Goal: Use online tool/utility: Utilize a website feature to perform a specific function

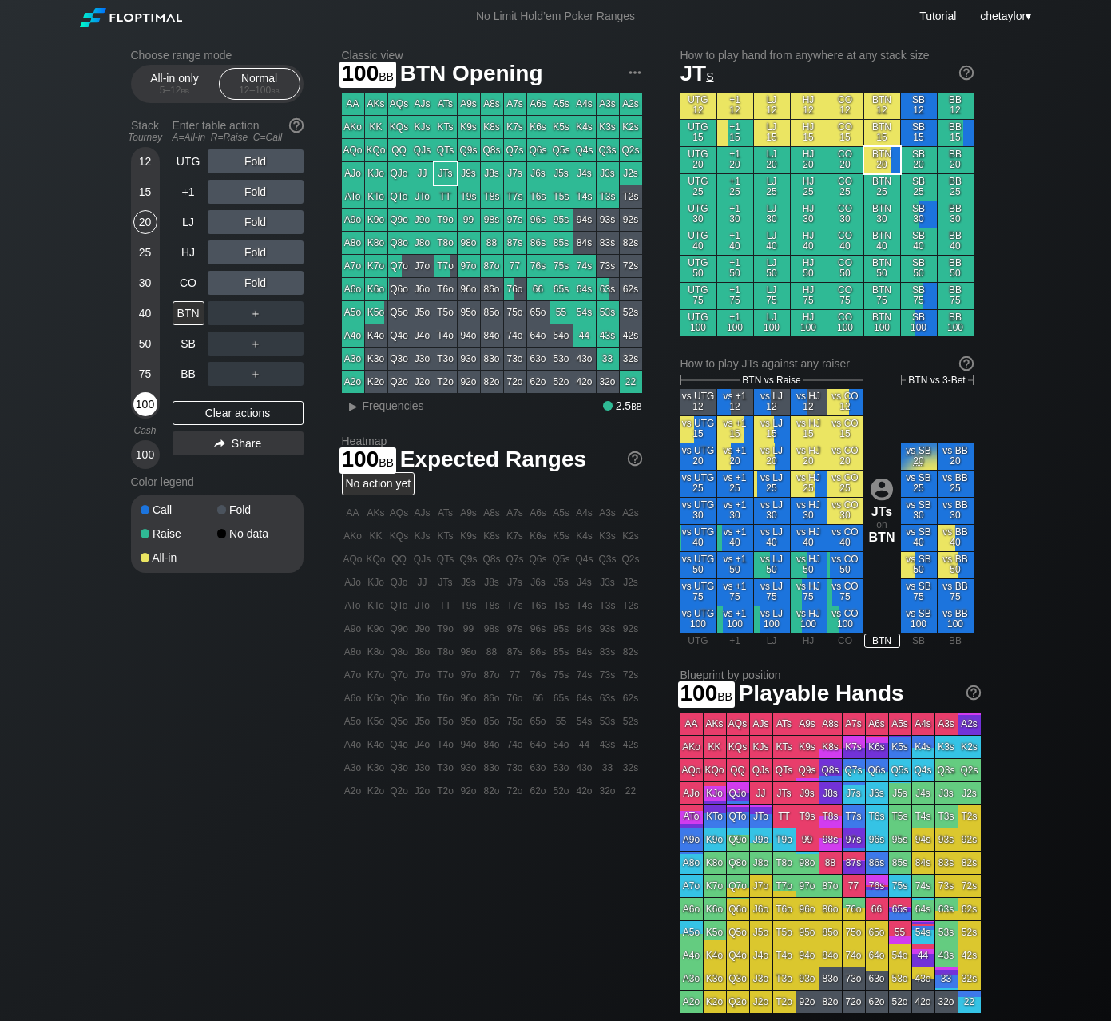
click at [145, 406] on div "100" at bounding box center [145, 404] width 24 height 24
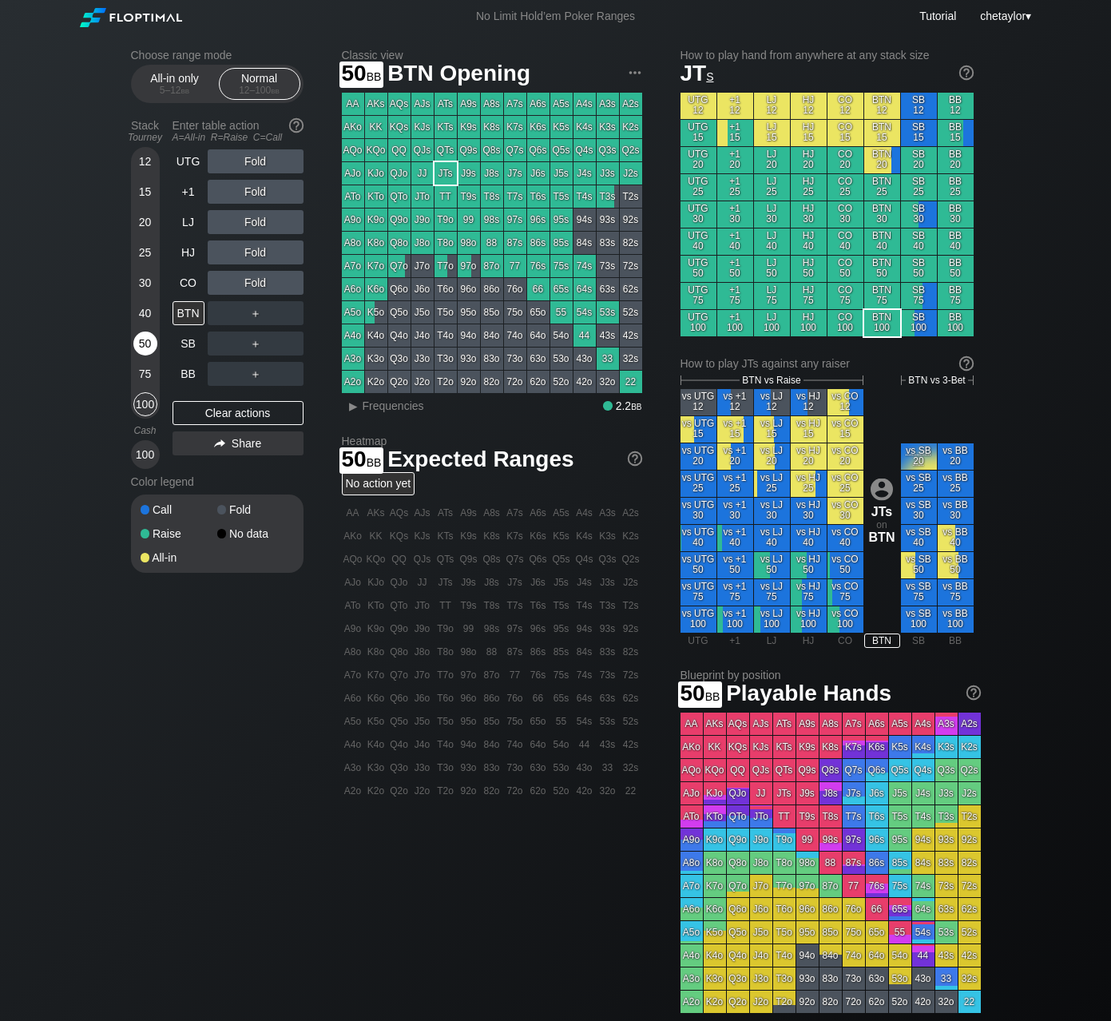
click at [148, 339] on div "50" at bounding box center [145, 343] width 24 height 24
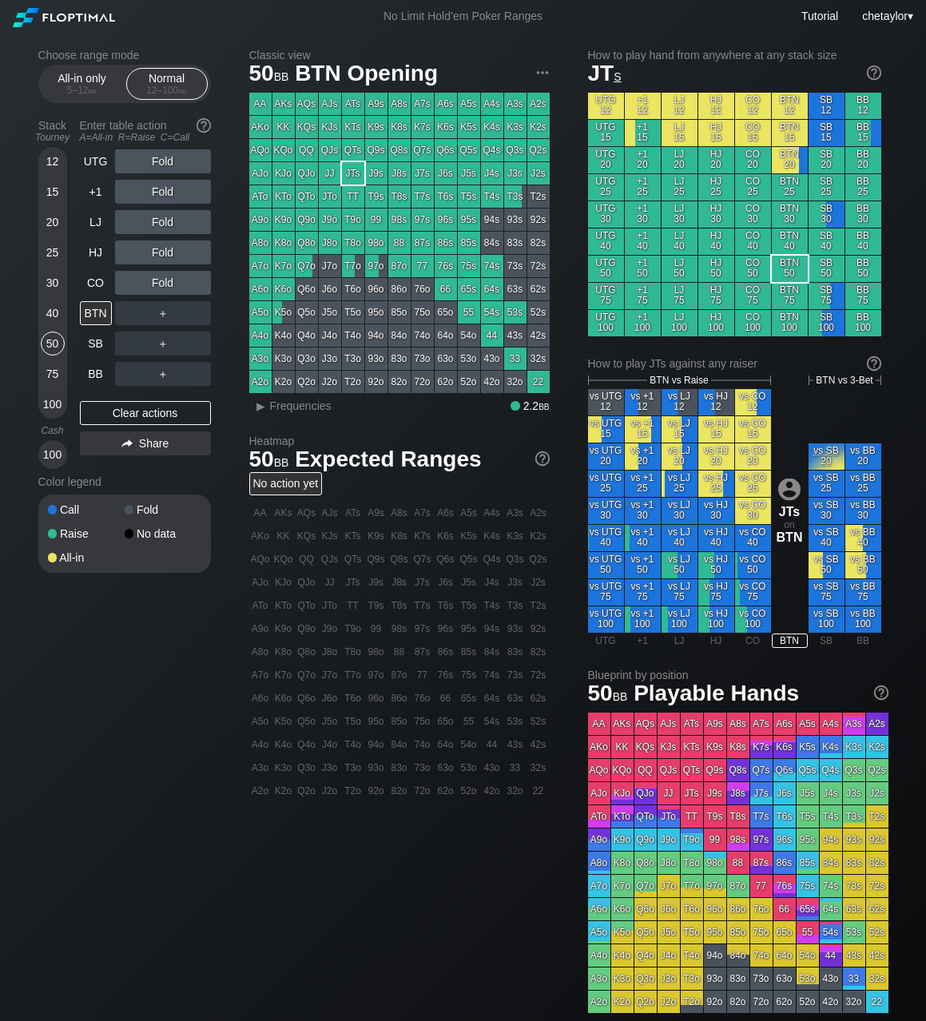
click at [54, 249] on div "25" at bounding box center [53, 252] width 24 height 24
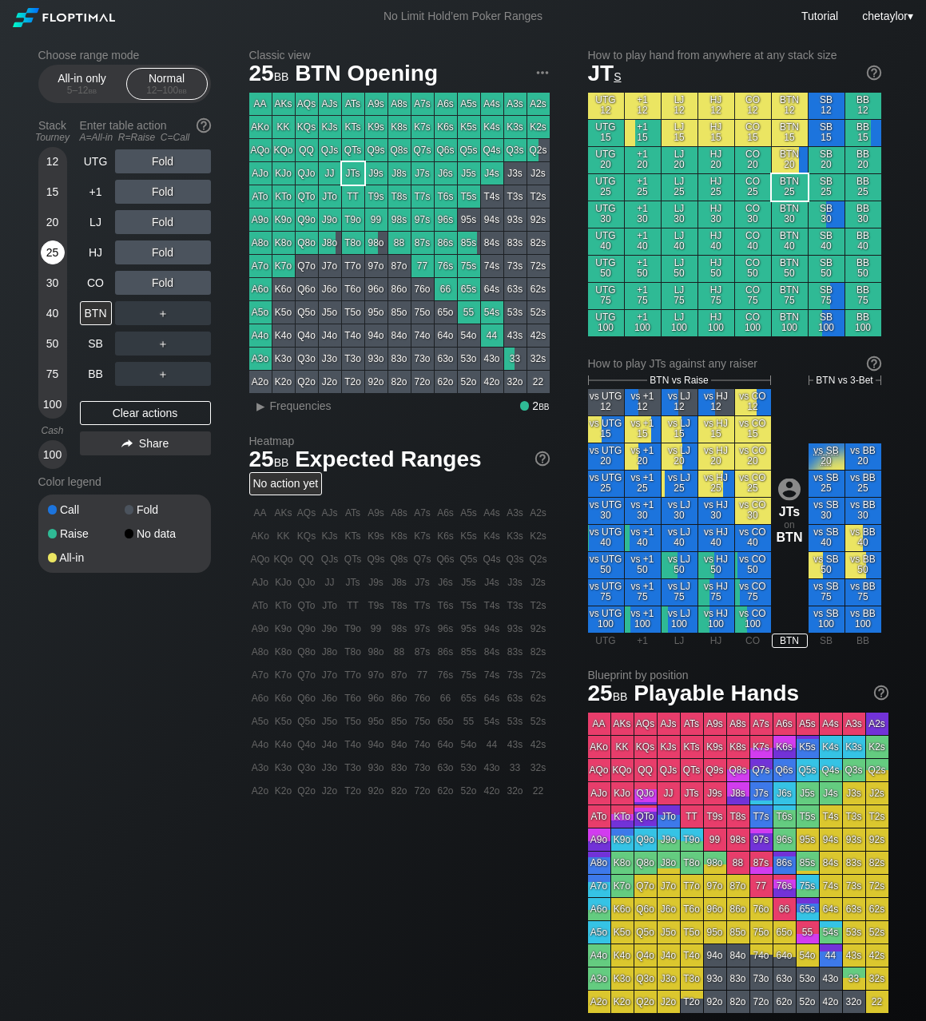
click at [54, 249] on div "25" at bounding box center [53, 252] width 24 height 24
click at [53, 226] on div "20" at bounding box center [53, 222] width 24 height 24
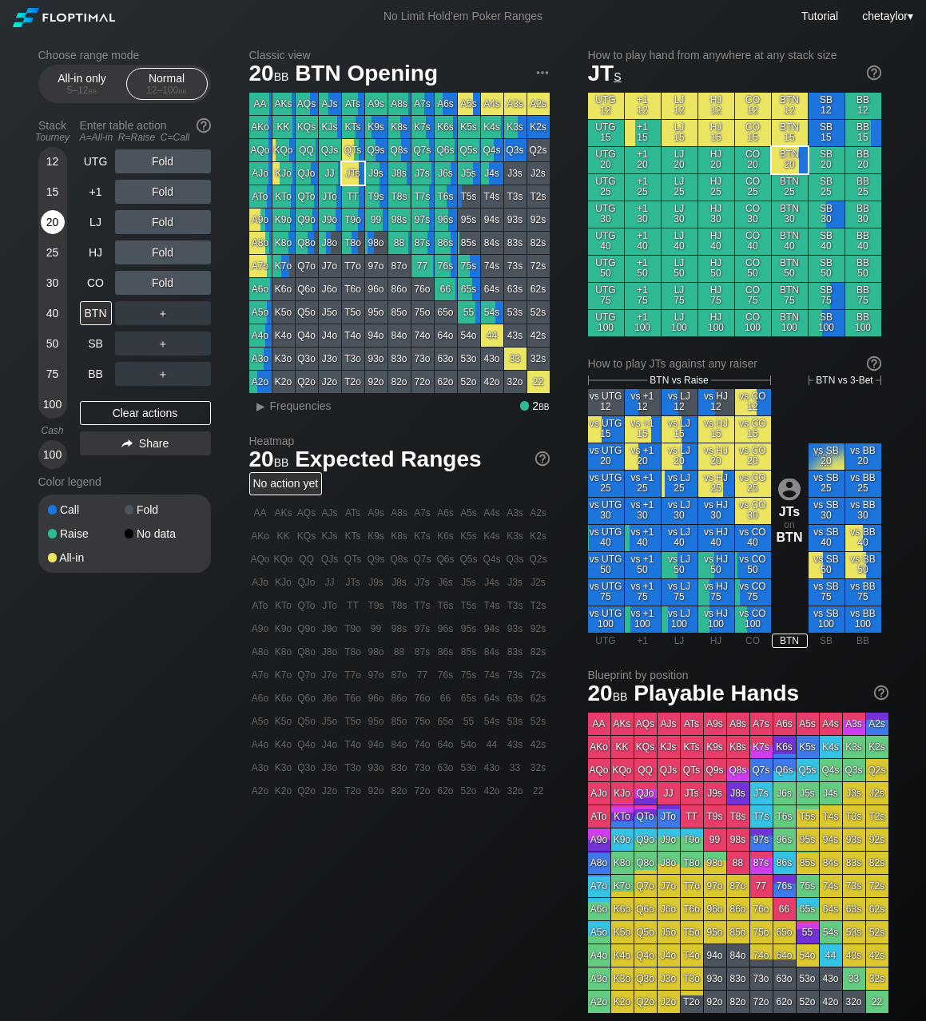
click at [53, 226] on div "20" at bounding box center [53, 222] width 24 height 24
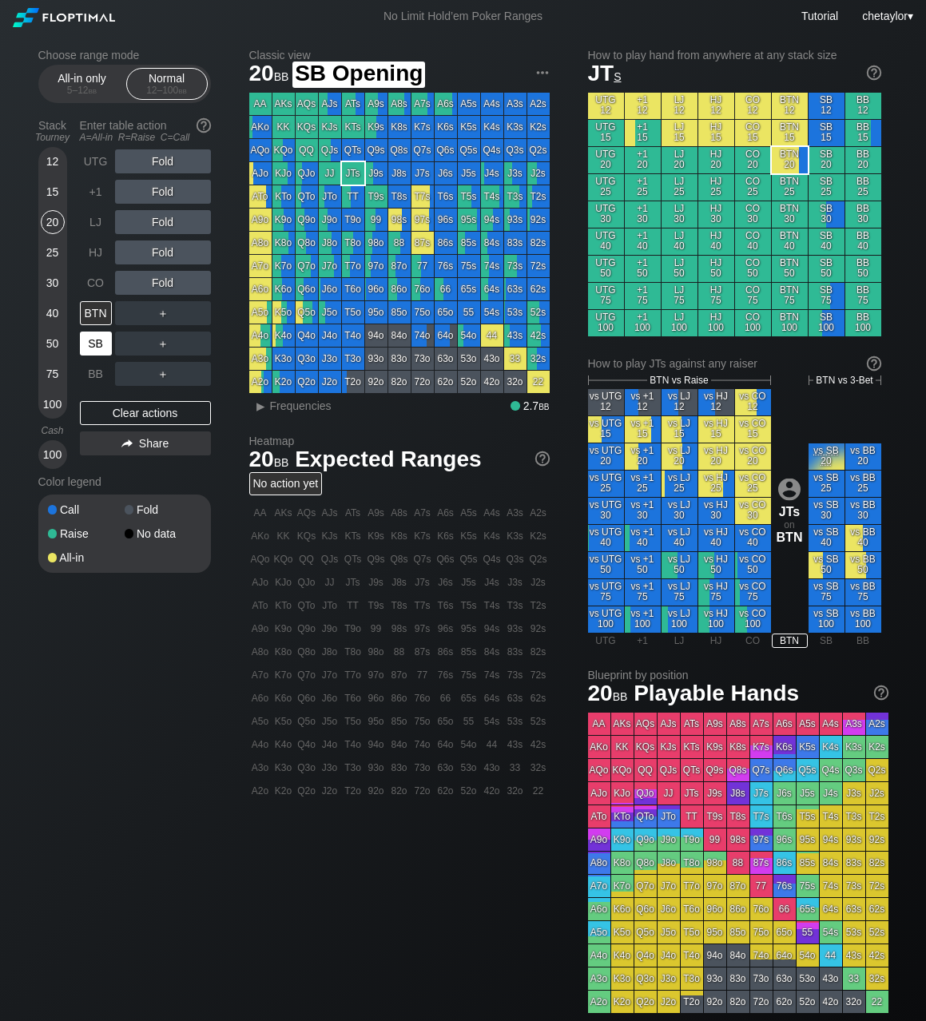
click at [97, 345] on div "SB" at bounding box center [96, 343] width 32 height 24
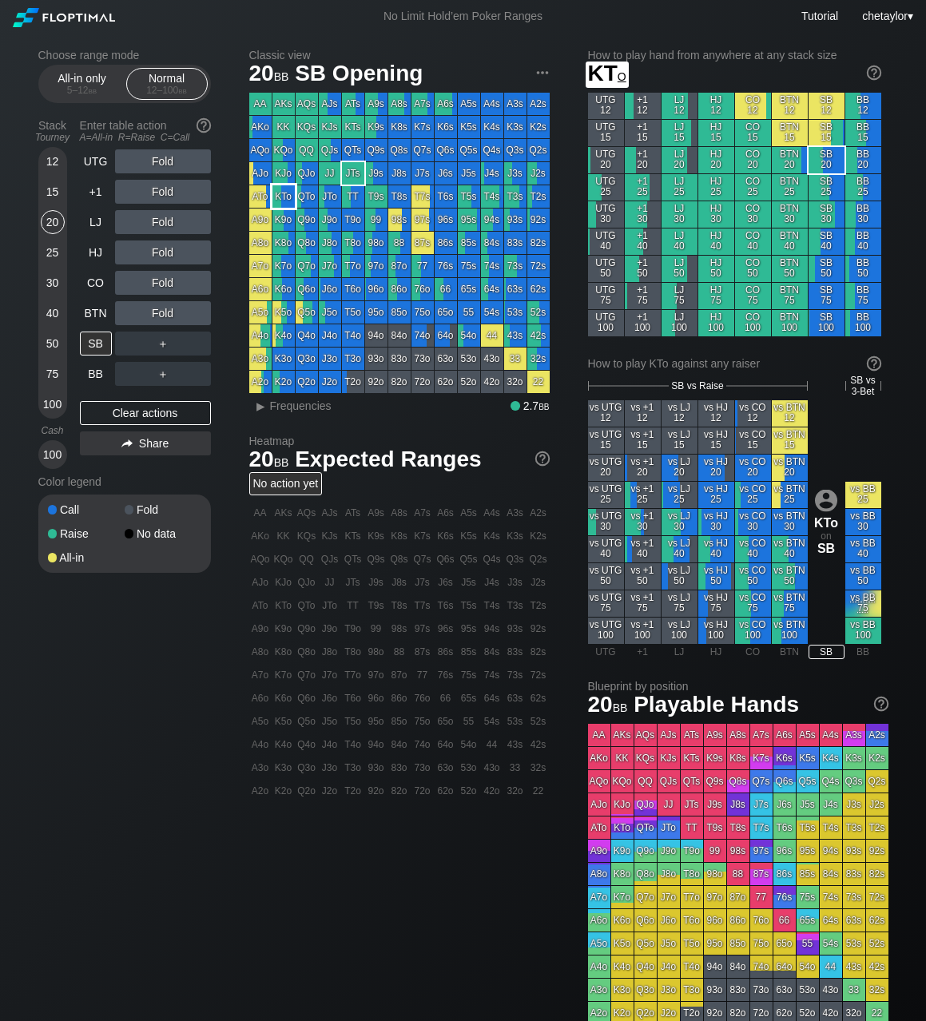
click at [282, 197] on div "KTo" at bounding box center [283, 196] width 22 height 22
click at [268, 403] on div "▸" at bounding box center [261, 405] width 21 height 19
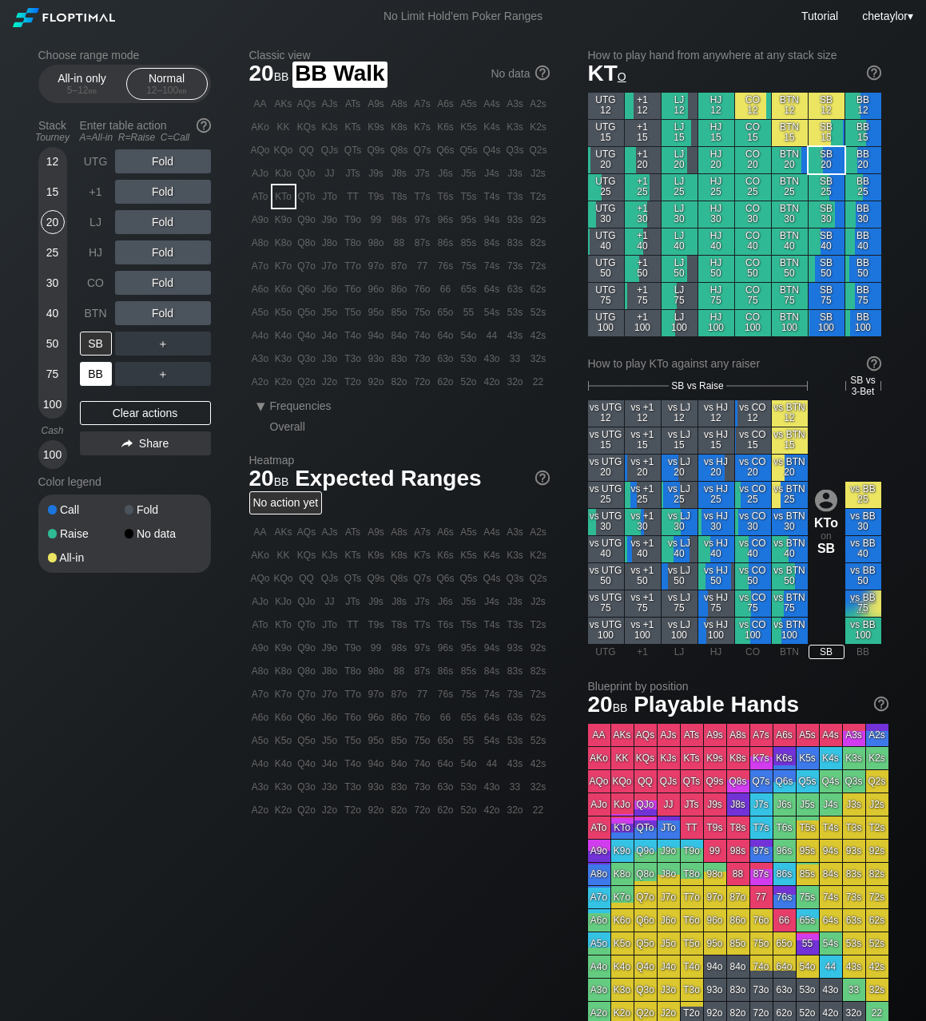
click at [89, 369] on div "BB" at bounding box center [96, 374] width 32 height 24
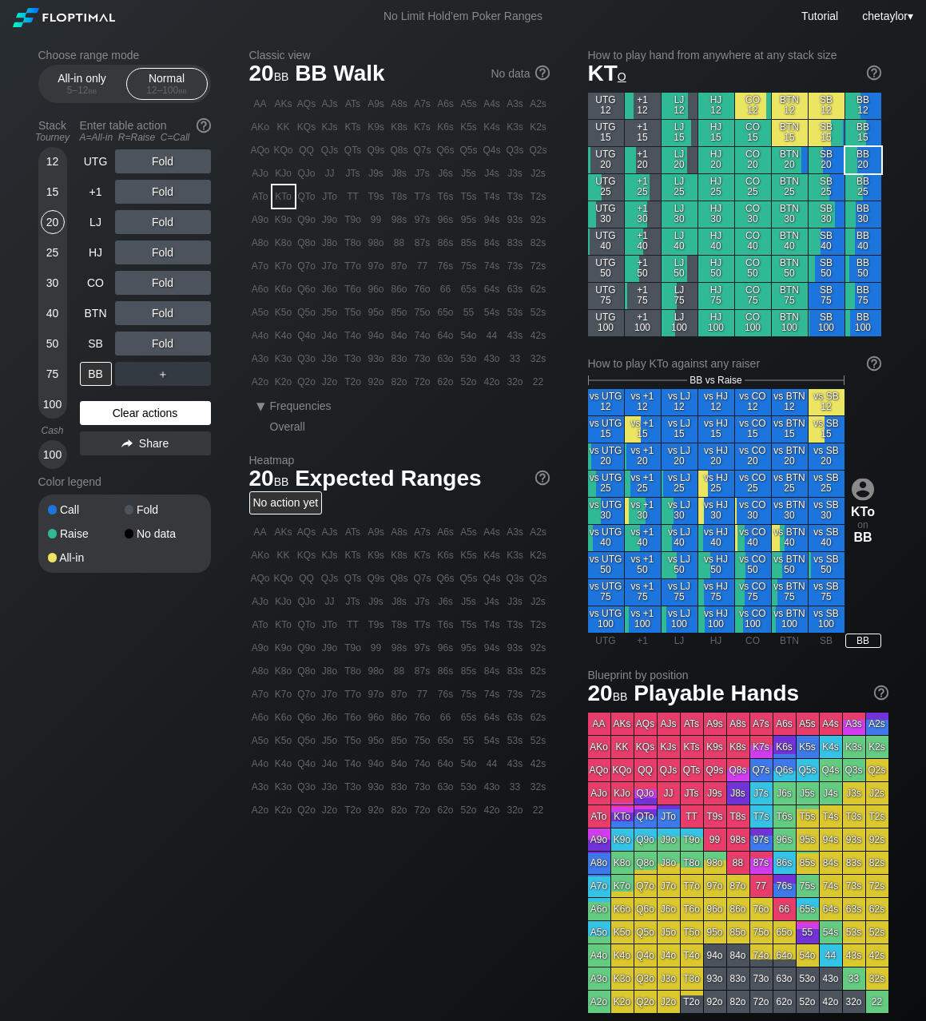
click at [111, 413] on div "Clear actions" at bounding box center [145, 413] width 131 height 24
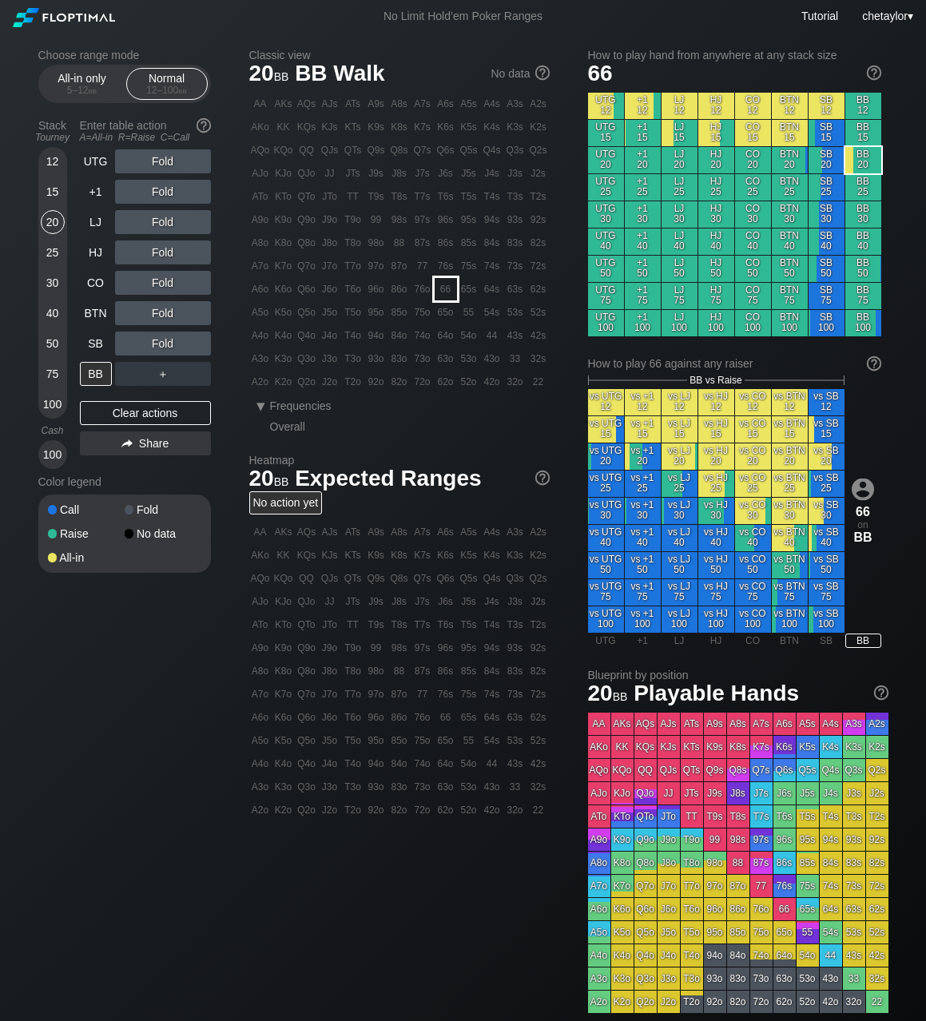
click at [449, 291] on div "66" at bounding box center [445, 289] width 22 height 22
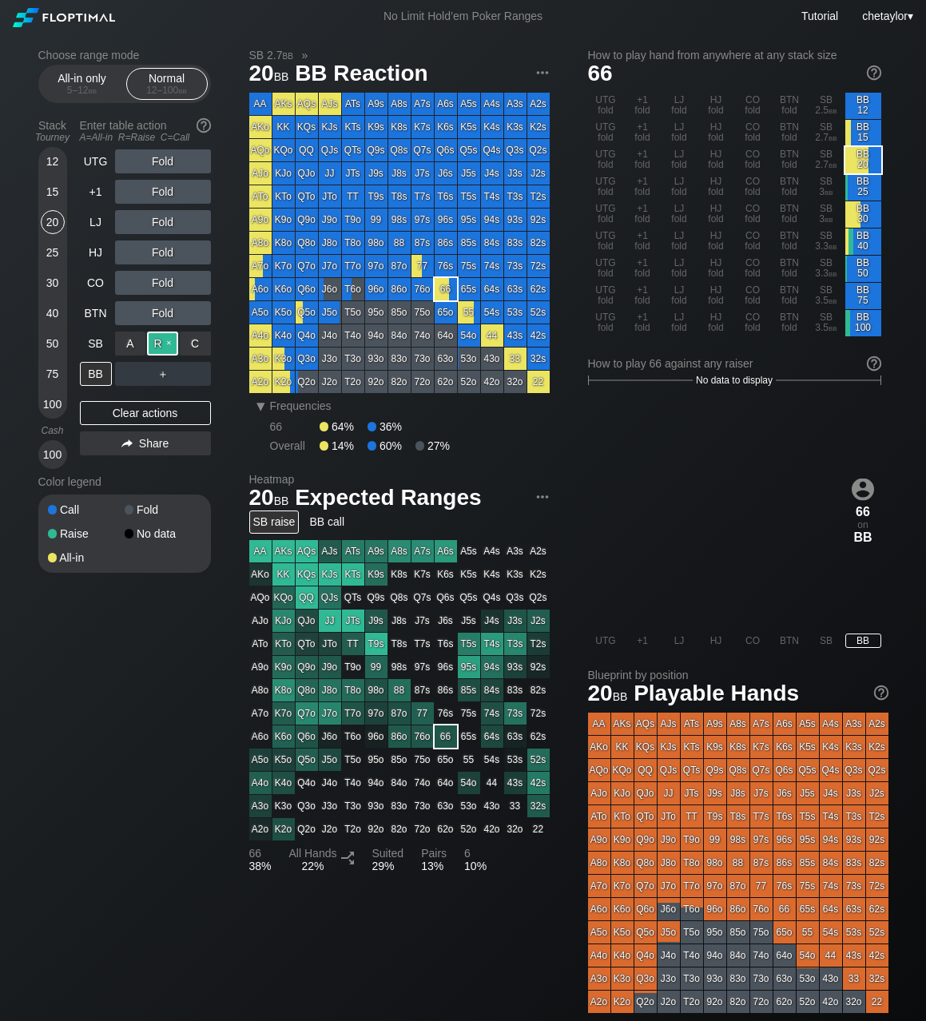
click at [166, 340] on div "R ✕" at bounding box center [162, 343] width 31 height 24
click at [100, 342] on div "SB" at bounding box center [96, 343] width 32 height 24
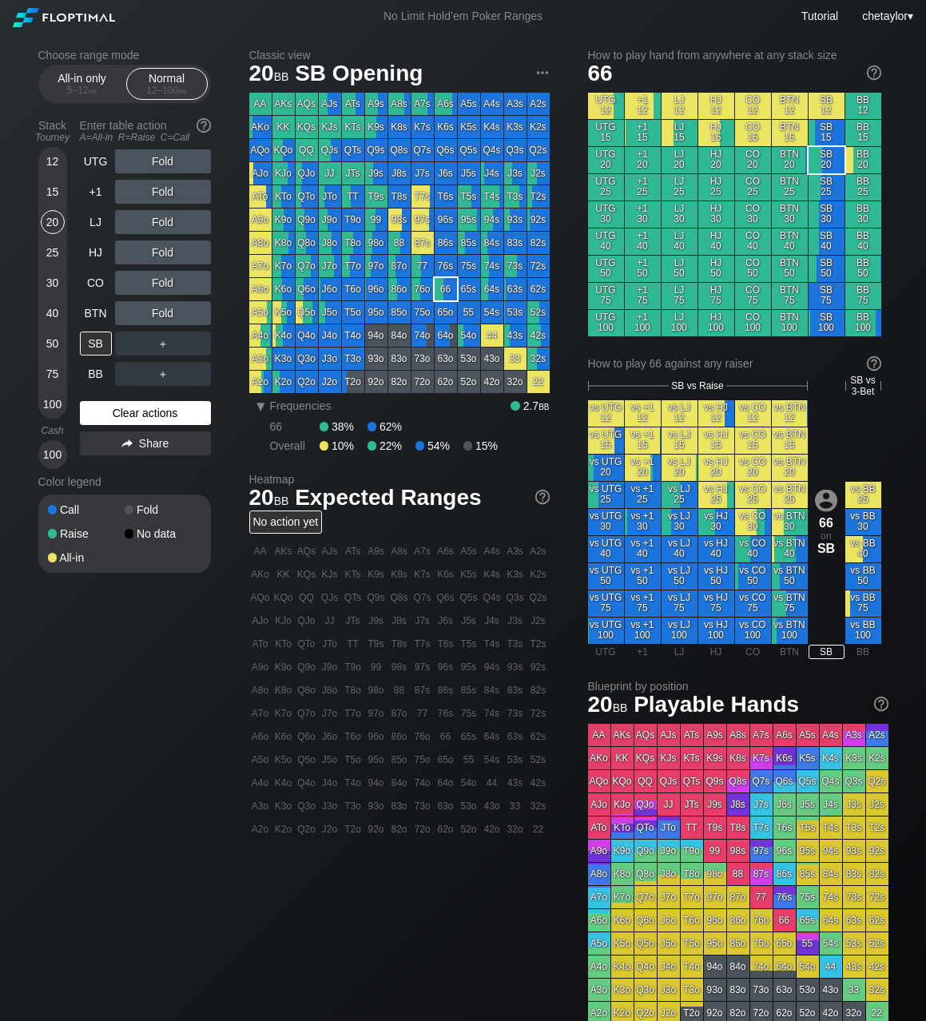
click at [141, 410] on div "Clear actions" at bounding box center [145, 413] width 131 height 24
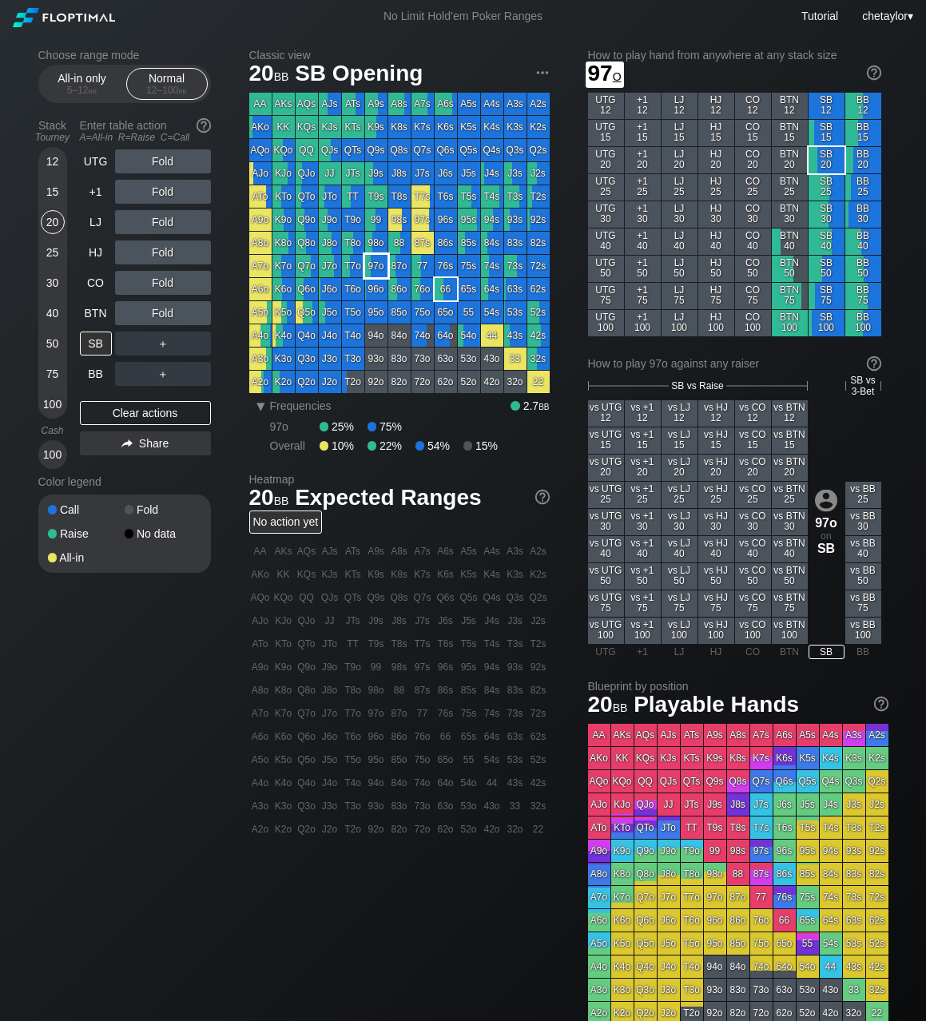
click at [383, 265] on div "97o" at bounding box center [376, 266] width 22 height 22
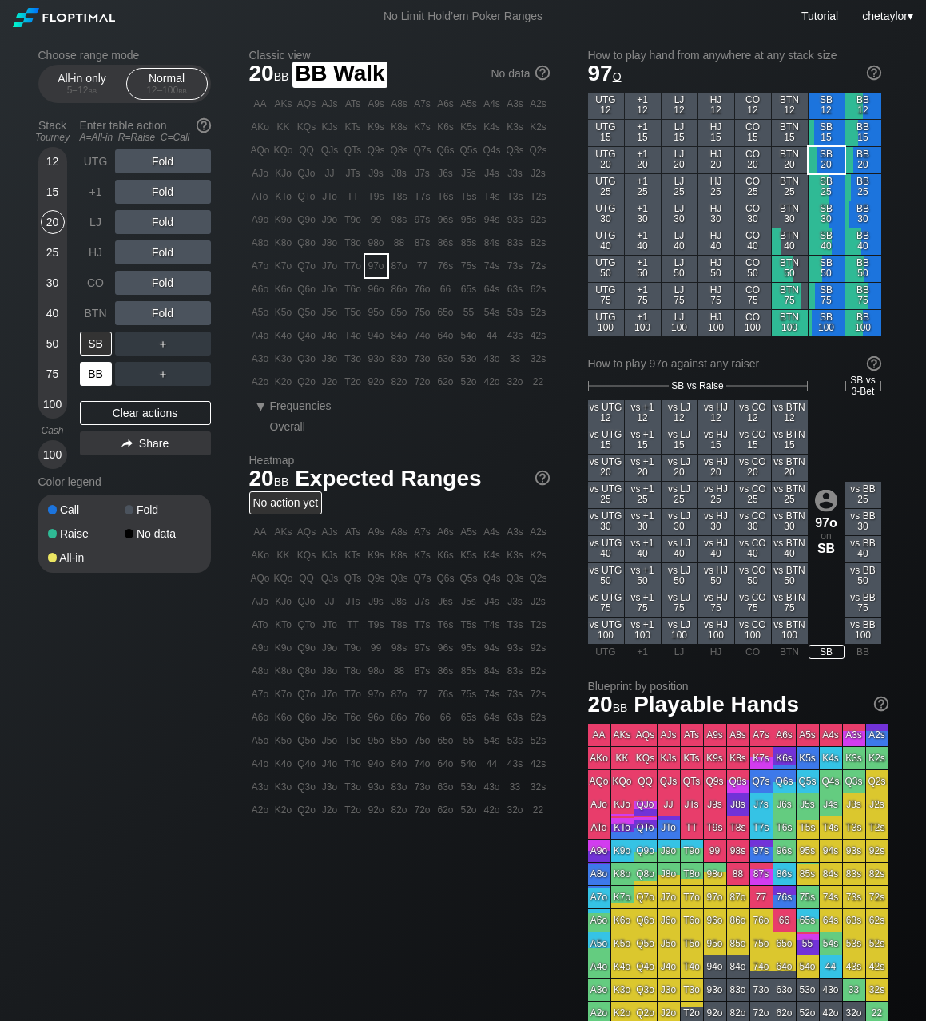
click at [92, 379] on div "BB" at bounding box center [96, 374] width 32 height 24
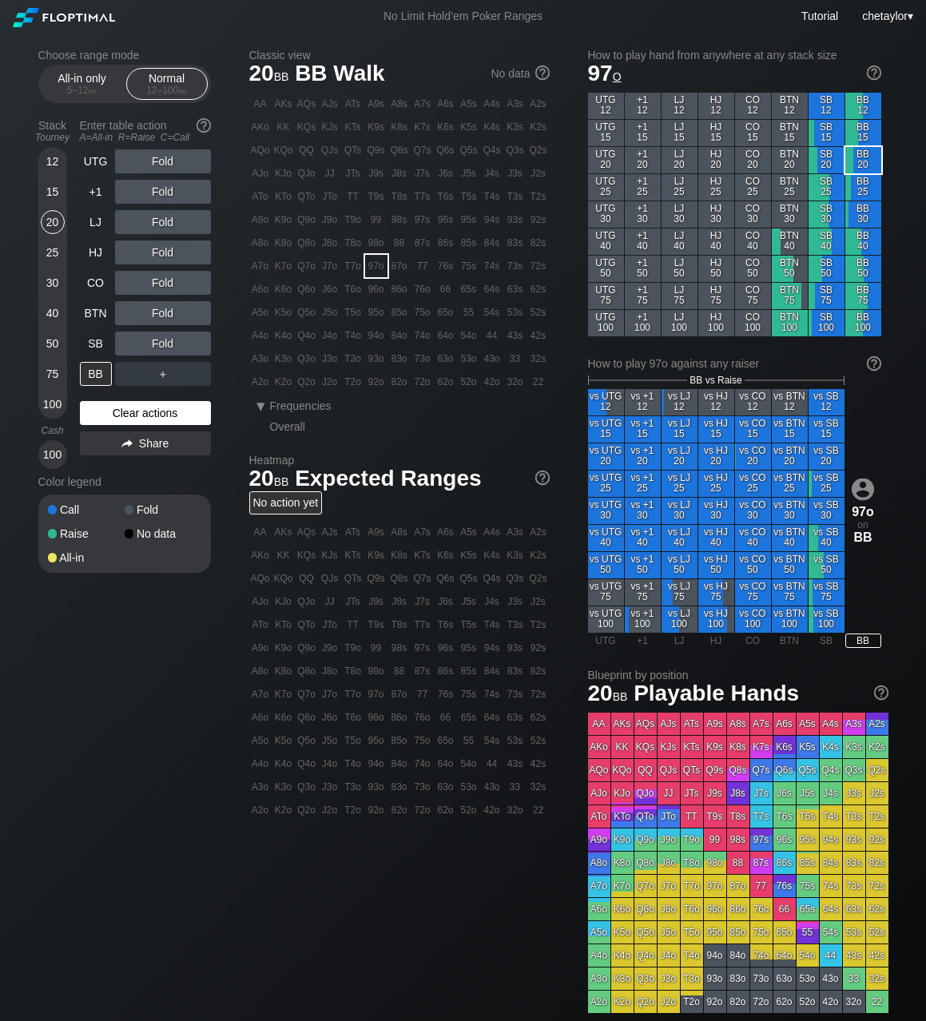
click at [146, 415] on div "Clear actions" at bounding box center [145, 413] width 131 height 24
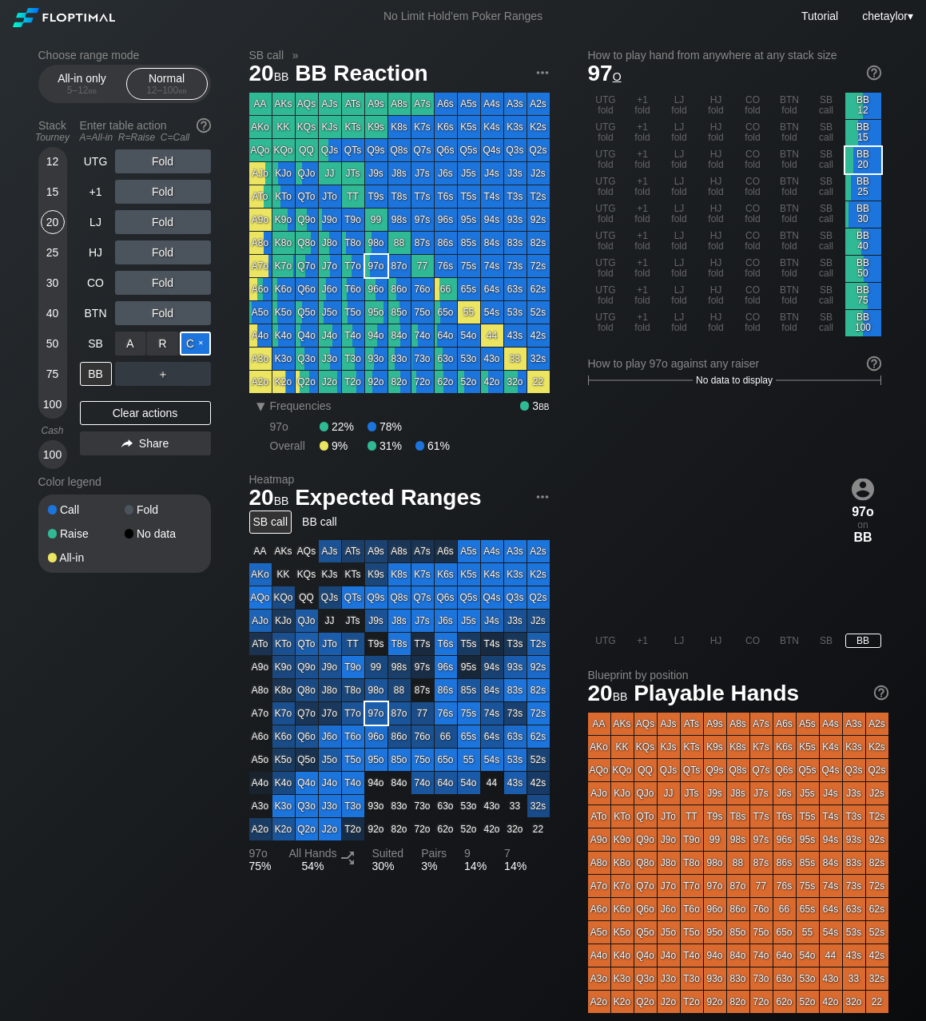
click at [201, 343] on div "C ✕" at bounding box center [195, 343] width 31 height 24
click at [401, 288] on div "86o" at bounding box center [399, 289] width 22 height 22
click at [93, 333] on div "SB" at bounding box center [96, 343] width 32 height 24
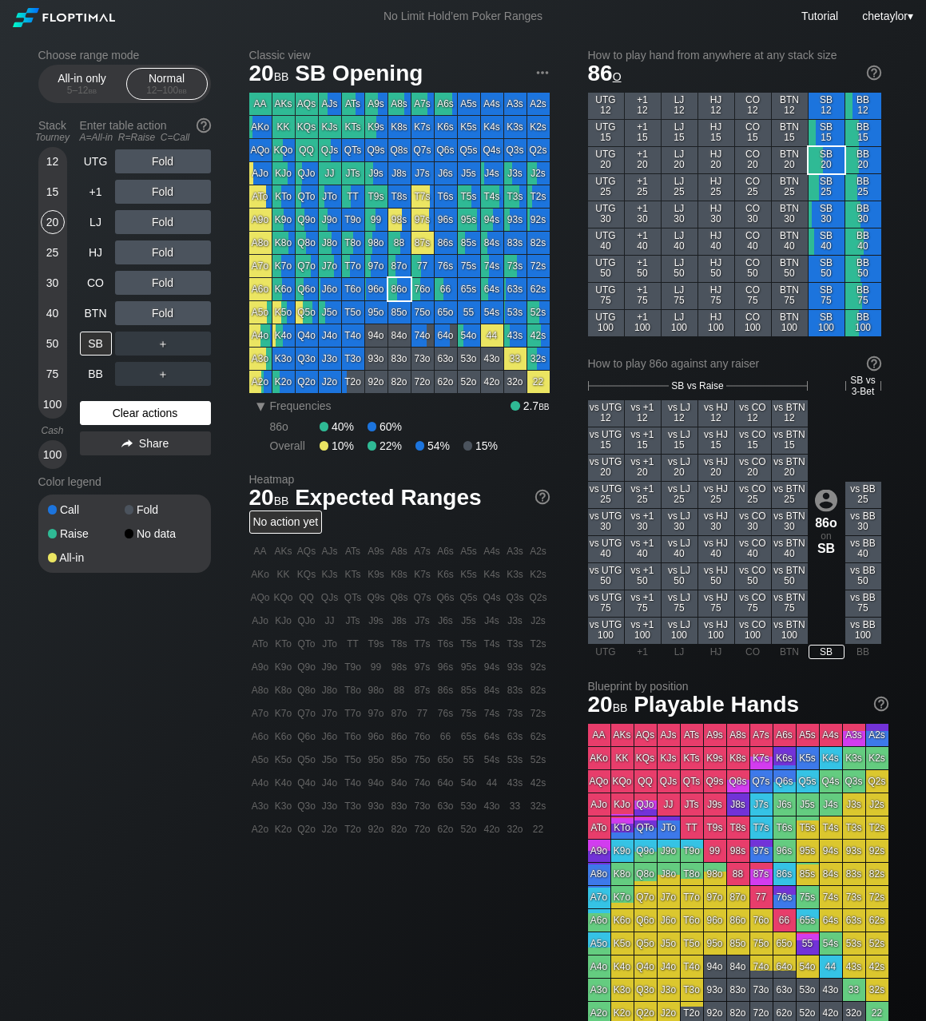
click at [120, 414] on div "Clear actions" at bounding box center [145, 413] width 131 height 24
click at [267, 340] on div "A4o" at bounding box center [260, 335] width 22 height 22
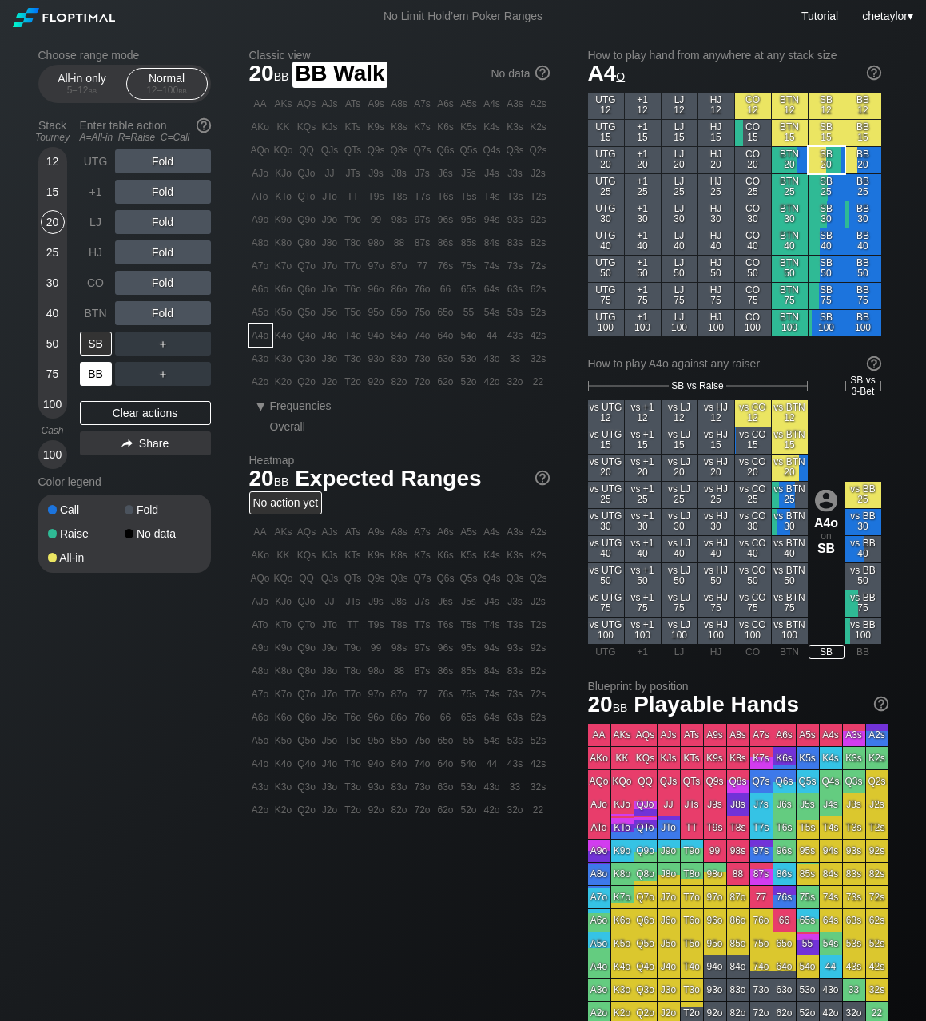
click at [101, 370] on div "BB" at bounding box center [96, 374] width 32 height 24
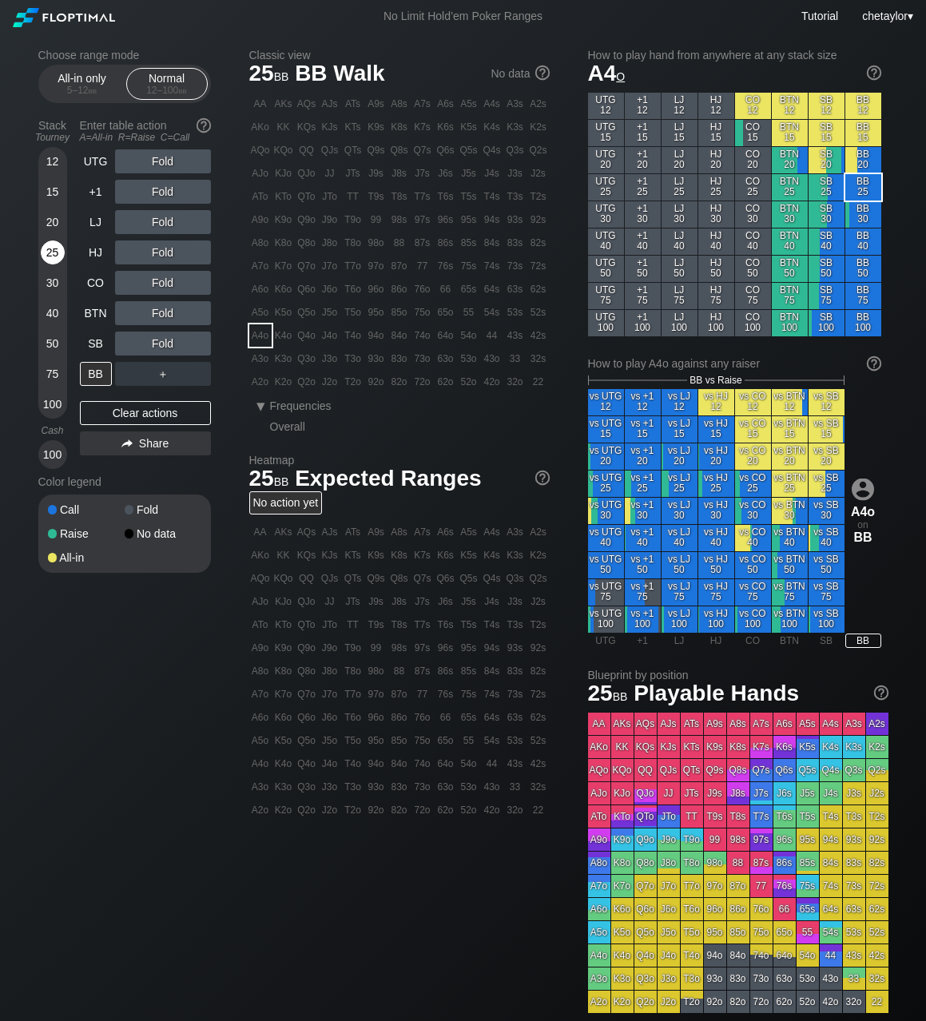
click at [55, 252] on div "25" at bounding box center [53, 252] width 24 height 24
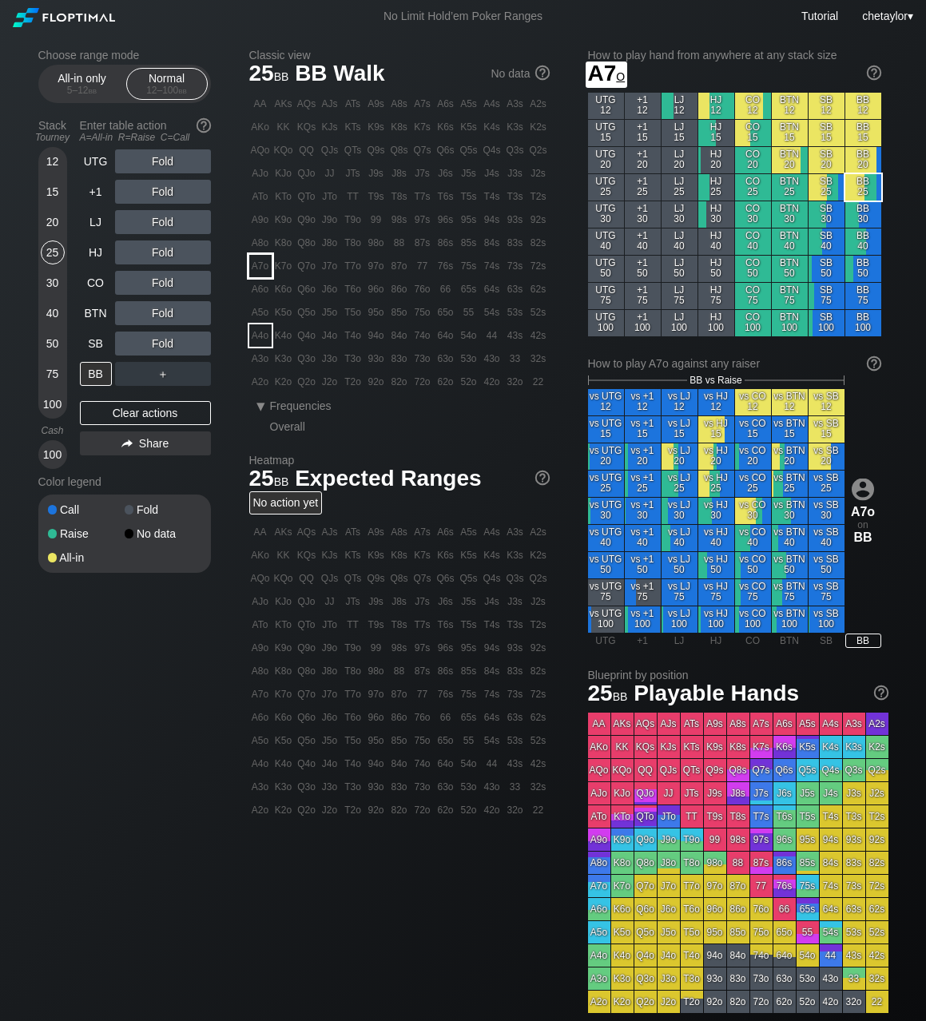
click at [264, 274] on div "A7o" at bounding box center [260, 266] width 22 height 22
click at [194, 345] on div "C ✕" at bounding box center [195, 343] width 31 height 24
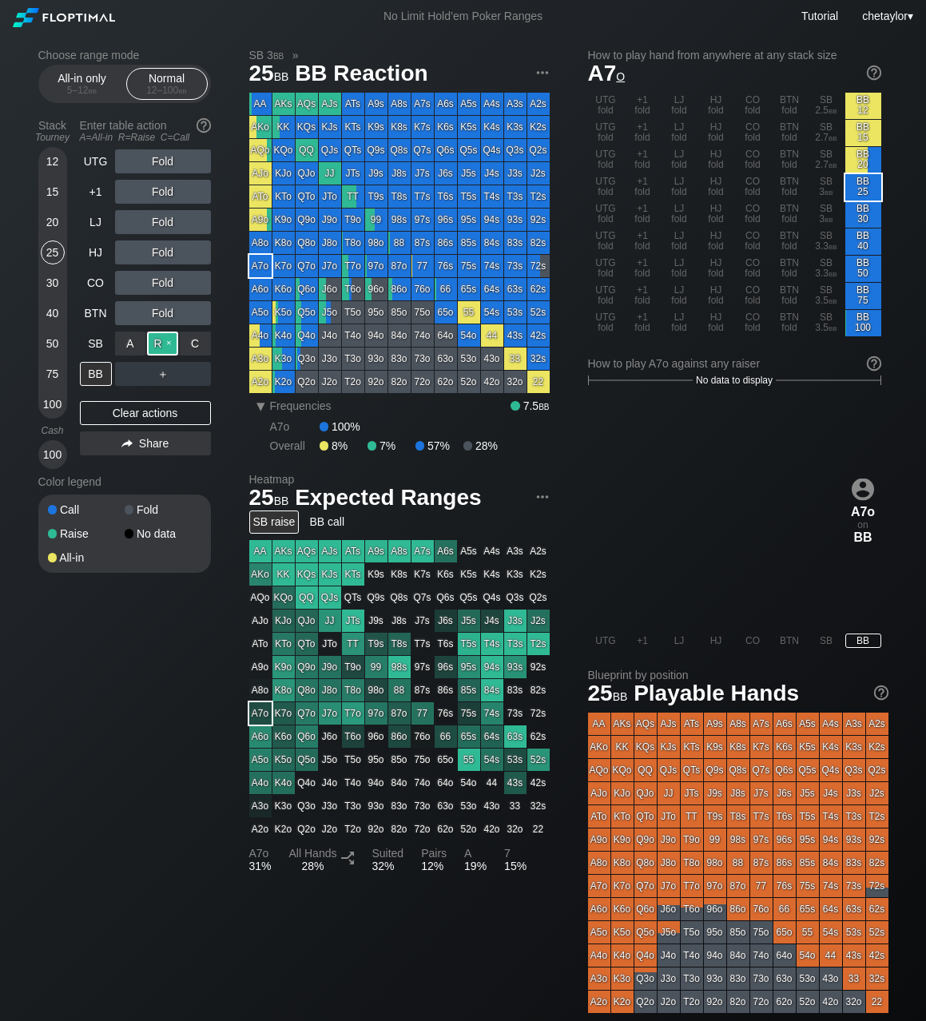
click at [167, 342] on div "R ✕" at bounding box center [162, 343] width 31 height 24
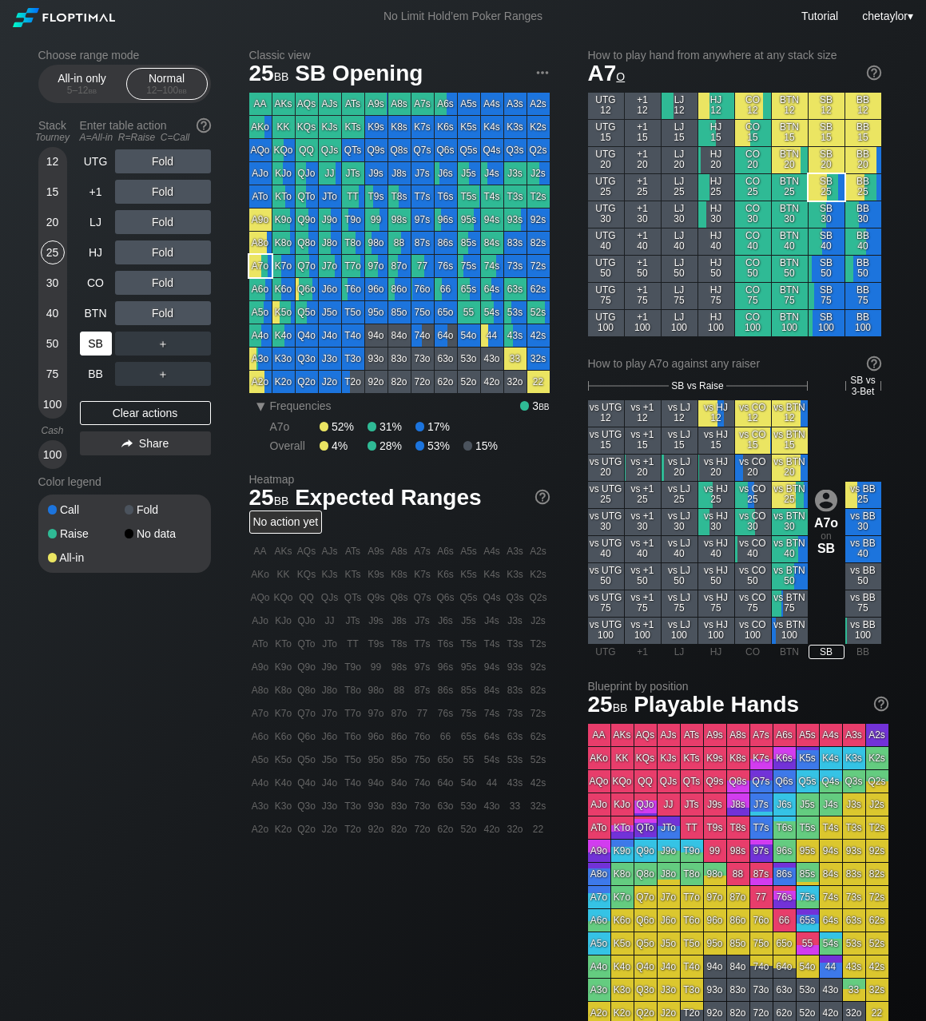
click at [105, 340] on div "SB" at bounding box center [96, 343] width 32 height 24
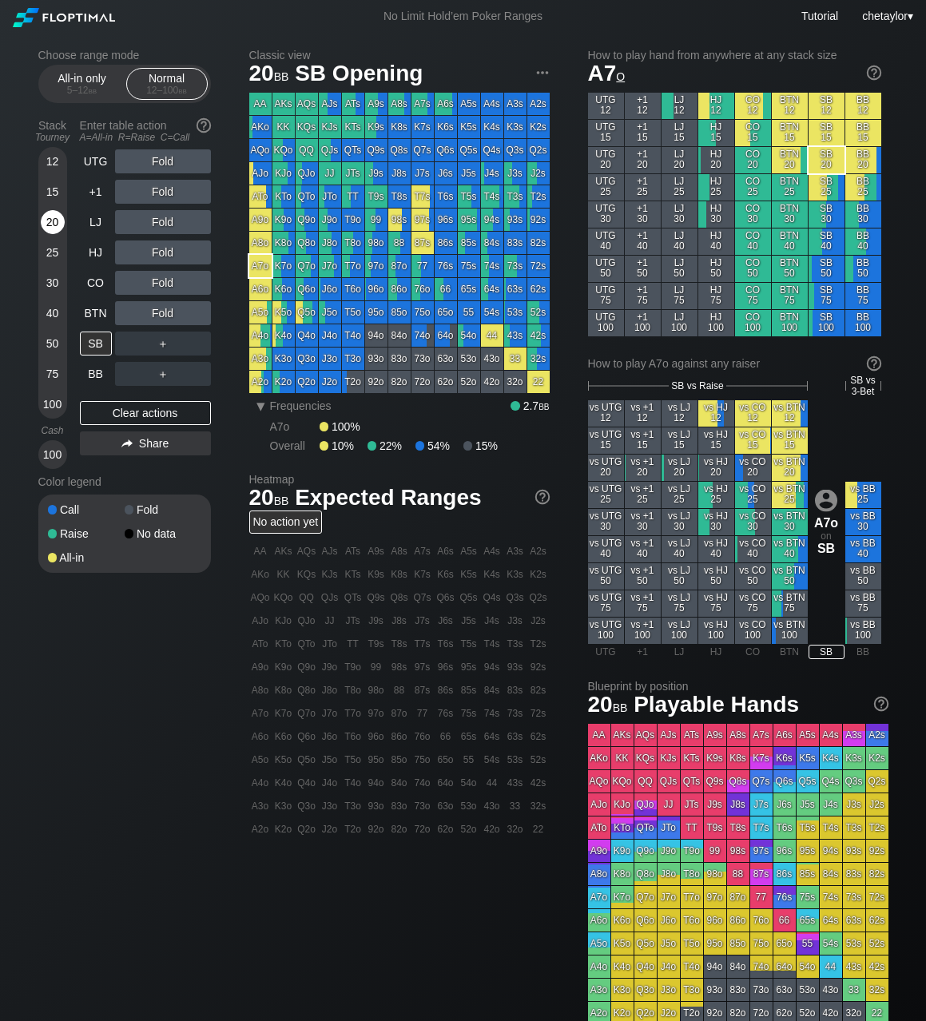
click at [51, 225] on div "20" at bounding box center [53, 222] width 24 height 24
click at [125, 408] on div "Clear actions" at bounding box center [145, 413] width 131 height 24
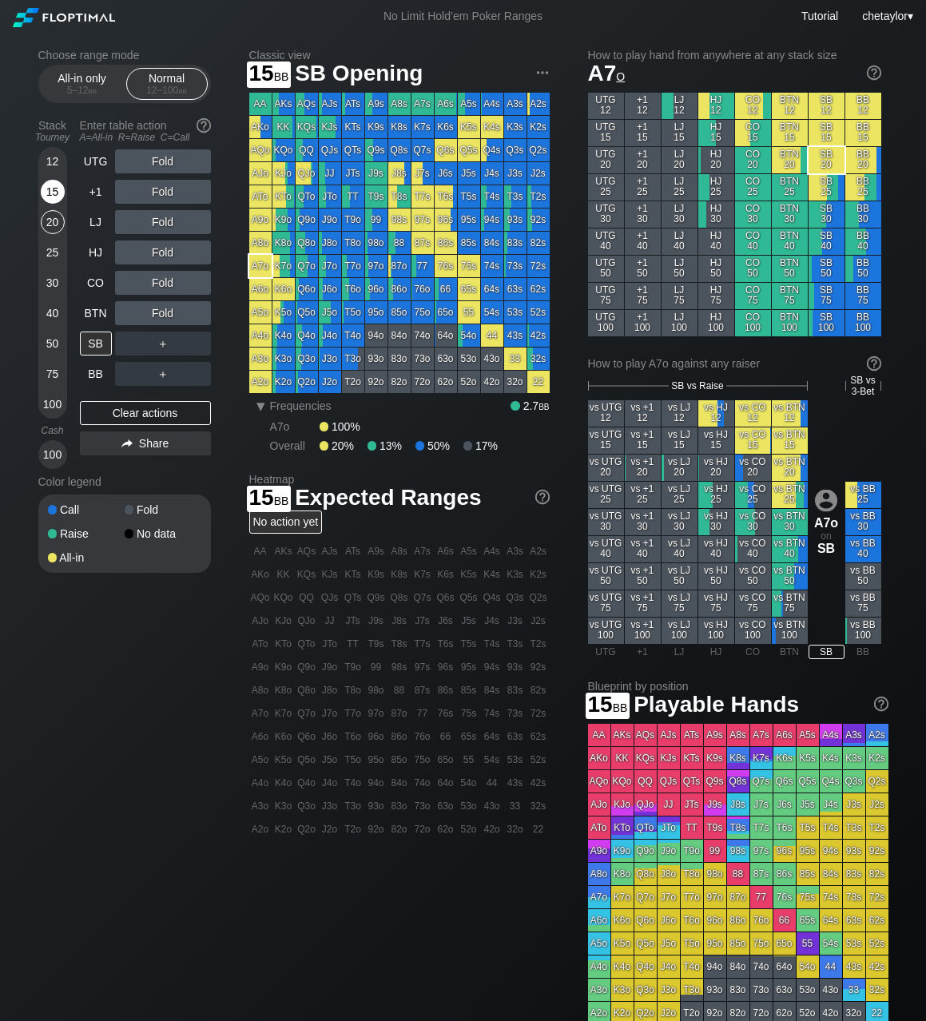
click at [52, 191] on div "15" at bounding box center [53, 192] width 24 height 24
click at [95, 377] on div "BB" at bounding box center [96, 374] width 32 height 24
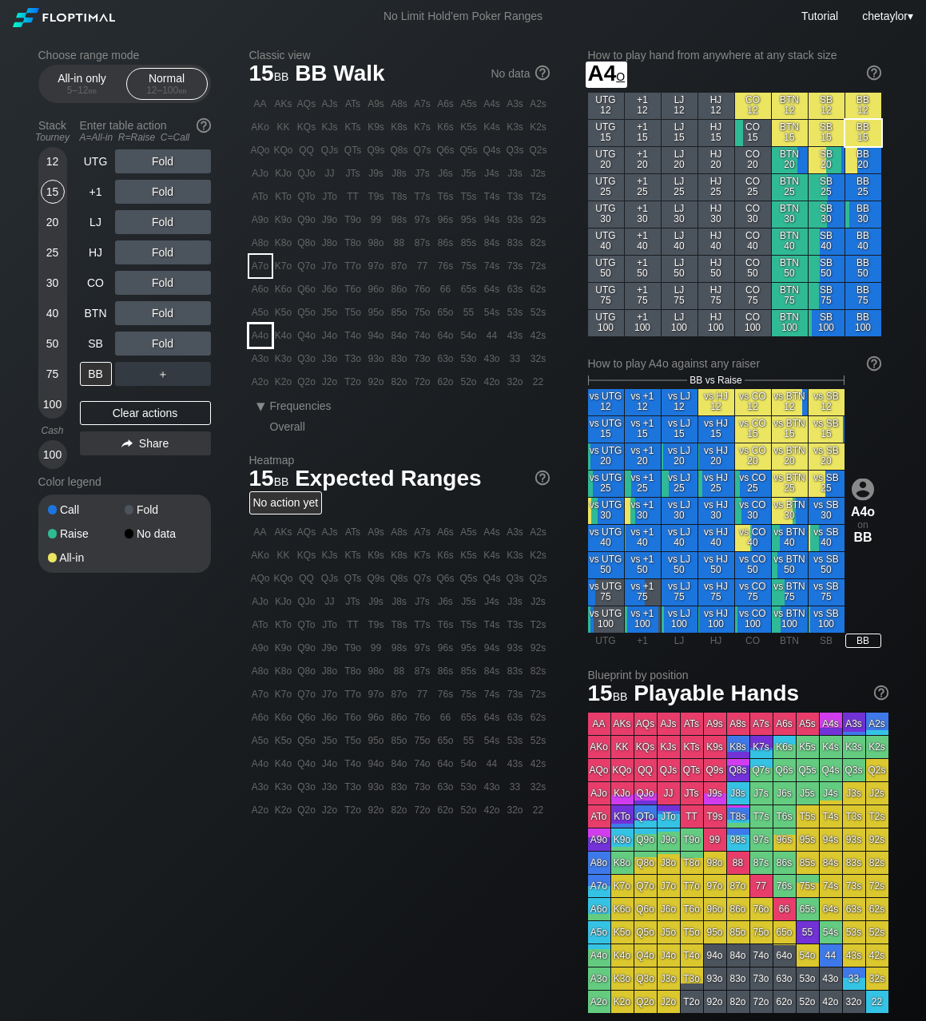
click at [264, 333] on div "A4o" at bounding box center [260, 335] width 22 height 22
click at [196, 344] on div "C ✕" at bounding box center [195, 343] width 31 height 24
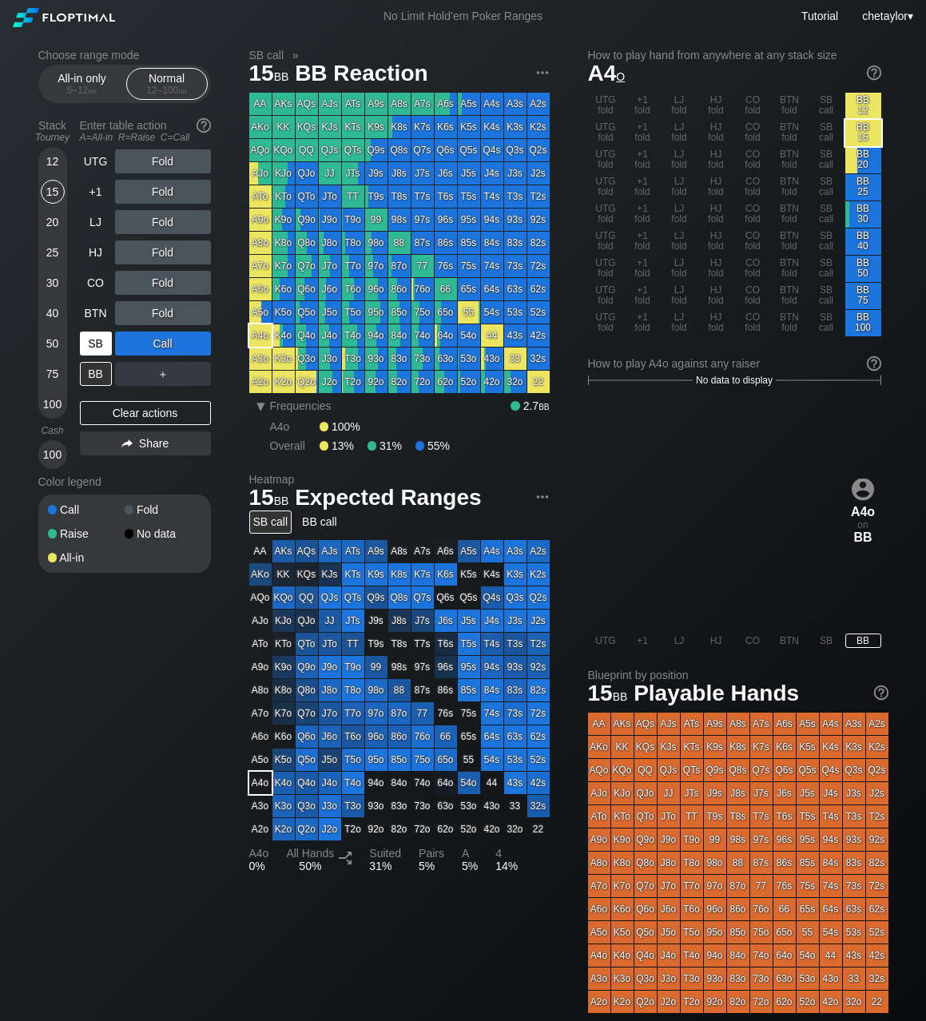
click at [94, 349] on div "SB" at bounding box center [96, 343] width 32 height 24
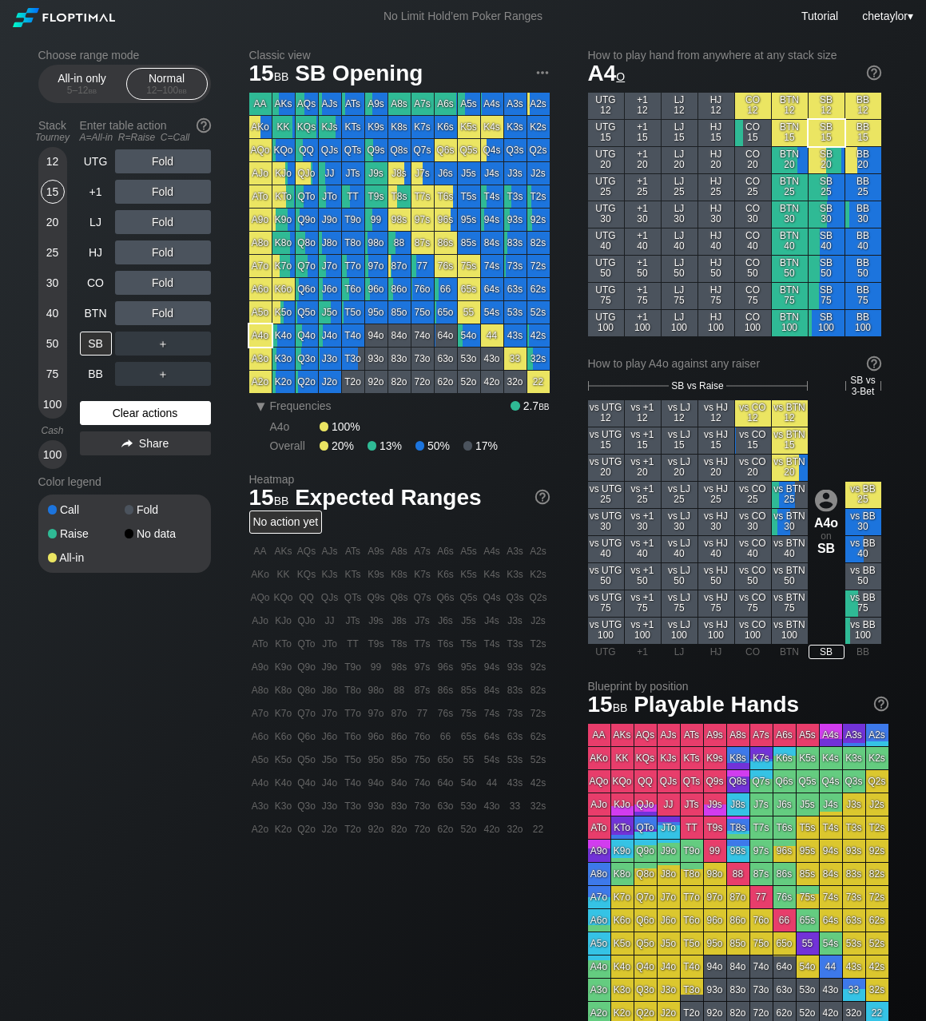
click at [112, 419] on div "Clear actions" at bounding box center [145, 413] width 131 height 24
click at [287, 265] on div "K7o" at bounding box center [283, 266] width 22 height 22
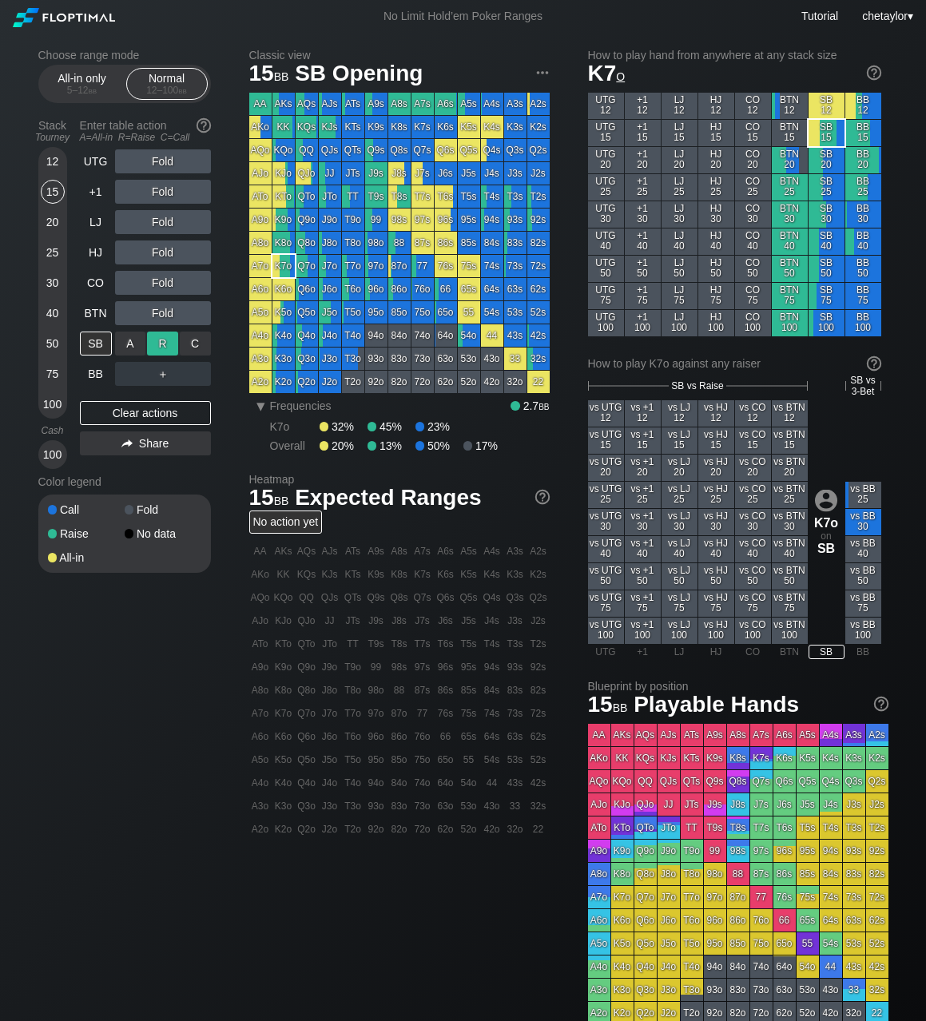
click at [162, 341] on div "R ✕" at bounding box center [162, 343] width 31 height 24
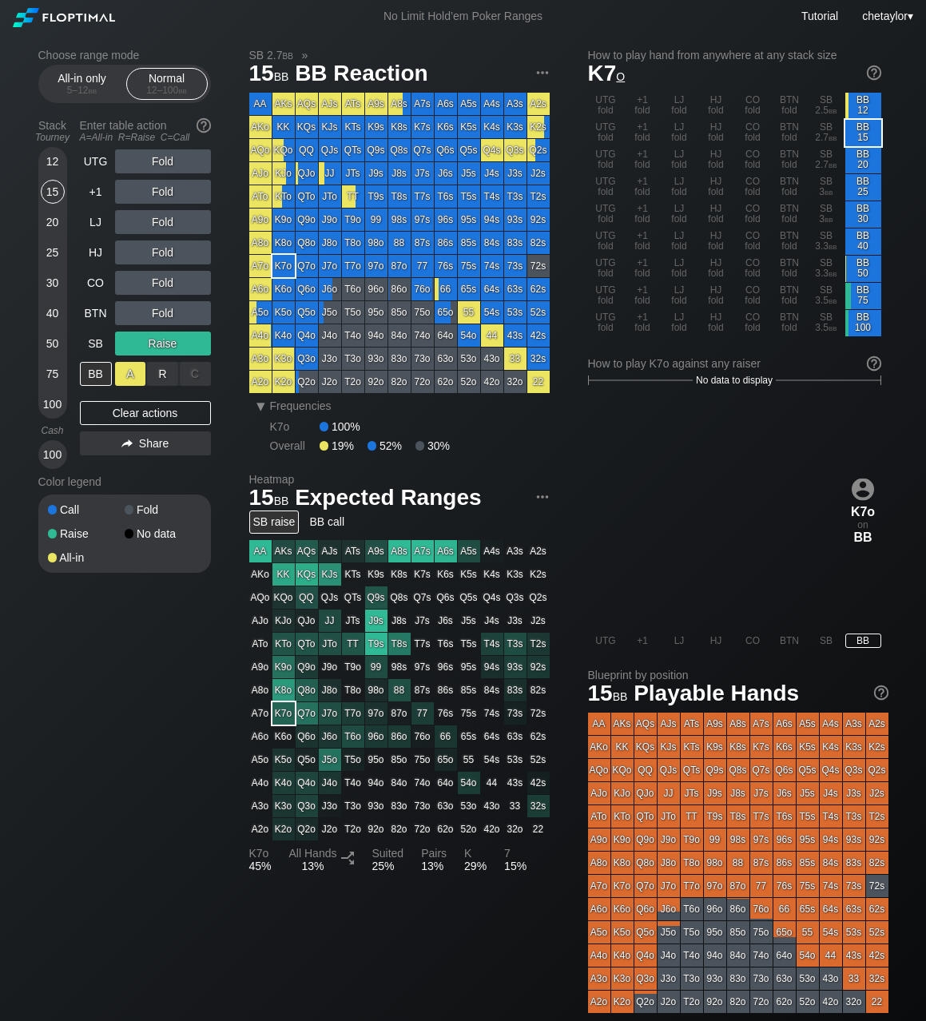
click at [129, 371] on div "A ✕" at bounding box center [130, 374] width 31 height 24
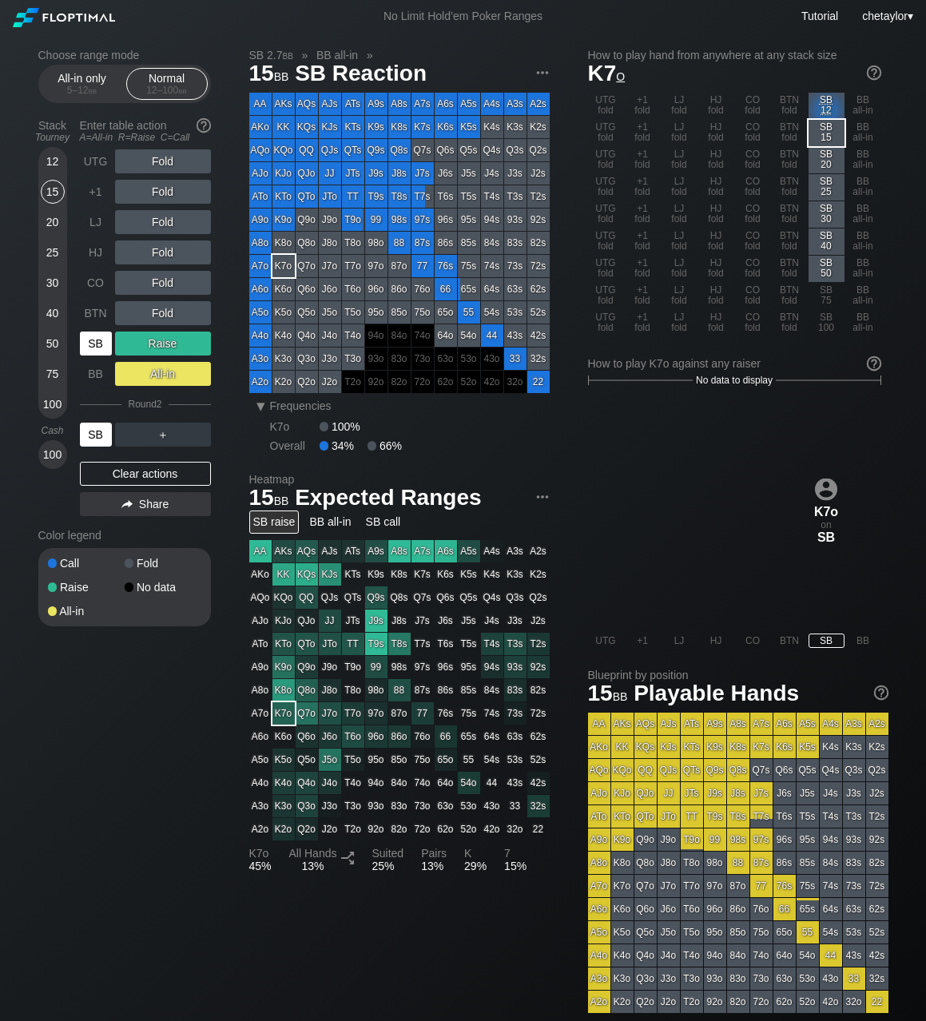
click at [96, 430] on div "SB" at bounding box center [96, 434] width 32 height 24
click at [89, 82] on div "All-in only 5 – 12 bb" at bounding box center [82, 84] width 73 height 30
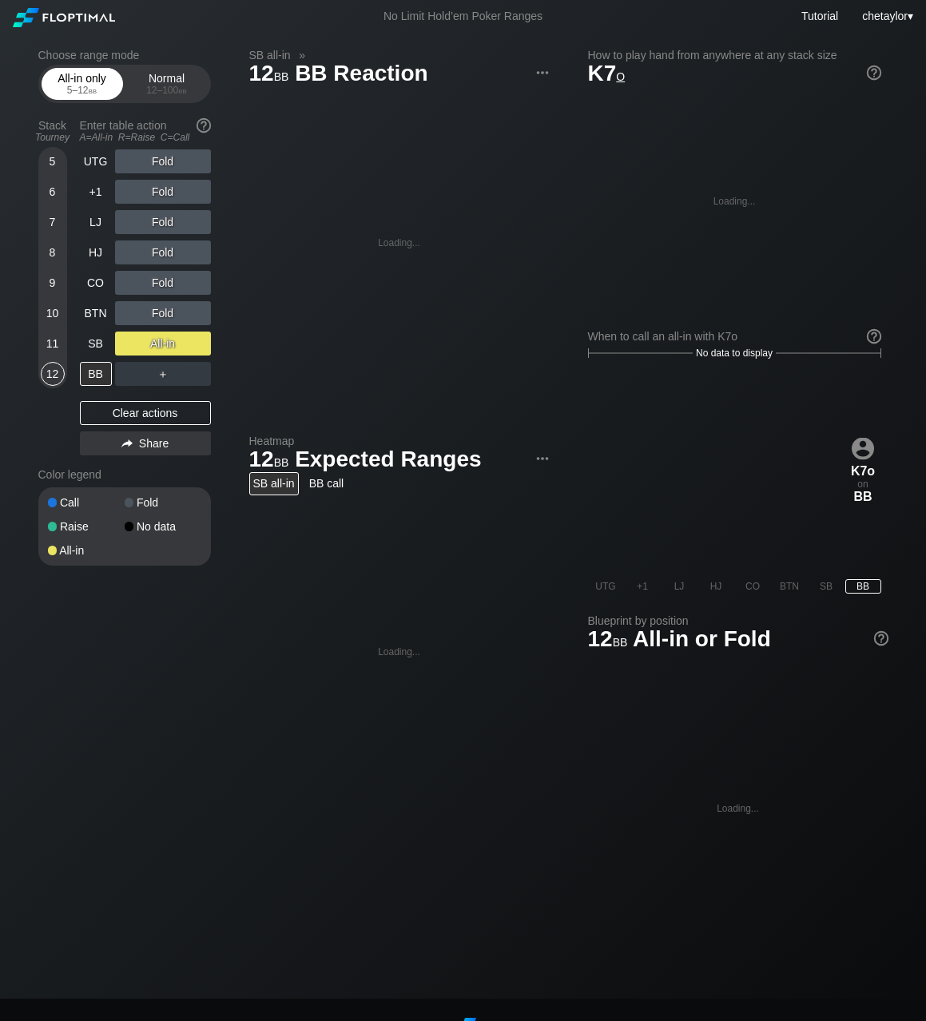
click at [89, 82] on div "All-in only 5 – 12 bb" at bounding box center [82, 84] width 73 height 30
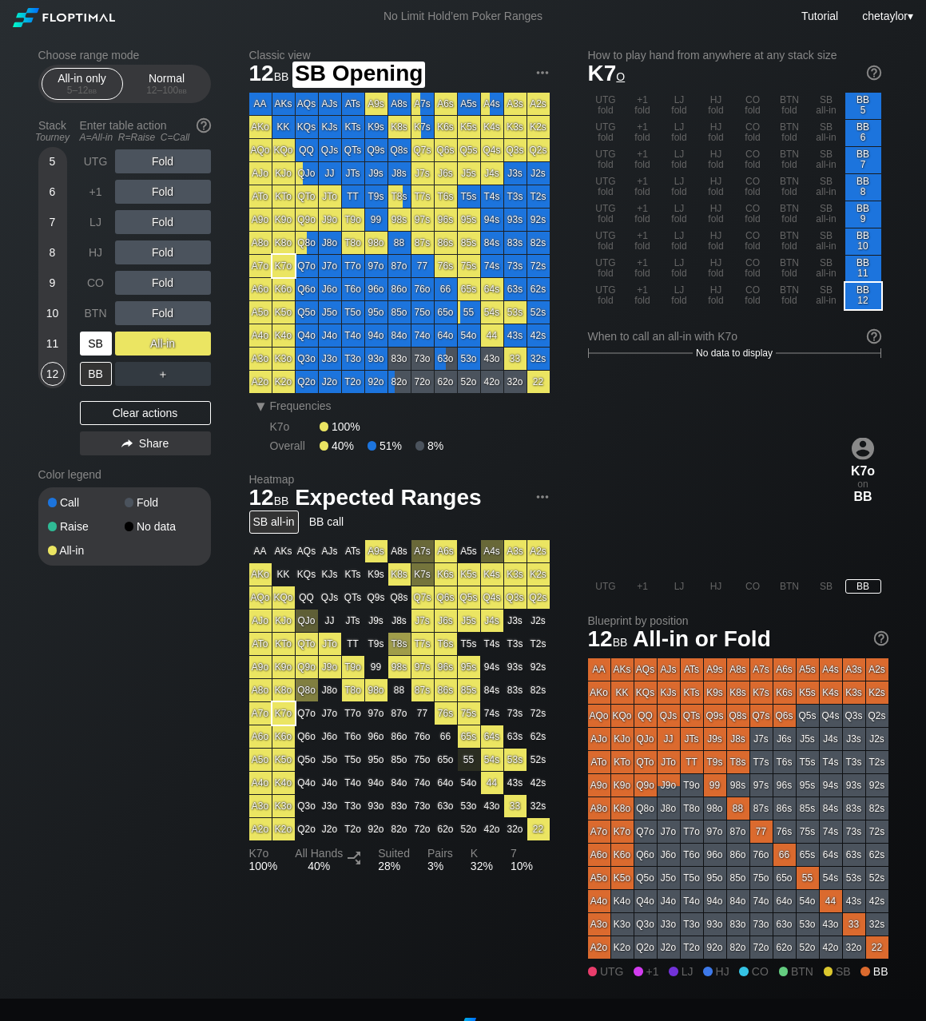
click at [92, 346] on div "SB" at bounding box center [96, 343] width 32 height 24
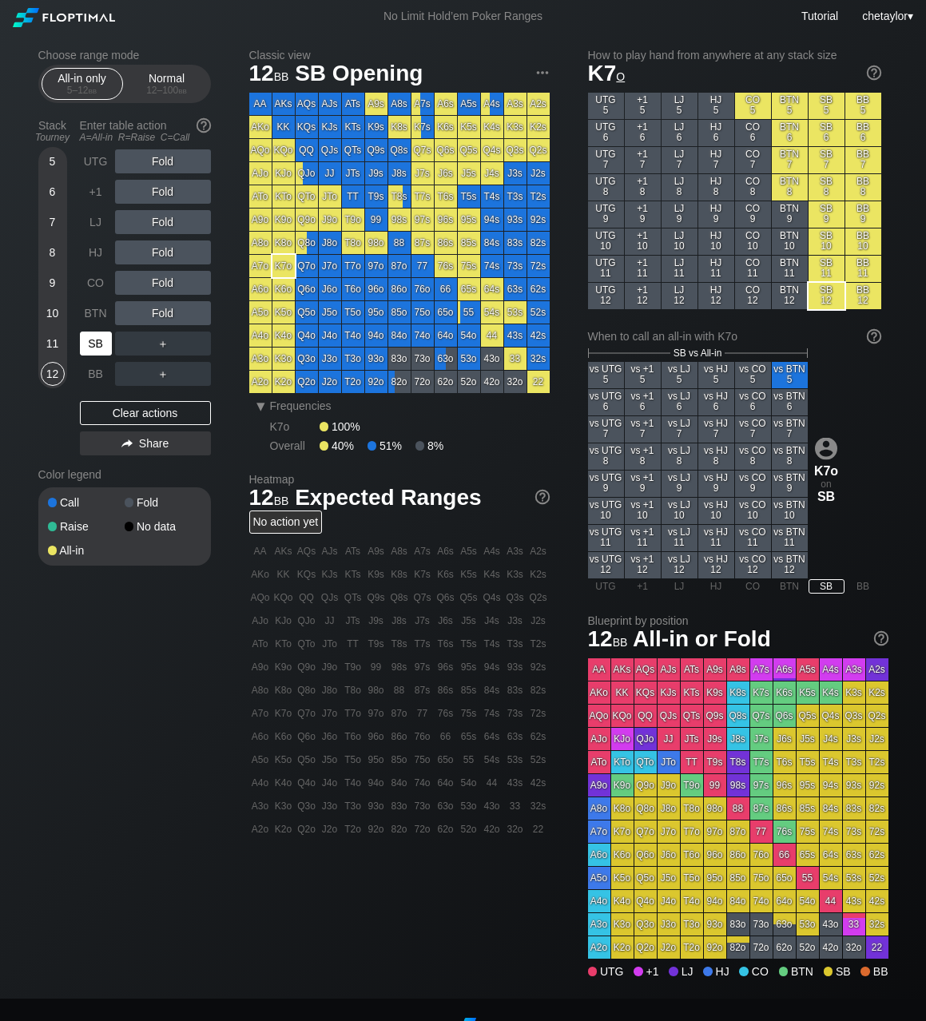
click at [92, 346] on div "SB" at bounding box center [96, 343] width 32 height 24
click at [114, 415] on div "Clear actions" at bounding box center [145, 413] width 131 height 24
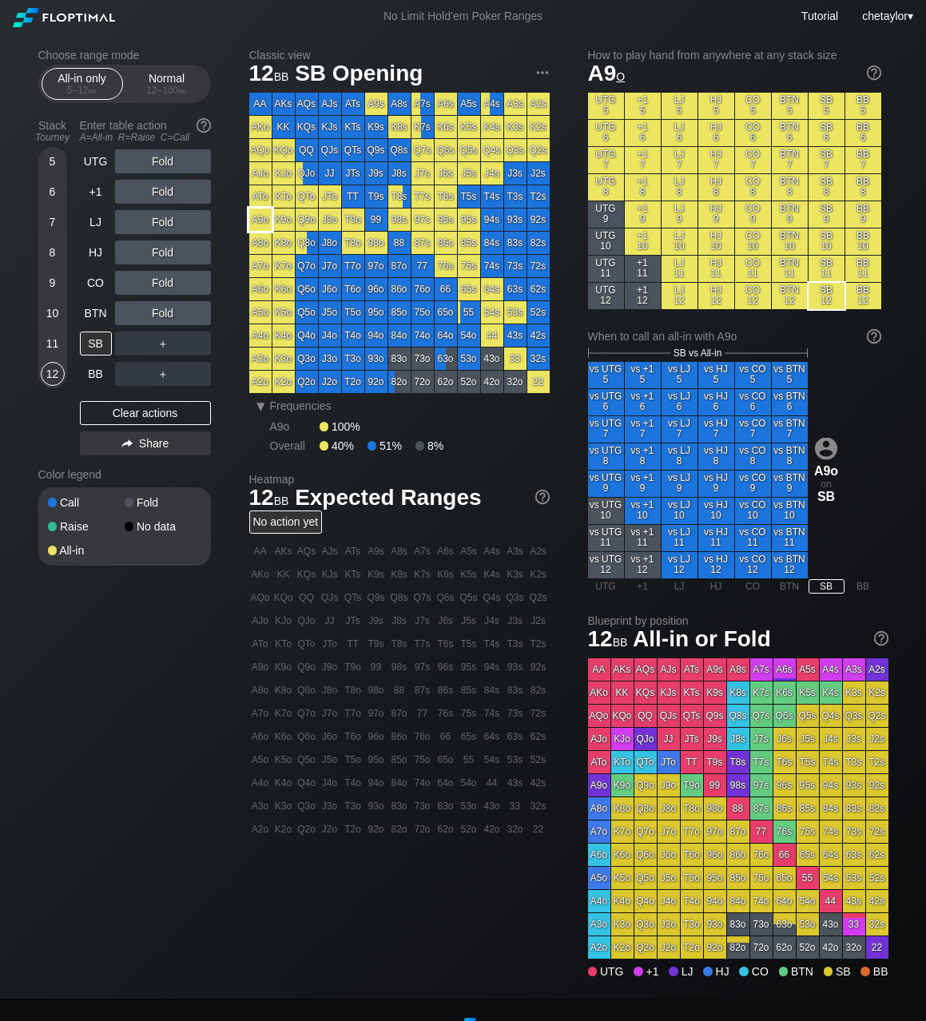
click at [261, 216] on div "A9o" at bounding box center [260, 219] width 22 height 22
click at [97, 374] on div "BB" at bounding box center [96, 374] width 32 height 24
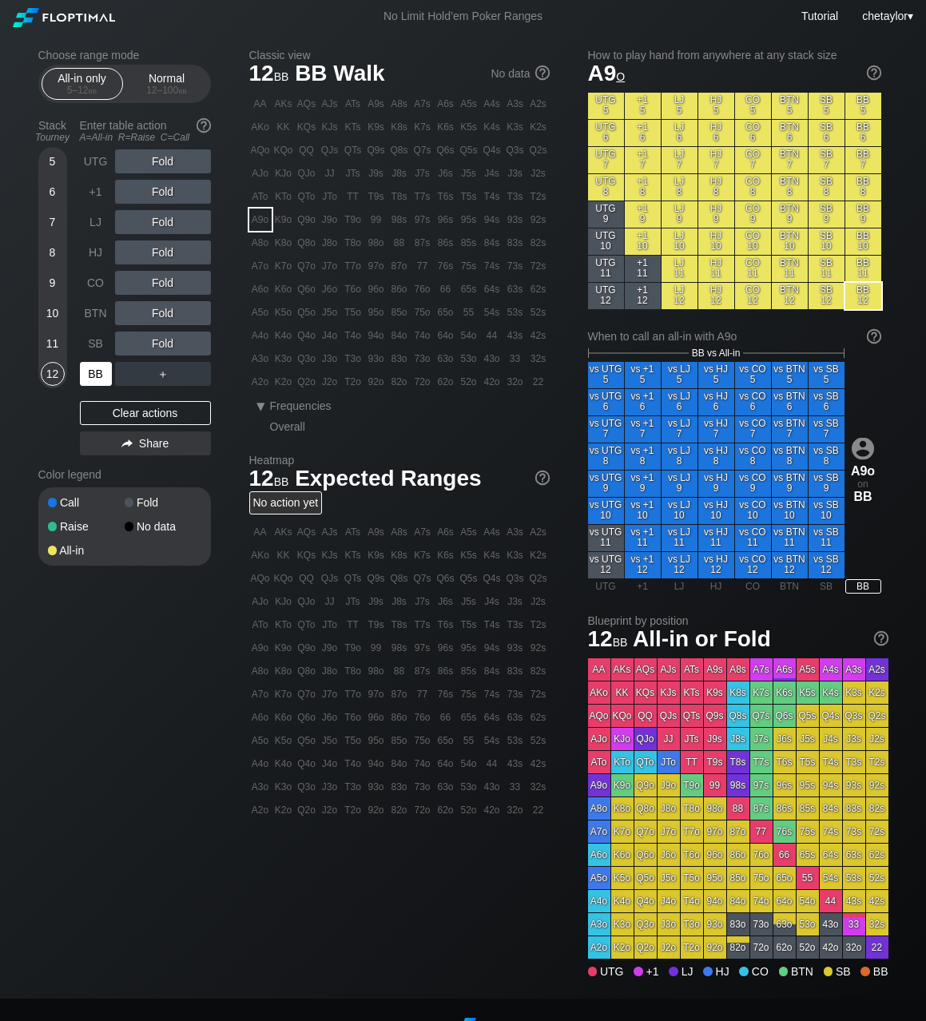
click at [97, 374] on div "BB" at bounding box center [96, 374] width 32 height 24
click at [196, 347] on div "C ✕" at bounding box center [195, 343] width 31 height 24
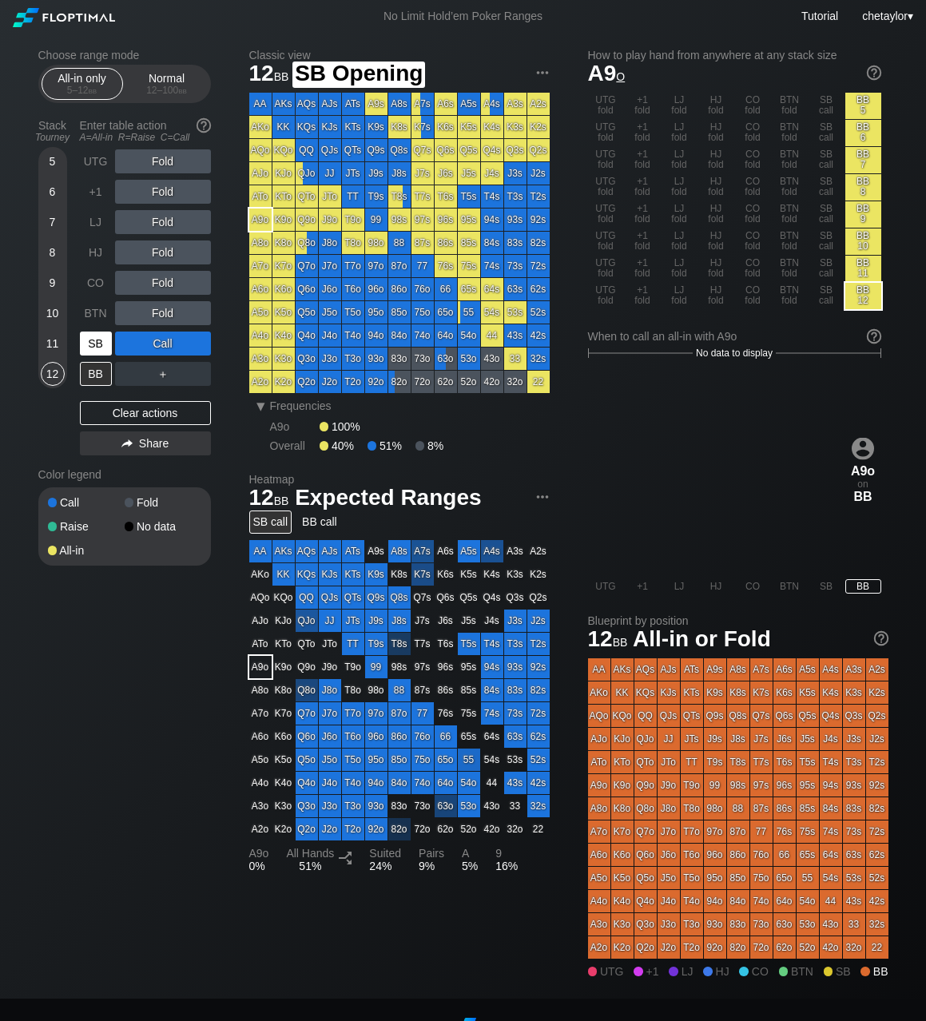
click at [91, 340] on div "SB" at bounding box center [96, 343] width 32 height 24
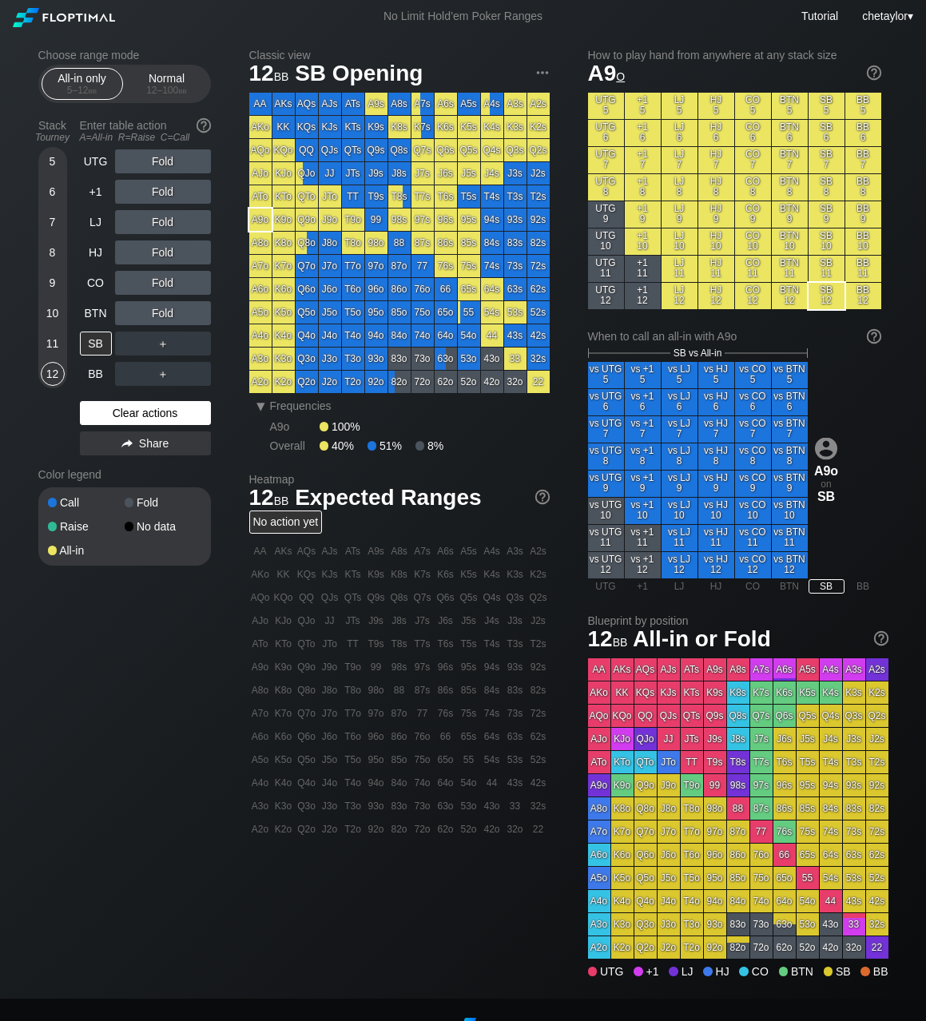
click at [117, 418] on div "Clear actions" at bounding box center [145, 413] width 131 height 24
click at [94, 377] on div "BB" at bounding box center [96, 374] width 32 height 24
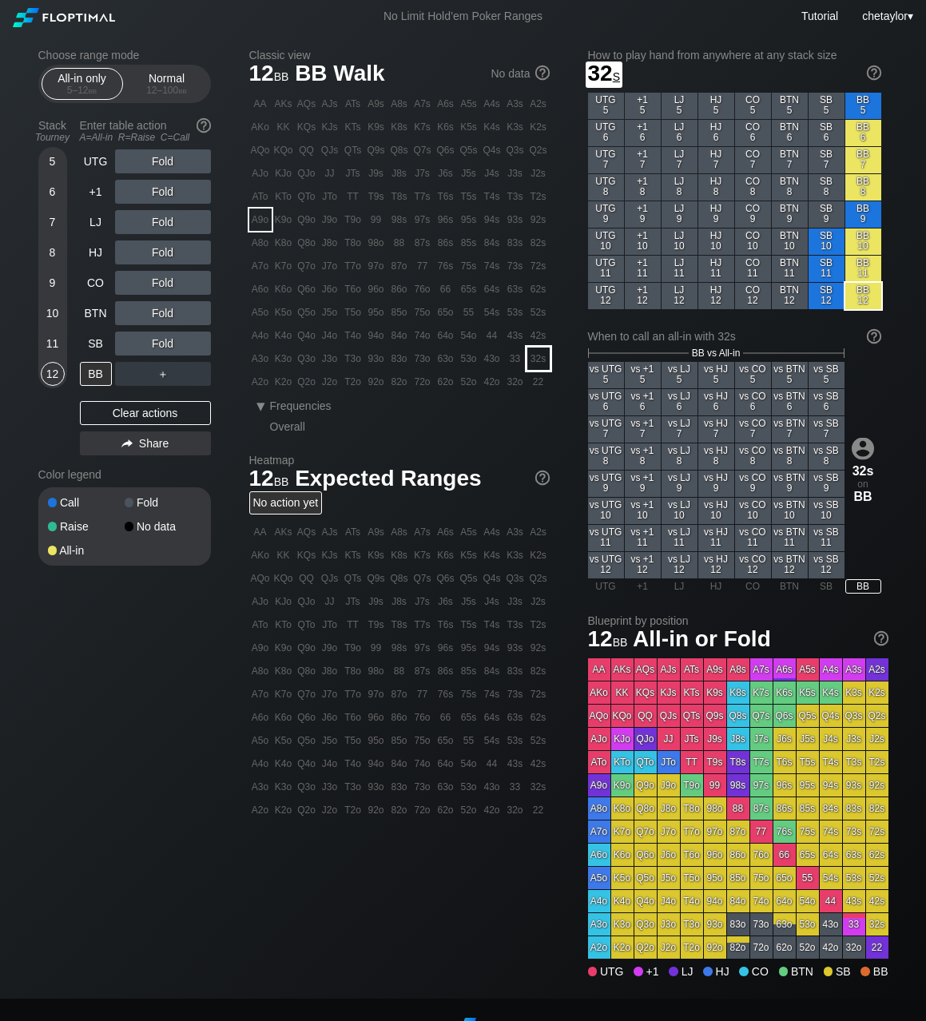
click at [530, 357] on div "32s" at bounding box center [538, 358] width 22 height 22
click at [199, 342] on div "C ✕" at bounding box center [195, 343] width 31 height 24
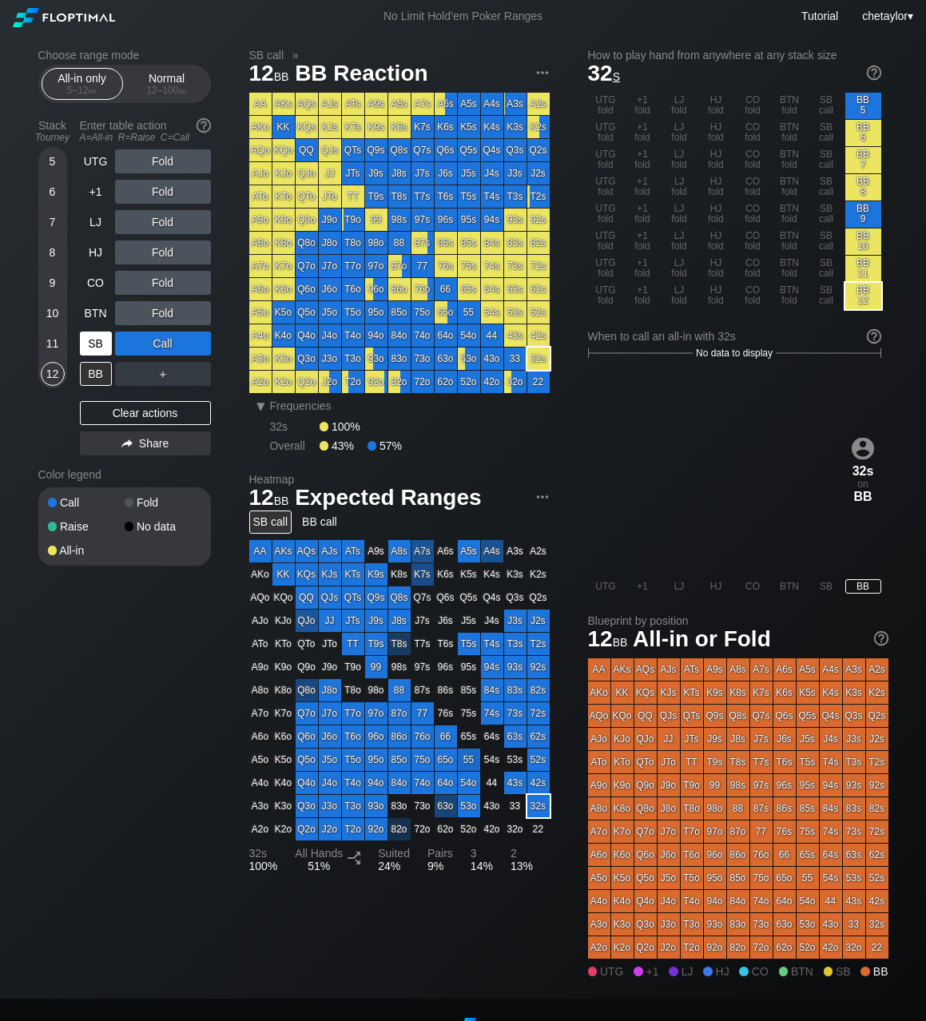
click at [99, 343] on div "SB" at bounding box center [96, 343] width 32 height 24
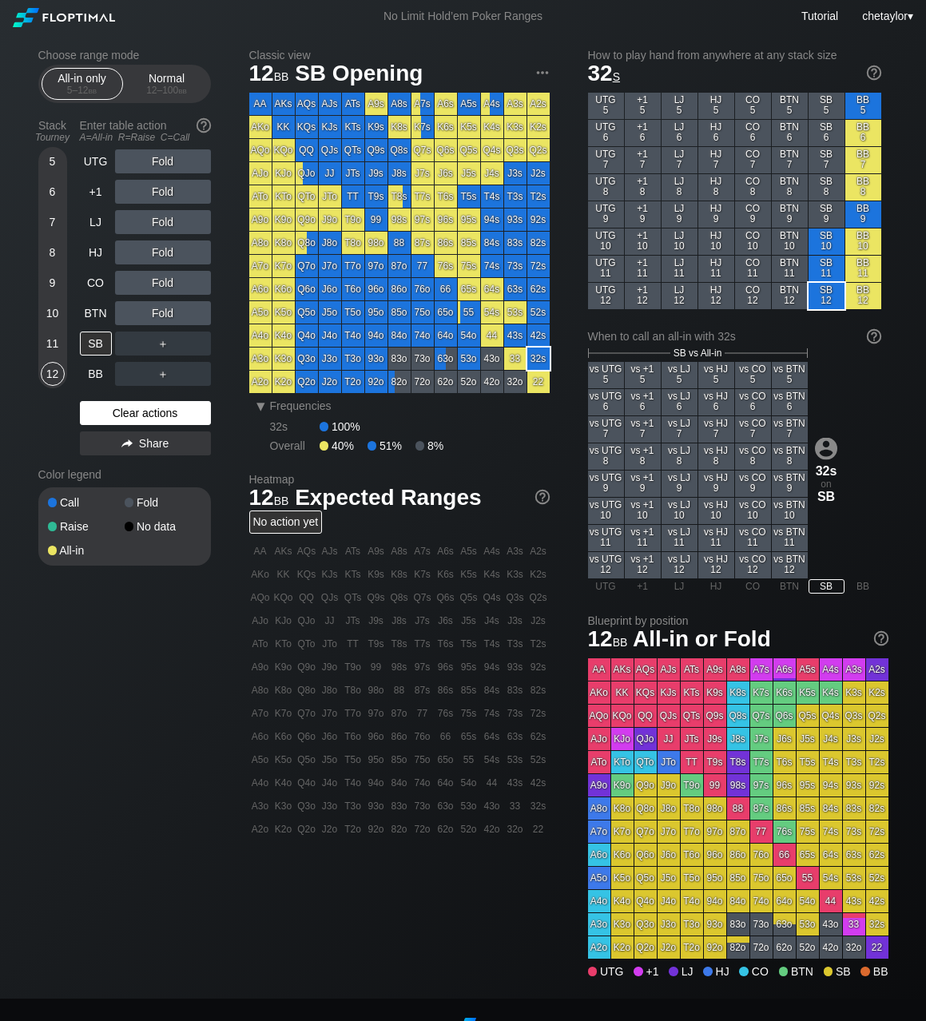
click at [124, 417] on div "Clear actions" at bounding box center [145, 413] width 131 height 24
click at [178, 90] on span "bb" at bounding box center [182, 90] width 9 height 11
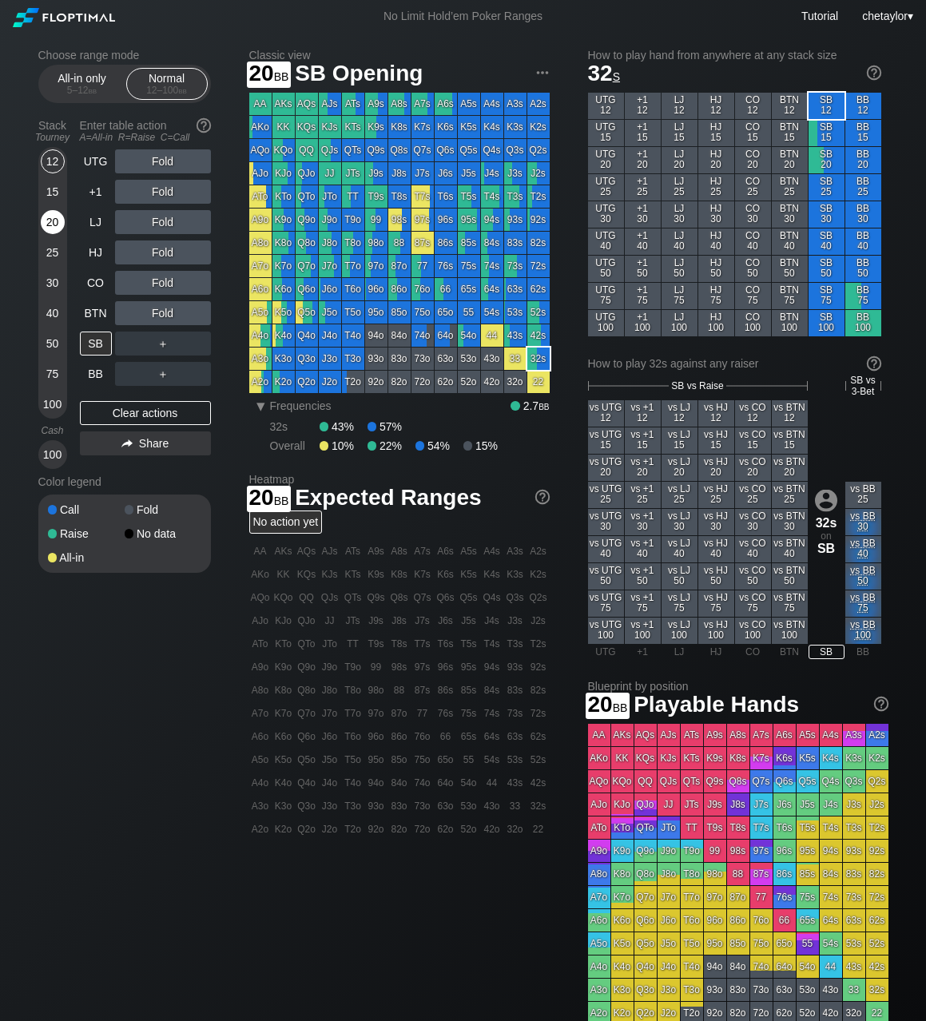
click at [49, 212] on div "20" at bounding box center [53, 222] width 24 height 24
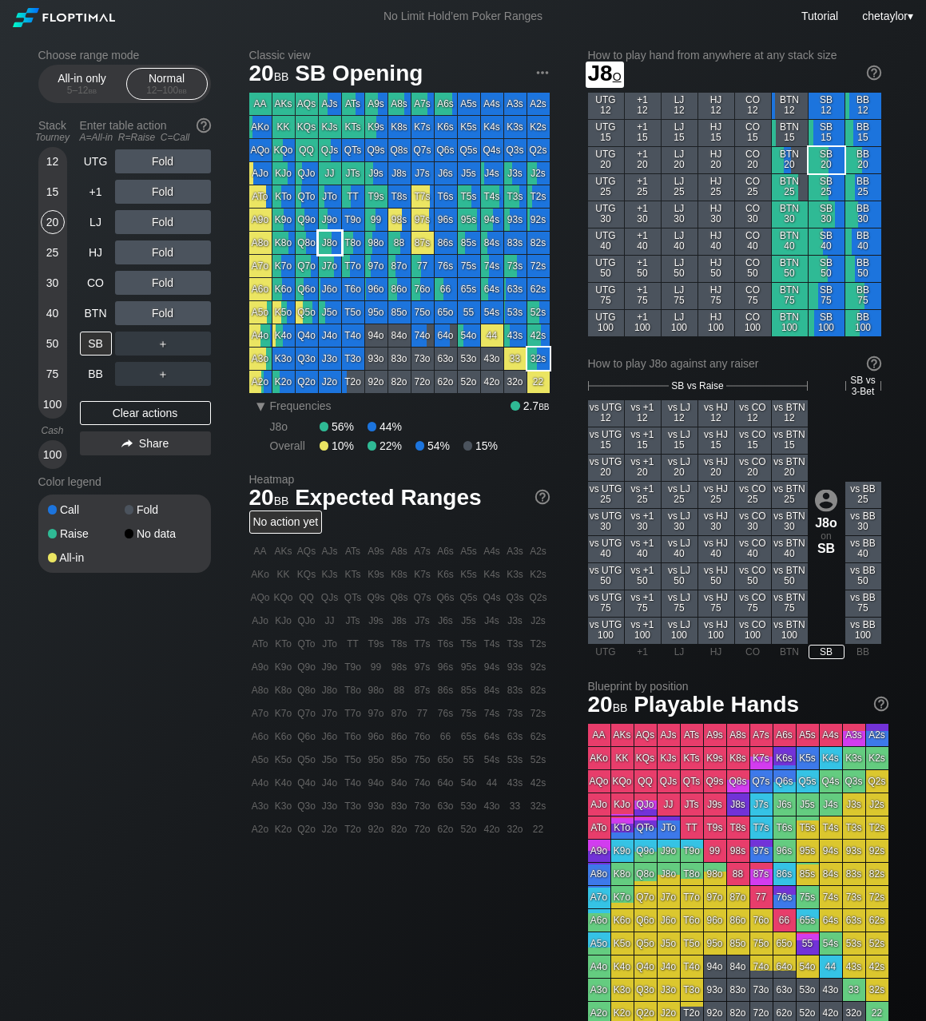
click at [331, 245] on div "J8o" at bounding box center [330, 243] width 22 height 22
click at [168, 340] on div "R ✕" at bounding box center [162, 343] width 31 height 24
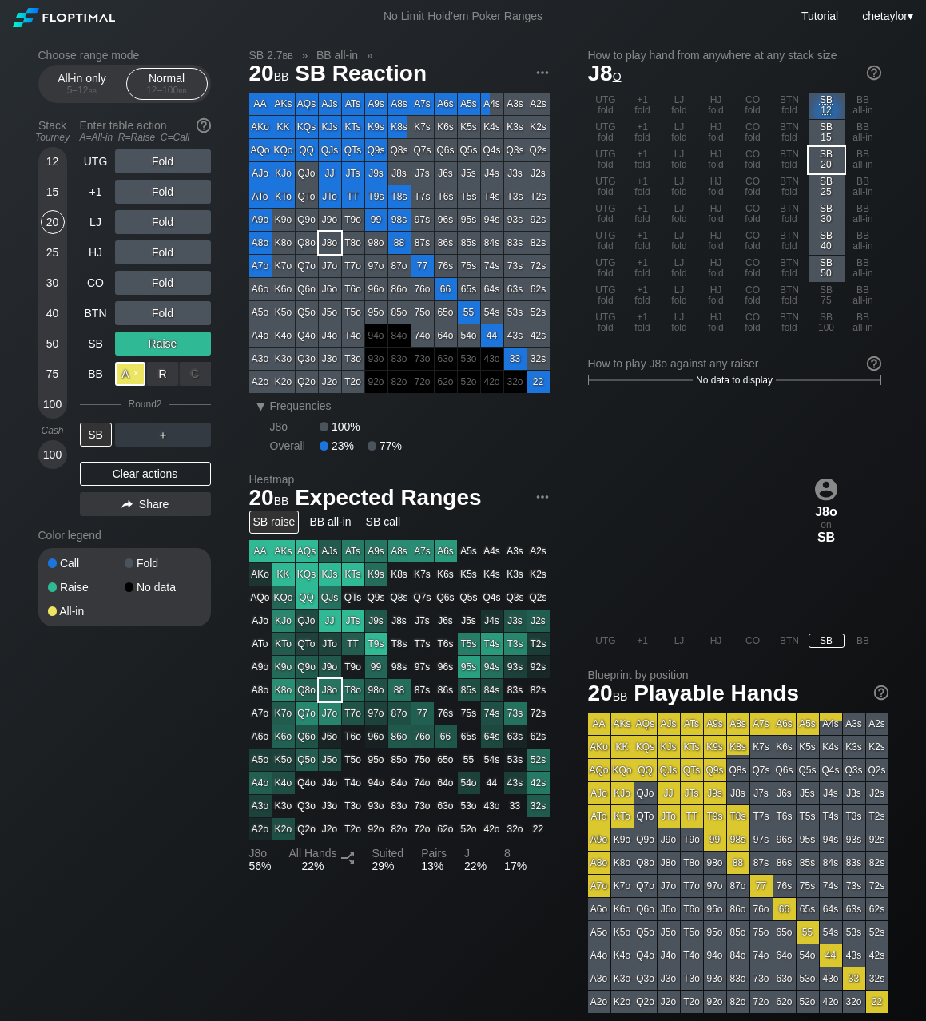
click at [130, 371] on div "A ✕" at bounding box center [130, 374] width 31 height 24
click at [96, 434] on div "SB" at bounding box center [96, 434] width 32 height 24
click at [88, 371] on div "BB" at bounding box center [96, 374] width 32 height 24
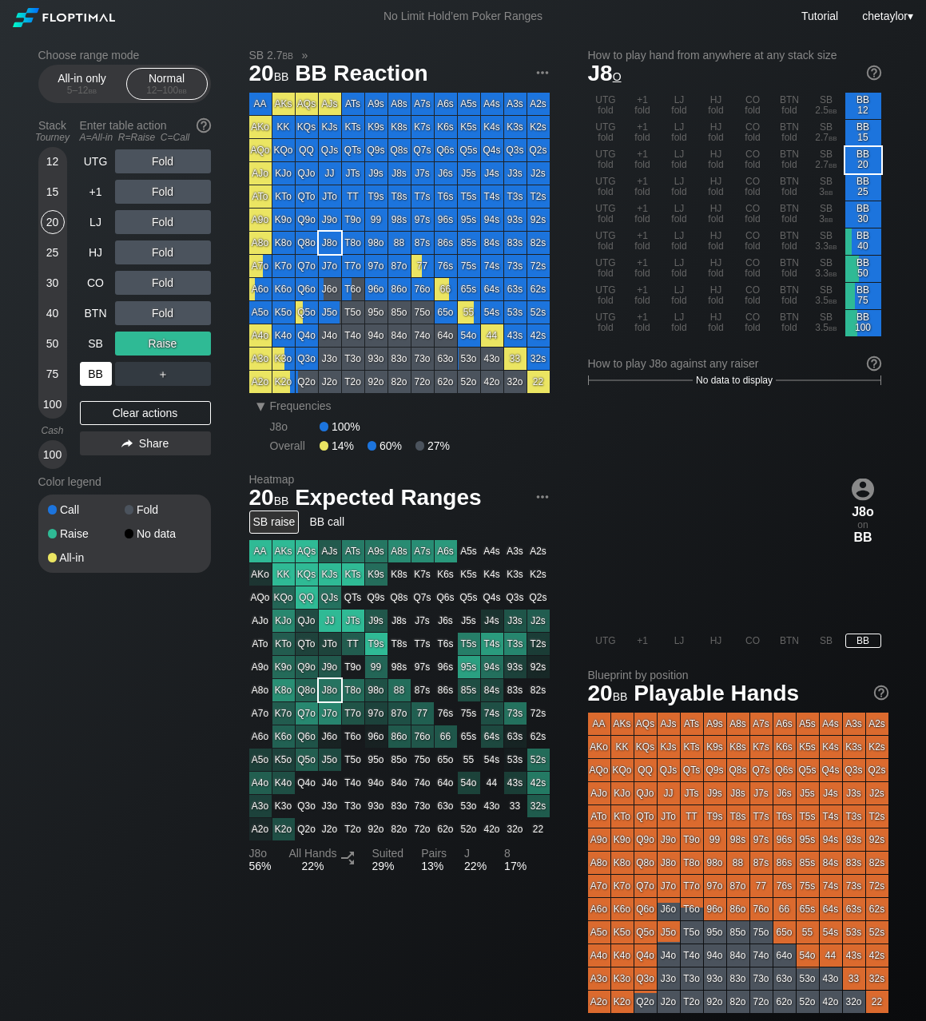
click at [88, 371] on div "BB" at bounding box center [96, 374] width 32 height 24
click at [124, 416] on div "Clear actions" at bounding box center [145, 413] width 131 height 24
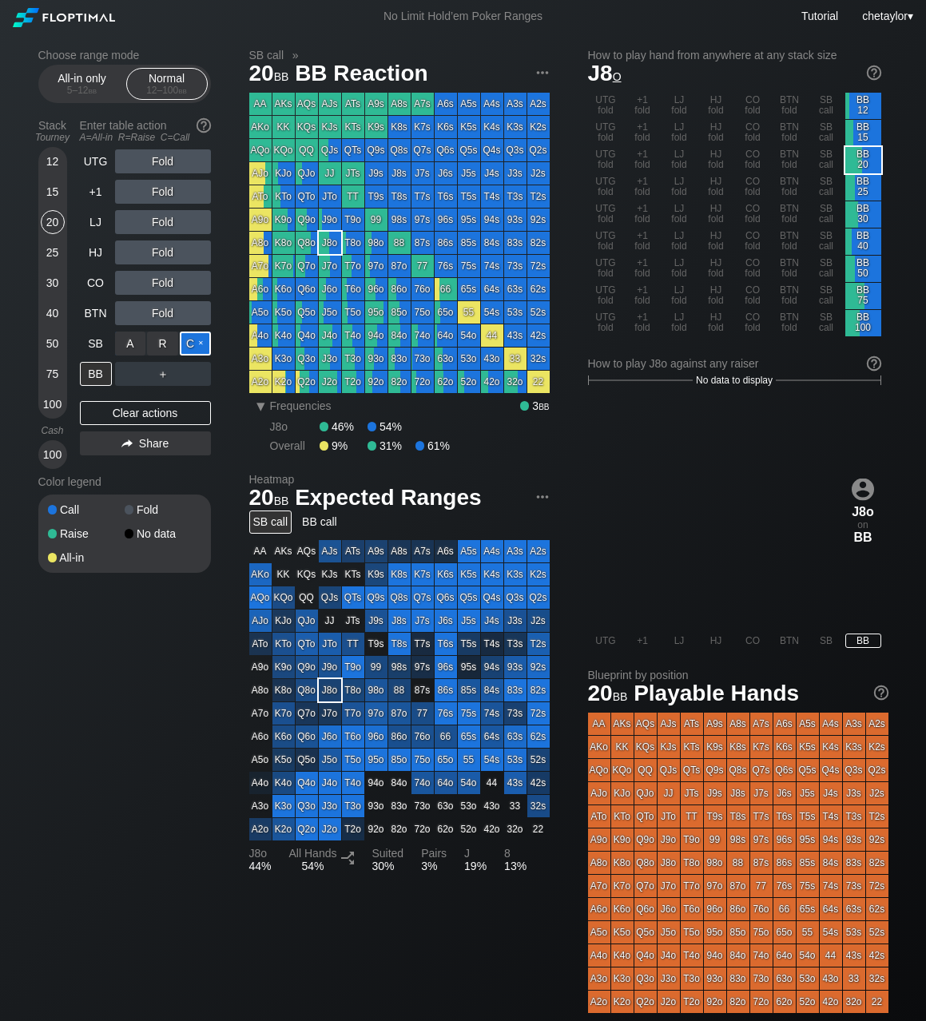
click at [196, 343] on div "C ✕" at bounding box center [195, 343] width 31 height 24
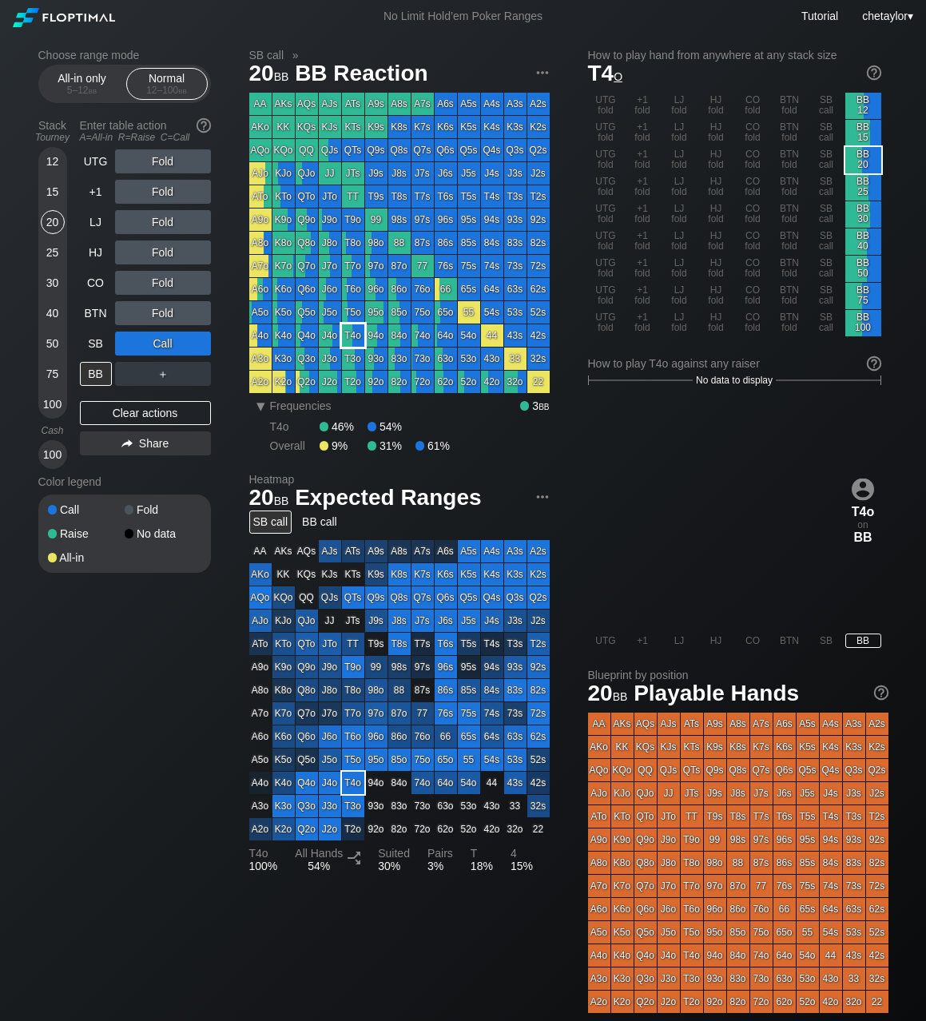
click at [355, 329] on div "T4o" at bounding box center [353, 335] width 22 height 22
click at [94, 337] on div "SB" at bounding box center [96, 343] width 32 height 24
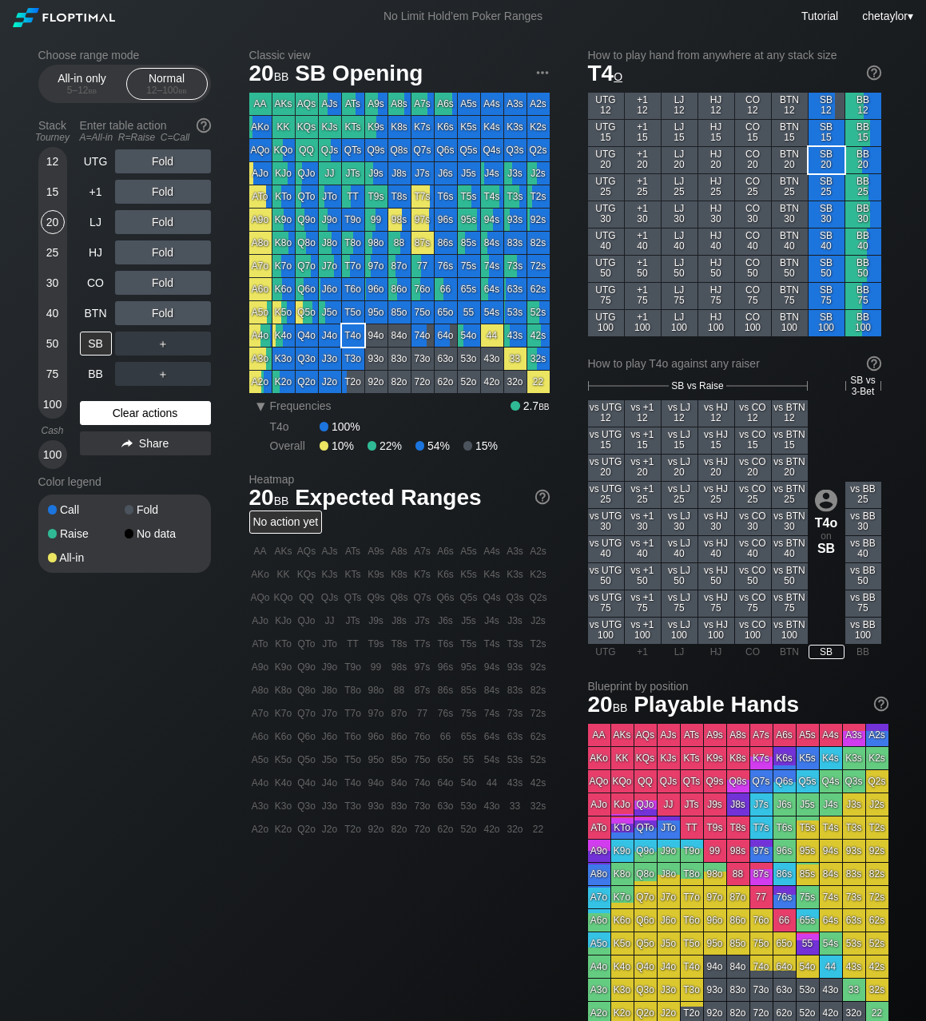
click at [117, 418] on div "Clear actions" at bounding box center [145, 413] width 131 height 24
click at [538, 266] on div "72s" at bounding box center [538, 266] width 22 height 22
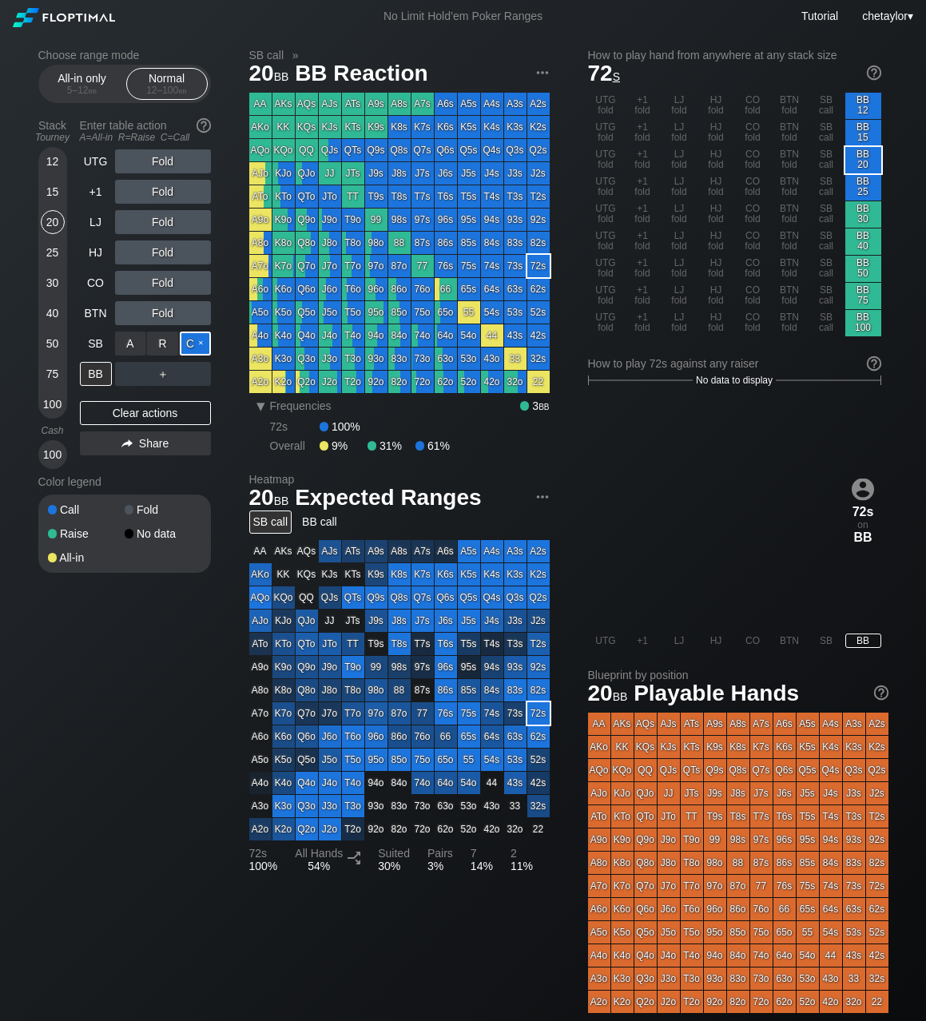
click at [203, 344] on div "C ✕" at bounding box center [195, 343] width 31 height 24
click at [131, 373] on div "A ✕" at bounding box center [130, 374] width 31 height 24
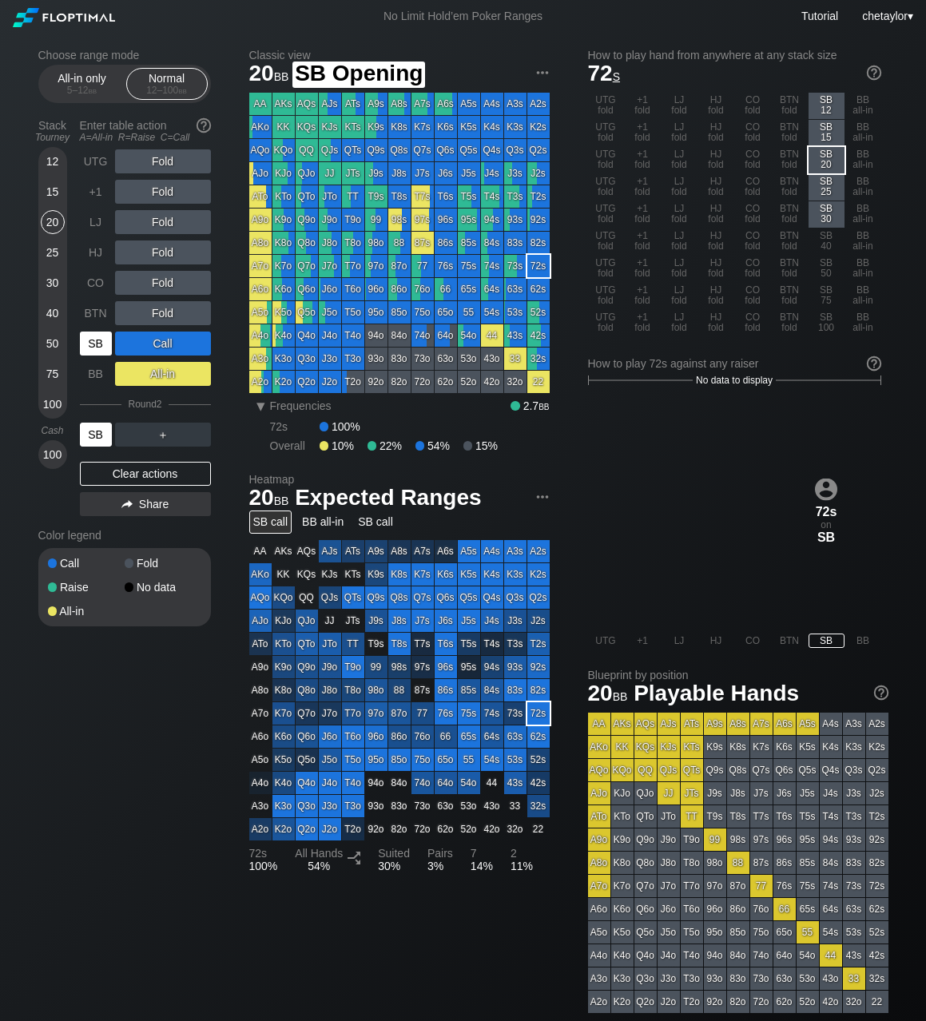
click at [100, 343] on div "SB" at bounding box center [96, 343] width 32 height 24
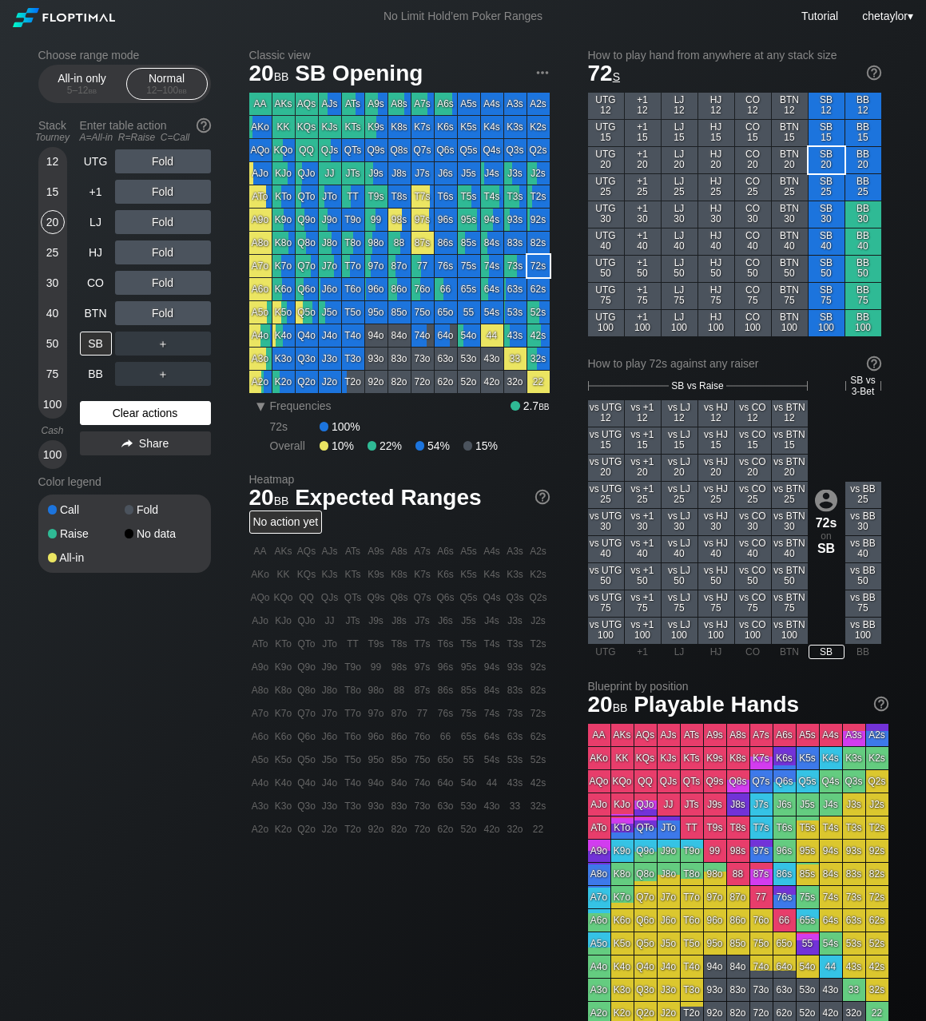
click at [124, 407] on div "Clear actions" at bounding box center [145, 413] width 131 height 24
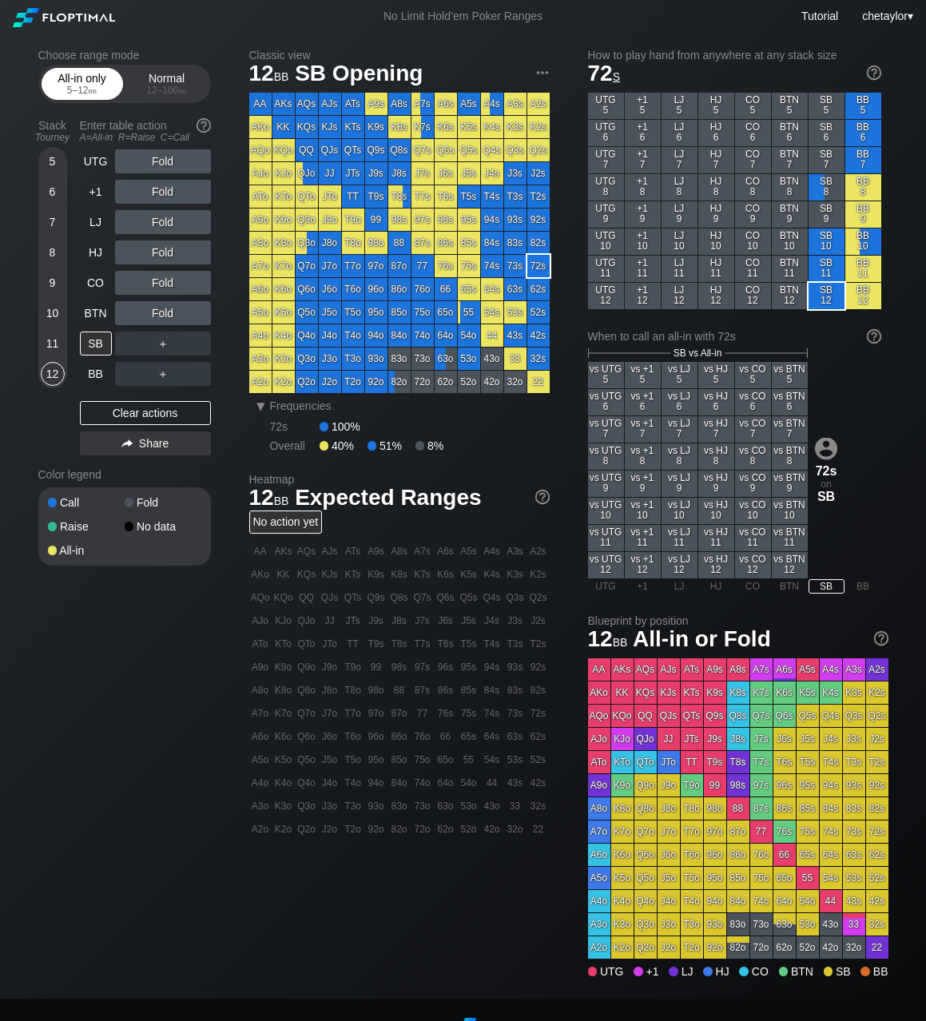
click at [77, 88] on div "5 – 12 bb" at bounding box center [82, 90] width 67 height 11
click at [161, 87] on div "12 – 100 bb" at bounding box center [166, 90] width 67 height 11
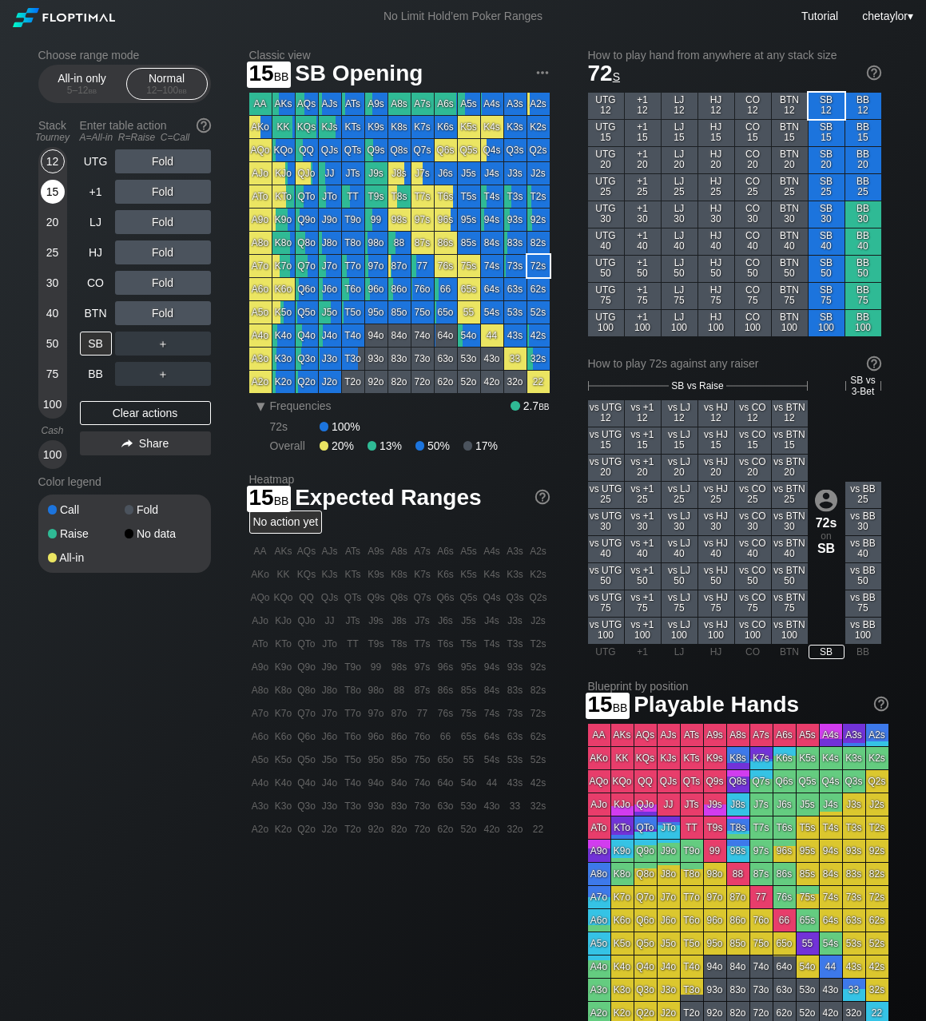
click at [58, 189] on div "15" at bounding box center [53, 192] width 24 height 24
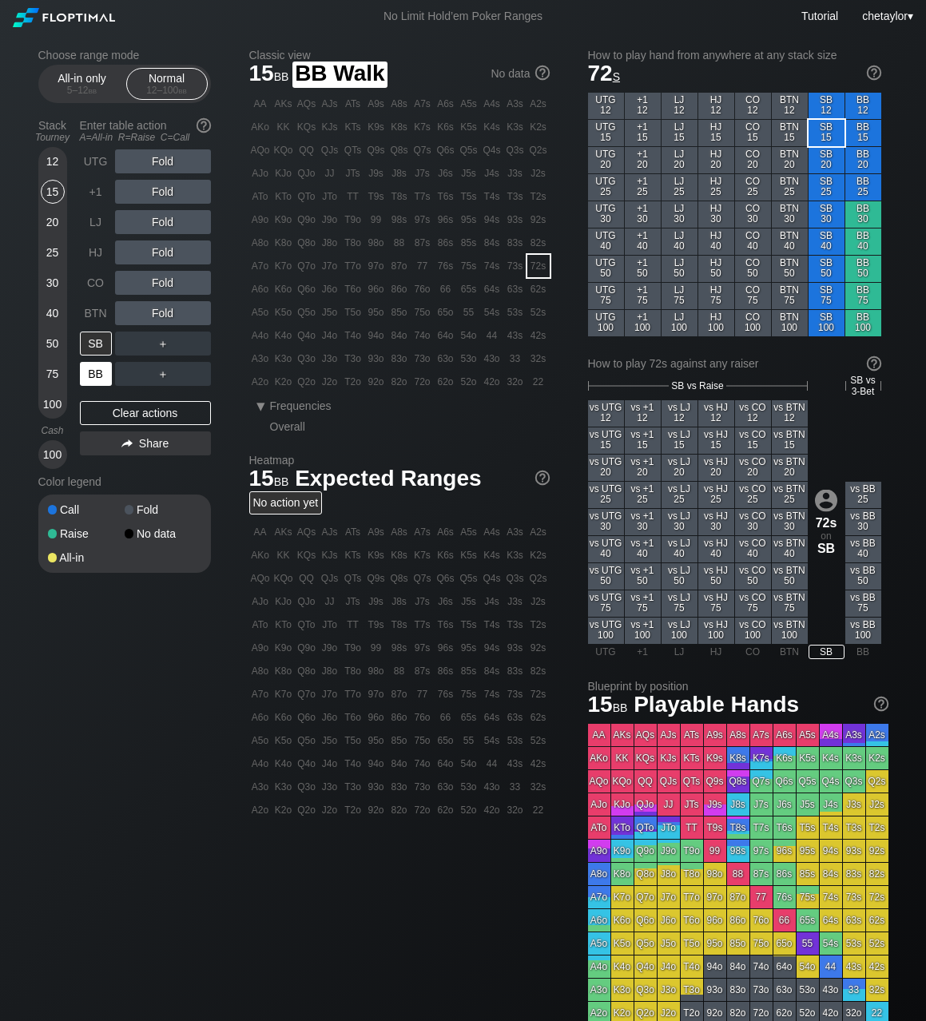
click at [89, 370] on div "BB" at bounding box center [96, 374] width 32 height 24
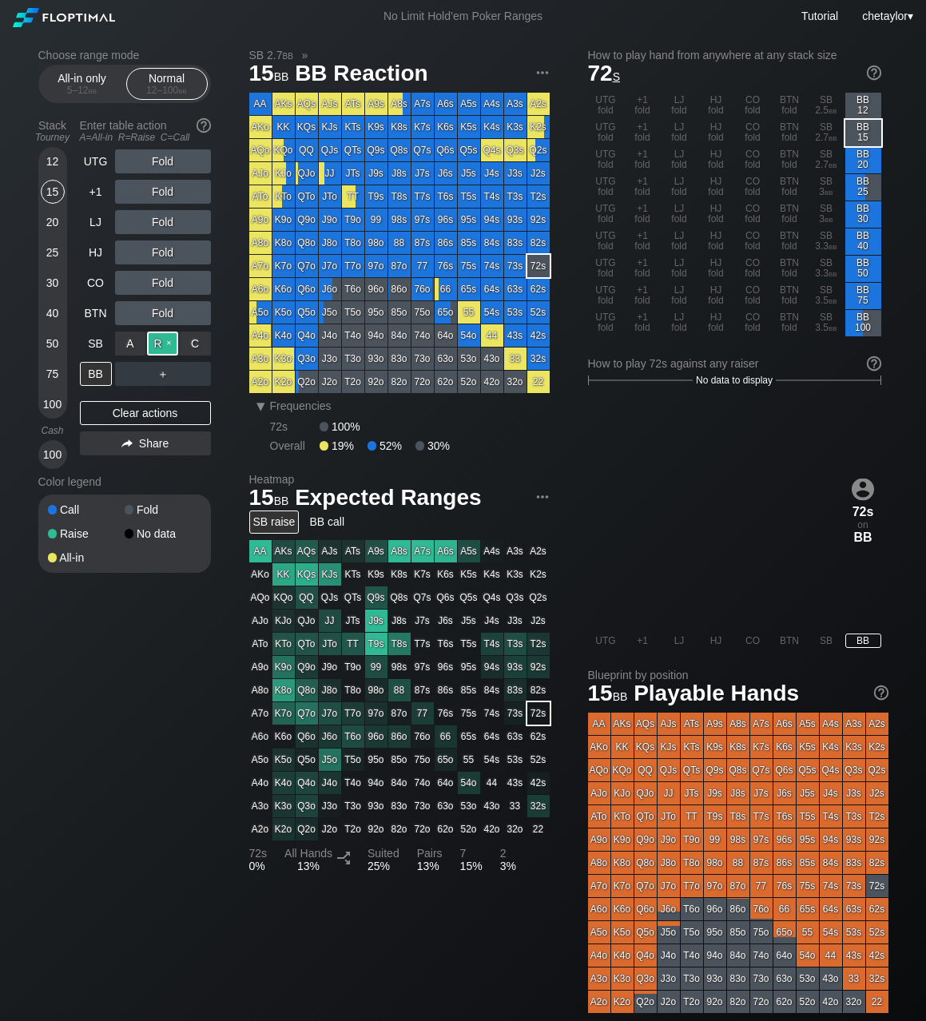
click at [159, 342] on div "R ✕" at bounding box center [162, 343] width 31 height 24
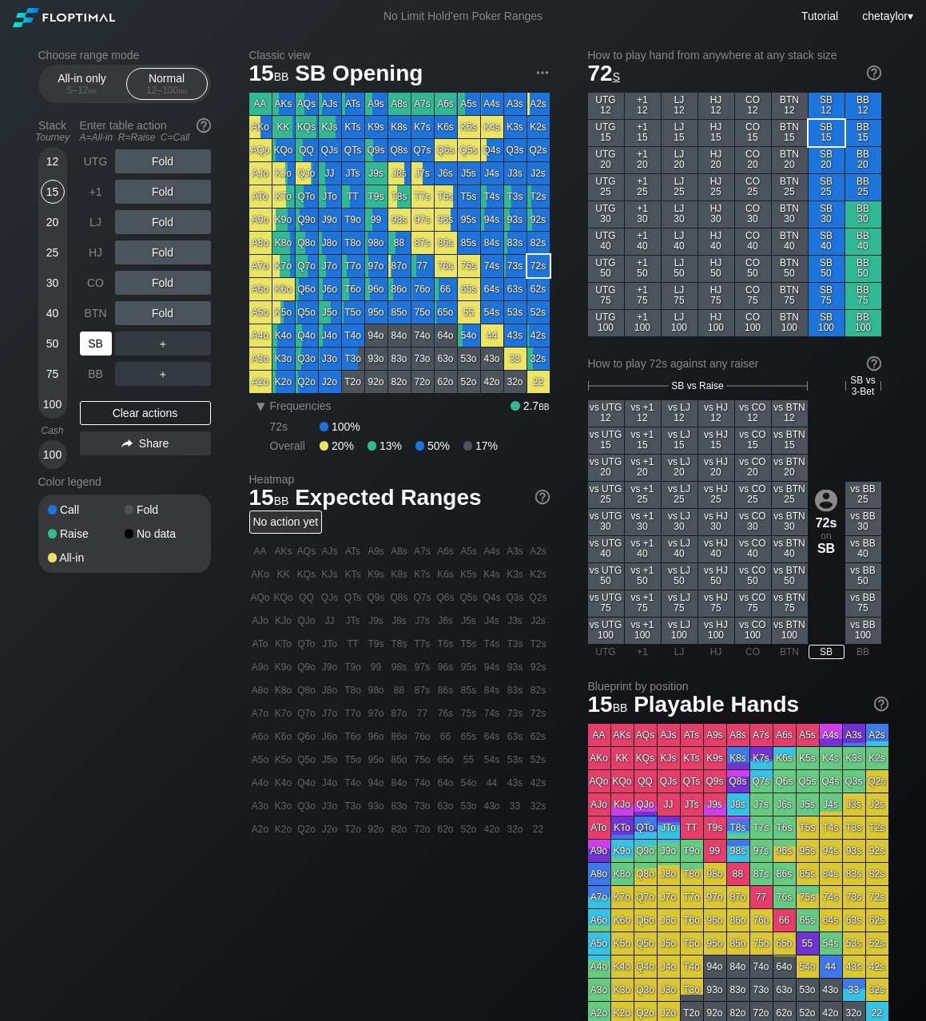
click at [93, 336] on div "SB" at bounding box center [96, 343] width 32 height 24
click at [109, 417] on div "Clear actions" at bounding box center [145, 413] width 131 height 24
click at [89, 371] on div "BB" at bounding box center [96, 374] width 32 height 24
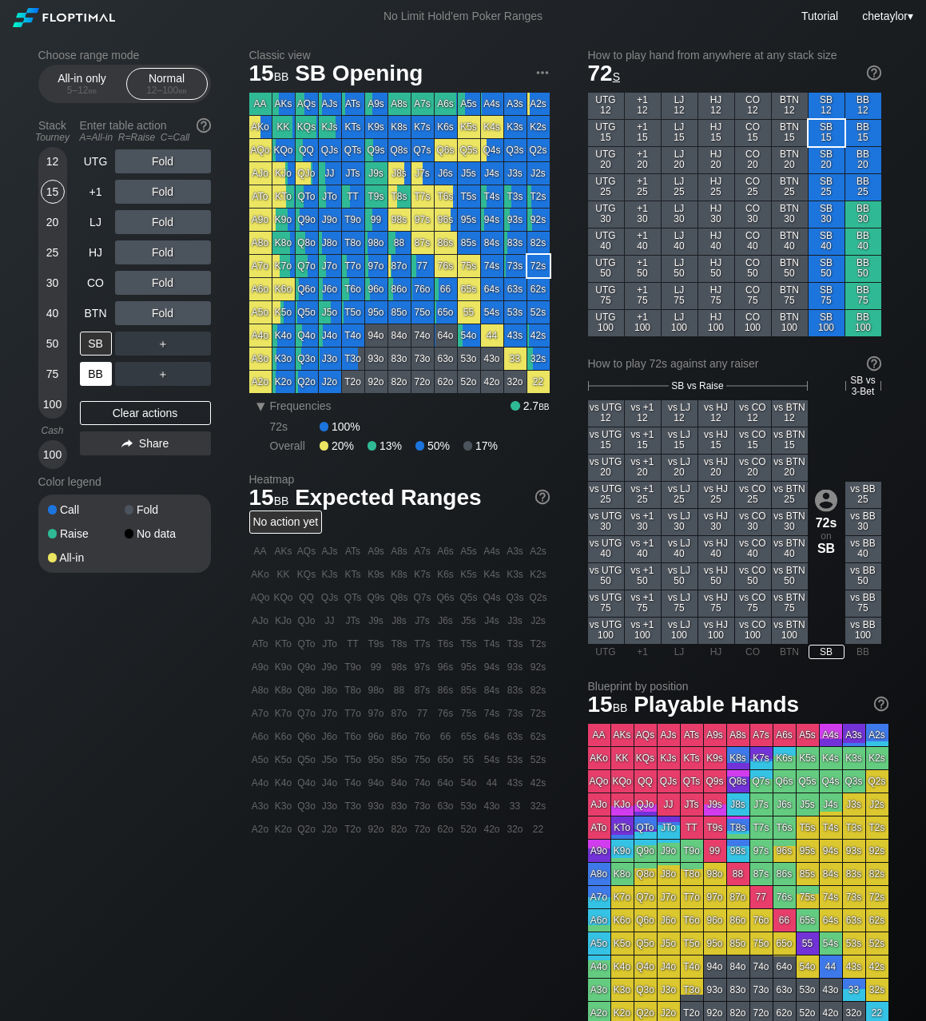
click at [89, 371] on div "BB" at bounding box center [96, 374] width 32 height 24
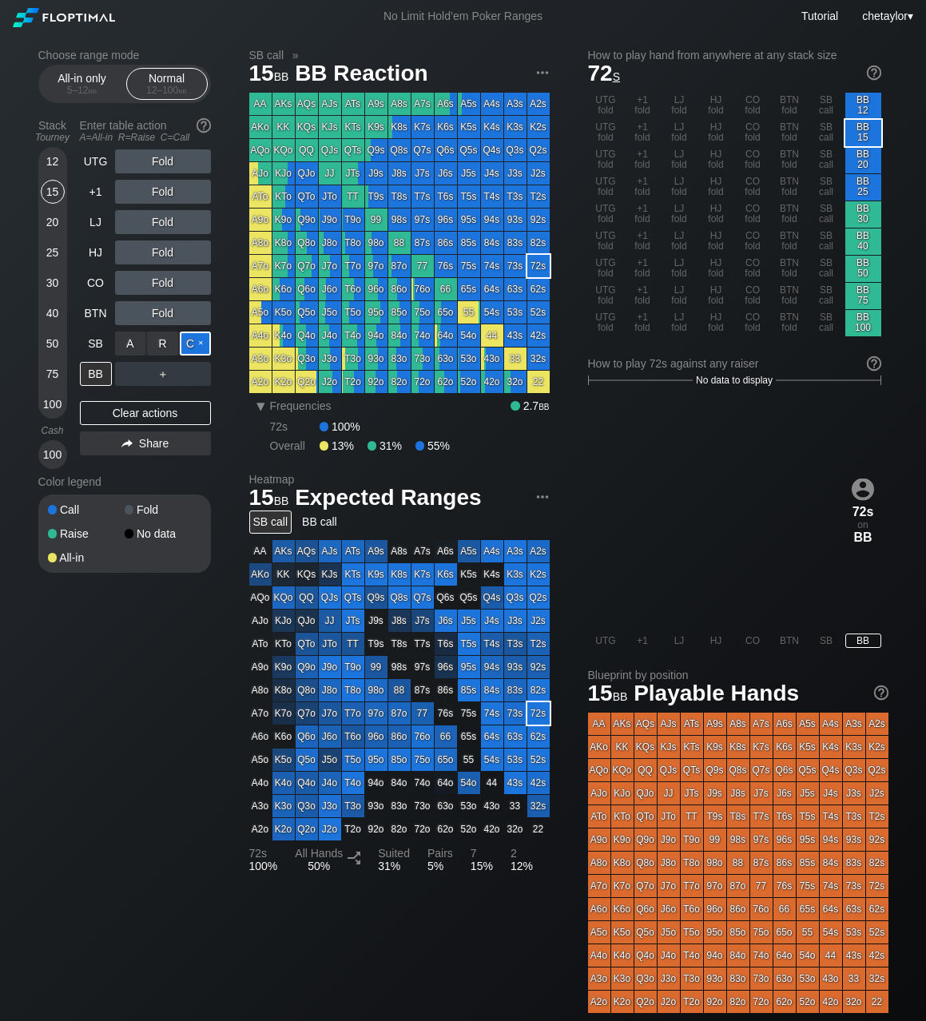
click at [195, 344] on div "C ✕" at bounding box center [195, 343] width 31 height 24
click at [538, 244] on div "82s" at bounding box center [538, 243] width 22 height 22
click at [99, 348] on div "SB" at bounding box center [96, 343] width 32 height 24
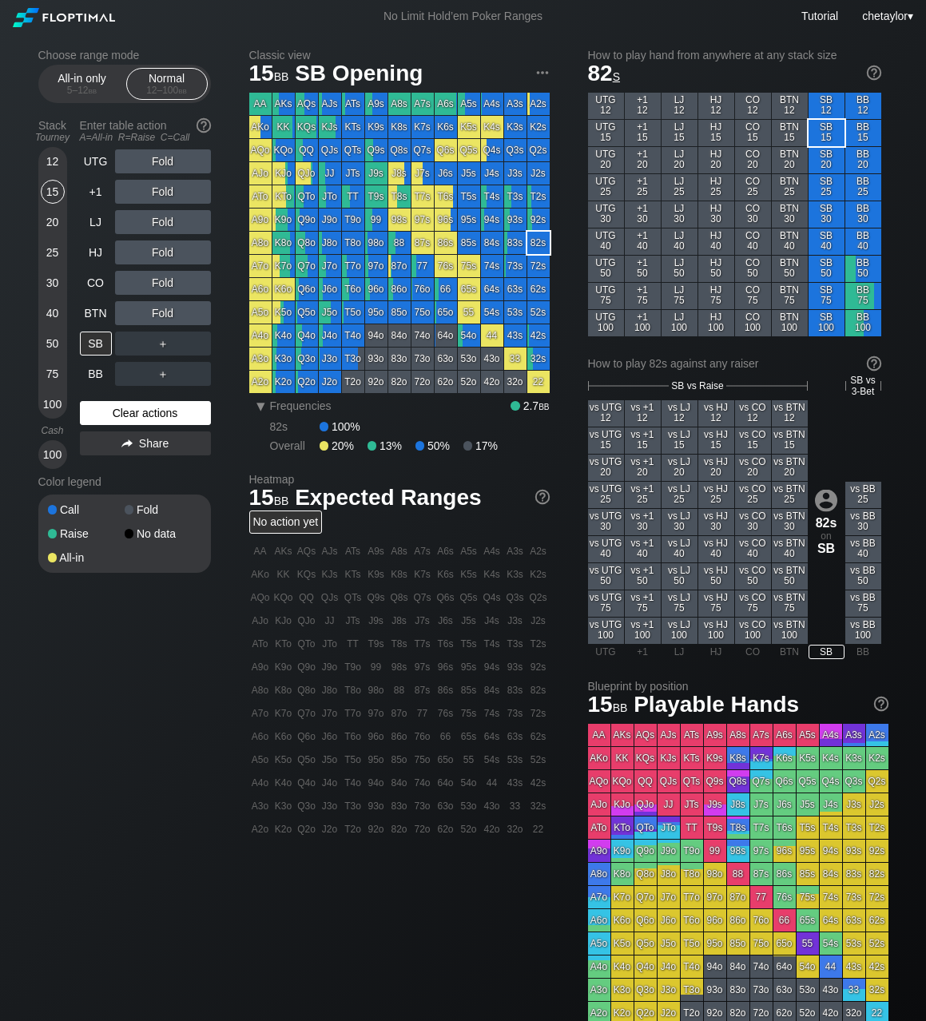
click at [116, 421] on div "Clear actions" at bounding box center [145, 413] width 131 height 24
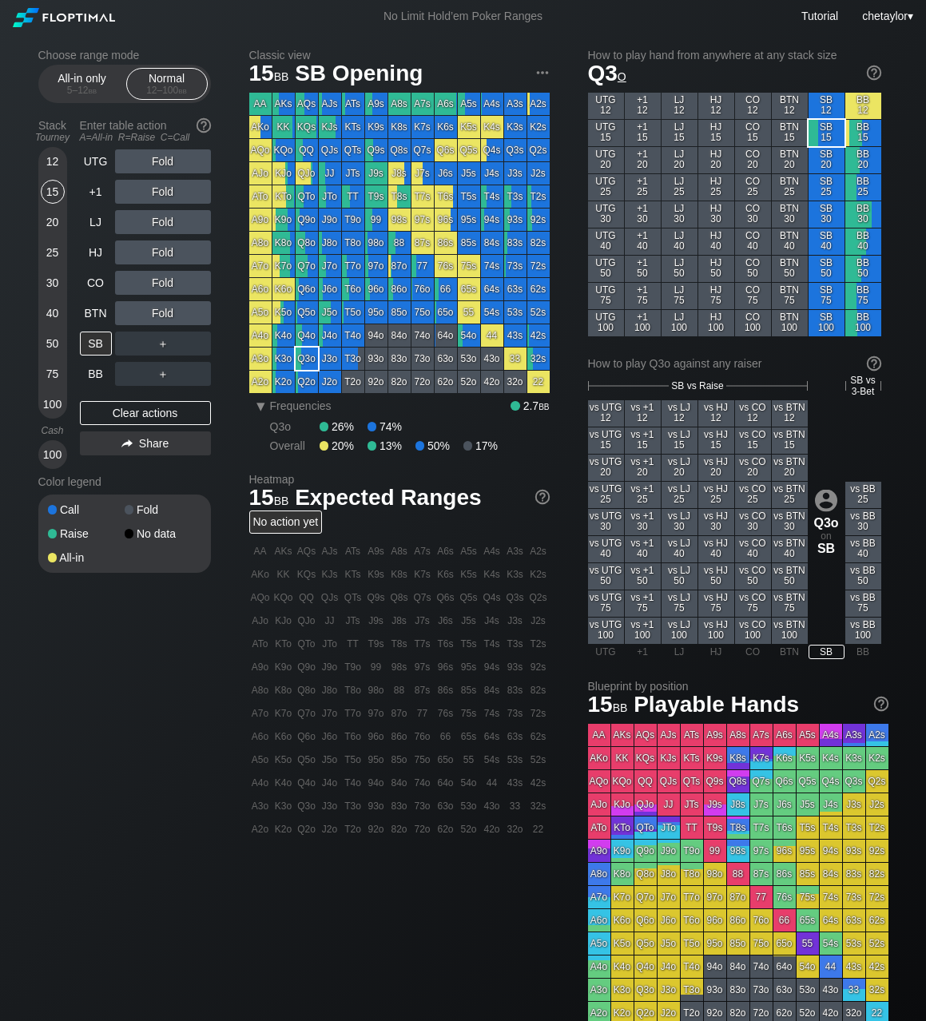
click at [305, 357] on div "Q3o" at bounding box center [306, 358] width 22 height 22
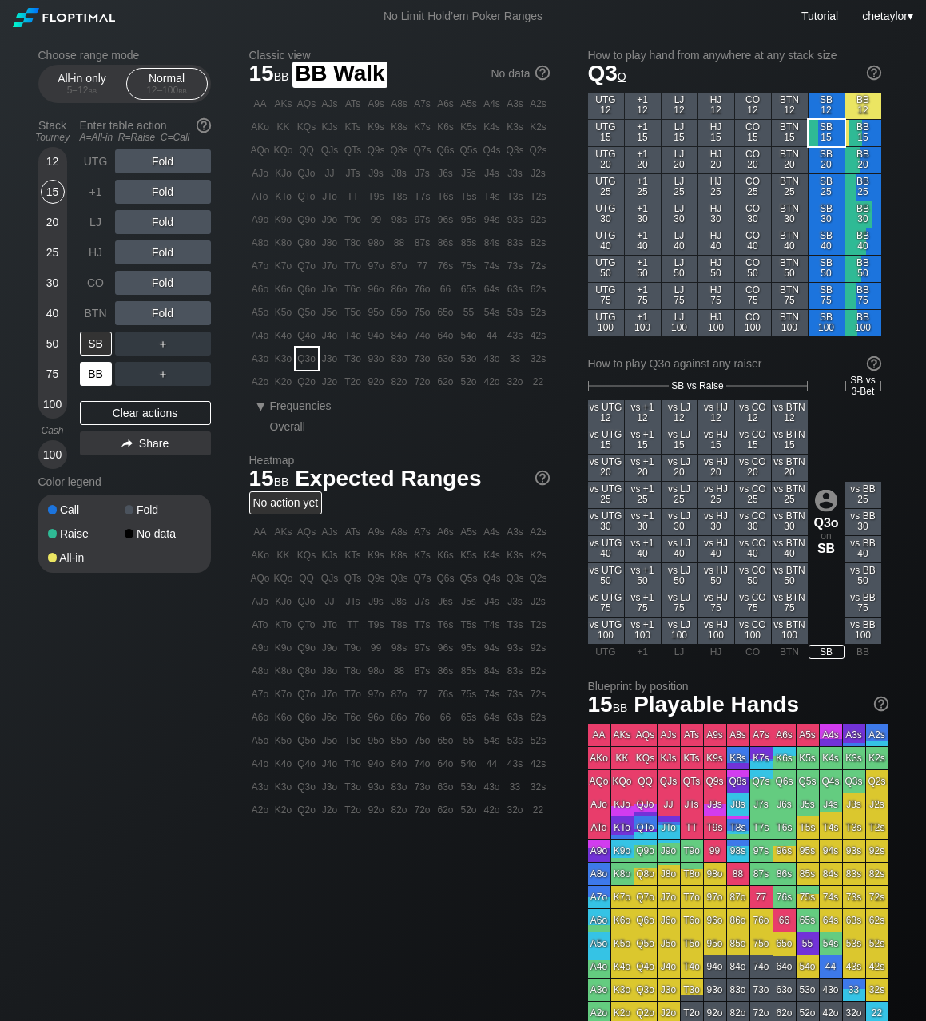
click at [93, 368] on div "BB" at bounding box center [96, 374] width 32 height 24
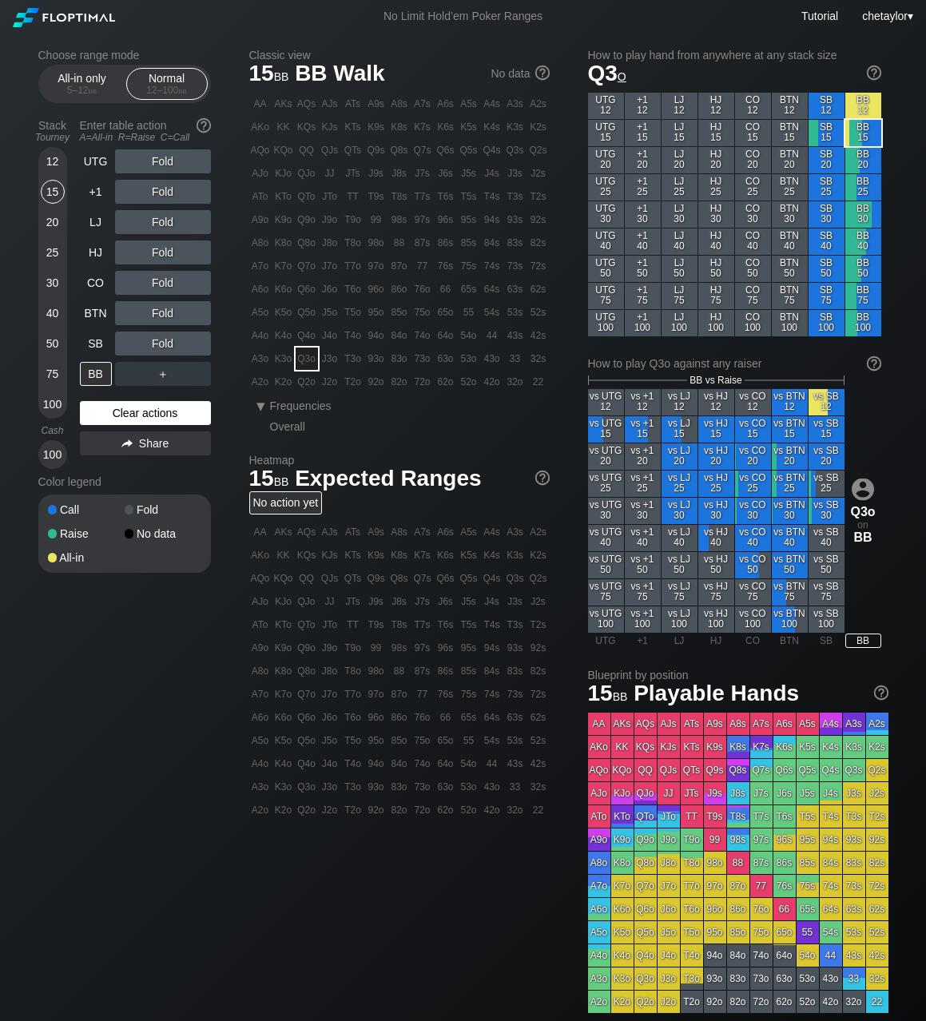
click at [106, 410] on div "Clear actions" at bounding box center [145, 413] width 131 height 24
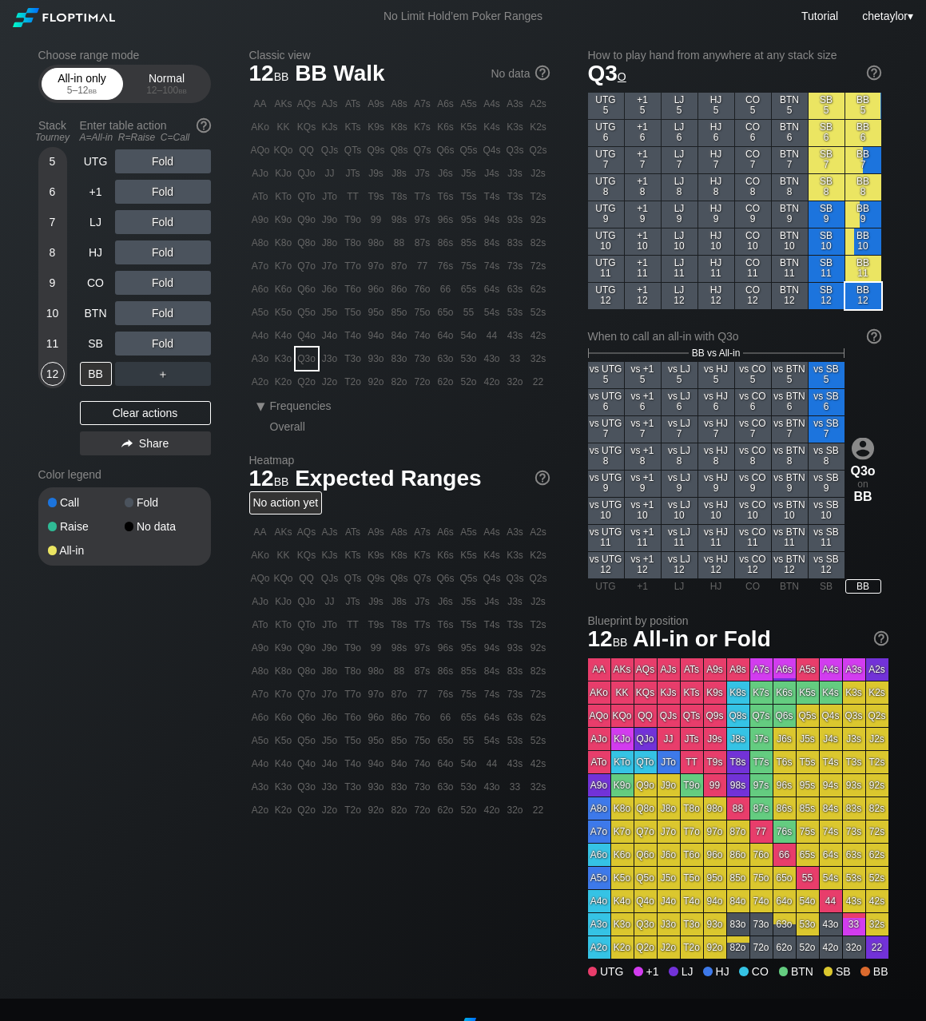
click at [83, 77] on div "All-in only 5 – 12 bb" at bounding box center [82, 84] width 73 height 30
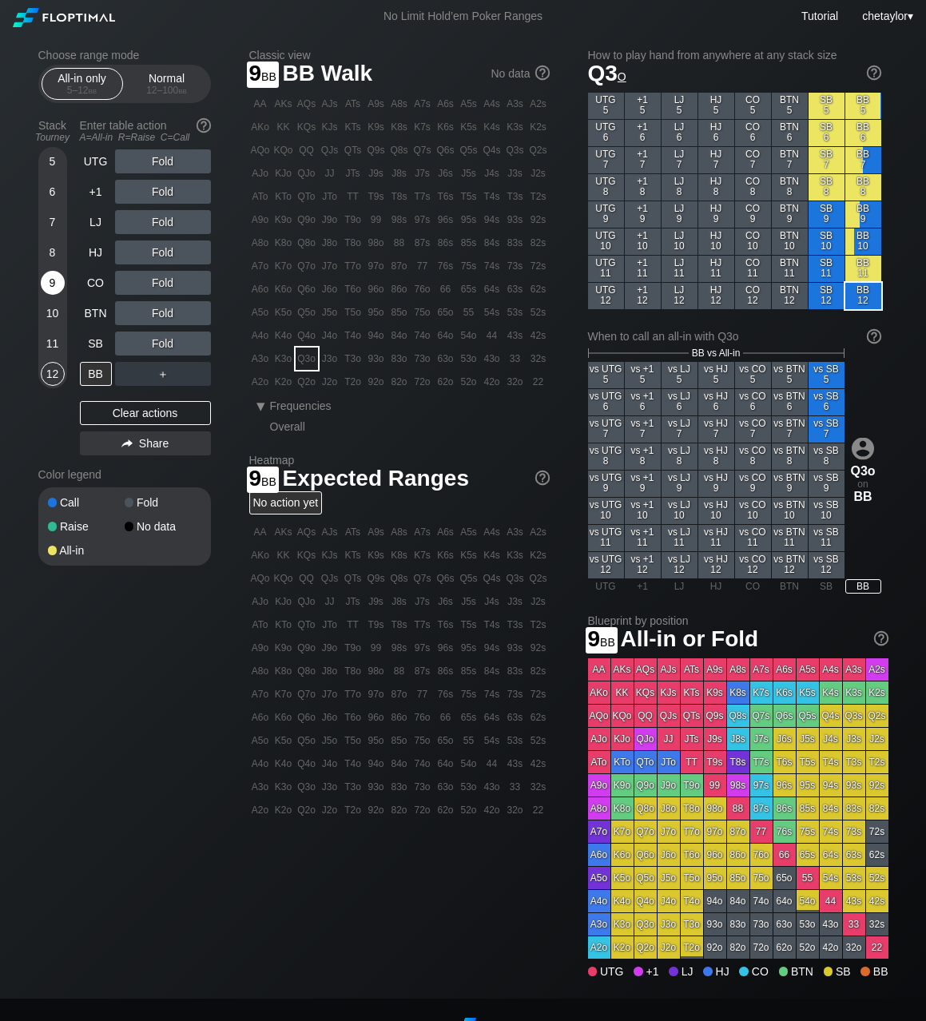
click at [51, 276] on div "9" at bounding box center [53, 283] width 24 height 24
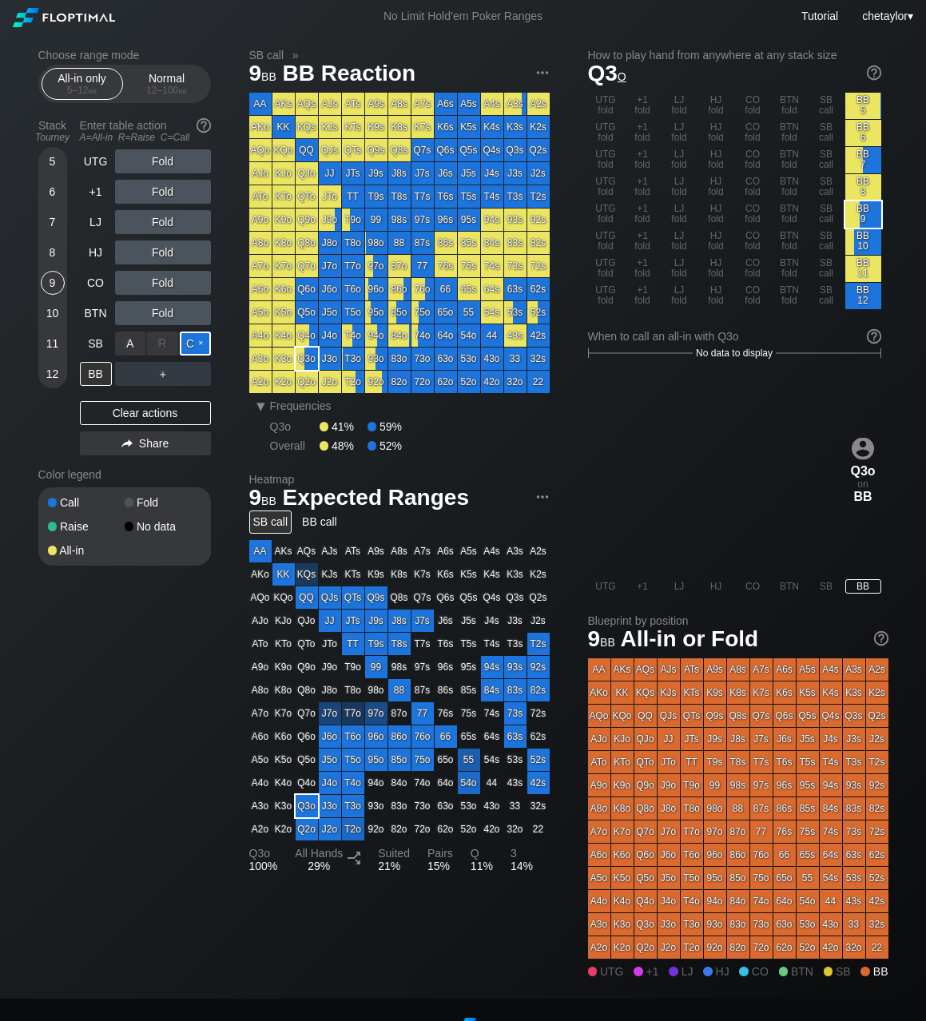
click at [192, 339] on div "C ✕" at bounding box center [195, 343] width 31 height 24
click at [89, 340] on div "SB" at bounding box center [96, 343] width 32 height 24
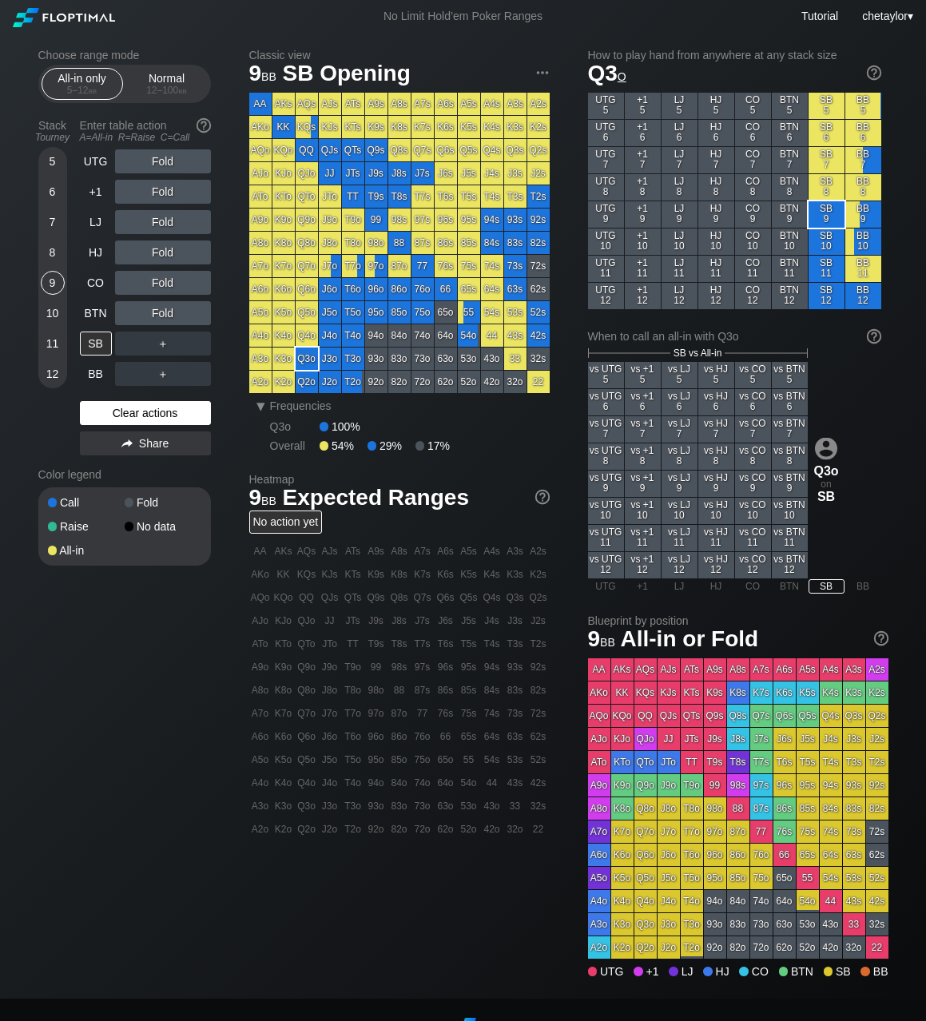
click at [118, 416] on div "Clear actions" at bounding box center [145, 413] width 131 height 24
click at [96, 379] on div "BB" at bounding box center [96, 374] width 32 height 24
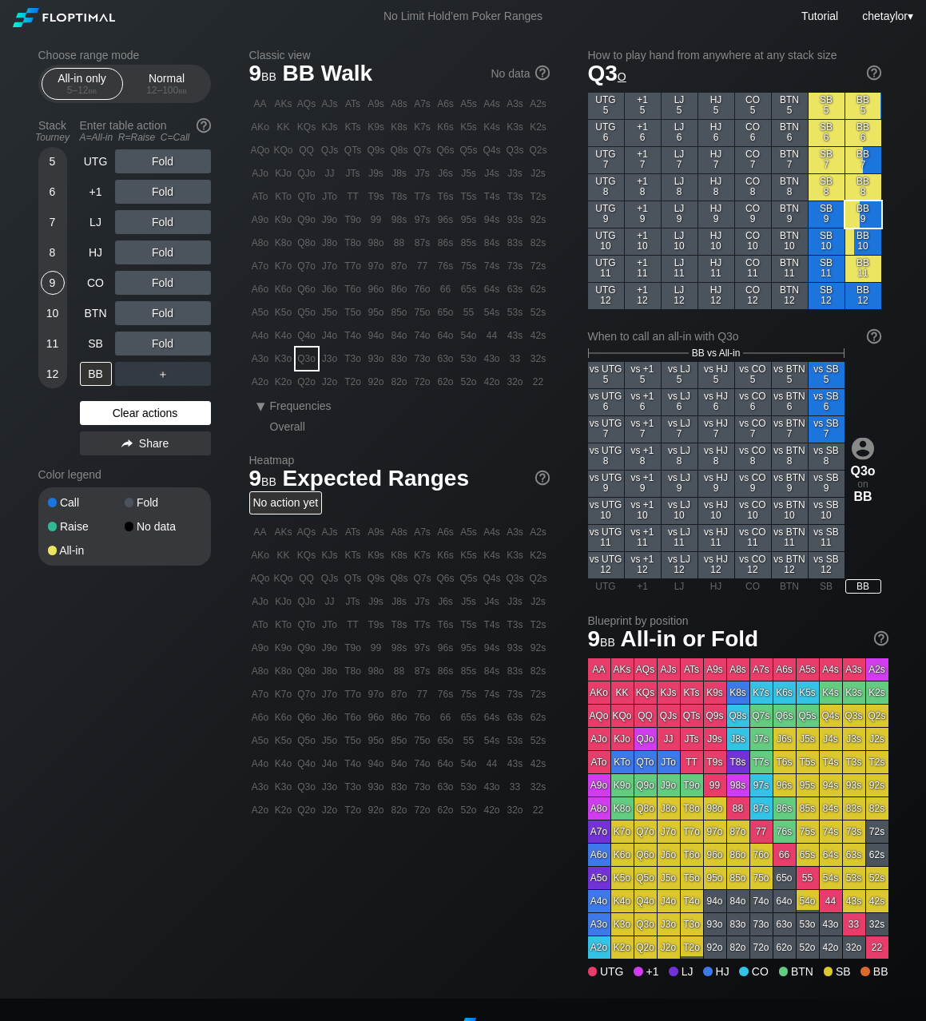
click at [116, 420] on div "Clear actions" at bounding box center [145, 413] width 131 height 24
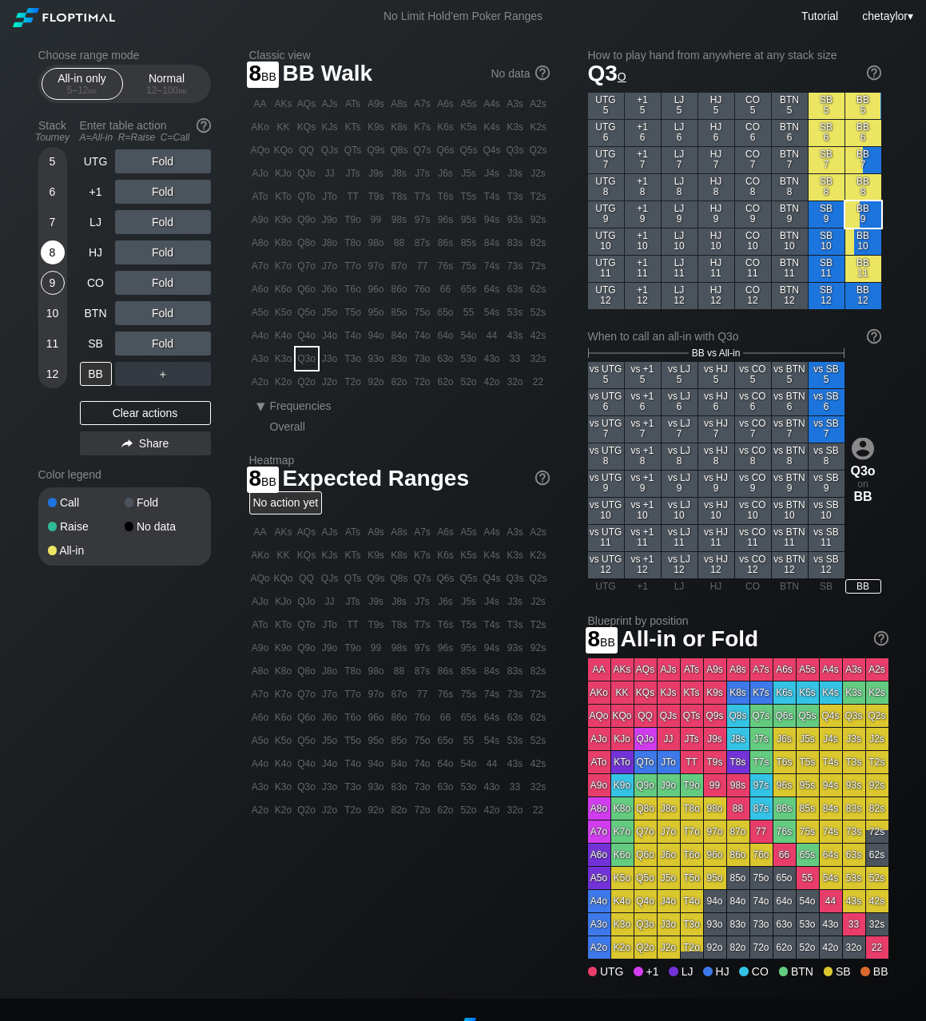
click at [51, 252] on div "8" at bounding box center [53, 252] width 24 height 24
click at [125, 343] on div "A ✕" at bounding box center [130, 343] width 31 height 24
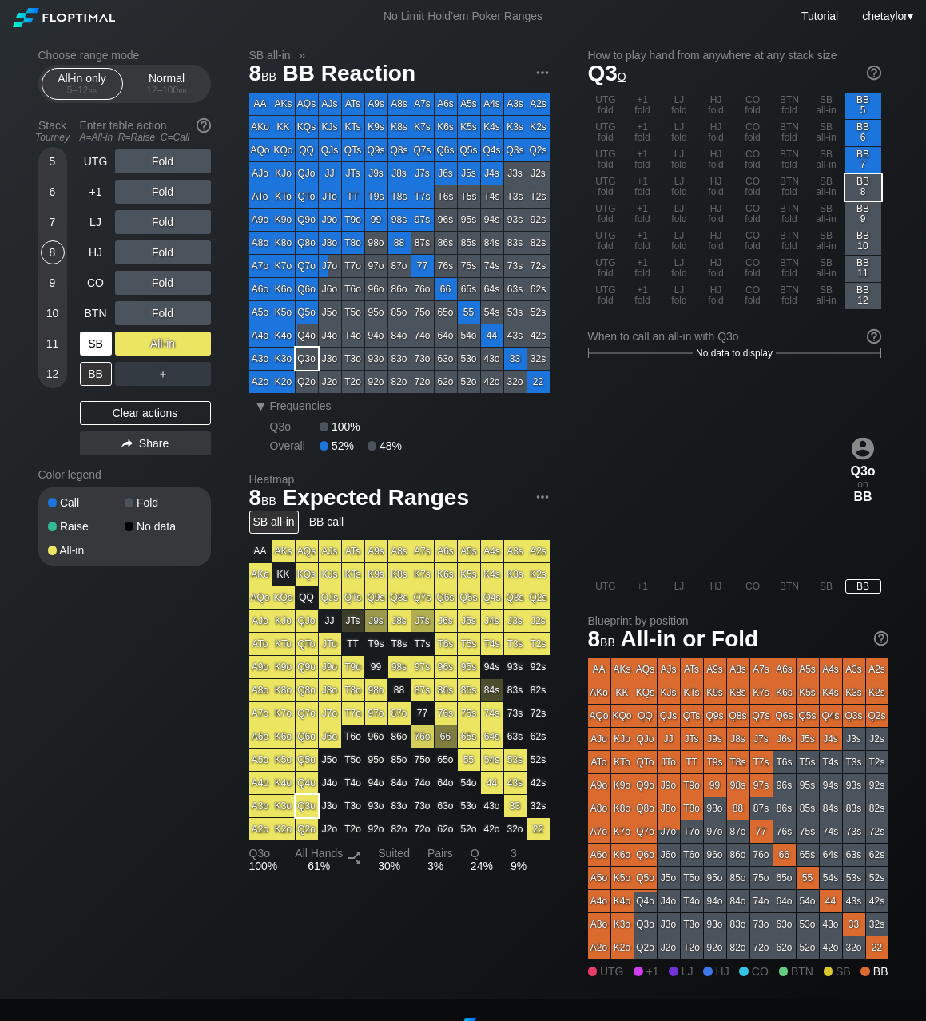
click at [95, 343] on div "SB" at bounding box center [96, 343] width 32 height 24
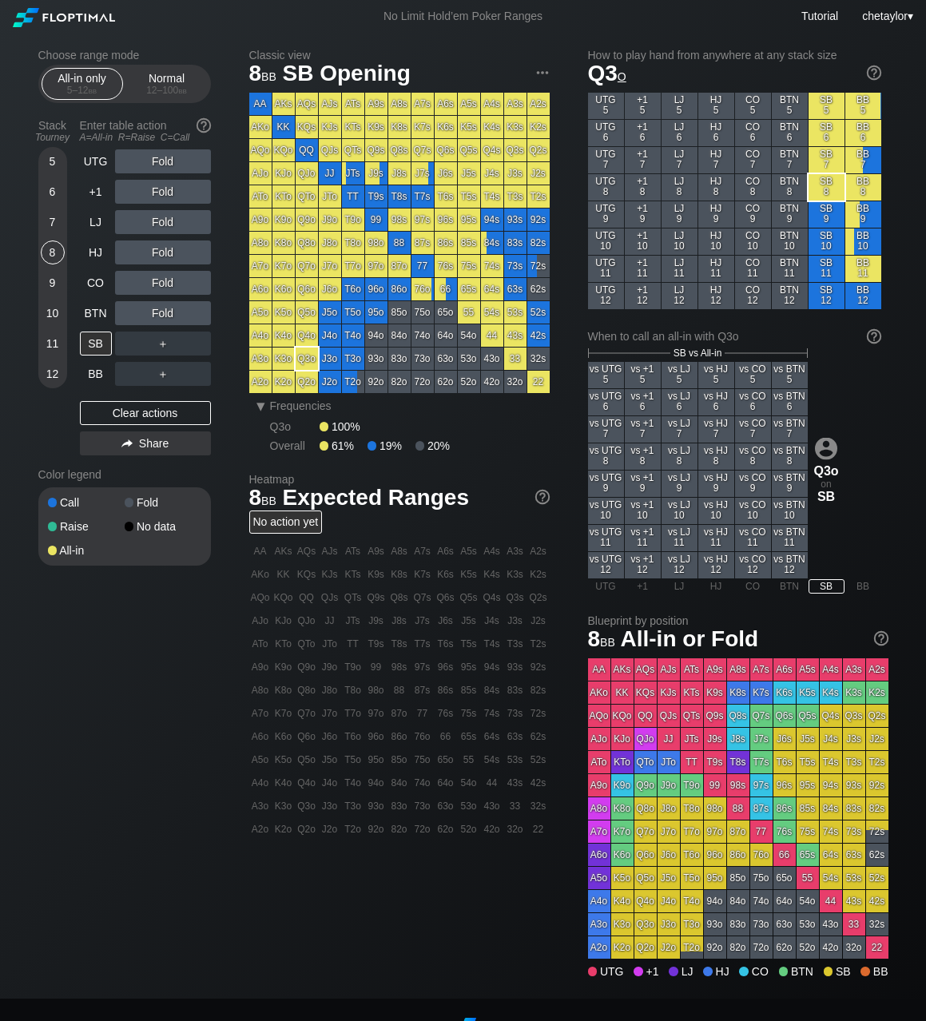
click at [54, 223] on div "7" at bounding box center [53, 222] width 24 height 24
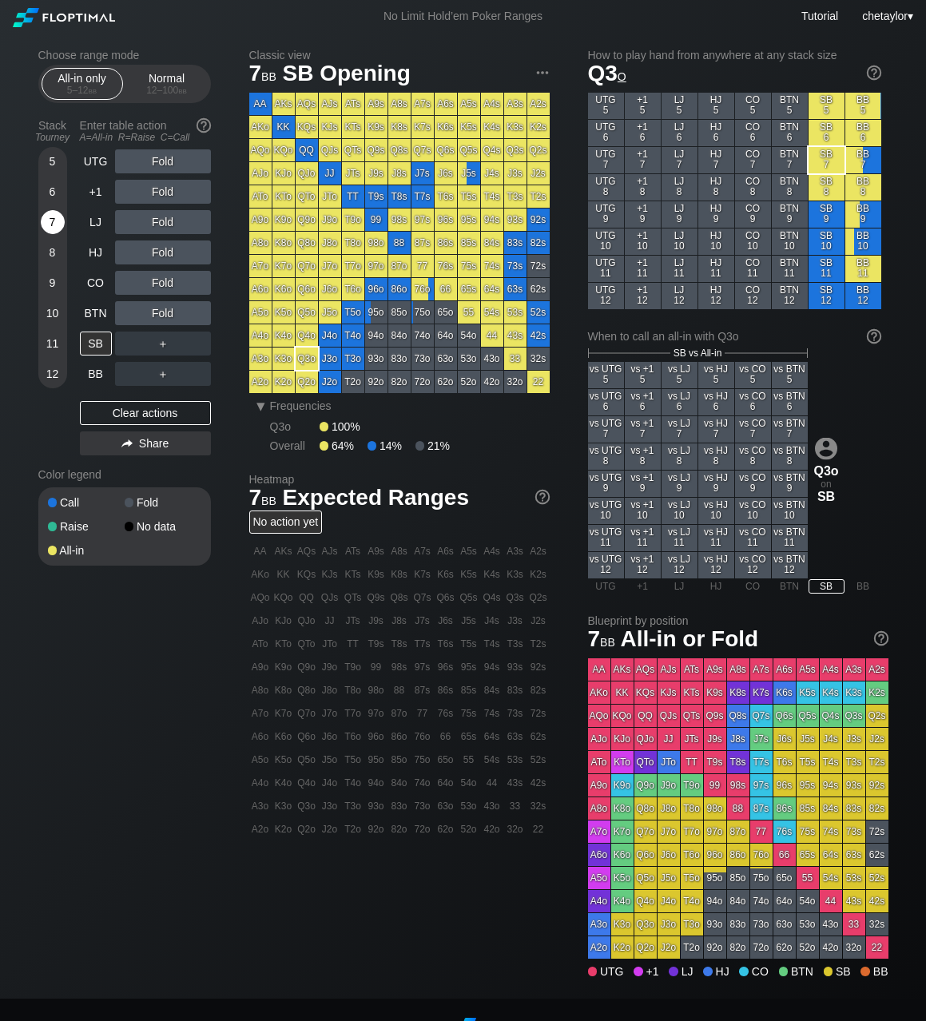
click at [54, 223] on div "7" at bounding box center [53, 222] width 24 height 24
click at [145, 412] on div "Clear actions" at bounding box center [145, 413] width 131 height 24
click at [89, 373] on div "BB" at bounding box center [96, 374] width 32 height 24
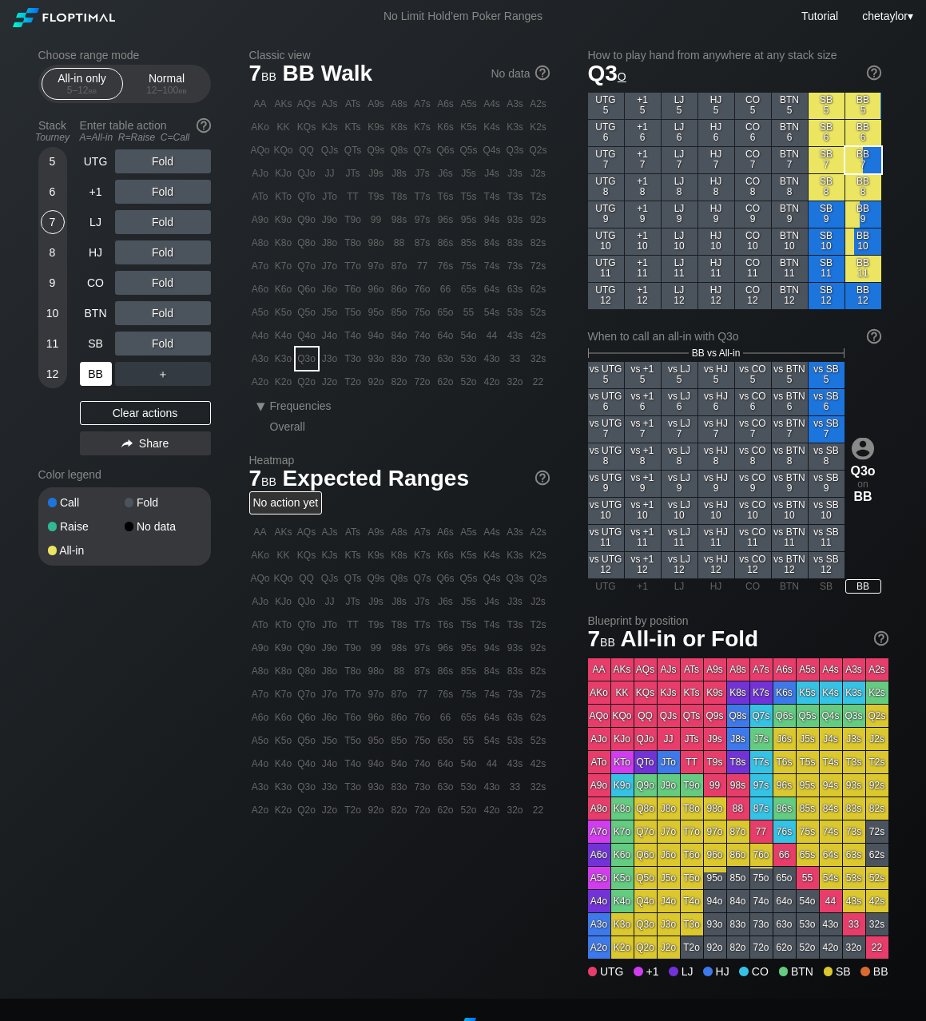
click at [89, 373] on div "BB" at bounding box center [96, 374] width 32 height 24
click at [109, 410] on div "Clear actions" at bounding box center [145, 413] width 131 height 24
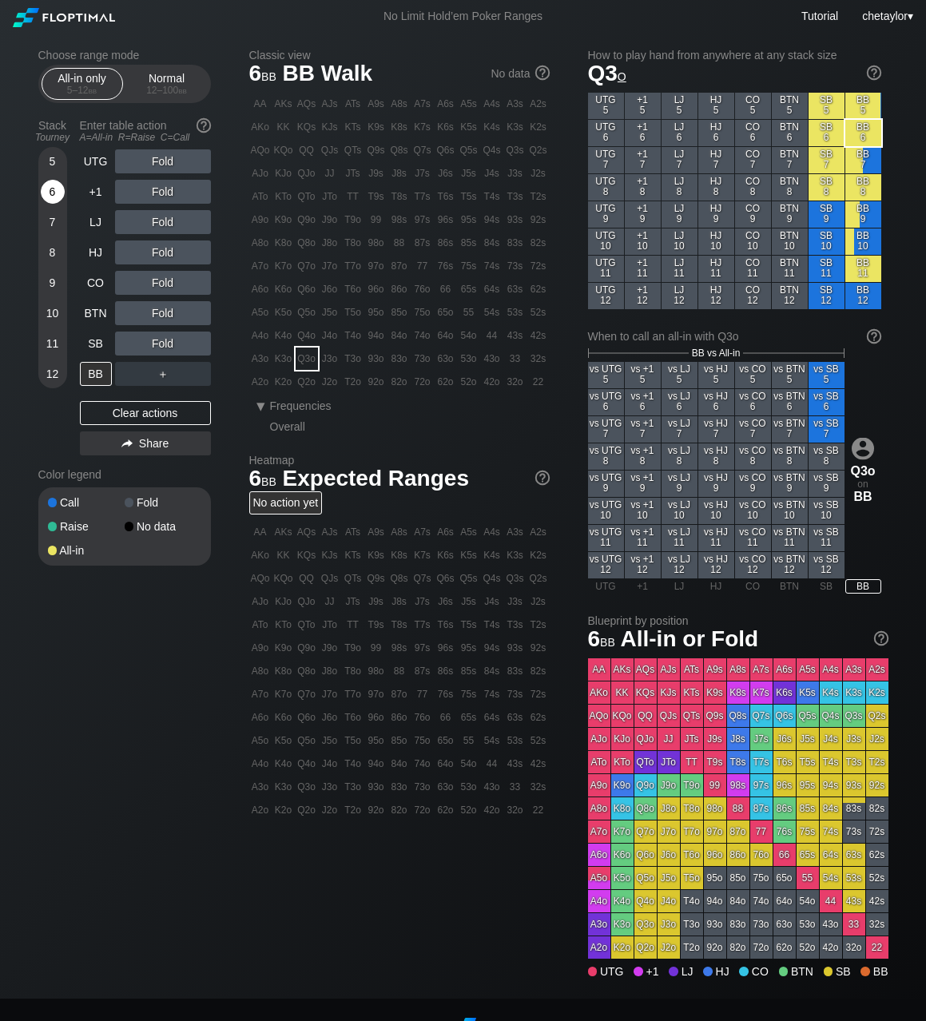
click at [49, 190] on div "6" at bounding box center [53, 192] width 24 height 24
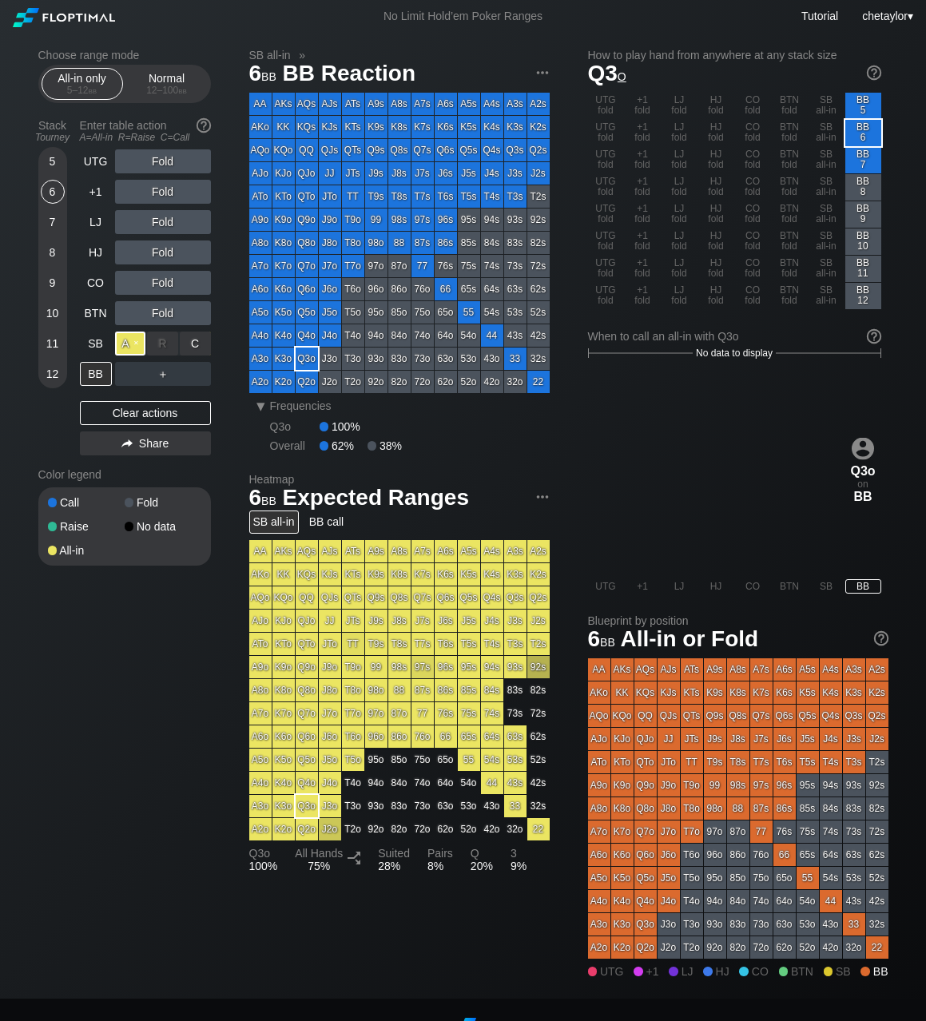
click at [137, 339] on div "A ✕" at bounding box center [130, 343] width 31 height 24
click at [182, 75] on div "Normal 12 – 100 bb" at bounding box center [166, 84] width 73 height 30
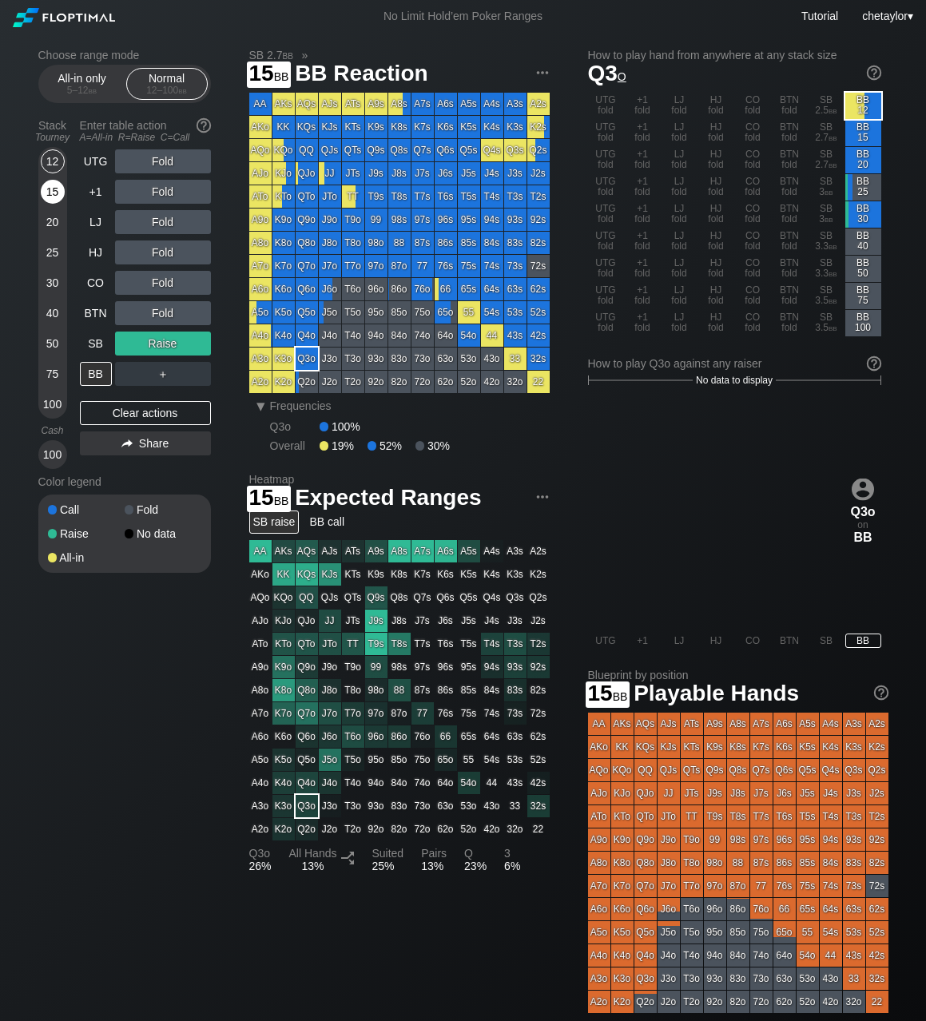
click at [54, 196] on div "15" at bounding box center [53, 192] width 24 height 24
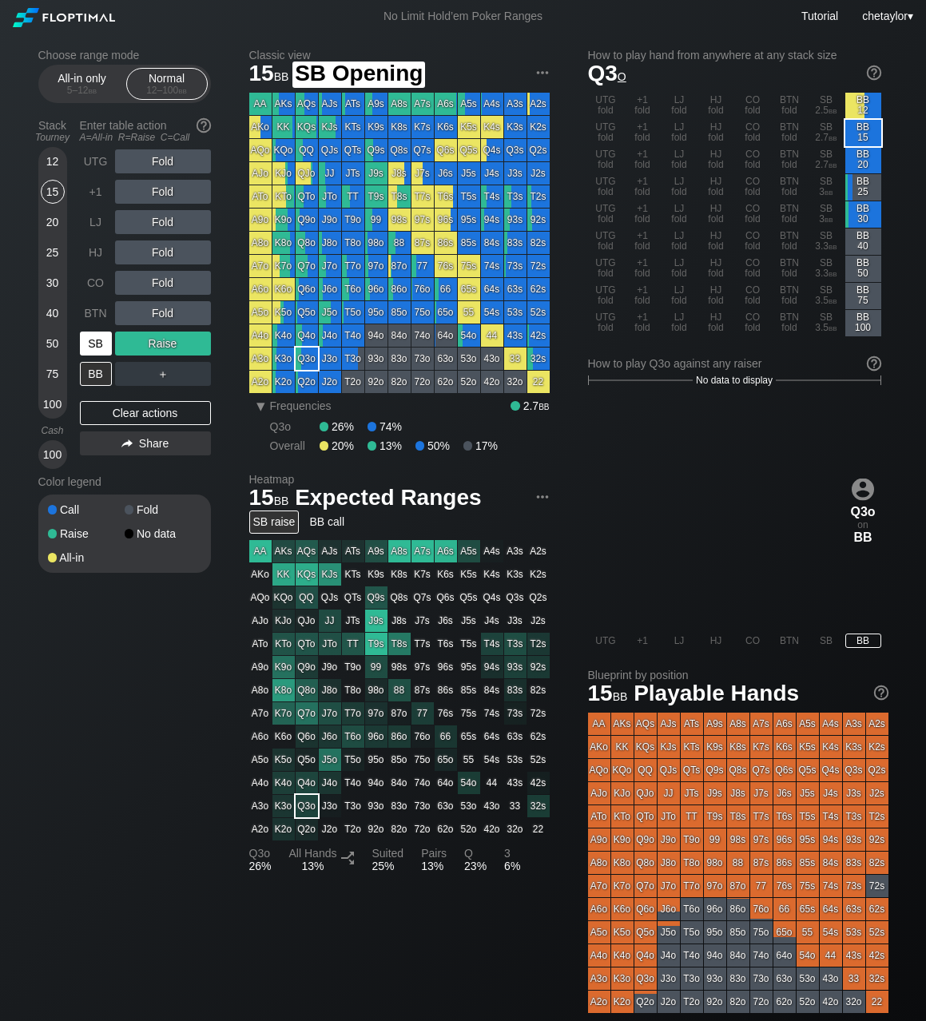
click at [92, 343] on div "SB" at bounding box center [96, 343] width 32 height 24
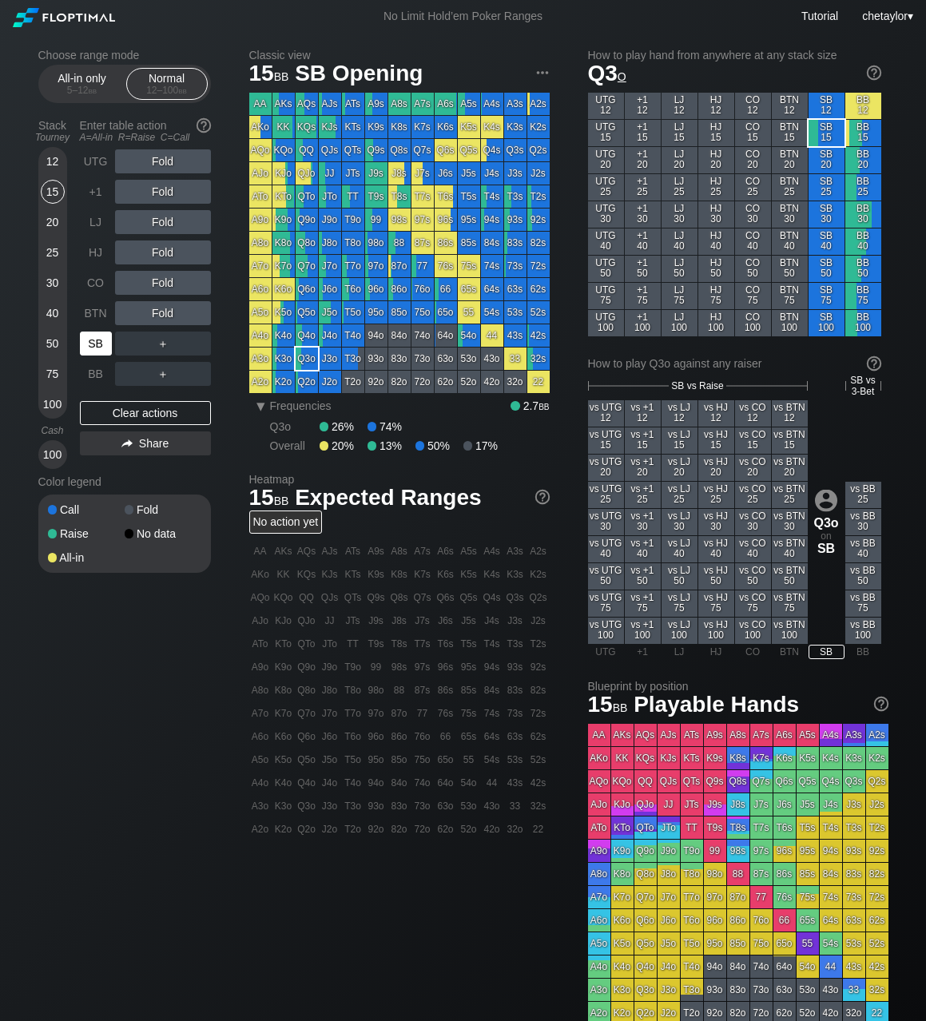
click at [92, 343] on div "SB" at bounding box center [96, 343] width 32 height 24
click at [109, 415] on div "Clear actions" at bounding box center [145, 413] width 131 height 24
click at [416, 220] on div "97s" at bounding box center [422, 219] width 22 height 22
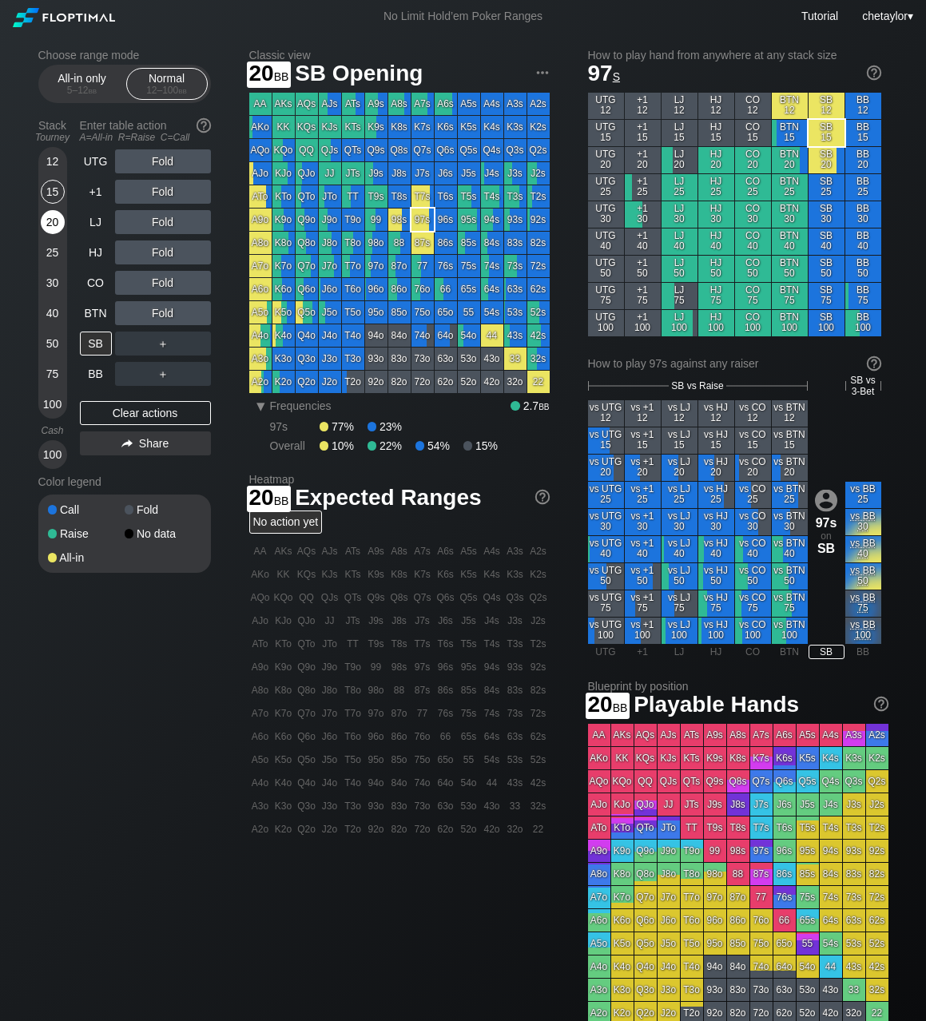
click at [50, 213] on div "20" at bounding box center [53, 222] width 24 height 24
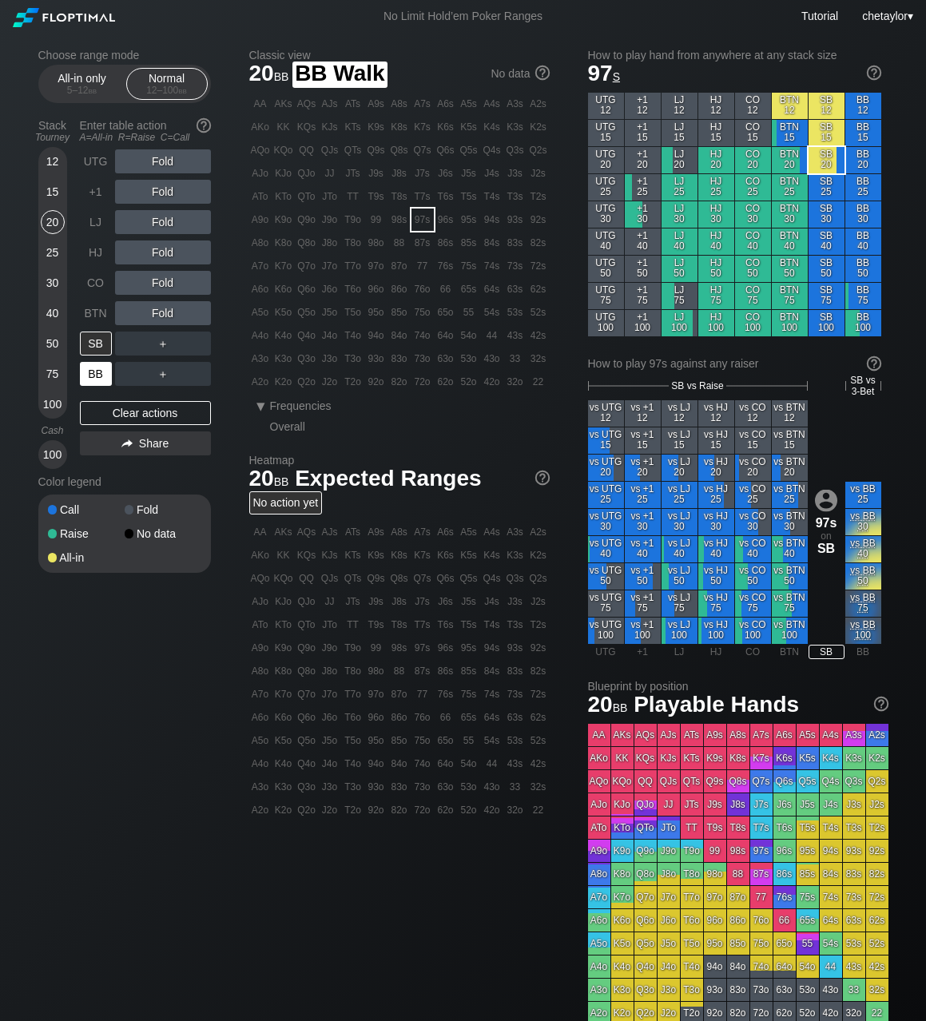
click at [96, 370] on div "BB" at bounding box center [96, 374] width 32 height 24
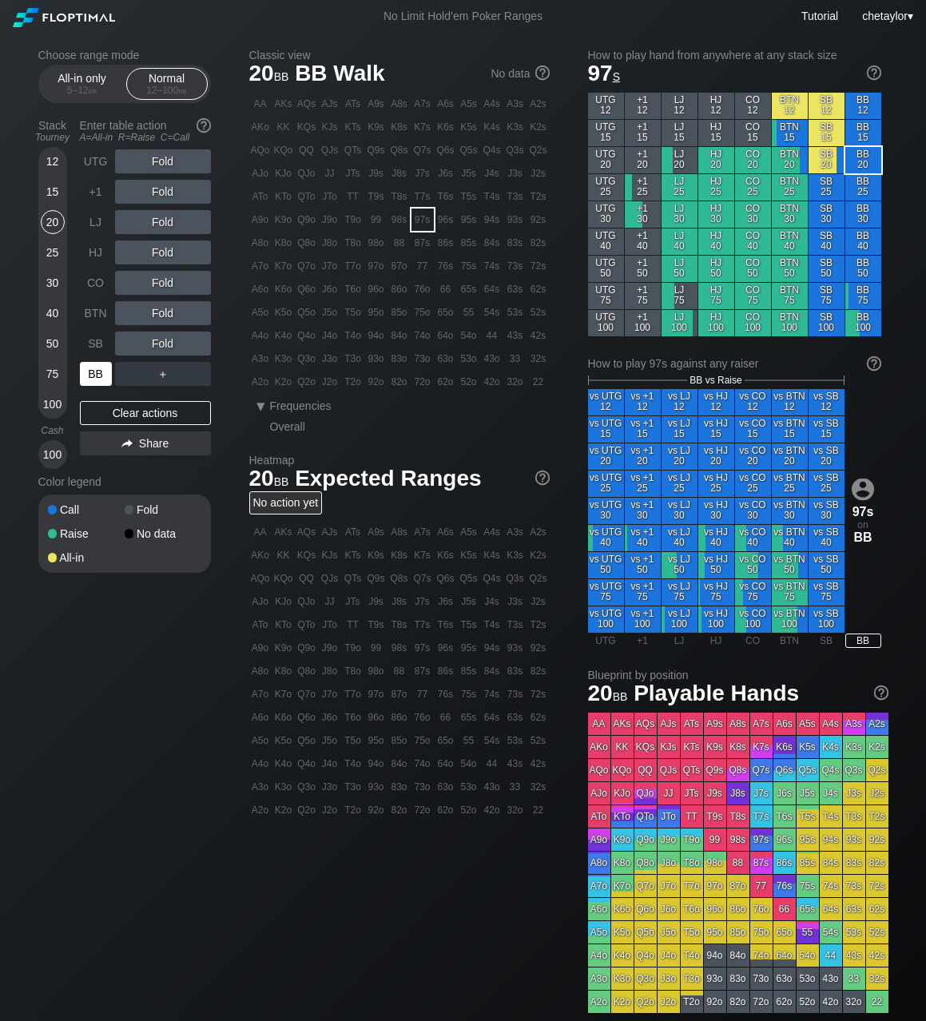
click at [96, 370] on div "BB" at bounding box center [96, 374] width 32 height 24
click at [197, 342] on div "C ✕" at bounding box center [195, 343] width 31 height 24
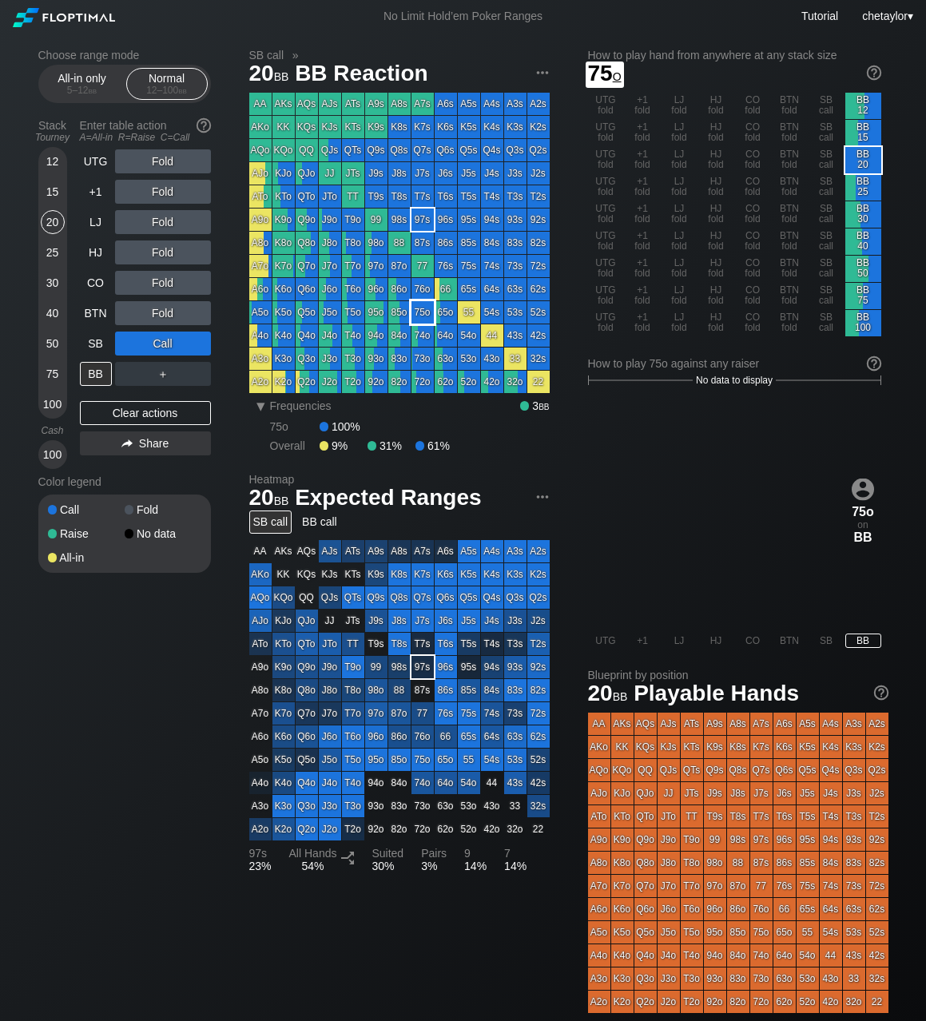
click at [419, 314] on div "75o" at bounding box center [422, 312] width 22 height 22
click at [53, 250] on div "25" at bounding box center [53, 252] width 24 height 24
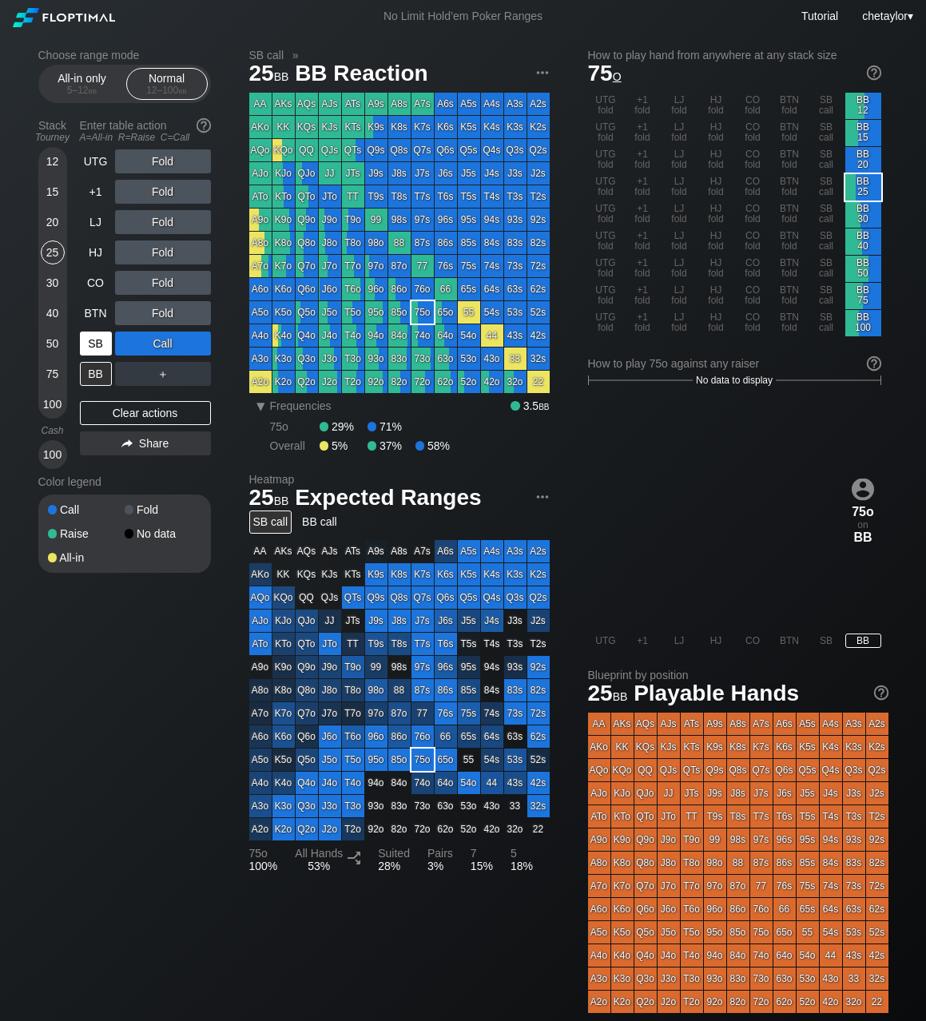
click at [89, 343] on div "SB" at bounding box center [96, 343] width 32 height 24
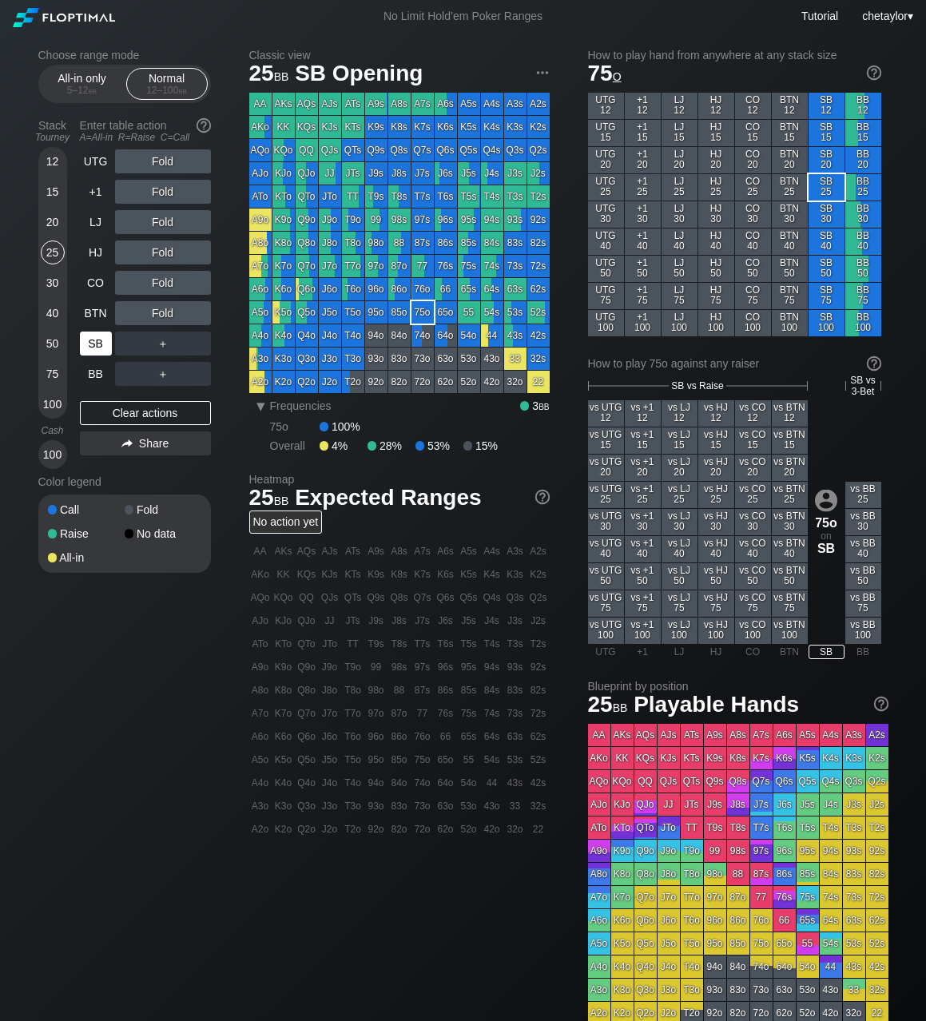
click at [89, 343] on div "SB" at bounding box center [96, 343] width 32 height 24
click at [139, 408] on div "Clear actions" at bounding box center [145, 413] width 131 height 24
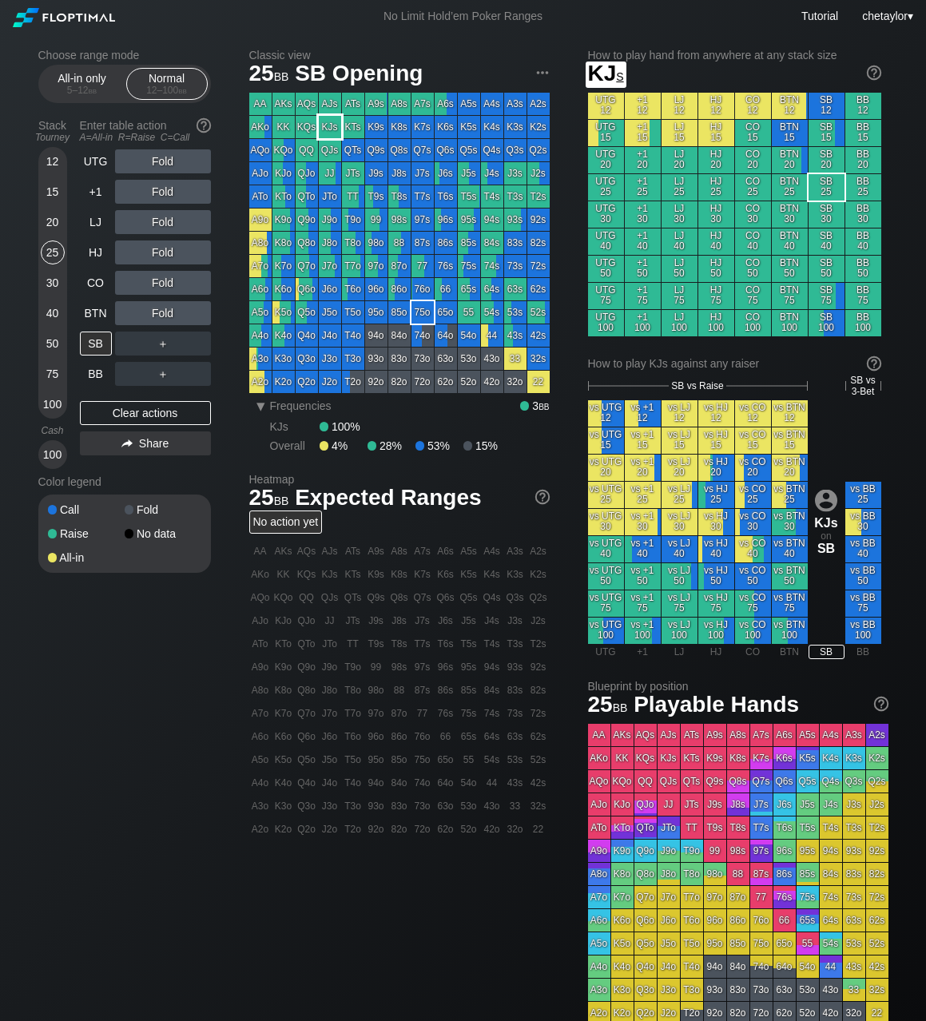
click at [333, 130] on div "KJs" at bounding box center [330, 127] width 22 height 22
click at [53, 282] on div "30" at bounding box center [53, 283] width 24 height 24
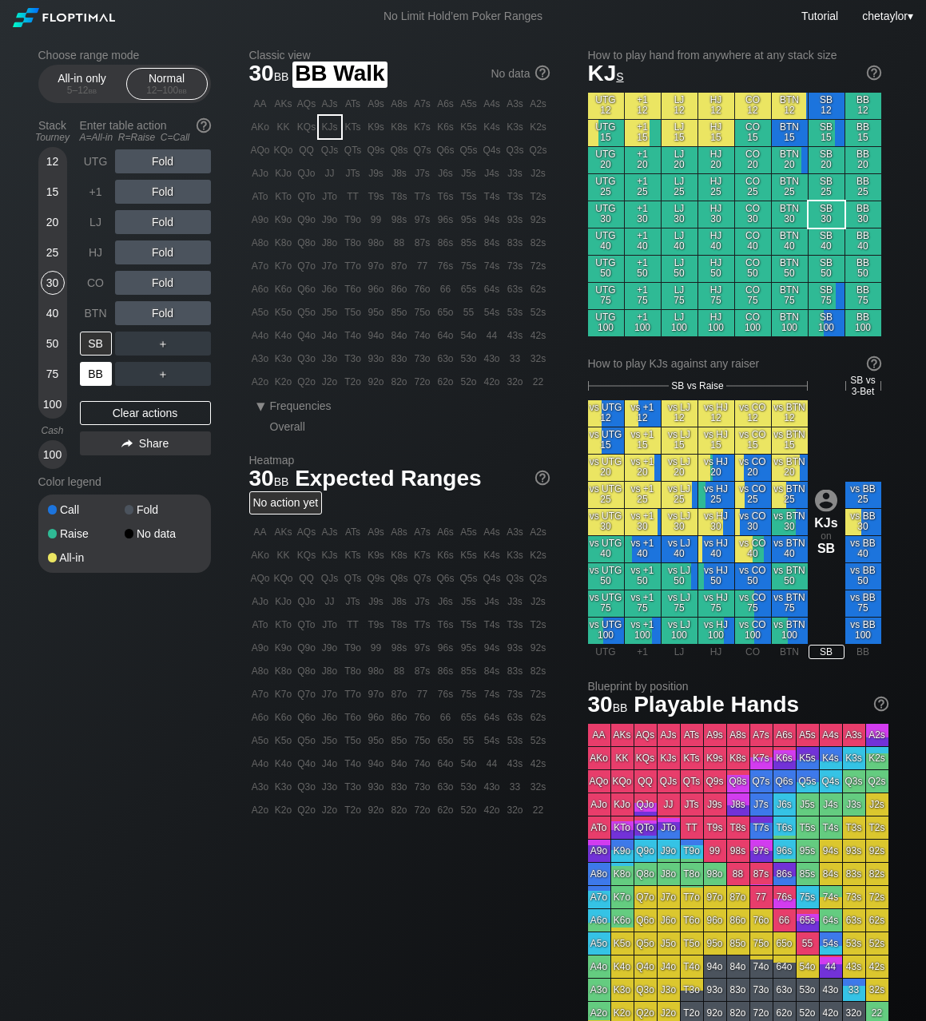
click at [88, 379] on div "BB" at bounding box center [96, 374] width 32 height 24
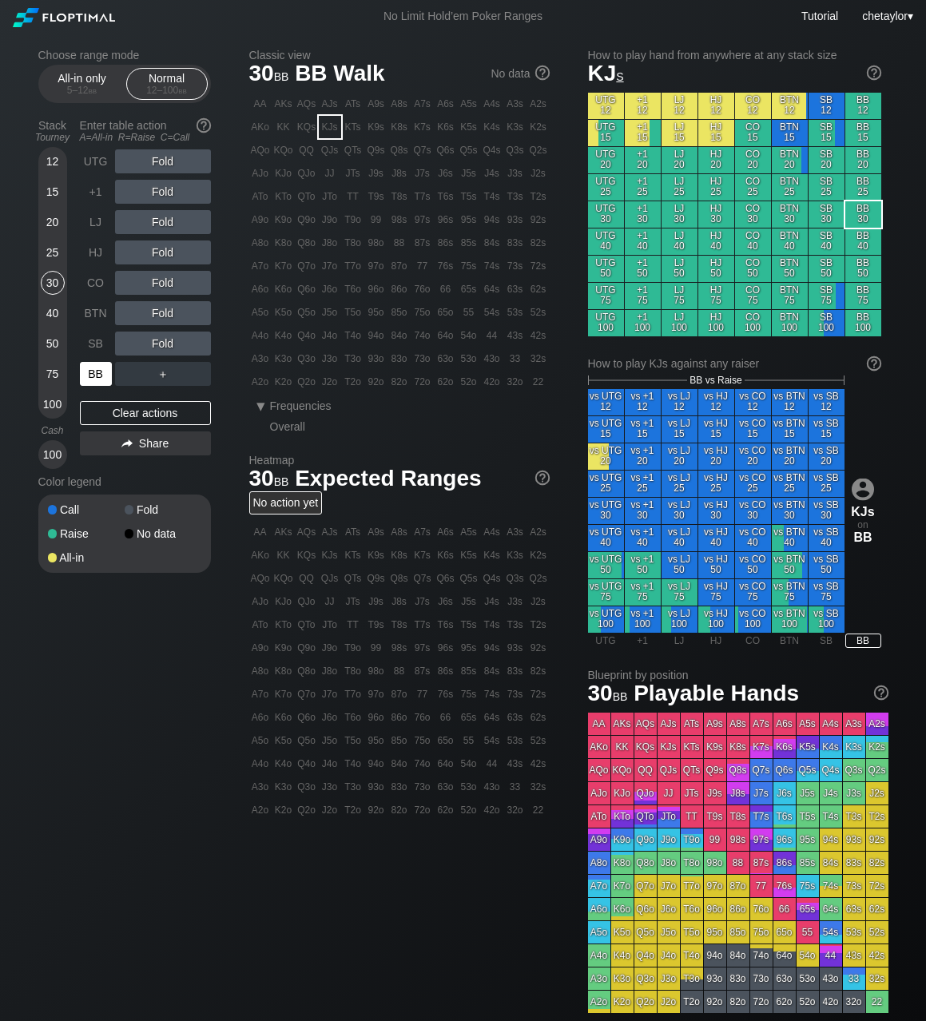
click at [88, 379] on div "BB" at bounding box center [96, 374] width 32 height 24
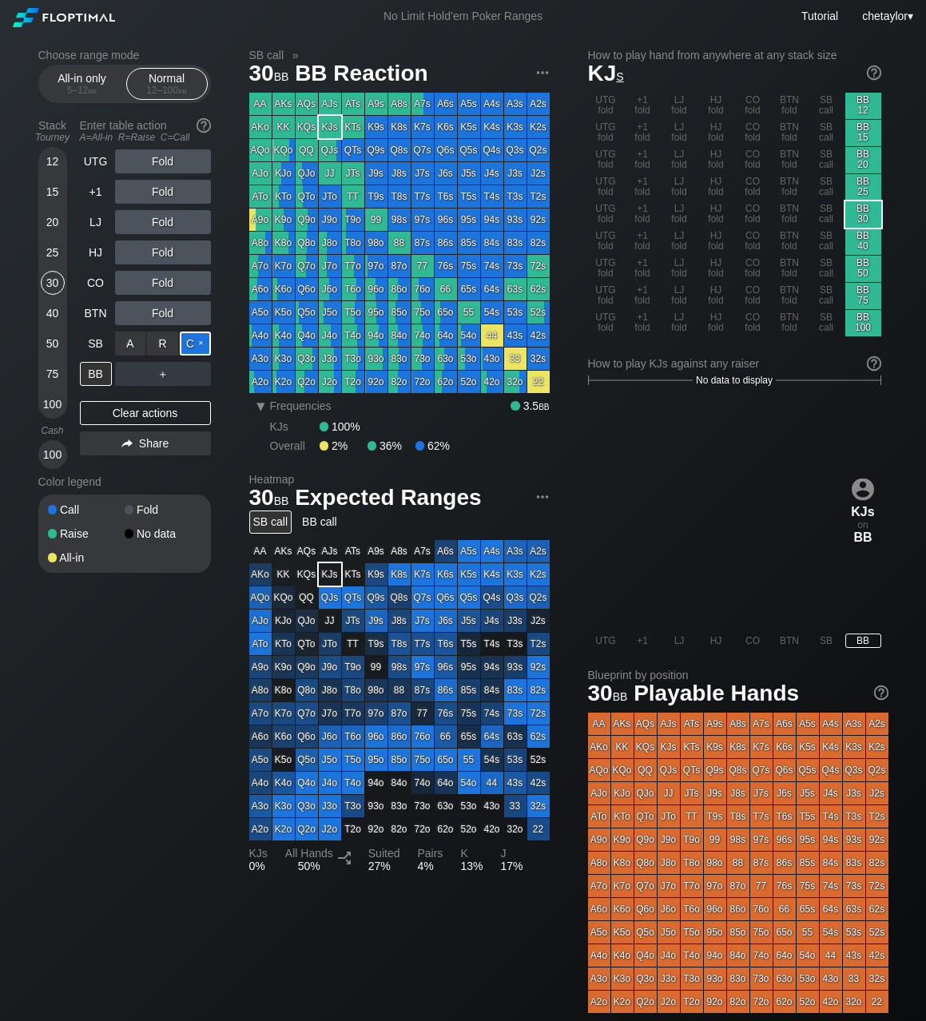
click at [196, 336] on div "C ✕" at bounding box center [195, 343] width 31 height 24
click at [104, 340] on div "SB" at bounding box center [96, 343] width 32 height 24
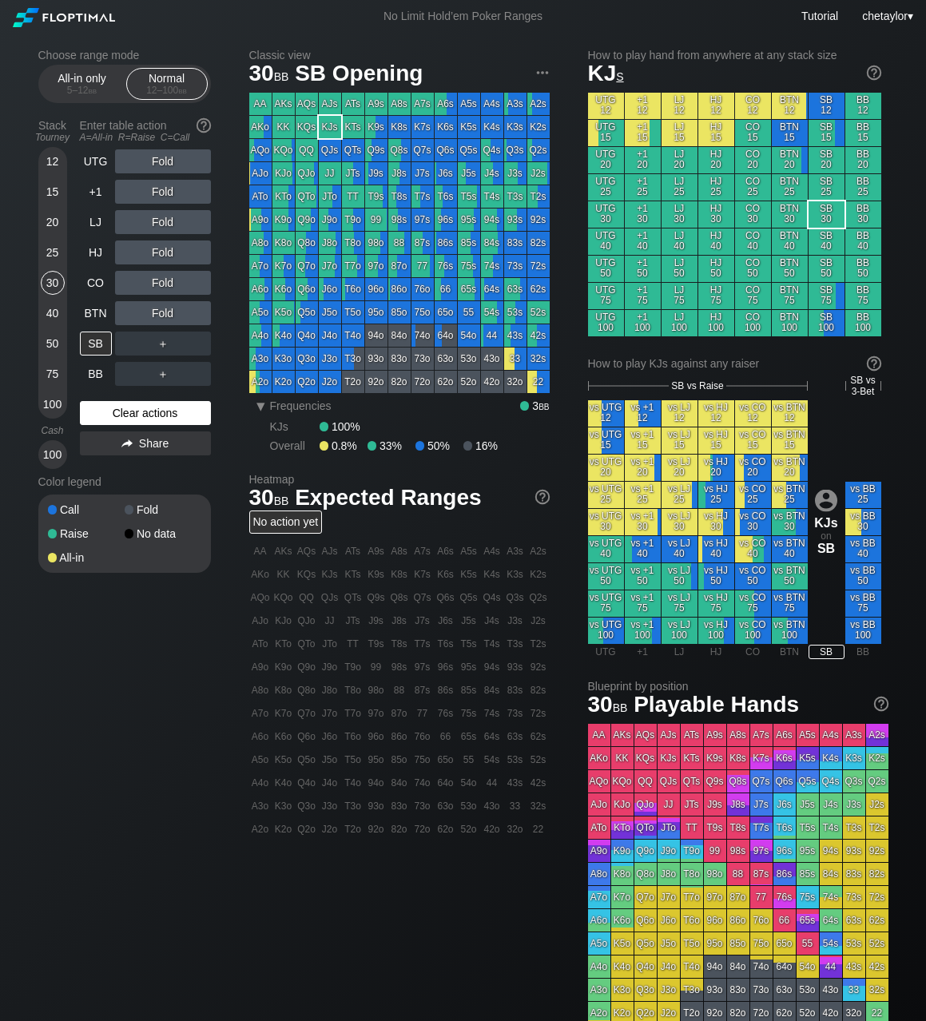
click at [117, 416] on div "Clear actions" at bounding box center [145, 413] width 131 height 24
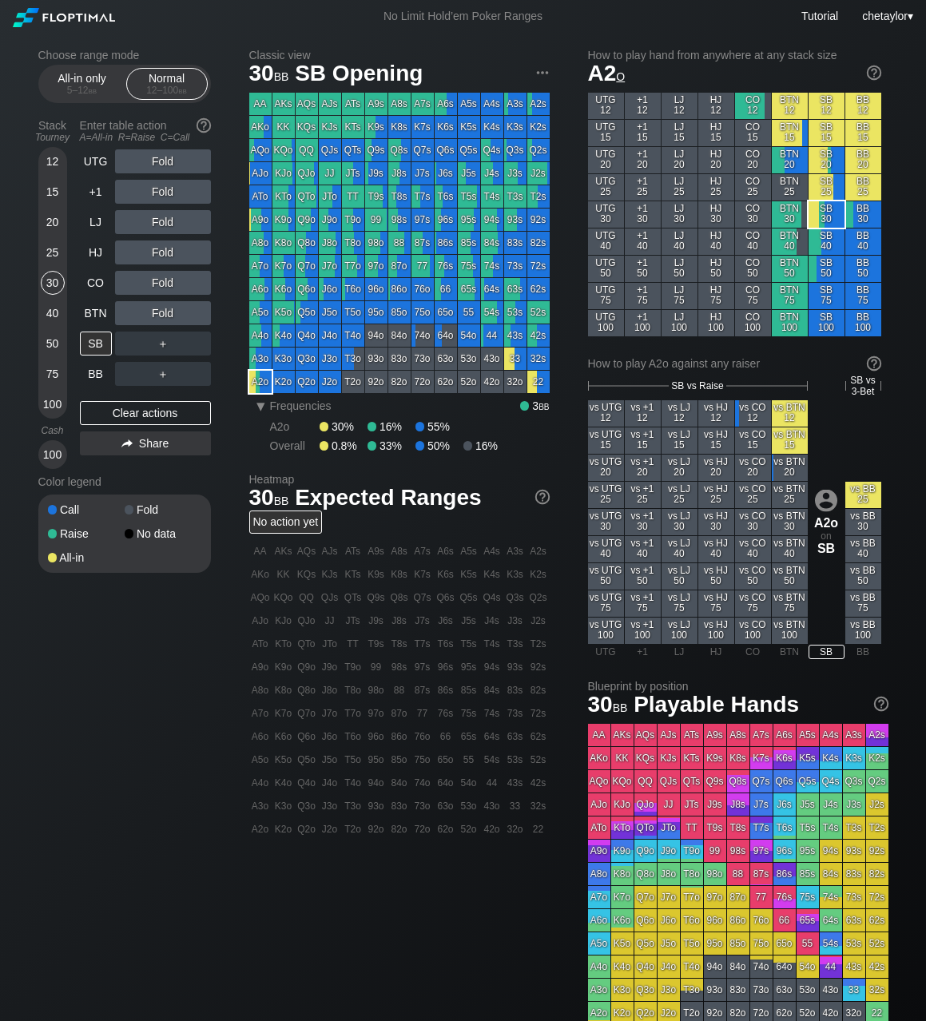
click at [261, 385] on div "A2o" at bounding box center [260, 382] width 22 height 22
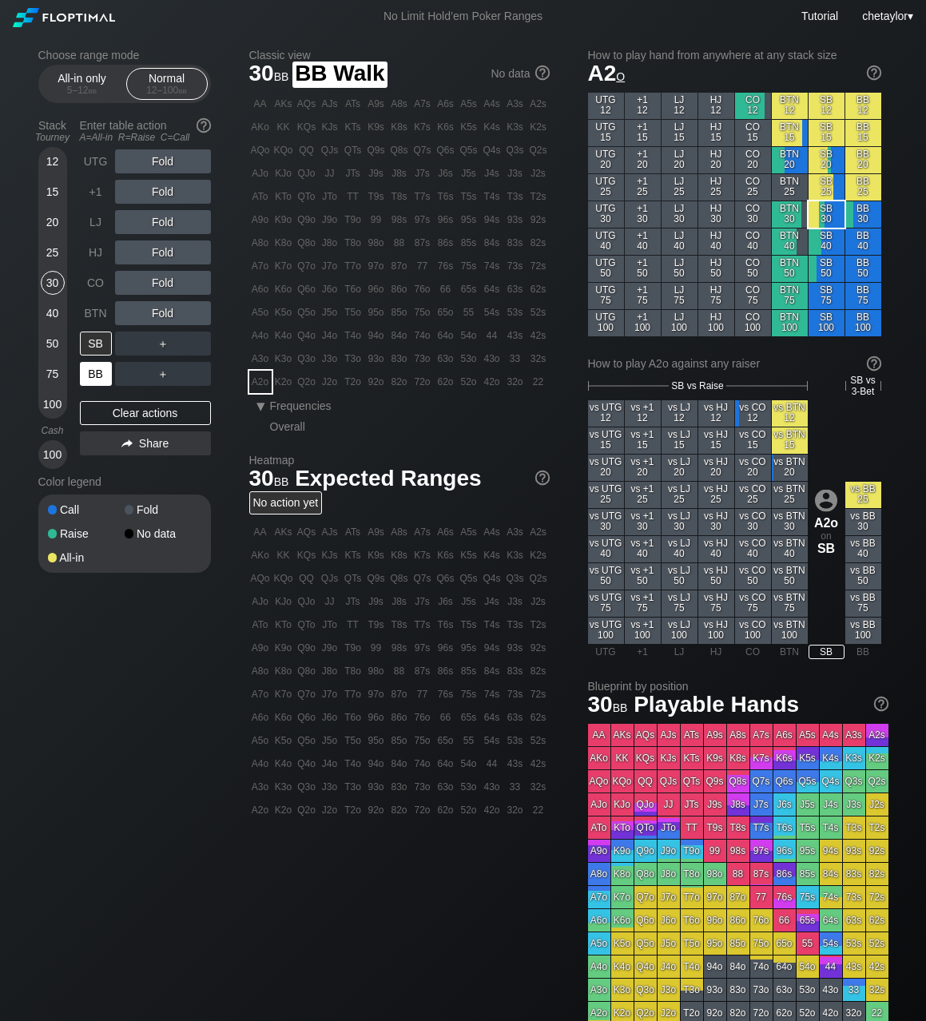
click at [90, 377] on div "BB" at bounding box center [96, 374] width 32 height 24
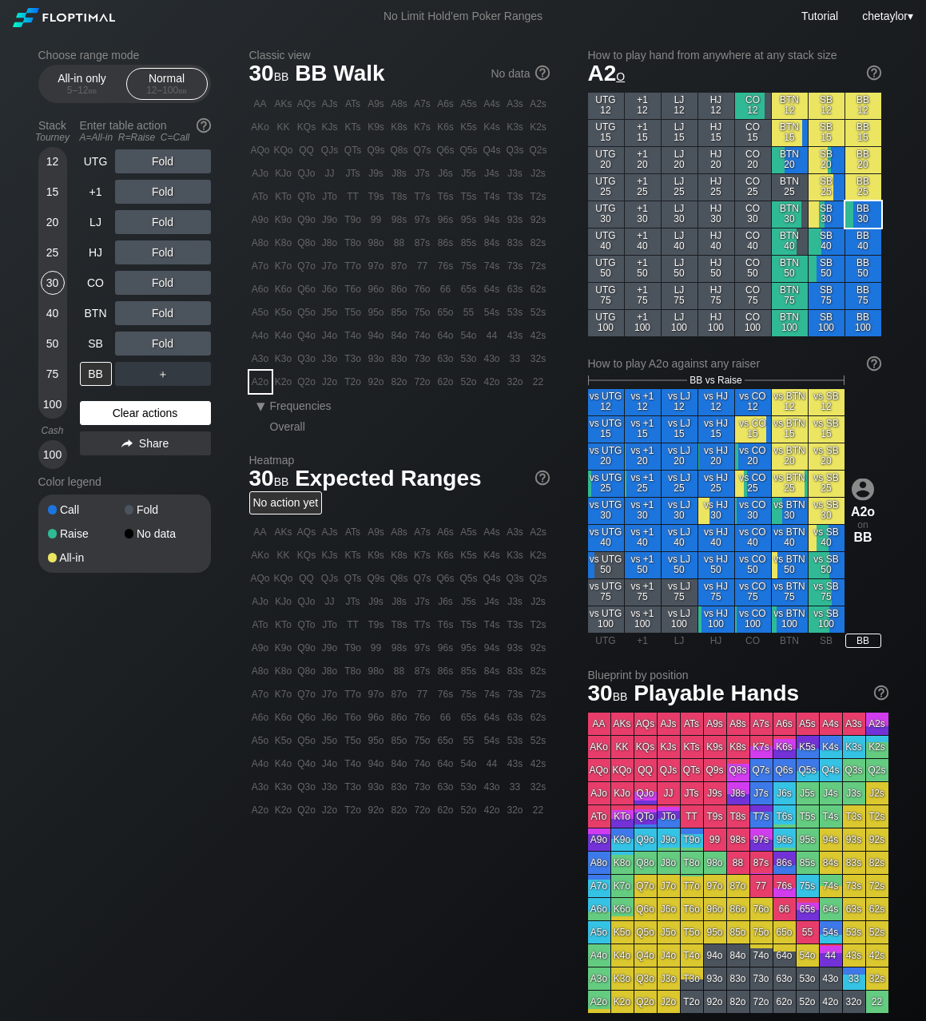
click at [135, 414] on div "Clear actions" at bounding box center [145, 413] width 131 height 24
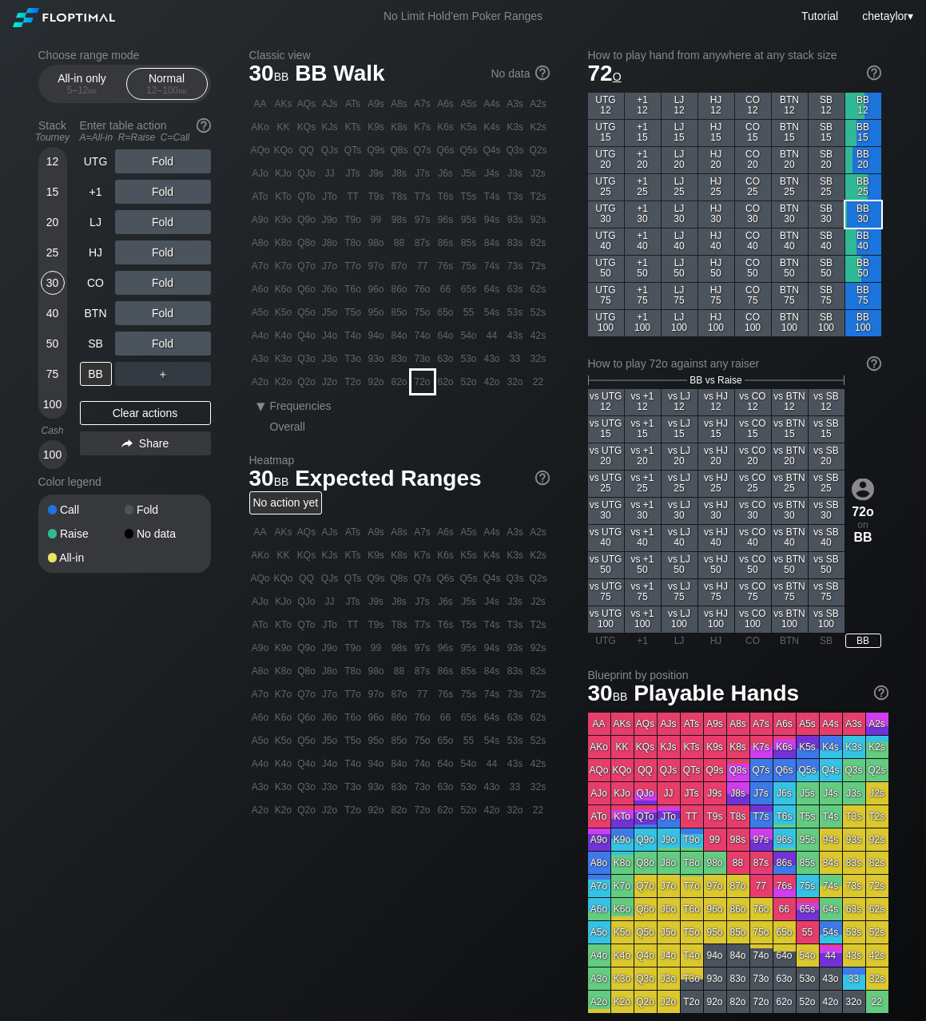
click at [418, 383] on div "72o" at bounding box center [422, 382] width 22 height 22
click at [196, 345] on div "C ✕" at bounding box center [195, 343] width 31 height 24
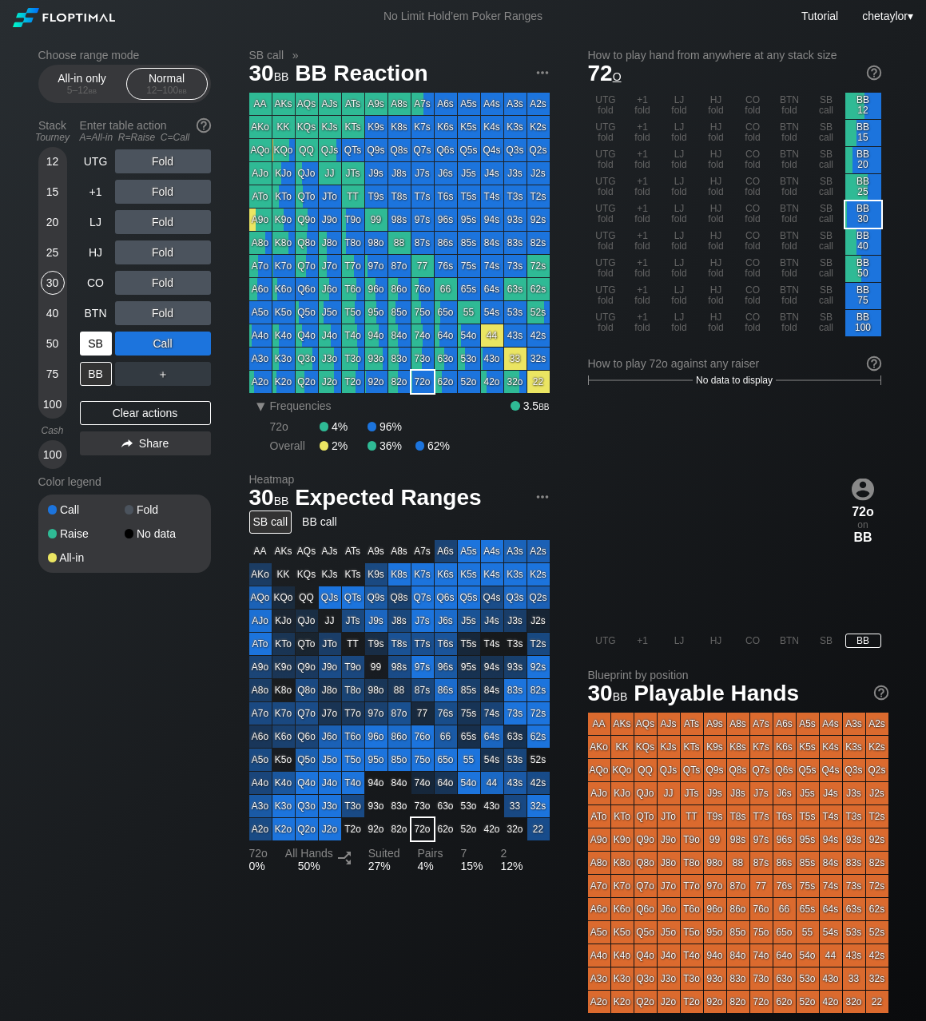
click at [97, 343] on div "SB" at bounding box center [96, 343] width 32 height 24
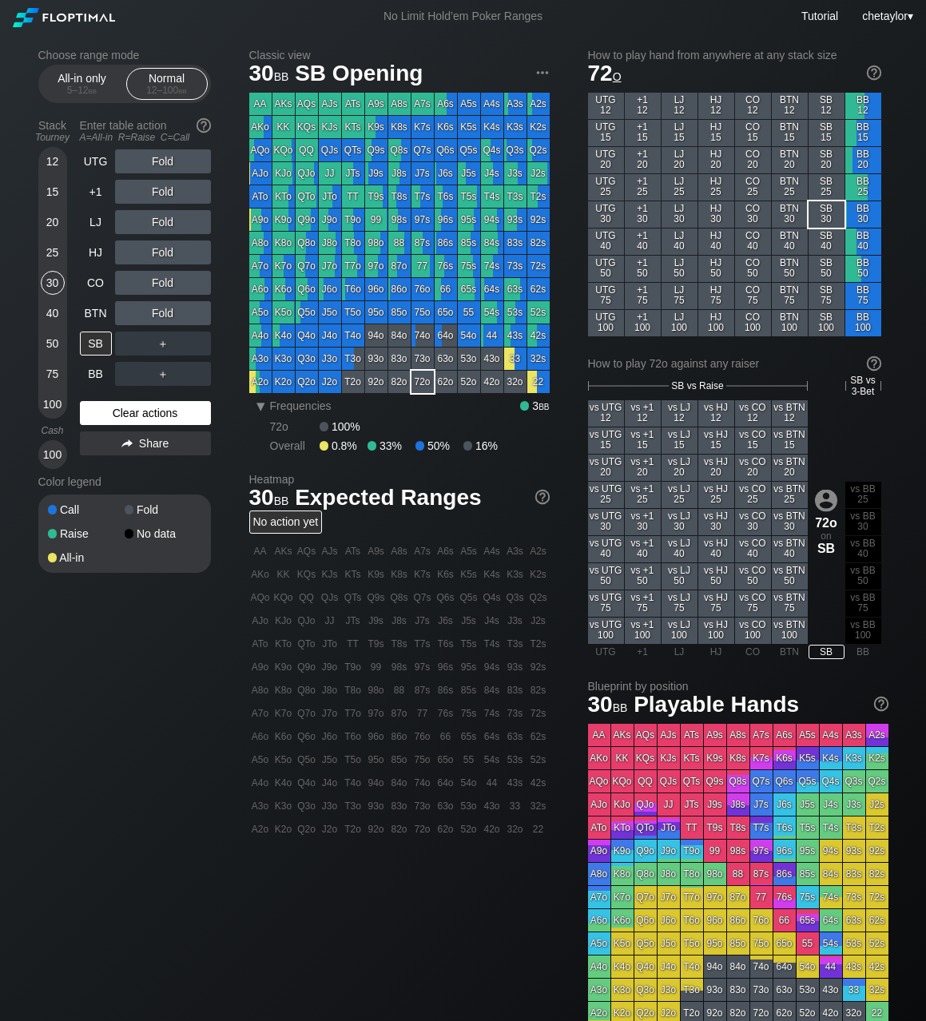
click at [112, 410] on div "Clear actions" at bounding box center [145, 413] width 131 height 24
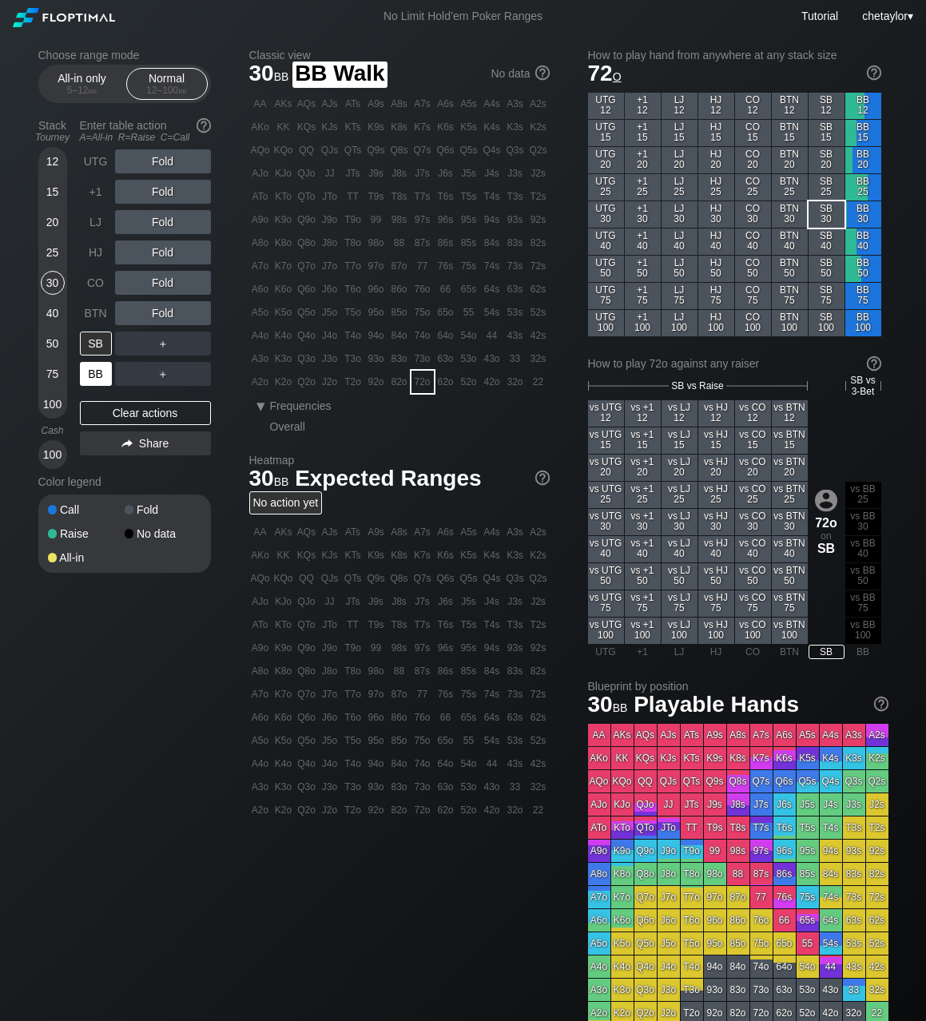
click at [87, 370] on div "BB" at bounding box center [96, 374] width 32 height 24
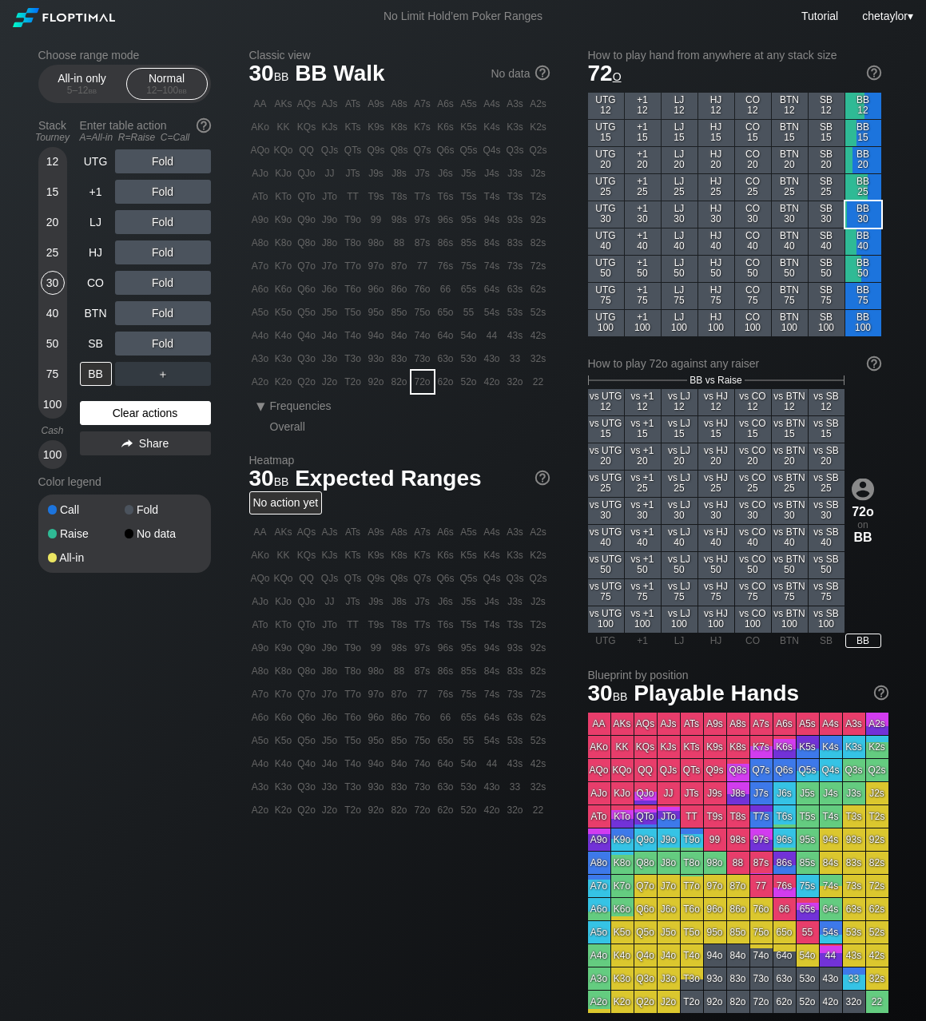
click at [125, 408] on div "Clear actions" at bounding box center [145, 413] width 131 height 24
click at [53, 248] on div "25" at bounding box center [53, 252] width 24 height 24
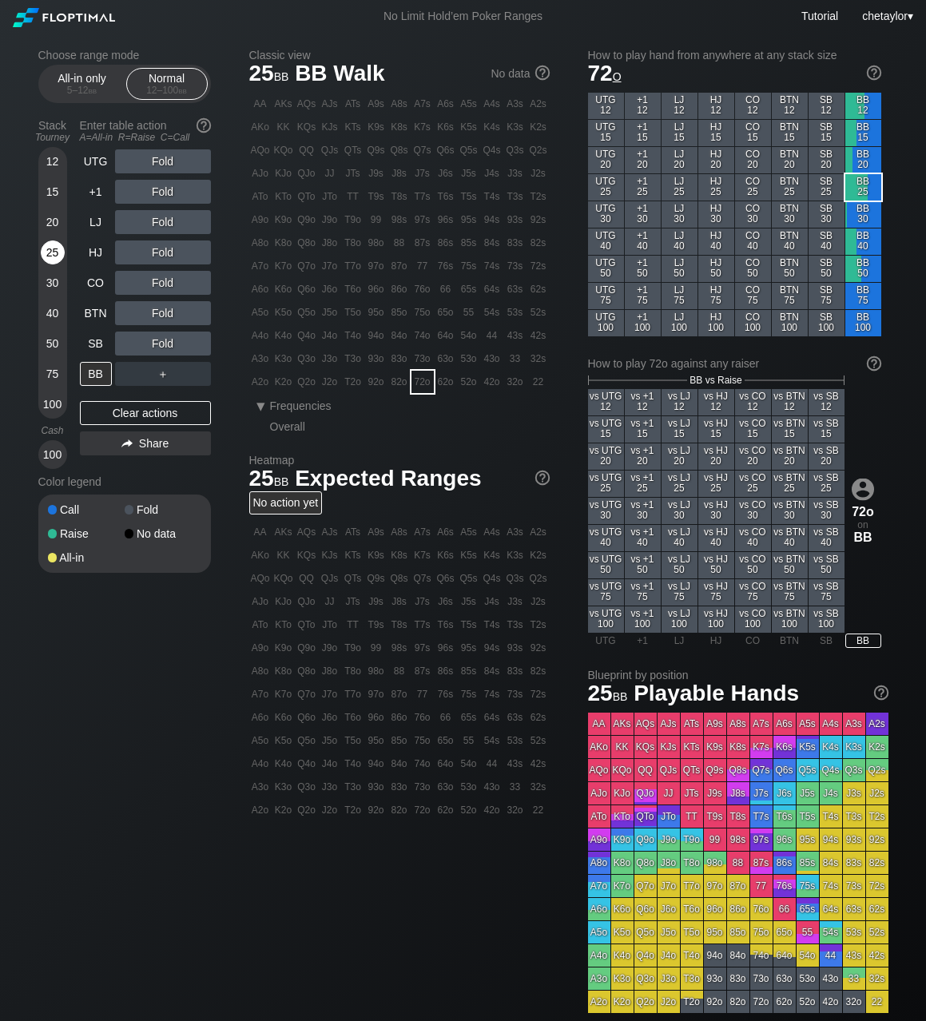
click at [53, 248] on div "25" at bounding box center [53, 252] width 24 height 24
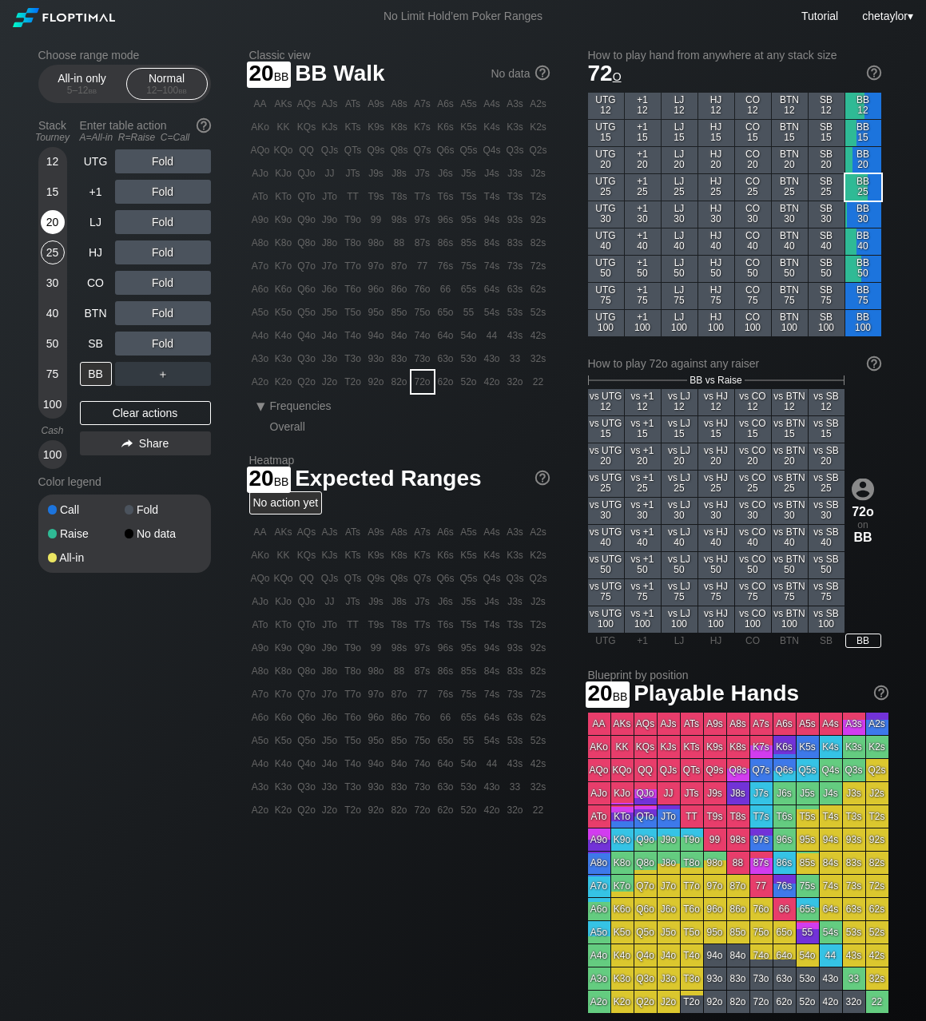
click at [51, 223] on div "20" at bounding box center [53, 222] width 24 height 24
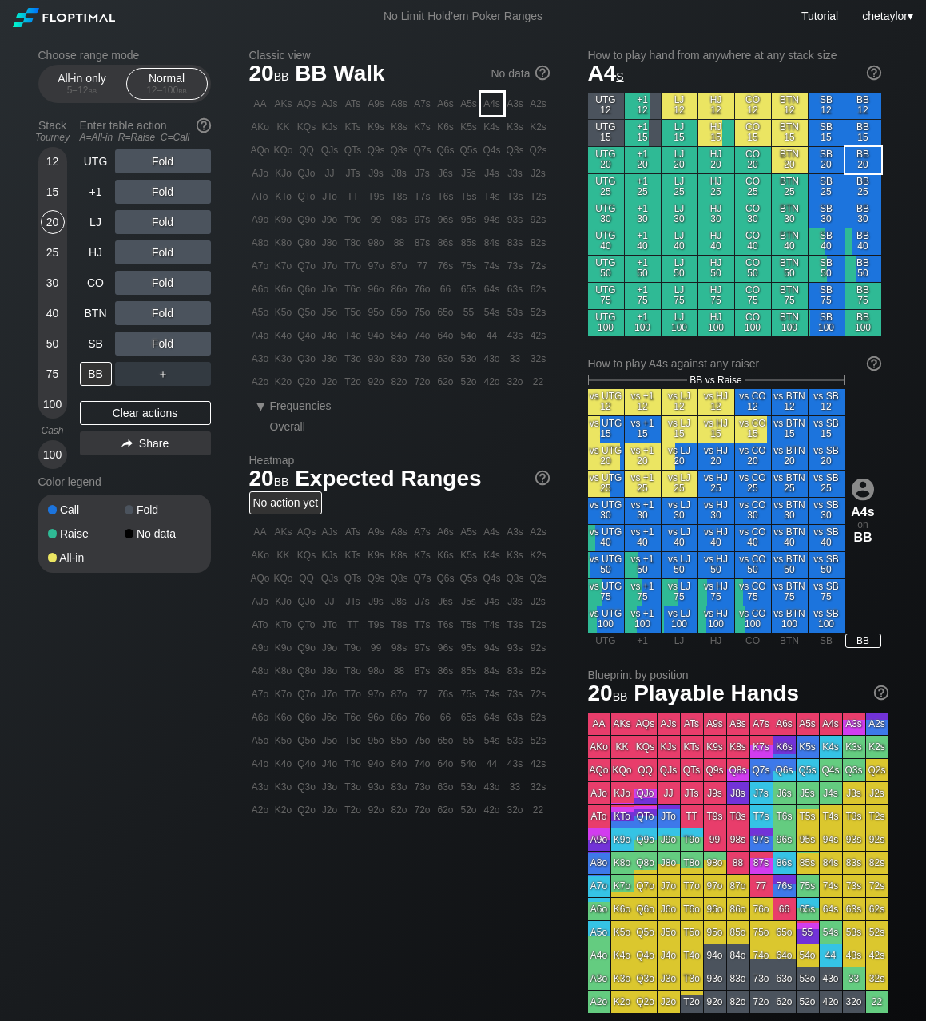
click at [496, 108] on div "A4s" at bounding box center [492, 104] width 22 height 22
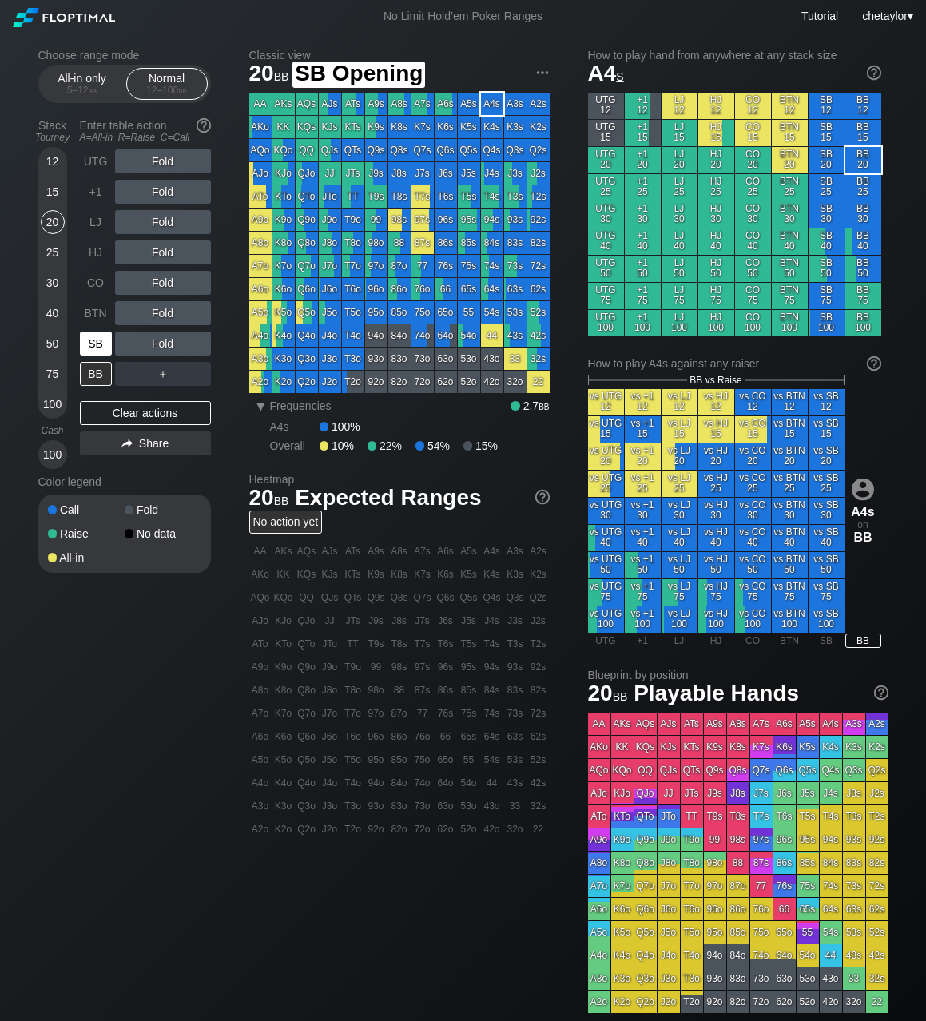
click at [89, 341] on div "SB" at bounding box center [96, 343] width 32 height 24
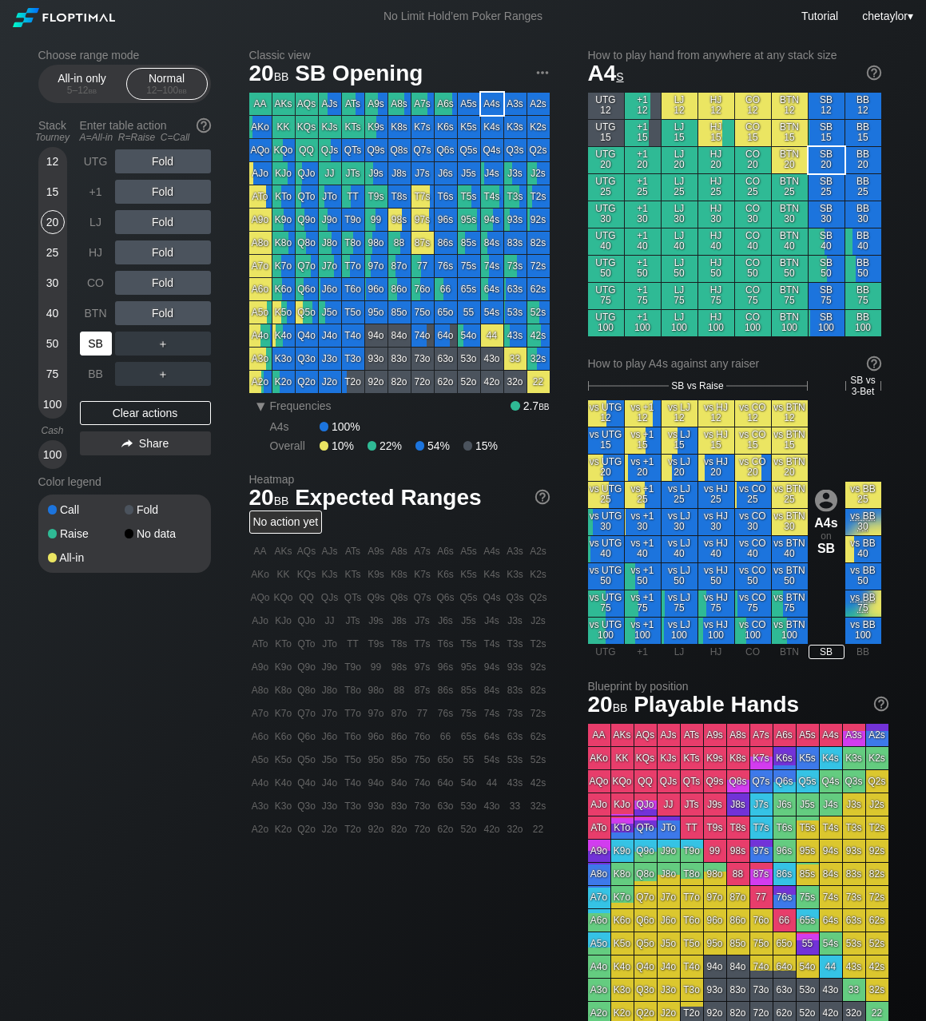
click at [89, 341] on div "SB" at bounding box center [96, 343] width 32 height 24
click at [142, 414] on div "Clear actions" at bounding box center [145, 413] width 131 height 24
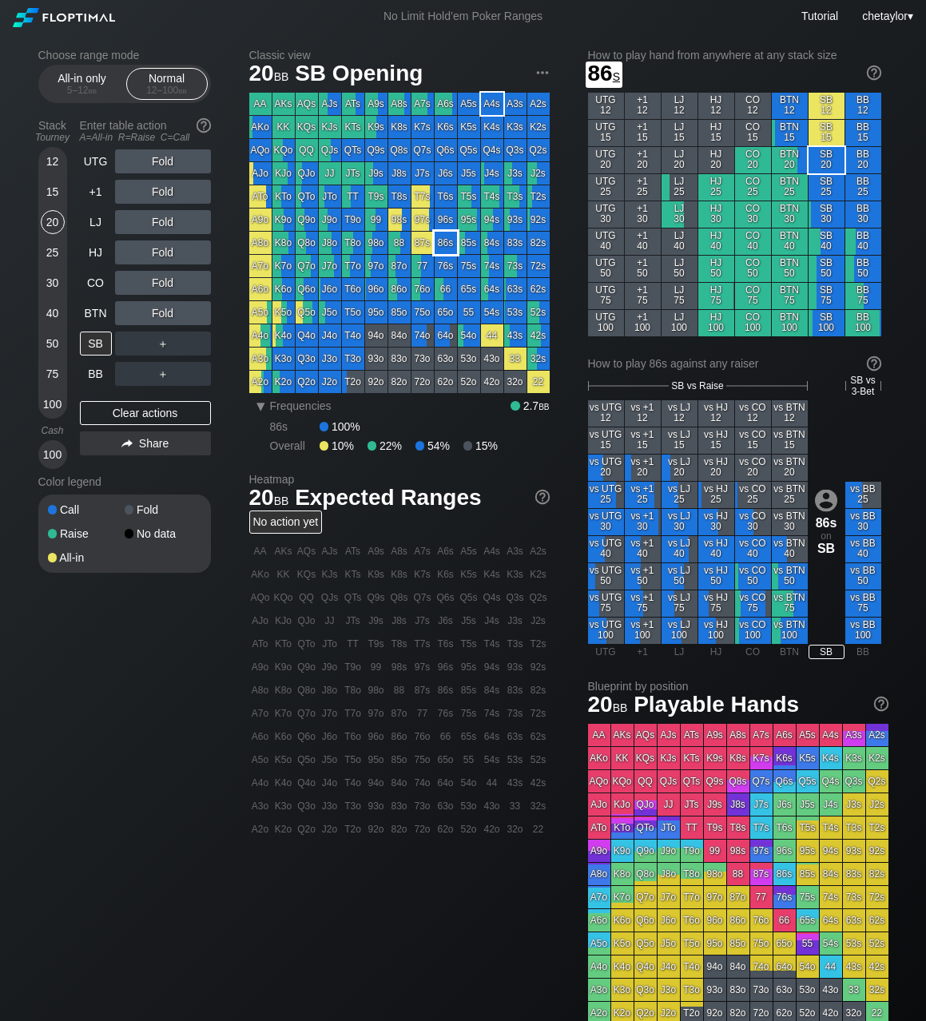
click at [449, 244] on div "86s" at bounding box center [445, 243] width 22 height 22
click at [97, 373] on div "BB" at bounding box center [96, 374] width 32 height 24
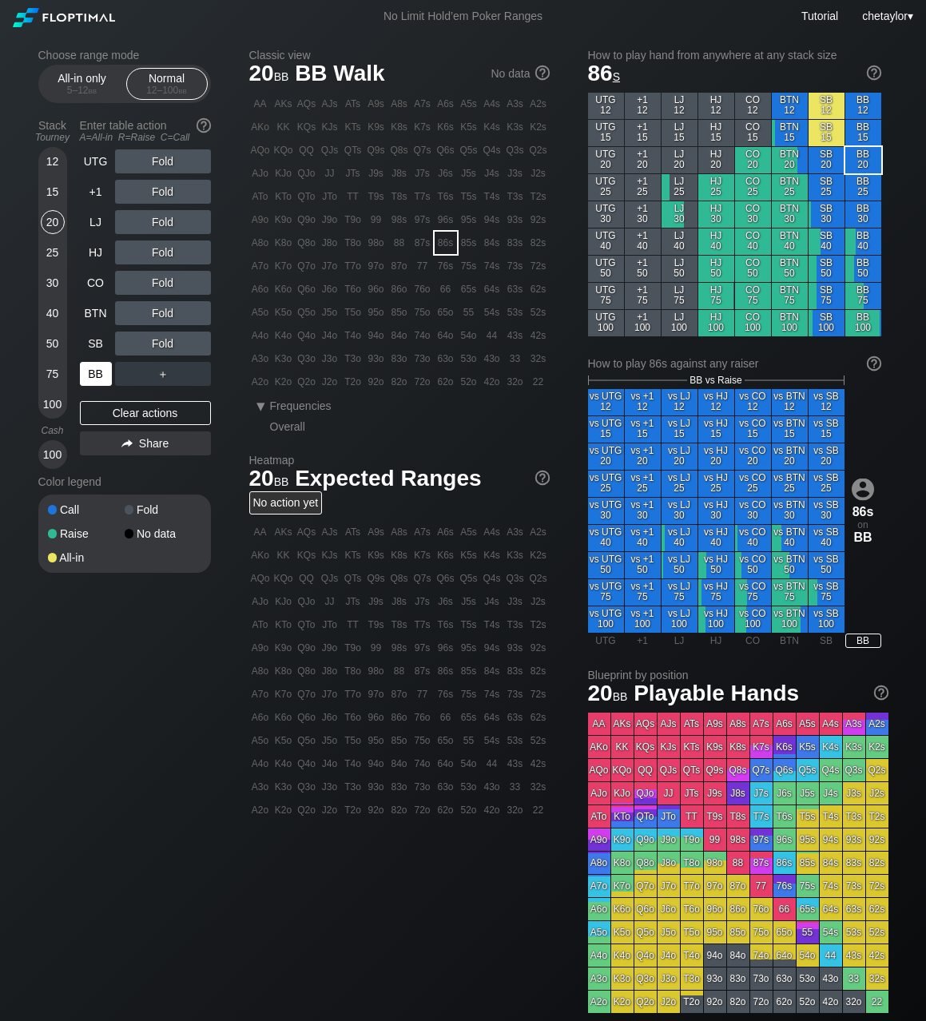
click at [97, 373] on div "BB" at bounding box center [96, 374] width 32 height 24
click at [137, 415] on div "Clear actions" at bounding box center [145, 413] width 131 height 24
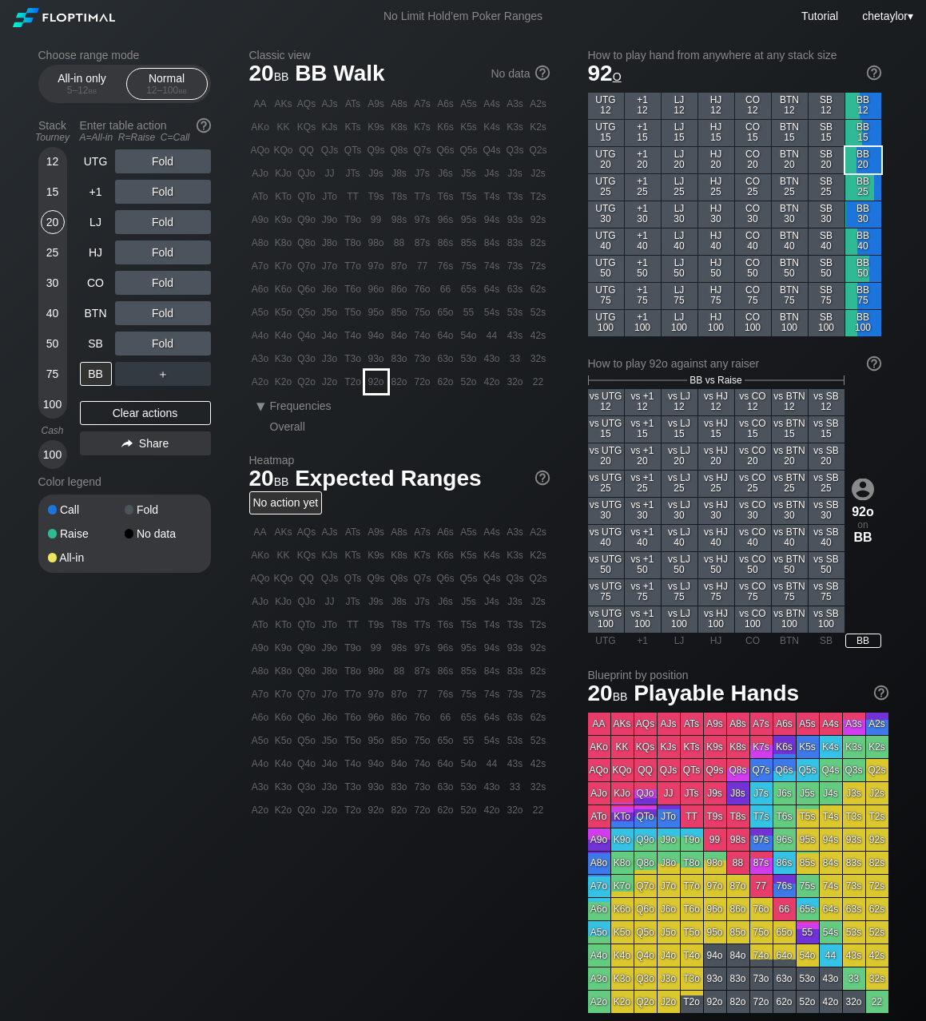
click at [369, 379] on div "92o" at bounding box center [376, 382] width 22 height 22
click at [119, 339] on div "A ✕" at bounding box center [130, 343] width 31 height 24
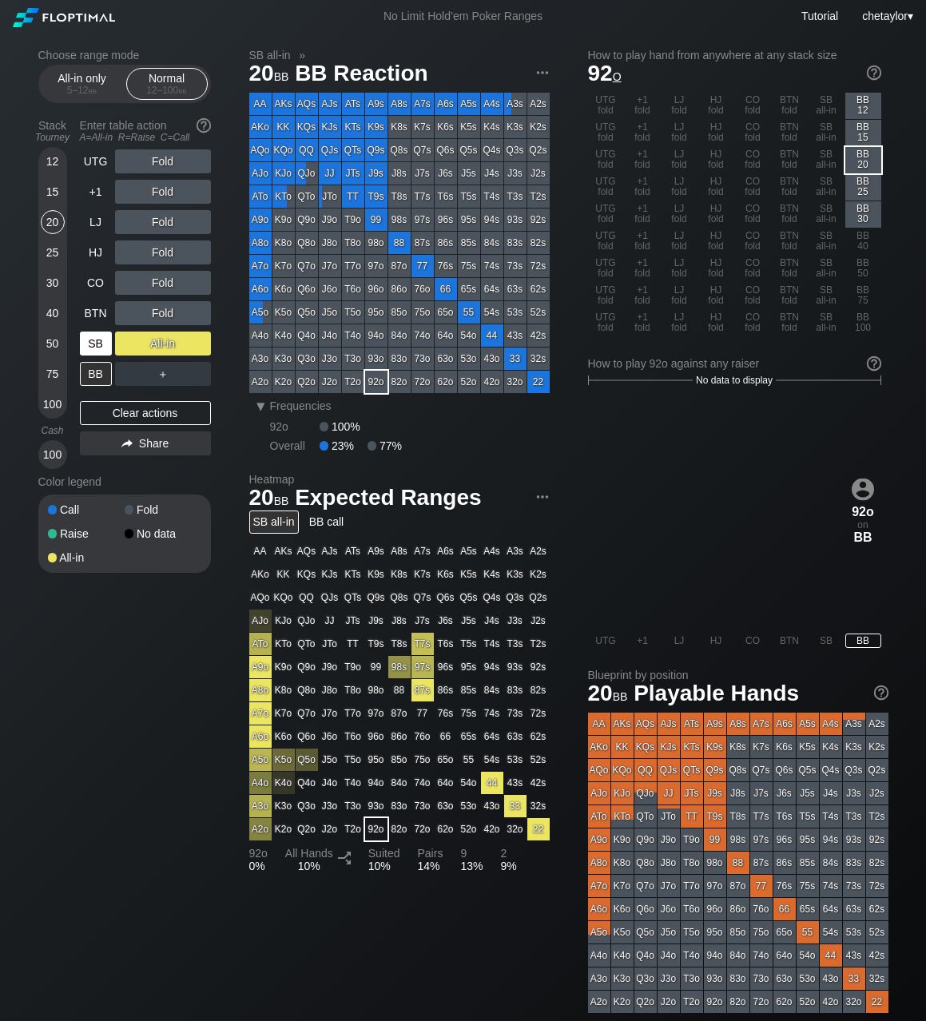
click at [88, 347] on div "SB" at bounding box center [96, 343] width 32 height 24
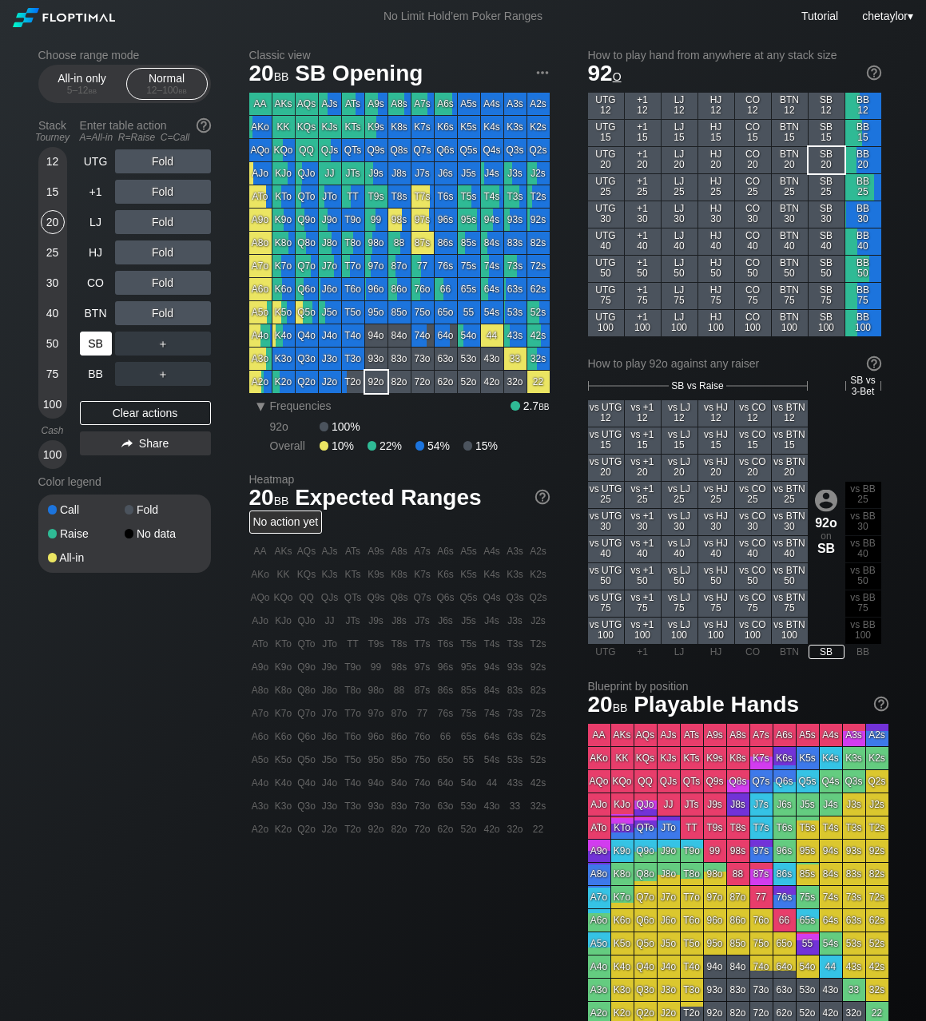
click at [88, 347] on div "SB" at bounding box center [96, 343] width 32 height 24
click at [125, 417] on div "Clear actions" at bounding box center [145, 413] width 131 height 24
click at [305, 290] on div "Q6o" at bounding box center [306, 289] width 22 height 22
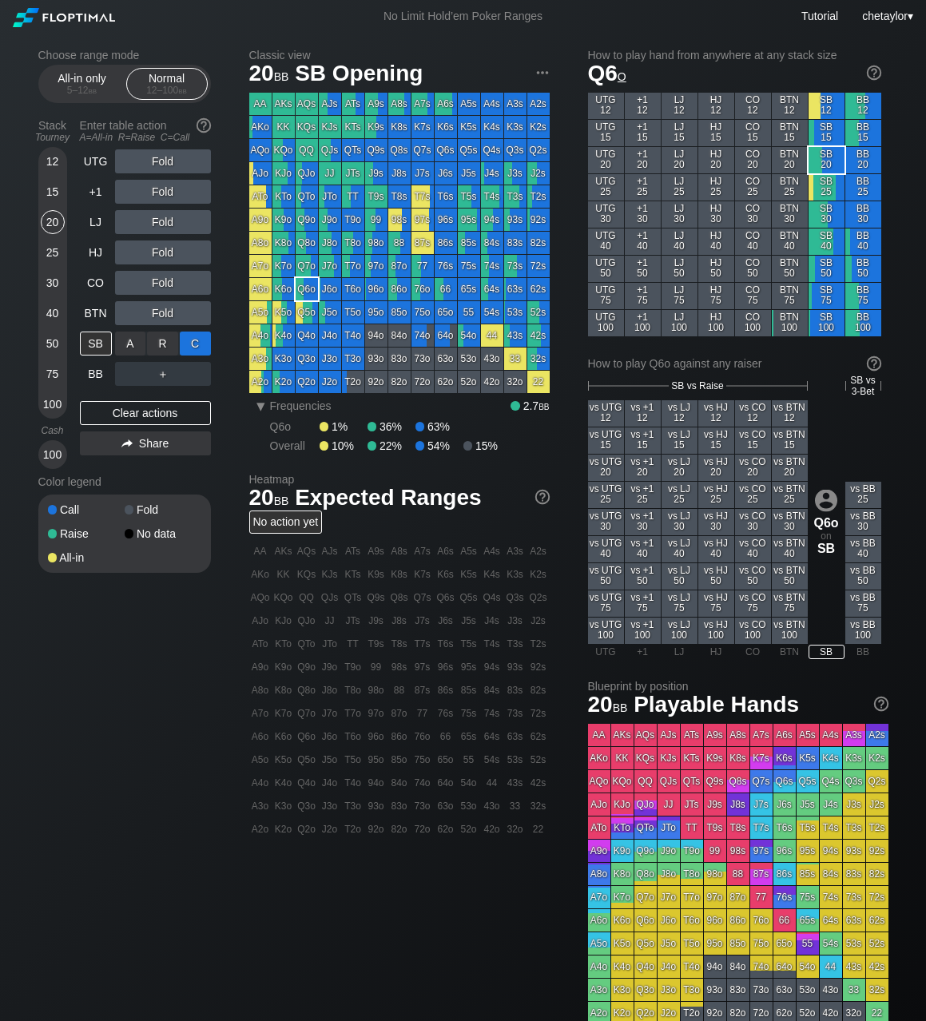
click at [194, 345] on div "C ✕" at bounding box center [195, 343] width 31 height 24
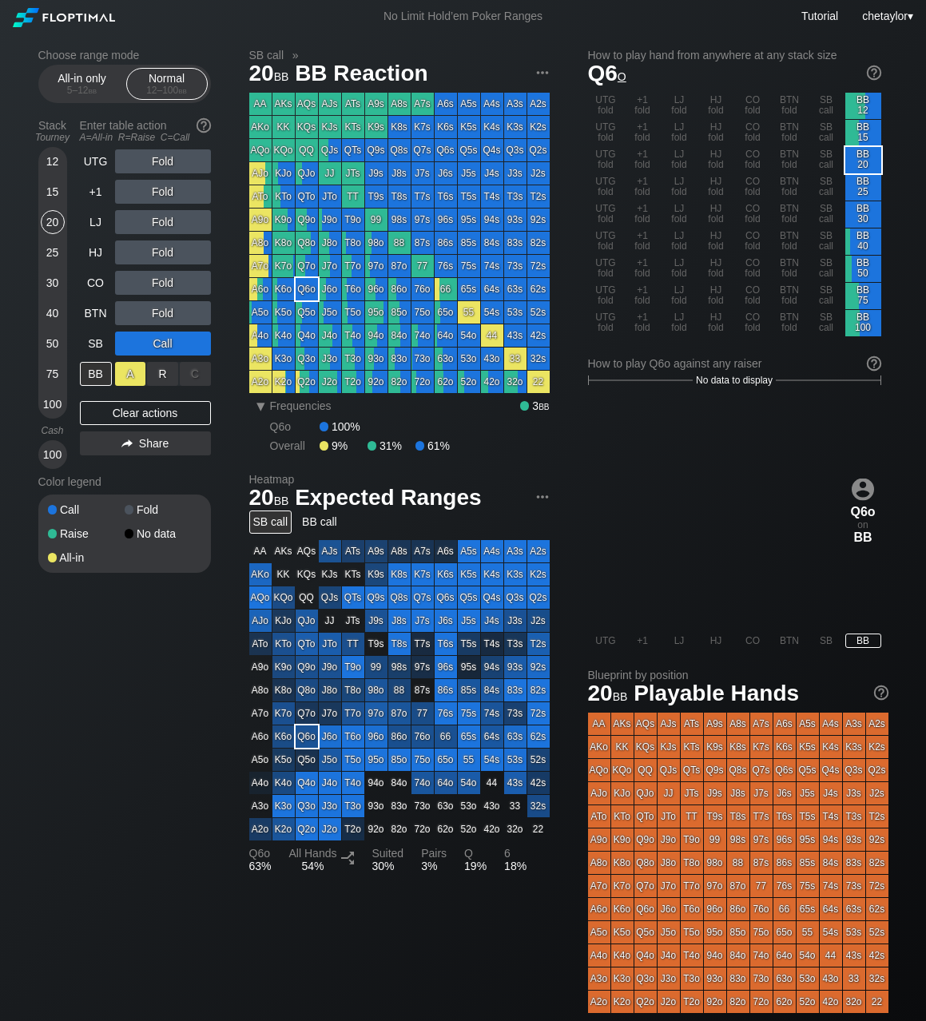
click at [133, 371] on div "A ✕" at bounding box center [130, 374] width 31 height 24
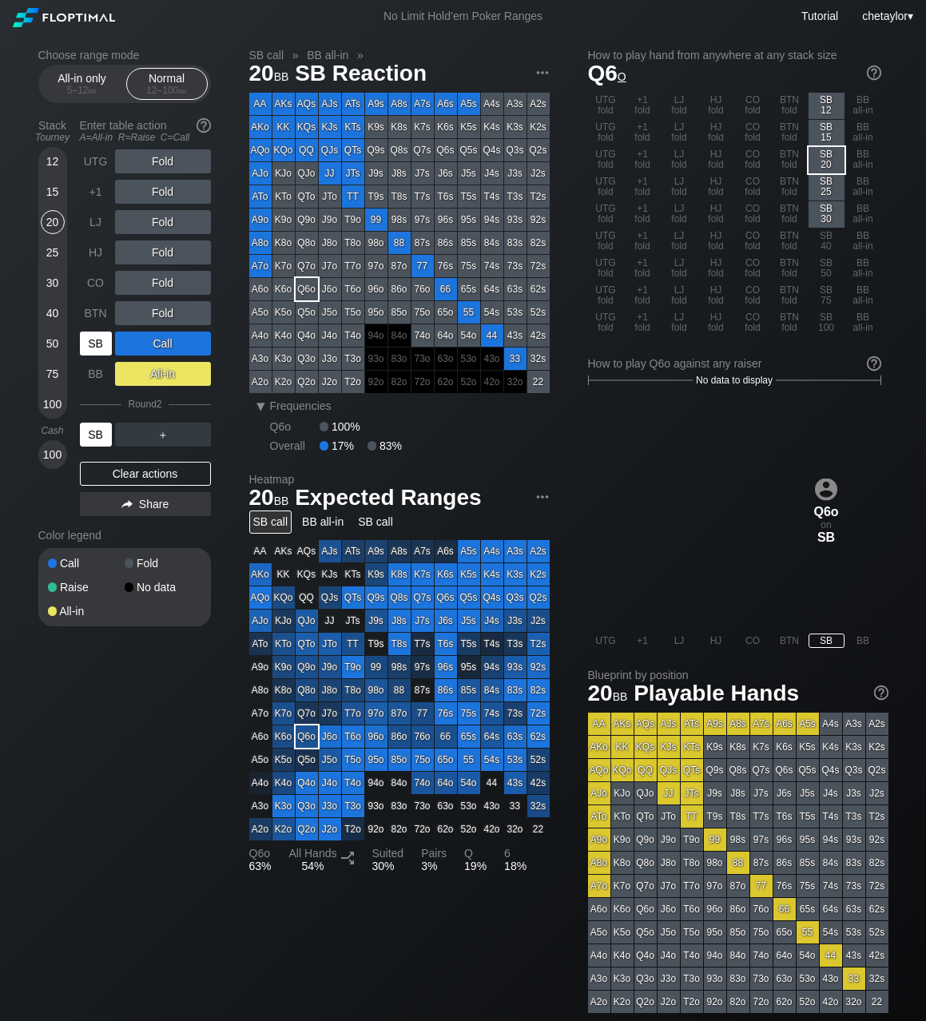
click at [97, 443] on div "SB" at bounding box center [96, 434] width 32 height 24
click at [89, 346] on div "SB" at bounding box center [96, 343] width 32 height 24
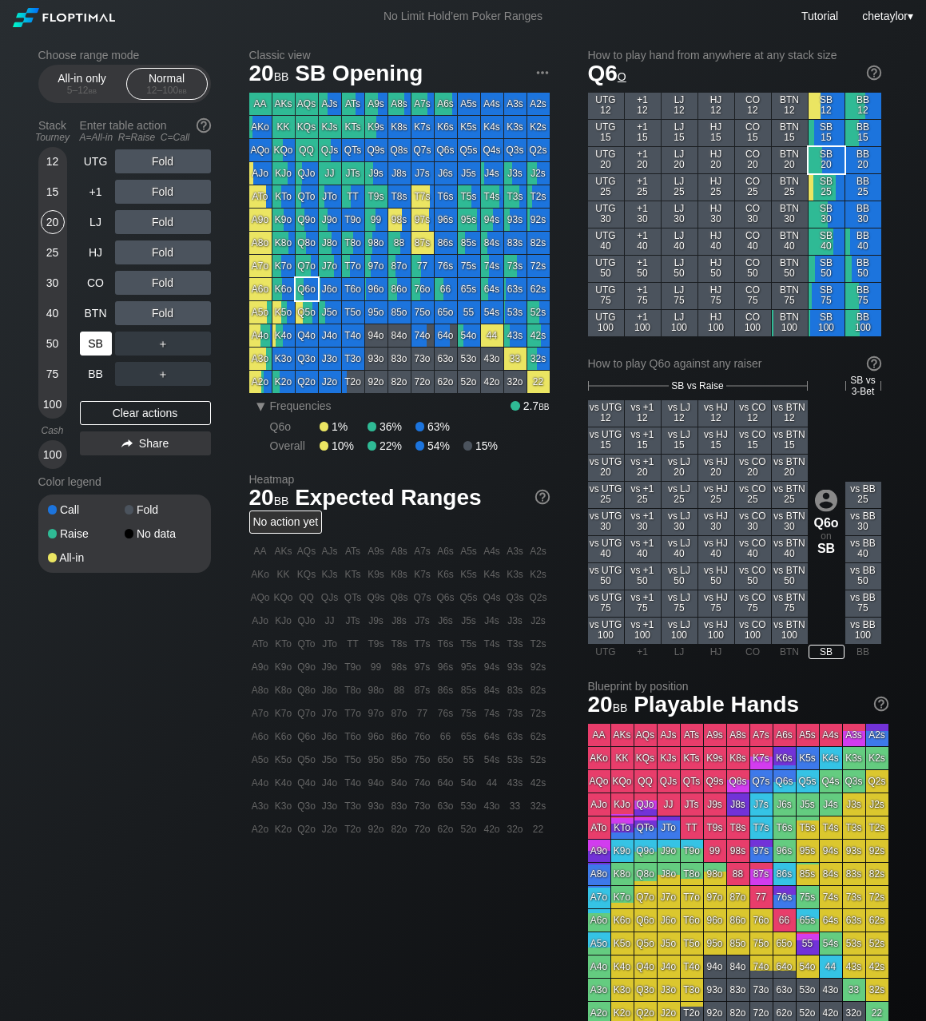
click at [89, 346] on div "SB" at bounding box center [96, 343] width 32 height 24
click at [141, 418] on div "Clear actions" at bounding box center [145, 413] width 131 height 24
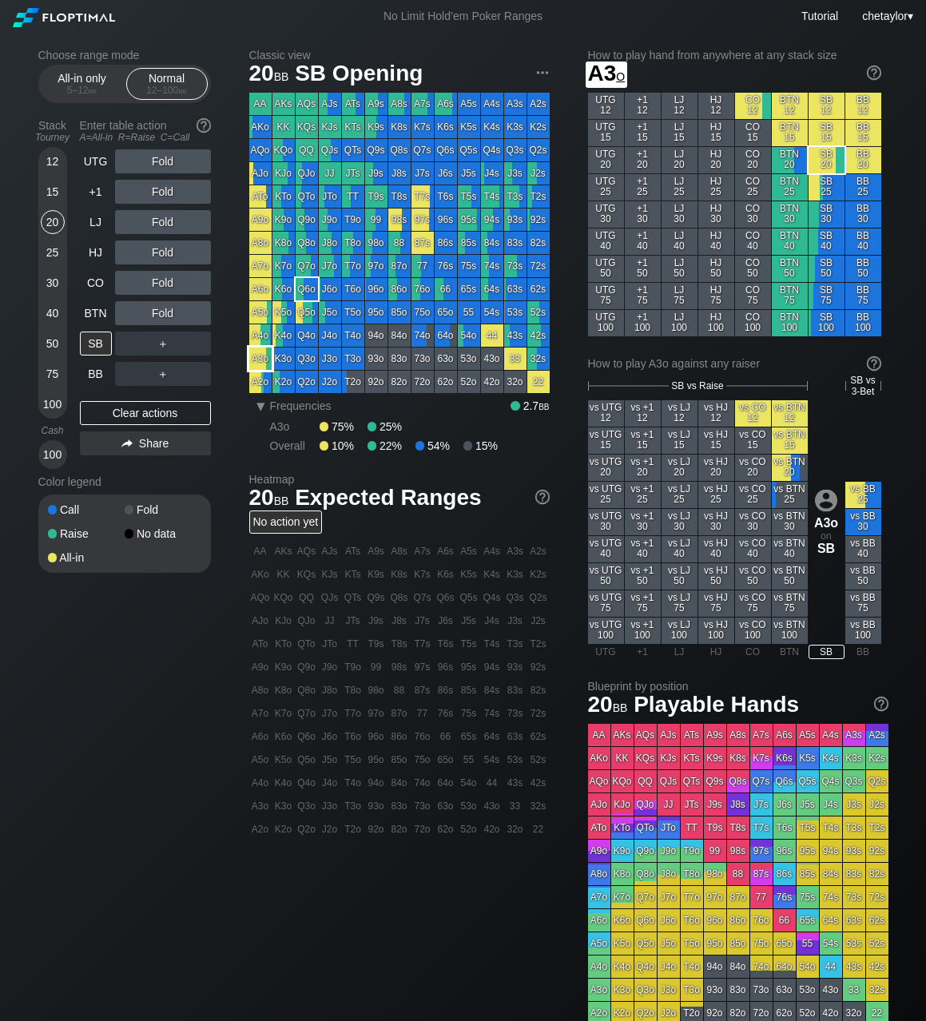
click at [260, 359] on div "A3o" at bounding box center [260, 358] width 22 height 22
click at [100, 380] on div "BB" at bounding box center [96, 374] width 32 height 24
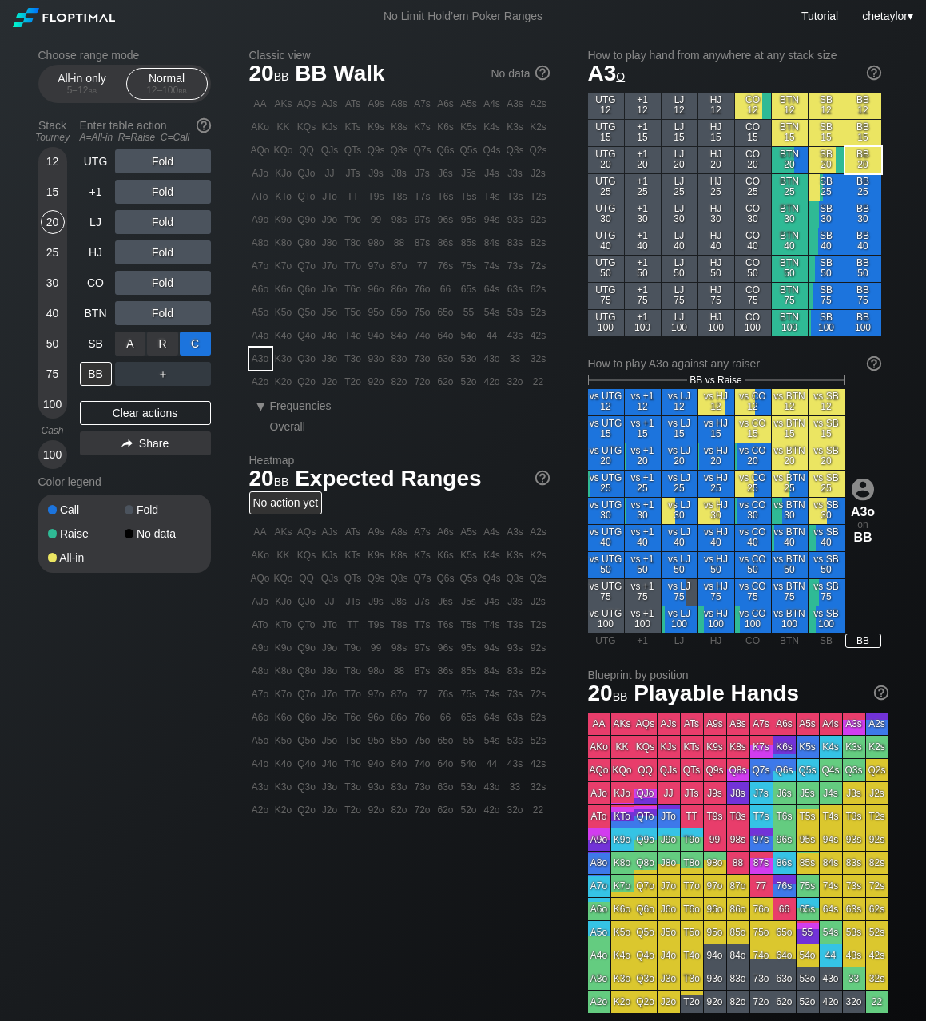
click at [197, 344] on div "C ✕" at bounding box center [195, 343] width 31 height 24
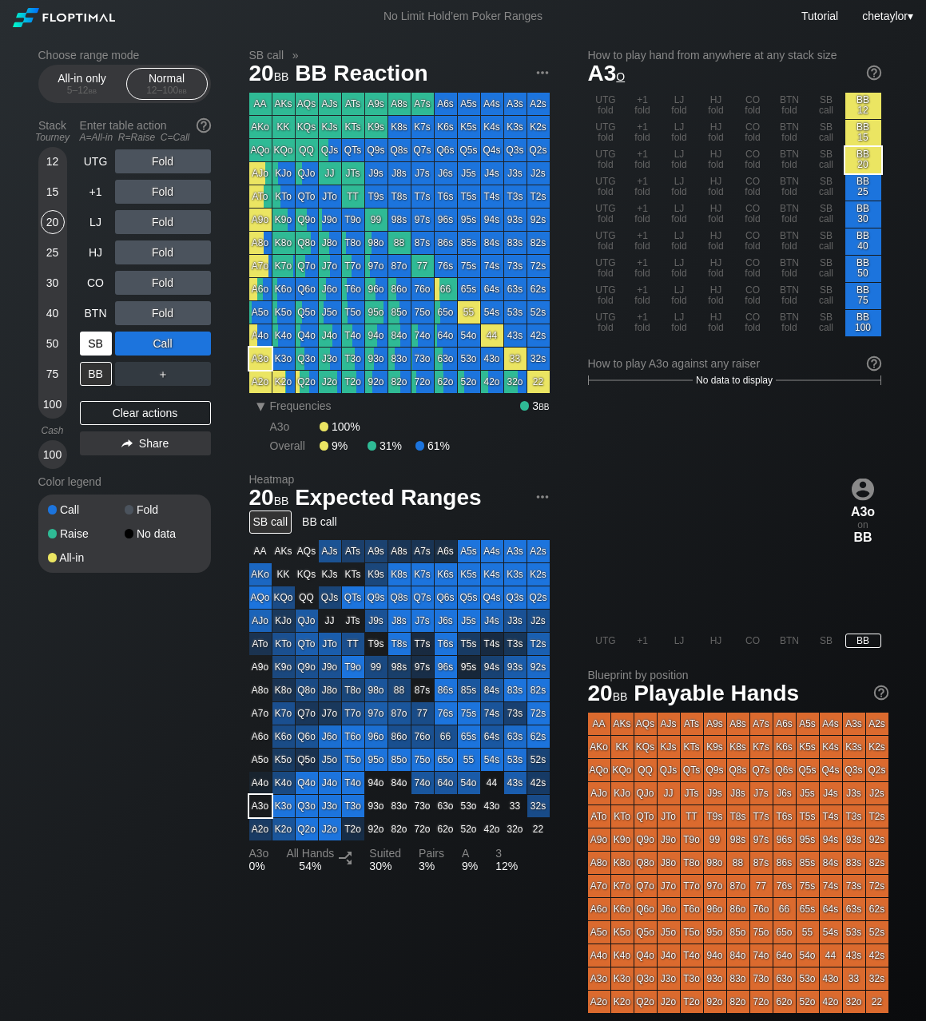
click at [89, 341] on div "SB" at bounding box center [96, 343] width 32 height 24
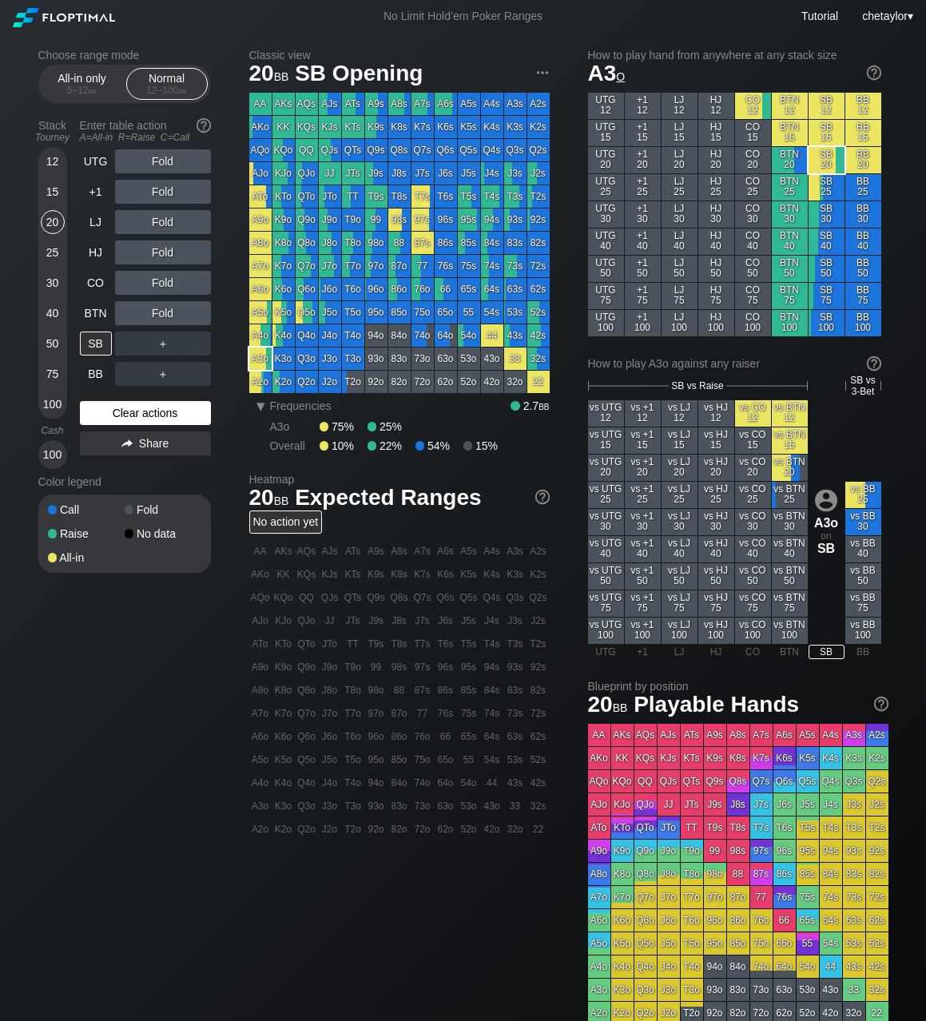
click at [109, 413] on div "Clear actions" at bounding box center [145, 413] width 131 height 24
click at [425, 291] on div "76o" at bounding box center [422, 289] width 22 height 22
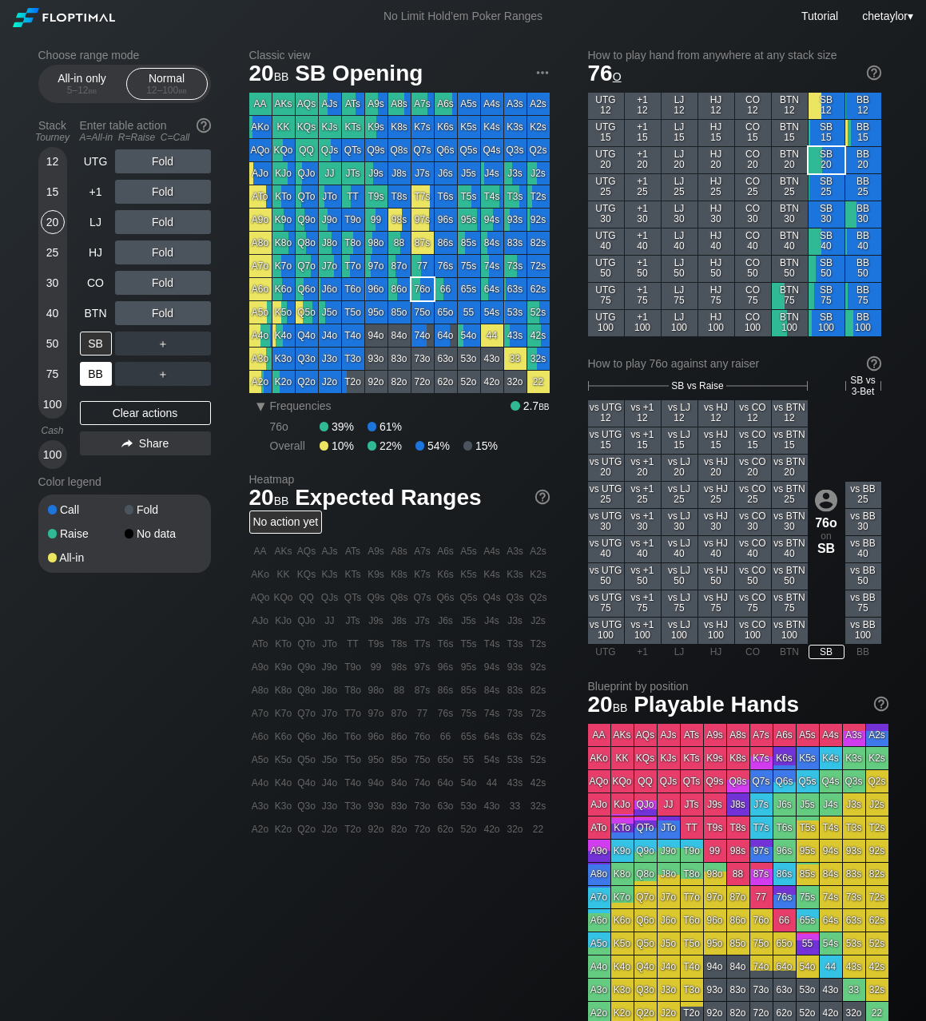
click at [94, 369] on div "BB" at bounding box center [96, 374] width 32 height 24
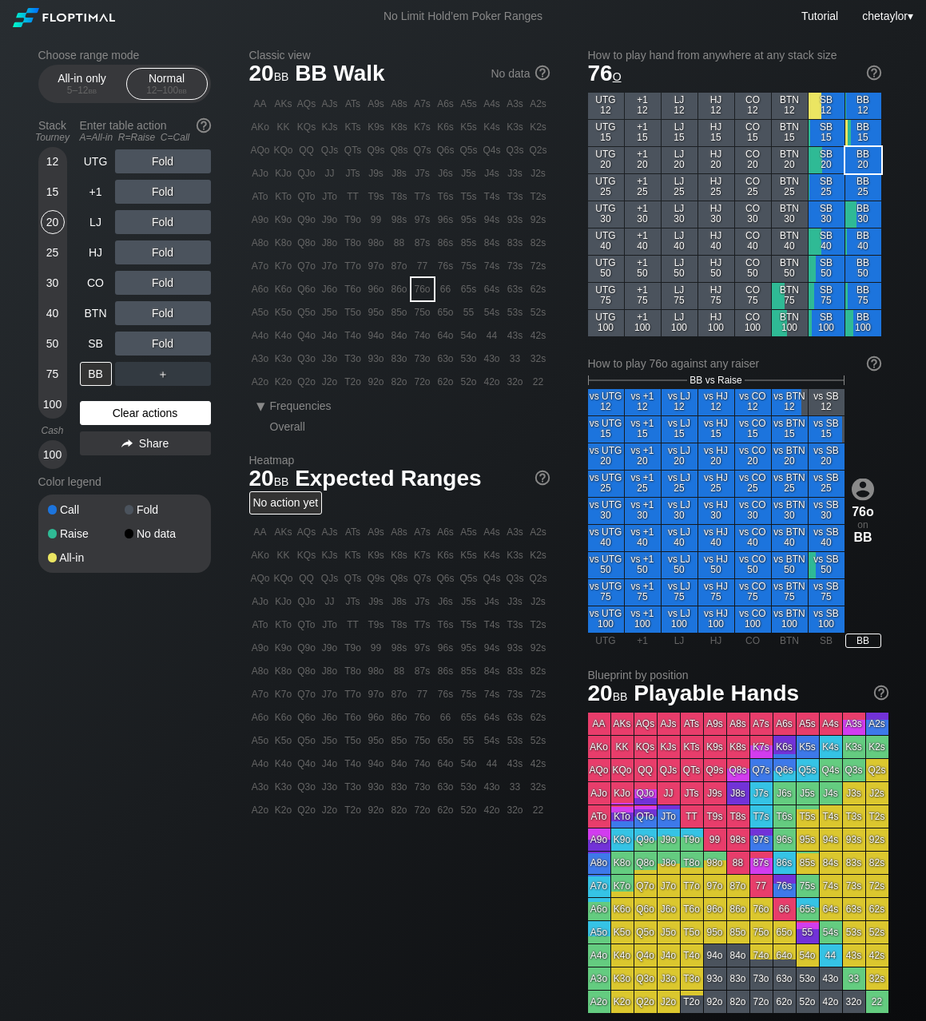
click at [136, 414] on div "Clear actions" at bounding box center [145, 413] width 131 height 24
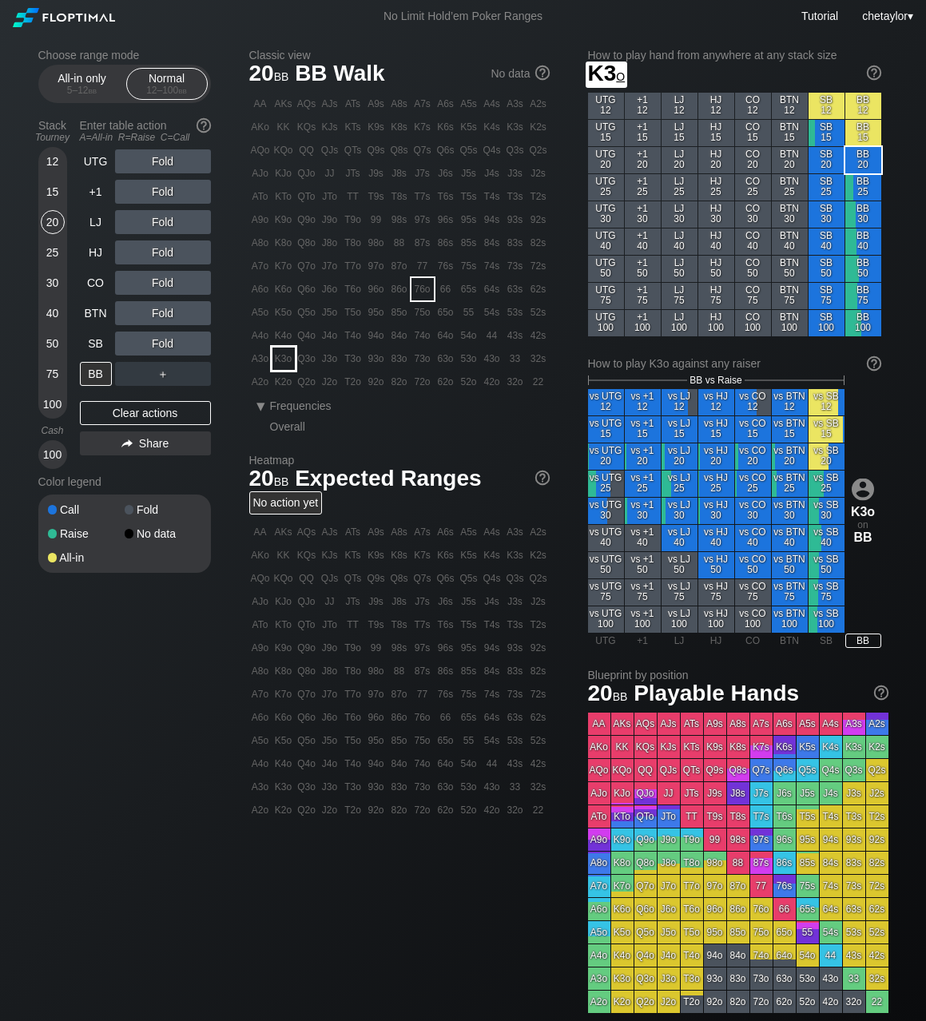
click at [284, 356] on div "K3o" at bounding box center [283, 358] width 22 height 22
click at [130, 347] on div "A ✕" at bounding box center [130, 343] width 31 height 24
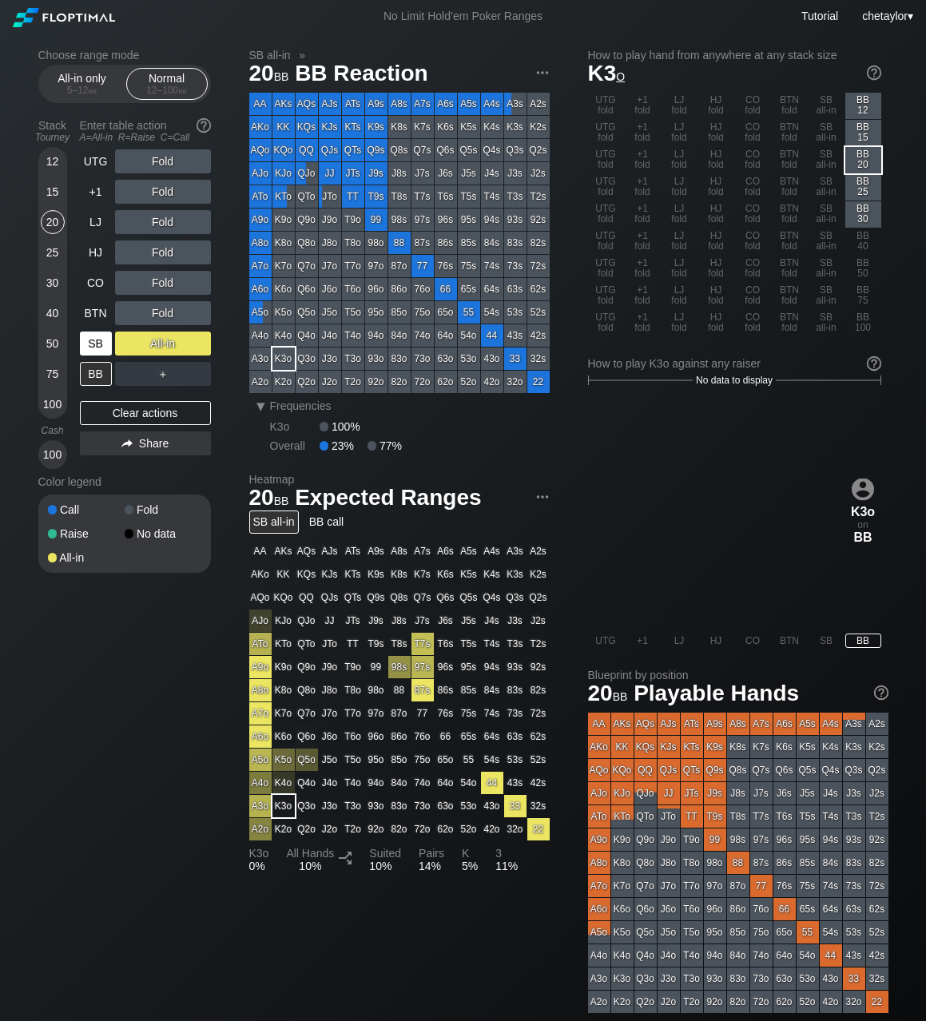
click at [93, 343] on div "SB" at bounding box center [96, 343] width 32 height 24
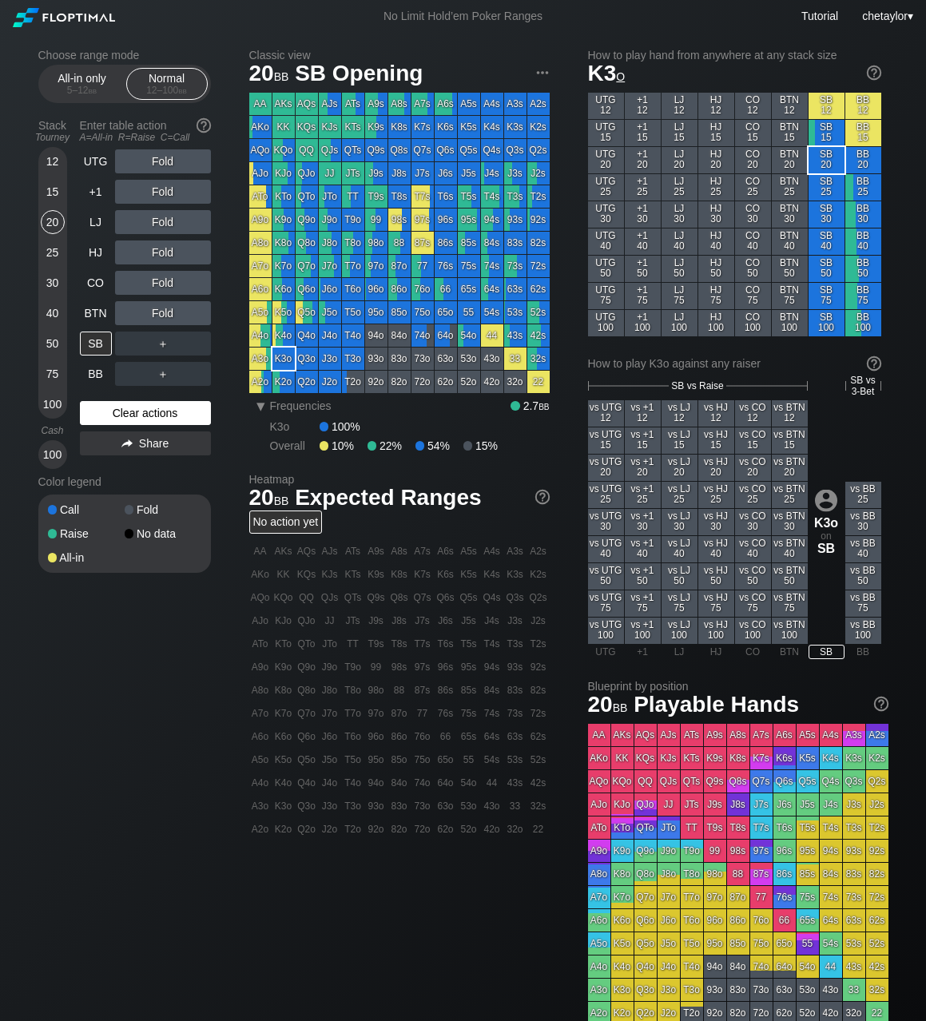
click at [124, 416] on div "Clear actions" at bounding box center [145, 413] width 131 height 24
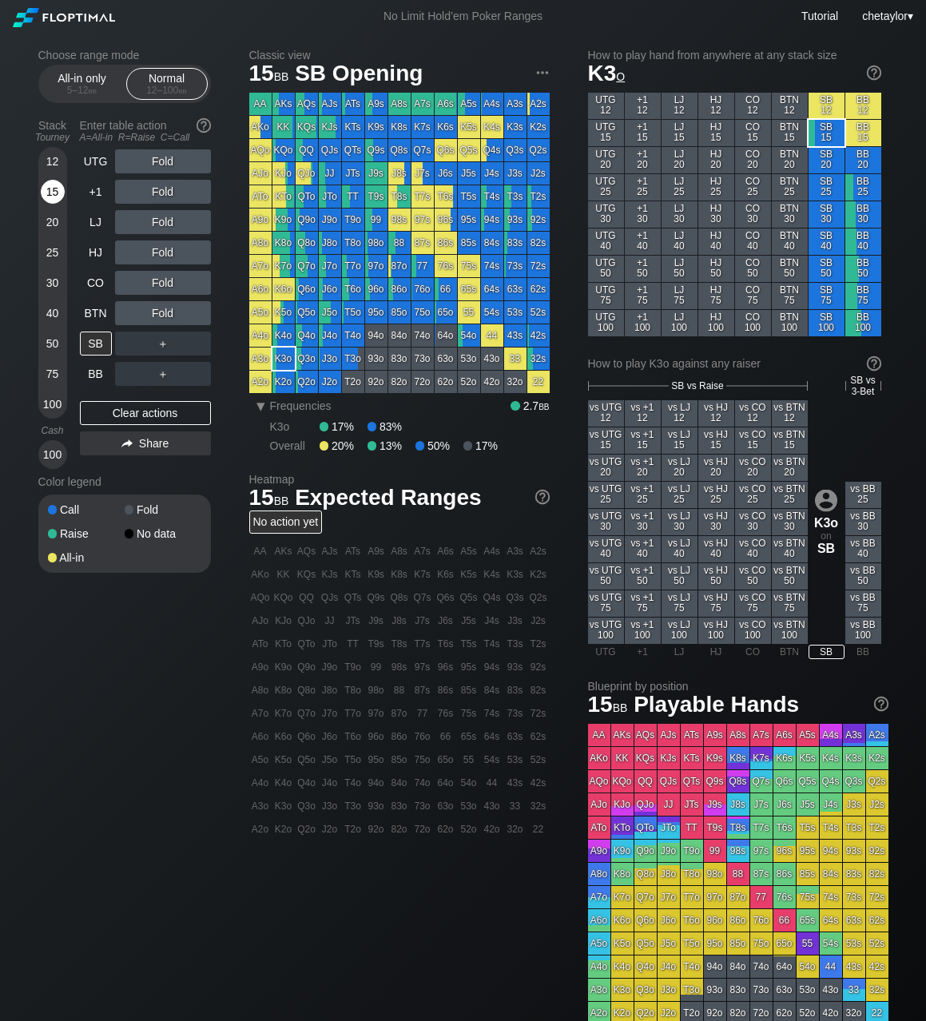
click at [51, 188] on div "15" at bounding box center [53, 192] width 24 height 24
click at [92, 379] on div "BB" at bounding box center [96, 374] width 32 height 24
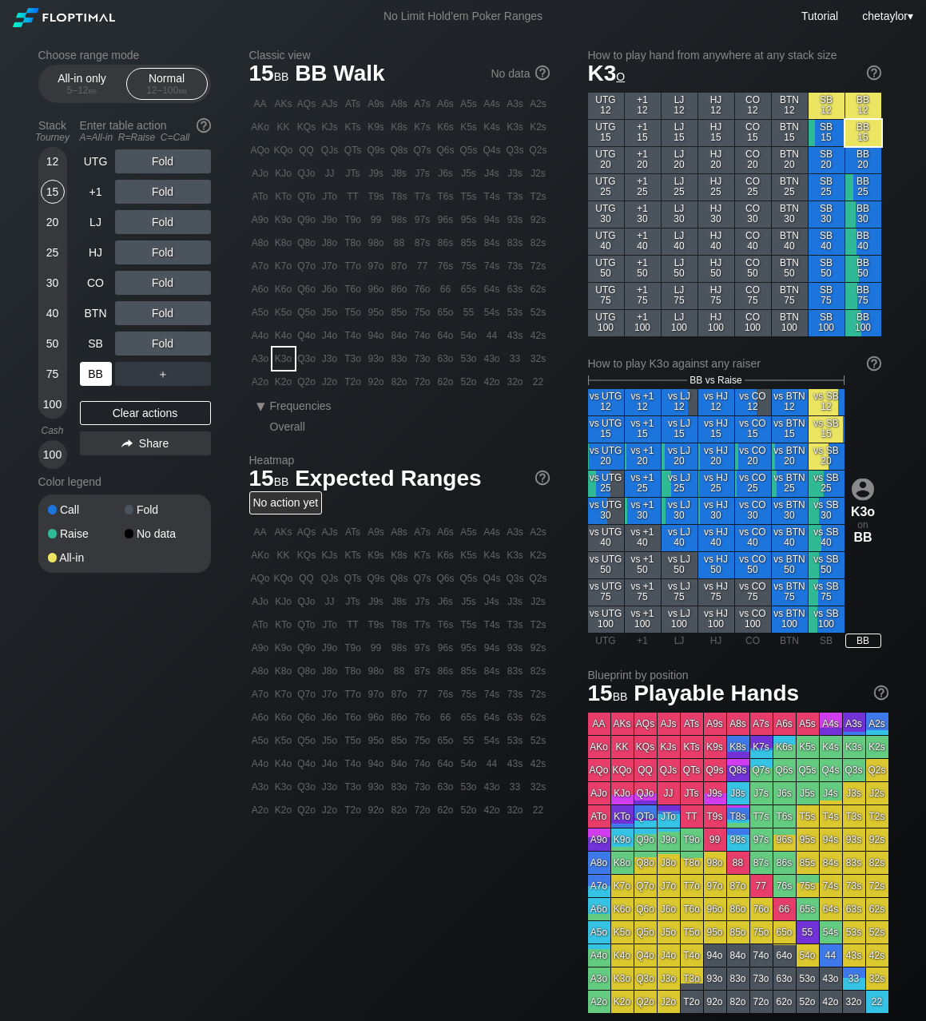
click at [92, 379] on div "BB" at bounding box center [96, 374] width 32 height 24
click at [128, 407] on div "Clear actions" at bounding box center [145, 413] width 131 height 24
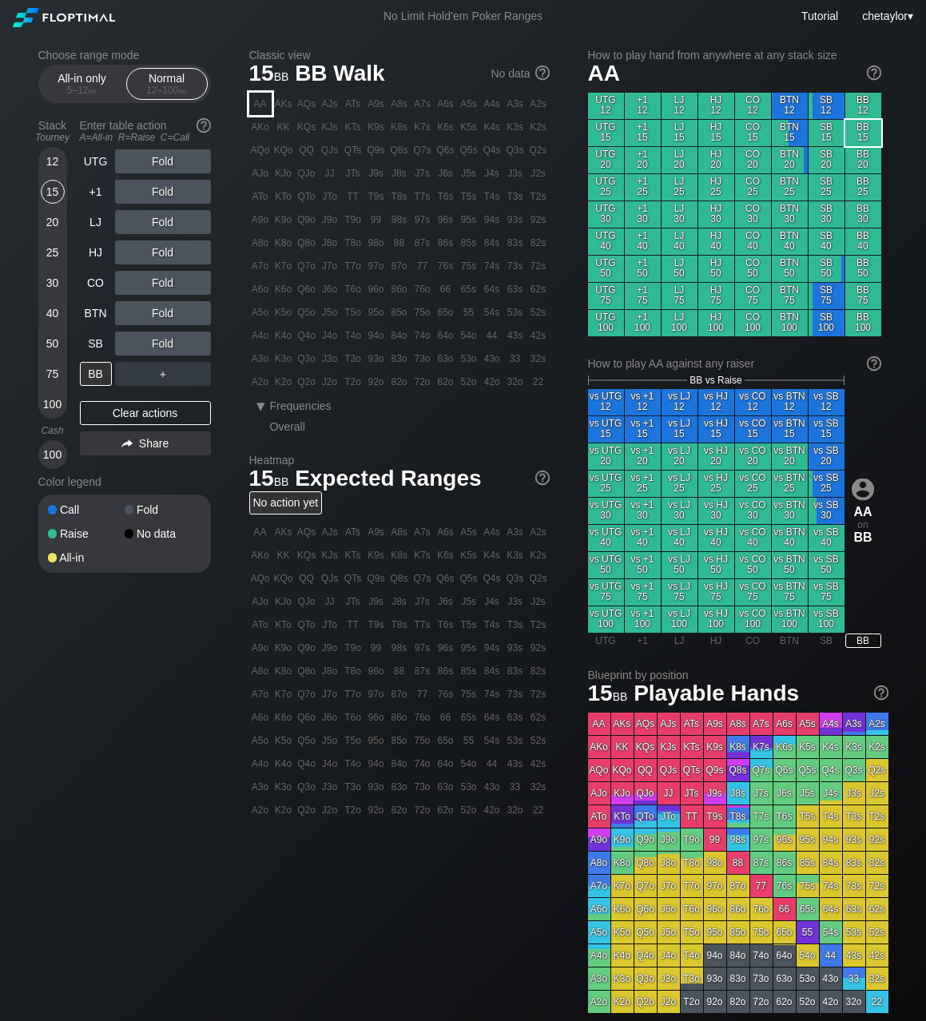
click at [261, 102] on div "AA" at bounding box center [260, 104] width 22 height 22
click at [53, 216] on div "20" at bounding box center [53, 222] width 24 height 24
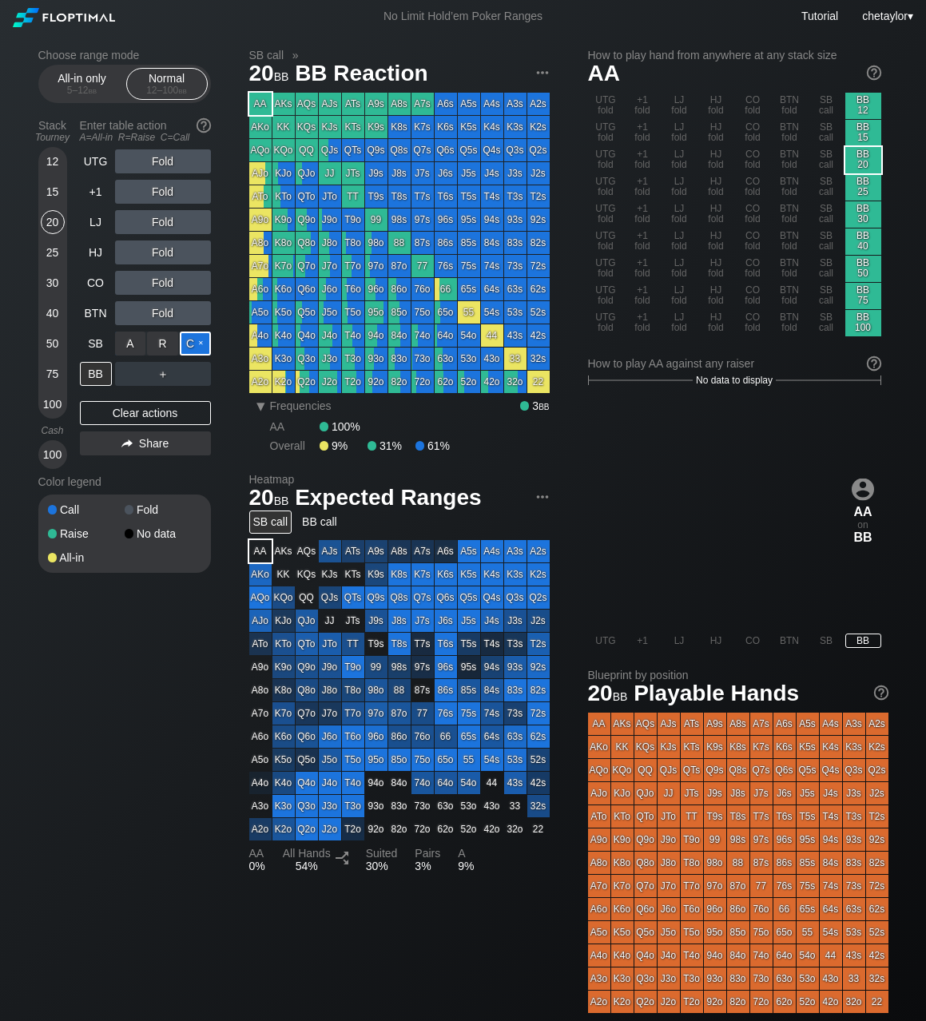
click at [198, 343] on div "C ✕" at bounding box center [195, 343] width 31 height 24
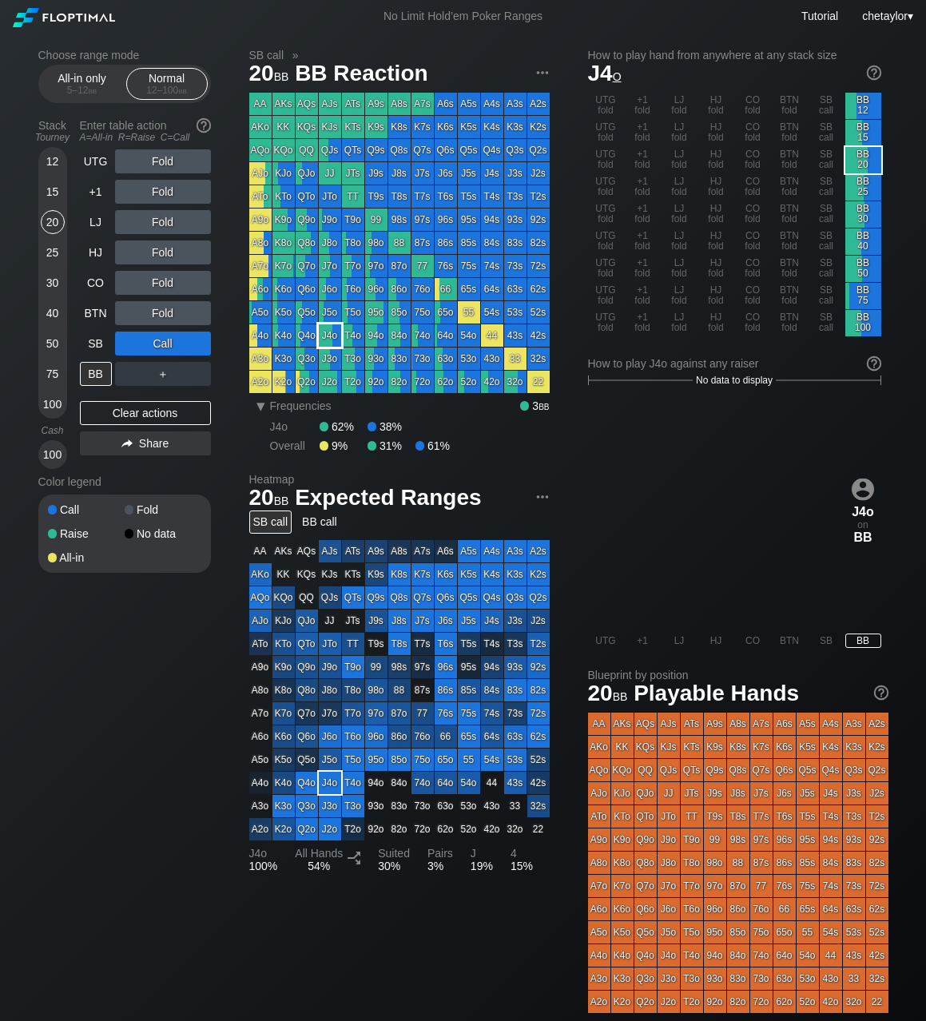
click at [333, 339] on div "J4o" at bounding box center [330, 335] width 22 height 22
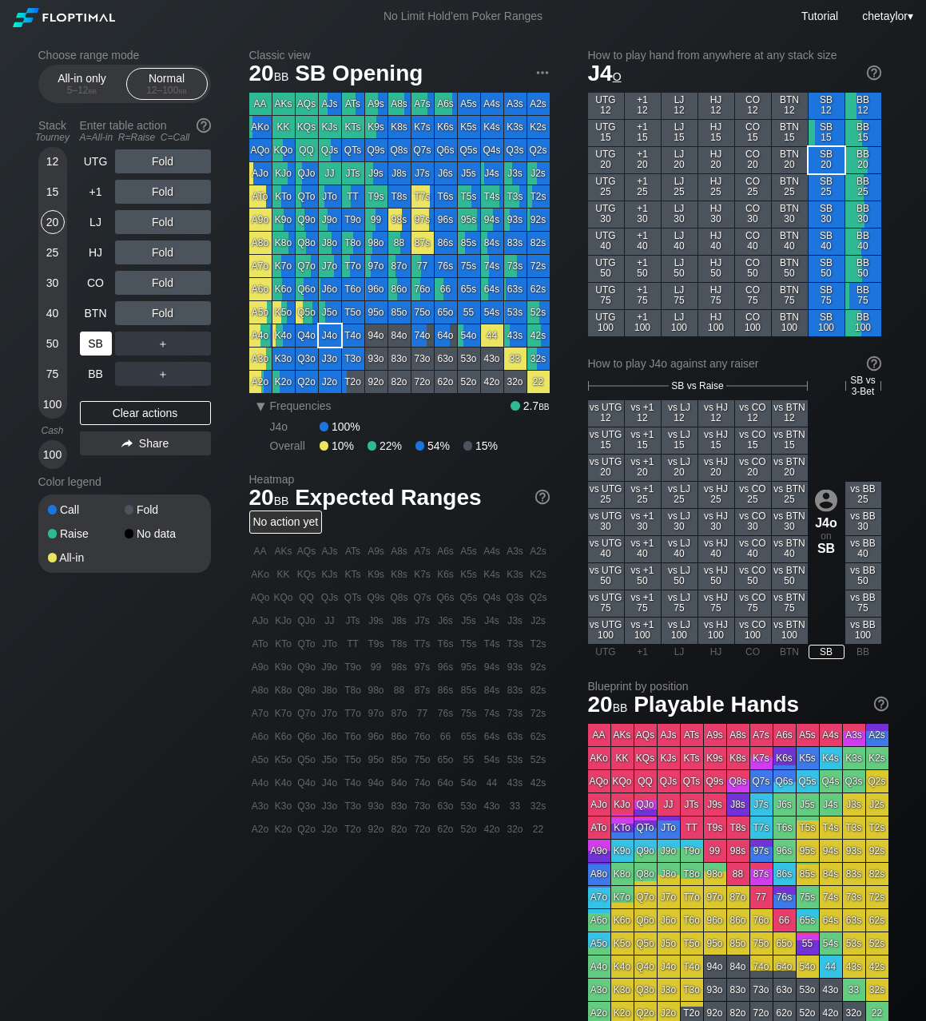
click at [101, 340] on div "SB" at bounding box center [96, 343] width 32 height 24
click at [121, 415] on div "Clear actions" at bounding box center [145, 413] width 131 height 24
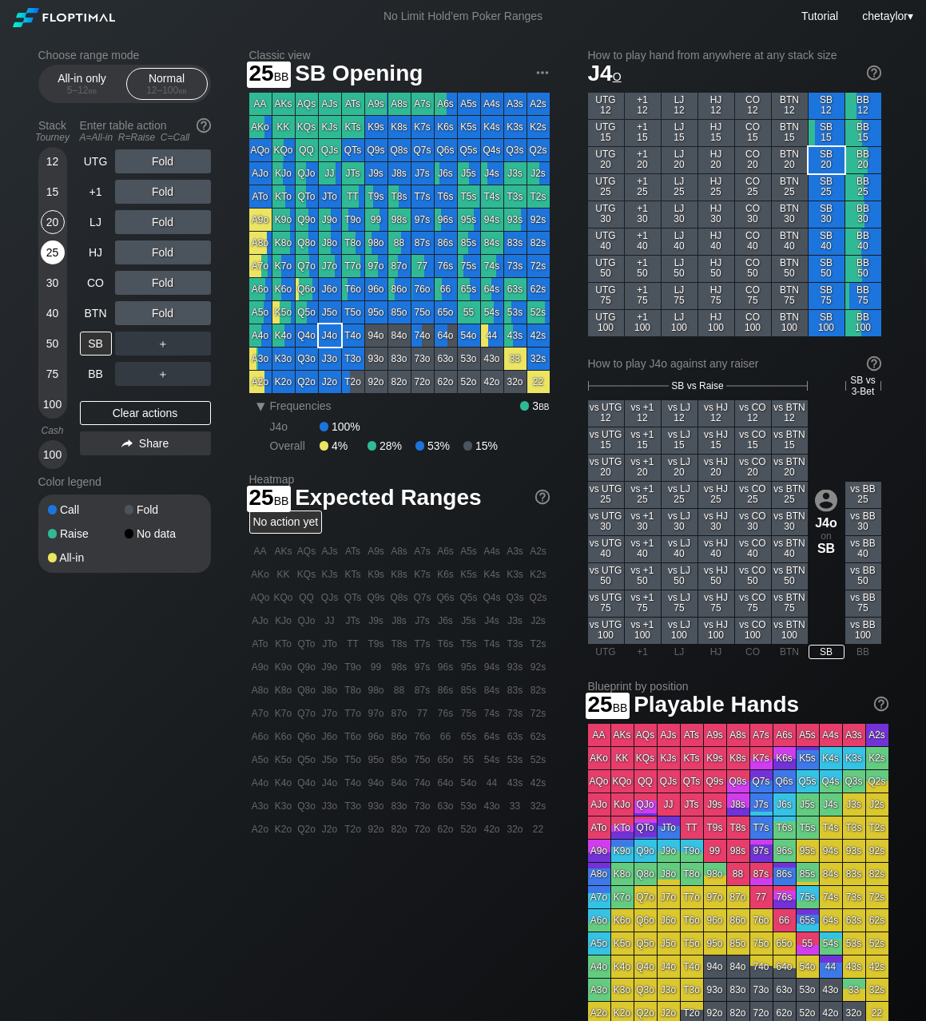
click at [50, 250] on div "25" at bounding box center [53, 252] width 24 height 24
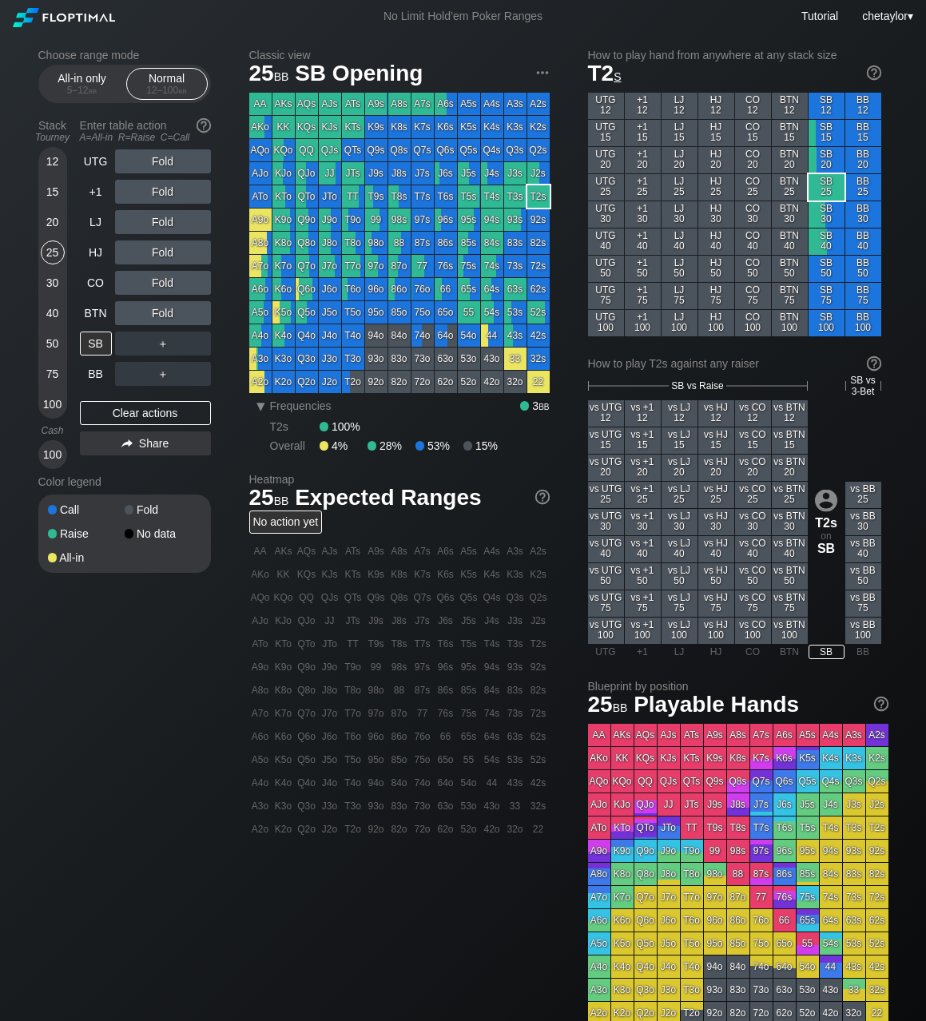
click at [548, 190] on div "T2s" at bounding box center [538, 196] width 22 height 22
click at [546, 194] on div "T2s" at bounding box center [538, 196] width 22 height 22
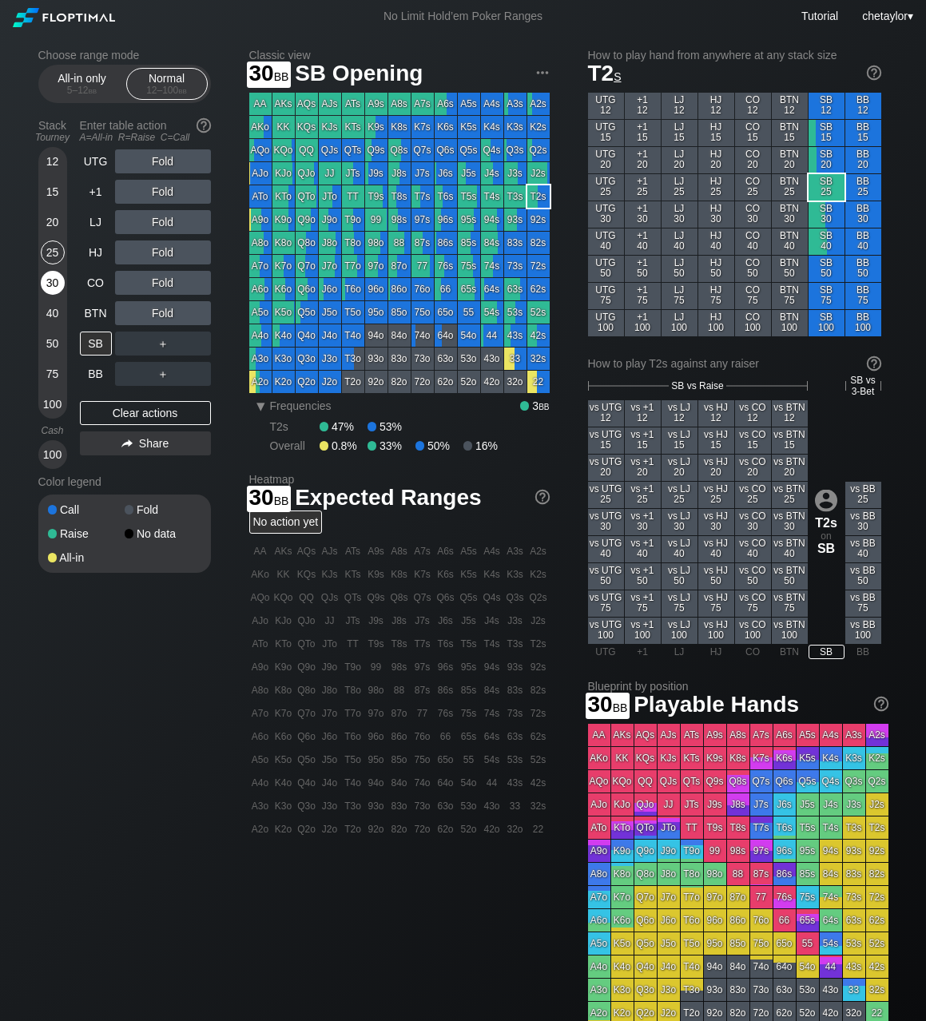
click at [53, 280] on div "30" at bounding box center [53, 283] width 24 height 24
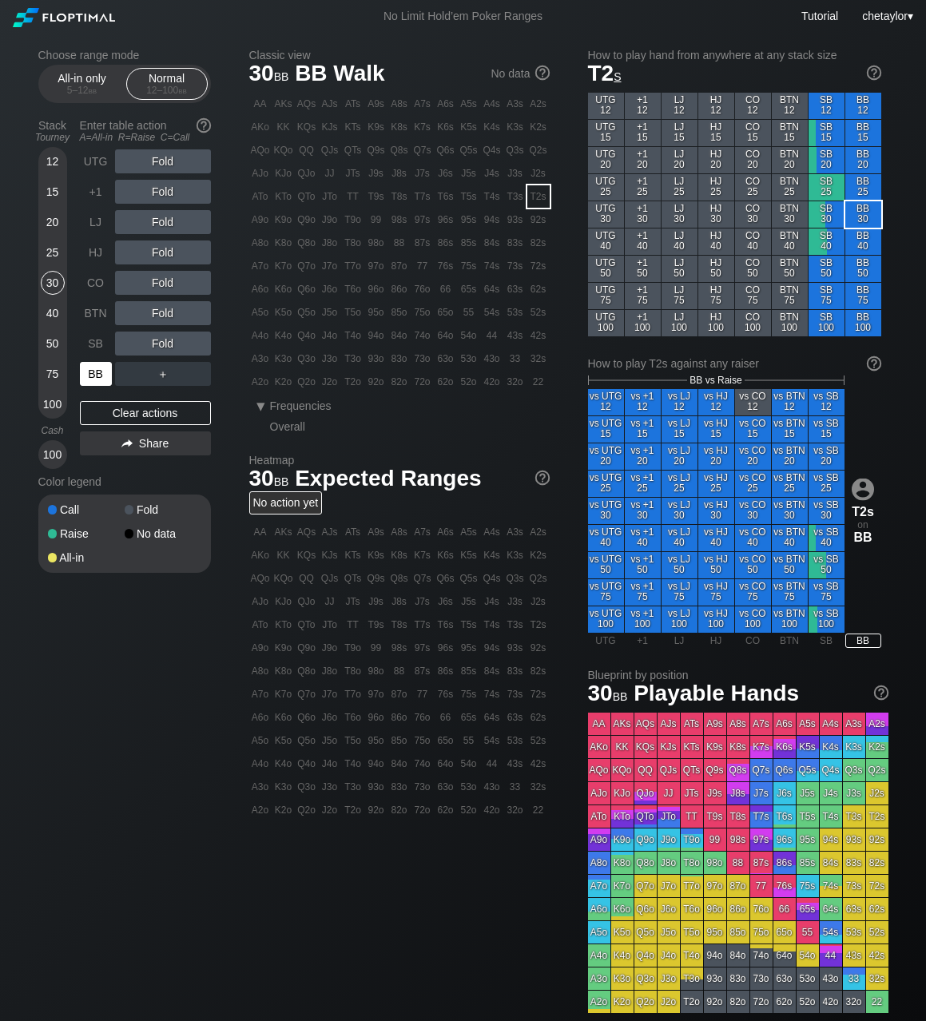
click at [88, 375] on div "BB" at bounding box center [96, 374] width 32 height 24
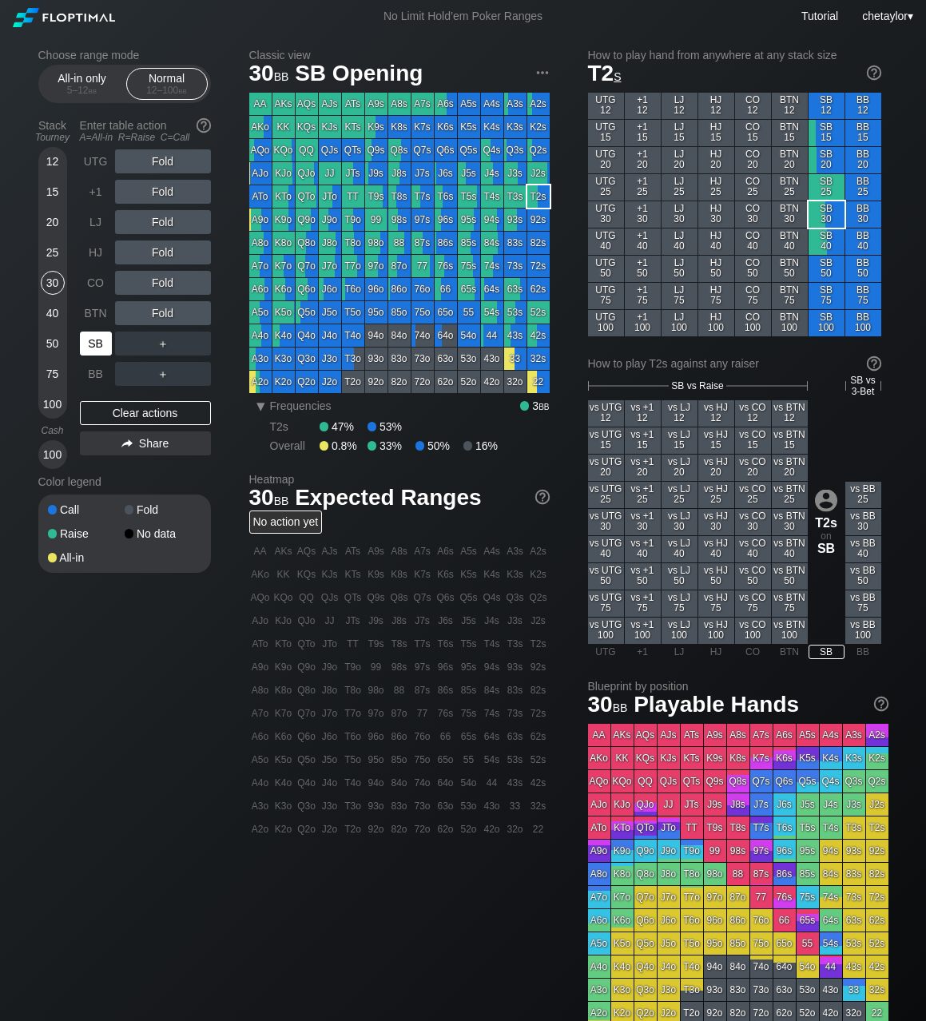
click at [98, 347] on div "SB" at bounding box center [96, 343] width 32 height 24
click at [351, 290] on div "T6o" at bounding box center [353, 289] width 22 height 22
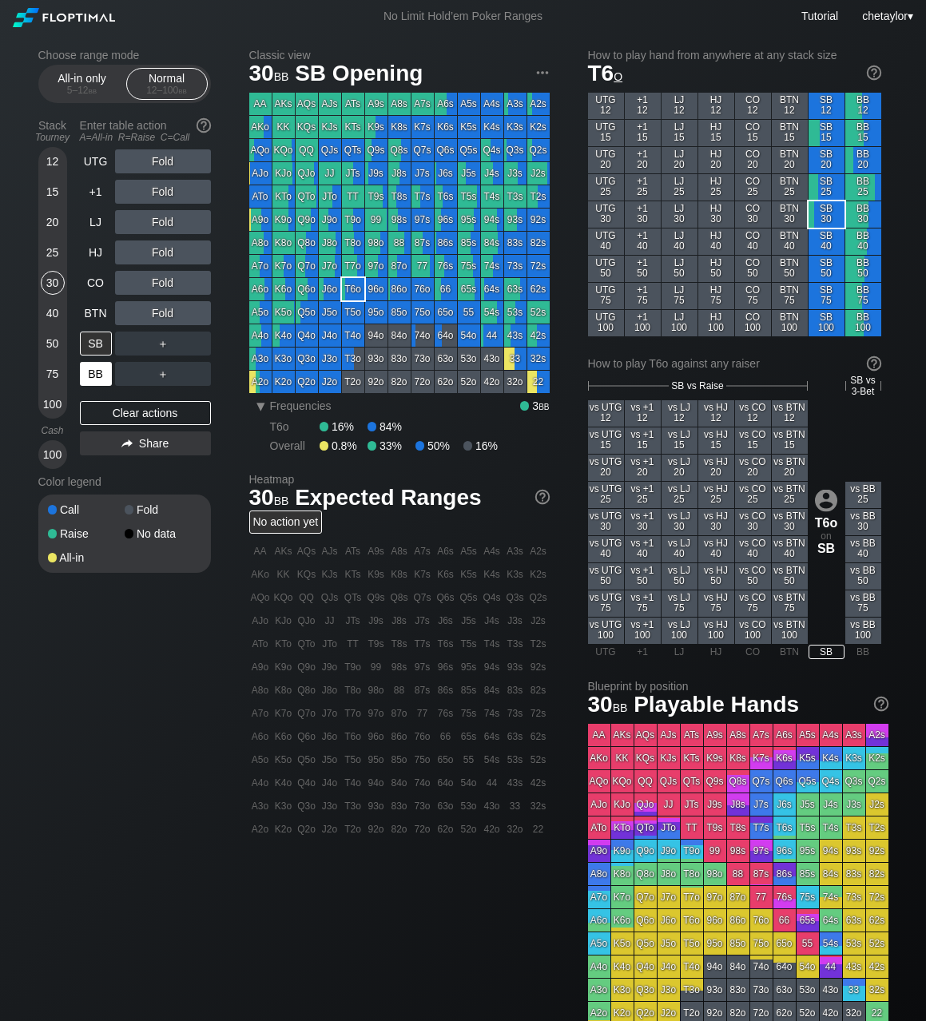
click at [92, 374] on div "BB" at bounding box center [96, 374] width 32 height 24
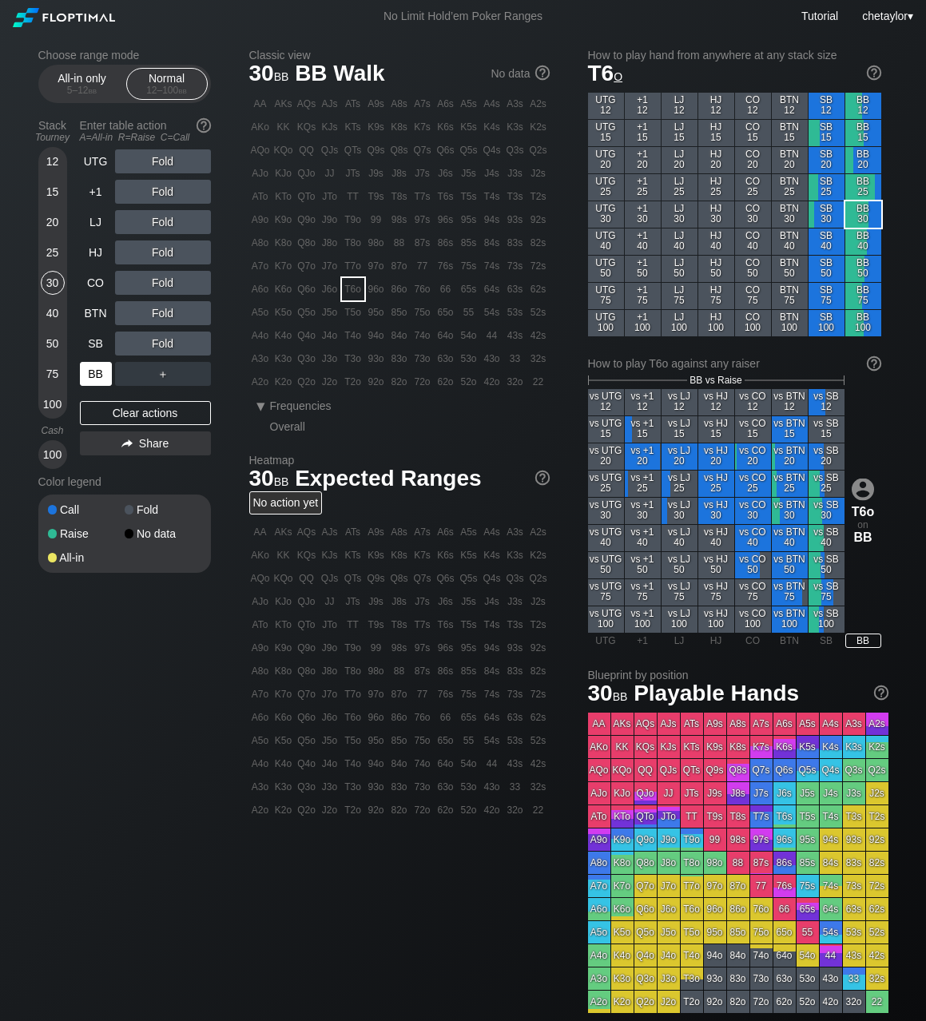
click at [92, 374] on div "BB" at bounding box center [96, 374] width 32 height 24
click at [127, 411] on div "Clear actions" at bounding box center [145, 413] width 131 height 24
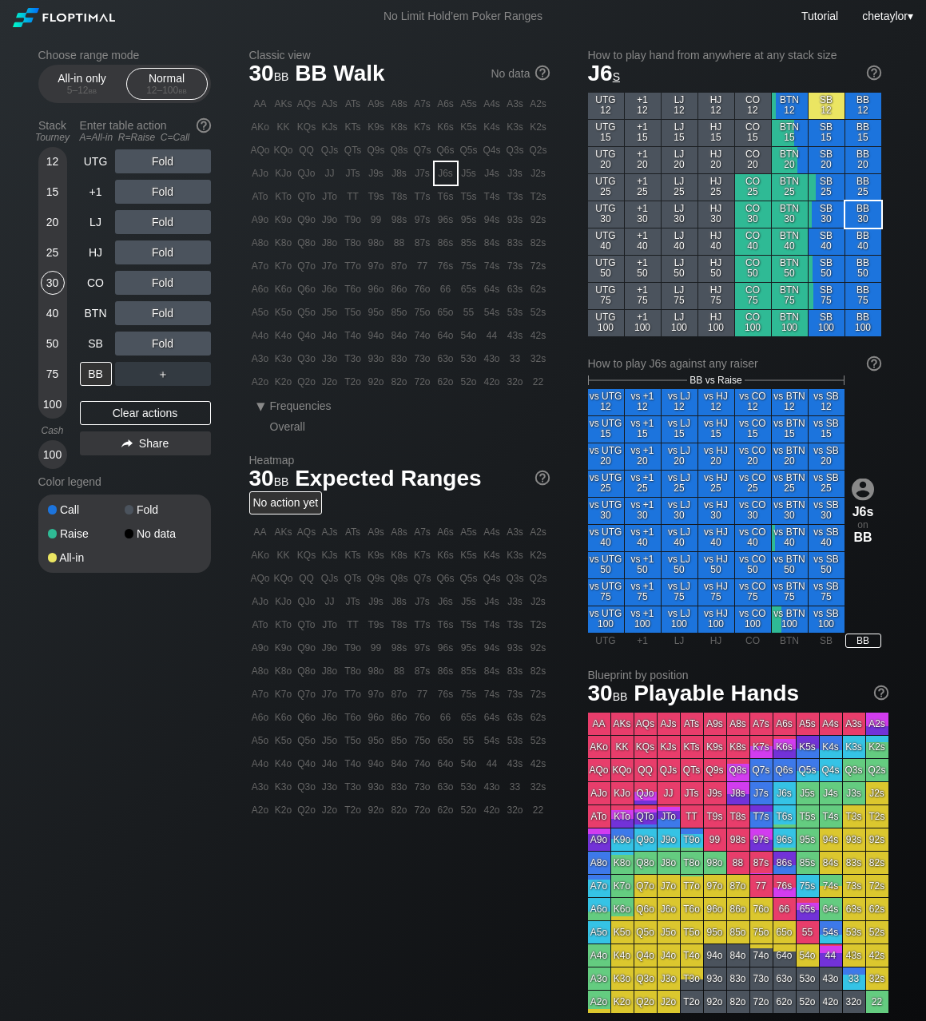
click at [442, 176] on div "J6s" at bounding box center [445, 173] width 22 height 22
click at [165, 343] on div "R ✕" at bounding box center [162, 343] width 31 height 24
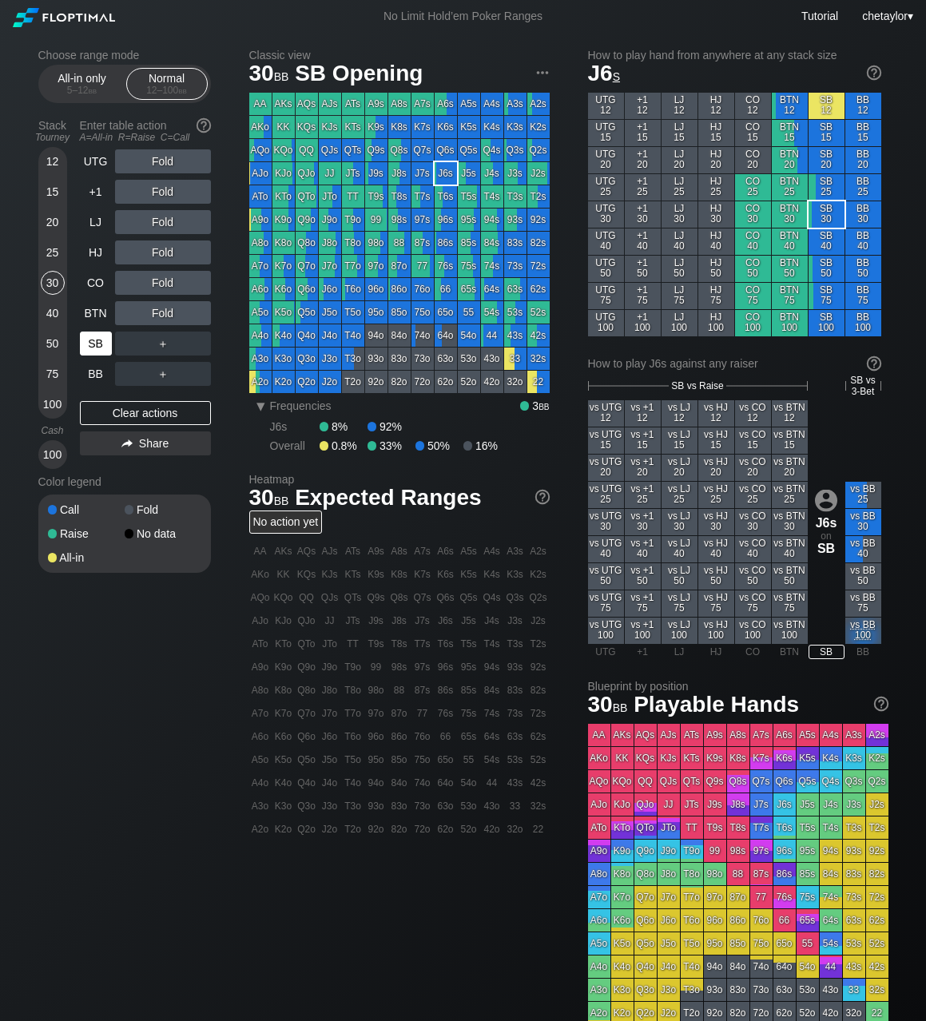
click at [97, 343] on div "SB" at bounding box center [96, 343] width 32 height 24
click at [128, 403] on div "Clear actions" at bounding box center [145, 413] width 131 height 24
click at [288, 102] on div "AKs" at bounding box center [283, 104] width 22 height 22
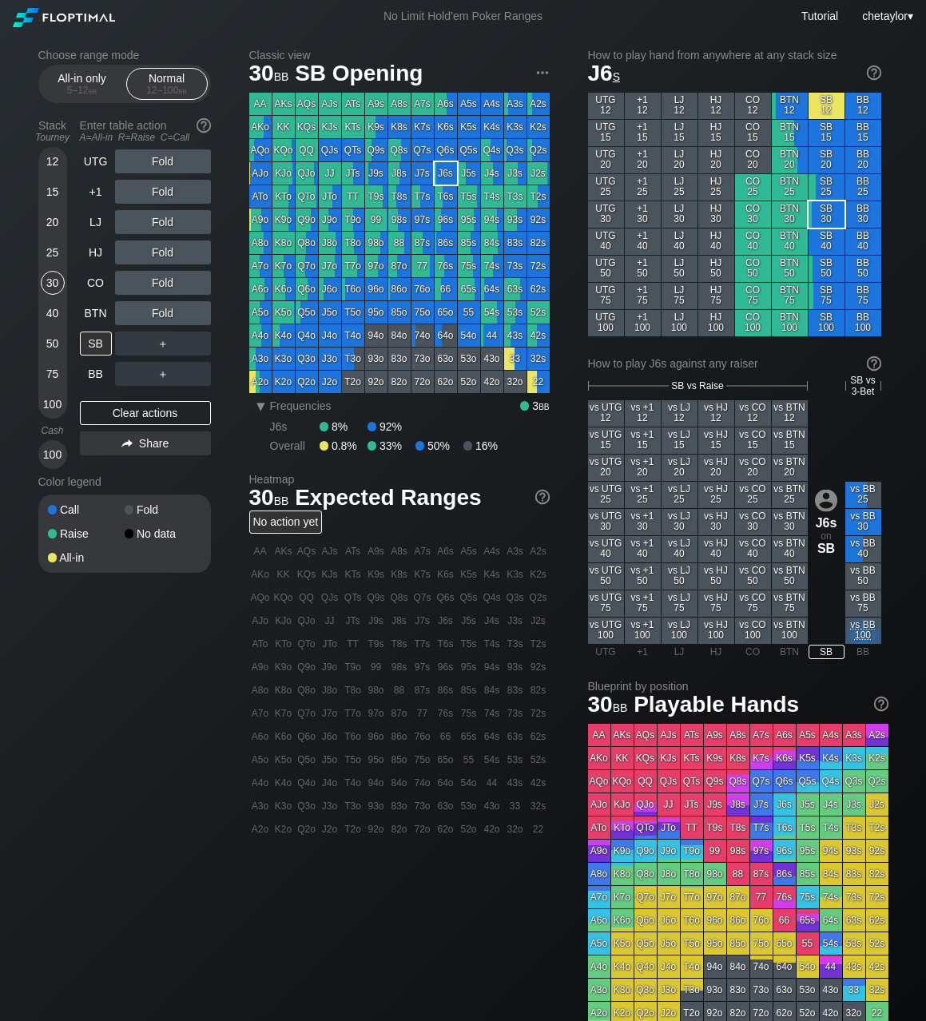
click at [288, 102] on div "AKs" at bounding box center [283, 104] width 22 height 22
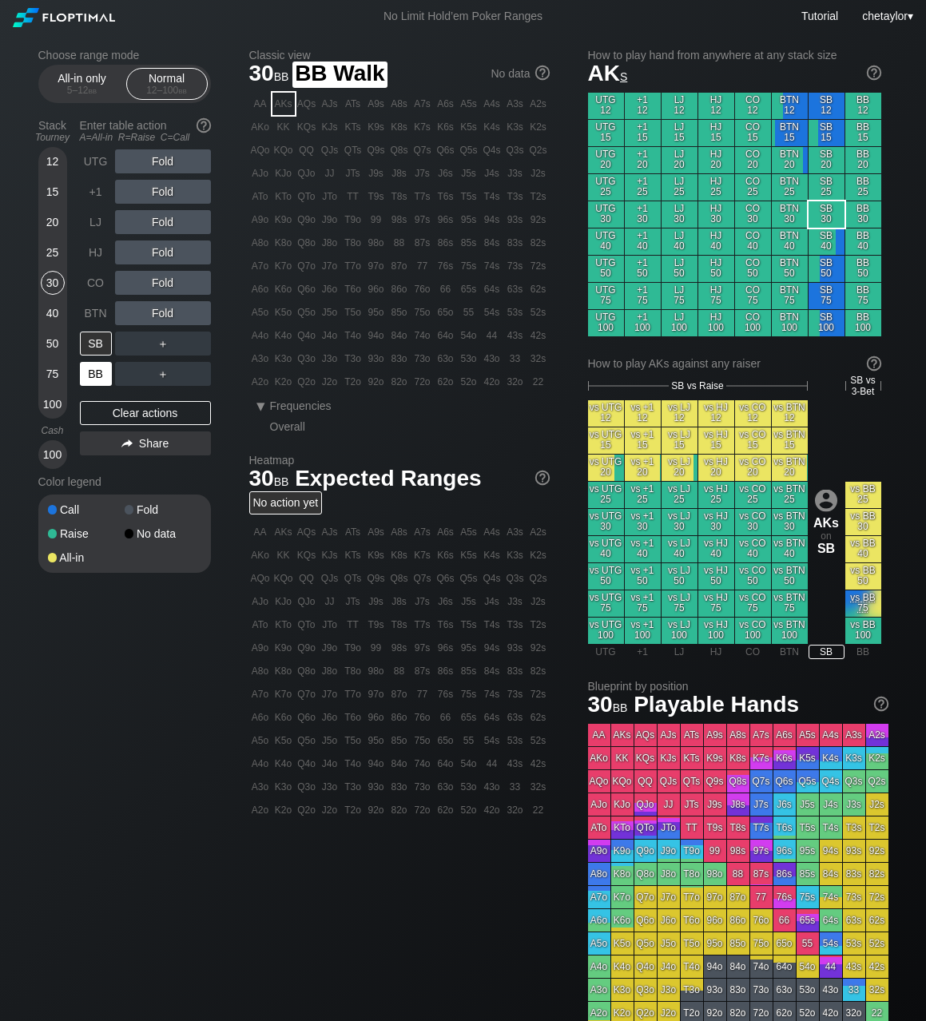
click at [89, 372] on div "BB" at bounding box center [96, 374] width 32 height 24
drag, startPoint x: 89, startPoint y: 372, endPoint x: 99, endPoint y: 372, distance: 9.6
click at [93, 372] on div "BB" at bounding box center [96, 374] width 32 height 24
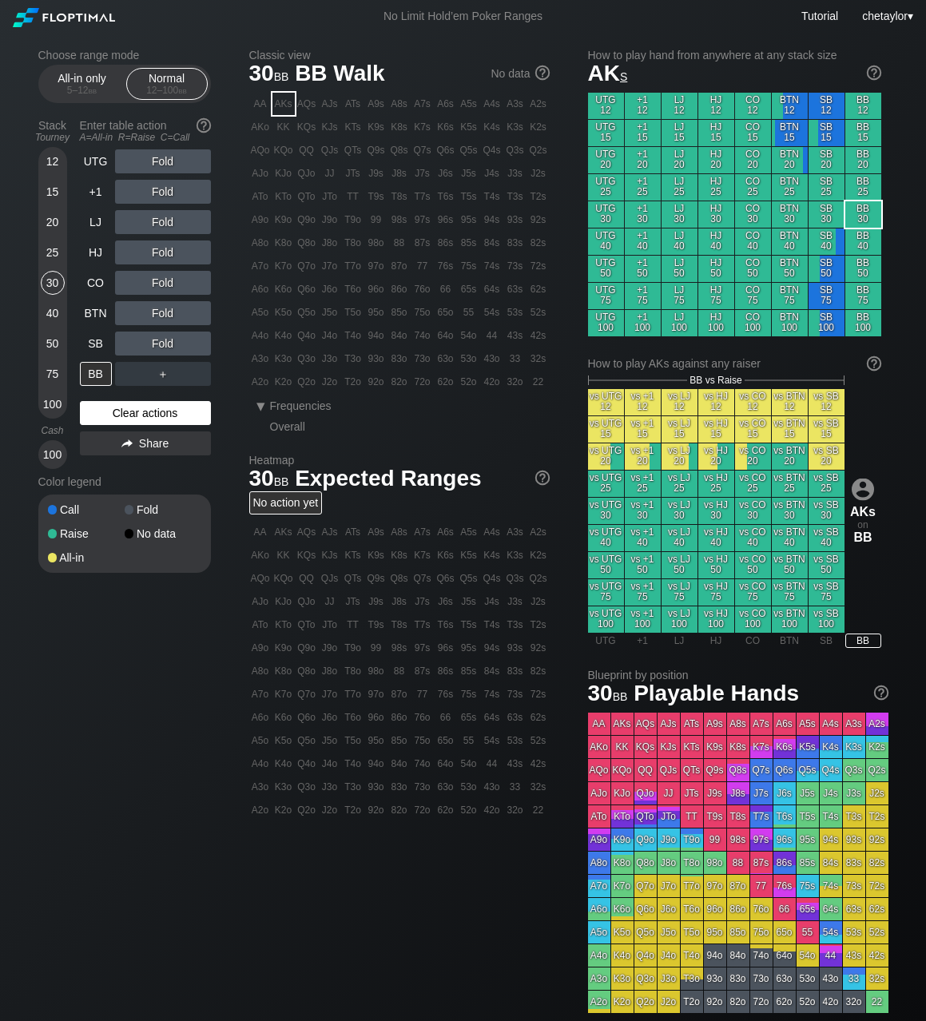
click at [124, 414] on div "Clear actions" at bounding box center [145, 413] width 131 height 24
click at [355, 335] on div "T4o" at bounding box center [353, 335] width 22 height 22
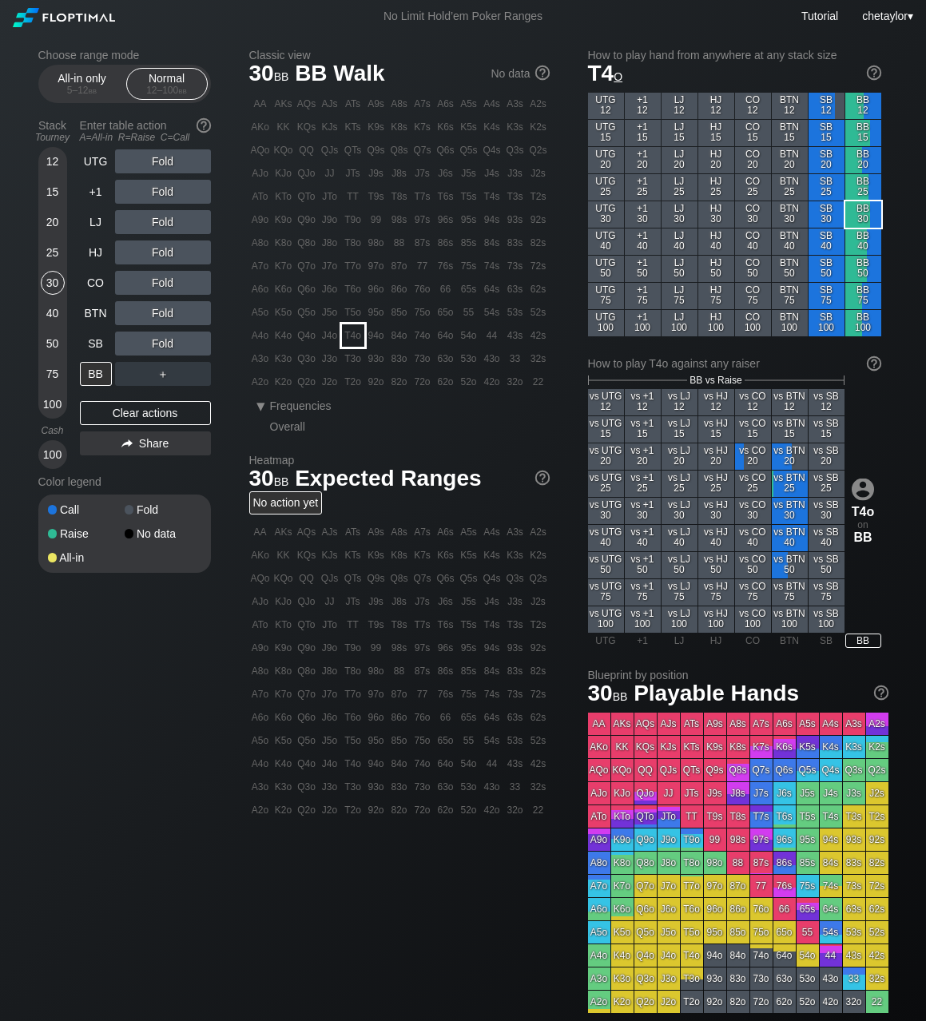
click at [355, 335] on div "T4o" at bounding box center [353, 335] width 22 height 22
click at [167, 342] on div "R ✕" at bounding box center [162, 343] width 31 height 24
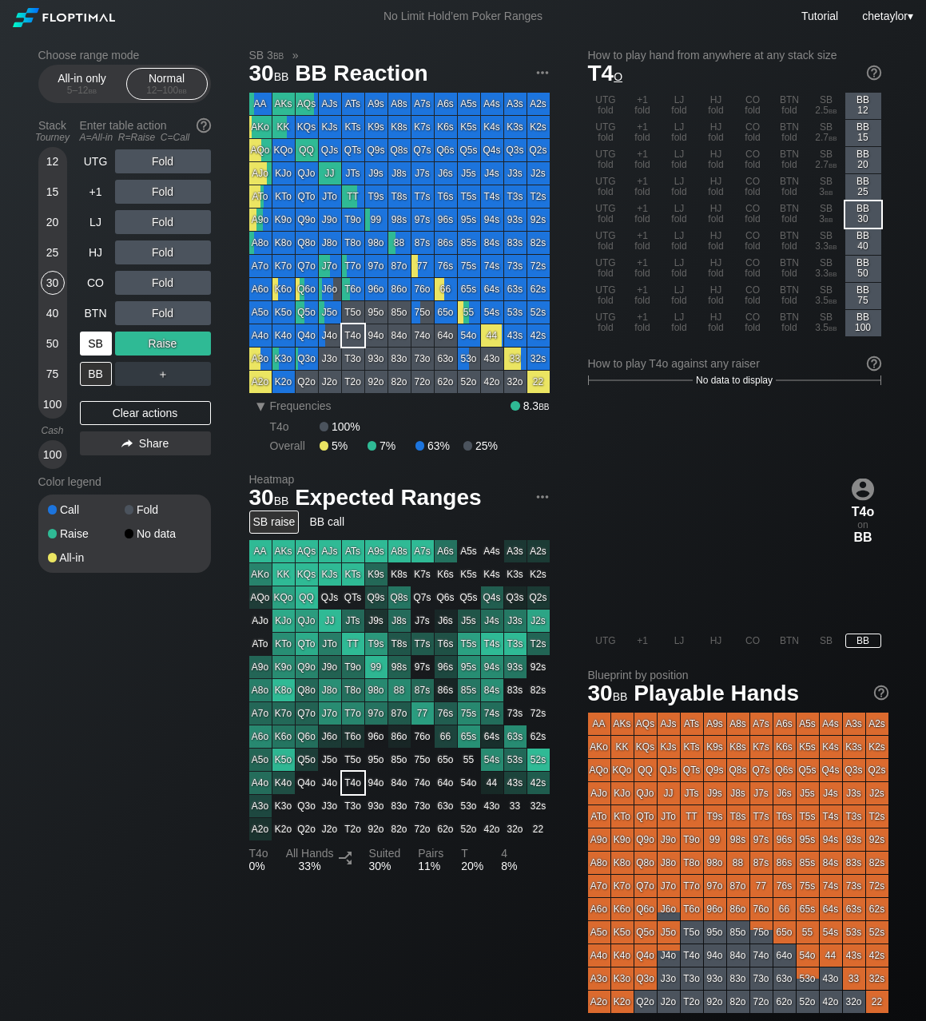
click at [87, 342] on div "SB" at bounding box center [96, 343] width 32 height 24
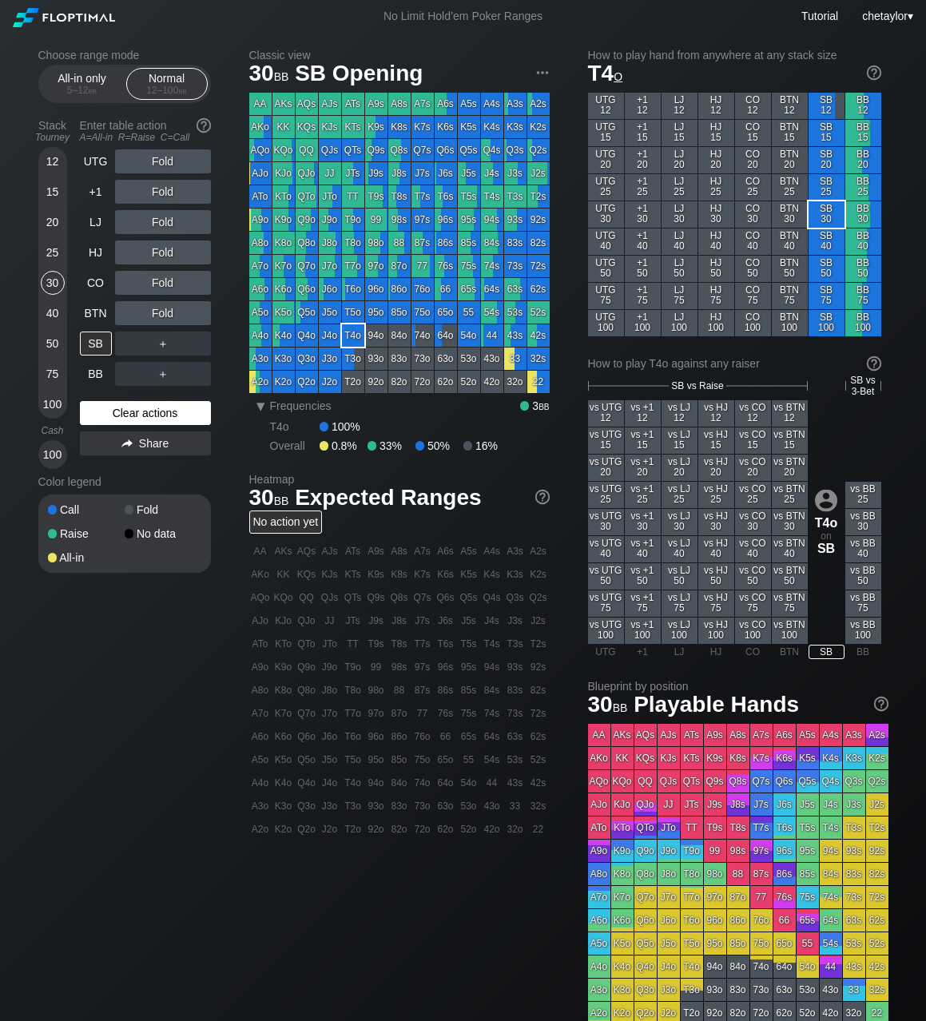
click at [106, 410] on div "Clear actions" at bounding box center [145, 413] width 131 height 24
click at [419, 125] on div "K7s" at bounding box center [422, 127] width 22 height 22
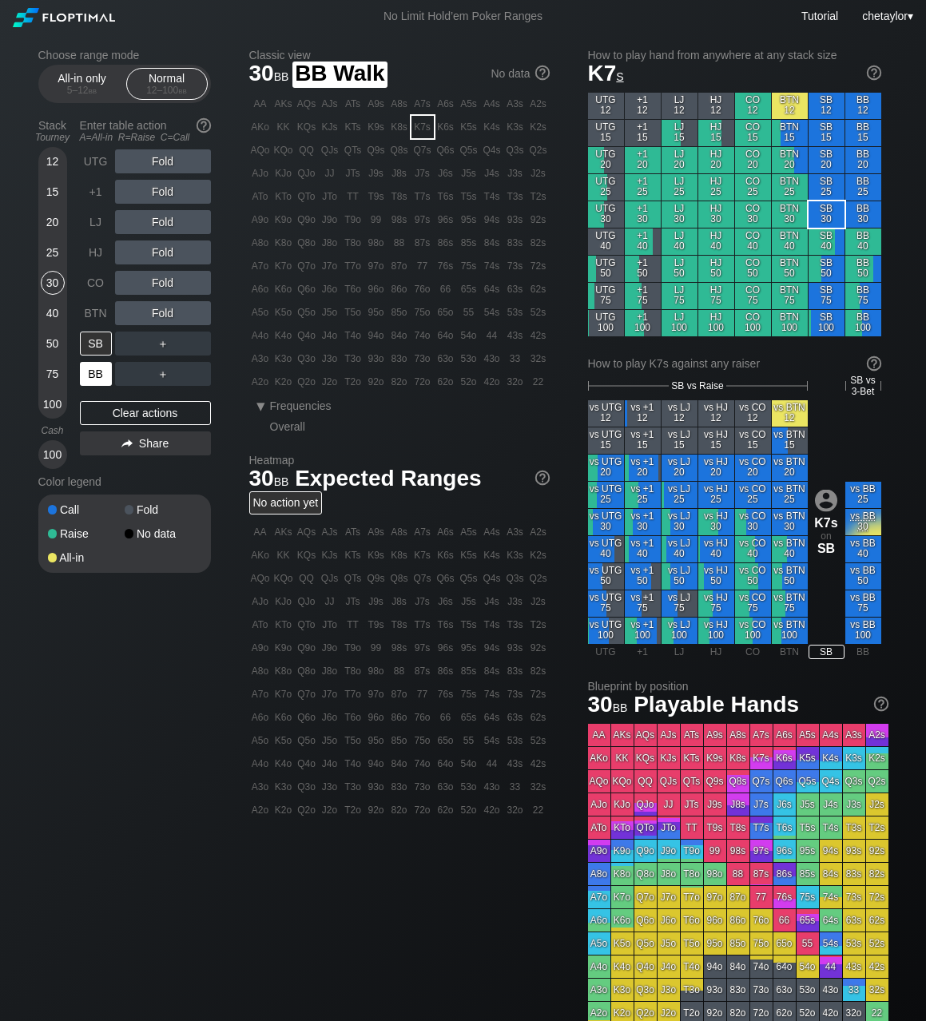
click at [102, 382] on div "BB" at bounding box center [96, 374] width 32 height 24
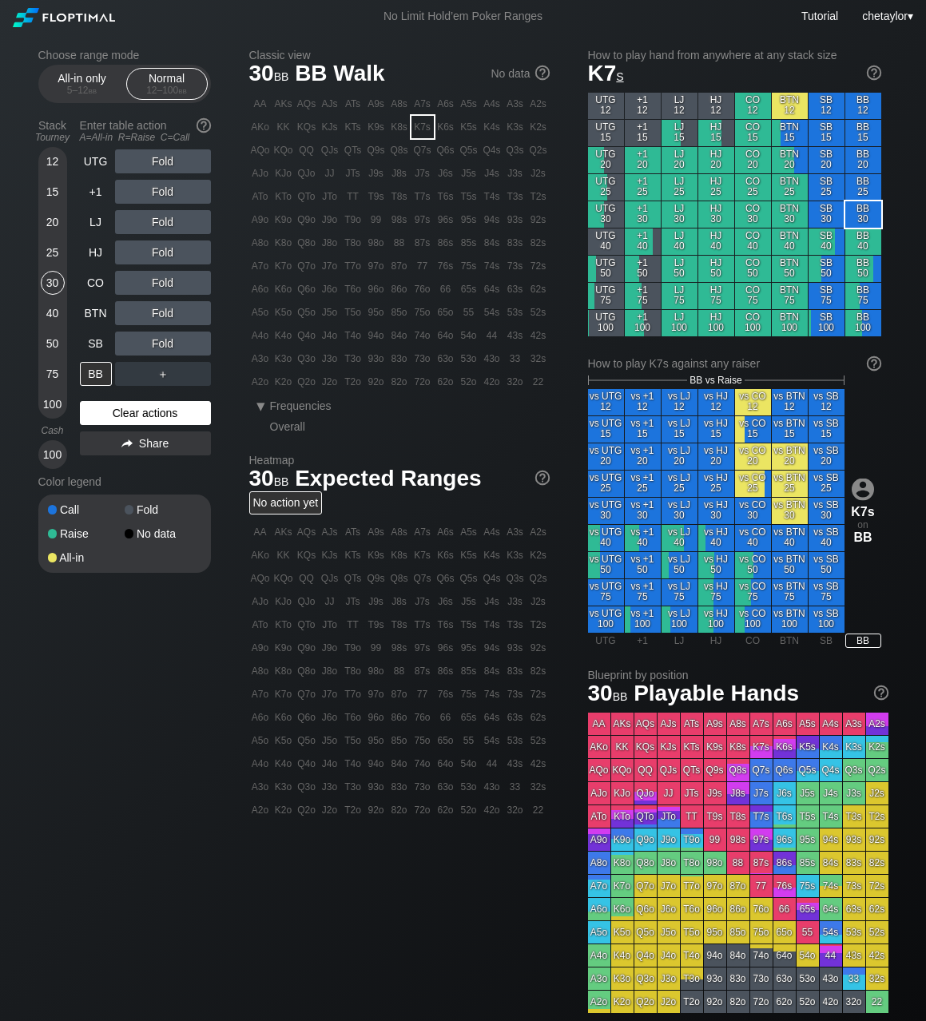
click at [113, 411] on div "Clear actions" at bounding box center [145, 413] width 131 height 24
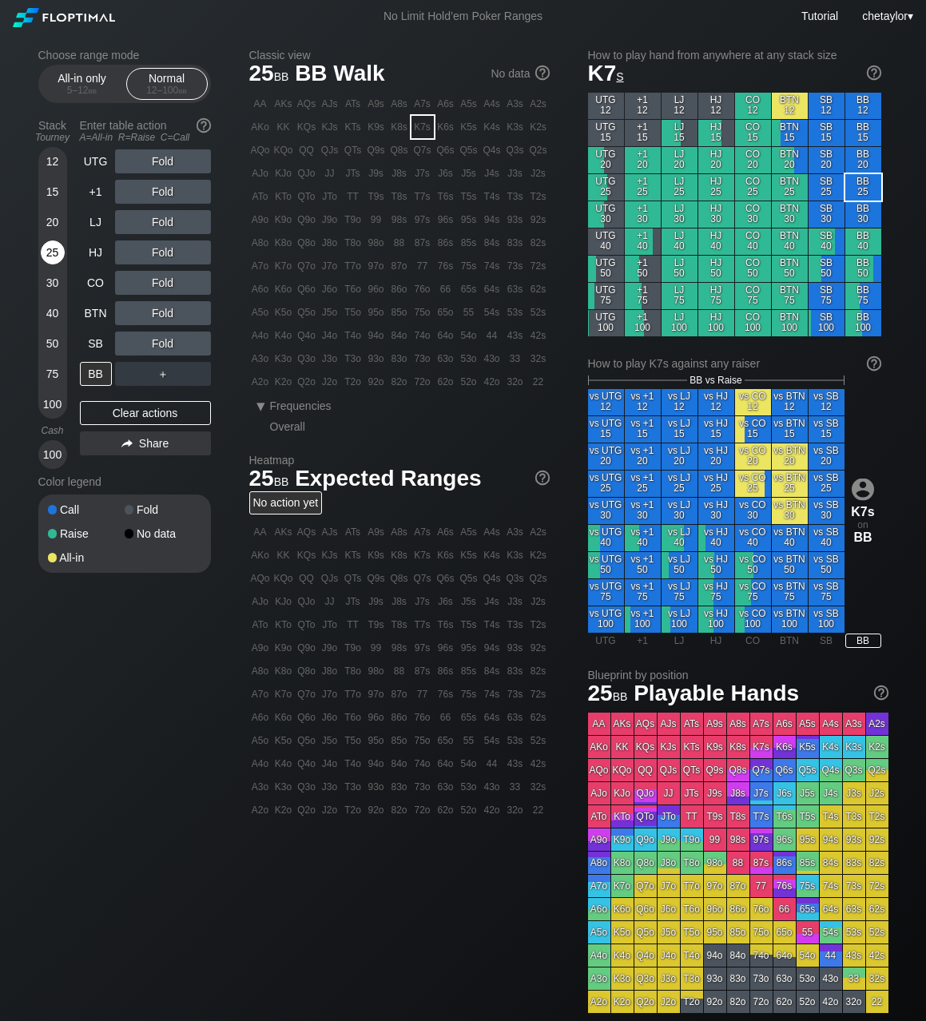
click at [53, 251] on div "25" at bounding box center [53, 252] width 24 height 24
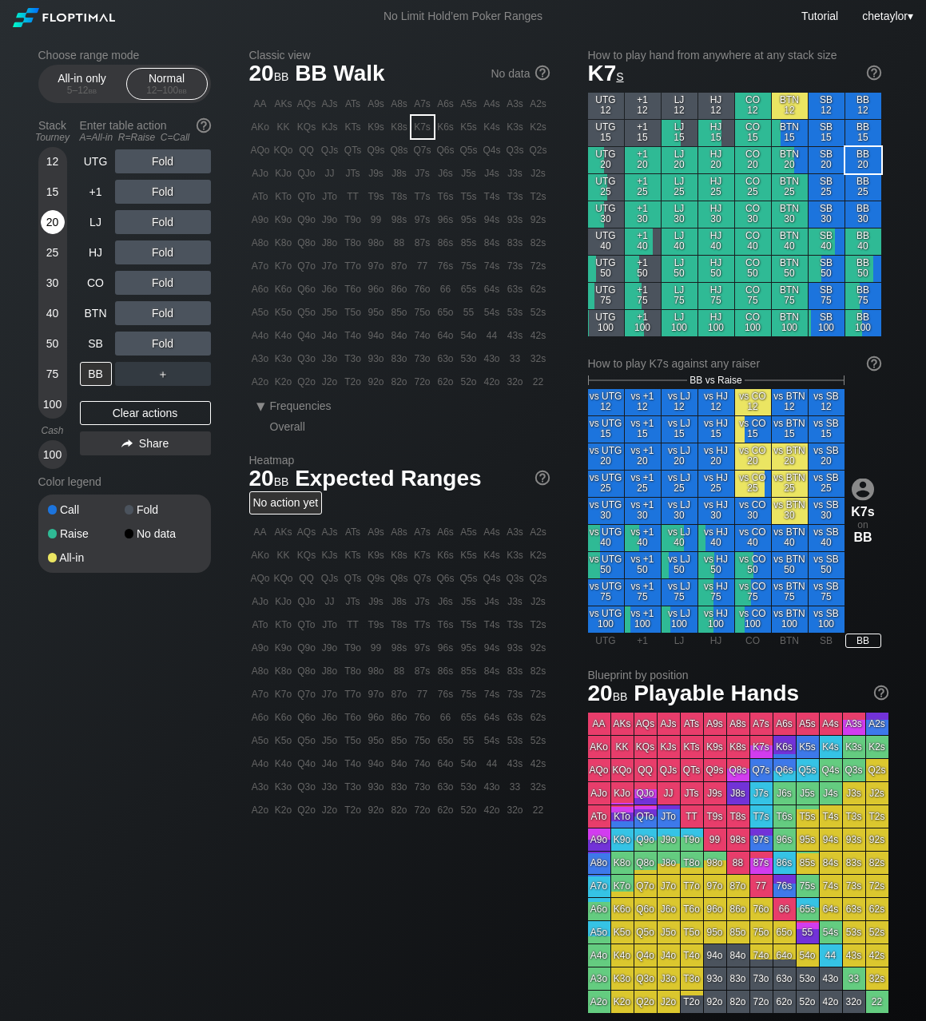
click at [57, 222] on div "20" at bounding box center [53, 222] width 24 height 24
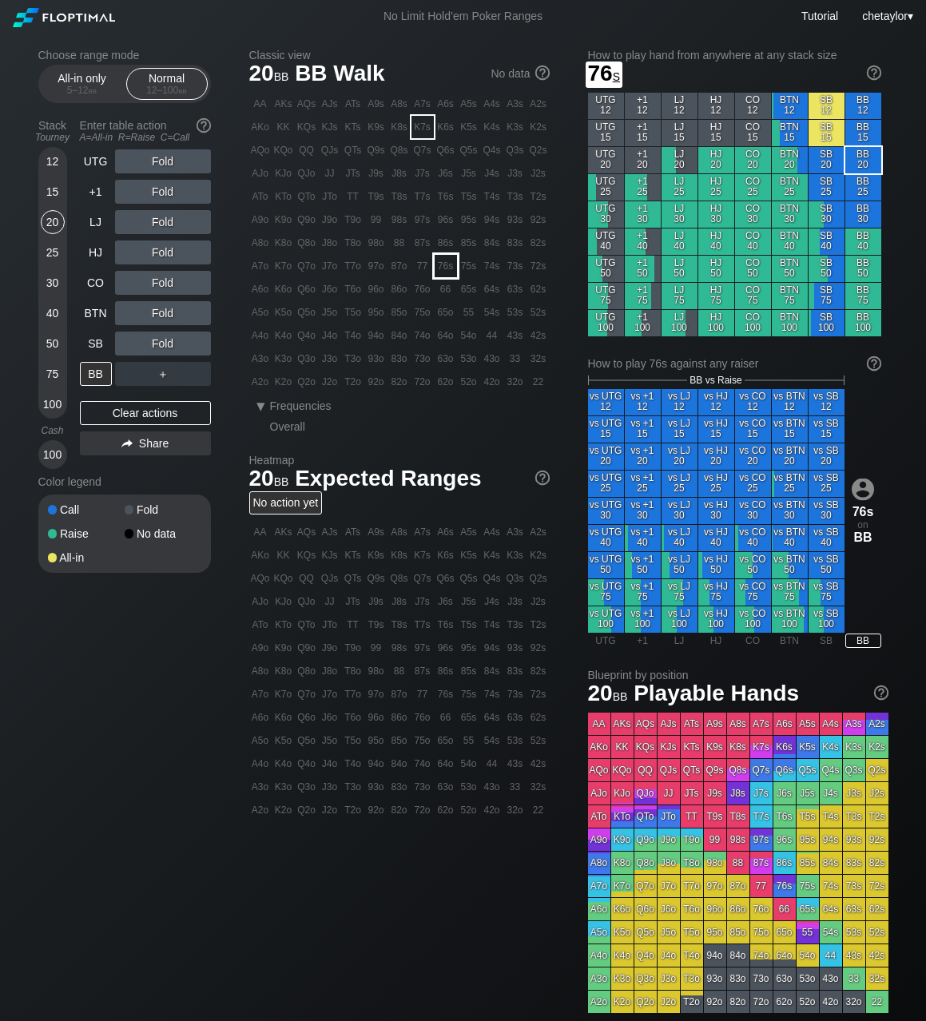
click at [442, 265] on div "76s" at bounding box center [445, 266] width 22 height 22
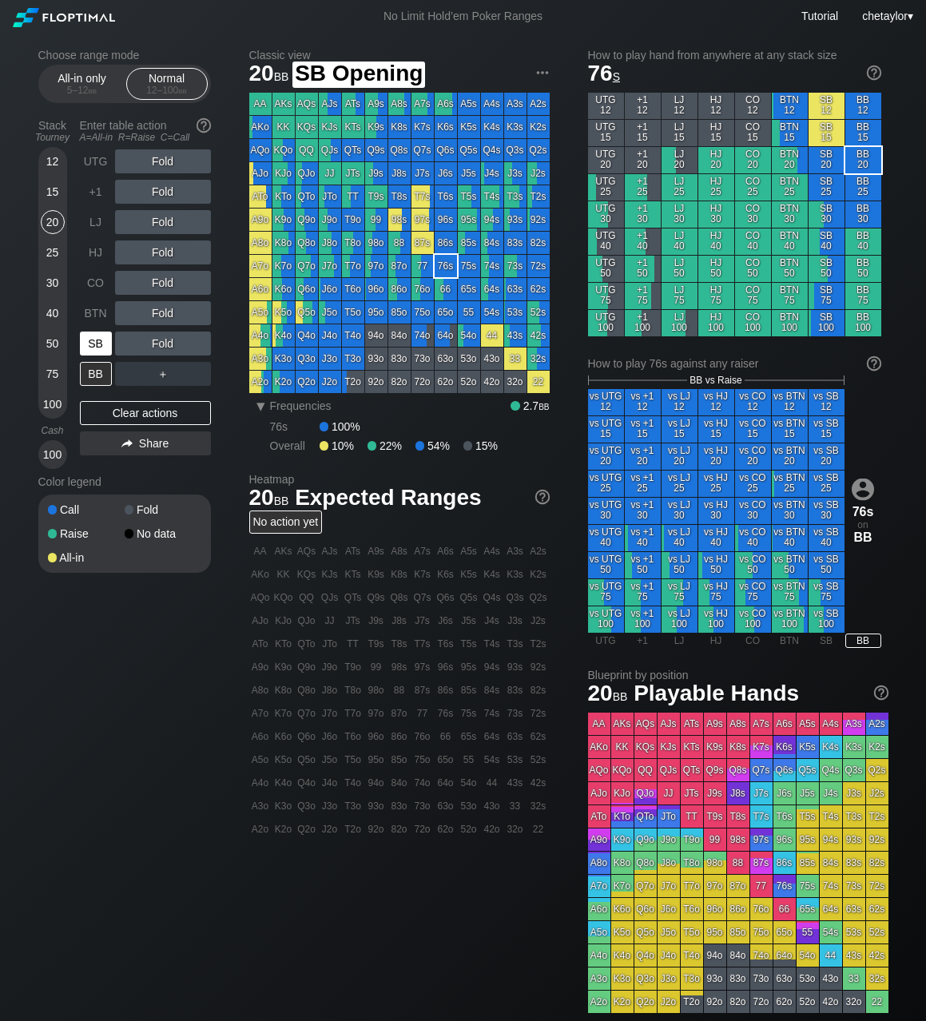
click at [94, 347] on div "SB" at bounding box center [96, 343] width 32 height 24
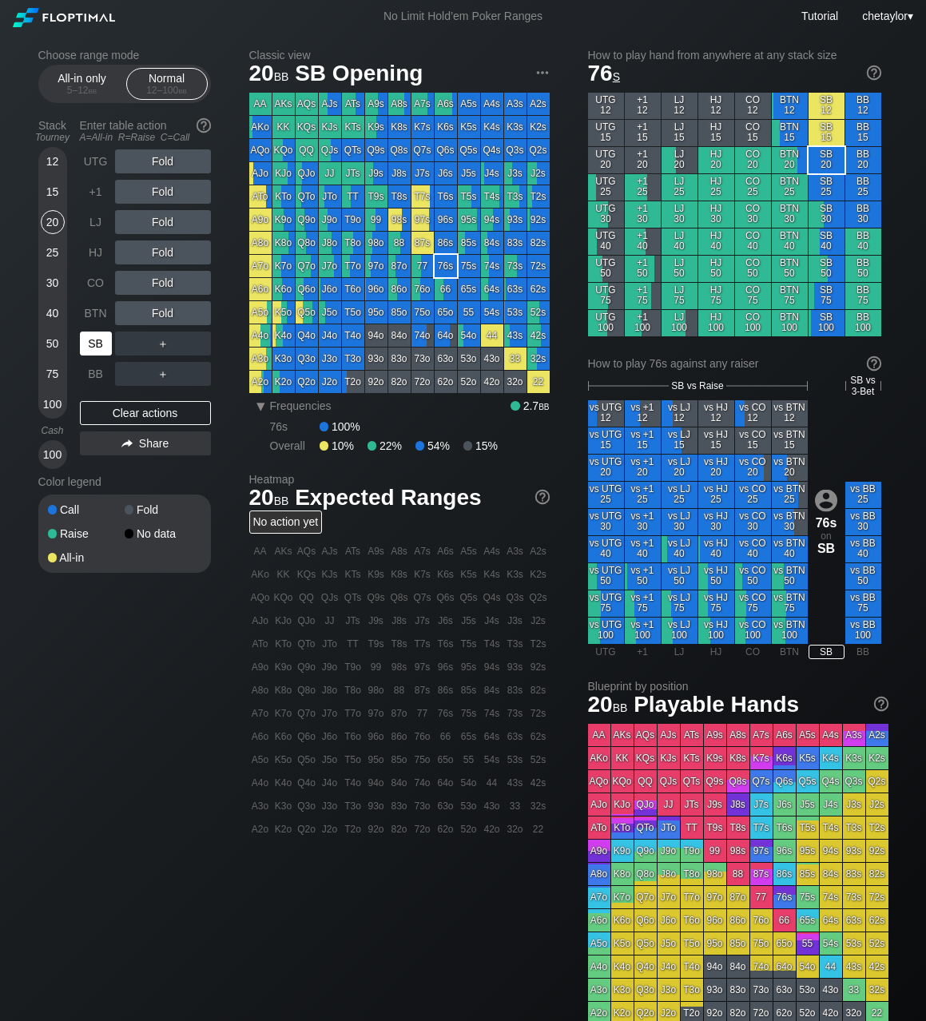
click at [94, 347] on div "SB" at bounding box center [96, 343] width 32 height 24
click at [124, 410] on div "Clear actions" at bounding box center [145, 413] width 131 height 24
click at [283, 361] on div "K3o" at bounding box center [283, 358] width 22 height 22
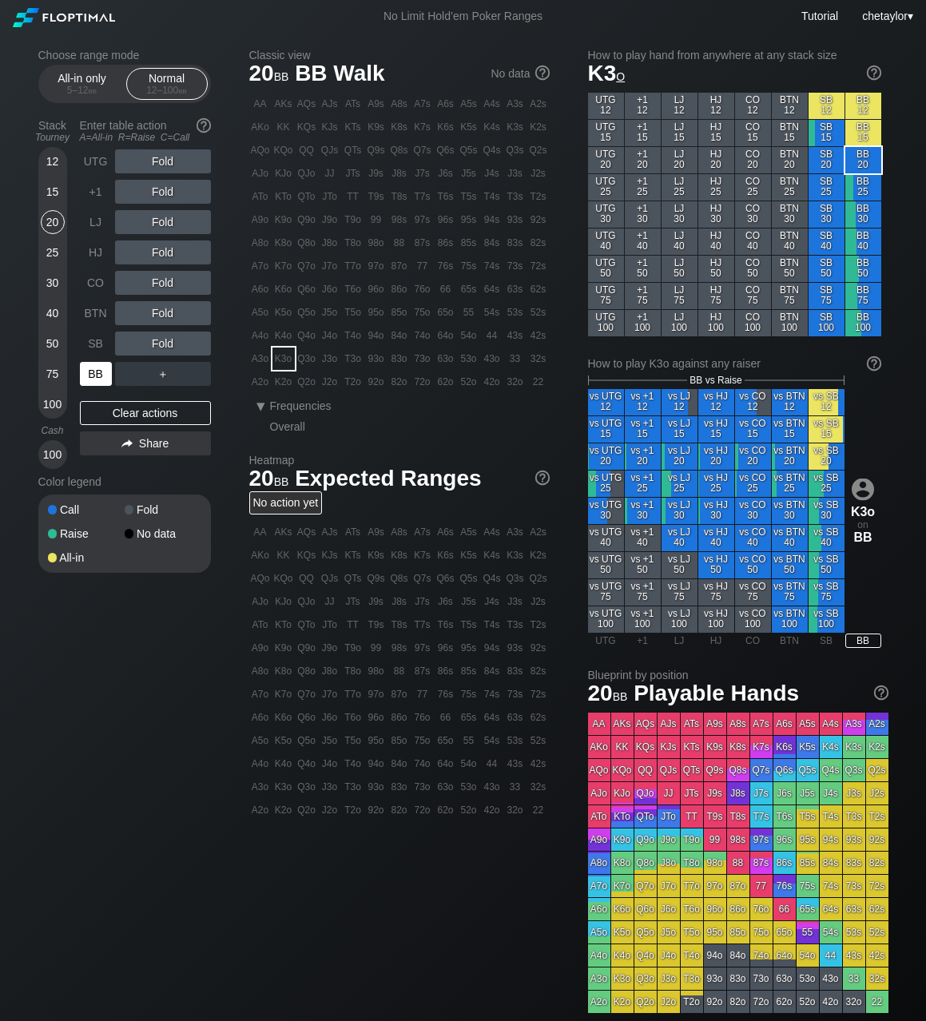
click at [97, 375] on div "BB" at bounding box center [96, 374] width 32 height 24
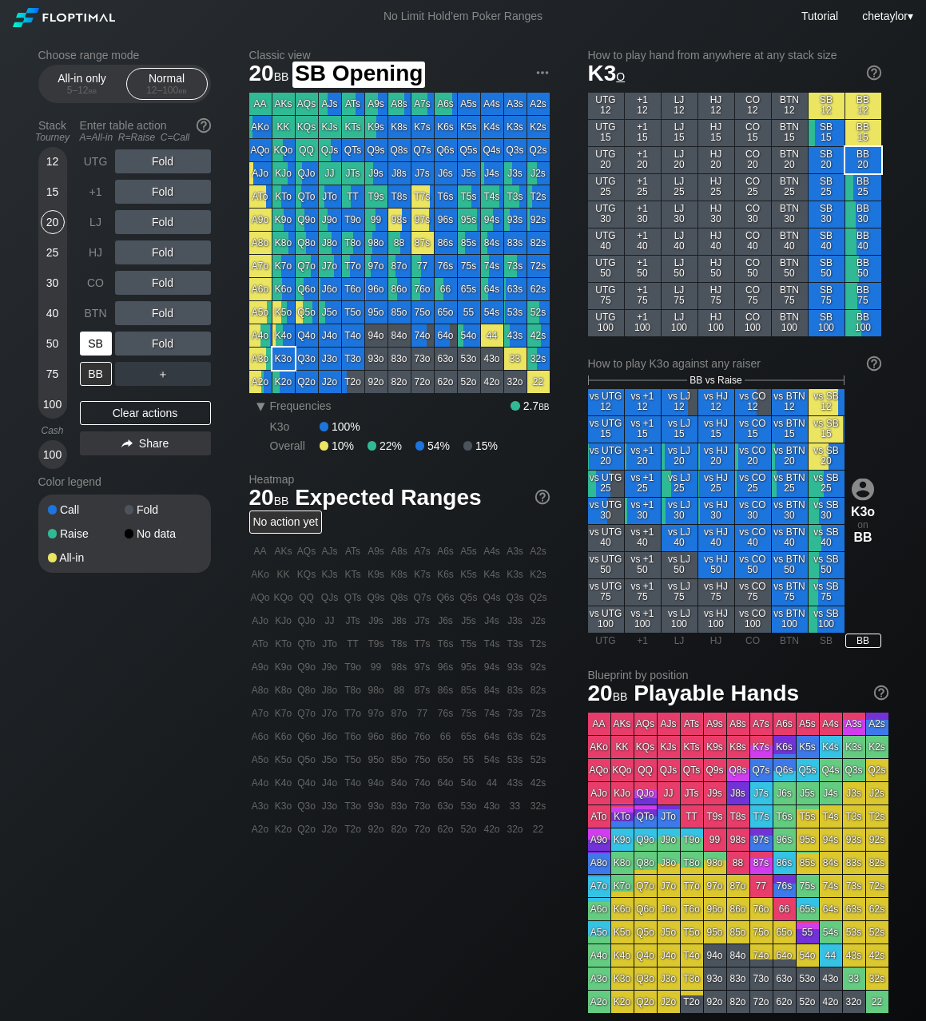
click at [98, 342] on div "SB" at bounding box center [96, 343] width 32 height 24
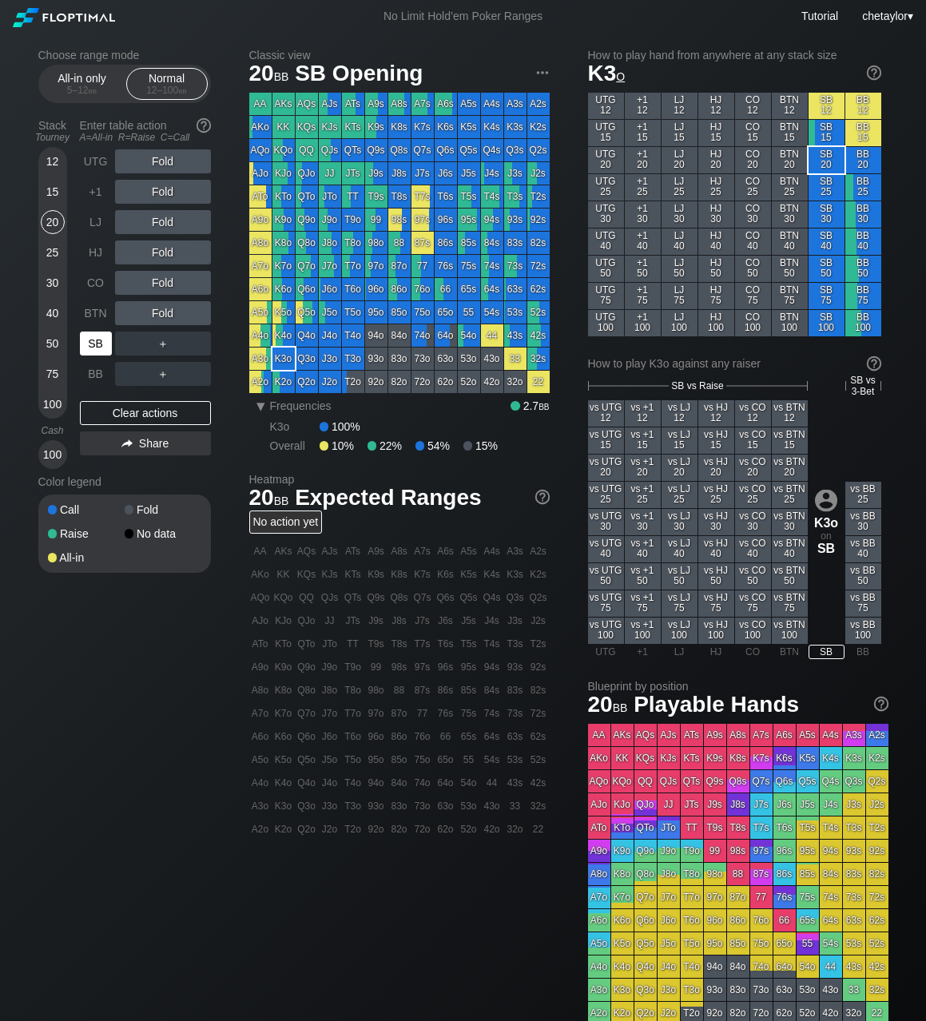
click at [98, 342] on div "SB" at bounding box center [96, 343] width 32 height 24
click at [331, 200] on div "JTo" at bounding box center [330, 196] width 22 height 22
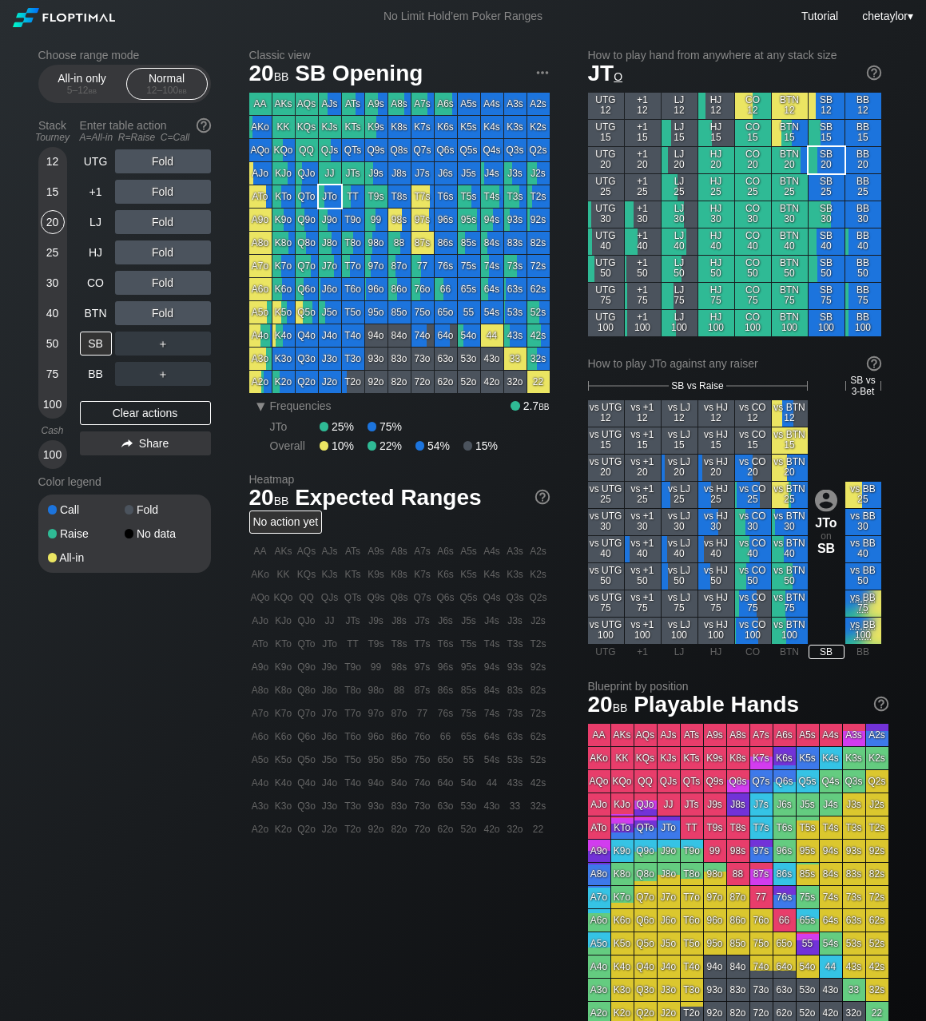
click at [331, 200] on div "JTo" at bounding box center [330, 196] width 22 height 22
click at [196, 343] on div "C ✕" at bounding box center [195, 343] width 31 height 24
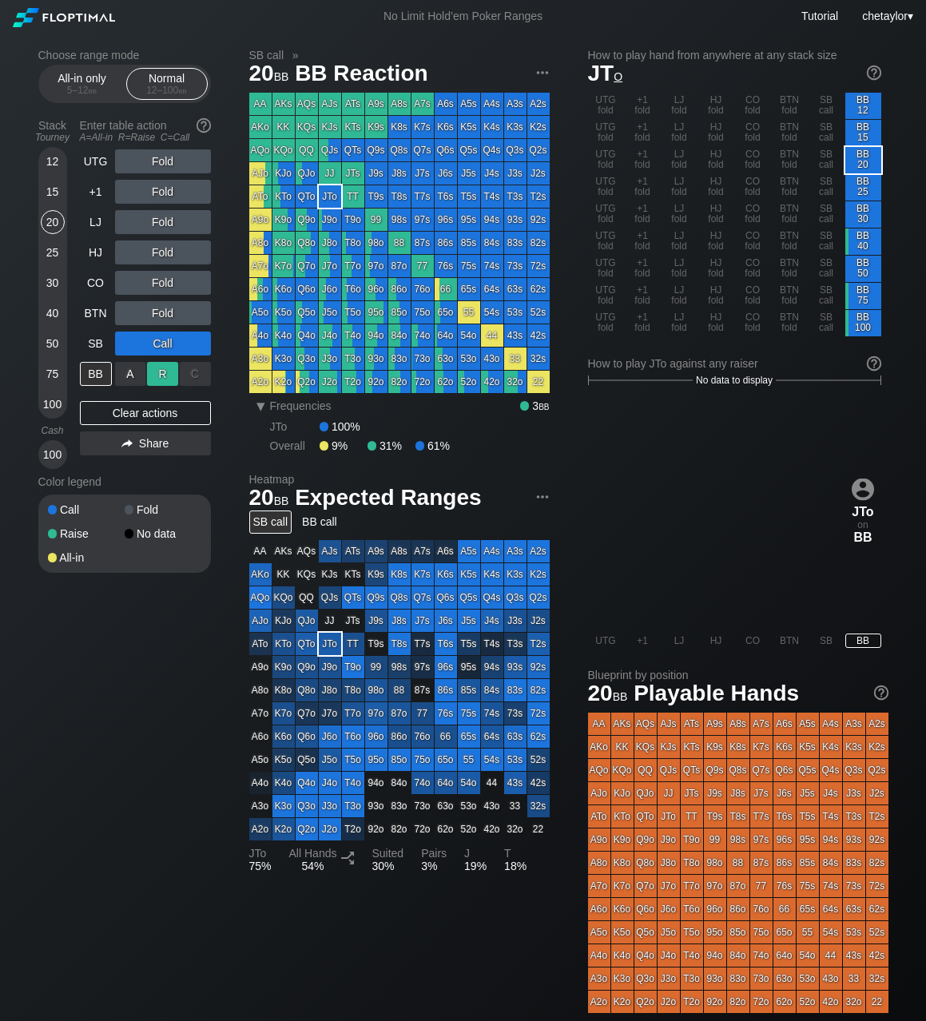
click at [164, 370] on div "R ✕" at bounding box center [162, 374] width 31 height 24
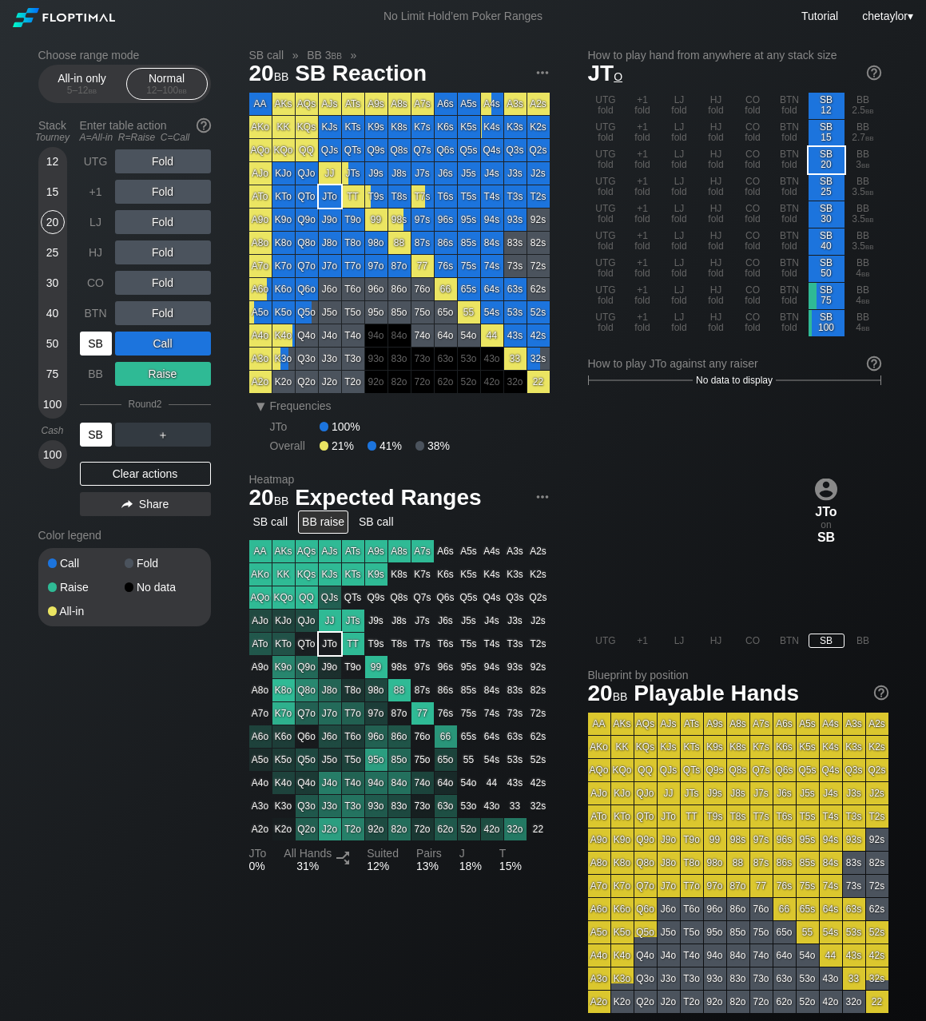
click at [98, 437] on div "SB" at bounding box center [96, 434] width 32 height 24
click at [118, 476] on div "Clear actions" at bounding box center [145, 474] width 131 height 24
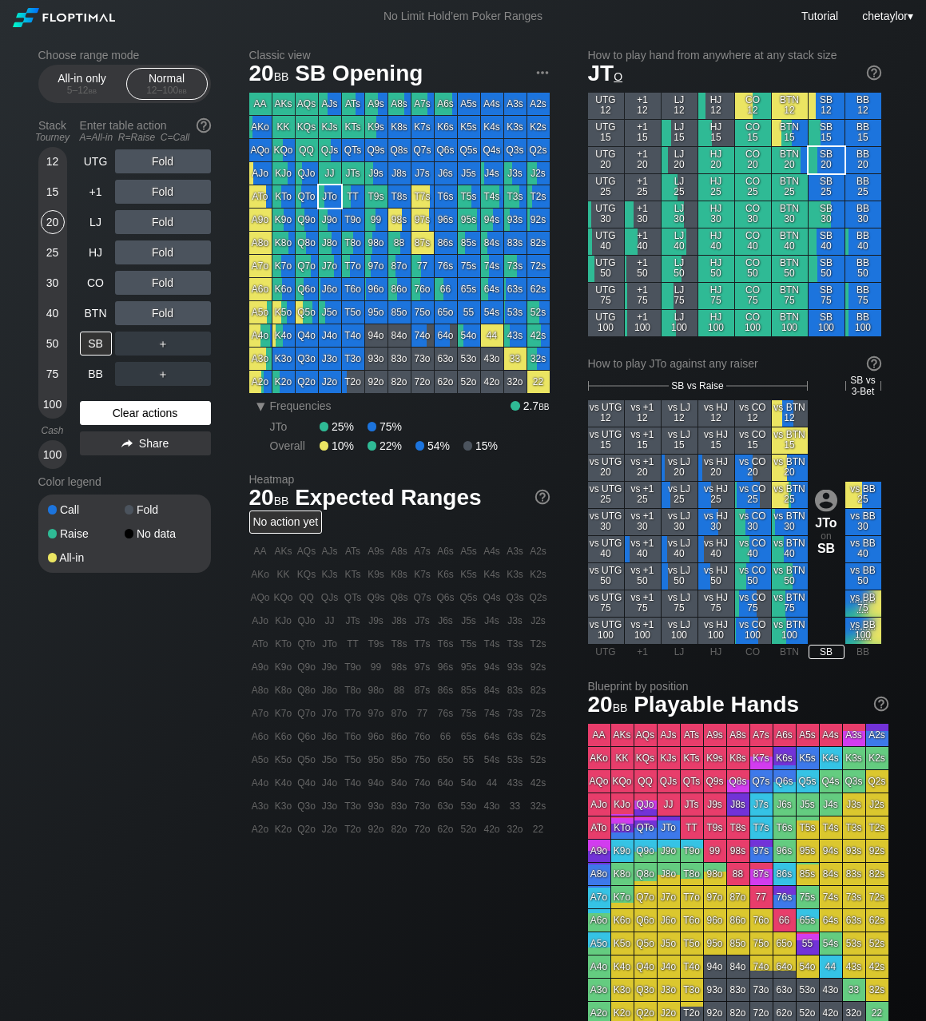
click at [118, 476] on div "Color legend" at bounding box center [124, 482] width 173 height 26
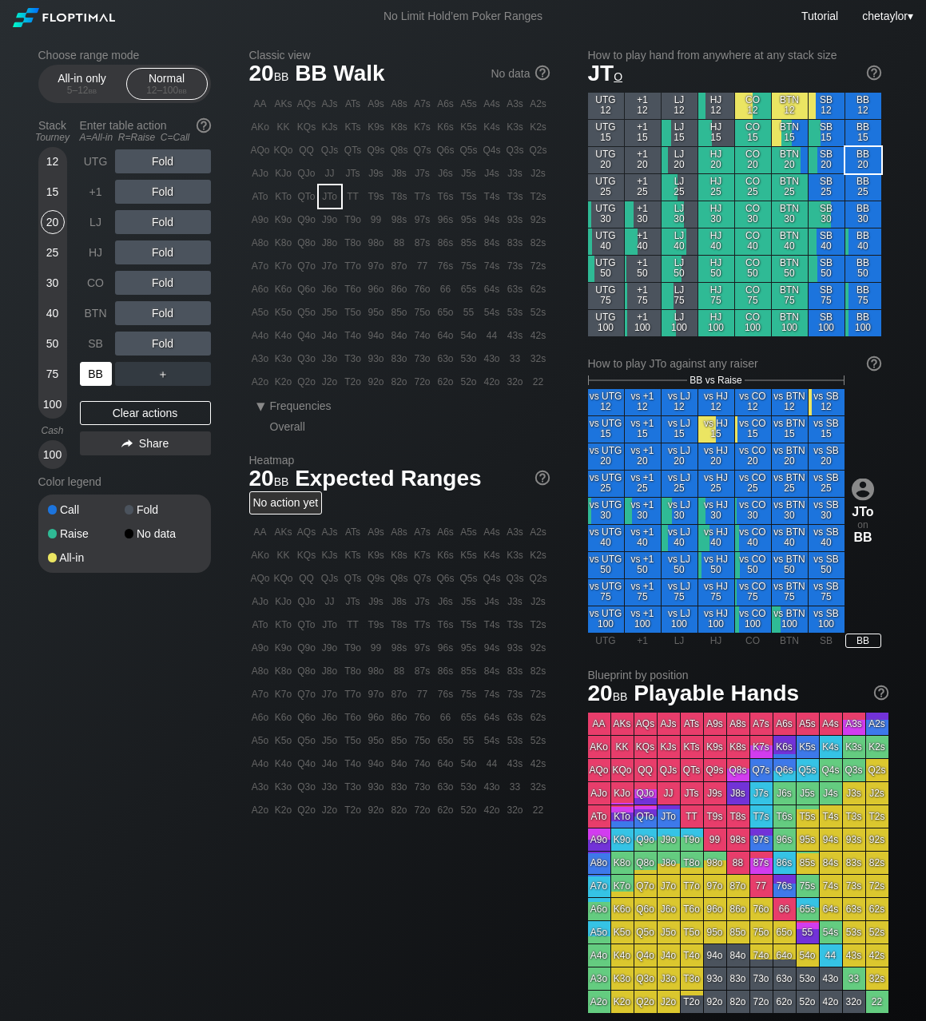
click at [101, 369] on div "BB" at bounding box center [96, 374] width 32 height 24
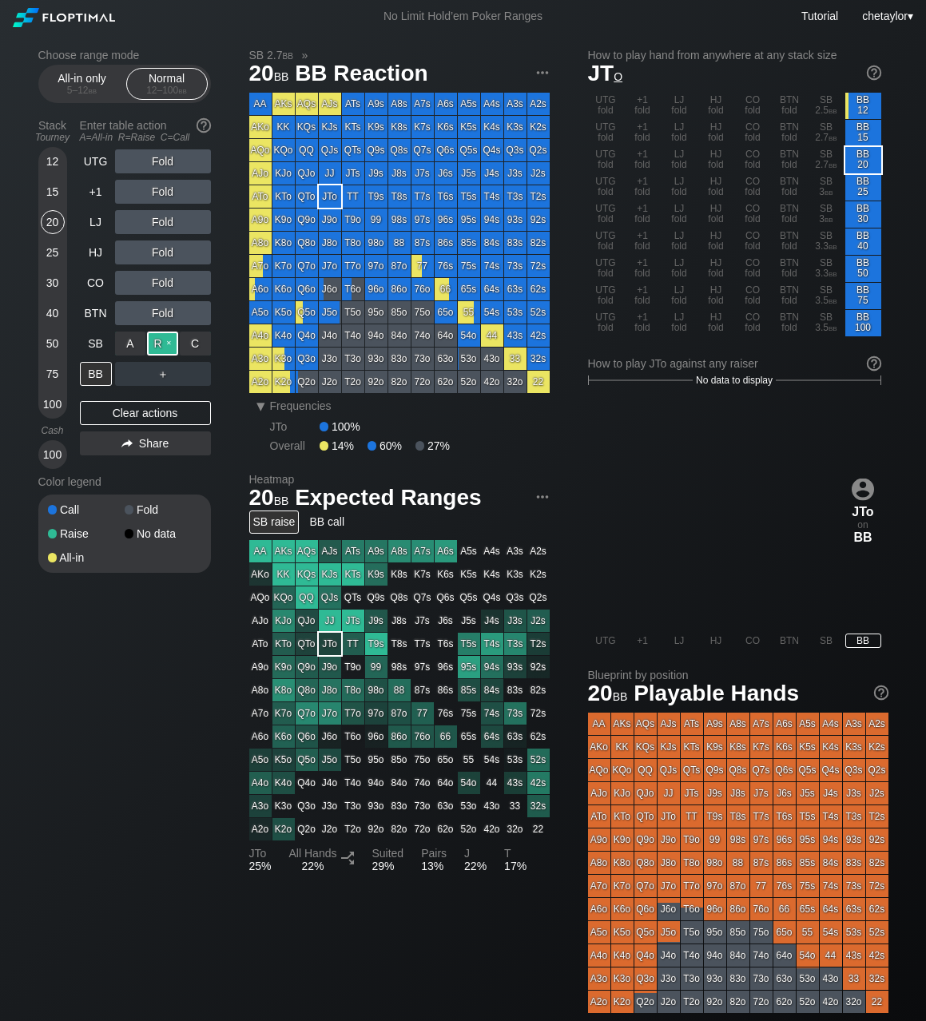
click at [166, 344] on div "R ✕" at bounding box center [162, 343] width 31 height 24
click at [391, 291] on div "86o" at bounding box center [399, 289] width 22 height 22
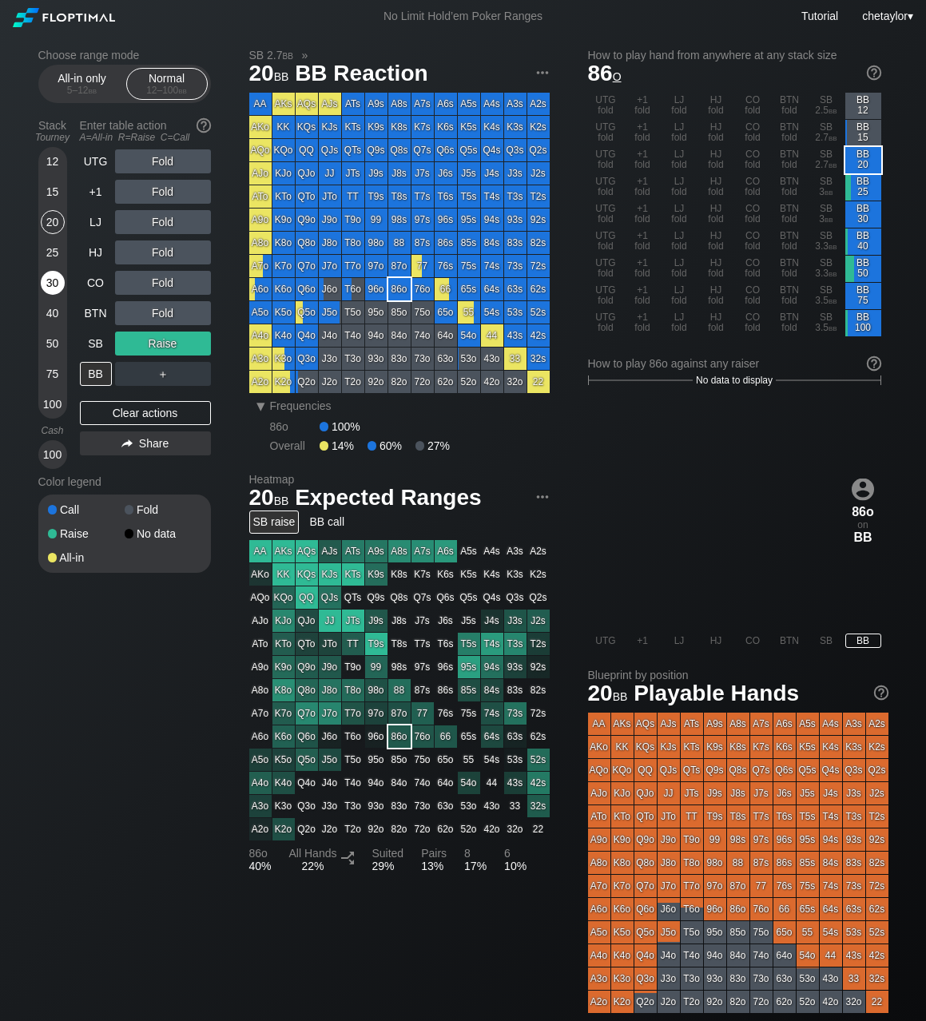
click at [52, 275] on div "30" at bounding box center [53, 283] width 24 height 24
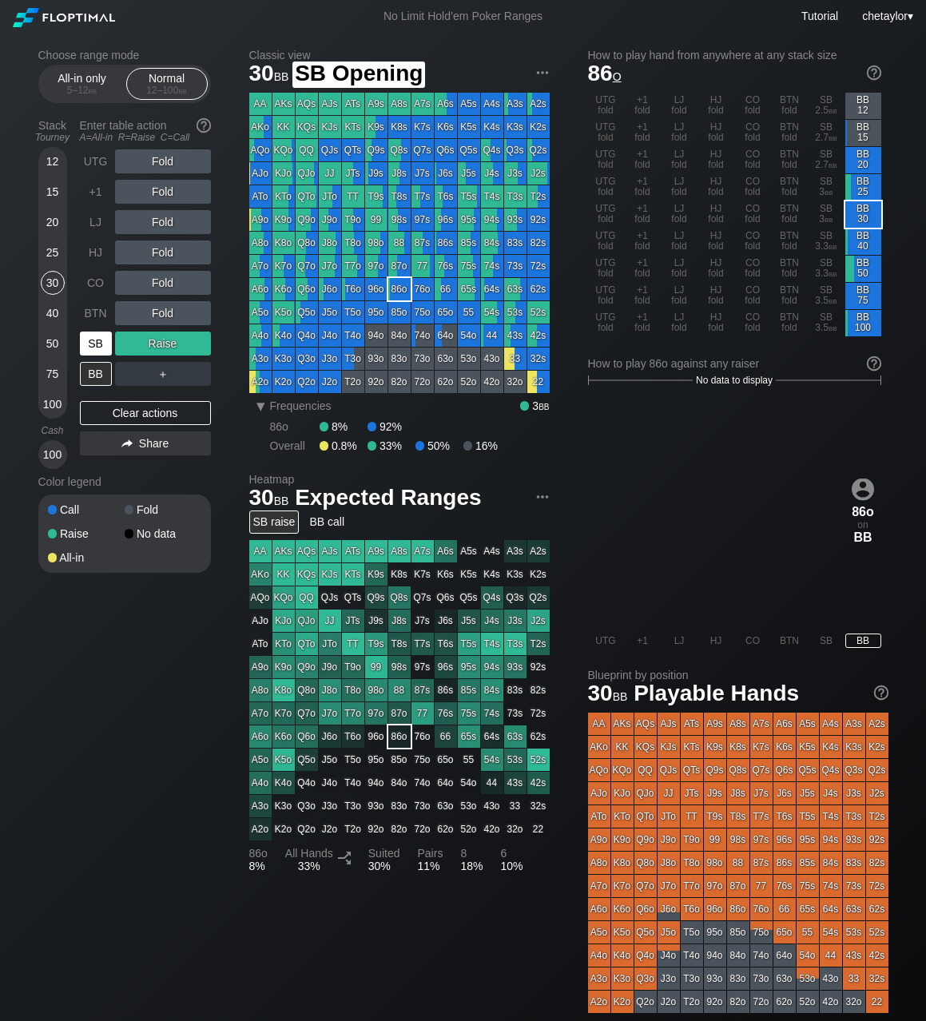
click at [93, 343] on div "SB" at bounding box center [96, 343] width 32 height 24
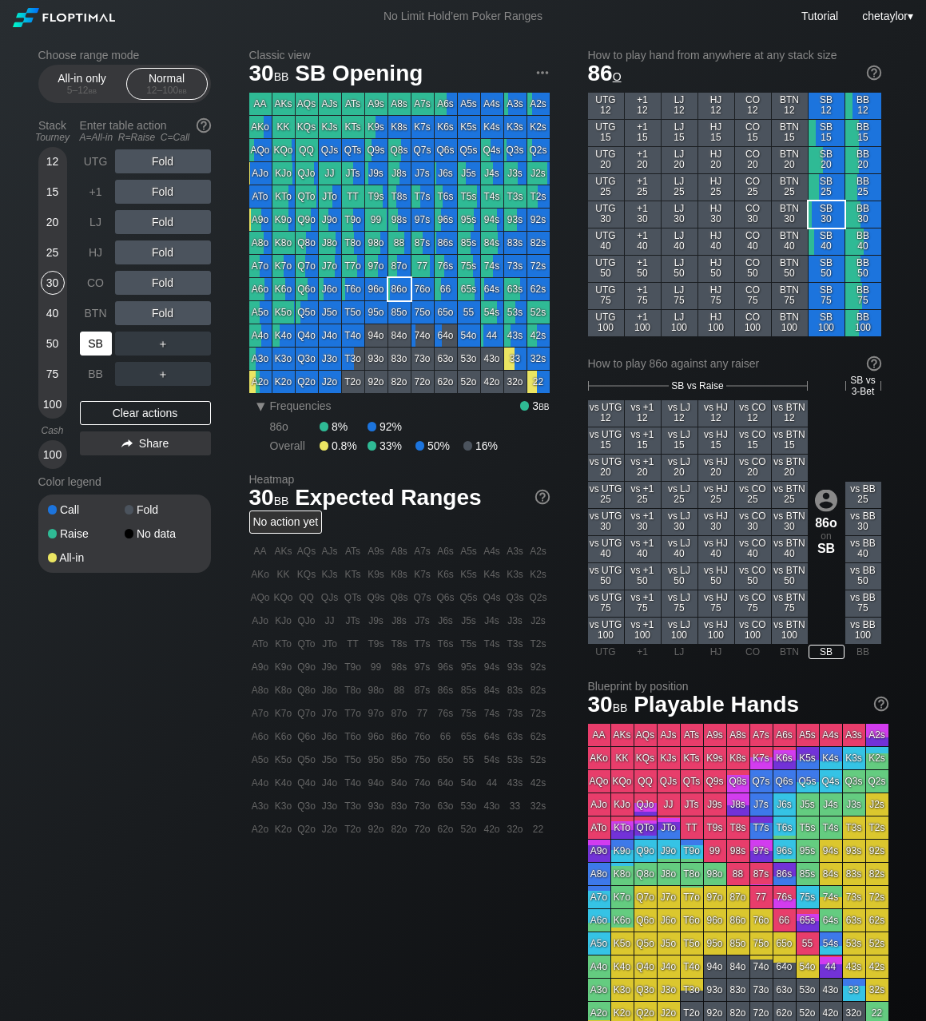
click at [93, 343] on div "SB" at bounding box center [96, 343] width 32 height 24
click at [143, 413] on div "Clear actions" at bounding box center [145, 413] width 131 height 24
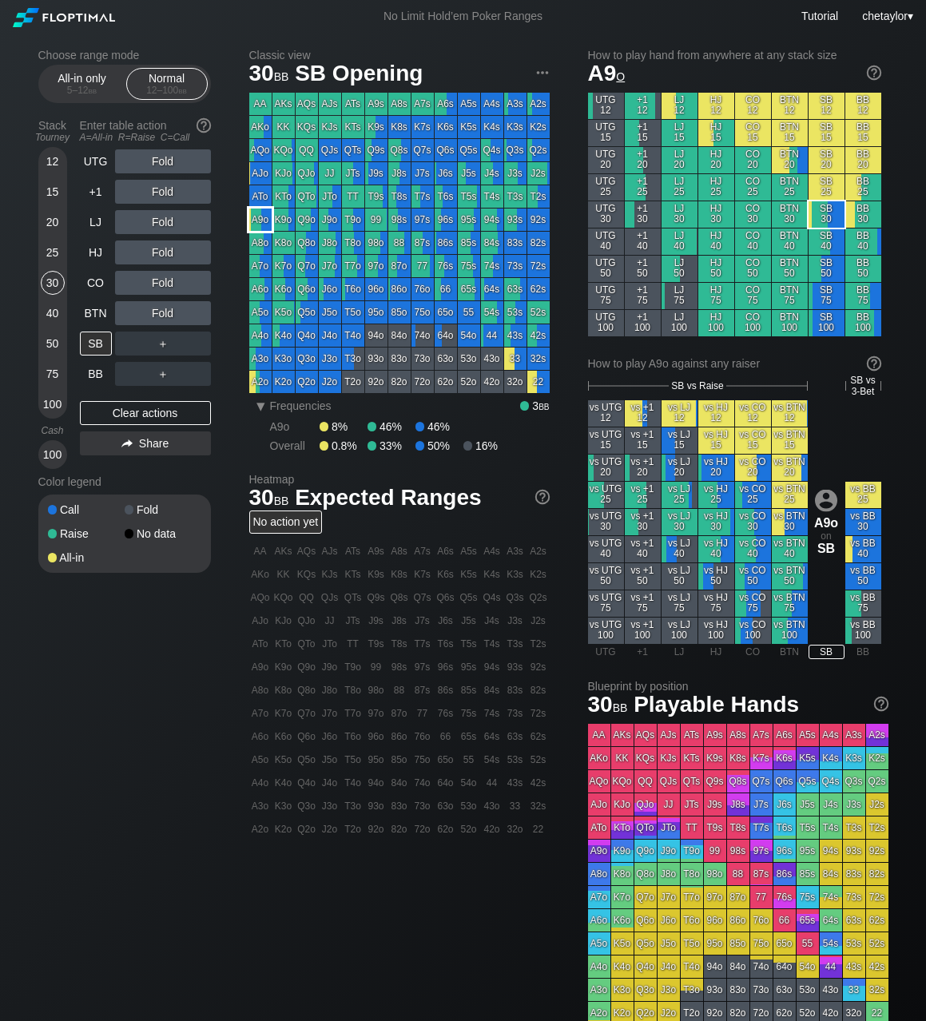
click at [263, 215] on div "A9o" at bounding box center [260, 219] width 22 height 22
click at [166, 345] on div "R ✕" at bounding box center [162, 343] width 31 height 24
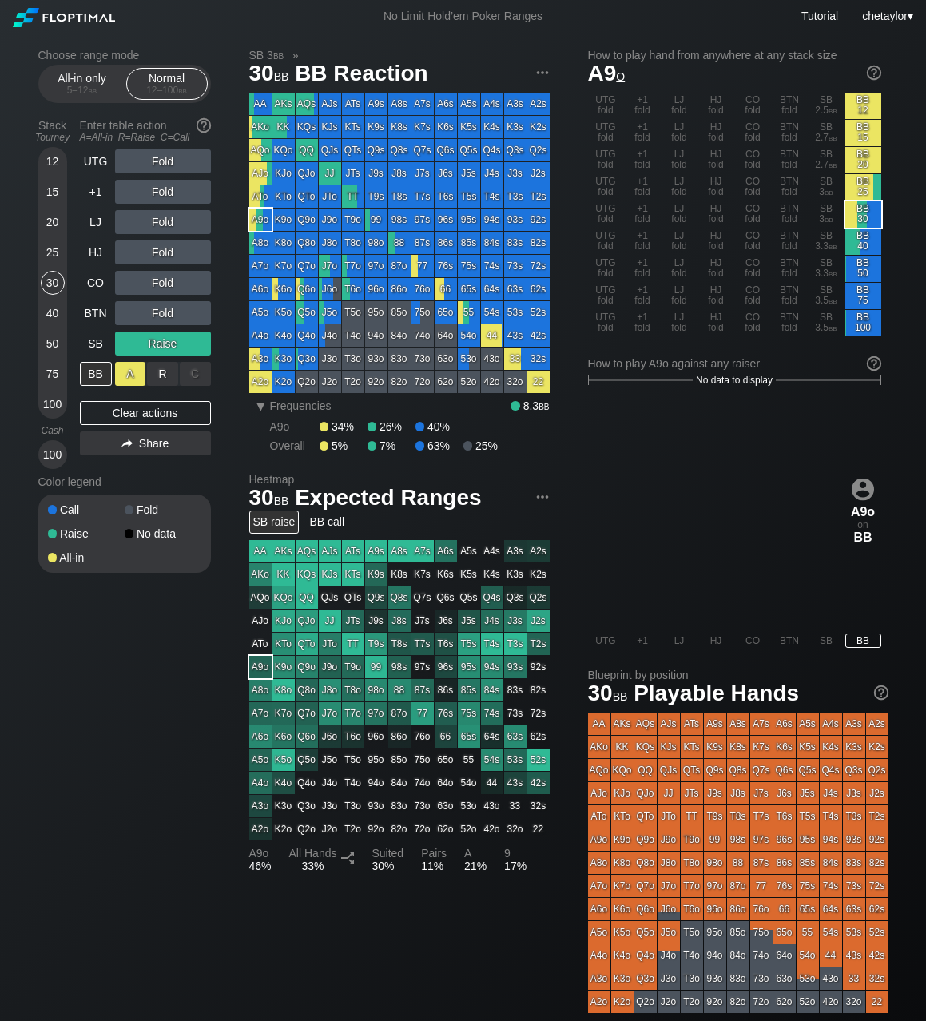
click at [134, 375] on div "A ✕" at bounding box center [130, 374] width 31 height 24
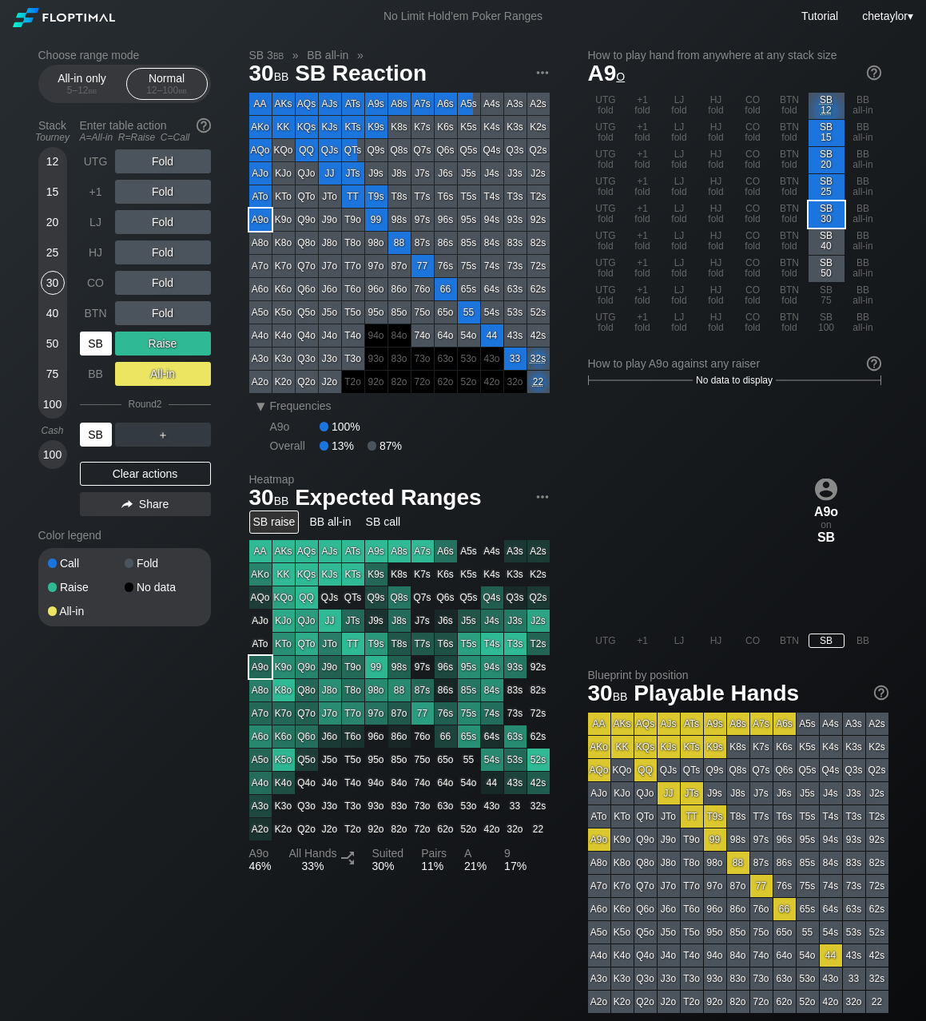
click at [98, 435] on div "SB" at bounding box center [96, 434] width 32 height 24
click at [42, 224] on div "20" at bounding box center [53, 222] width 24 height 24
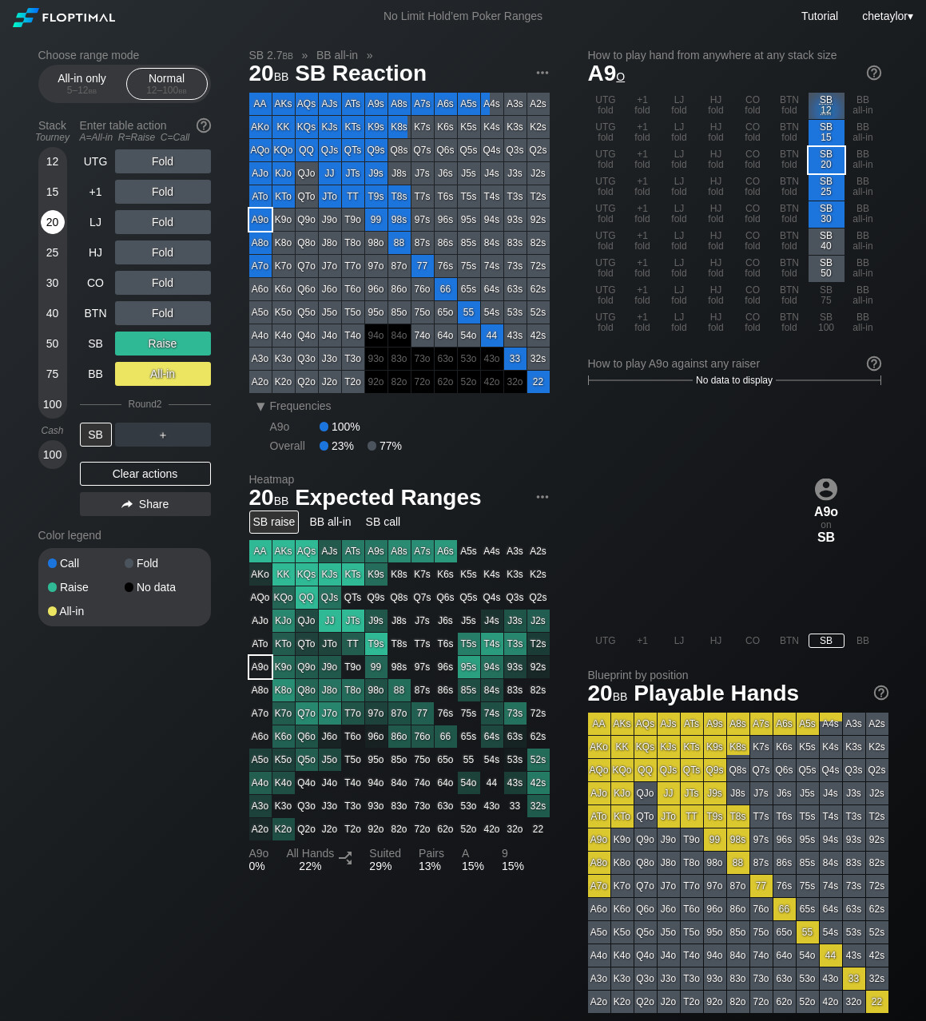
click at [42, 224] on div "20" at bounding box center [53, 222] width 24 height 24
click at [119, 475] on div "Clear actions" at bounding box center [145, 474] width 131 height 24
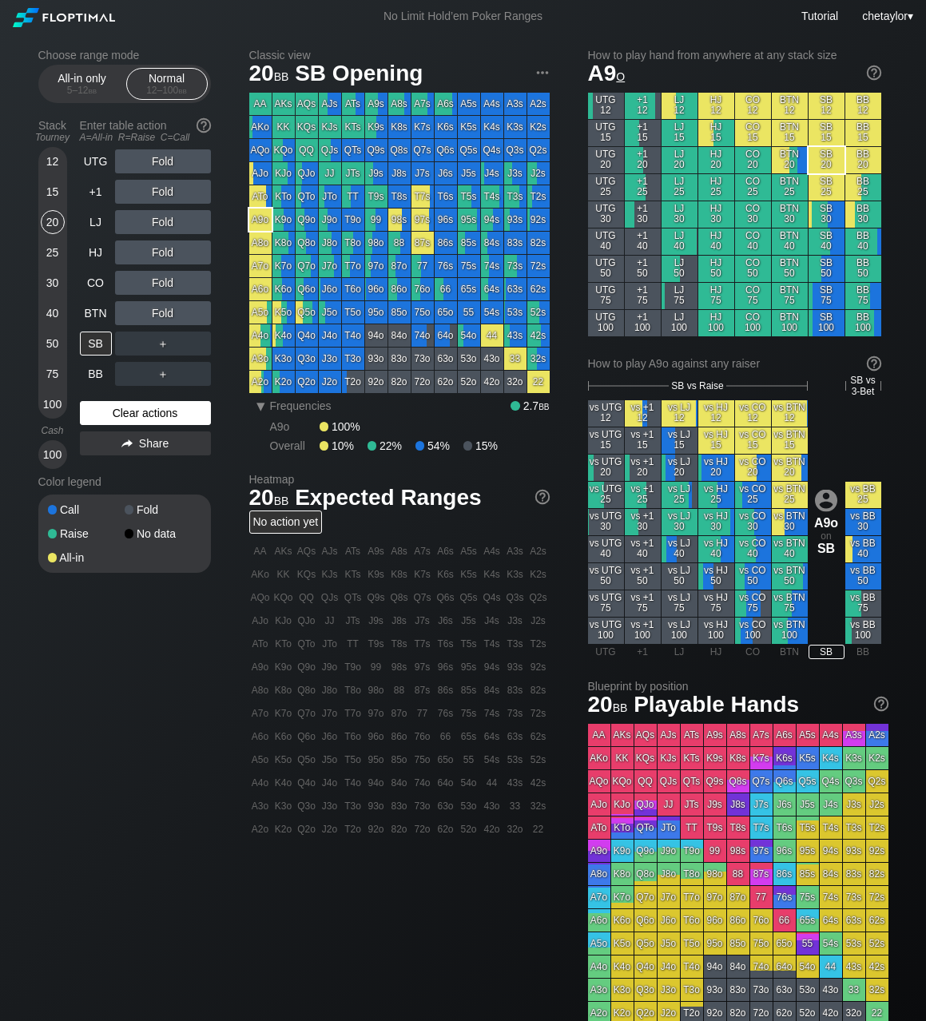
click at [119, 475] on div "Color legend" at bounding box center [124, 482] width 173 height 26
click at [97, 375] on div "BB" at bounding box center [96, 374] width 32 height 24
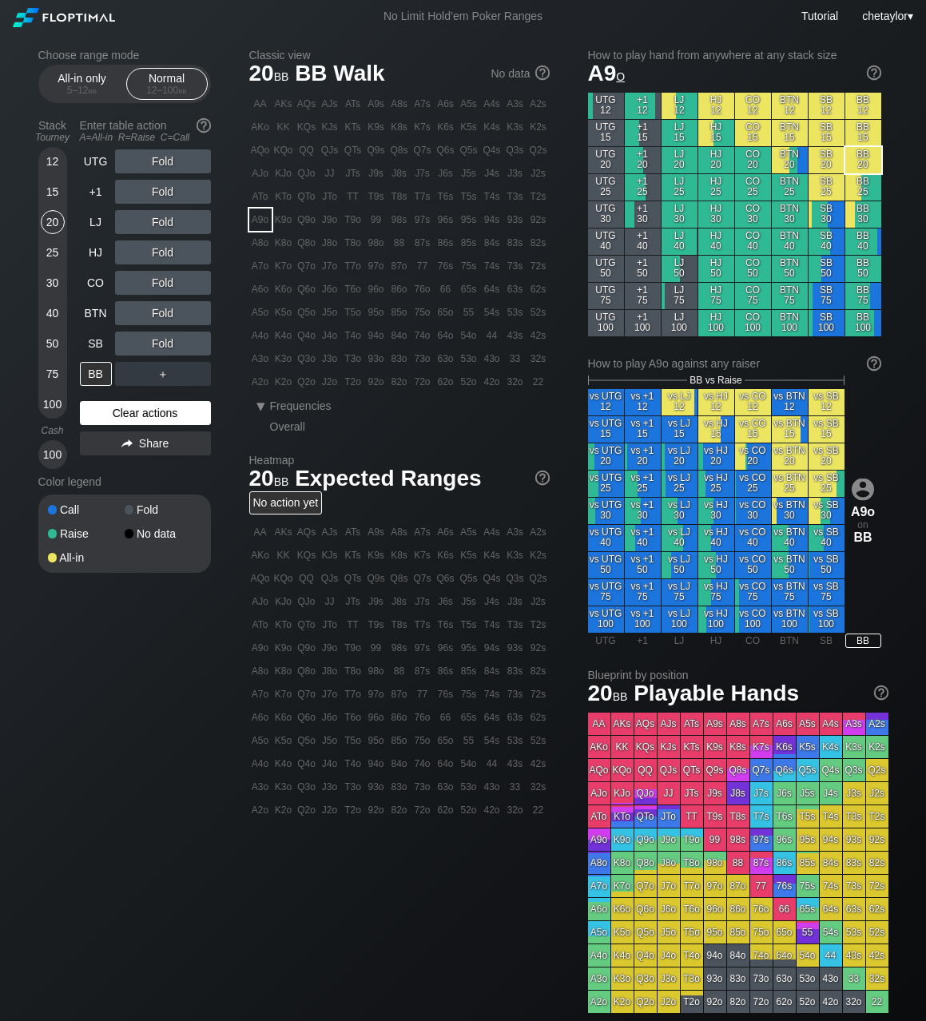
click at [126, 408] on div "Clear actions" at bounding box center [145, 413] width 131 height 24
click at [331, 361] on div "J3o" at bounding box center [330, 358] width 22 height 22
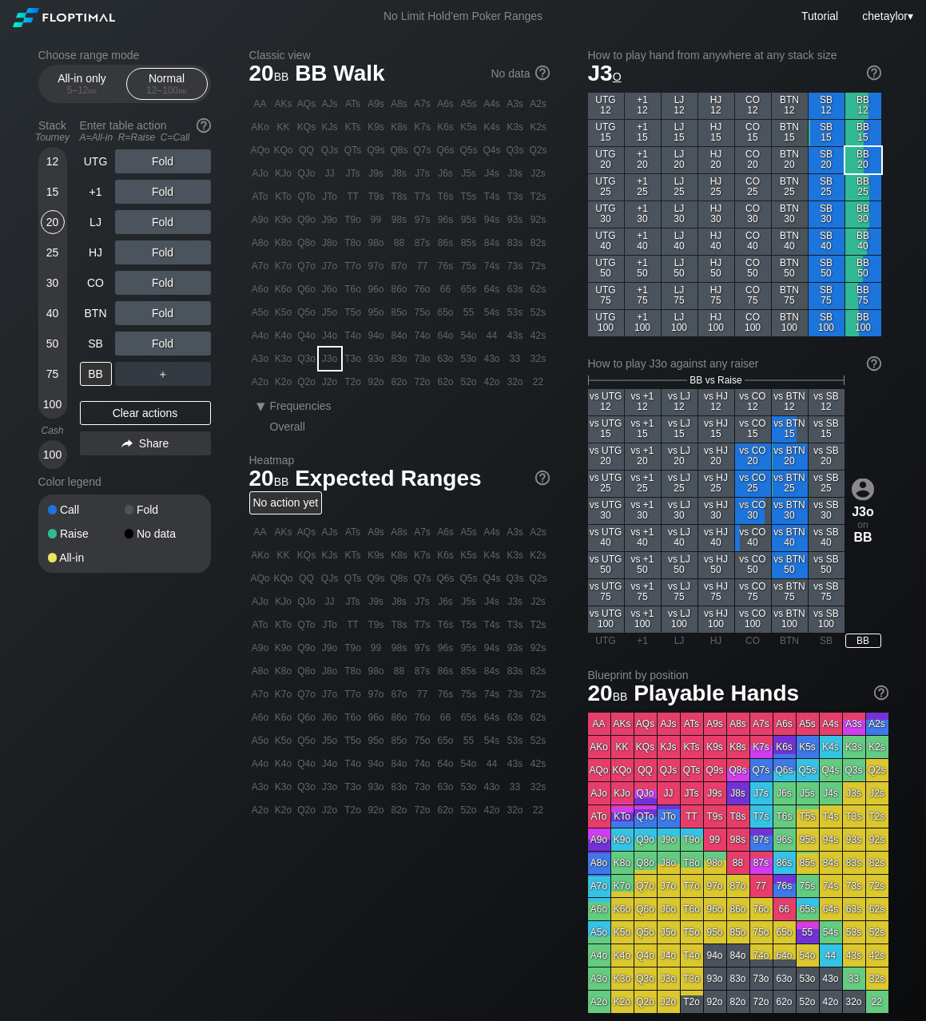
click at [331, 361] on div "J3o" at bounding box center [330, 358] width 22 height 22
click at [158, 343] on div "R ✕" at bounding box center [162, 343] width 31 height 24
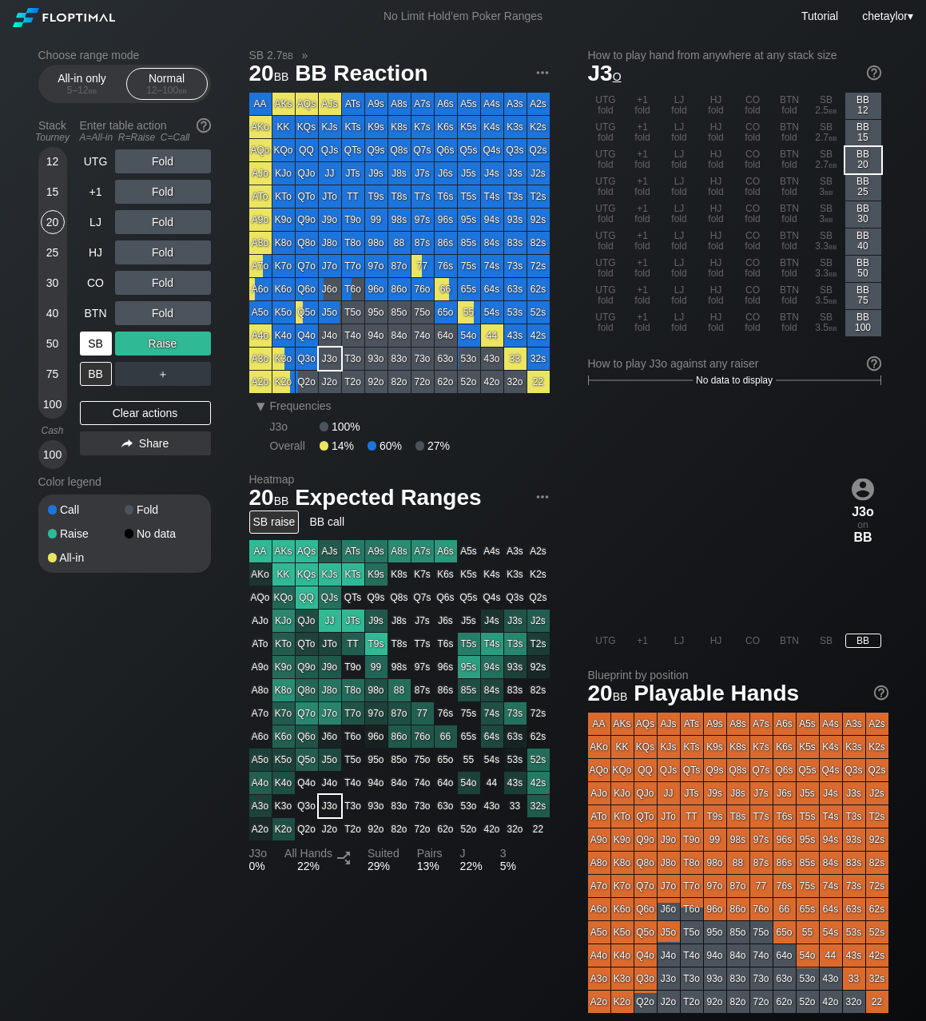
click at [100, 346] on div "SB" at bounding box center [96, 343] width 32 height 24
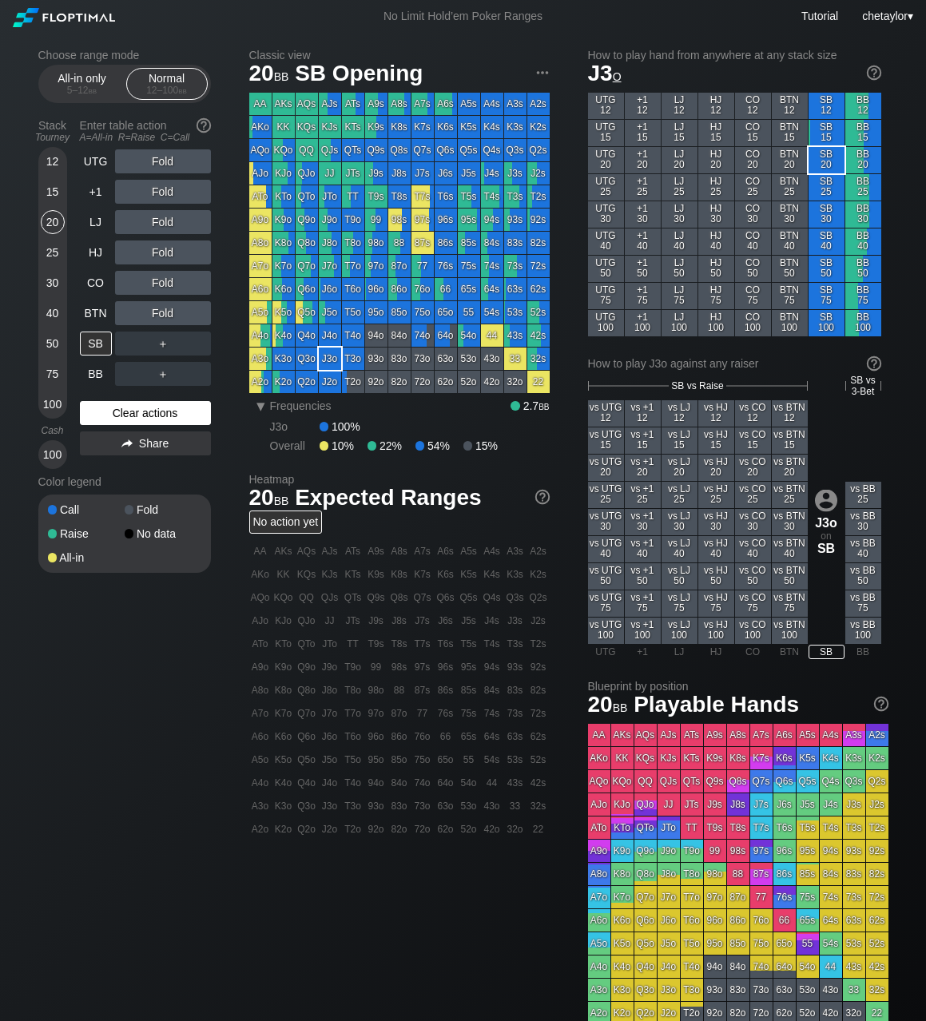
click at [129, 413] on div "Clear actions" at bounding box center [145, 413] width 131 height 24
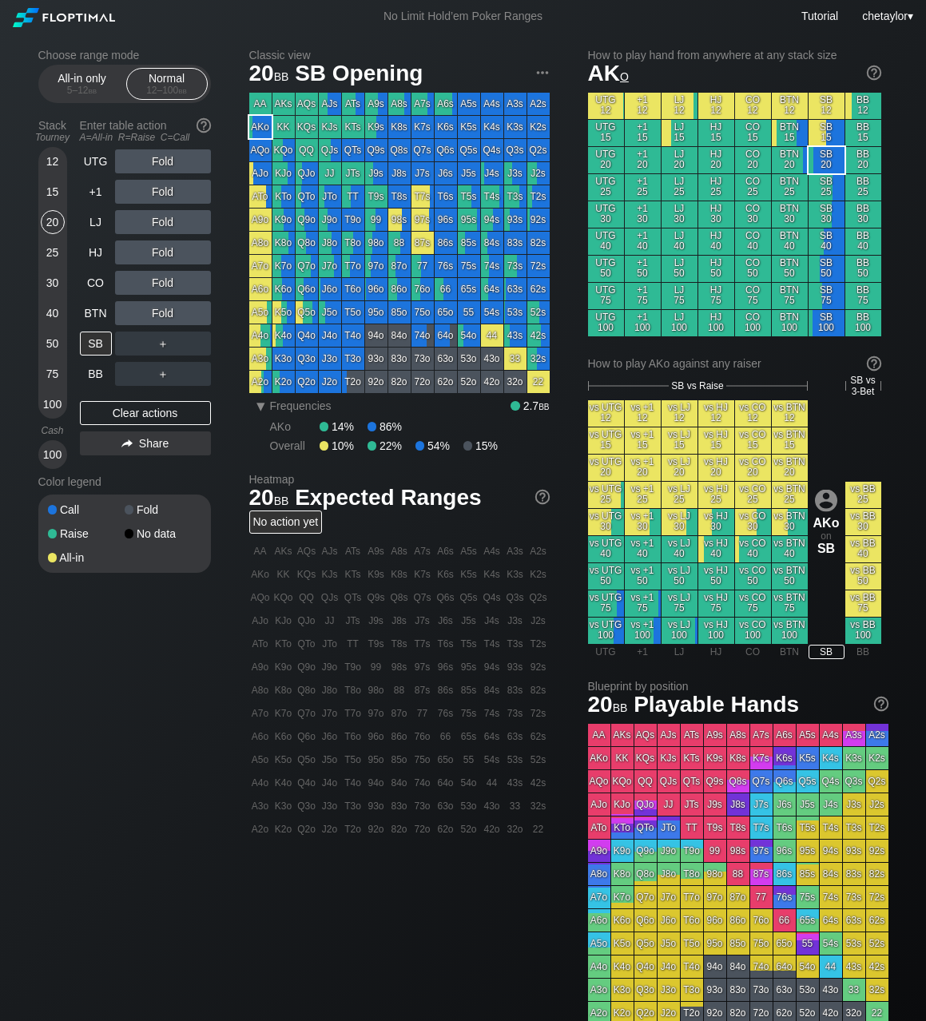
click at [263, 132] on div "AKo" at bounding box center [260, 127] width 22 height 22
click at [200, 342] on div "C ✕" at bounding box center [195, 343] width 31 height 24
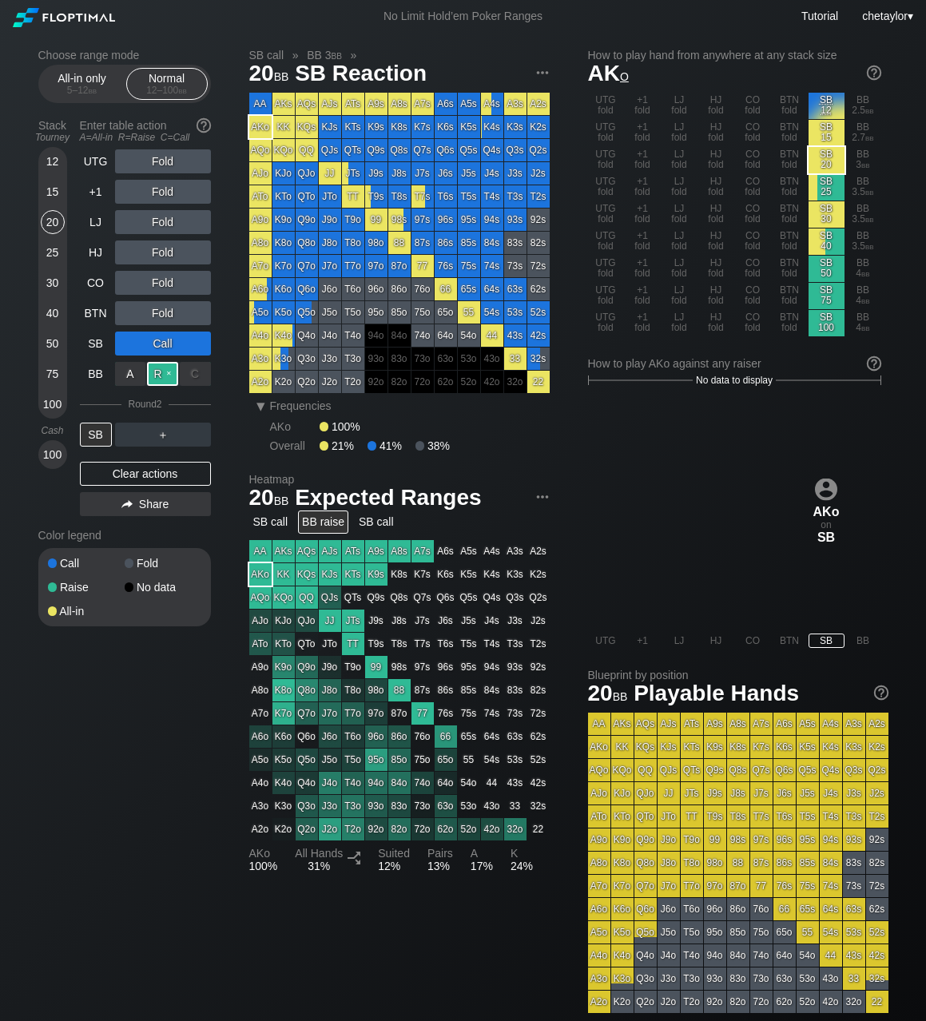
click at [165, 375] on div "R ✕" at bounding box center [162, 374] width 31 height 24
click at [101, 338] on div "SB" at bounding box center [96, 343] width 32 height 24
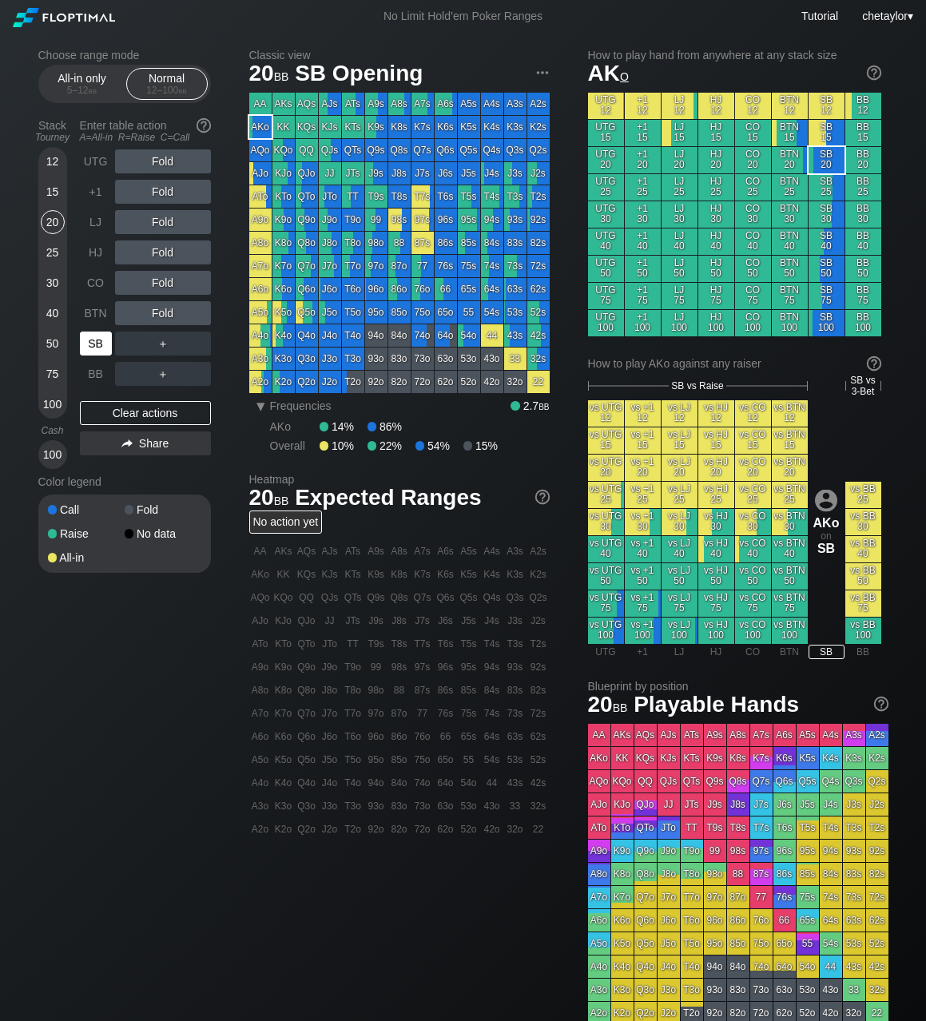
click at [101, 338] on div "SB" at bounding box center [96, 343] width 32 height 24
click at [123, 410] on div "Clear actions" at bounding box center [145, 413] width 131 height 24
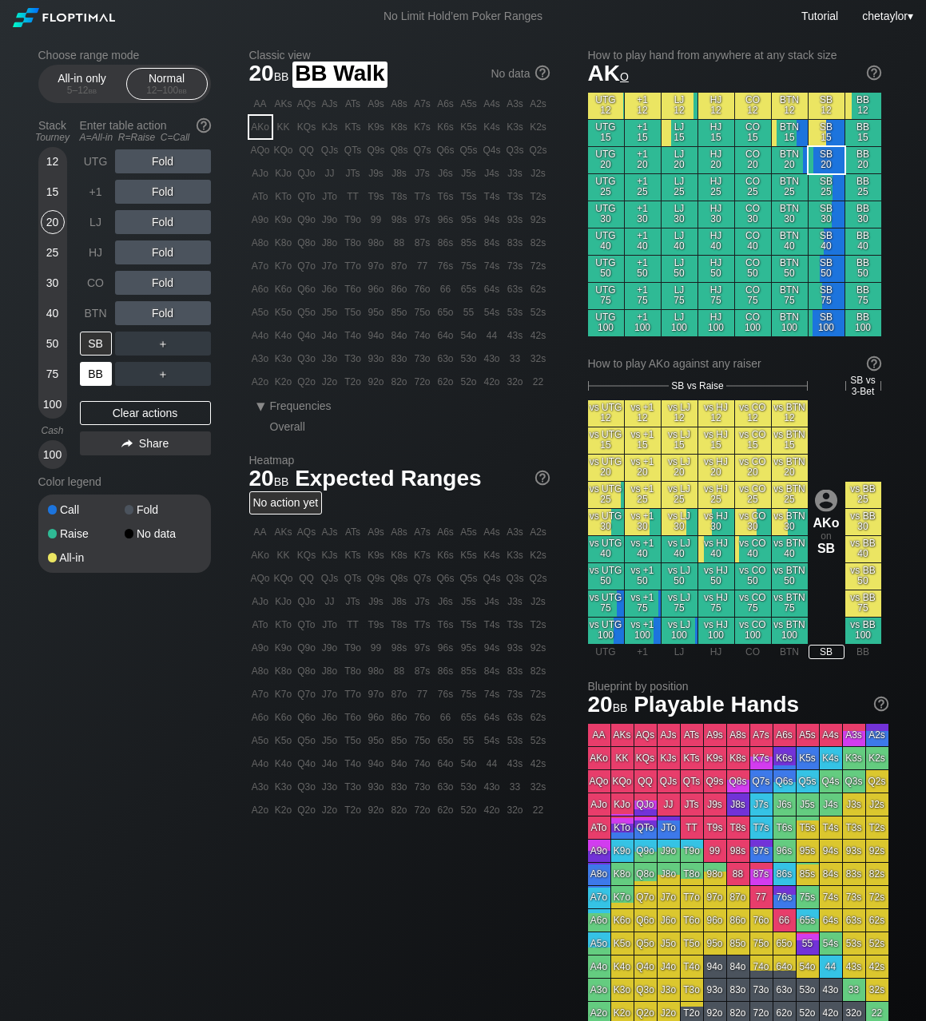
click at [98, 372] on div "BB" at bounding box center [96, 374] width 32 height 24
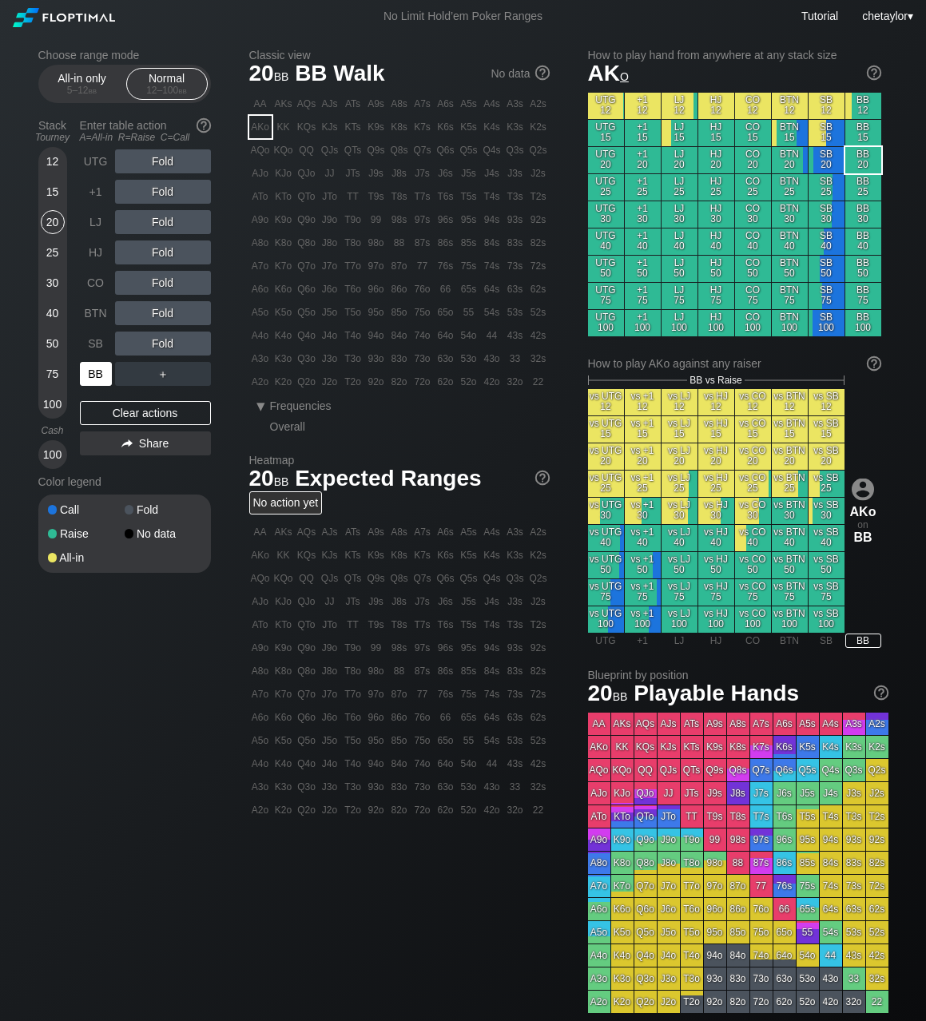
click at [98, 372] on div "BB" at bounding box center [96, 374] width 32 height 24
click at [196, 342] on div "C ✕" at bounding box center [195, 343] width 31 height 24
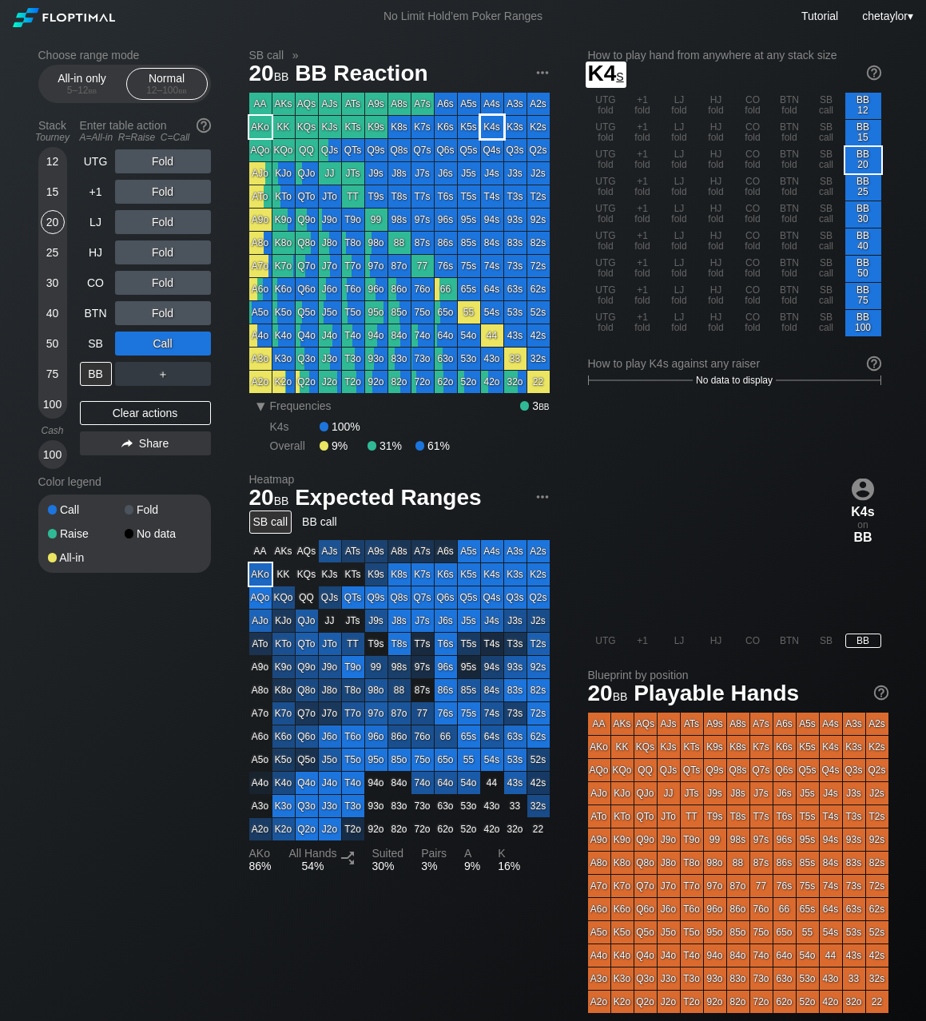
click at [493, 125] on div "K4s" at bounding box center [492, 127] width 22 height 22
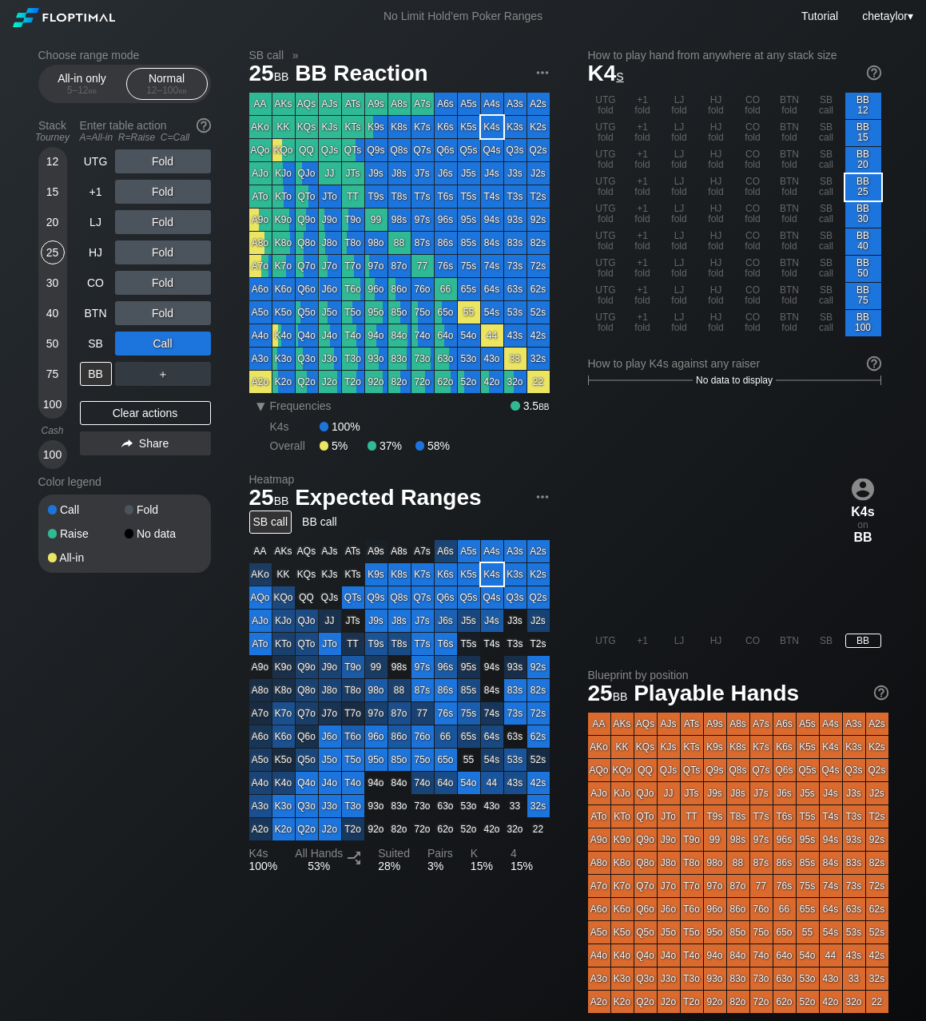
click at [56, 252] on div "25" at bounding box center [53, 252] width 24 height 24
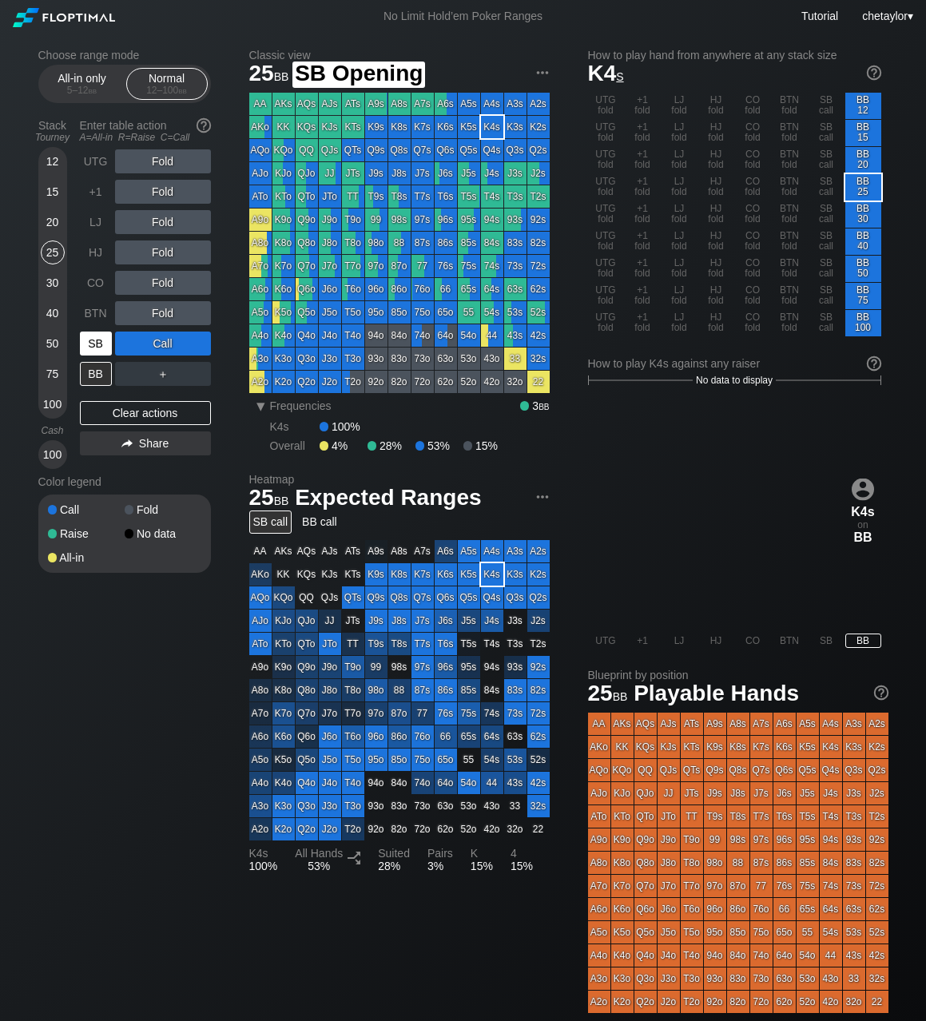
click at [90, 351] on div "SB" at bounding box center [96, 343] width 32 height 24
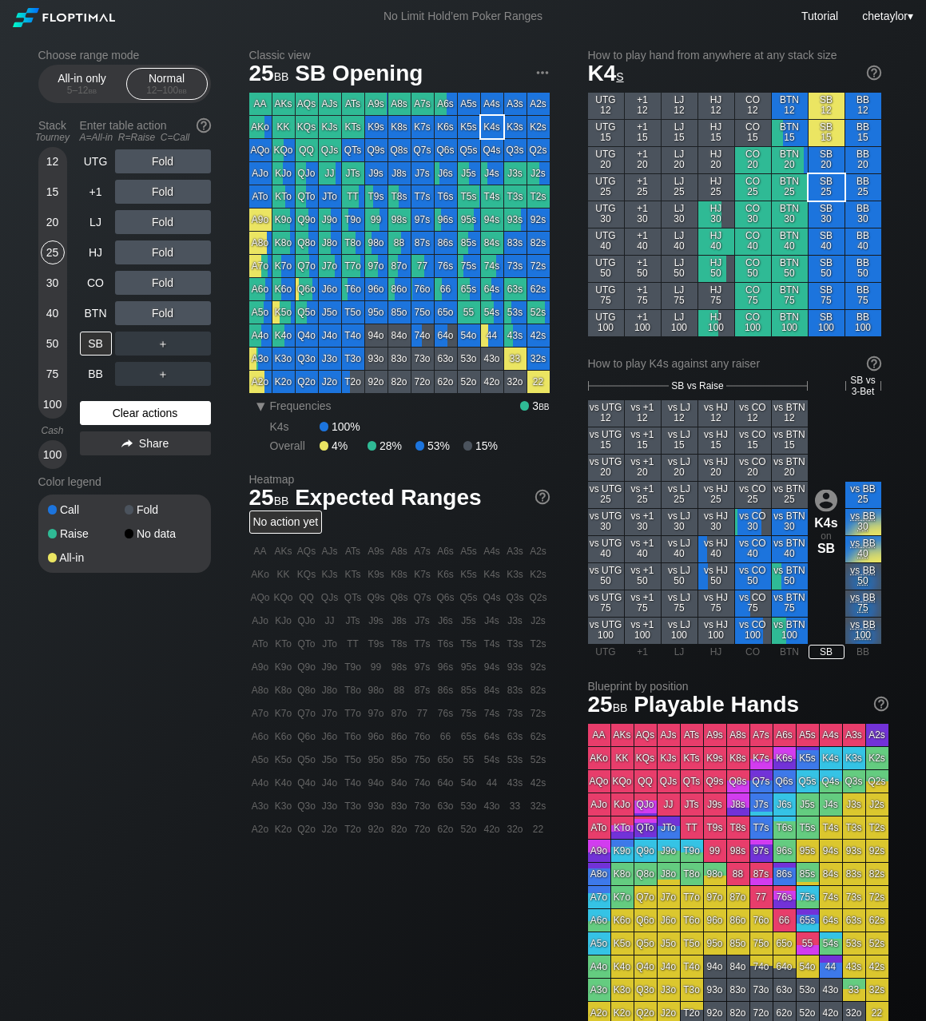
click at [105, 413] on div "Clear actions" at bounding box center [145, 413] width 131 height 24
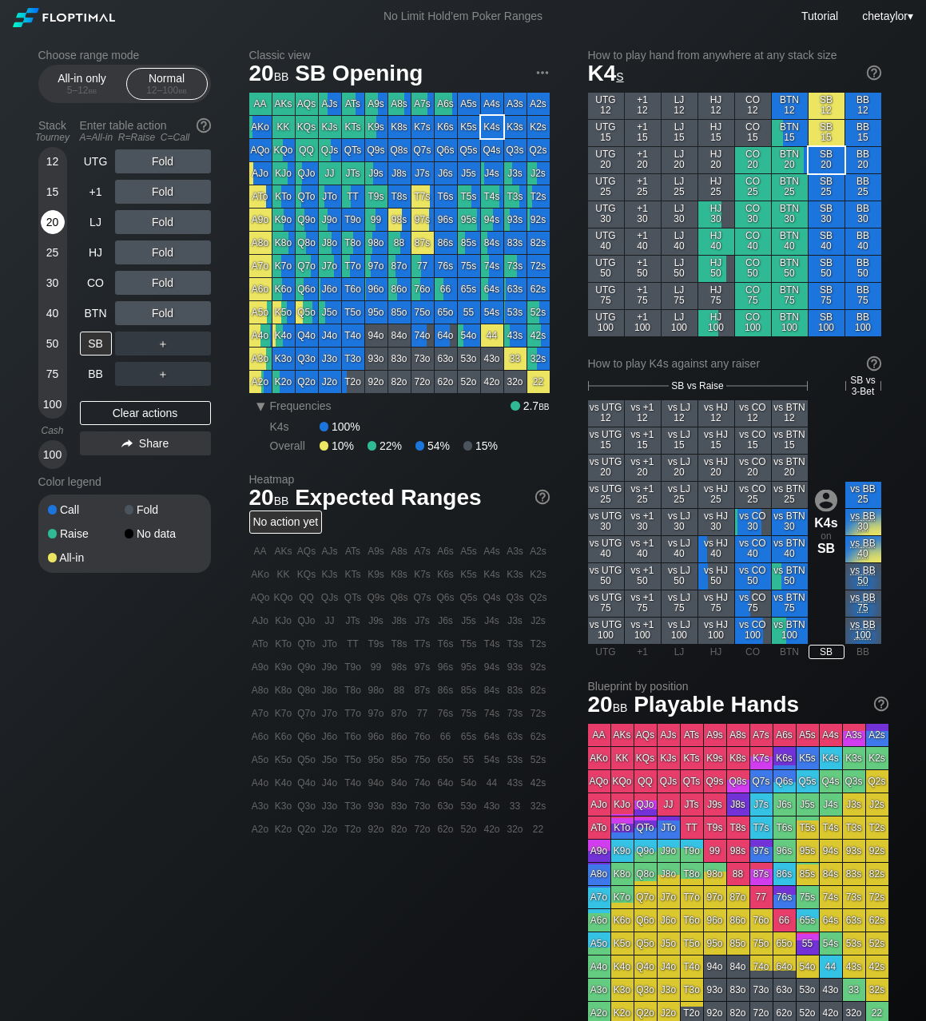
click at [54, 225] on div "20" at bounding box center [53, 222] width 24 height 24
click at [261, 264] on div "A7o" at bounding box center [260, 266] width 22 height 22
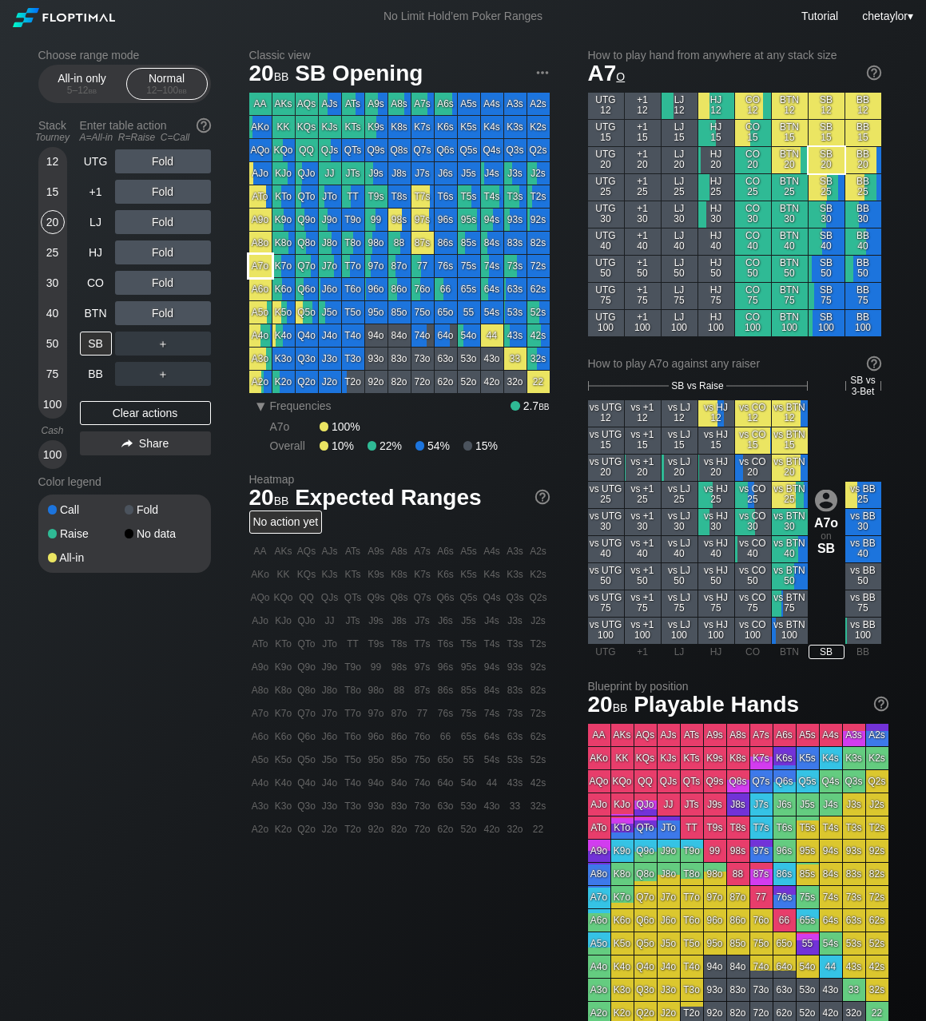
click at [261, 264] on div "A7o" at bounding box center [260, 266] width 22 height 22
click at [95, 370] on div "BB" at bounding box center [96, 374] width 32 height 24
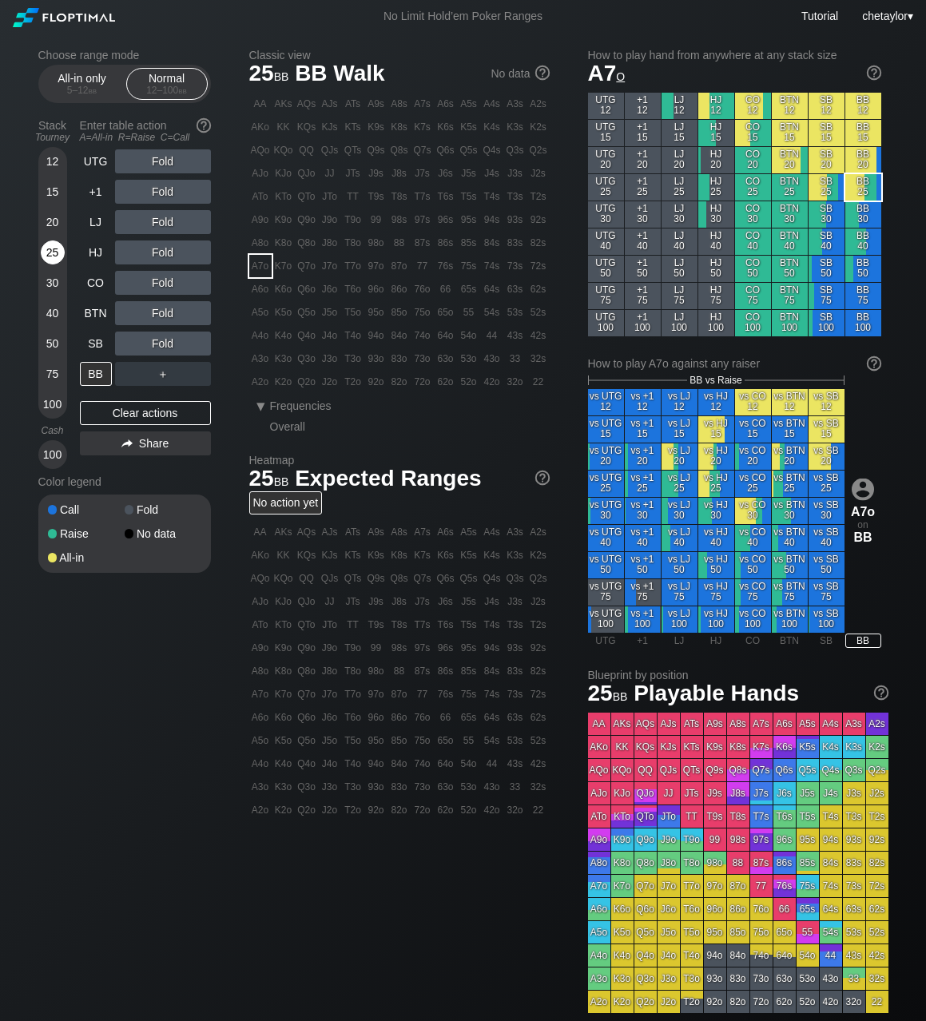
click at [52, 248] on div "25" at bounding box center [53, 252] width 24 height 24
click at [169, 335] on div "R ✕" at bounding box center [162, 343] width 31 height 24
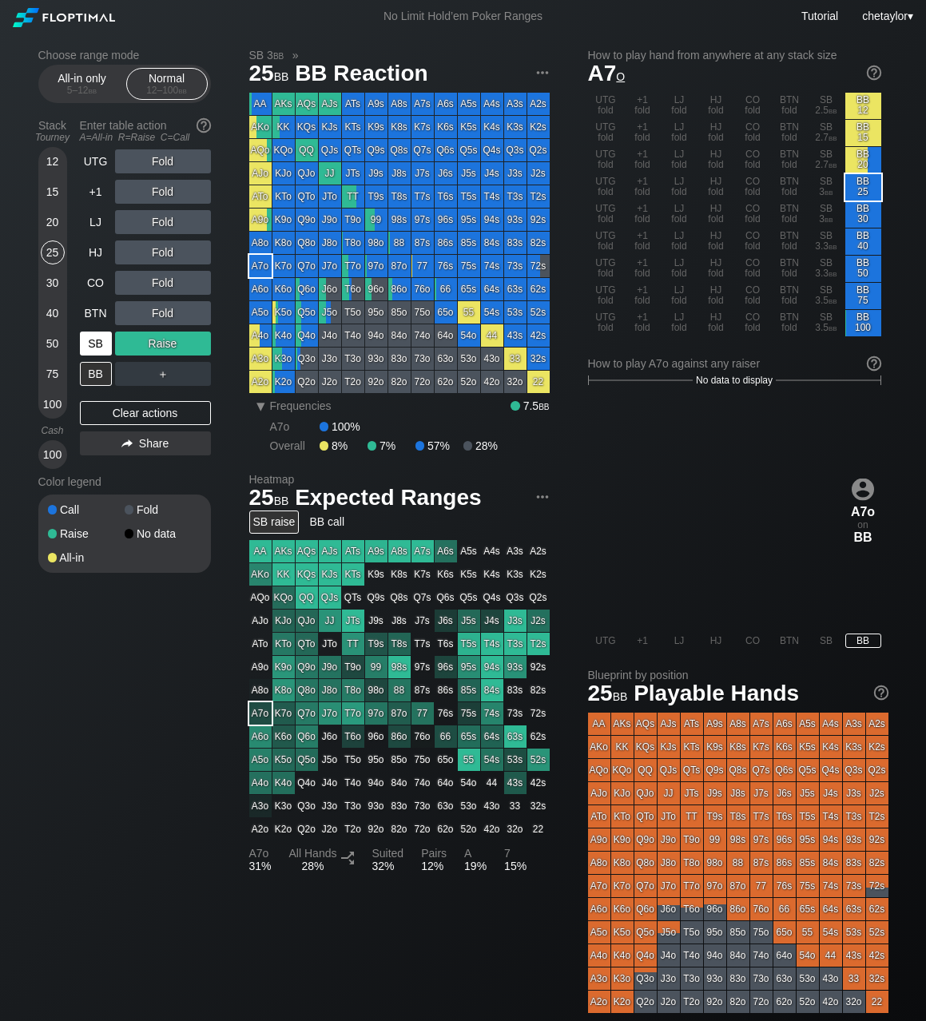
click at [94, 340] on div "SB" at bounding box center [96, 343] width 32 height 24
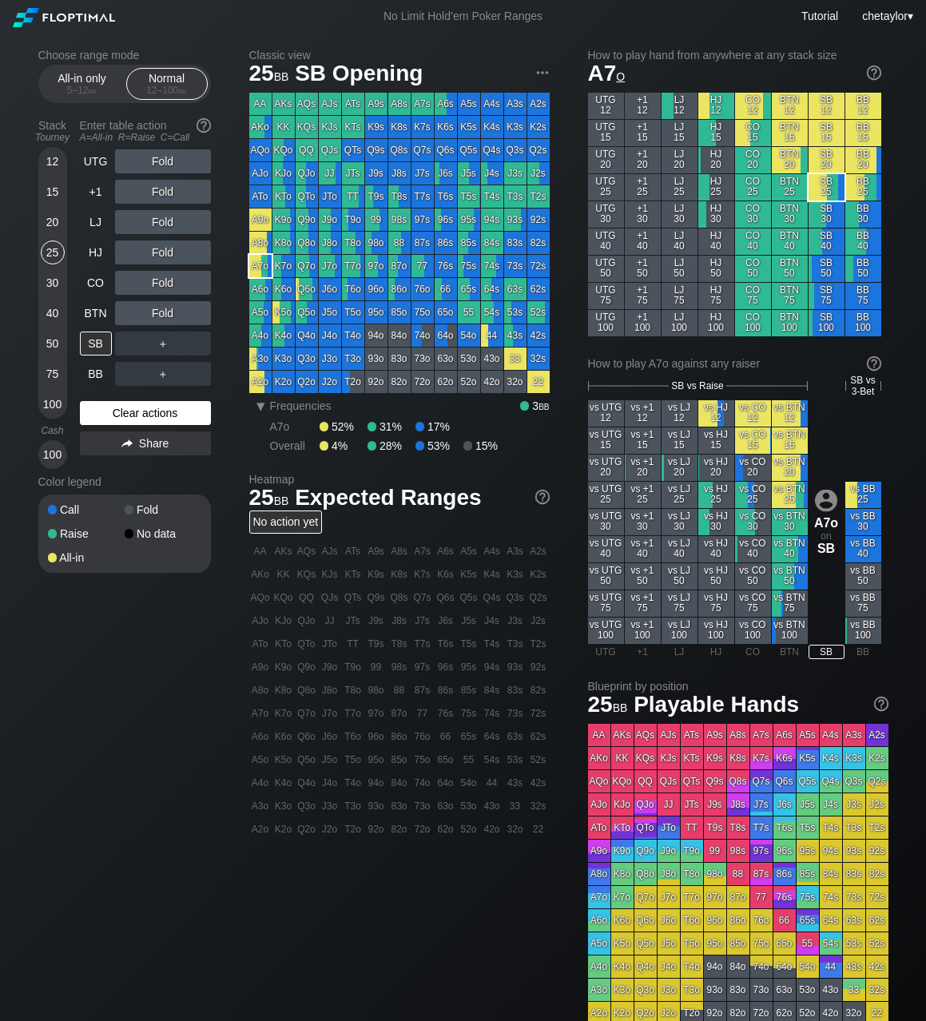
click at [119, 412] on div "Clear actions" at bounding box center [145, 413] width 131 height 24
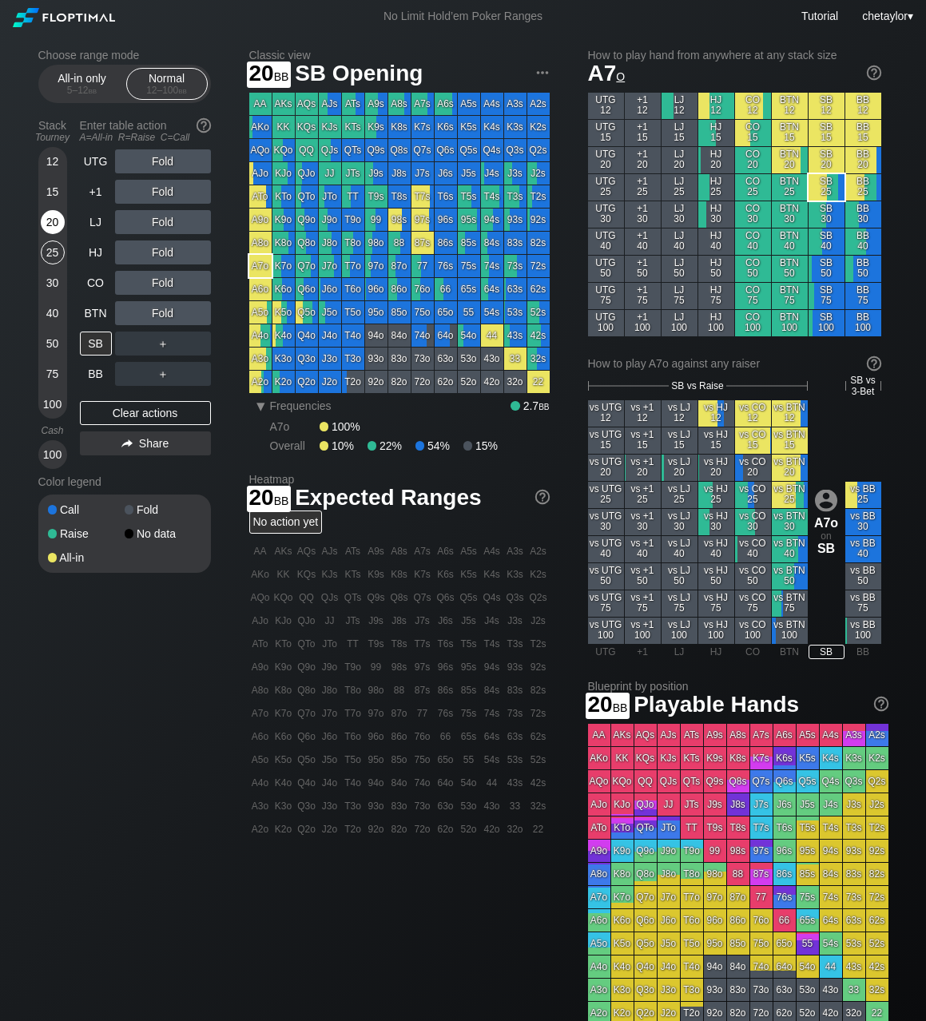
click at [58, 222] on div "20" at bounding box center [53, 222] width 24 height 24
click at [462, 104] on div "A5s" at bounding box center [469, 104] width 22 height 22
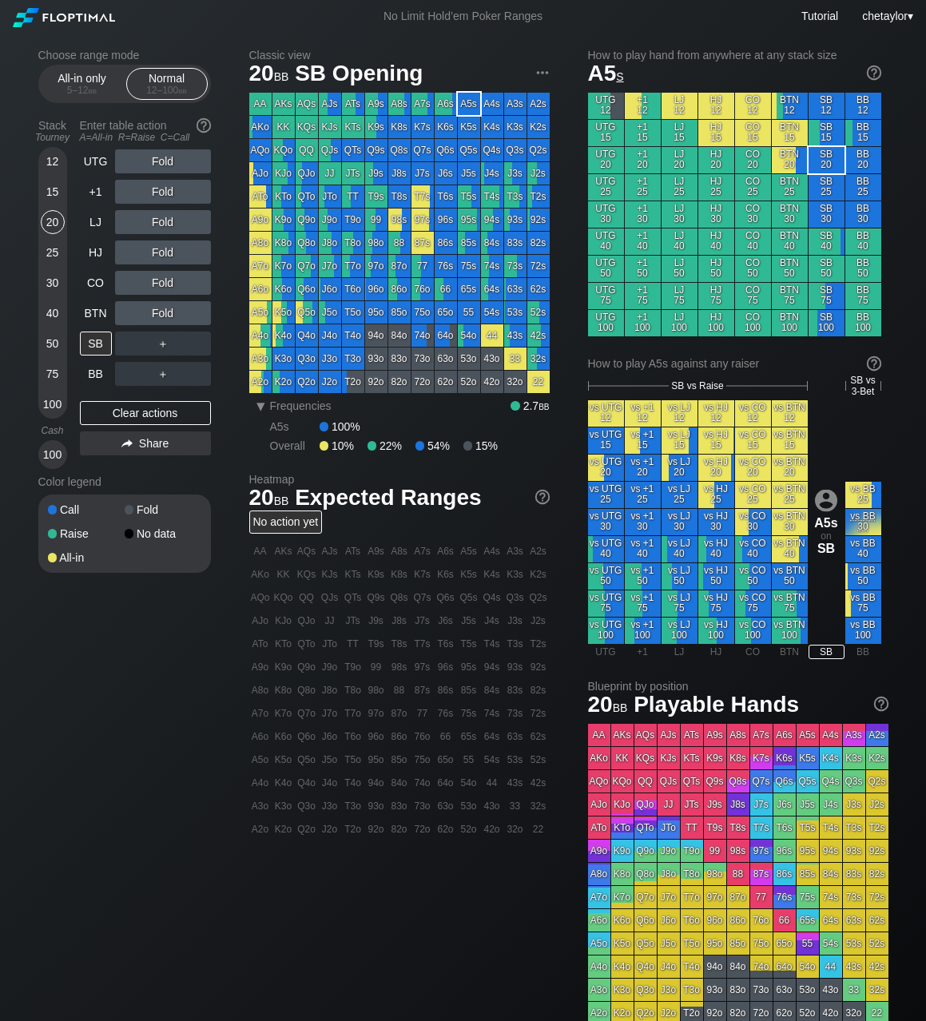
click at [50, 248] on div "25" at bounding box center [53, 252] width 24 height 24
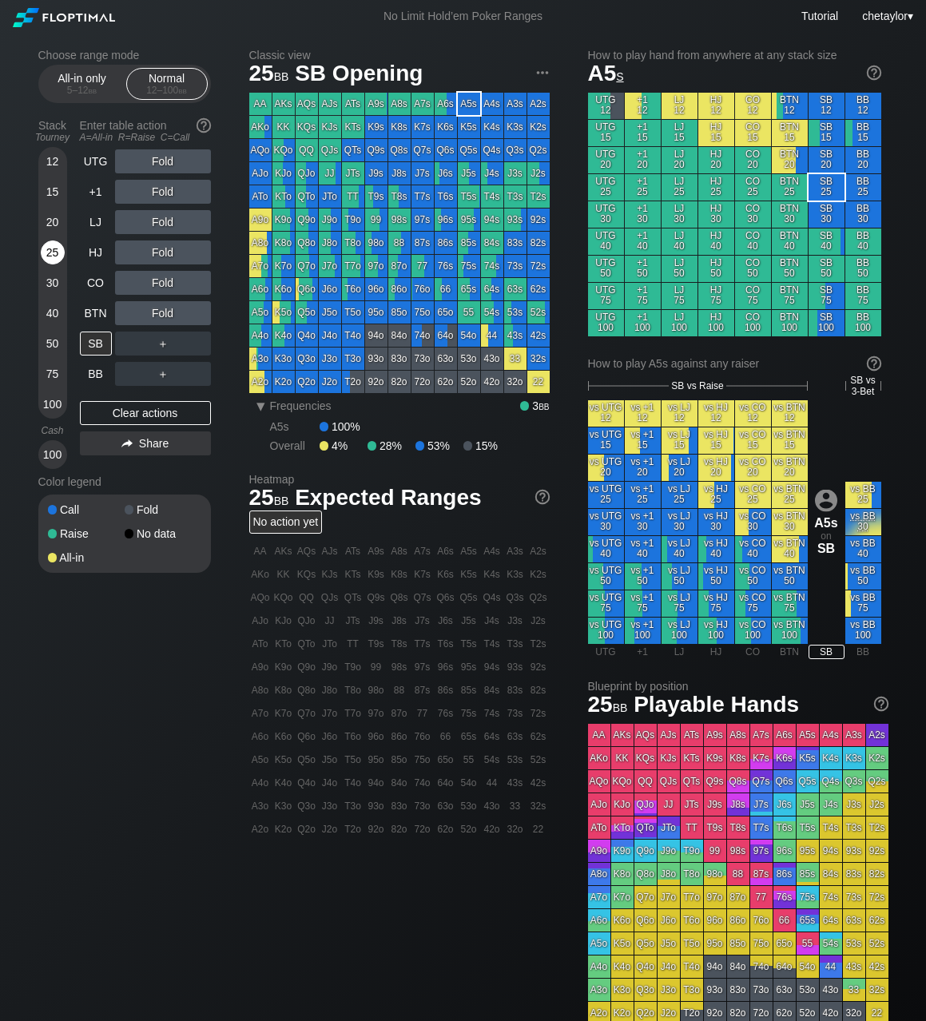
click at [50, 248] on div "25" at bounding box center [53, 252] width 24 height 24
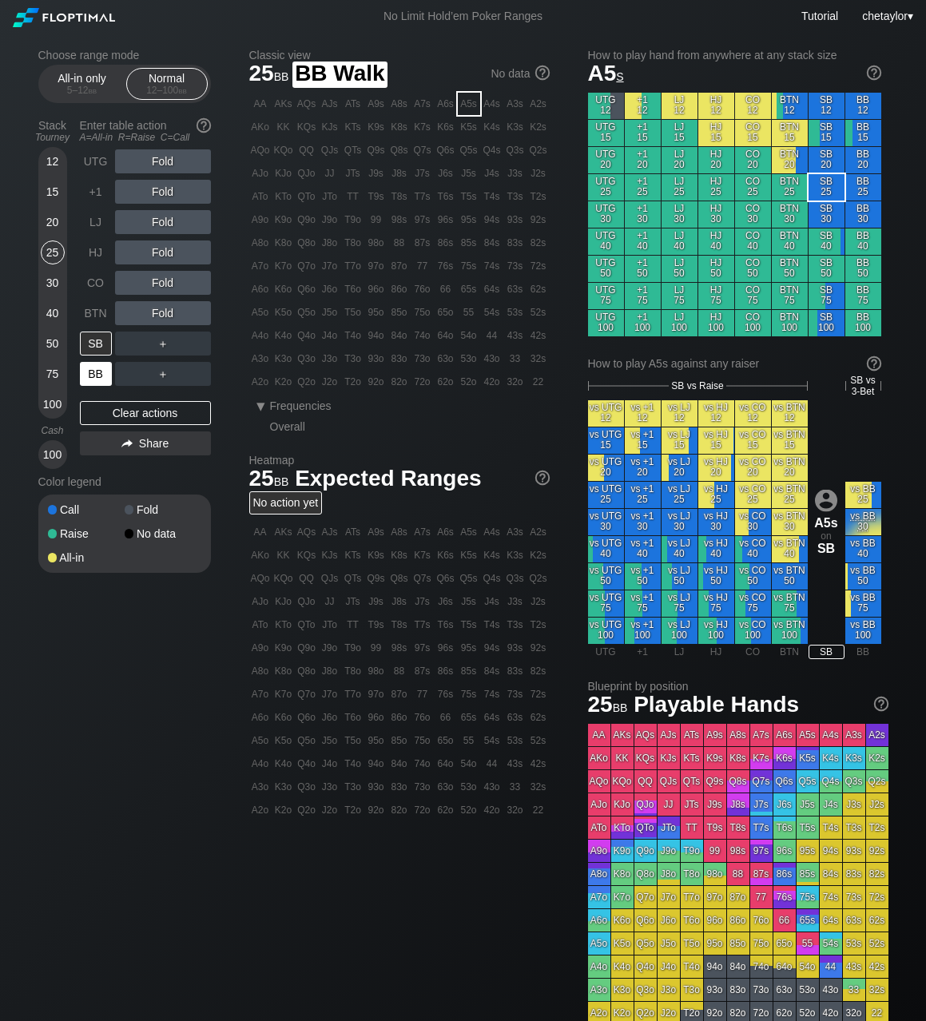
click at [97, 379] on div "BB" at bounding box center [96, 374] width 32 height 24
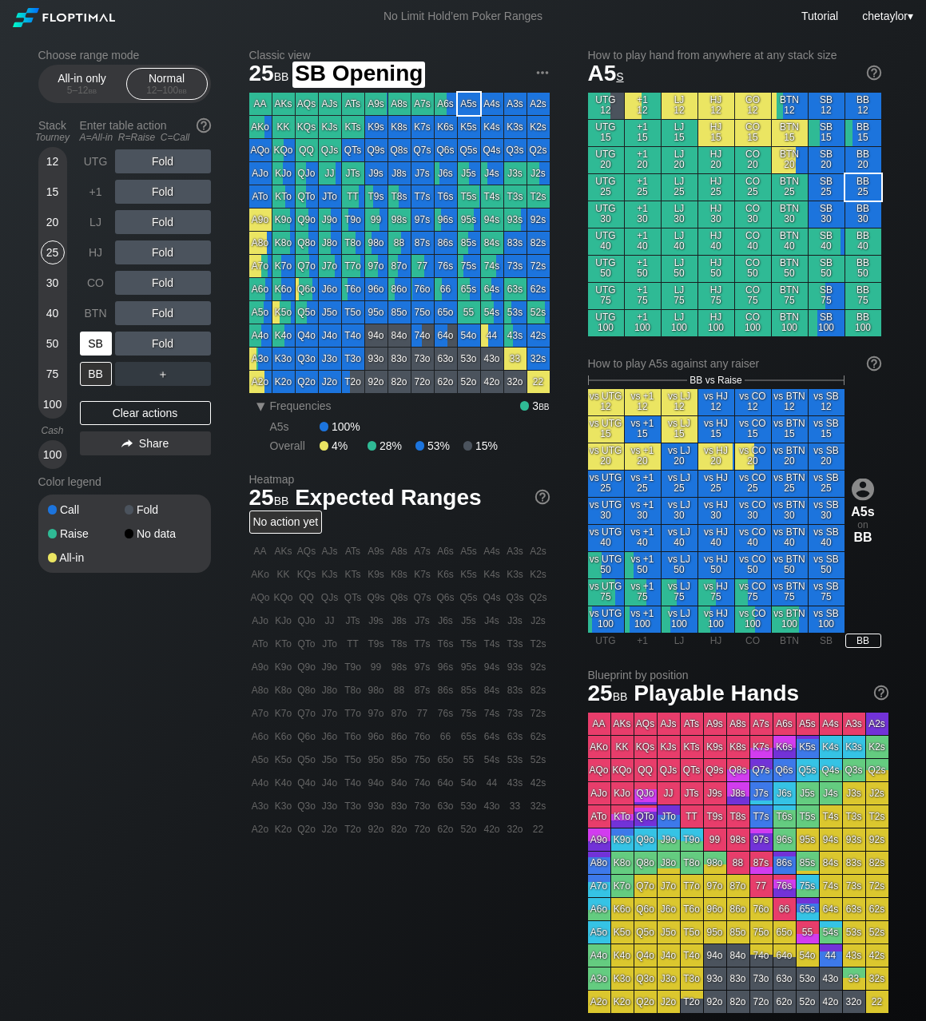
click at [99, 343] on div "SB" at bounding box center [96, 343] width 32 height 24
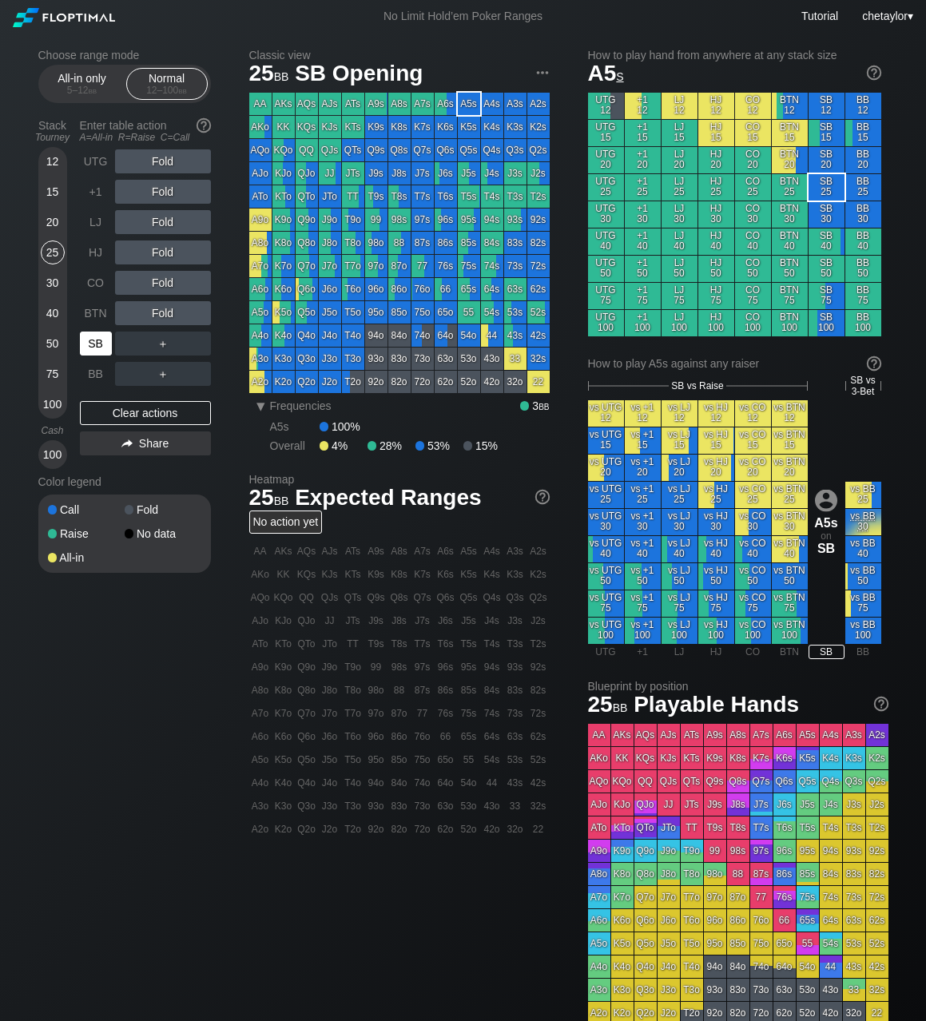
click at [99, 343] on div "SB" at bounding box center [96, 343] width 32 height 24
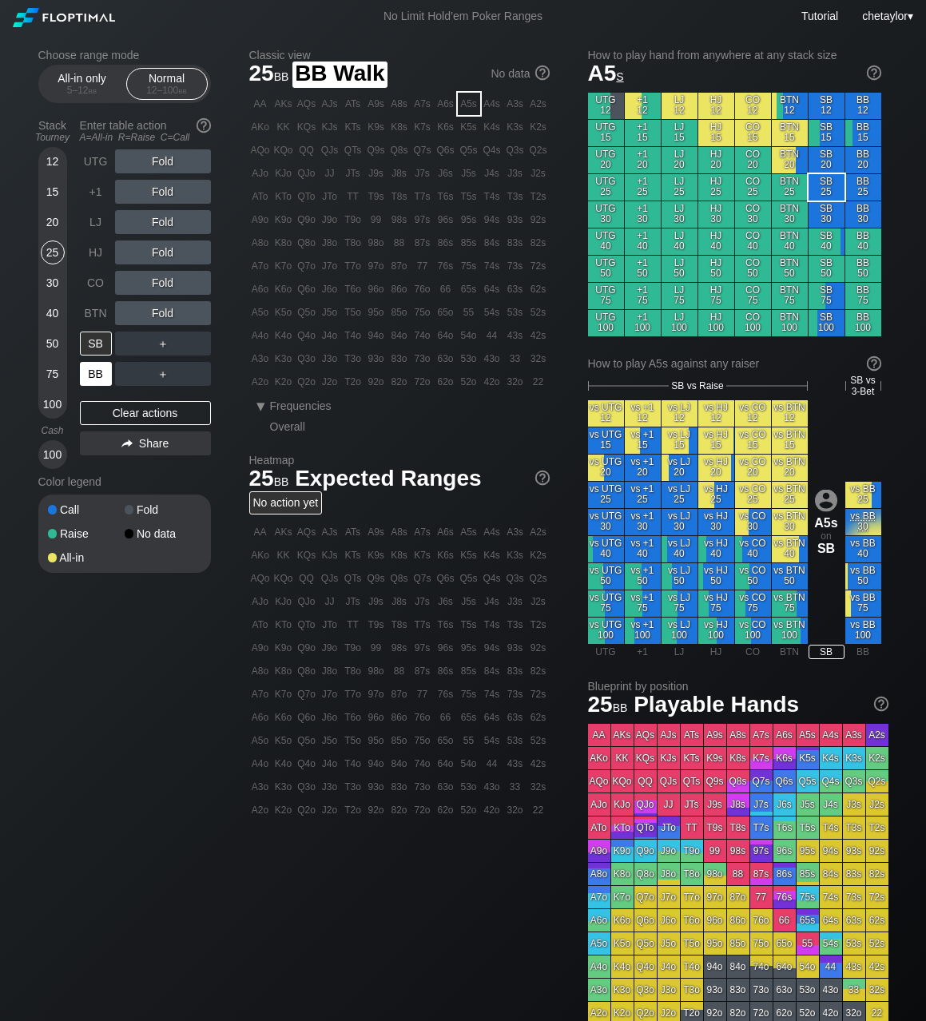
click at [98, 373] on div "BB" at bounding box center [96, 374] width 32 height 24
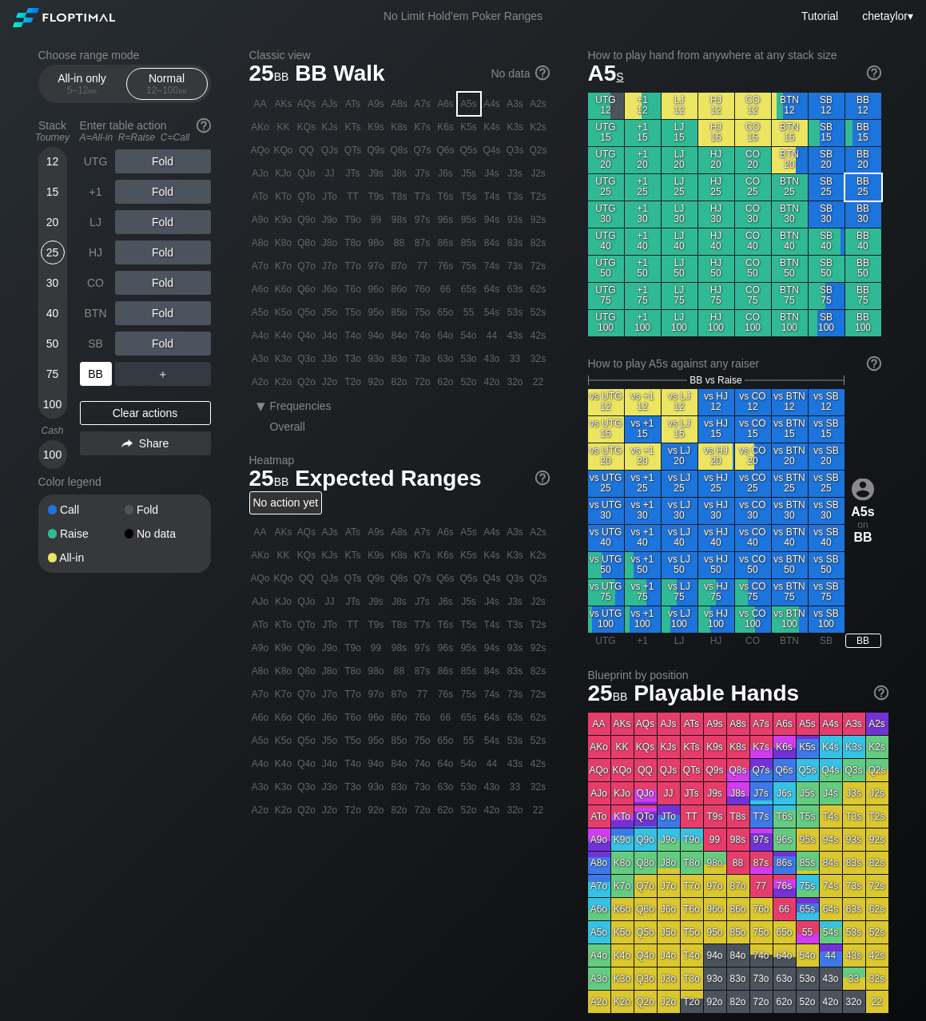
click at [98, 373] on div "BB" at bounding box center [96, 374] width 32 height 24
click at [115, 410] on div "Clear actions" at bounding box center [145, 413] width 131 height 24
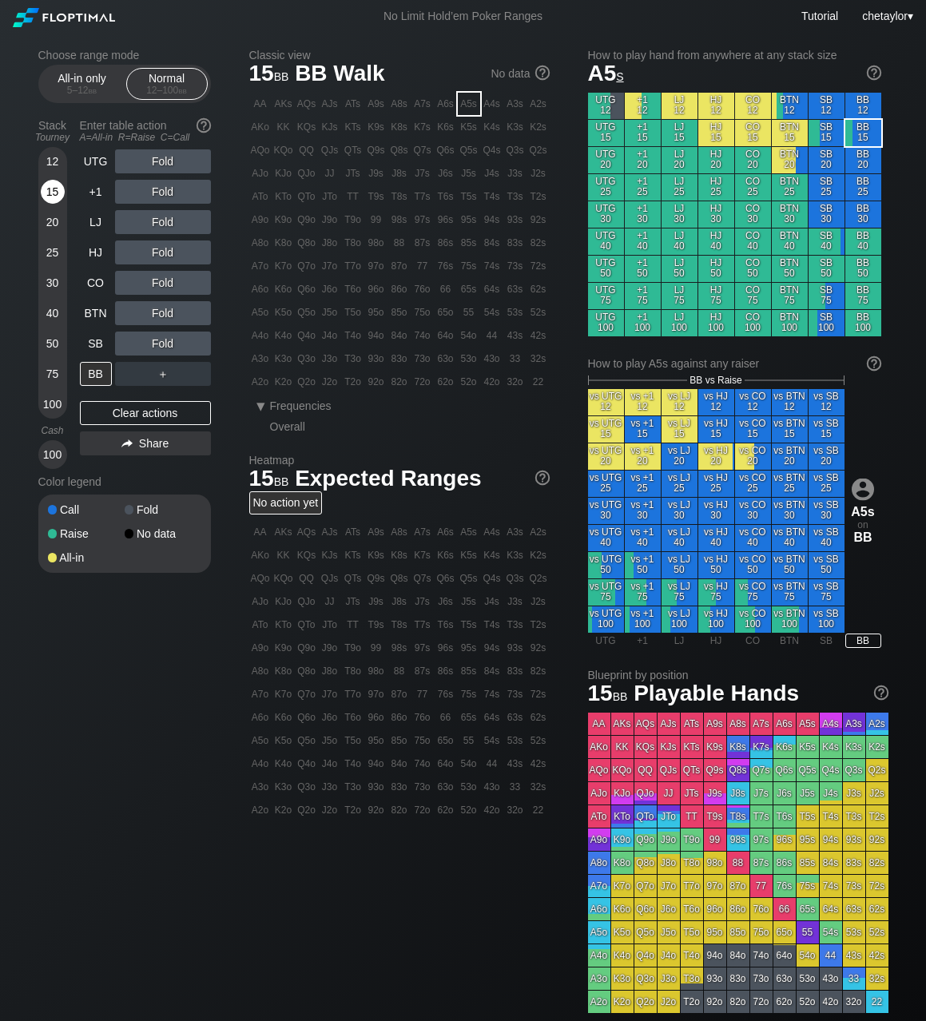
click at [57, 191] on div "15" at bounding box center [53, 192] width 24 height 24
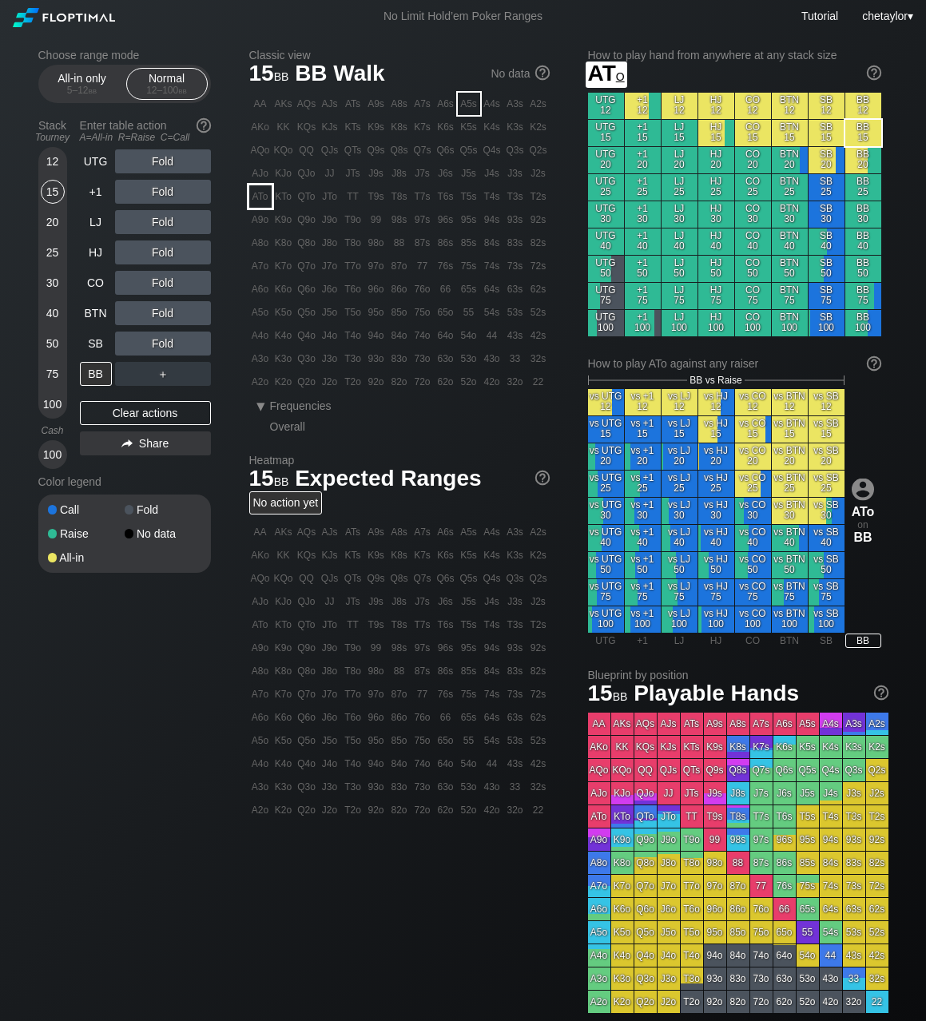
click at [266, 194] on div "ATo" at bounding box center [260, 196] width 22 height 22
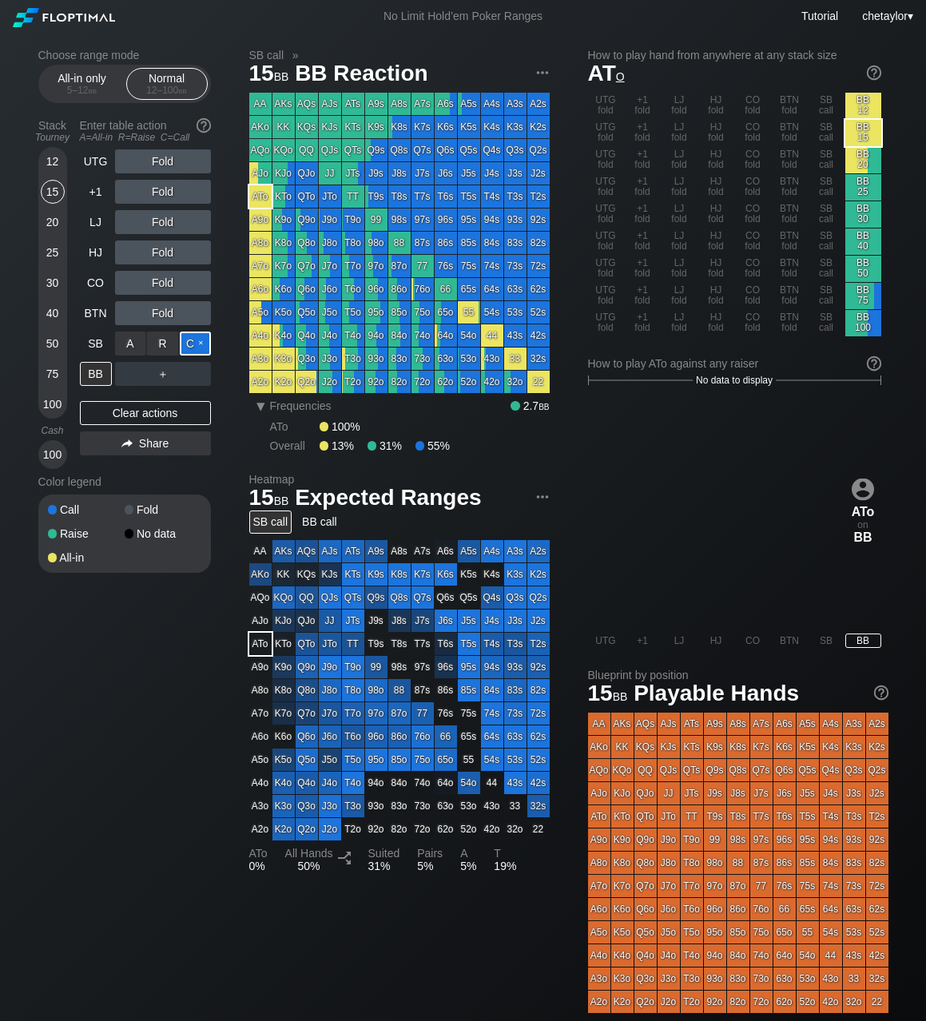
click at [193, 346] on div "C ✕" at bounding box center [195, 343] width 31 height 24
click at [105, 346] on div "SB" at bounding box center [96, 343] width 32 height 24
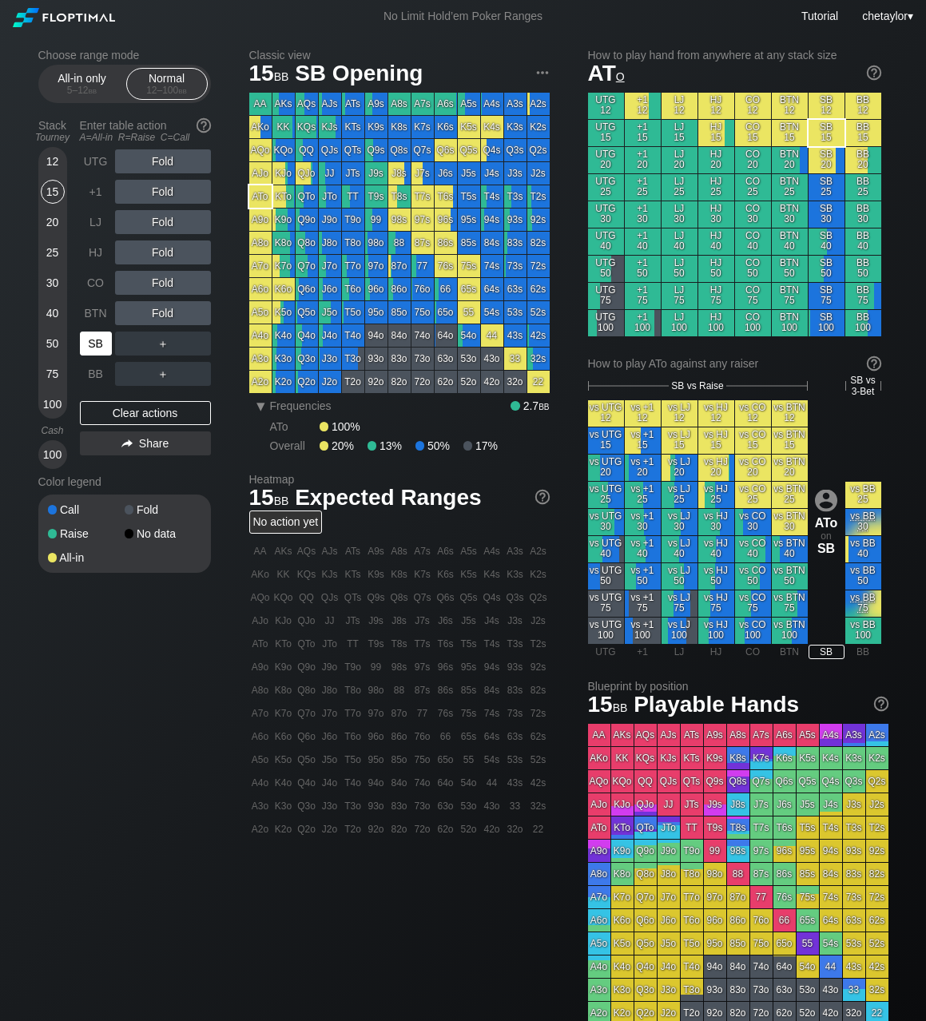
click at [105, 346] on div "SB" at bounding box center [96, 343] width 32 height 24
click at [123, 413] on div "Clear actions" at bounding box center [145, 413] width 131 height 24
click at [259, 129] on div "AKo" at bounding box center [260, 127] width 22 height 22
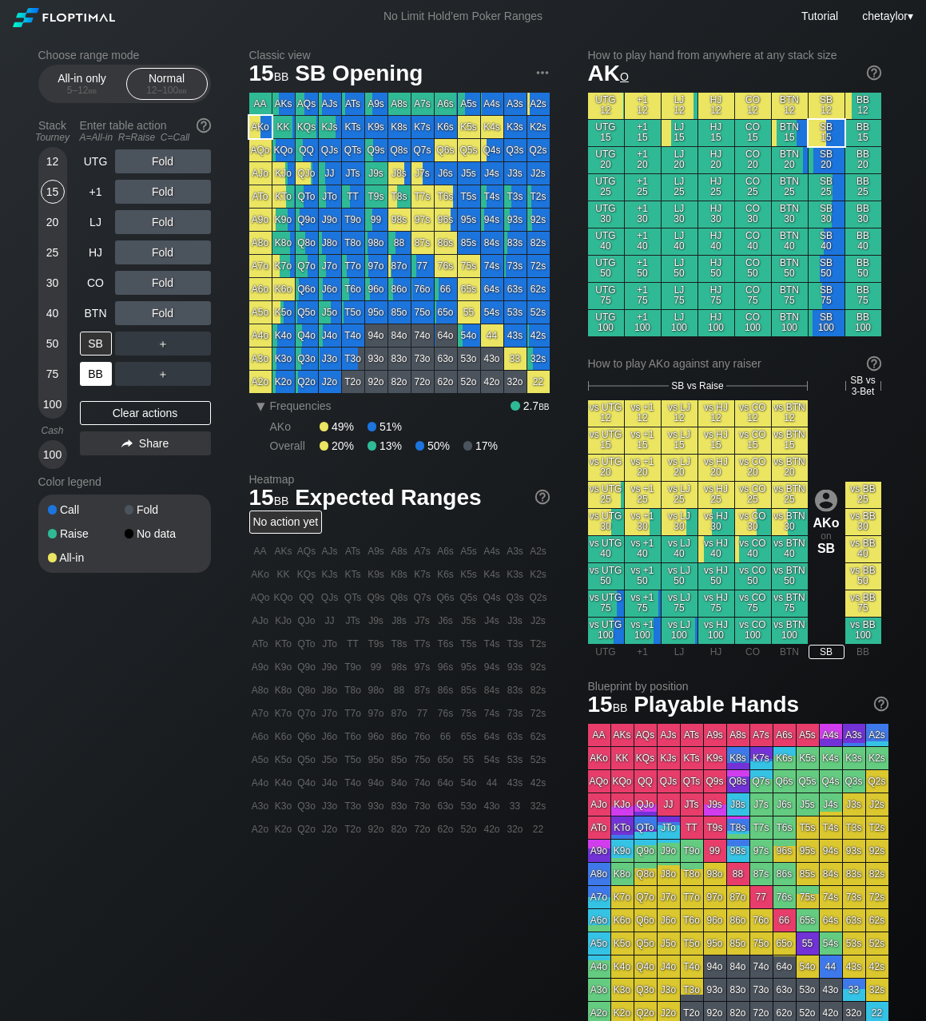
click at [87, 376] on div "BB" at bounding box center [96, 374] width 32 height 24
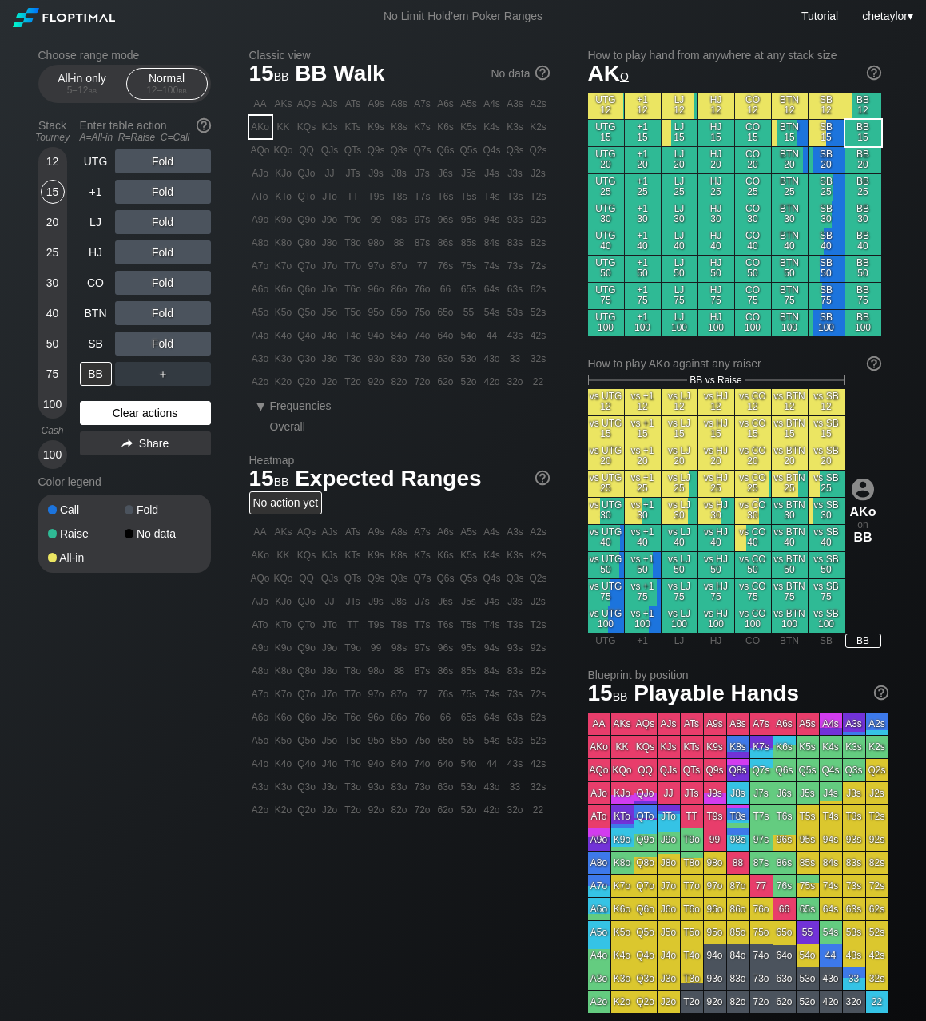
click at [114, 408] on div "Clear actions" at bounding box center [145, 413] width 131 height 24
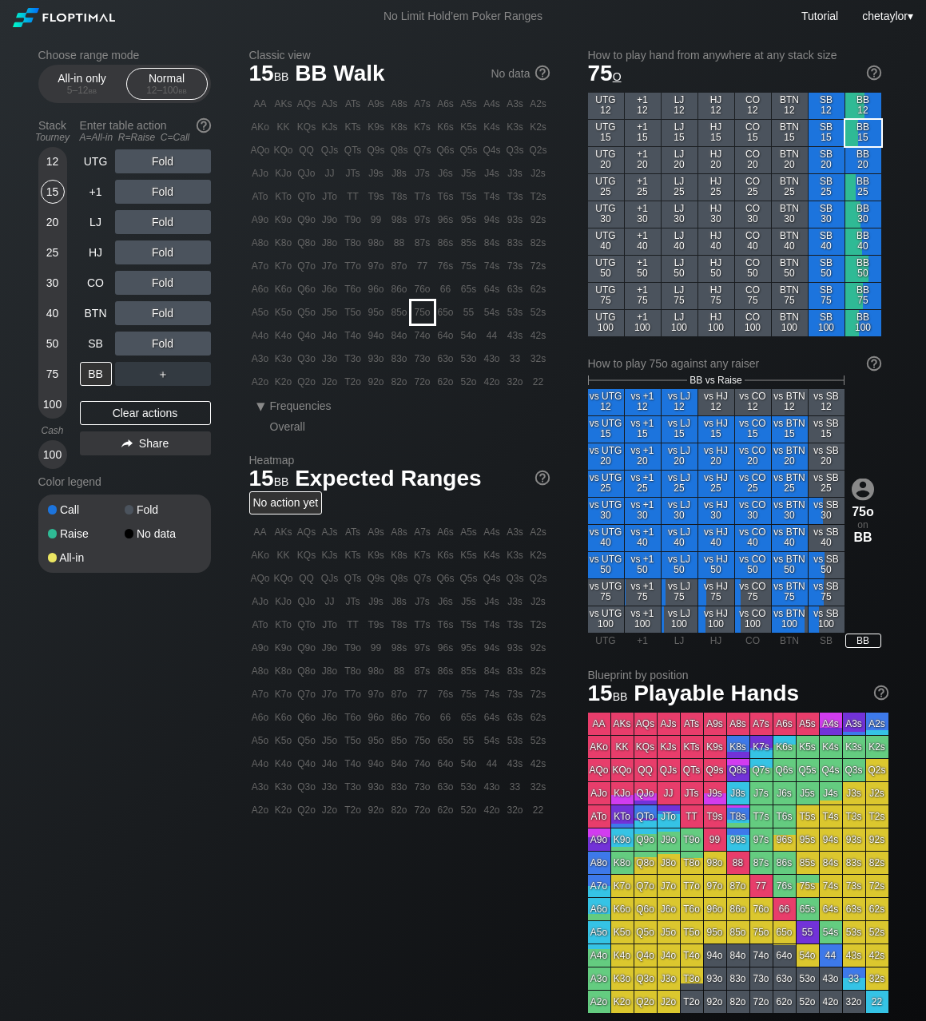
click at [418, 315] on div "75o" at bounding box center [422, 312] width 22 height 22
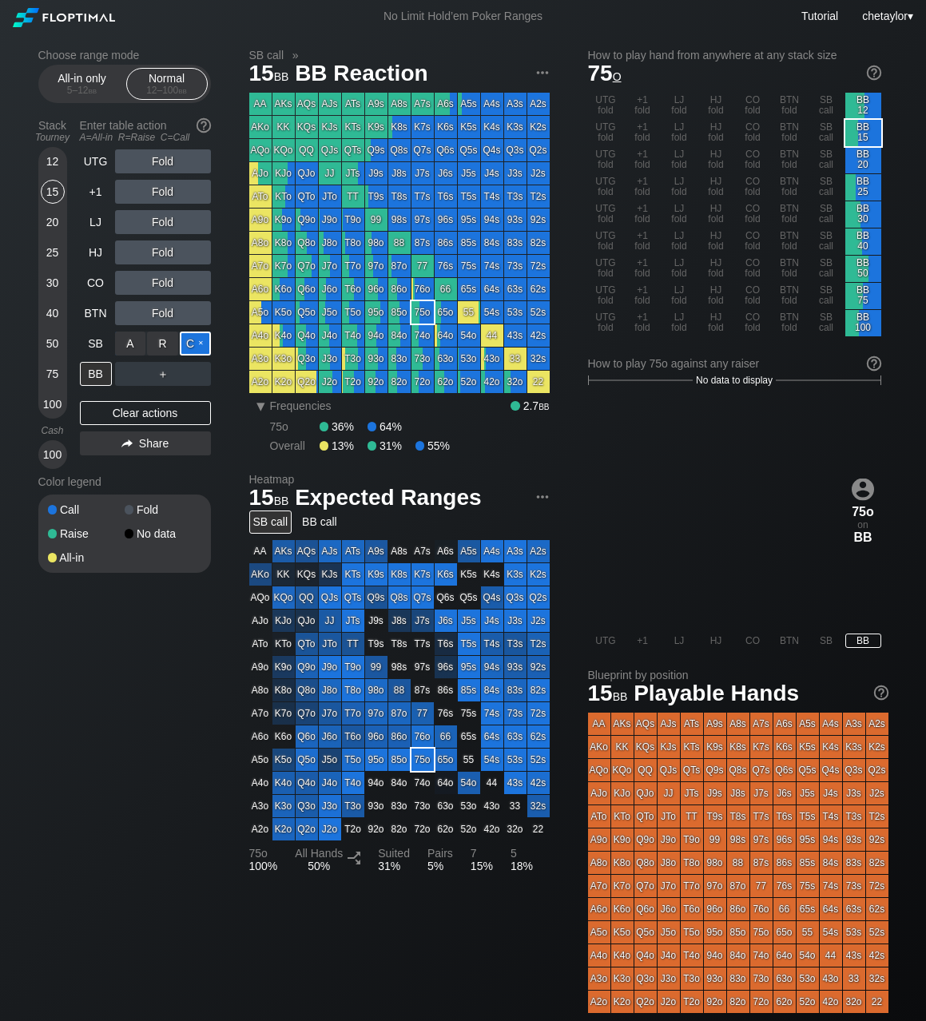
click at [196, 343] on div "C ✕" at bounding box center [195, 343] width 31 height 24
click at [80, 72] on div "All-in only 5 – 12 bb" at bounding box center [82, 84] width 73 height 30
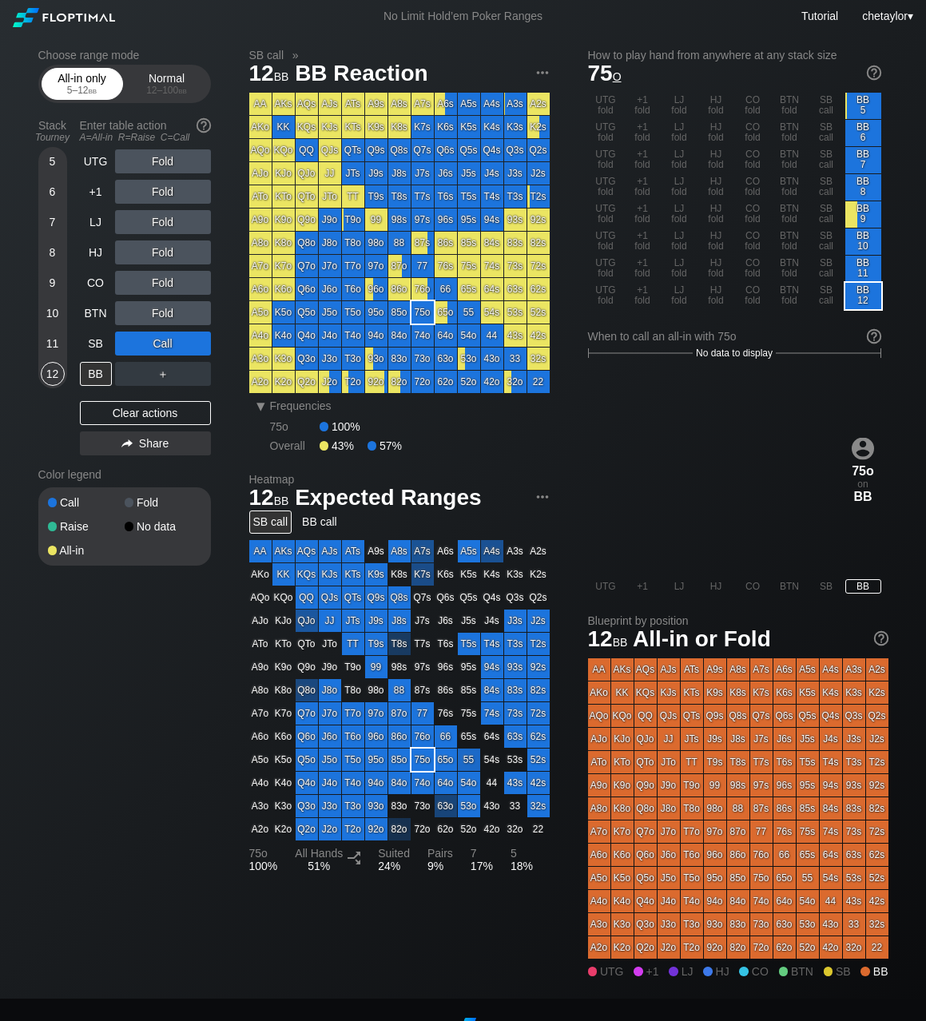
click at [80, 72] on div "All-in only 5 – 12 bb" at bounding box center [82, 84] width 73 height 30
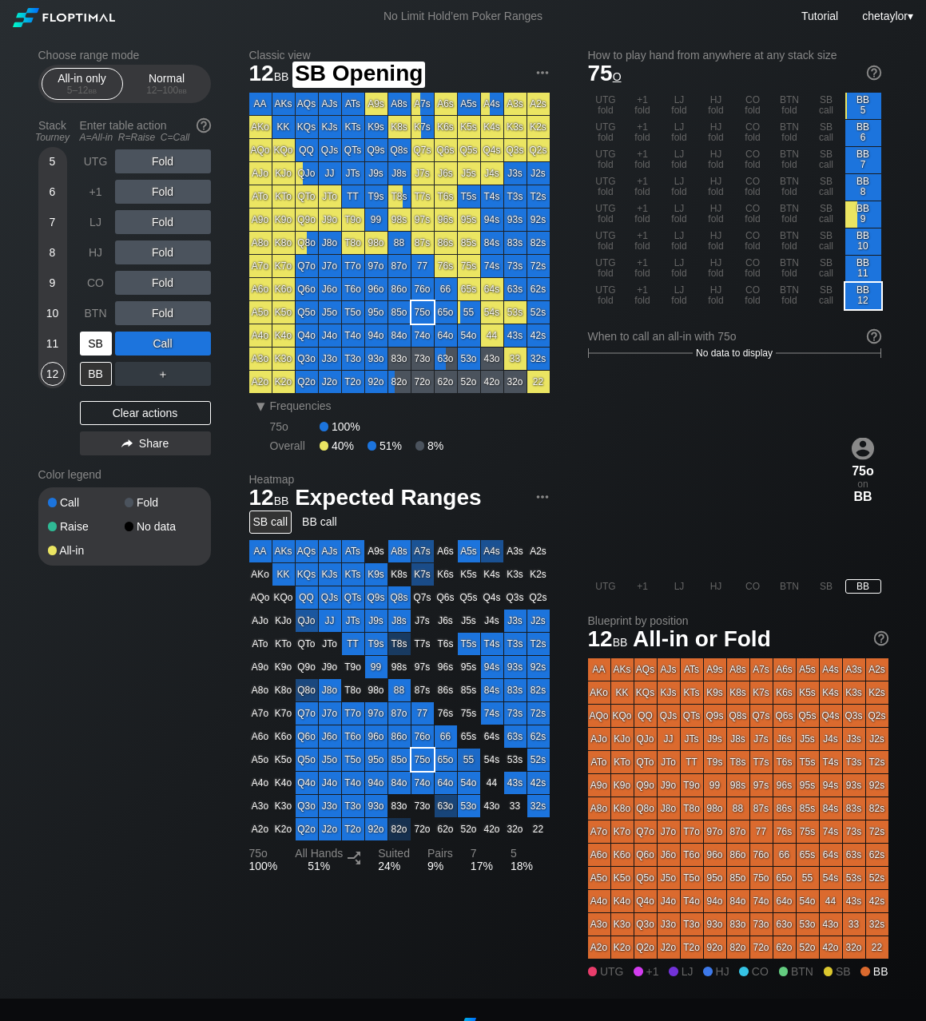
click at [102, 343] on div "SB" at bounding box center [96, 343] width 32 height 24
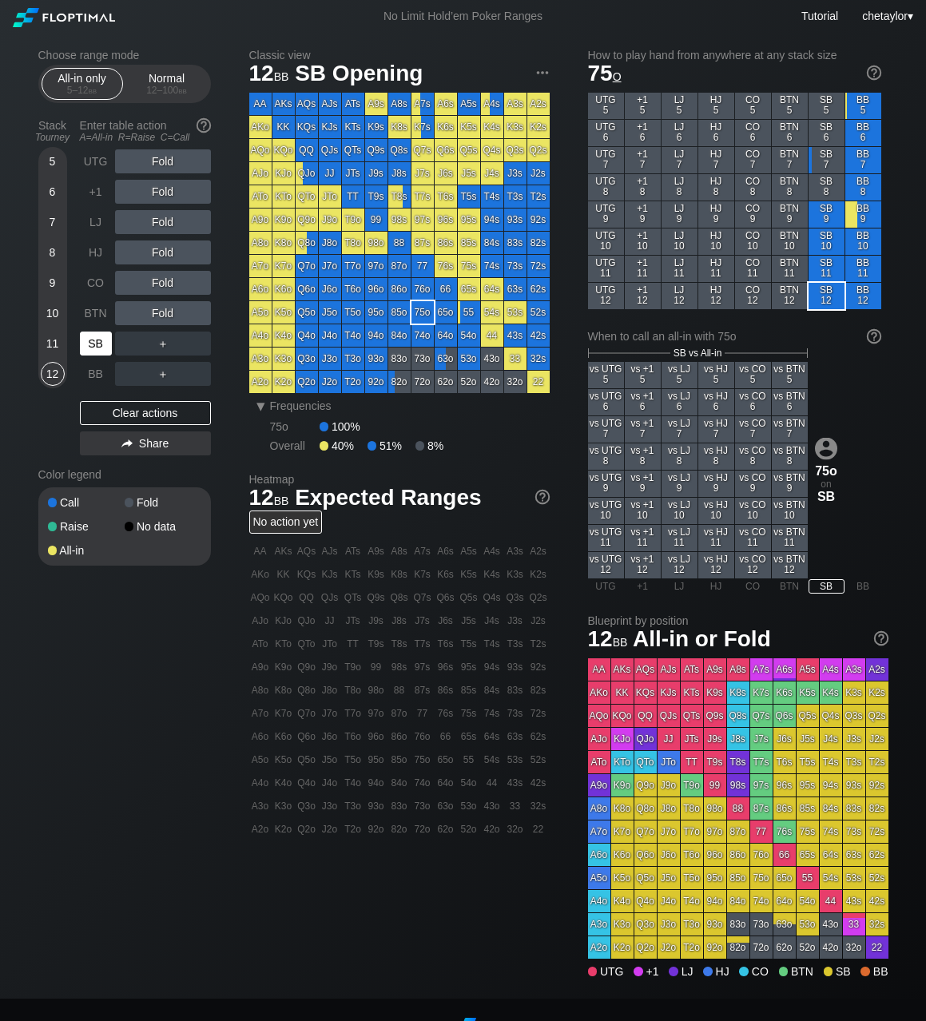
click at [102, 343] on div "SB" at bounding box center [96, 343] width 32 height 24
click at [95, 375] on div "BB" at bounding box center [96, 374] width 32 height 24
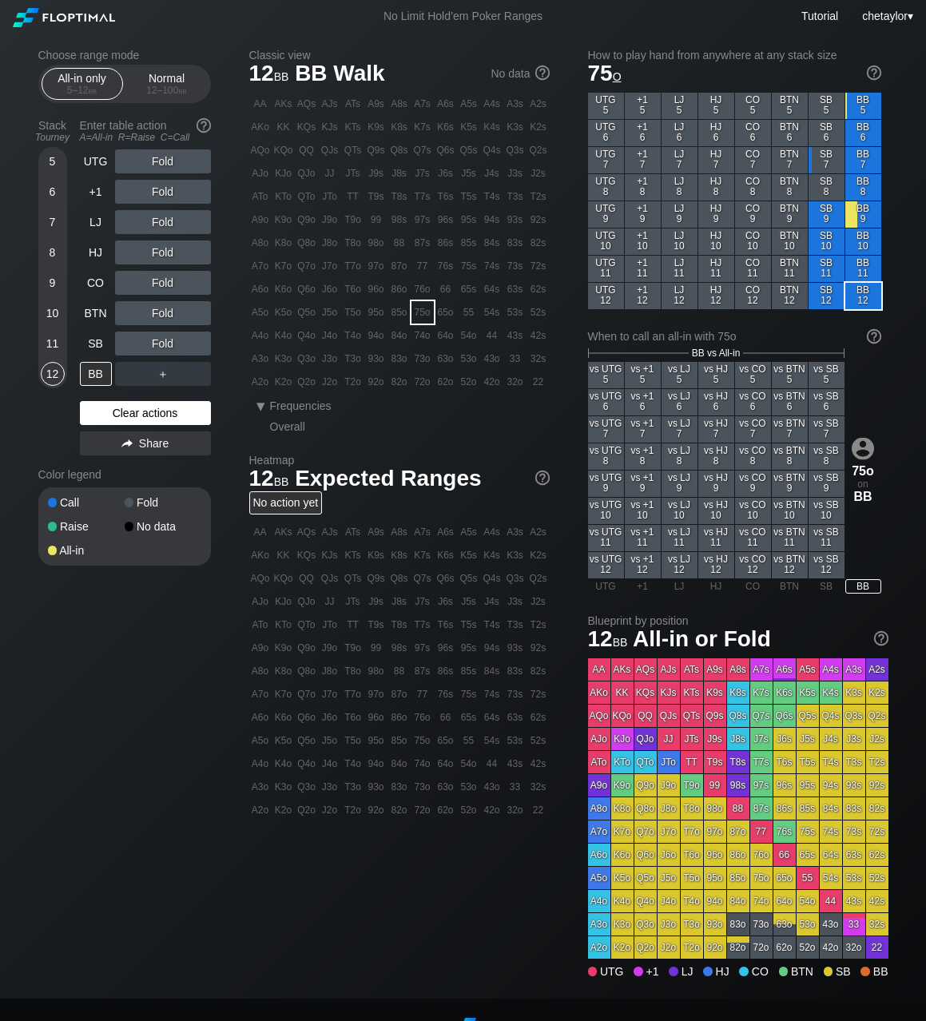
click at [136, 405] on div "Clear actions" at bounding box center [145, 413] width 131 height 24
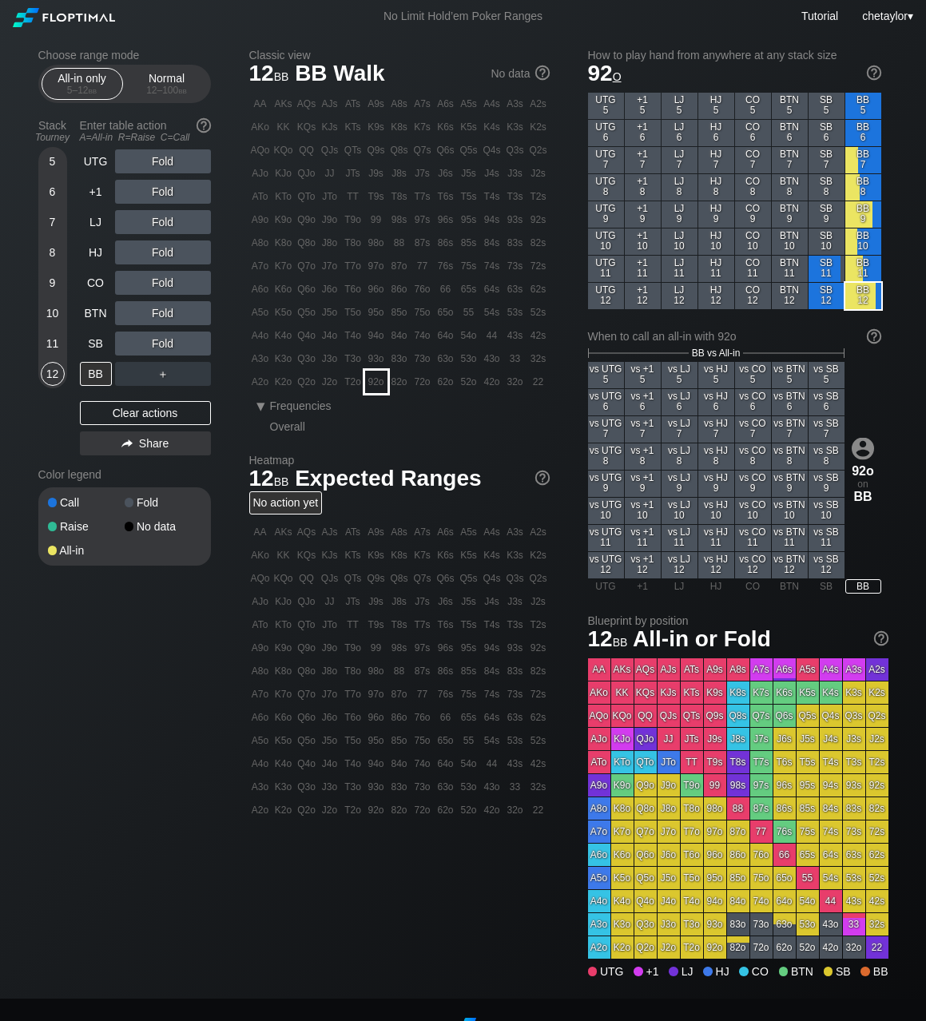
click at [372, 381] on div "92o" at bounding box center [376, 382] width 22 height 22
click at [201, 343] on div "C ✕" at bounding box center [195, 343] width 31 height 24
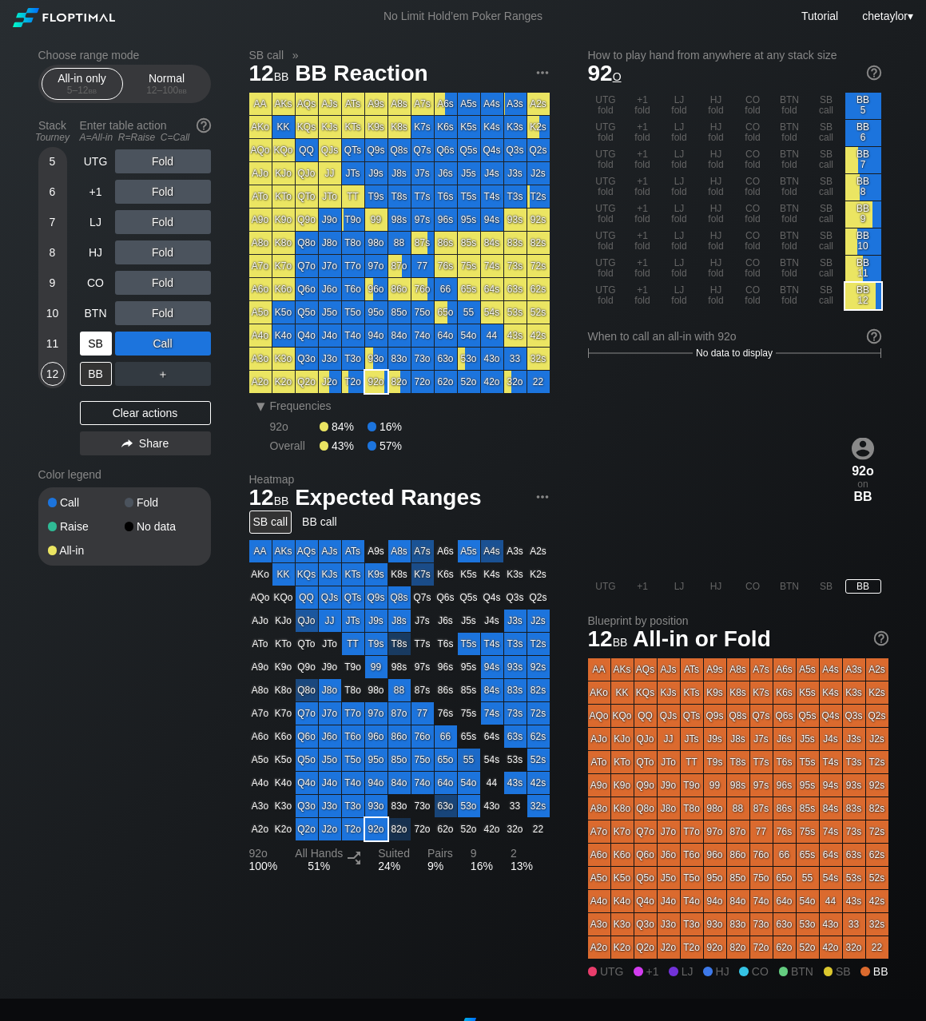
click at [102, 347] on div "SB" at bounding box center [96, 343] width 32 height 24
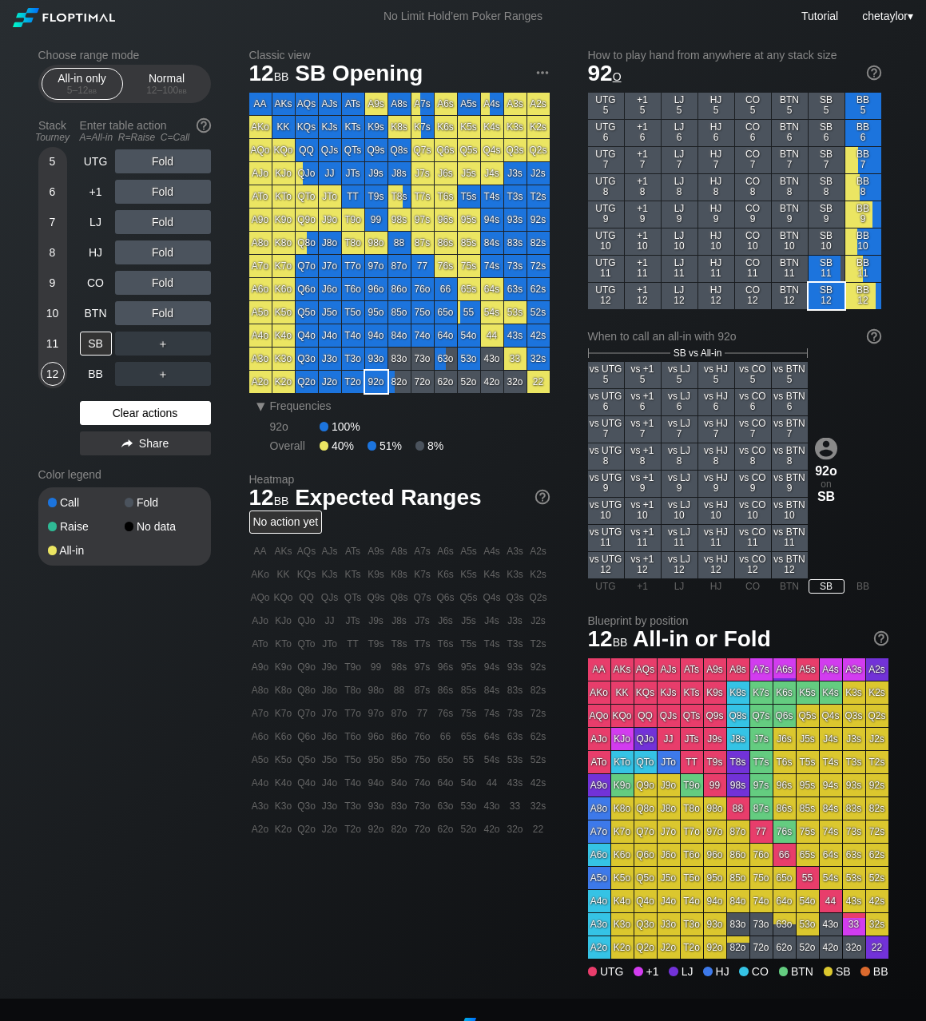
click at [129, 415] on div "Clear actions" at bounding box center [145, 413] width 131 height 24
click at [462, 245] on div "85s" at bounding box center [469, 243] width 22 height 22
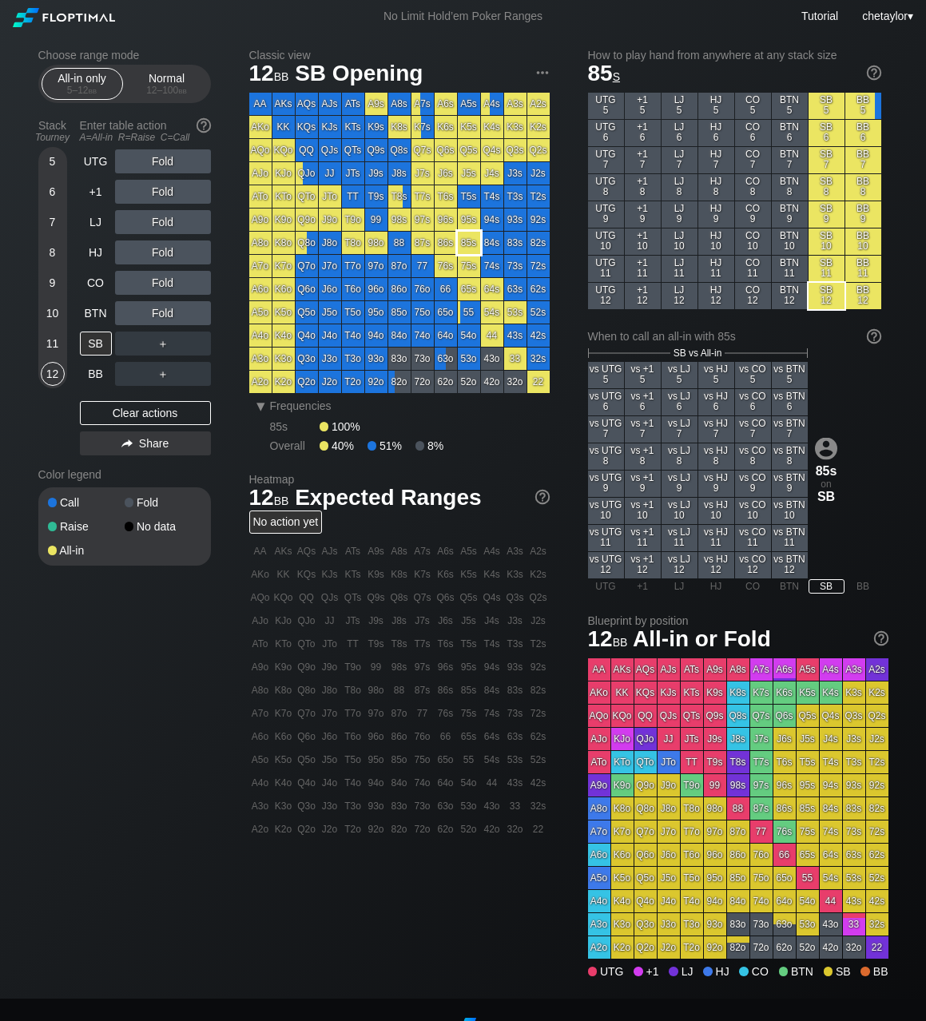
click at [462, 245] on div "85s" at bounding box center [469, 243] width 22 height 22
click at [90, 379] on div "BB" at bounding box center [96, 374] width 32 height 24
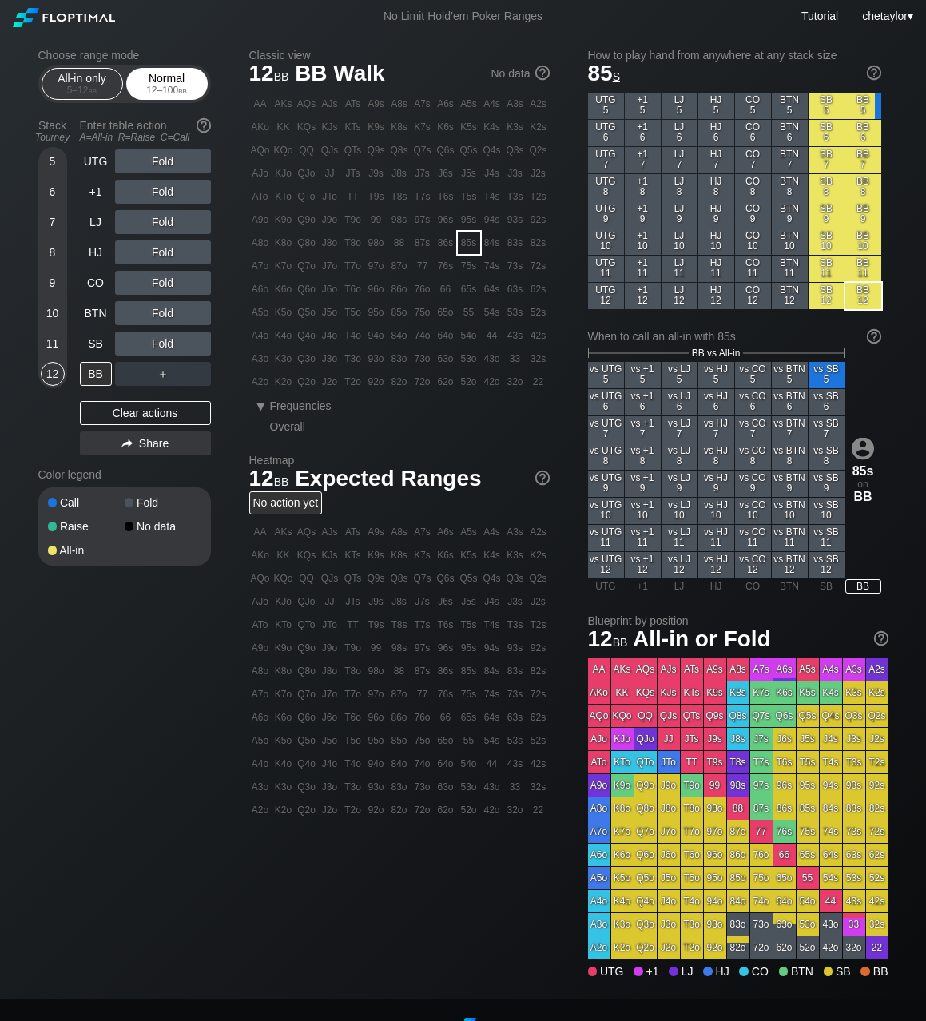
click at [177, 80] on div "Normal 12 – 100 bb" at bounding box center [166, 84] width 73 height 30
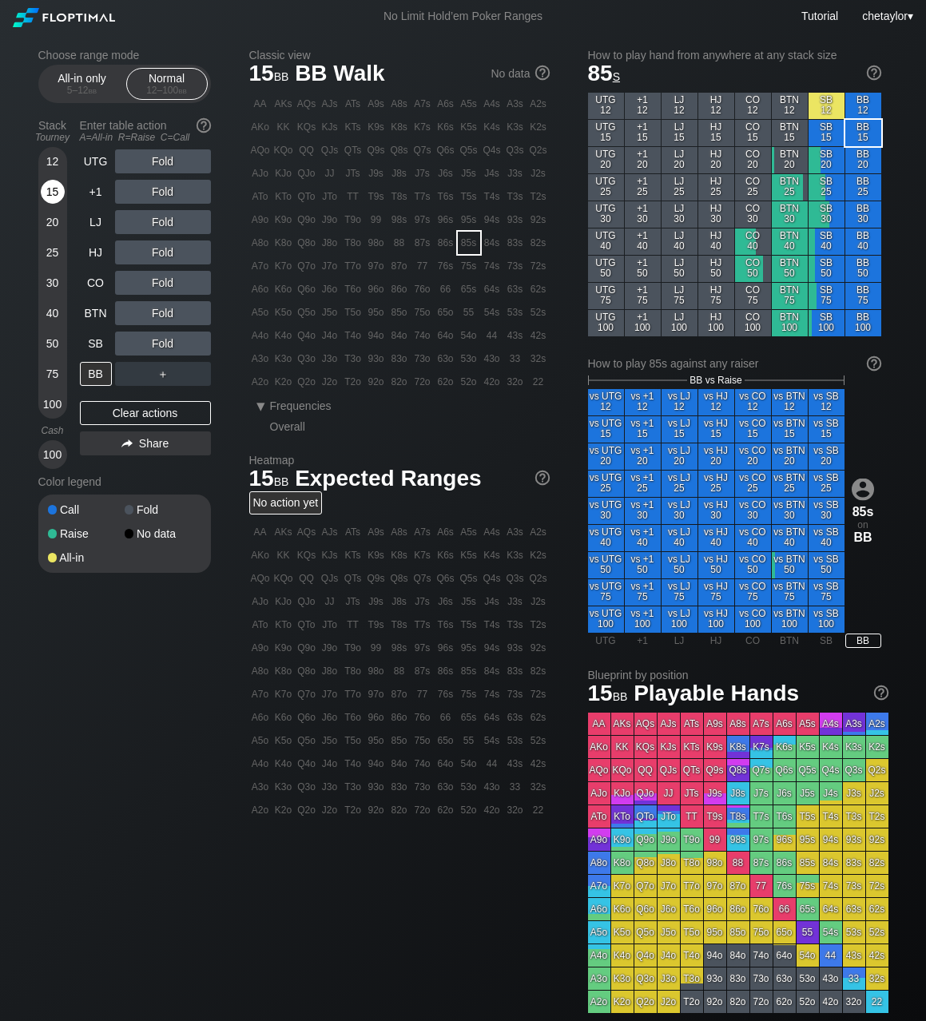
click at [58, 188] on div "15" at bounding box center [53, 192] width 24 height 24
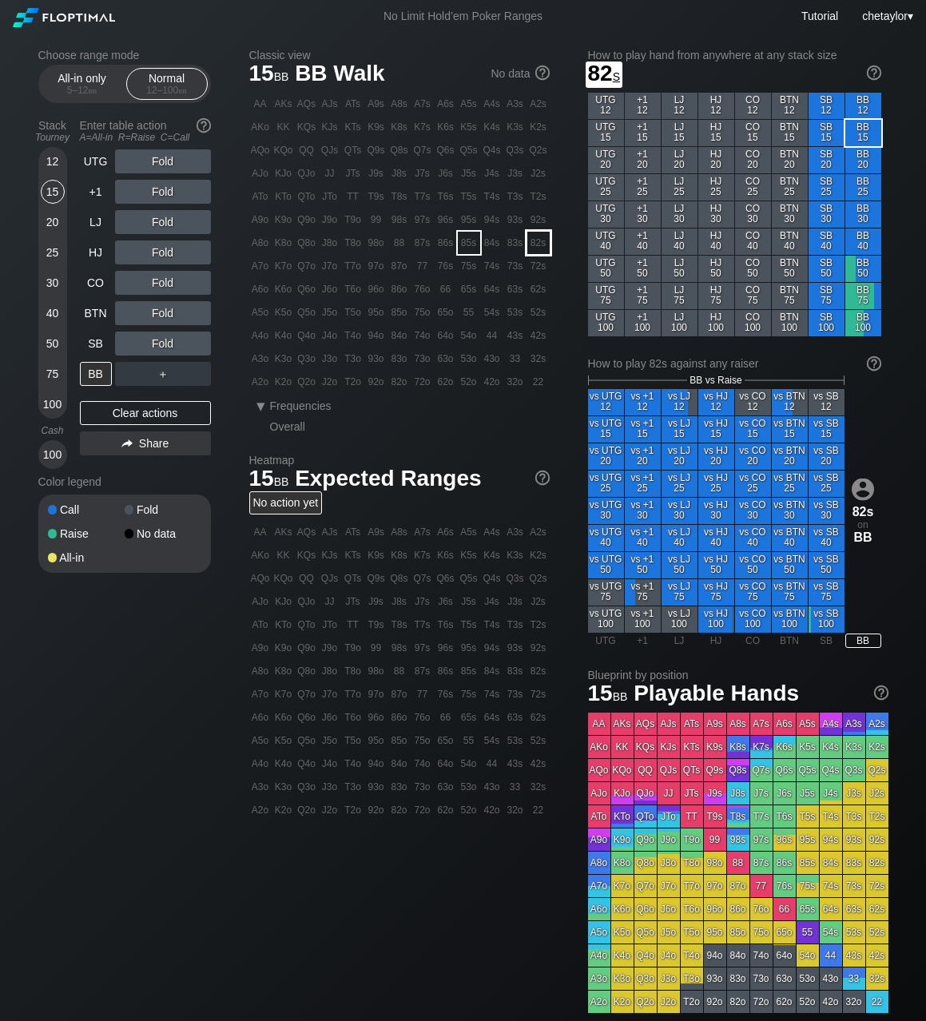
click at [540, 244] on div "82s" at bounding box center [538, 243] width 22 height 22
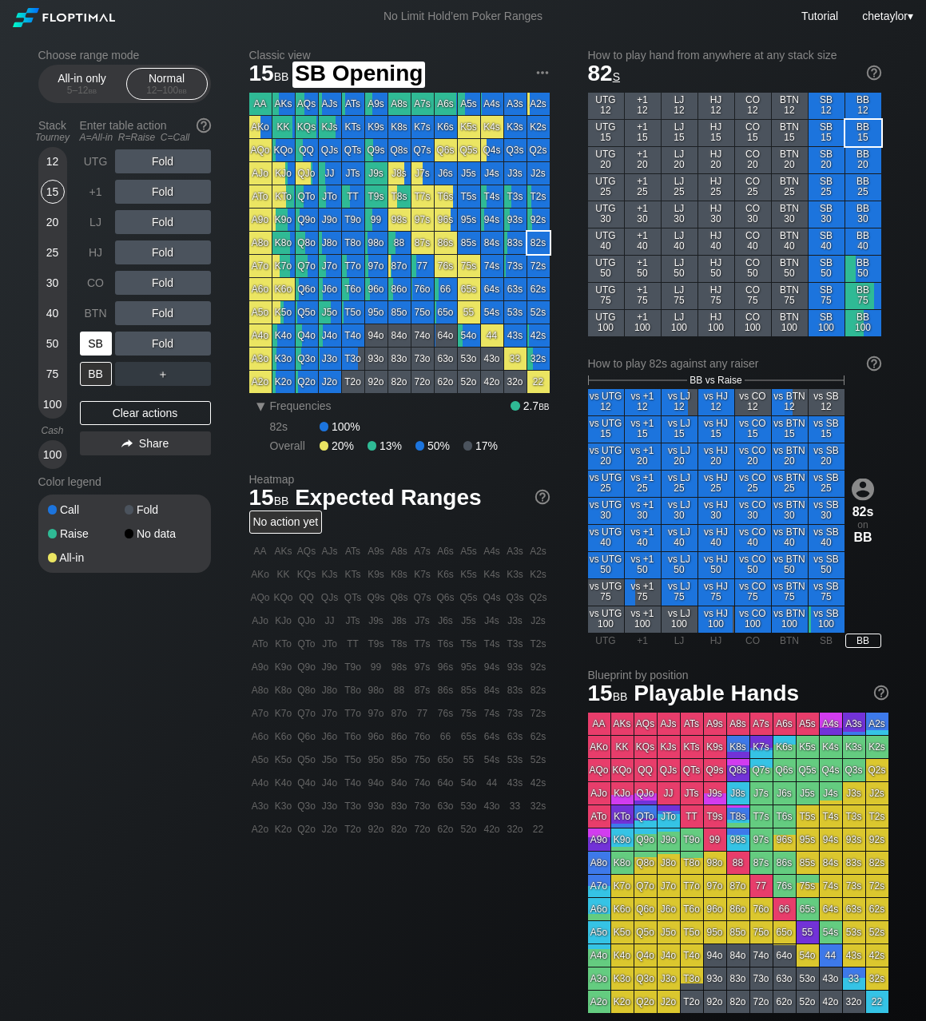
click at [97, 351] on div "SB" at bounding box center [96, 343] width 32 height 24
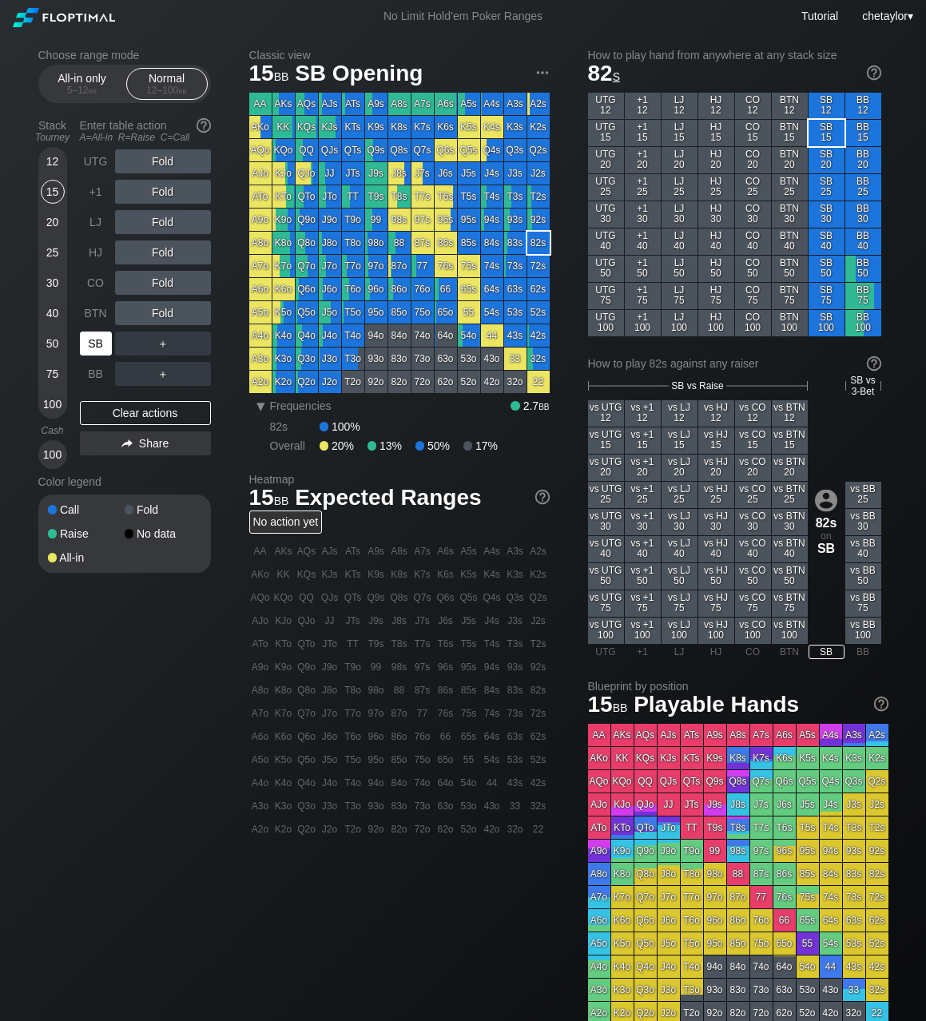
click at [97, 351] on div "SB" at bounding box center [96, 343] width 32 height 24
click at [121, 415] on div "Clear actions" at bounding box center [145, 413] width 131 height 24
click at [89, 380] on div "BB" at bounding box center [96, 374] width 32 height 24
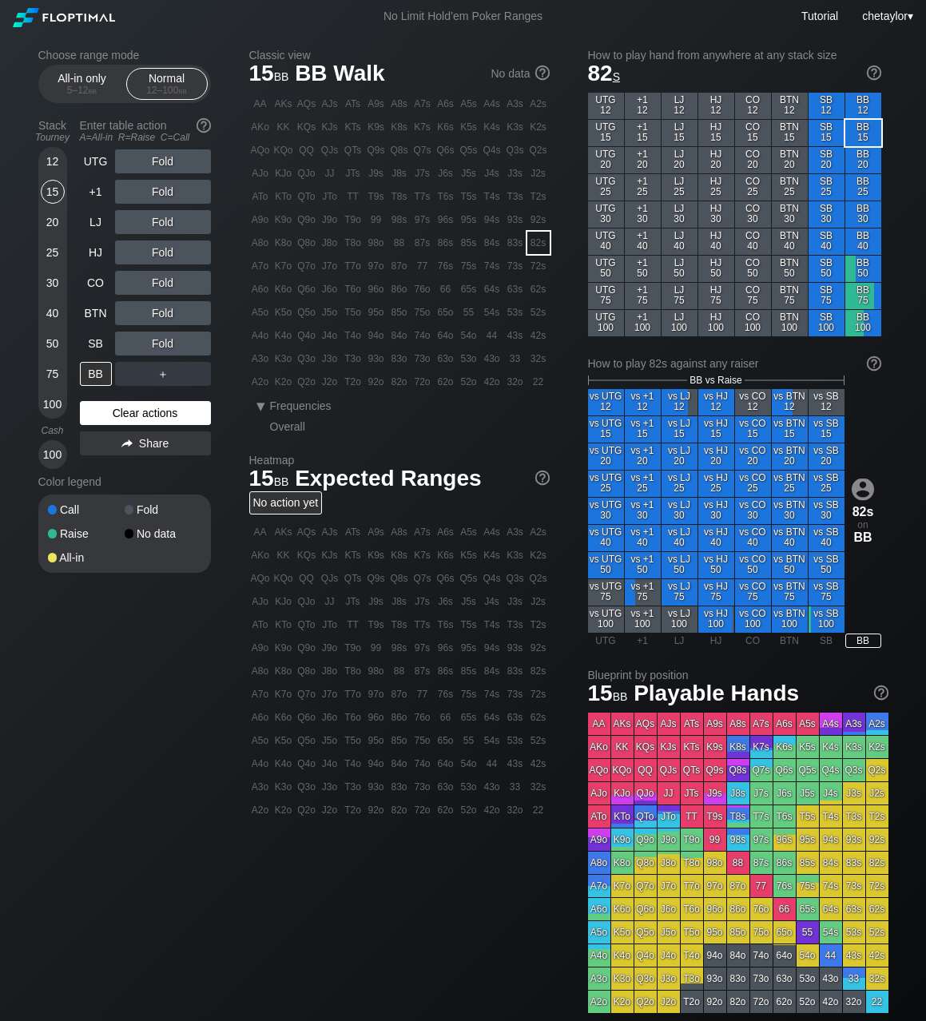
click at [113, 409] on div "Clear actions" at bounding box center [145, 413] width 131 height 24
click at [515, 129] on div "K3s" at bounding box center [515, 127] width 22 height 22
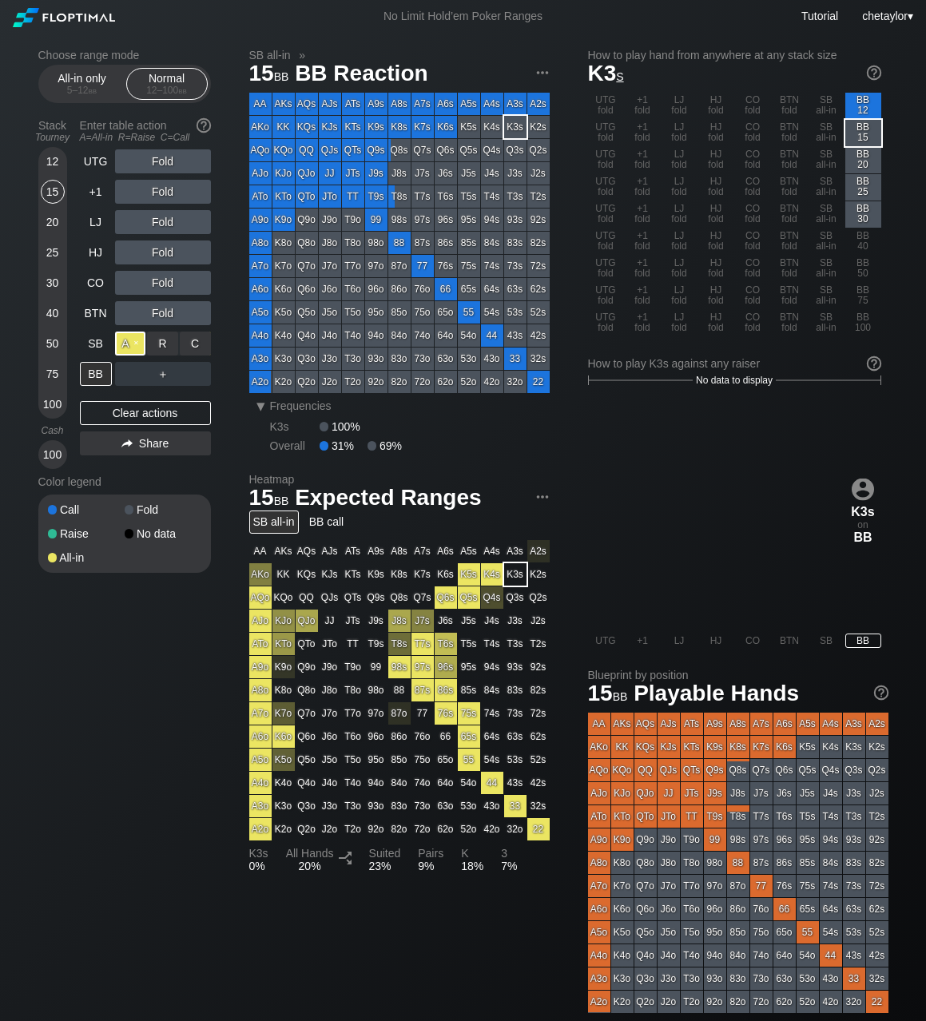
click at [126, 345] on div "A ✕" at bounding box center [130, 343] width 31 height 24
click at [93, 340] on div "SB" at bounding box center [96, 343] width 32 height 24
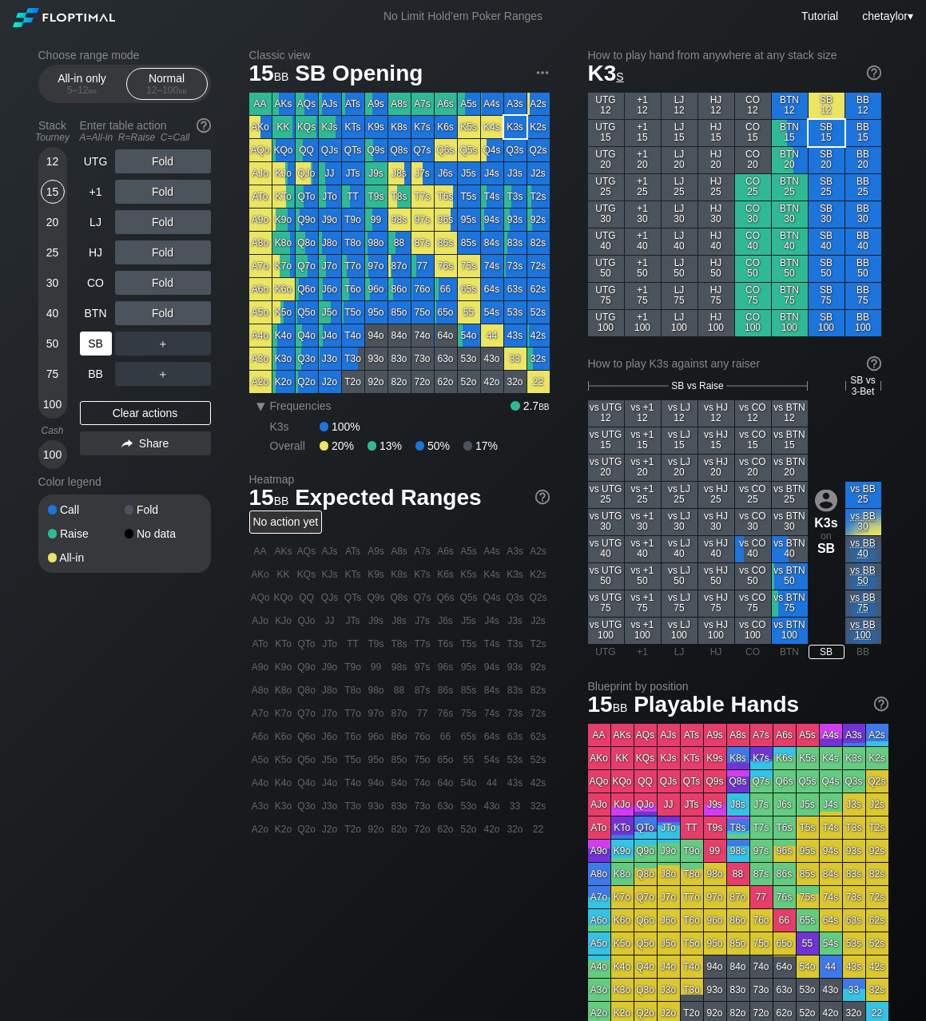
click at [93, 340] on div "SB" at bounding box center [96, 343] width 32 height 24
click at [125, 410] on div "Clear actions" at bounding box center [145, 413] width 131 height 24
click at [75, 82] on div "All-in only 5 – 12 bb" at bounding box center [82, 84] width 73 height 30
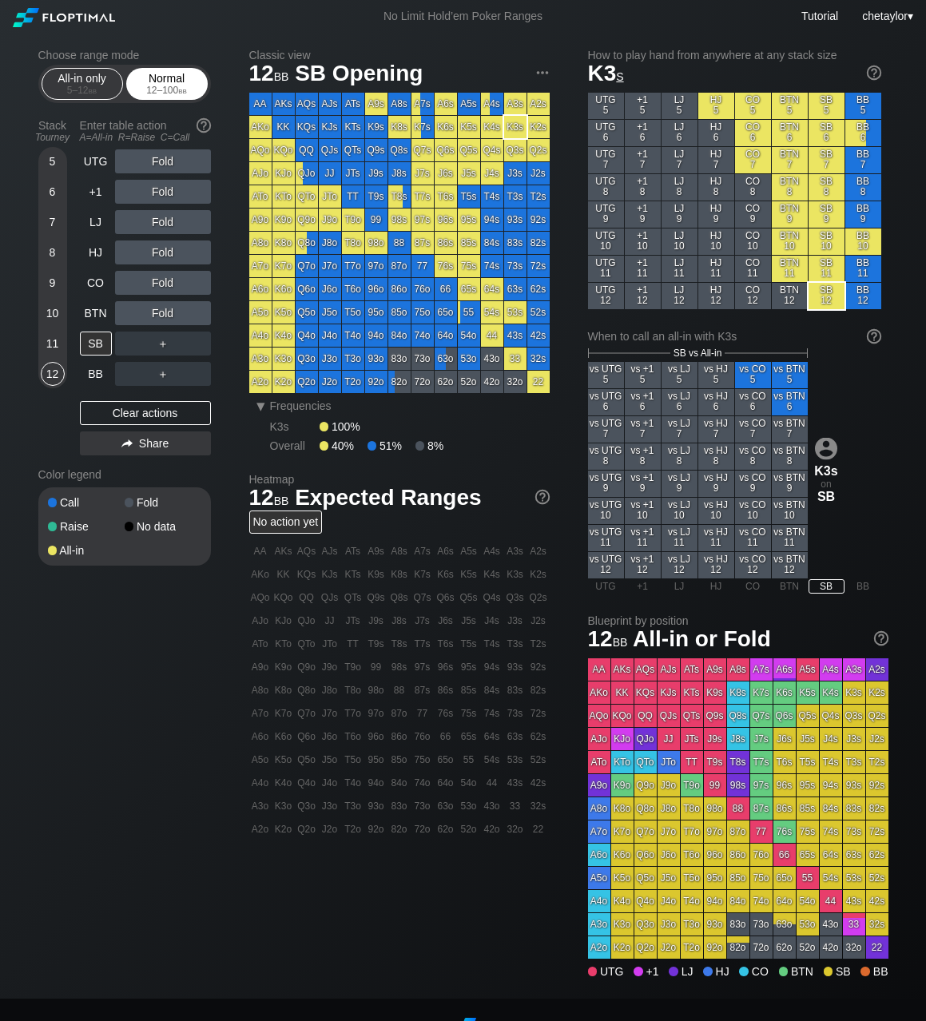
click at [162, 86] on div "12 – 100 bb" at bounding box center [166, 90] width 67 height 11
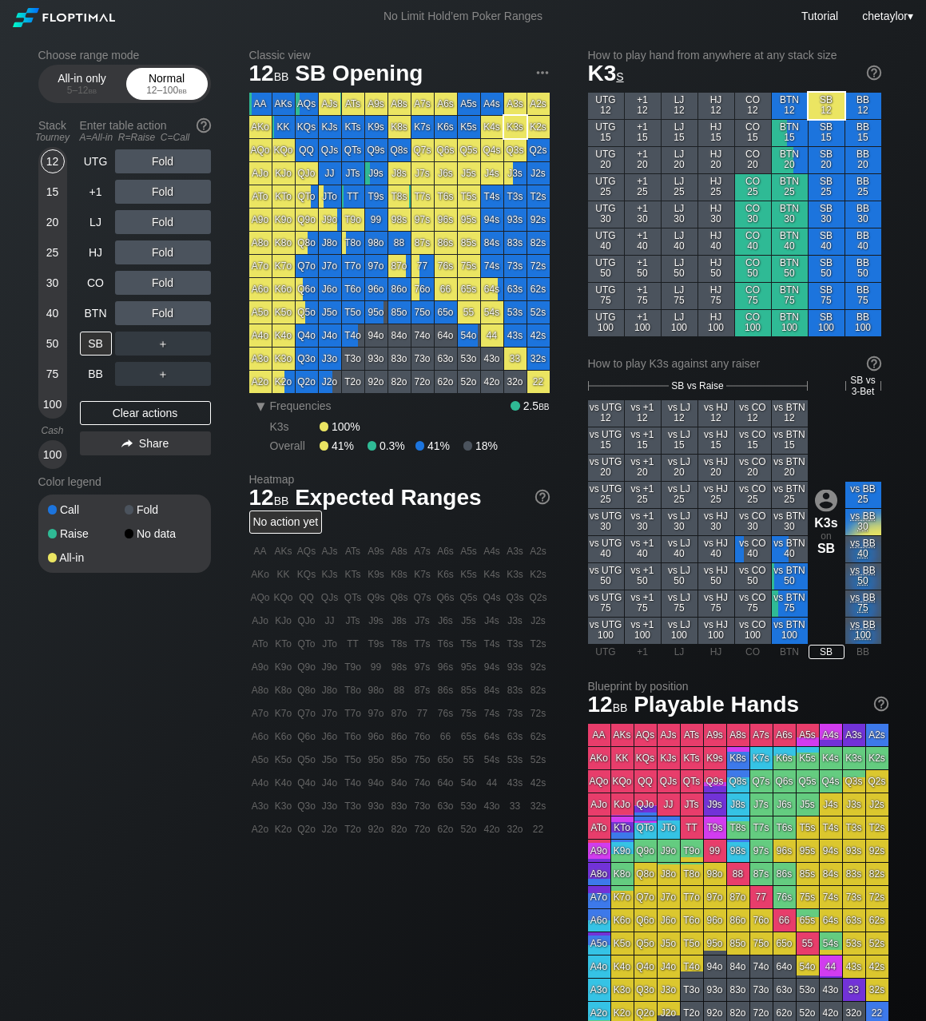
click at [162, 86] on div "12 – 100 bb" at bounding box center [166, 90] width 67 height 11
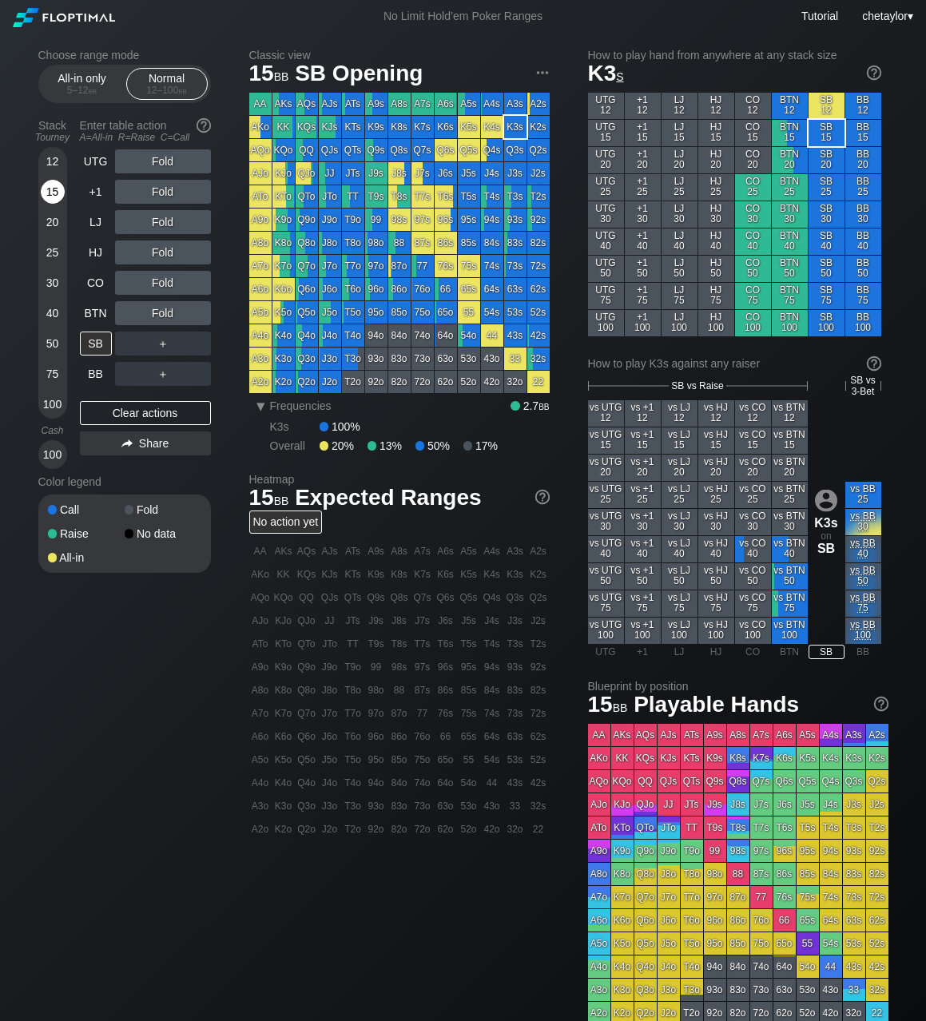
click at [53, 195] on div "15" at bounding box center [53, 192] width 24 height 24
click at [80, 86] on div "5 – 12 bb" at bounding box center [82, 90] width 67 height 11
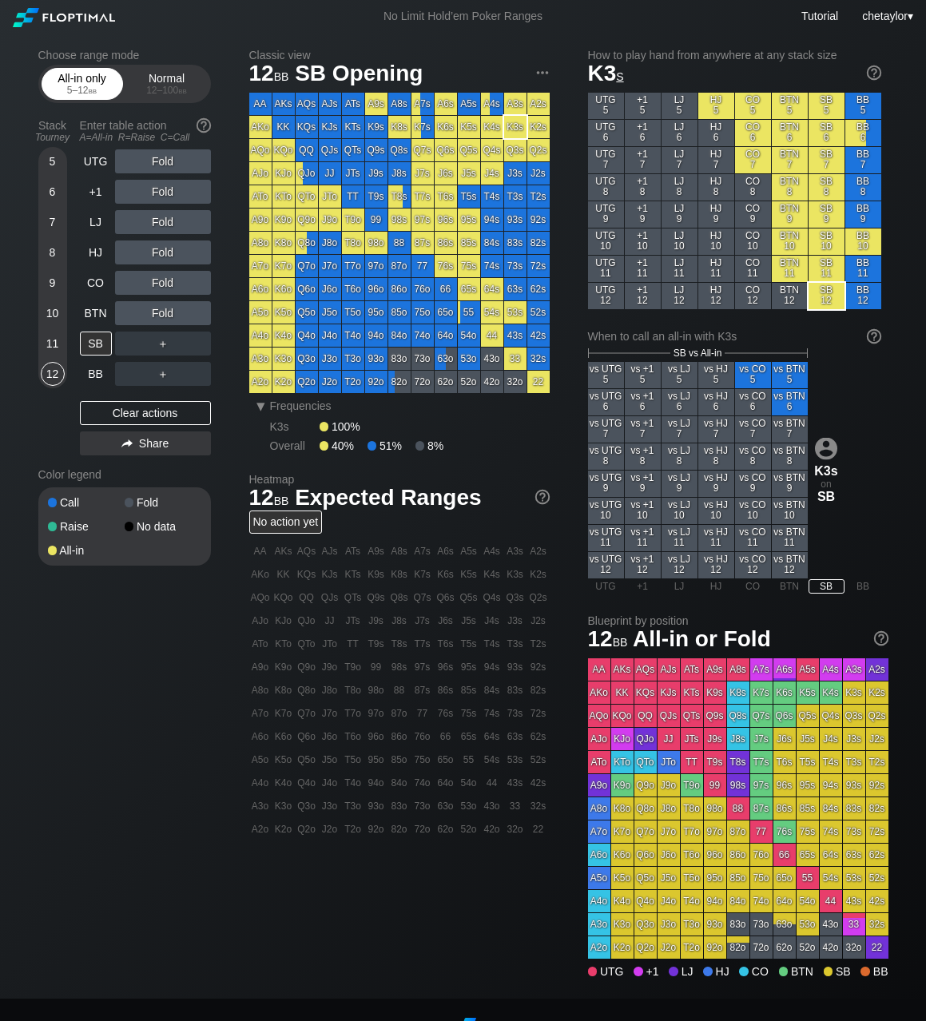
click at [80, 86] on div "5 – 12 bb" at bounding box center [82, 90] width 67 height 11
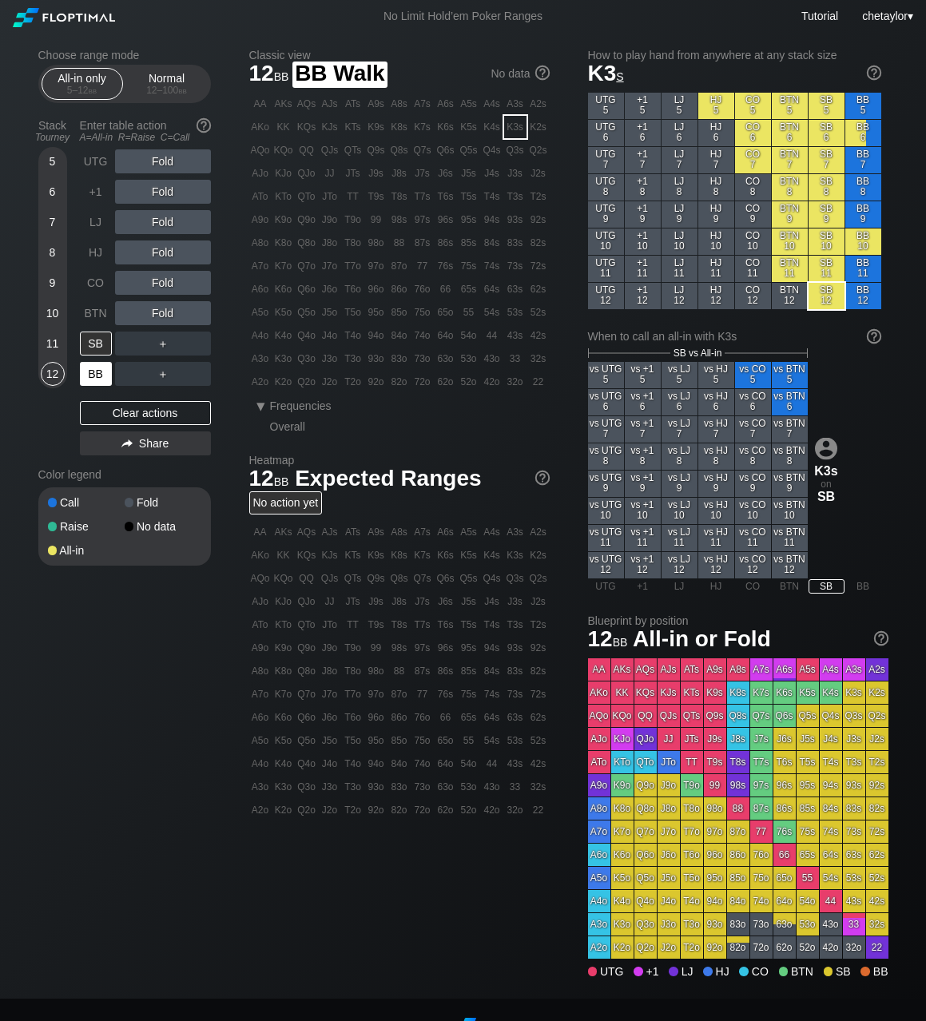
click at [92, 371] on div "BB" at bounding box center [96, 374] width 32 height 24
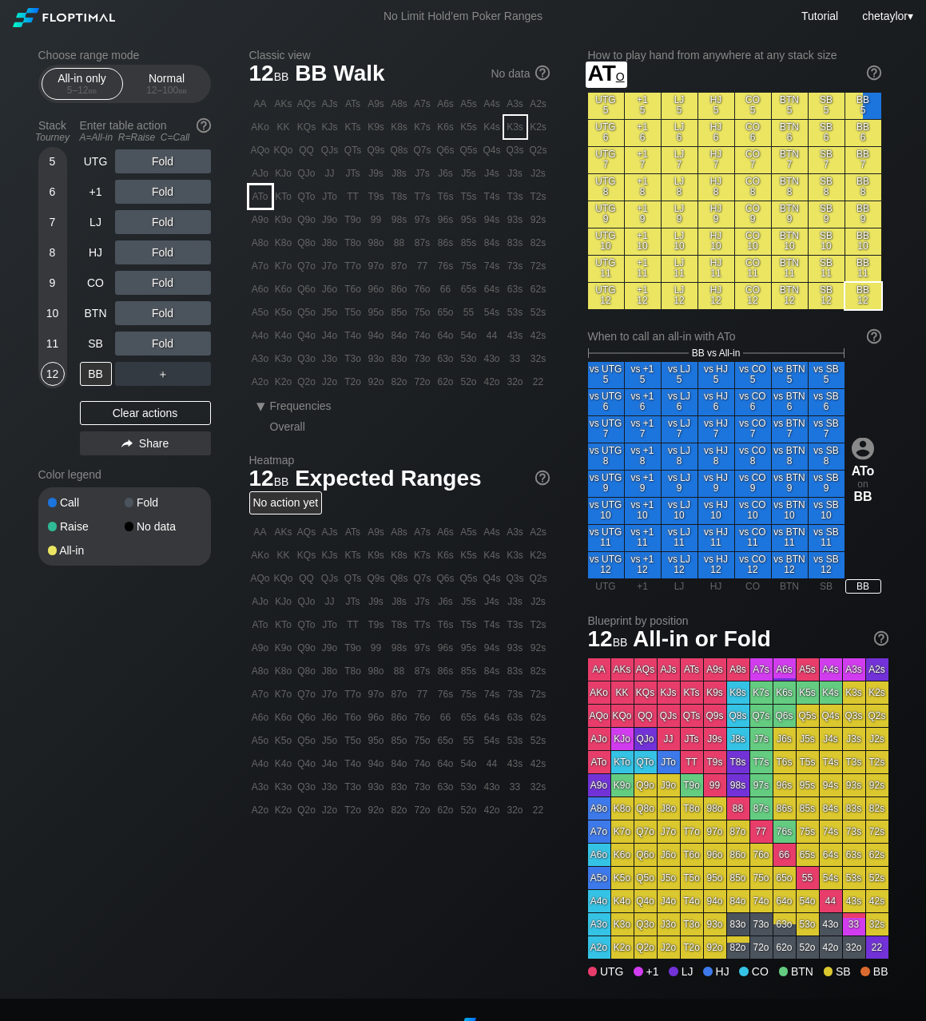
click at [265, 200] on div "ATo" at bounding box center [260, 196] width 22 height 22
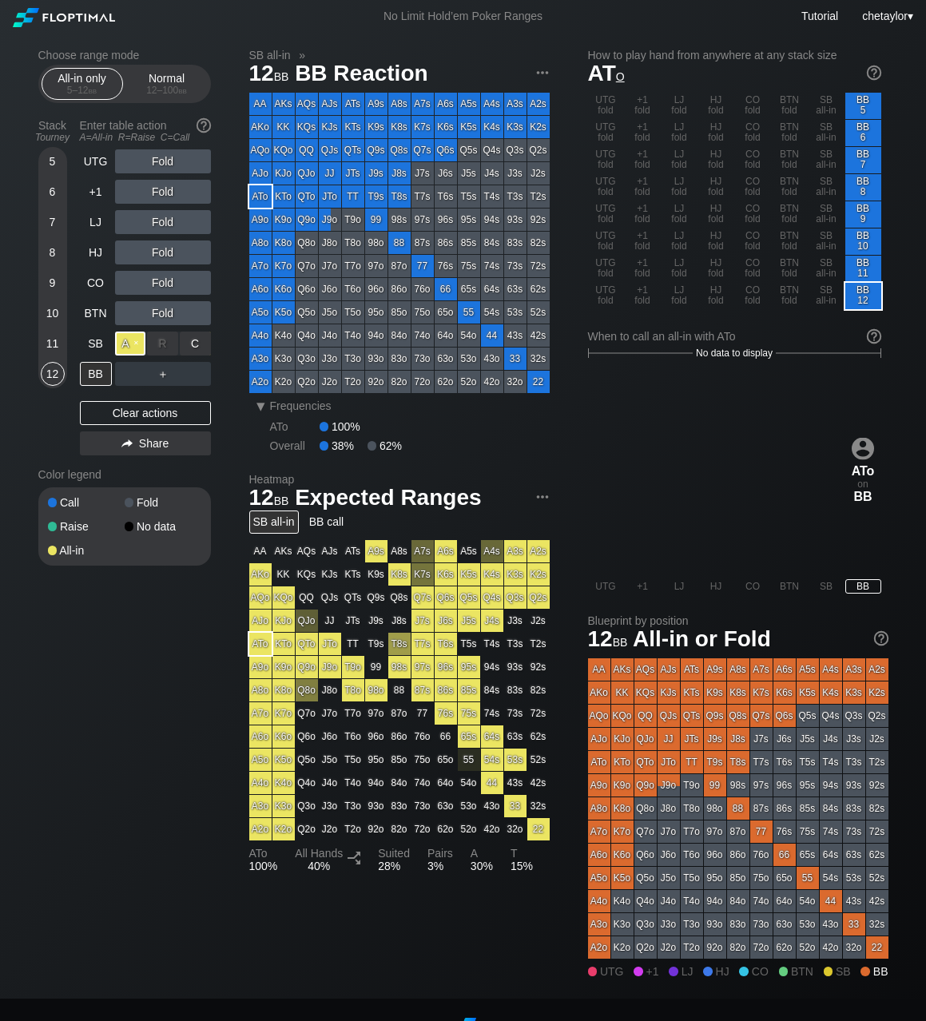
click at [136, 347] on div "A ✕" at bounding box center [130, 343] width 31 height 24
click at [46, 224] on div "7" at bounding box center [53, 222] width 24 height 24
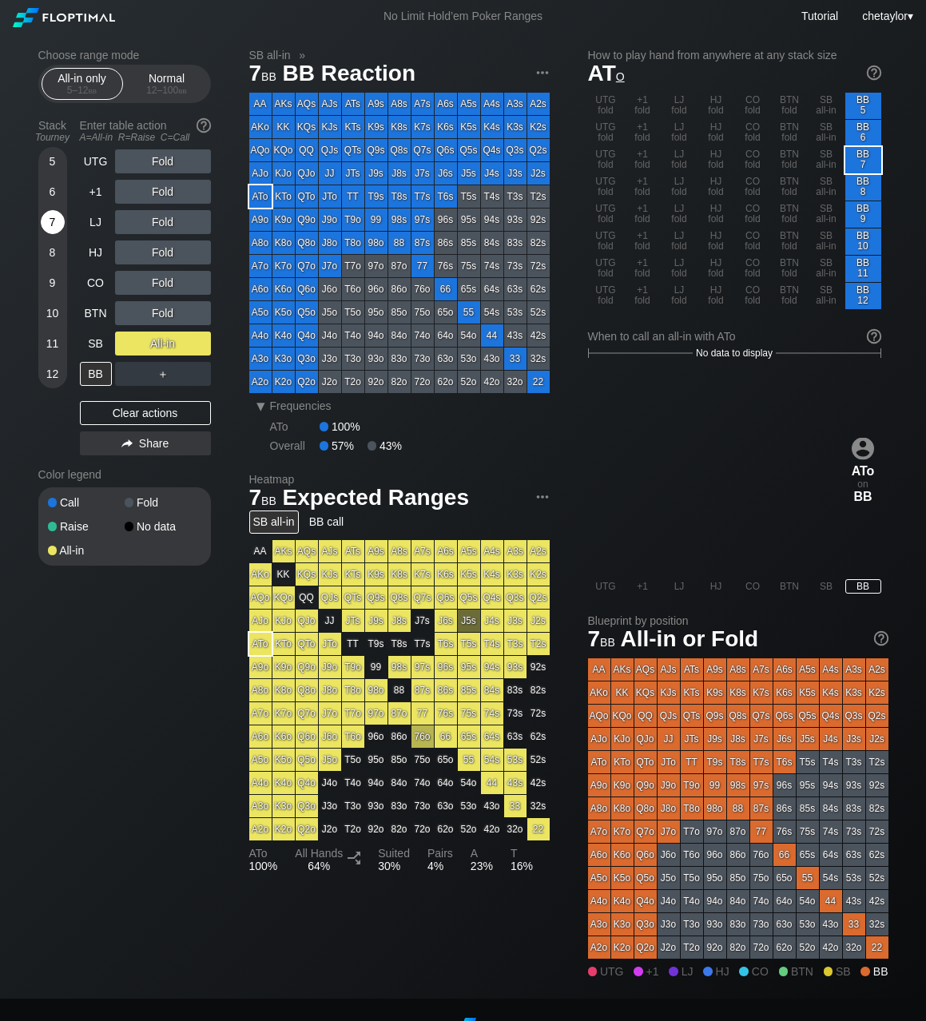
click at [46, 224] on div "7" at bounding box center [53, 222] width 24 height 24
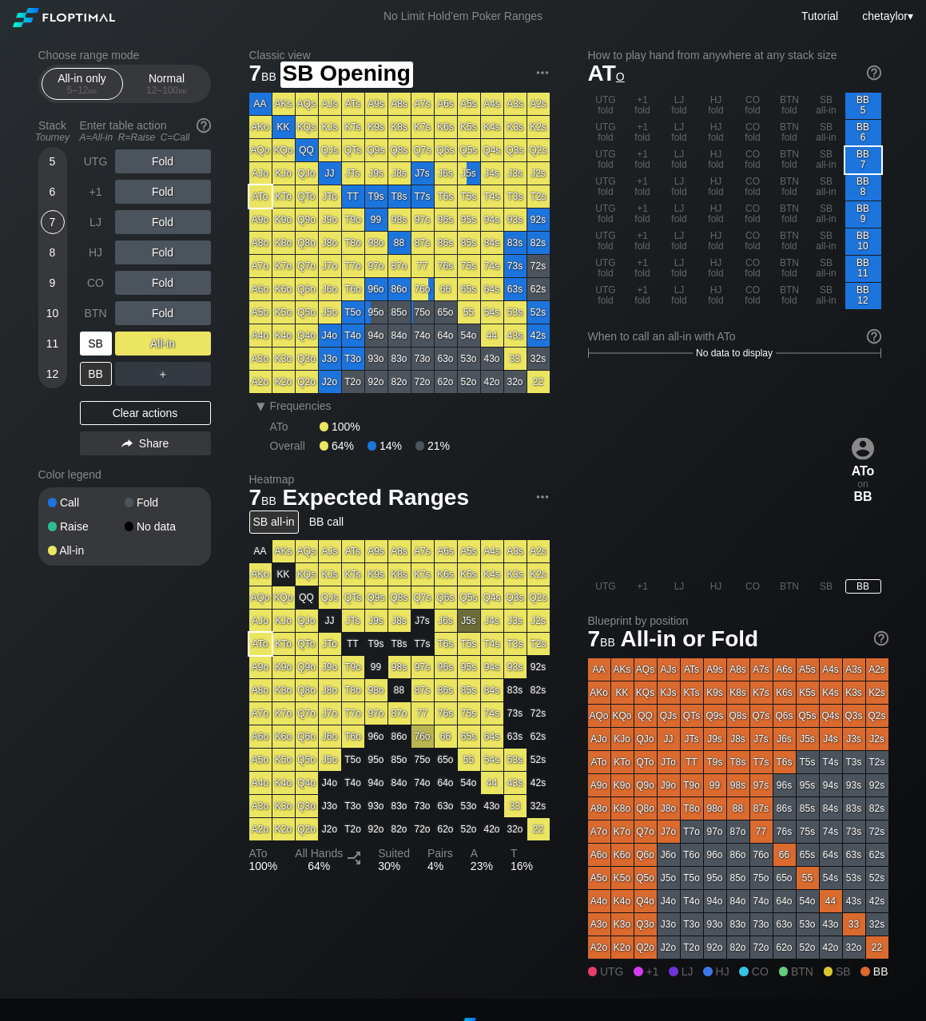
click at [97, 341] on div "SB" at bounding box center [96, 343] width 32 height 24
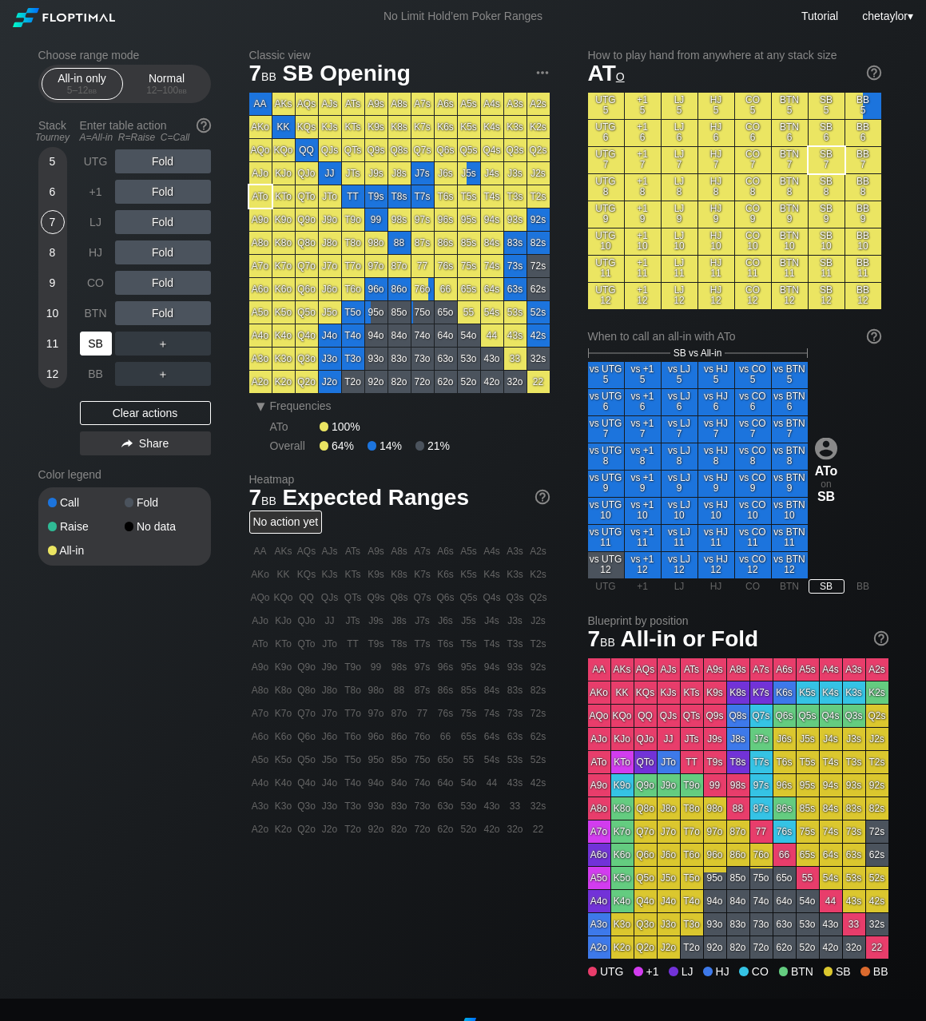
click at [97, 341] on div "SB" at bounding box center [96, 343] width 32 height 24
click at [117, 414] on div "Clear actions" at bounding box center [145, 413] width 131 height 24
click at [58, 194] on div "6" at bounding box center [53, 192] width 24 height 24
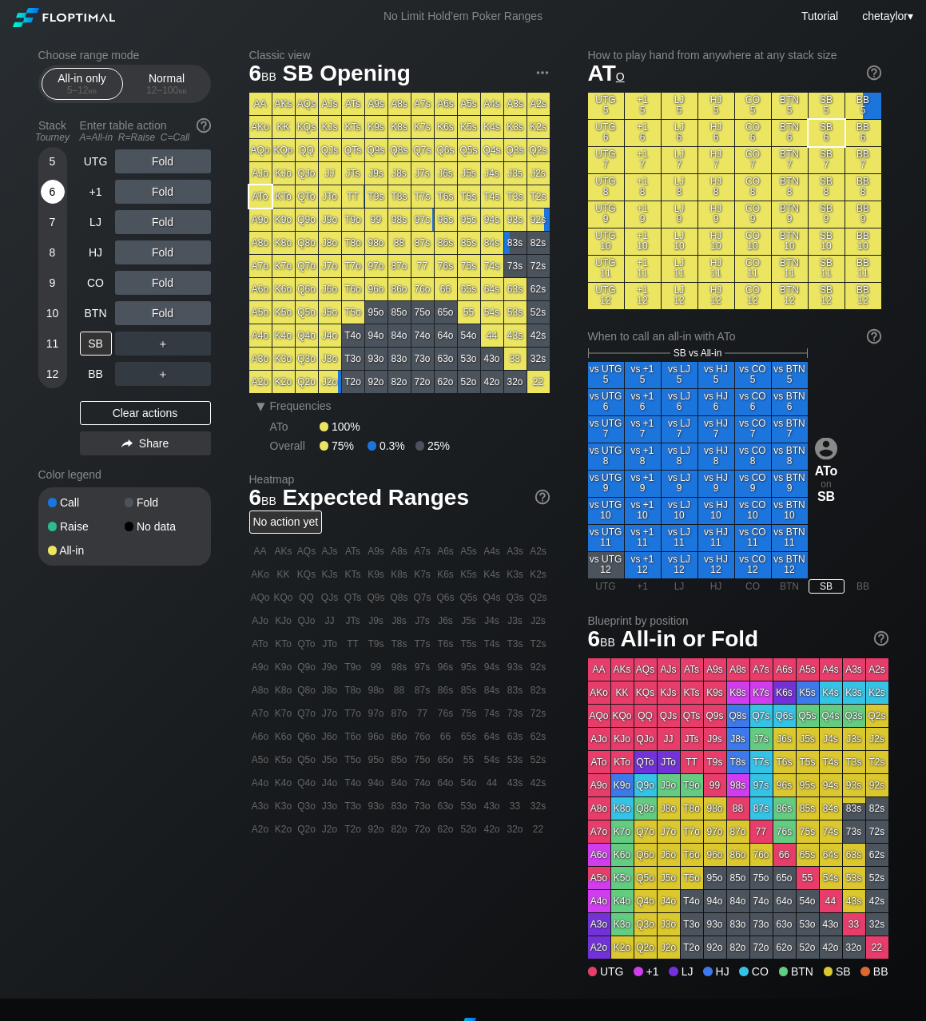
click at [58, 194] on div "6" at bounding box center [53, 192] width 24 height 24
click at [163, 85] on div "12 – 100 bb" at bounding box center [166, 90] width 67 height 11
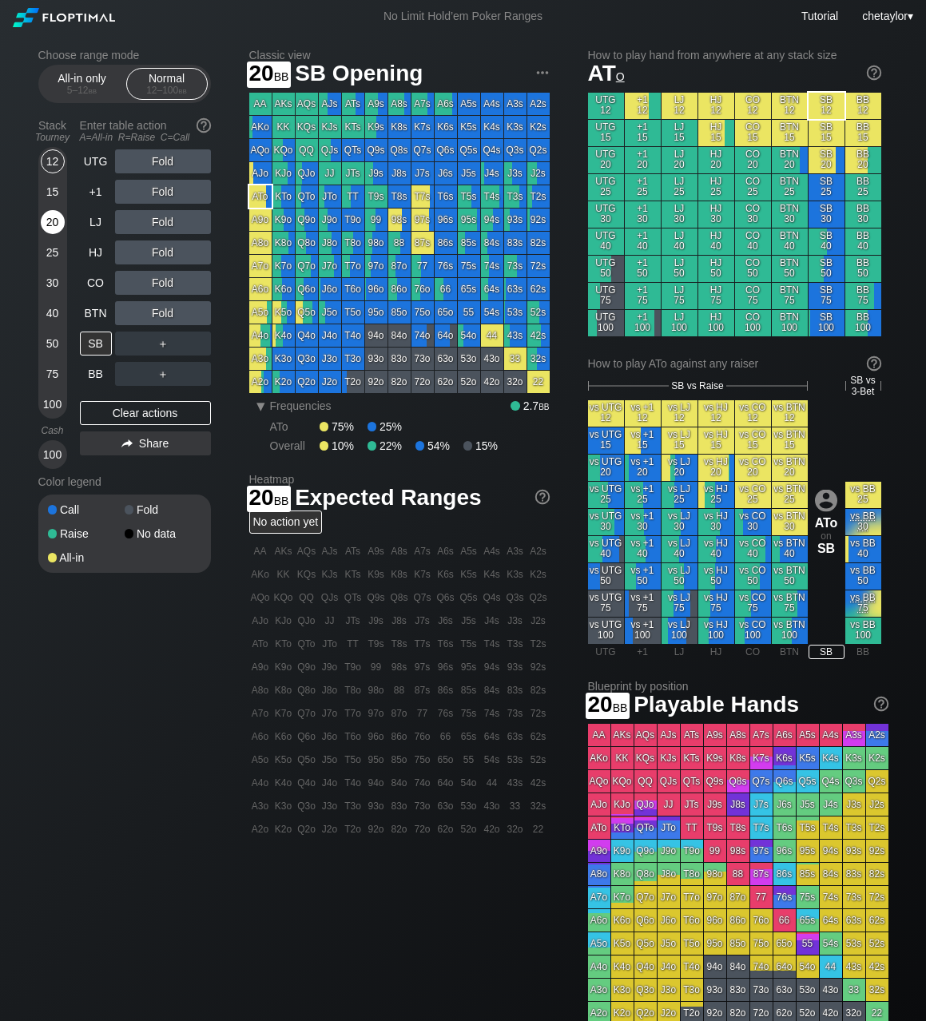
click at [54, 221] on div "20" at bounding box center [53, 222] width 24 height 24
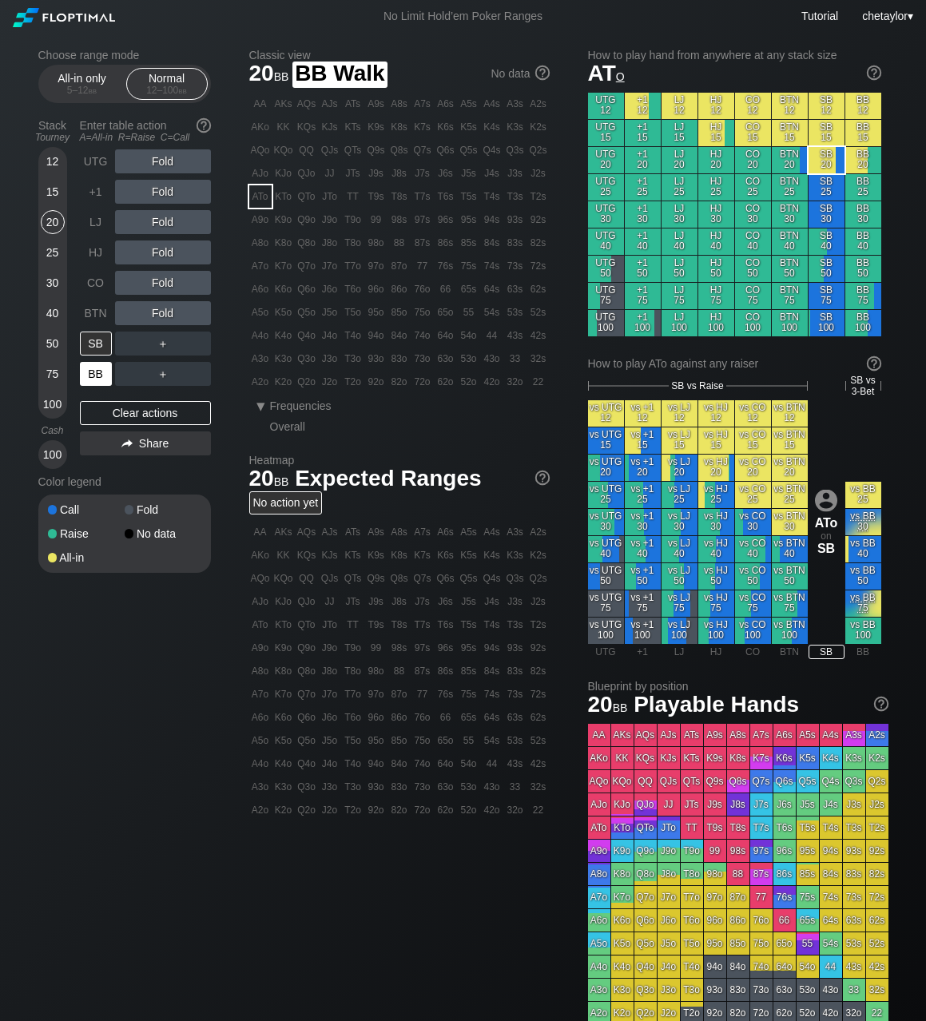
click at [97, 378] on div "BB" at bounding box center [96, 374] width 32 height 24
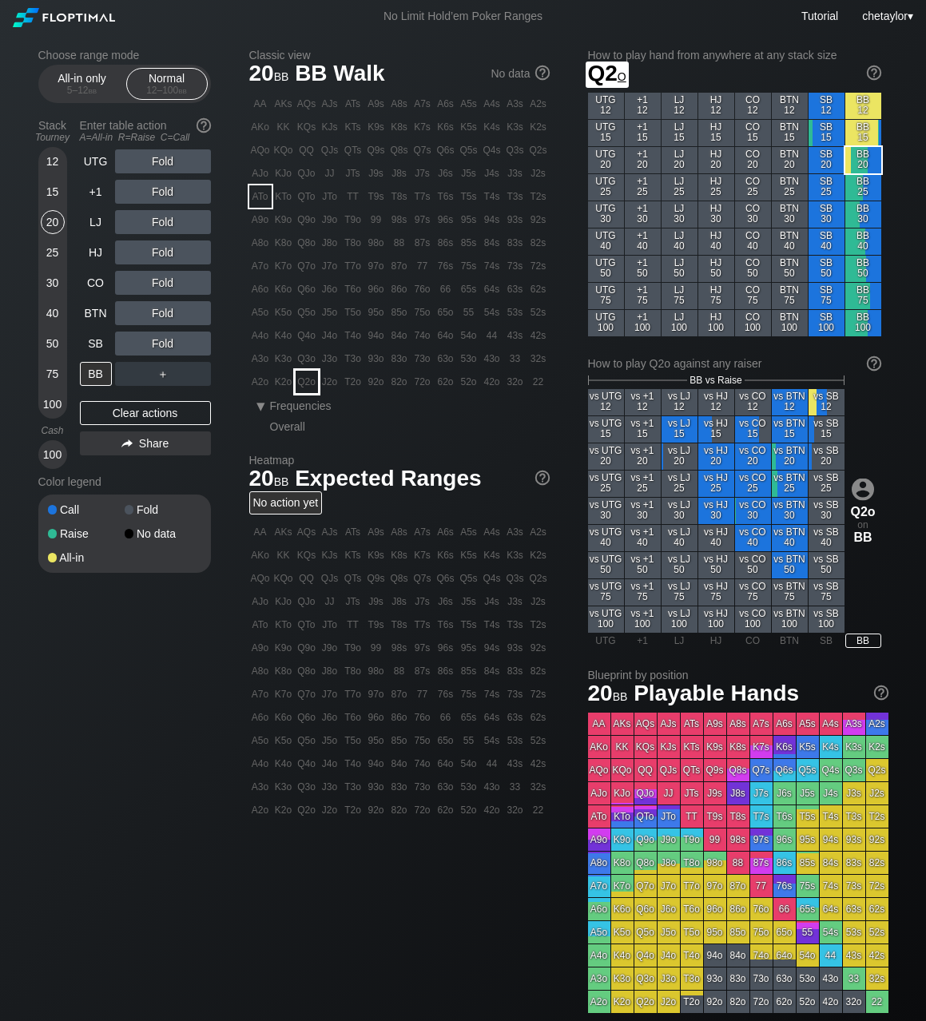
click at [304, 386] on div "Q2o" at bounding box center [306, 382] width 22 height 22
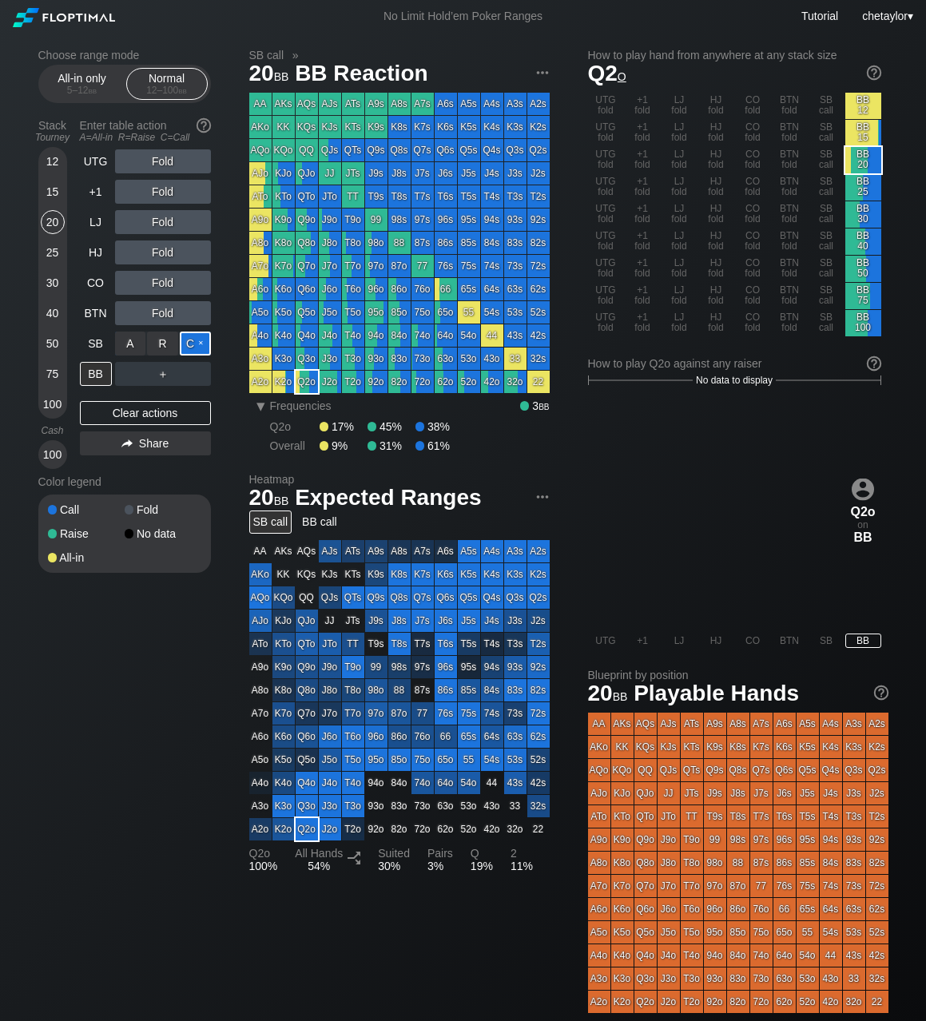
click at [192, 342] on div "C ✕" at bounding box center [195, 343] width 31 height 24
click at [60, 188] on div "15" at bounding box center [53, 192] width 24 height 24
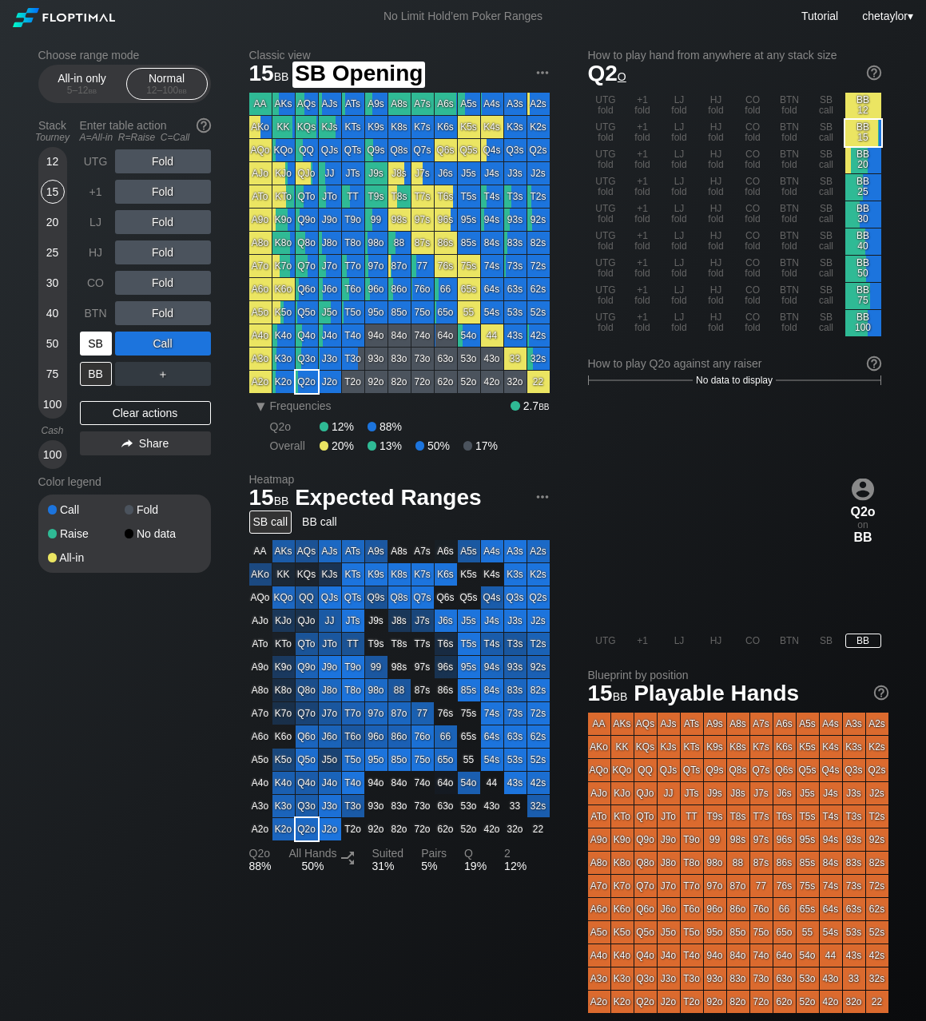
click at [93, 335] on div "SB" at bounding box center [96, 343] width 32 height 24
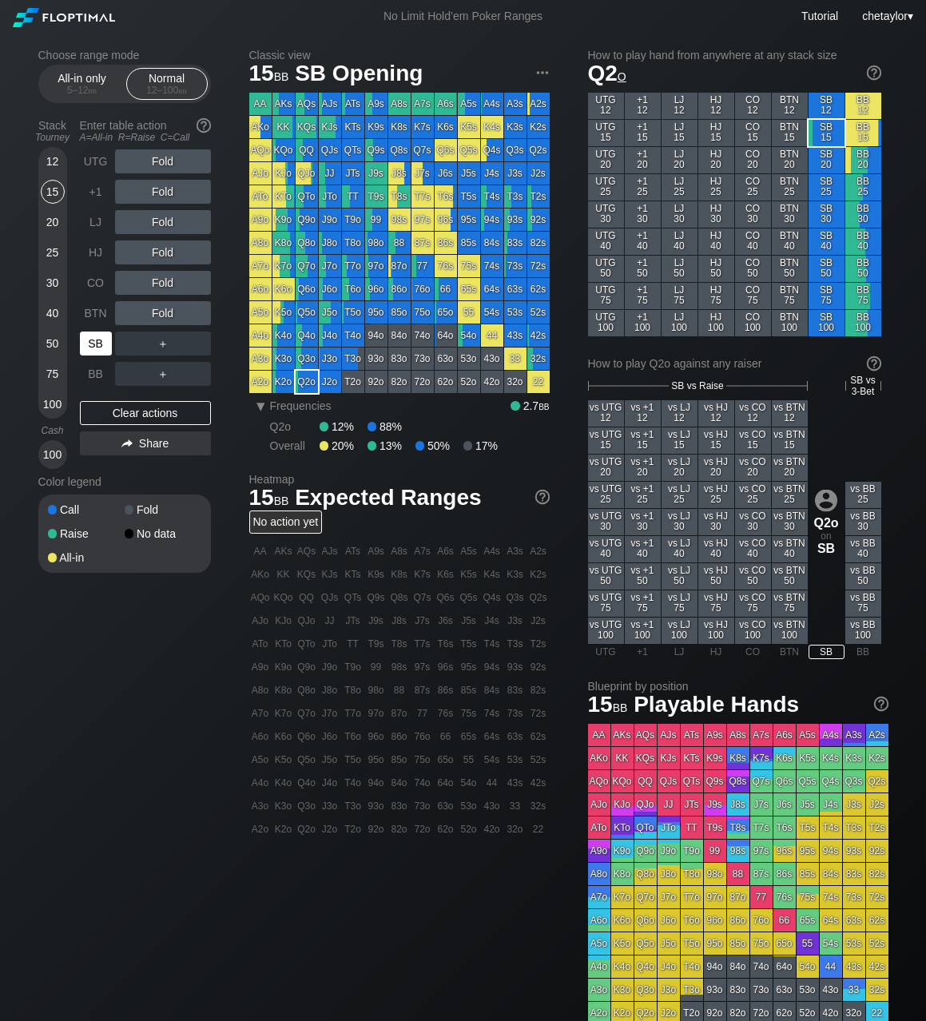
click at [93, 335] on div "SB" at bounding box center [96, 343] width 32 height 24
click at [120, 412] on div "Clear actions" at bounding box center [145, 413] width 131 height 24
click at [208, 343] on div "C ✕" at bounding box center [195, 343] width 31 height 24
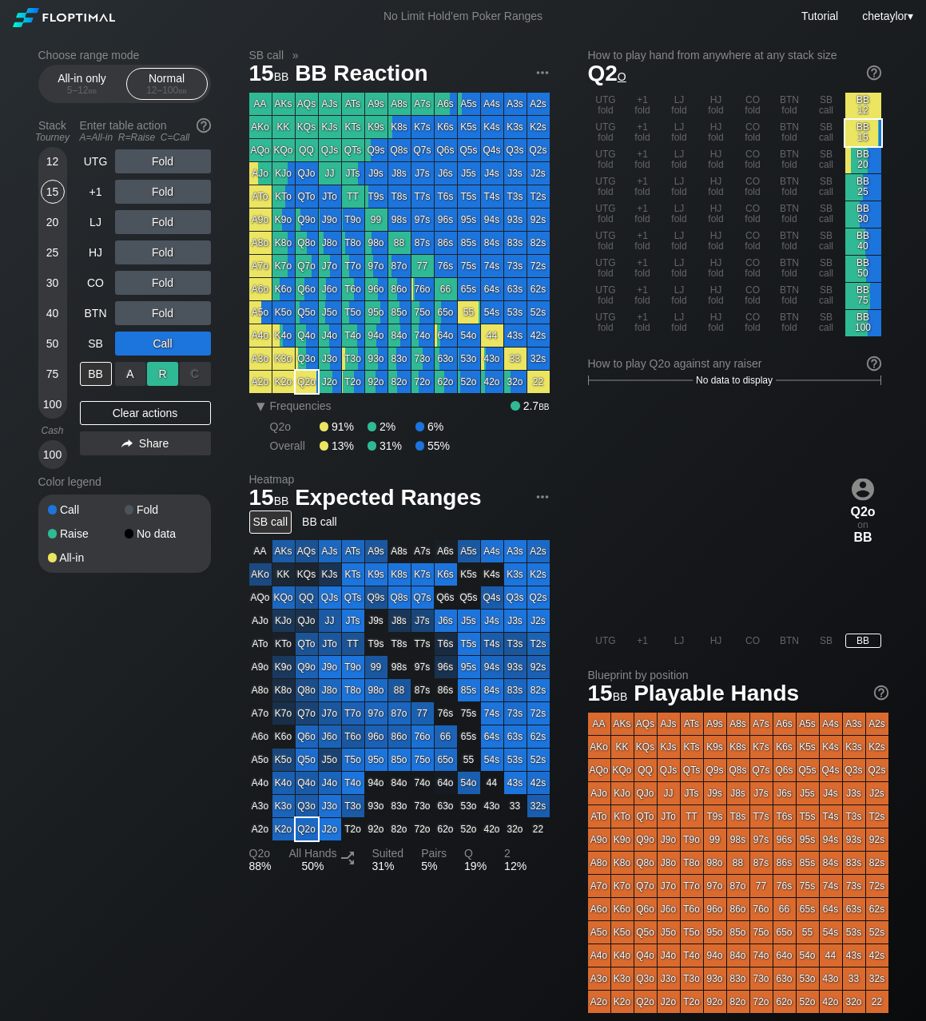
click at [165, 368] on div "R ✕" at bounding box center [162, 374] width 31 height 24
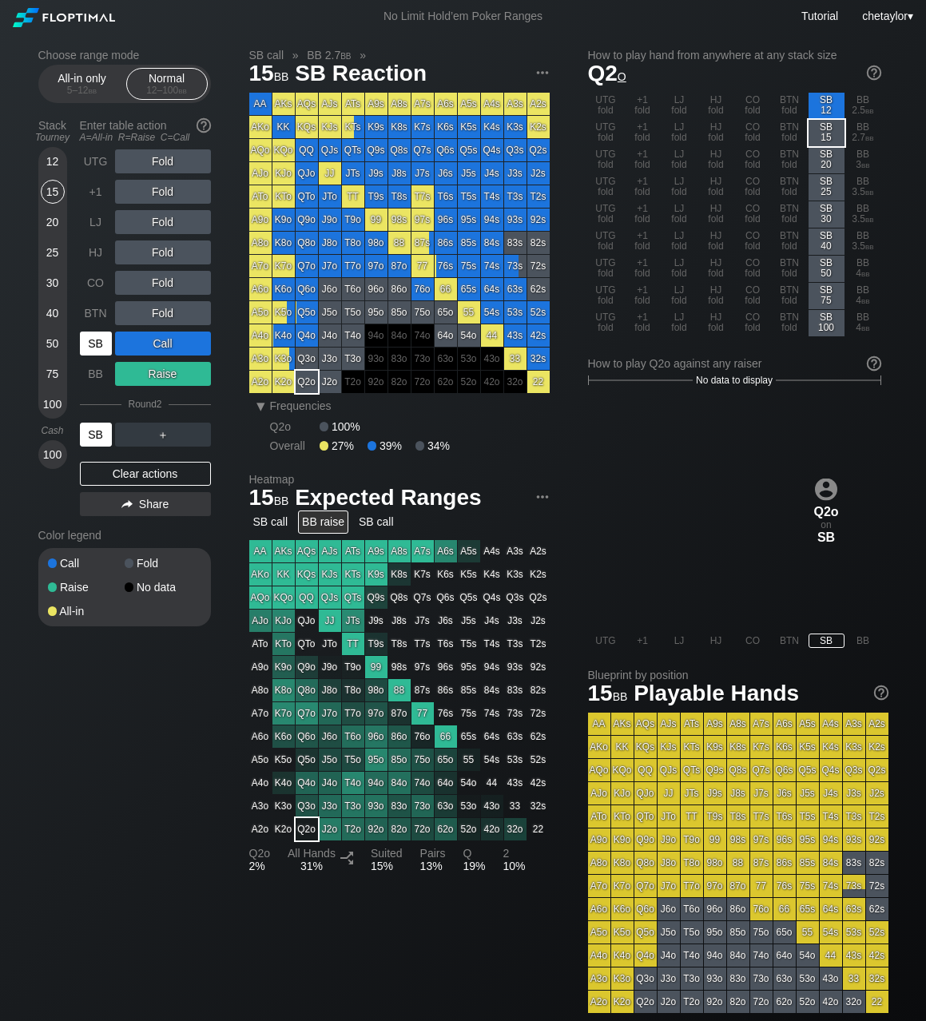
click at [89, 438] on div "SB" at bounding box center [96, 434] width 32 height 24
click at [134, 469] on div "Clear actions" at bounding box center [145, 474] width 131 height 24
click at [134, 522] on div "Color legend" at bounding box center [124, 535] width 173 height 26
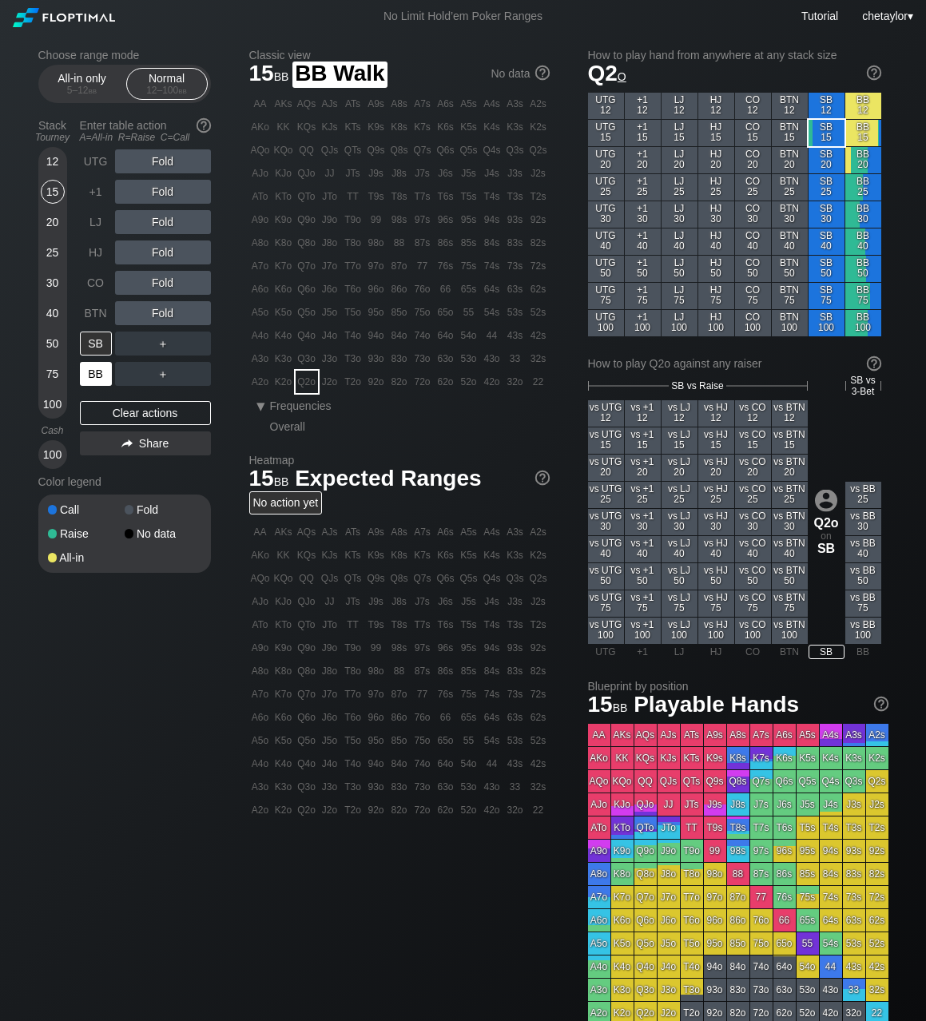
click at [93, 365] on div "BB" at bounding box center [96, 374] width 32 height 24
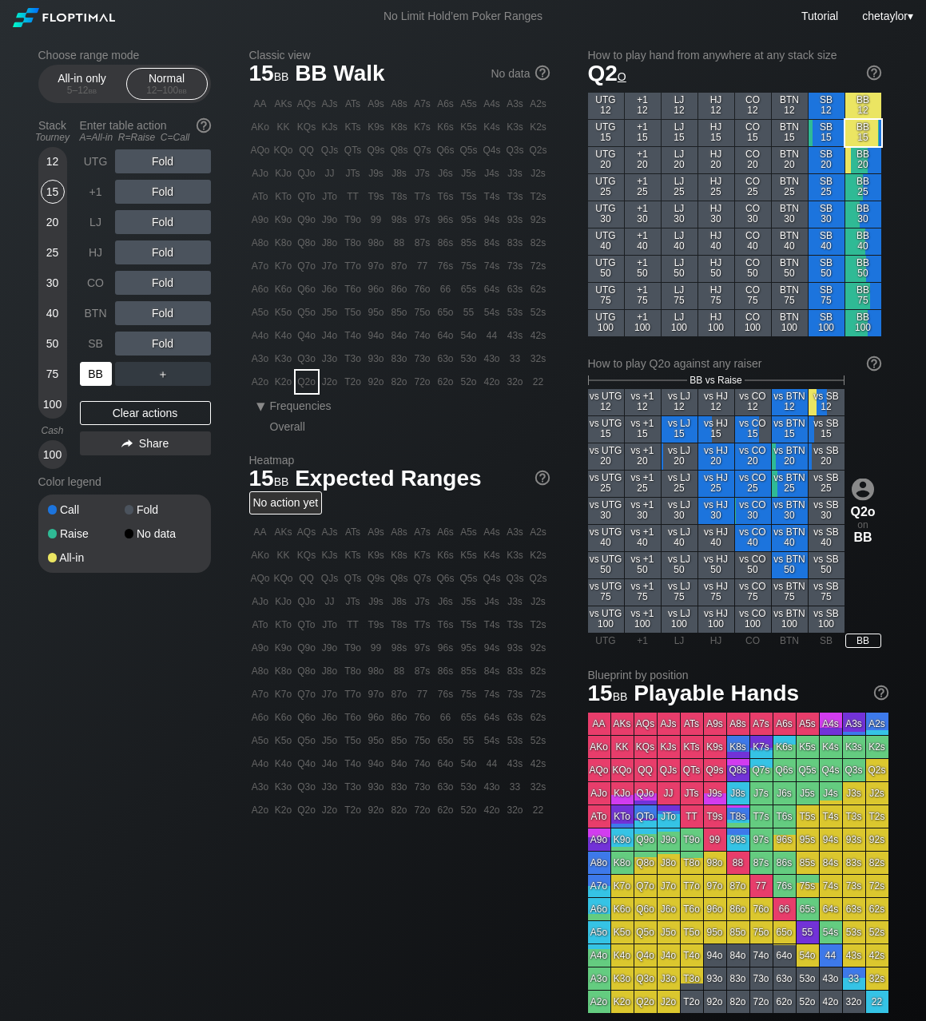
click at [93, 365] on div "BB" at bounding box center [96, 374] width 32 height 24
click at [131, 415] on div "Clear actions" at bounding box center [145, 413] width 131 height 24
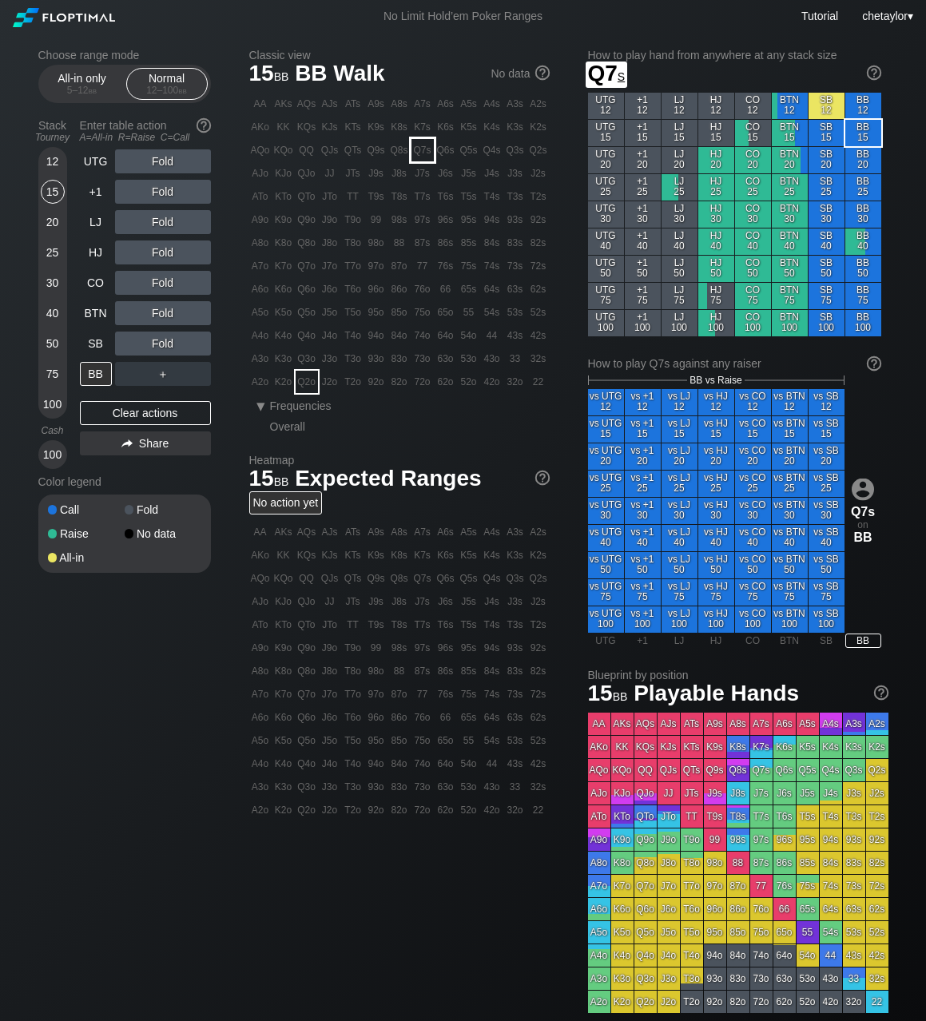
click at [420, 153] on div "Q7s" at bounding box center [422, 150] width 22 height 22
click at [197, 346] on div "C ✕" at bounding box center [195, 343] width 31 height 24
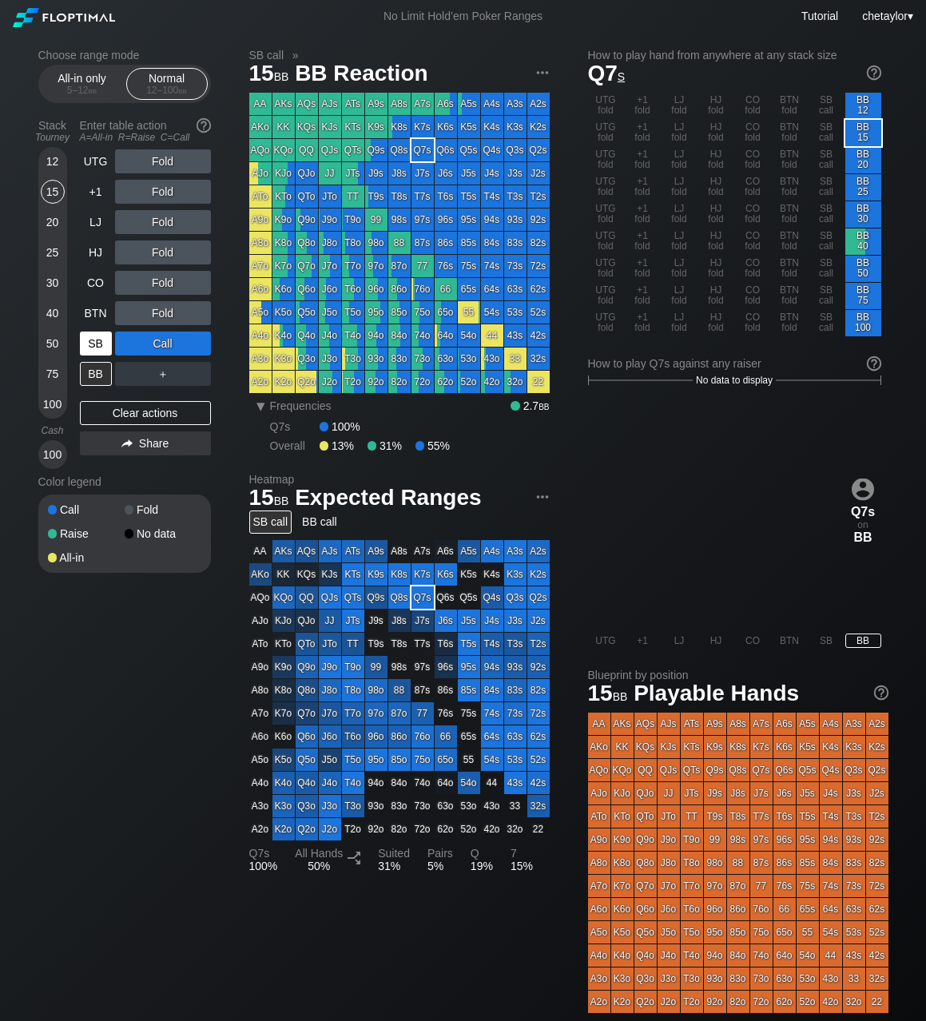
click at [103, 352] on div "SB" at bounding box center [96, 343] width 32 height 24
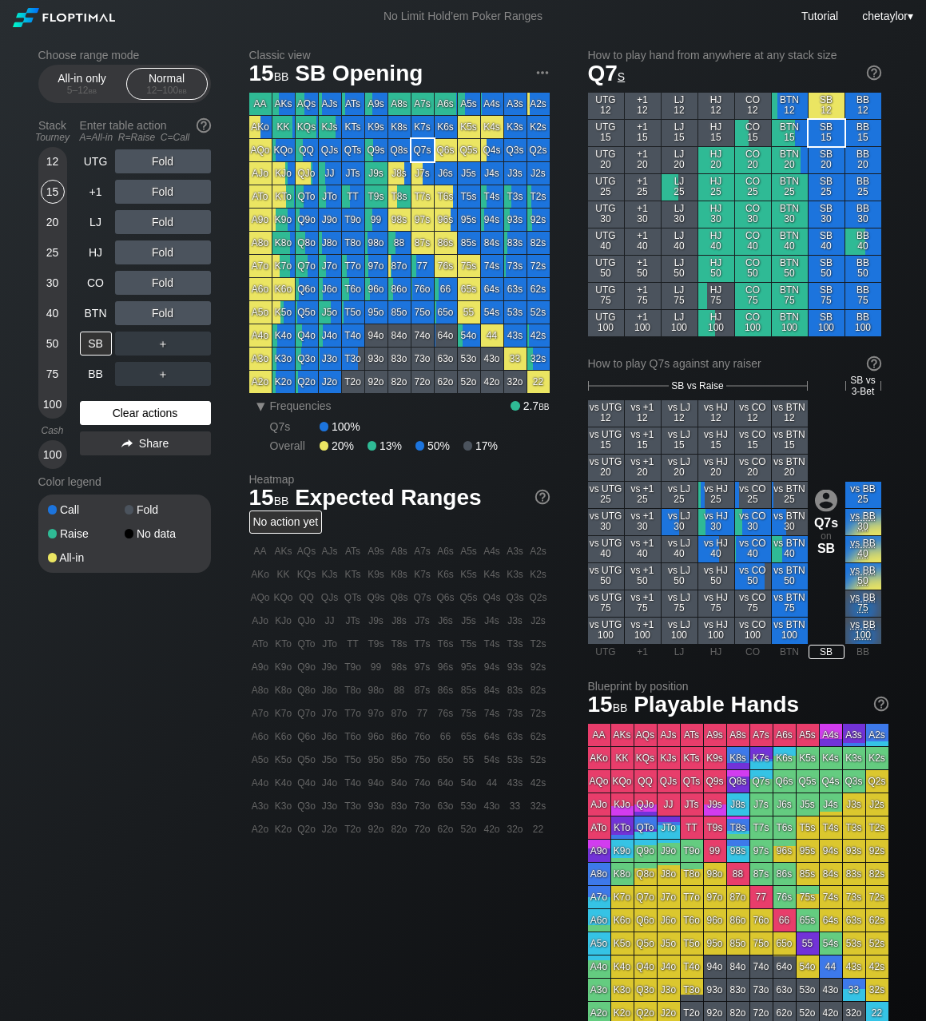
click at [127, 419] on div "Clear actions" at bounding box center [145, 413] width 131 height 24
click at [98, 373] on div "BB" at bounding box center [96, 374] width 32 height 24
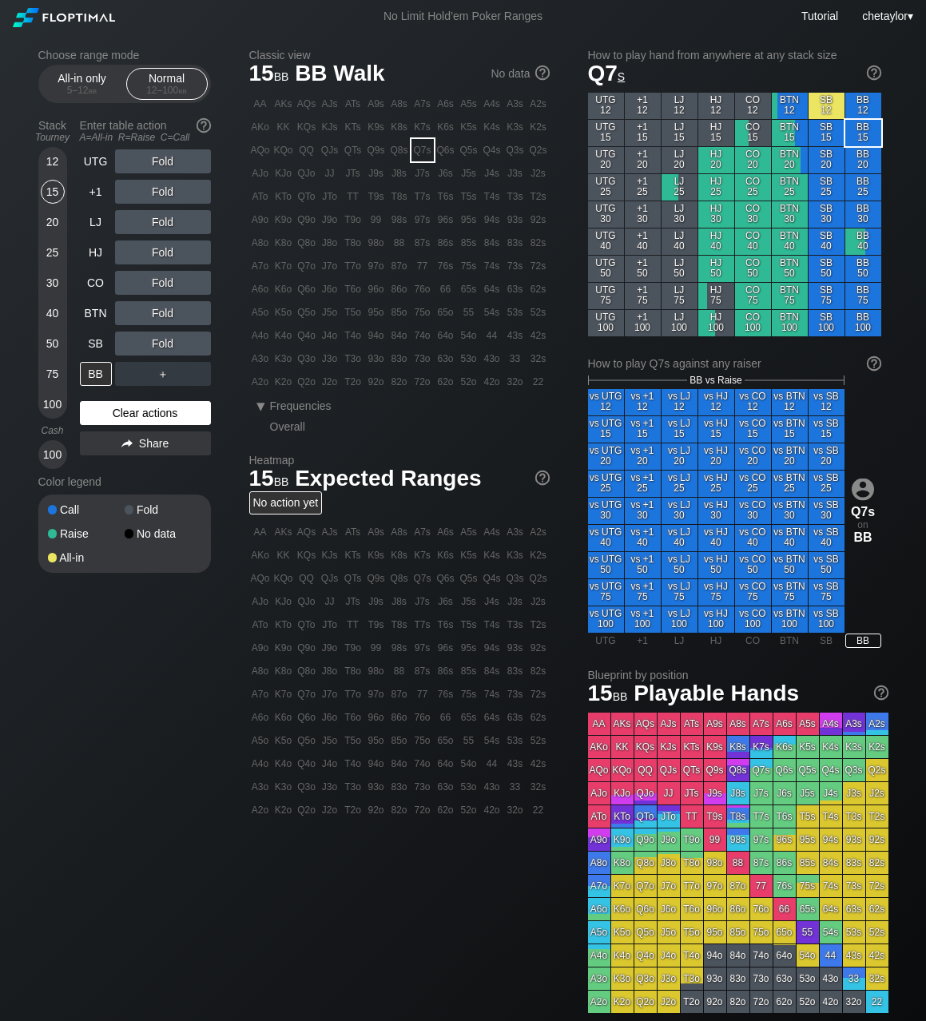
click at [145, 414] on div "Clear actions" at bounding box center [145, 413] width 131 height 24
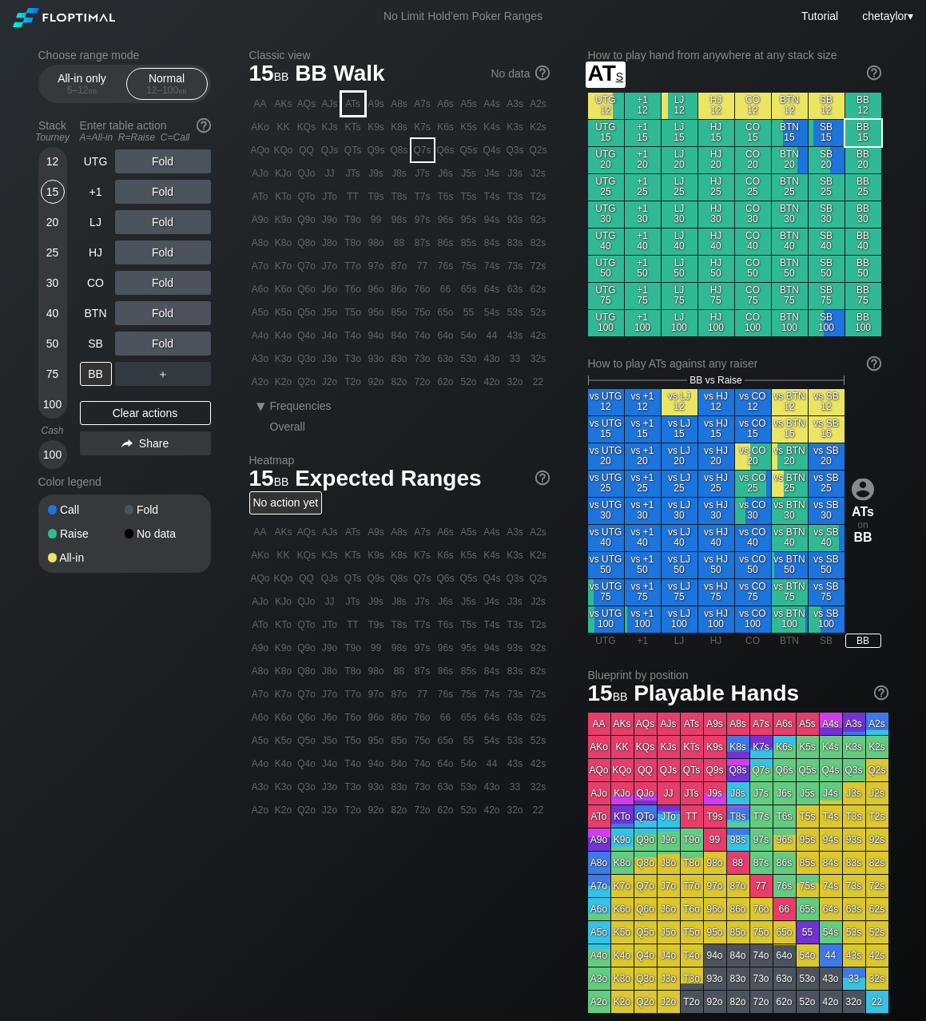
click at [354, 109] on div "ATs" at bounding box center [353, 104] width 22 height 22
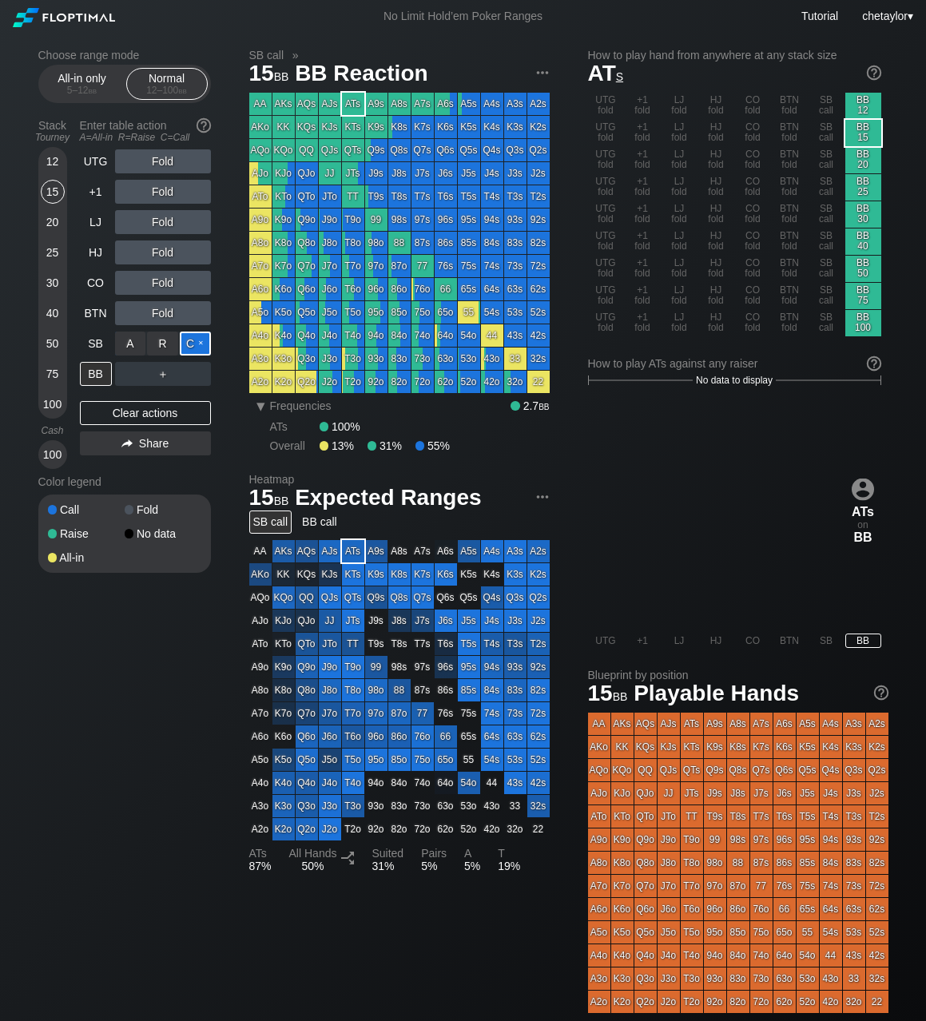
click at [188, 345] on div "C ✕" at bounding box center [195, 343] width 31 height 24
click at [94, 343] on div "SB" at bounding box center [96, 343] width 32 height 24
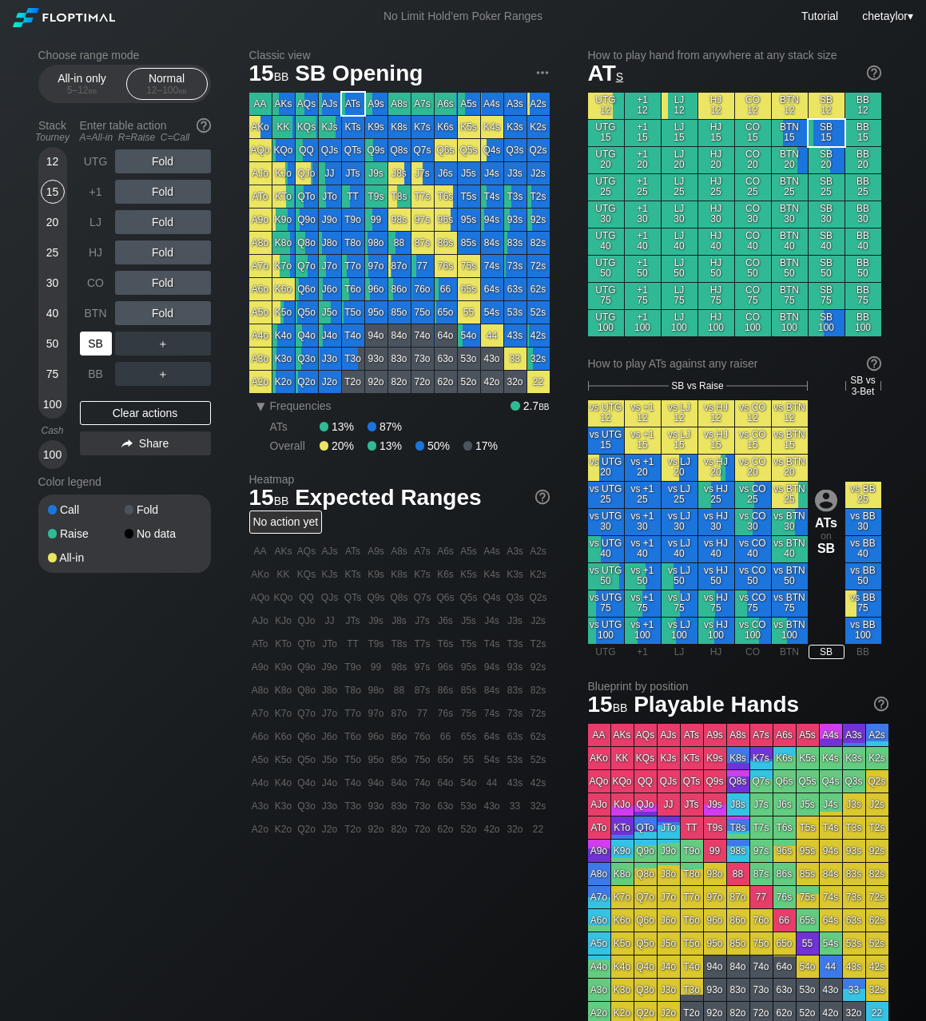
click at [94, 343] on div "SB" at bounding box center [96, 343] width 32 height 24
click at [72, 80] on div "All-in only 5 – 12 bb" at bounding box center [82, 84] width 73 height 30
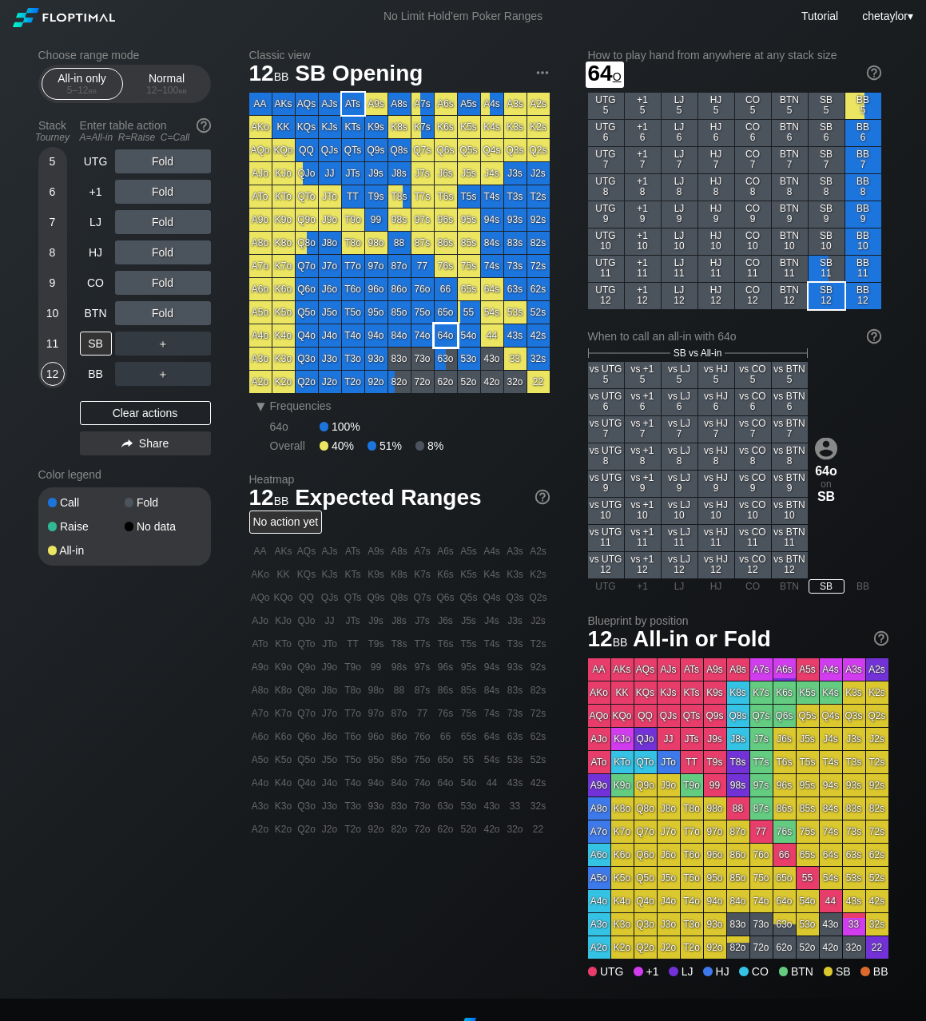
click at [448, 334] on div "64o" at bounding box center [445, 335] width 22 height 22
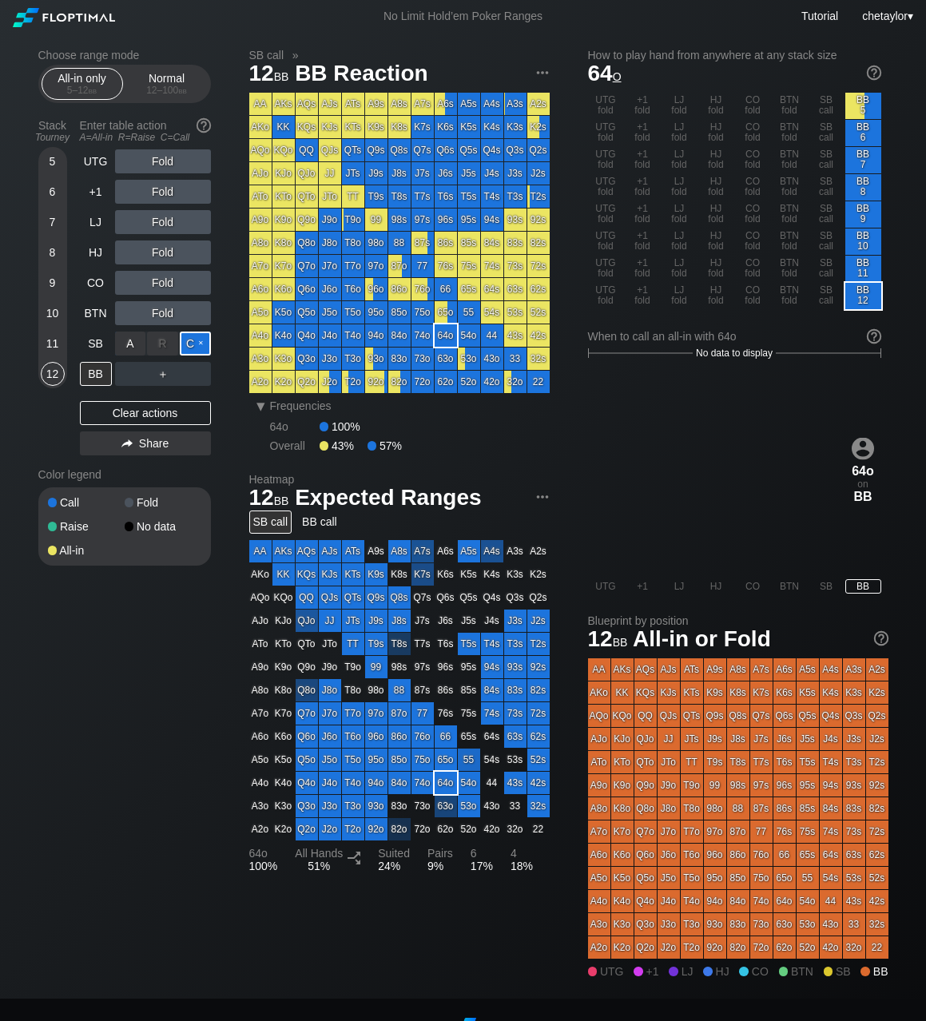
click at [205, 343] on div "C ✕" at bounding box center [195, 343] width 31 height 24
click at [127, 377] on div "A ✕" at bounding box center [130, 374] width 31 height 24
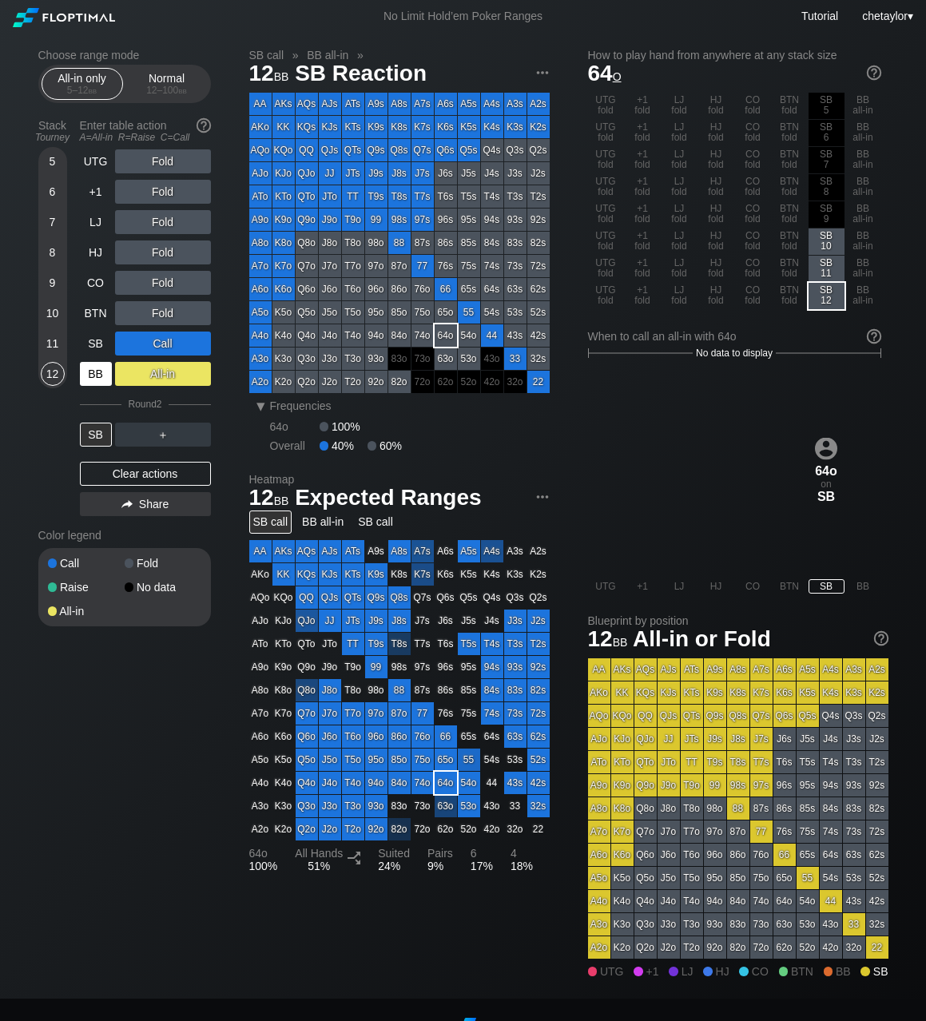
click at [96, 375] on div "BB" at bounding box center [96, 374] width 32 height 24
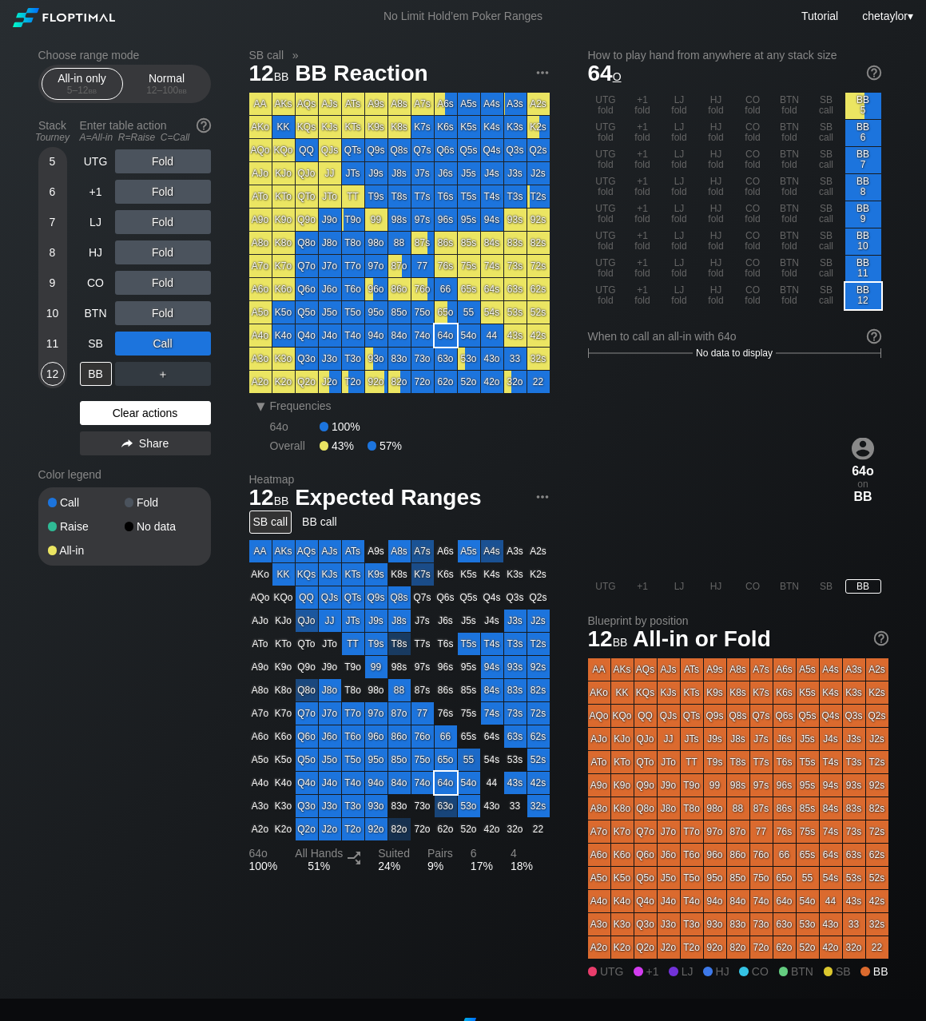
click at [123, 416] on div "Clear actions" at bounding box center [145, 413] width 131 height 24
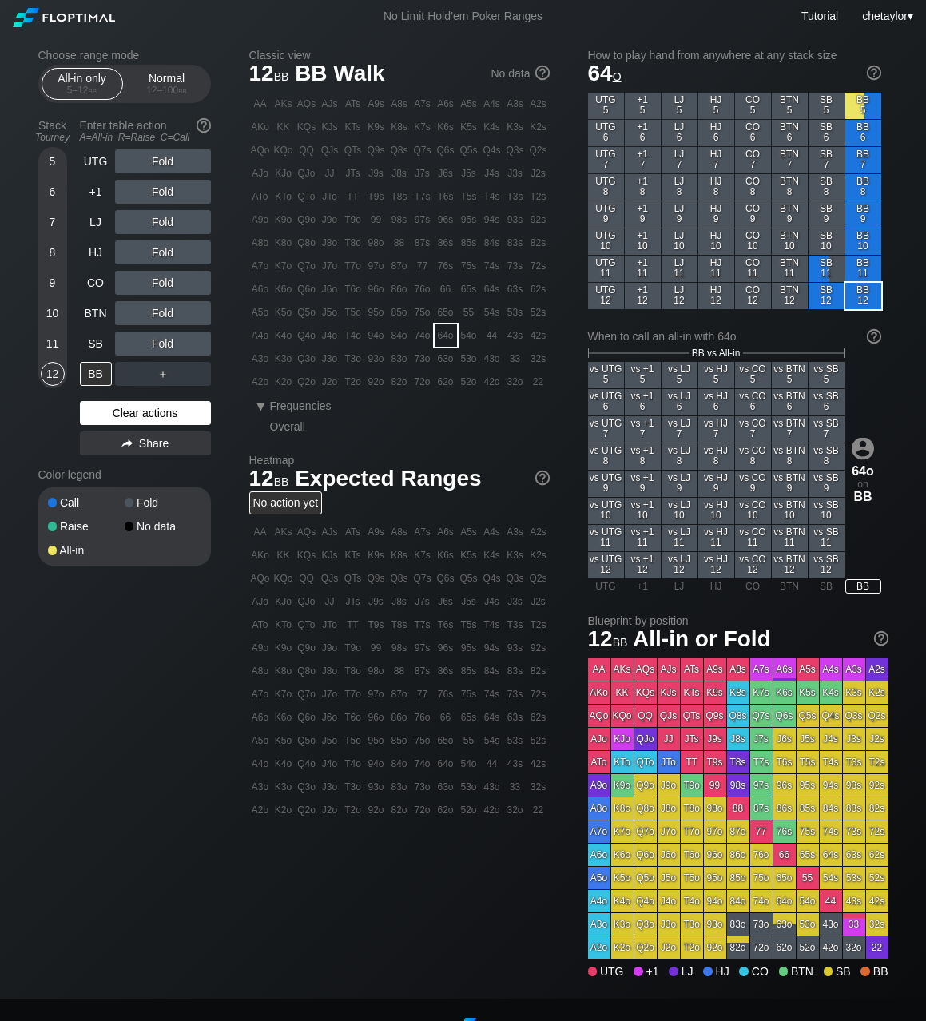
click at [123, 416] on div "Clear actions" at bounding box center [145, 413] width 131 height 24
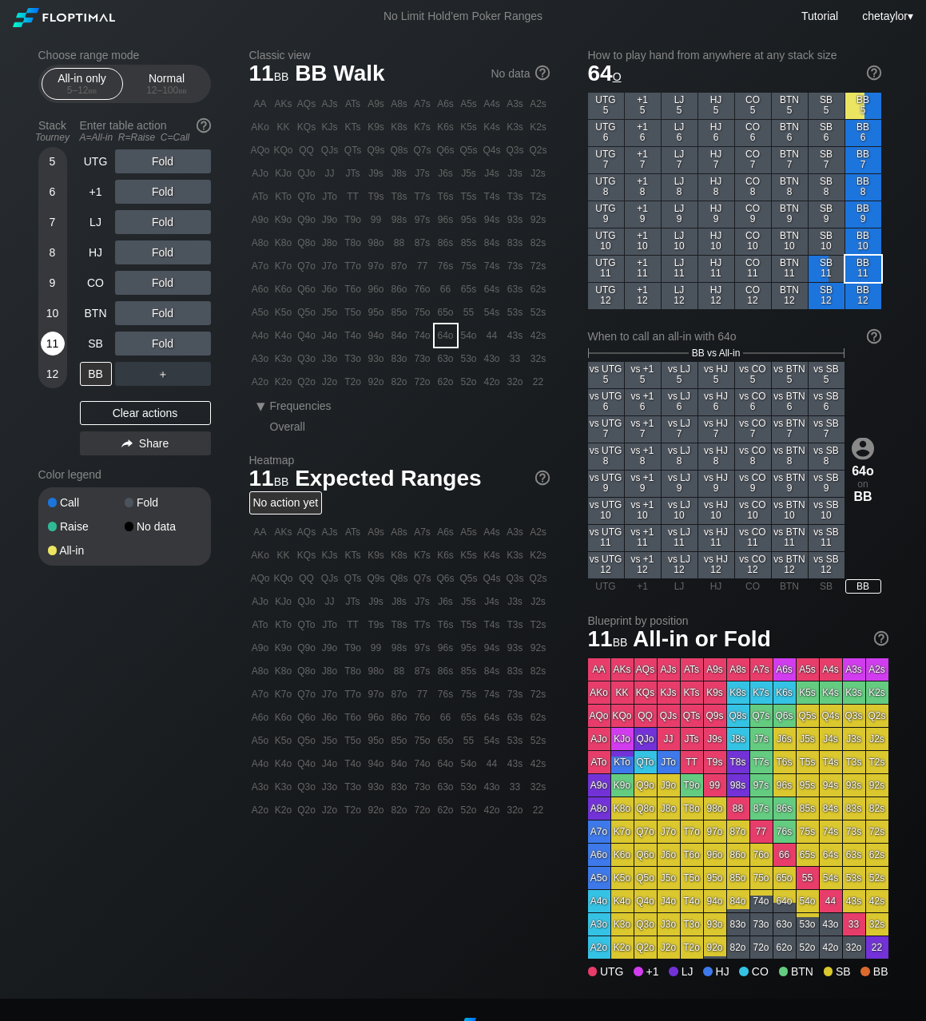
click at [54, 343] on div "11" at bounding box center [53, 343] width 24 height 24
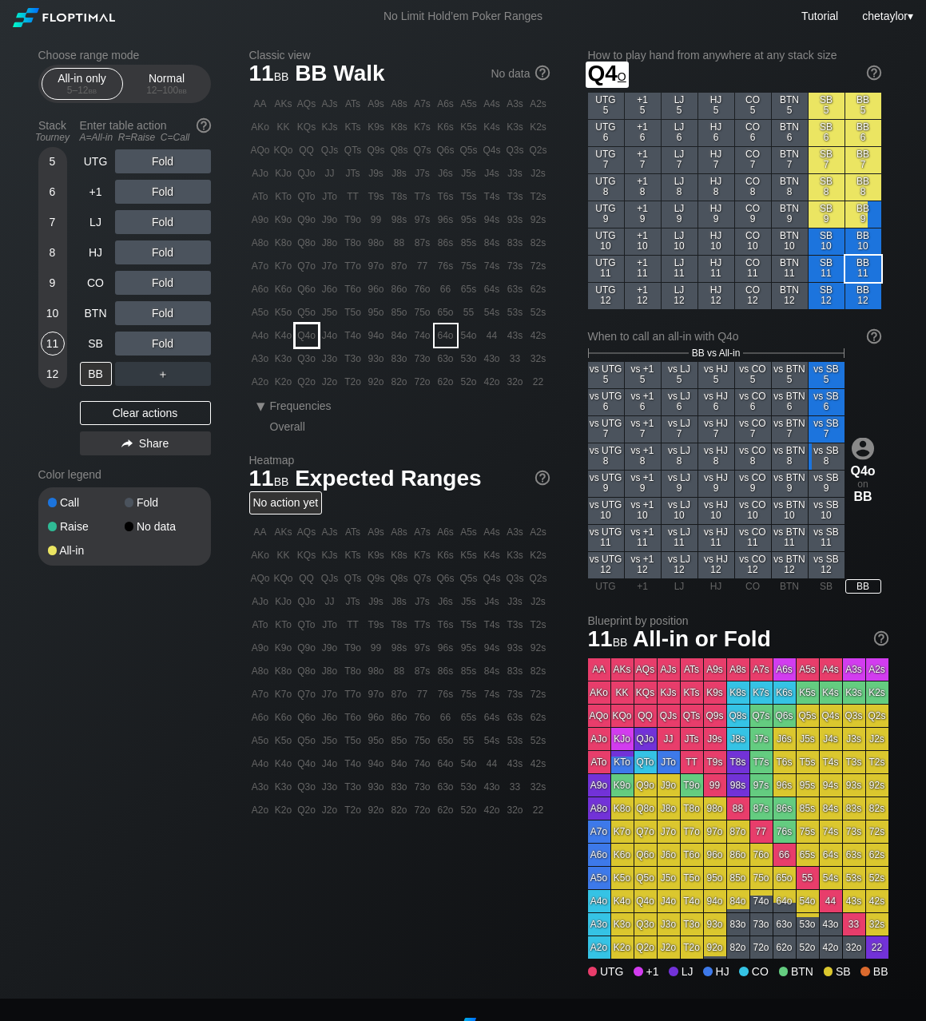
click at [311, 335] on div "Q4o" at bounding box center [306, 335] width 22 height 22
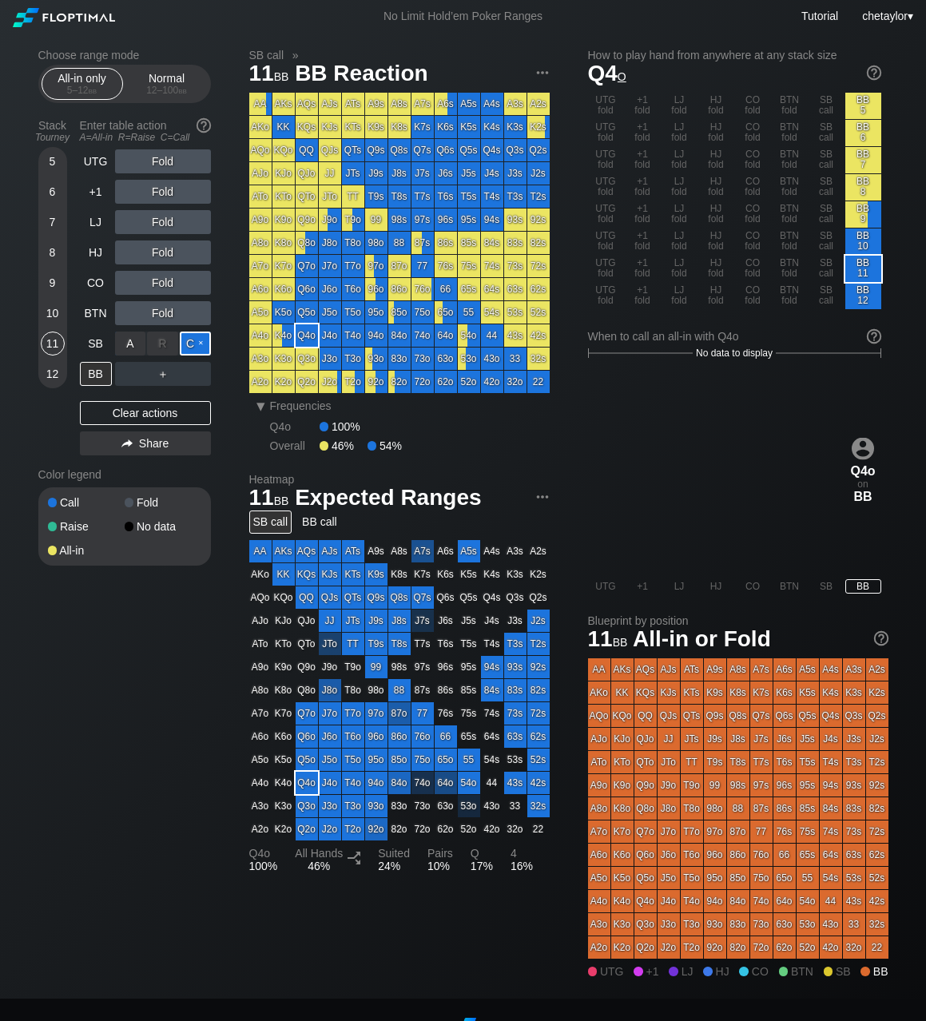
click at [196, 339] on div "C ✕" at bounding box center [195, 343] width 31 height 24
click at [54, 370] on div "12" at bounding box center [53, 374] width 24 height 24
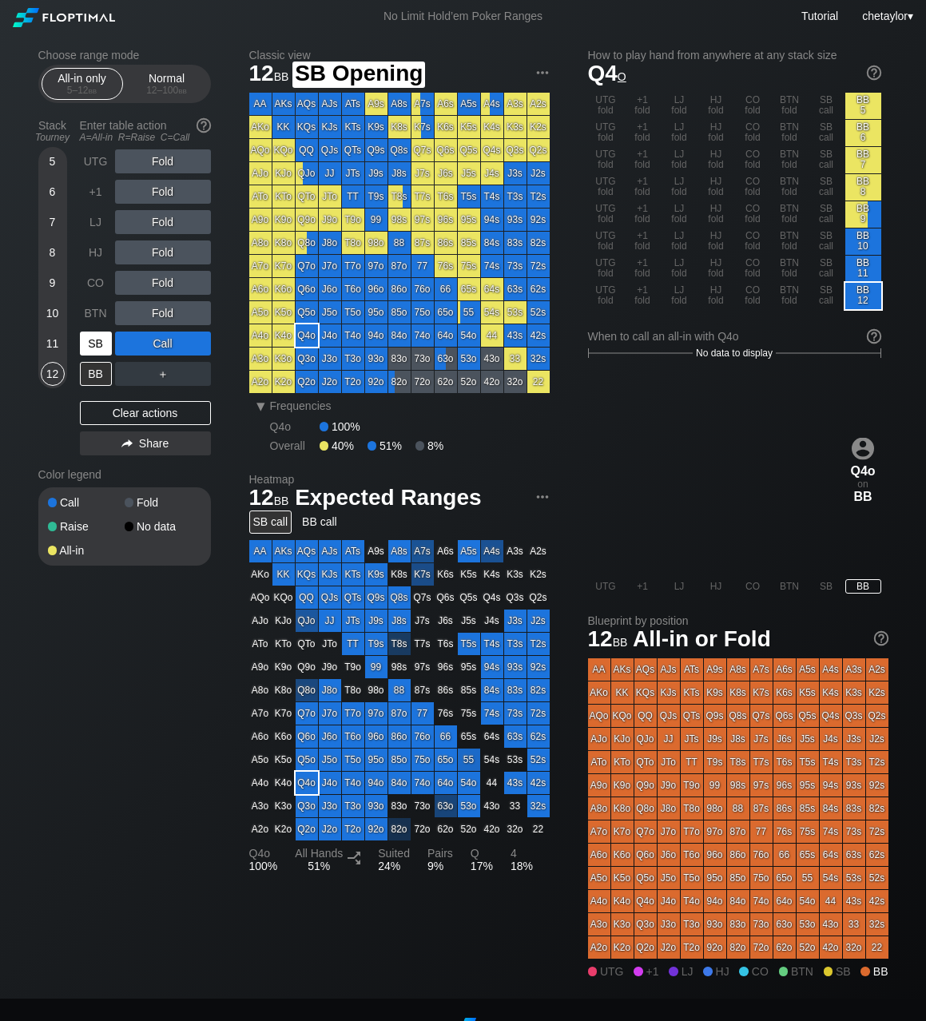
click at [100, 344] on div "SB" at bounding box center [96, 343] width 32 height 24
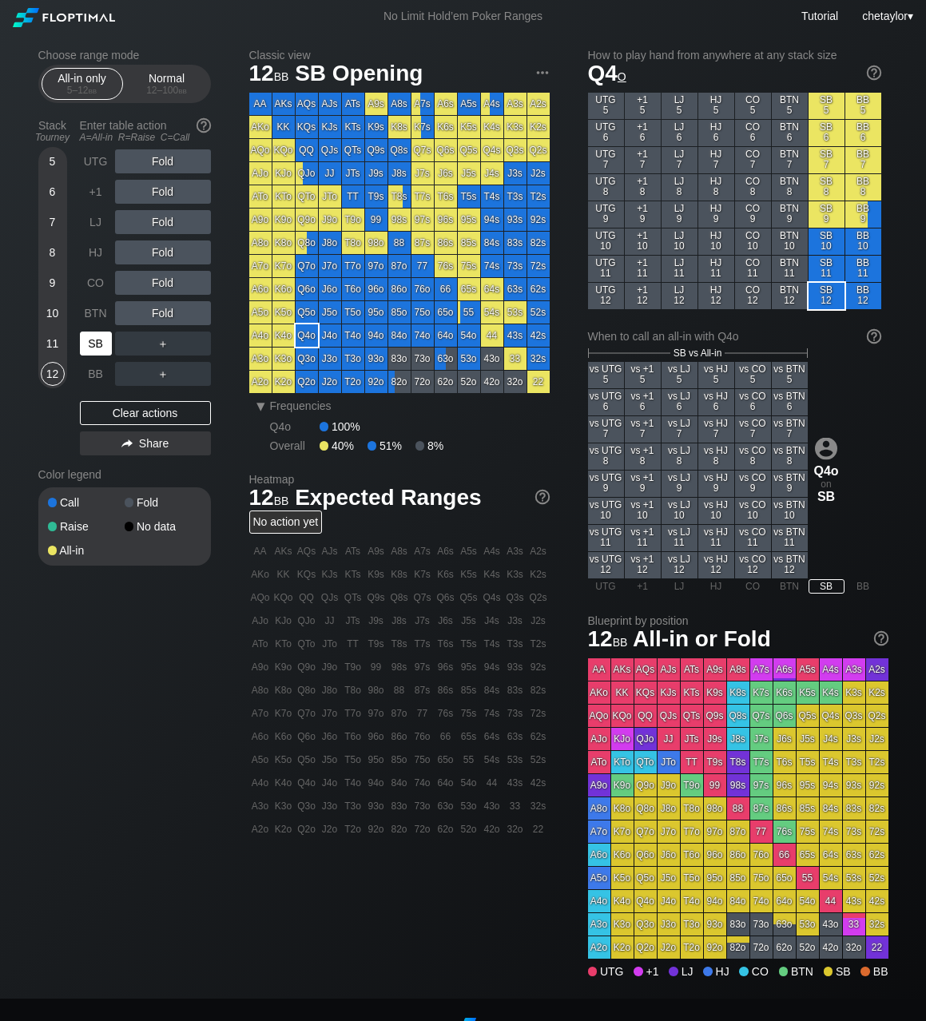
click at [100, 344] on div "SB" at bounding box center [96, 343] width 32 height 24
click at [139, 416] on div "Clear actions" at bounding box center [145, 413] width 131 height 24
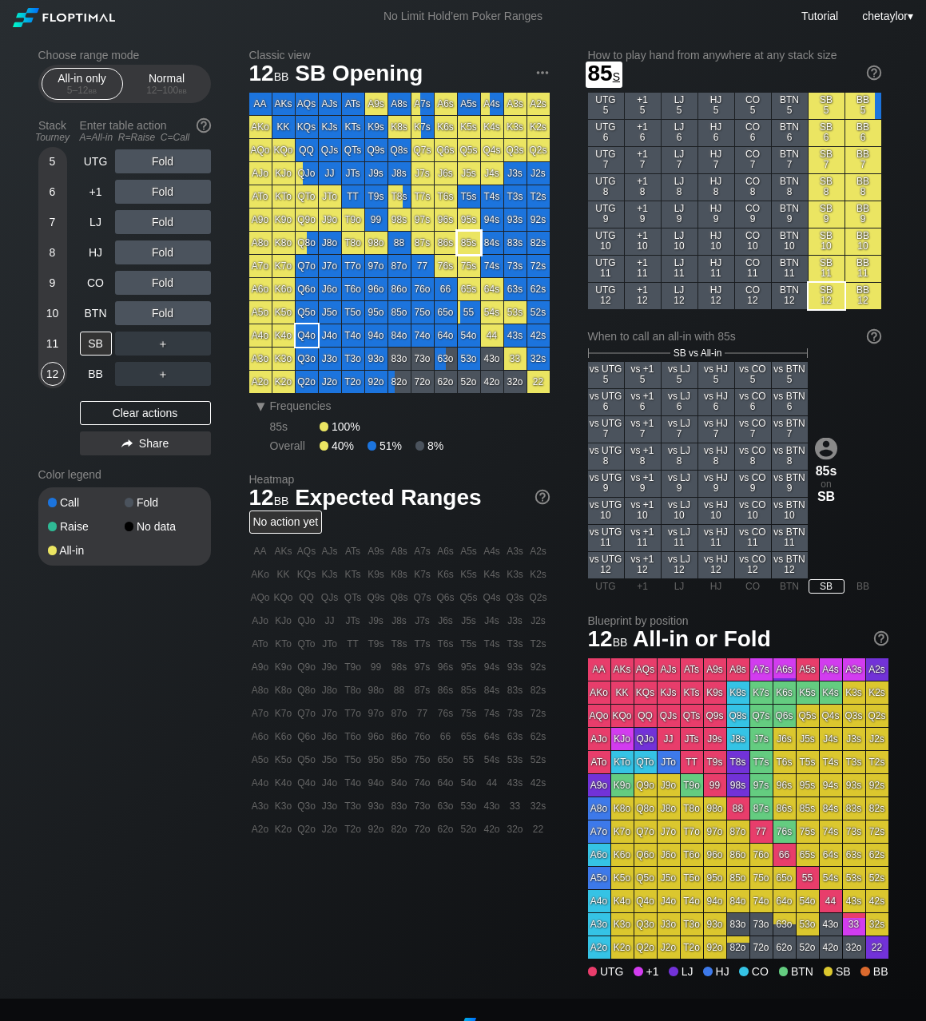
click at [467, 246] on div "85s" at bounding box center [469, 243] width 22 height 22
click at [88, 381] on div "BB" at bounding box center [96, 374] width 32 height 24
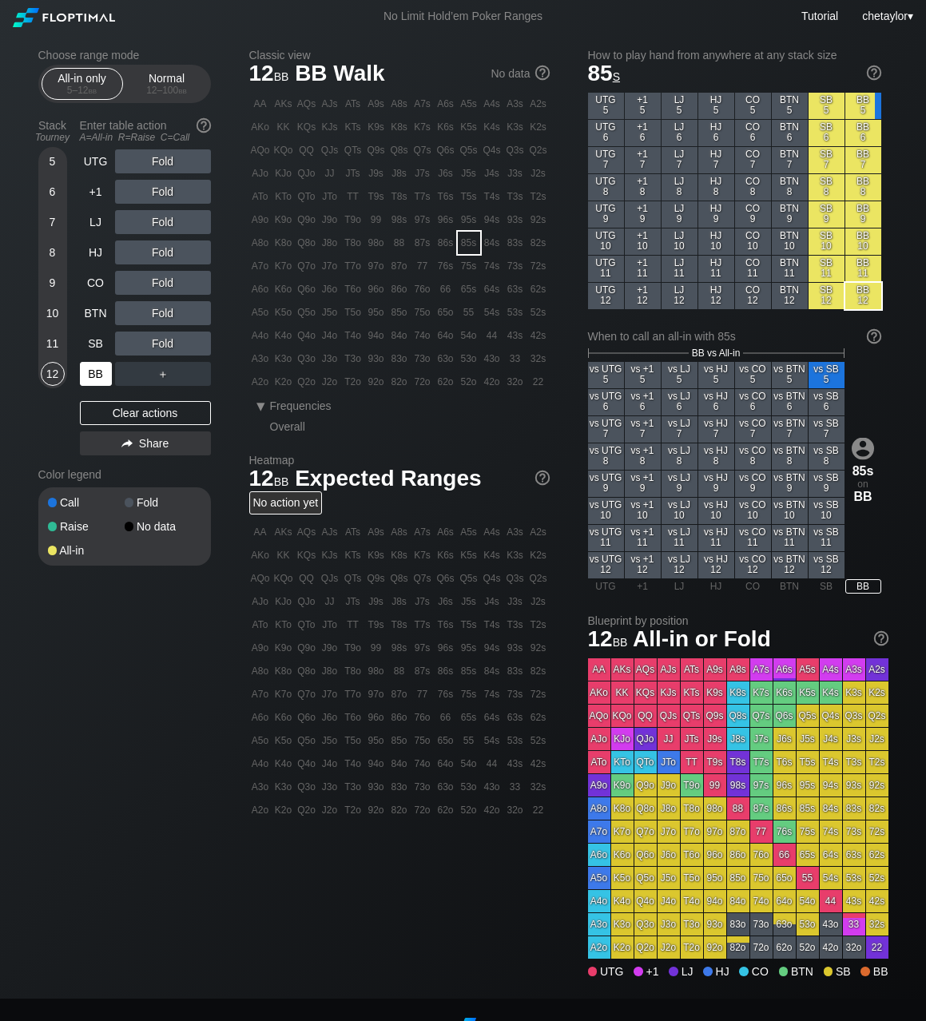
click at [88, 381] on div "BB" at bounding box center [96, 374] width 32 height 24
click at [126, 416] on div "Clear actions" at bounding box center [145, 413] width 131 height 24
click at [189, 344] on div "C ✕" at bounding box center [195, 343] width 31 height 24
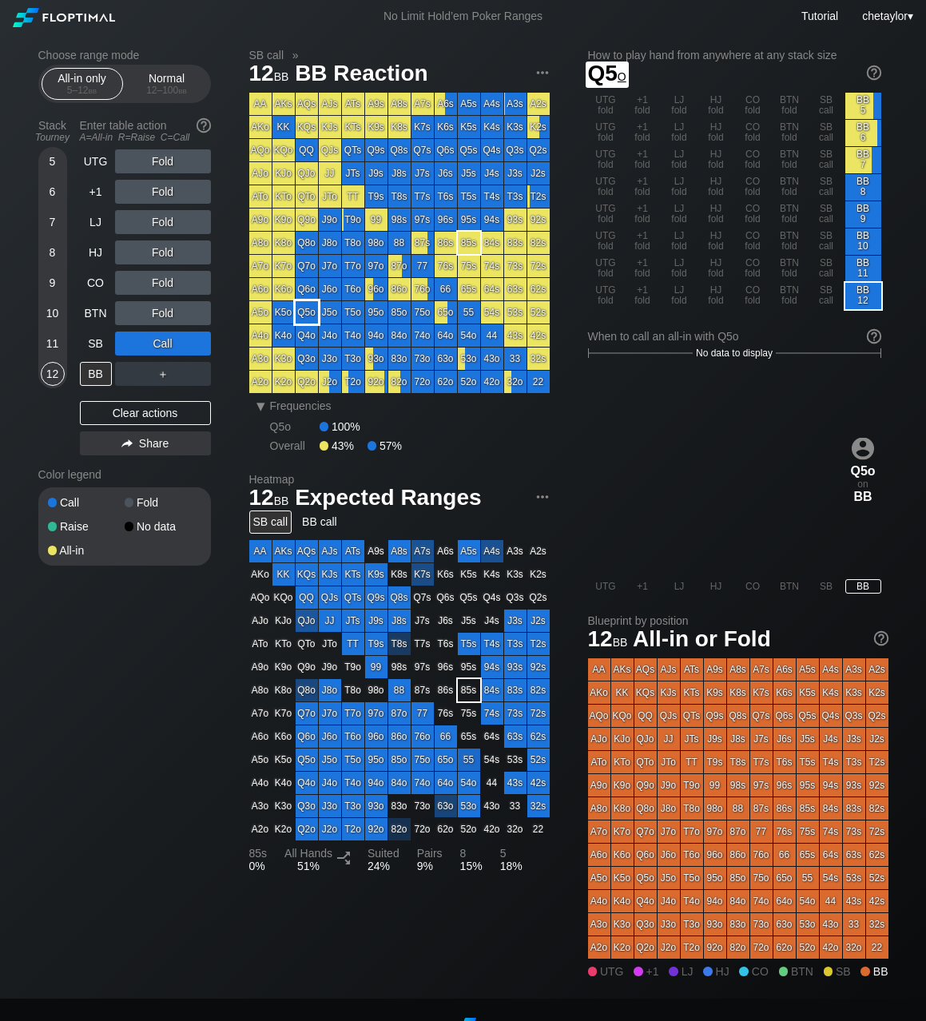
click at [307, 303] on div "Q5o" at bounding box center [306, 312] width 22 height 22
click at [105, 345] on div "SB" at bounding box center [96, 343] width 32 height 24
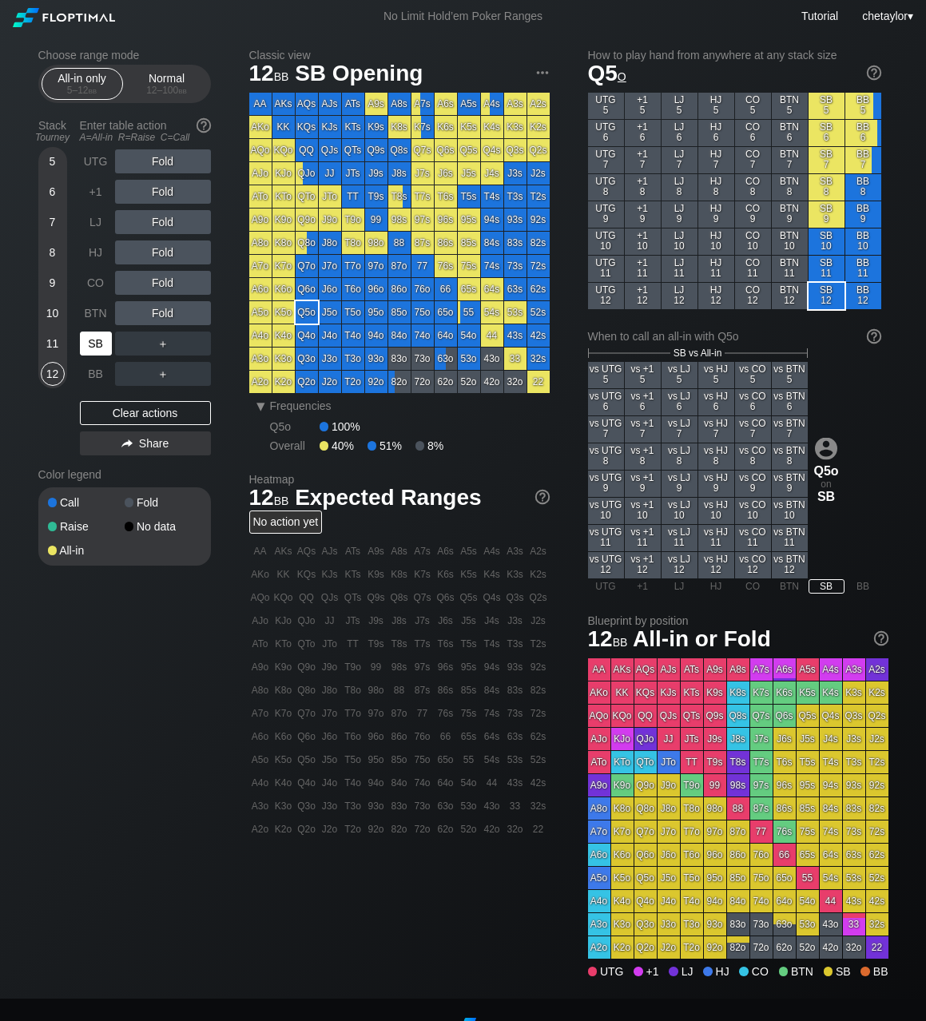
click at [105, 345] on div "SB" at bounding box center [96, 343] width 32 height 24
click at [112, 412] on div "Clear actions" at bounding box center [145, 413] width 131 height 24
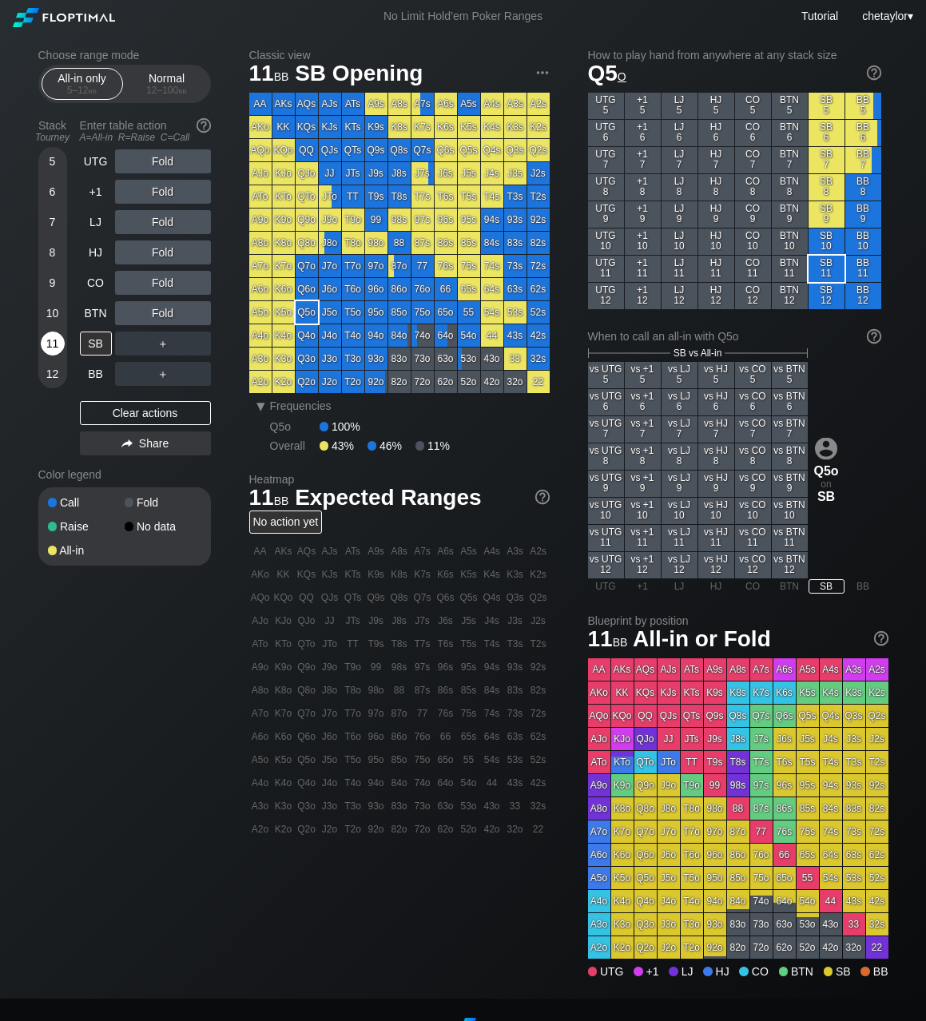
click at [50, 347] on div "11" at bounding box center [53, 343] width 24 height 24
click at [97, 371] on div "BB" at bounding box center [96, 374] width 32 height 24
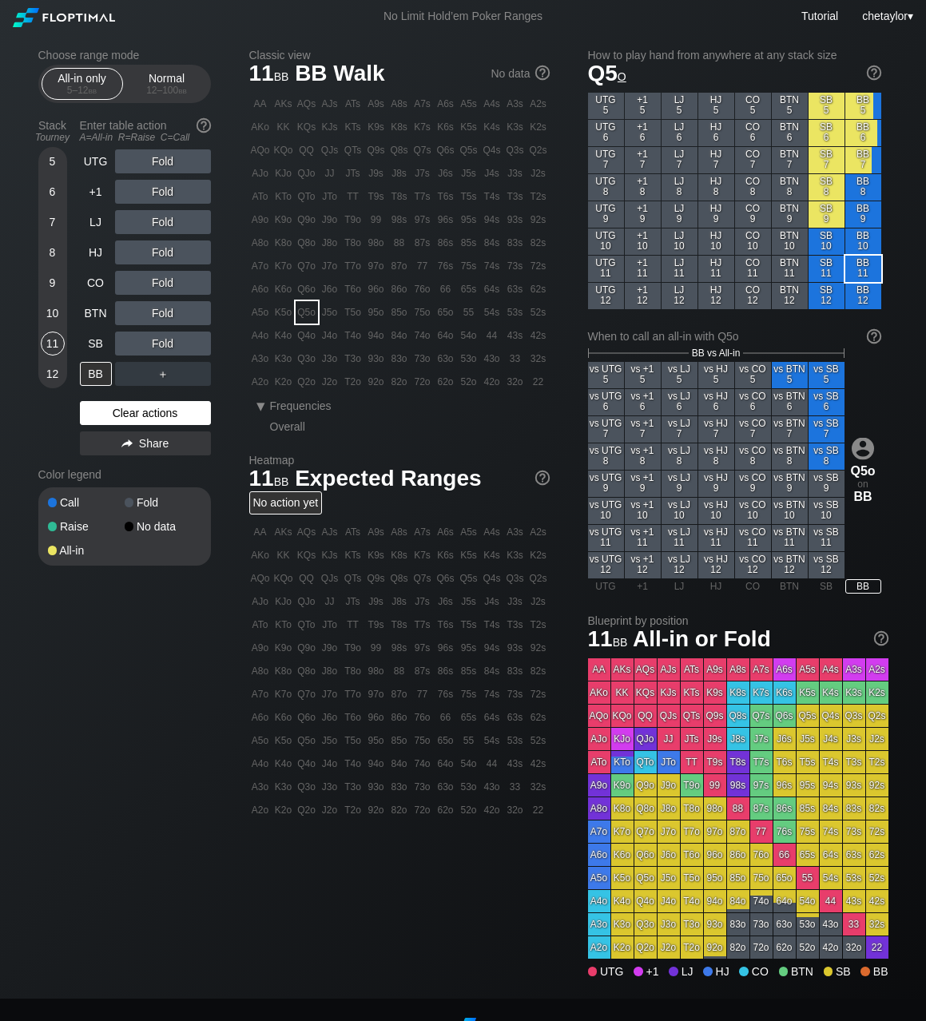
click at [104, 418] on div "Clear actions" at bounding box center [145, 413] width 131 height 24
click at [55, 311] on div "10" at bounding box center [53, 313] width 24 height 24
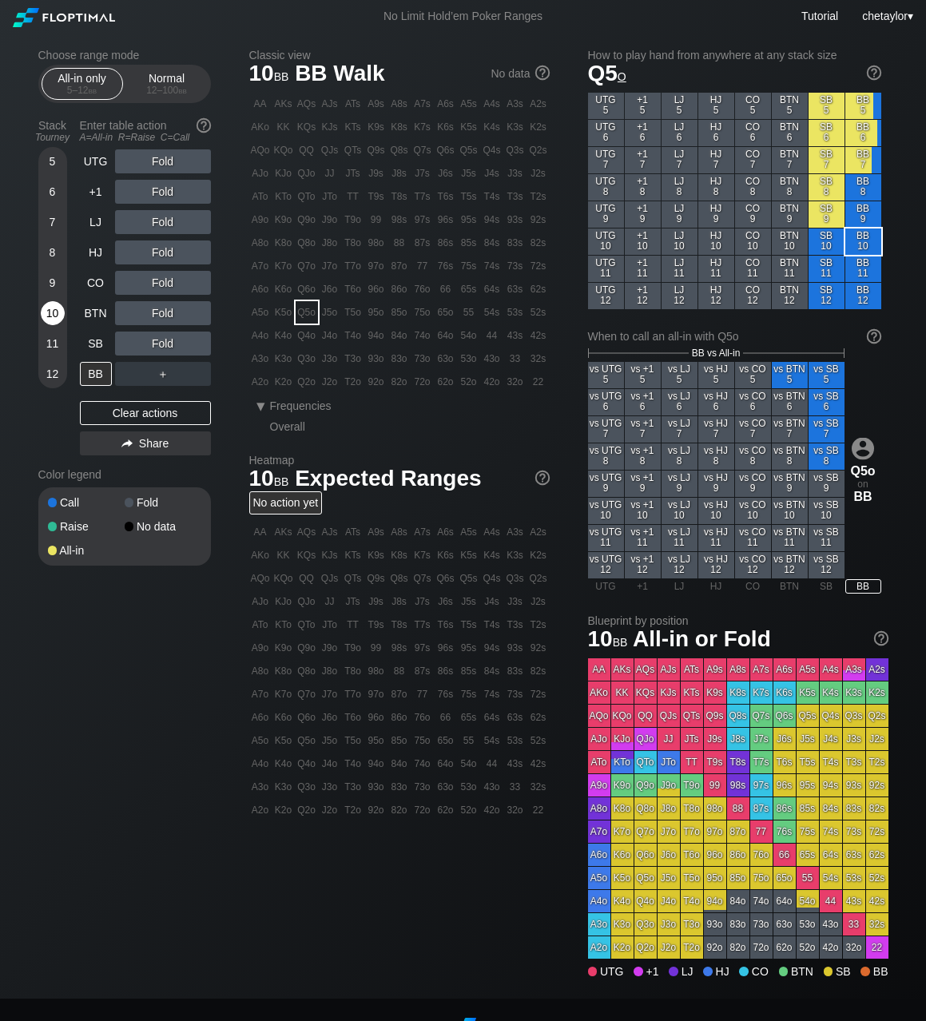
click at [55, 311] on div "10" at bounding box center [53, 313] width 24 height 24
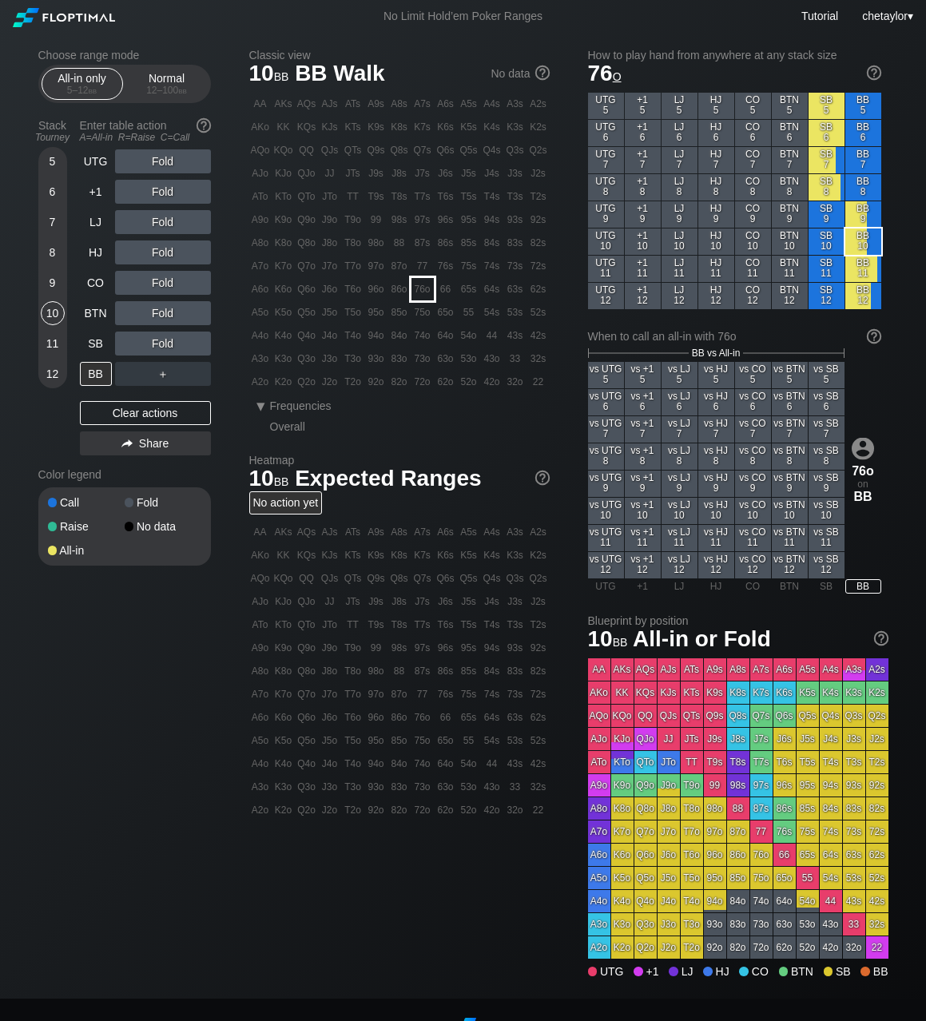
click at [426, 296] on div "76o" at bounding box center [422, 289] width 22 height 22
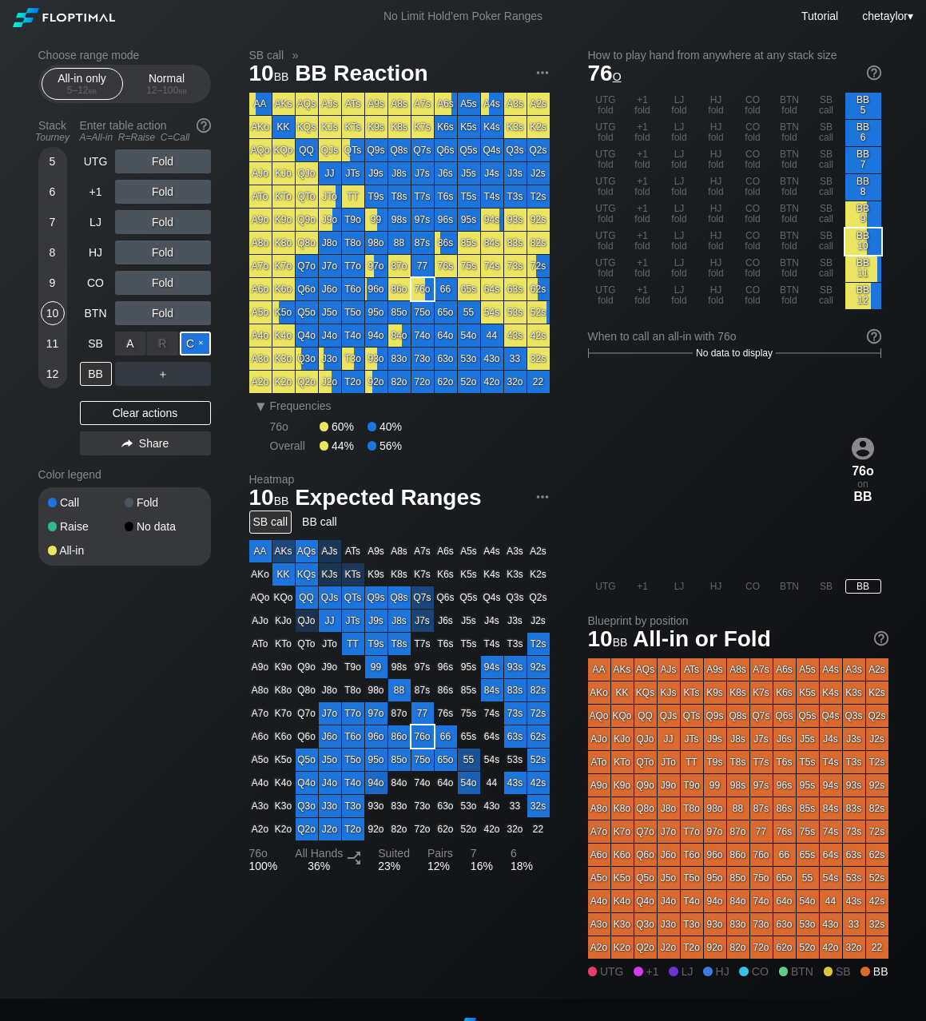
click at [195, 341] on div "C ✕" at bounding box center [195, 343] width 31 height 24
click at [82, 342] on div "SB" at bounding box center [96, 343] width 32 height 24
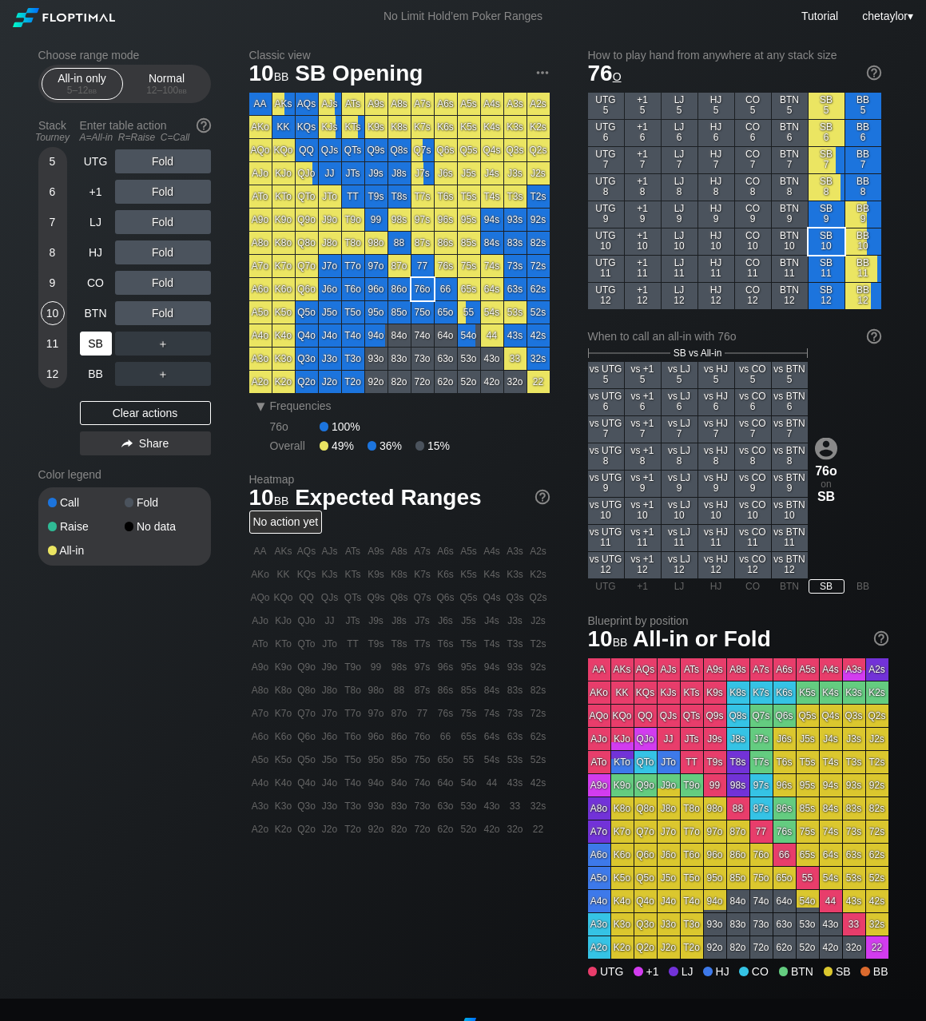
click at [82, 342] on div "SB" at bounding box center [96, 343] width 32 height 24
click at [120, 414] on div "Clear actions" at bounding box center [145, 413] width 131 height 24
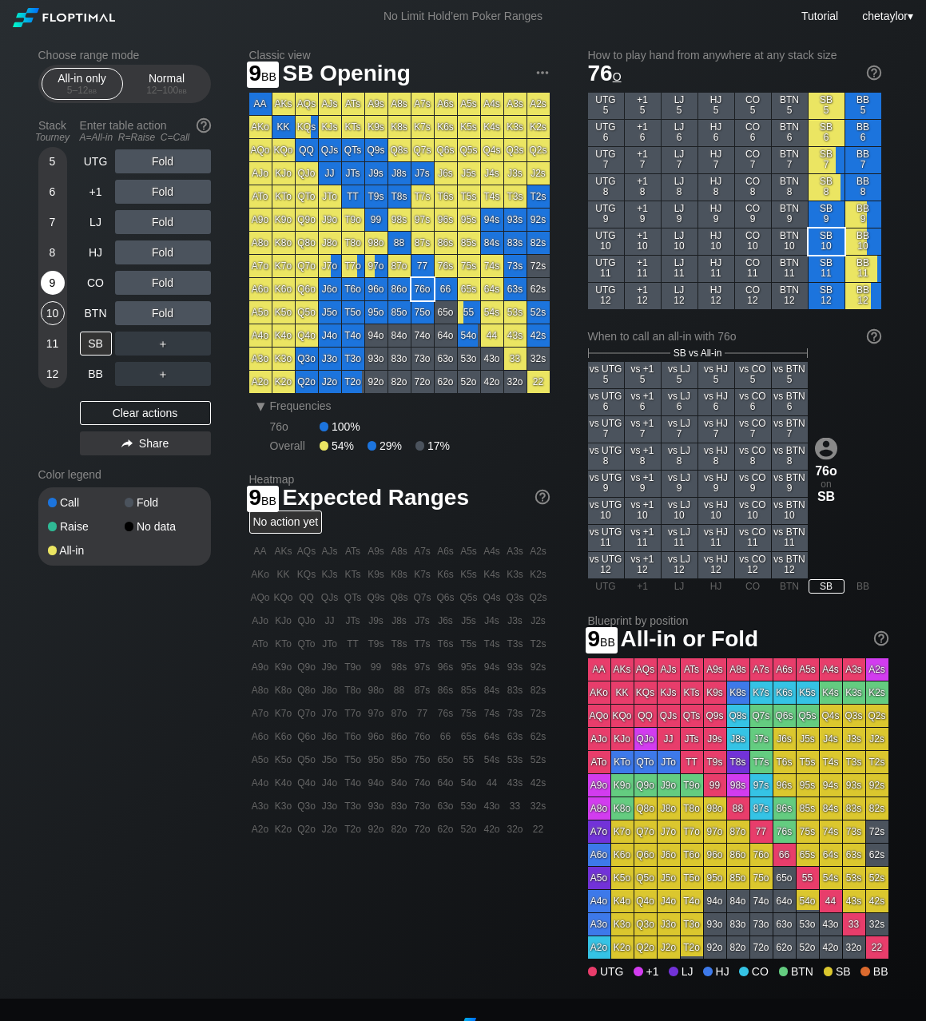
click at [54, 280] on div "9" at bounding box center [53, 283] width 24 height 24
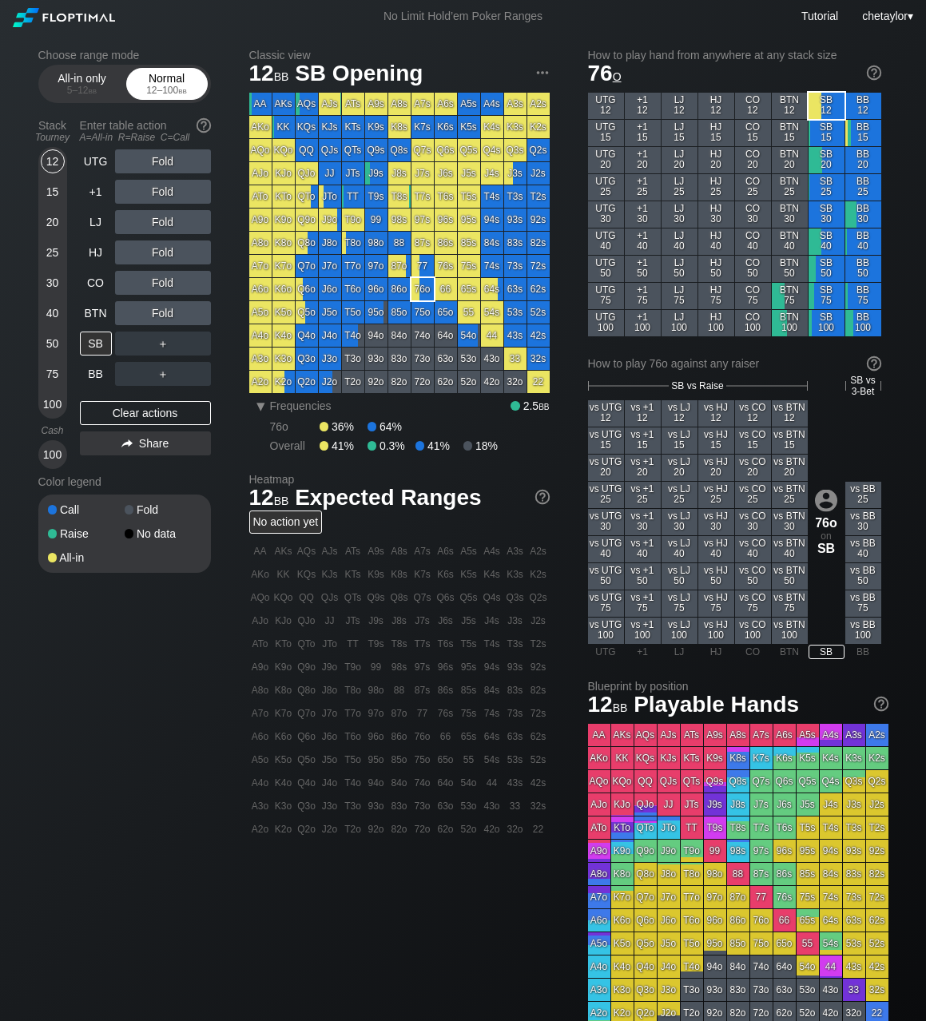
click at [181, 74] on div "Normal 12 – 100 bb" at bounding box center [166, 84] width 73 height 30
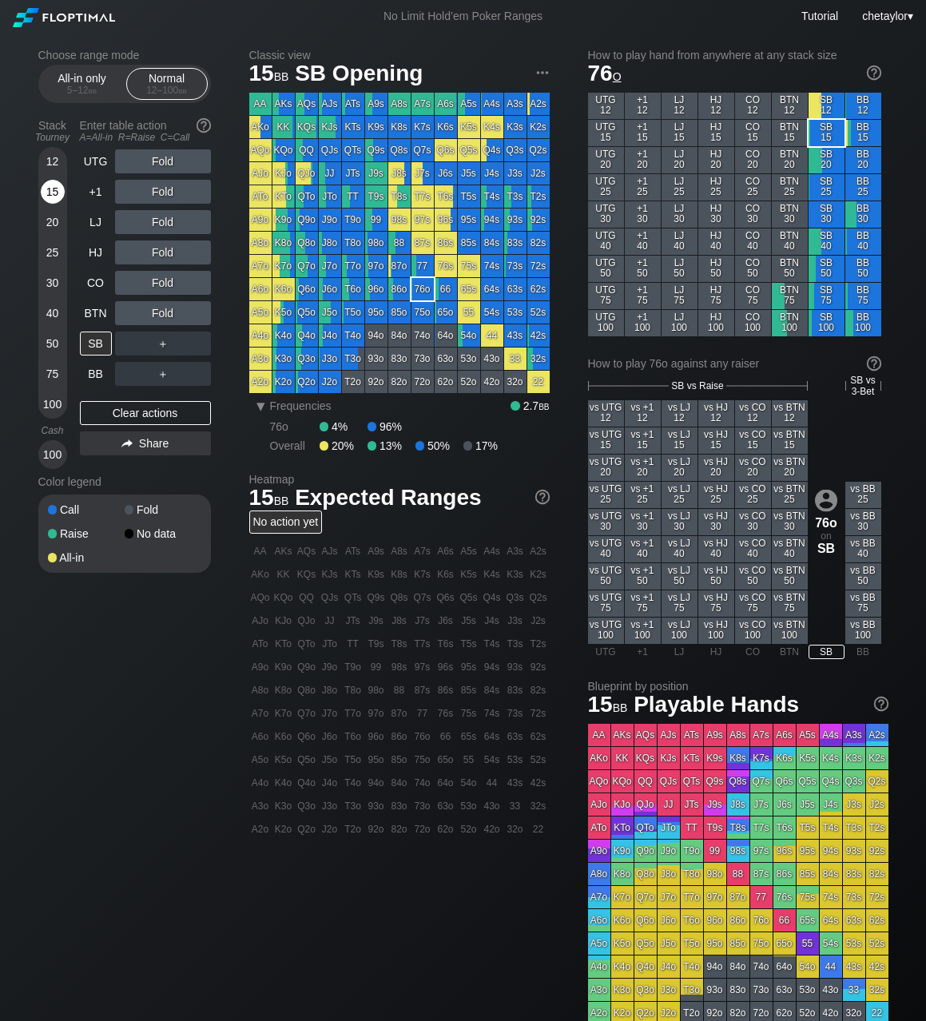
click at [46, 194] on div "15" at bounding box center [53, 192] width 24 height 24
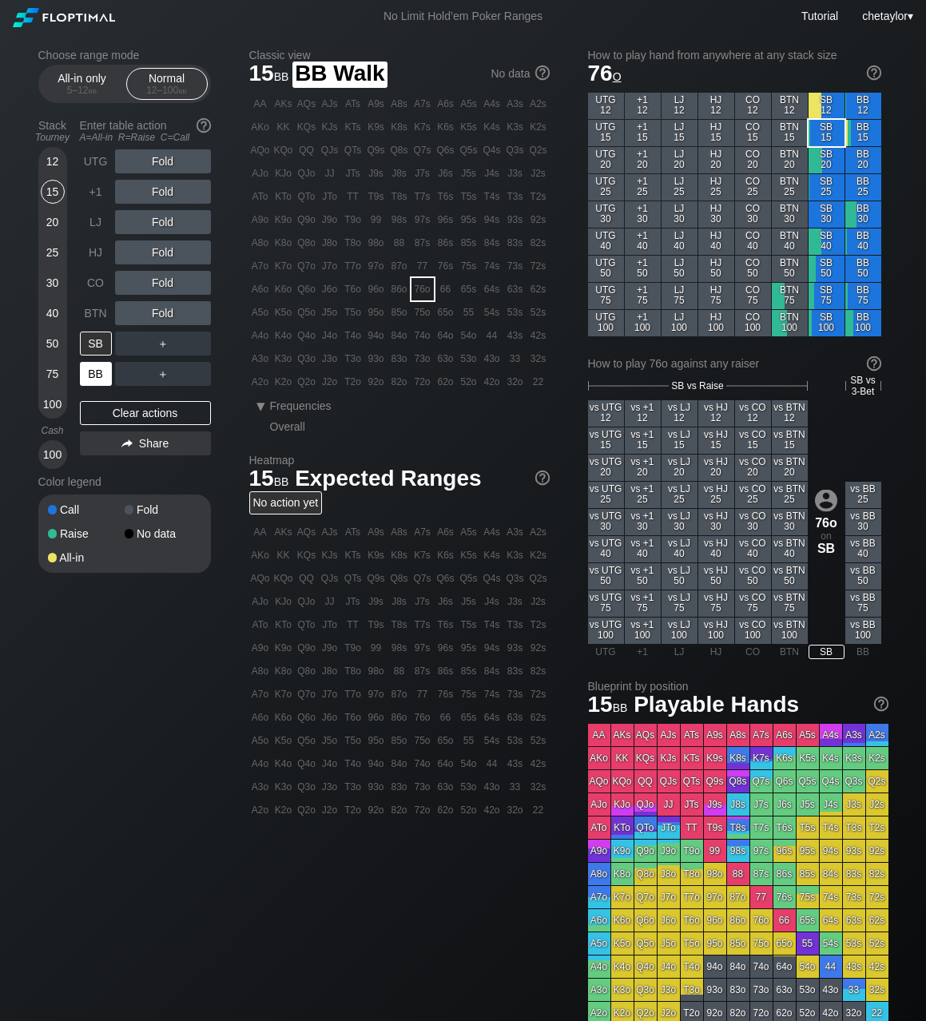
click at [100, 374] on div "BB" at bounding box center [96, 374] width 32 height 24
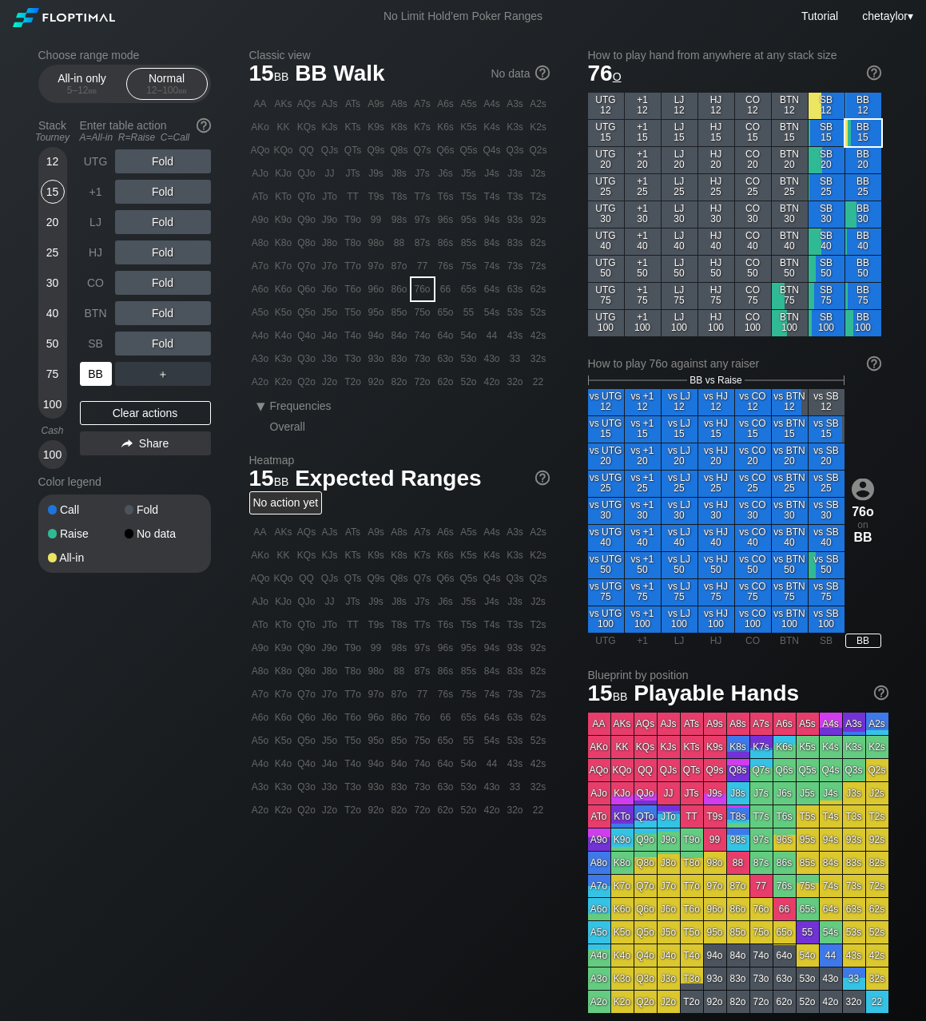
click at [100, 374] on div "BB" at bounding box center [96, 374] width 32 height 24
click at [125, 418] on div "Clear actions" at bounding box center [145, 413] width 131 height 24
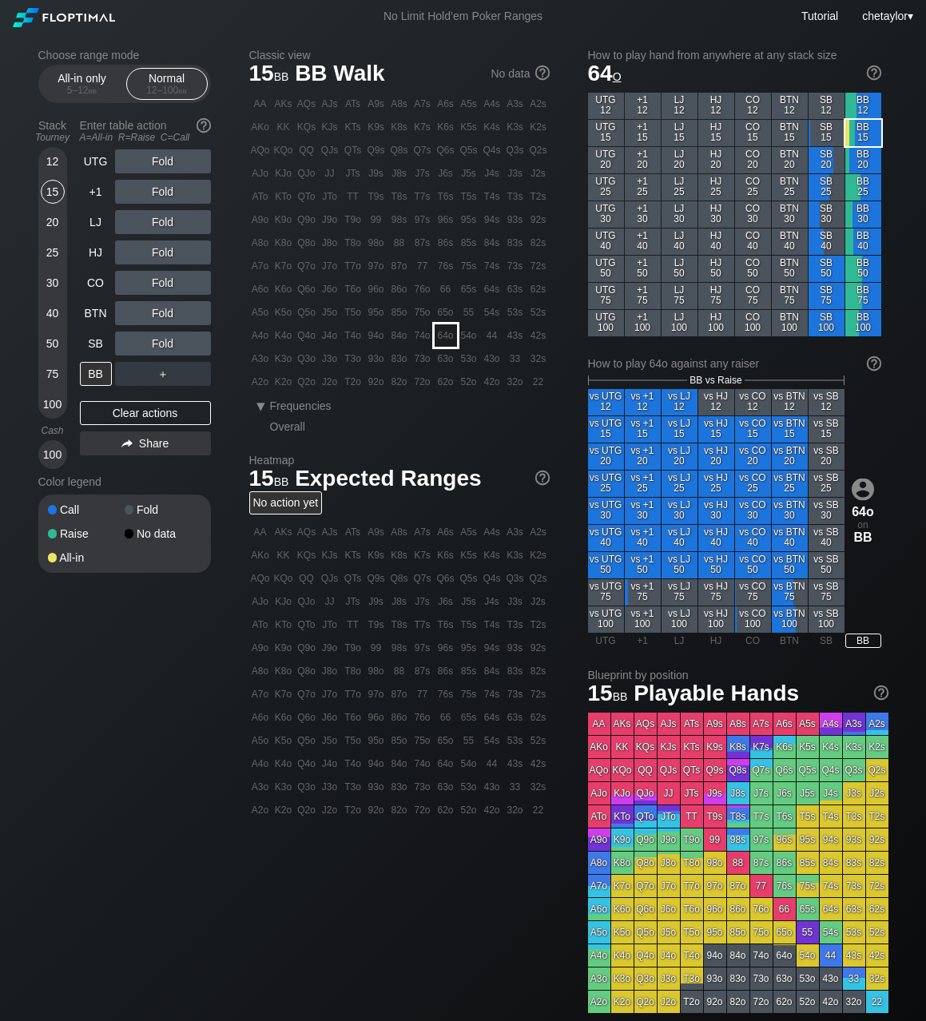
click at [446, 335] on div "64o" at bounding box center [445, 335] width 22 height 22
click at [132, 347] on div "A ✕" at bounding box center [130, 343] width 31 height 24
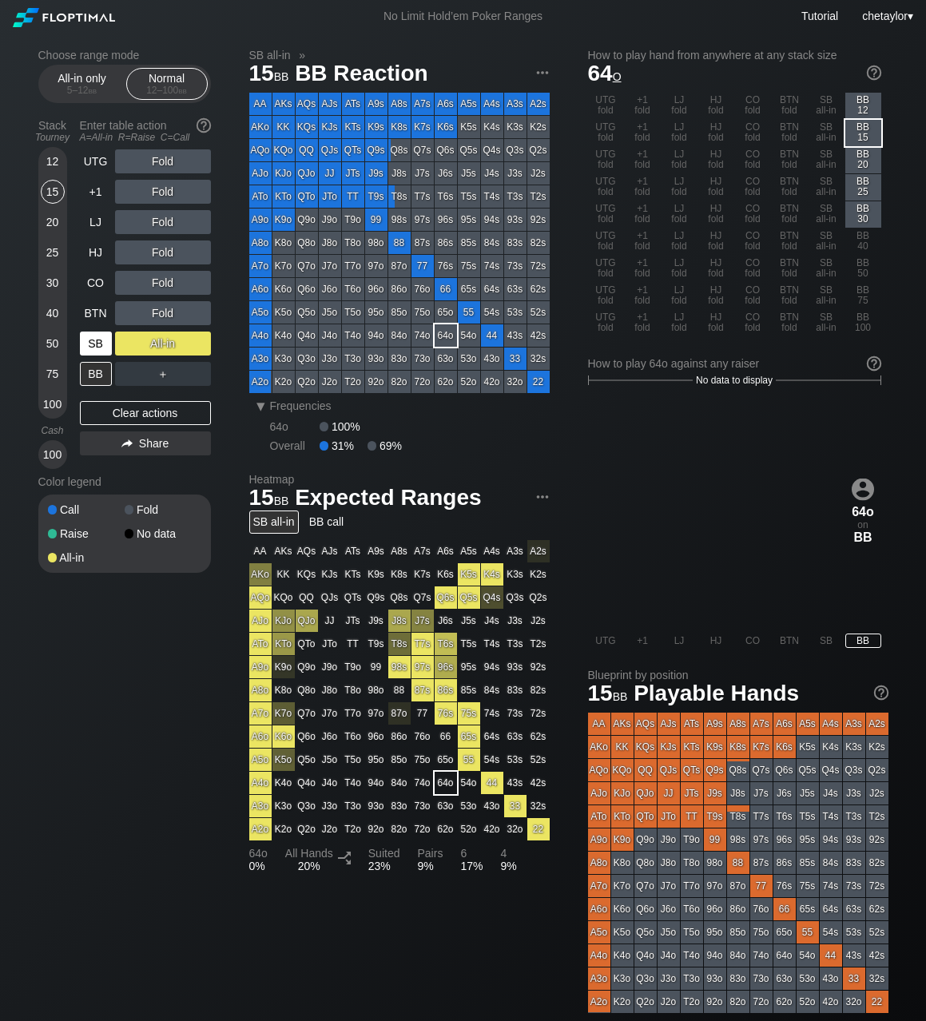
click at [89, 343] on div "SB" at bounding box center [96, 343] width 32 height 24
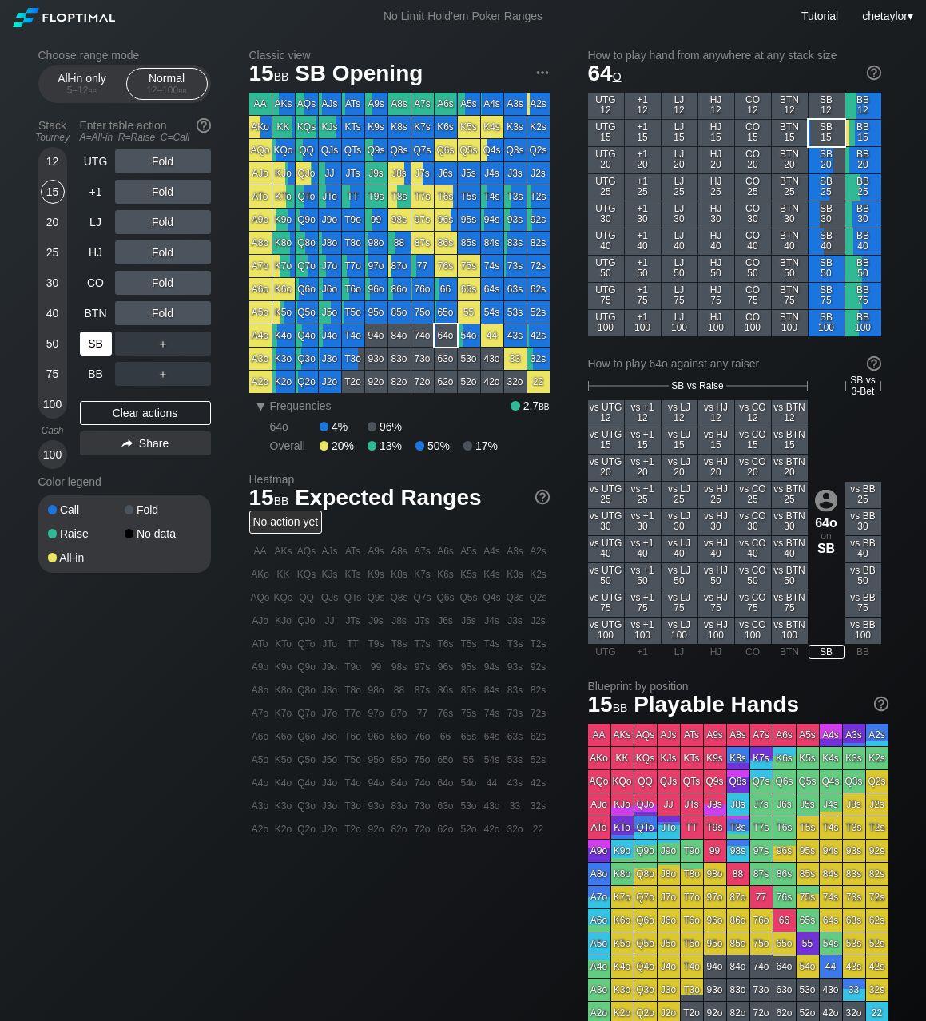
click at [89, 343] on div "SB" at bounding box center [96, 343] width 32 height 24
click at [113, 415] on div "Clear actions" at bounding box center [145, 413] width 131 height 24
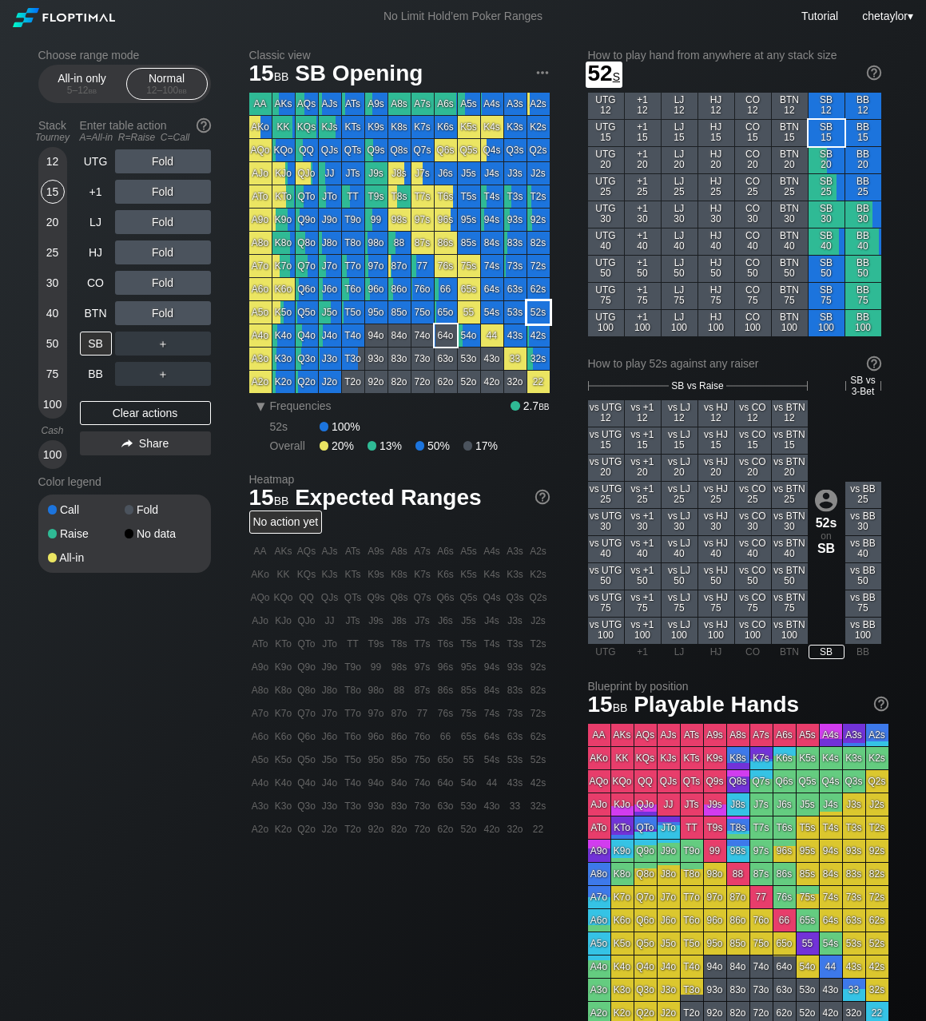
click at [539, 315] on div "52s" at bounding box center [538, 312] width 22 height 22
click at [91, 371] on div "BB" at bounding box center [96, 374] width 32 height 24
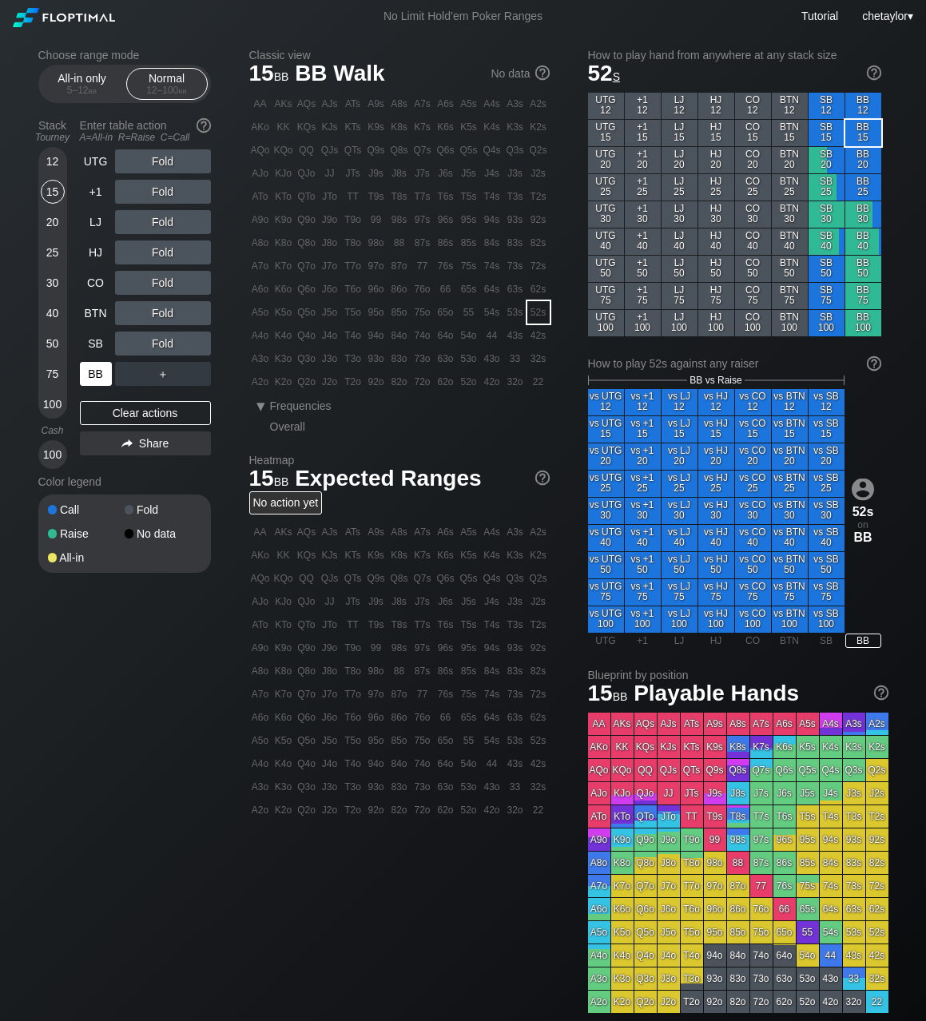
click at [91, 371] on div "BB" at bounding box center [96, 374] width 32 height 24
click at [132, 409] on div "Clear actions" at bounding box center [145, 413] width 131 height 24
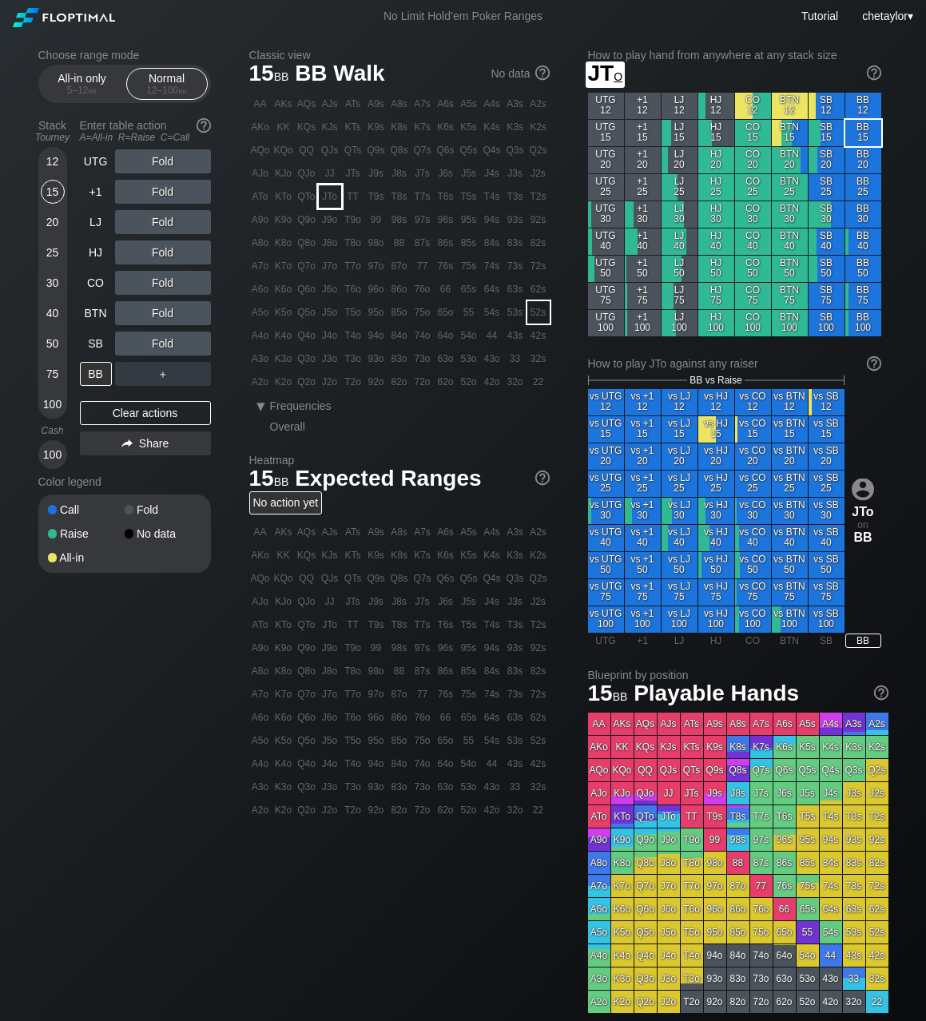
click at [336, 198] on div "JTo" at bounding box center [330, 196] width 22 height 22
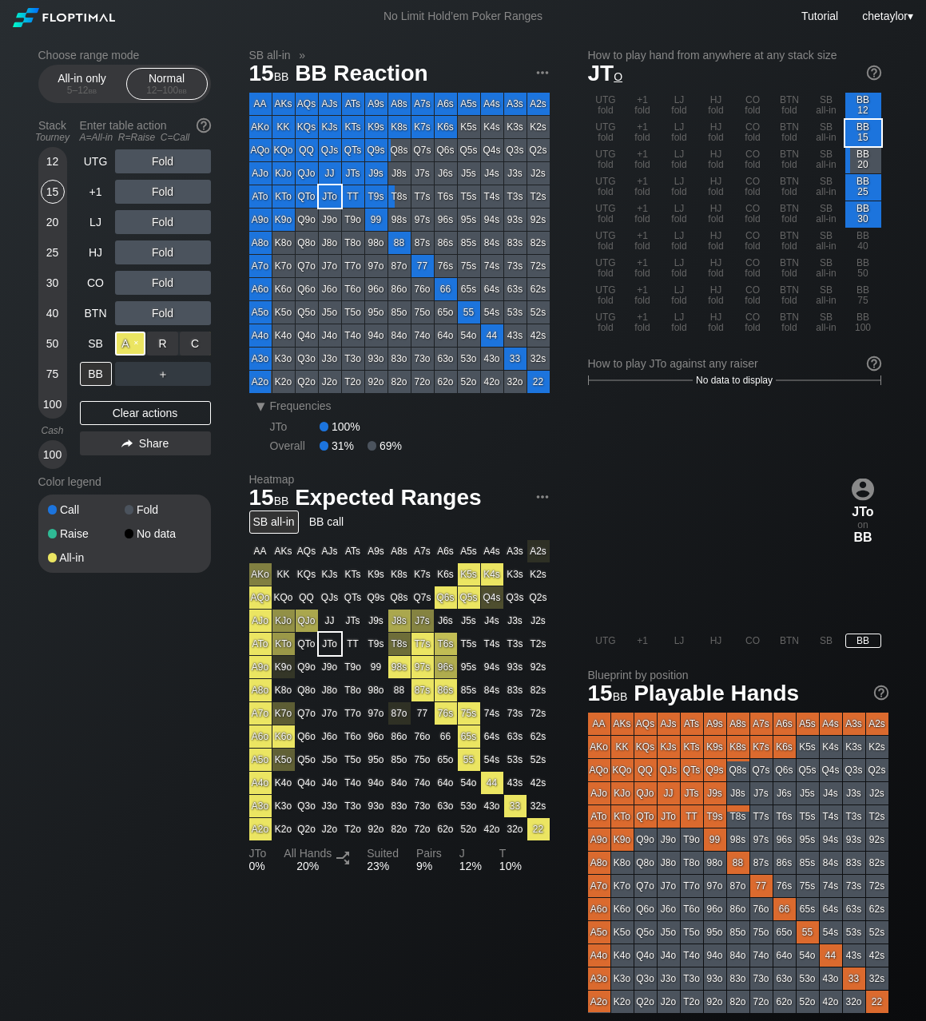
click at [133, 341] on div "A ✕" at bounding box center [130, 343] width 31 height 24
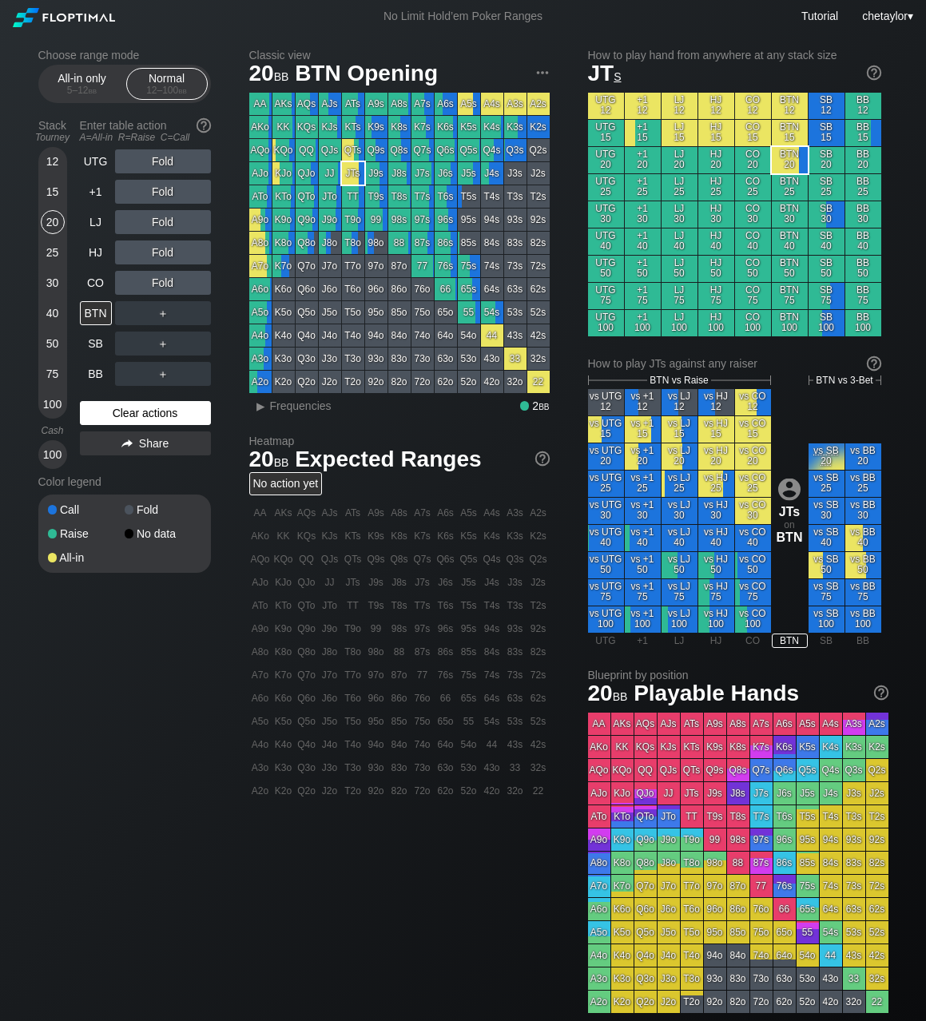
click at [107, 417] on div "Clear actions" at bounding box center [145, 413] width 131 height 24
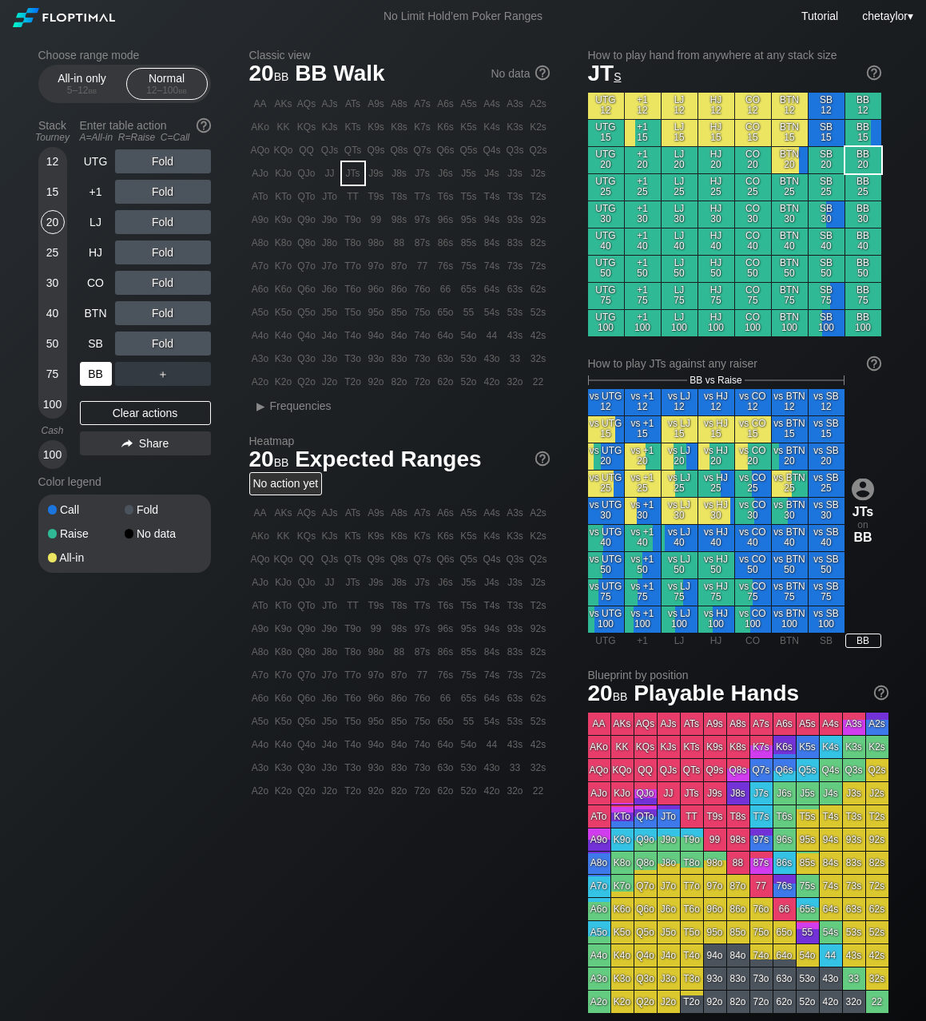
click at [98, 371] on div "BB" at bounding box center [96, 374] width 32 height 24
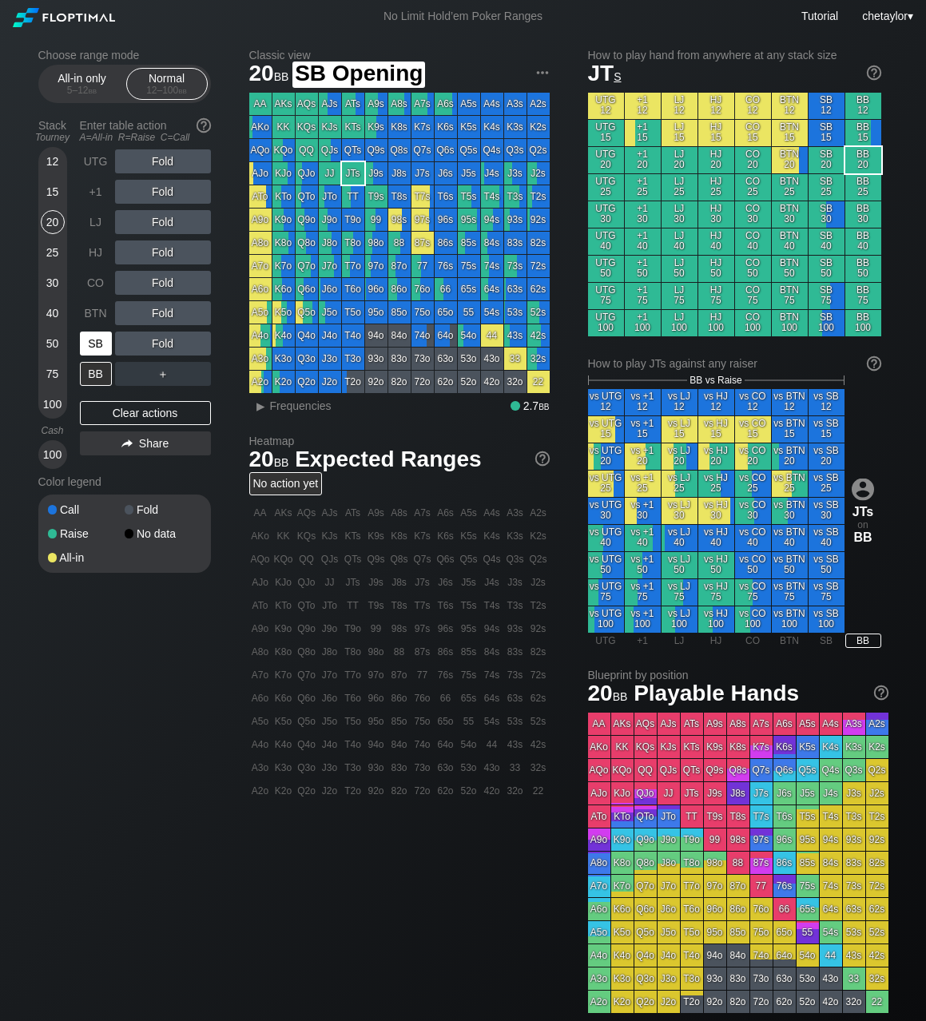
click at [102, 341] on div "SB" at bounding box center [96, 343] width 32 height 24
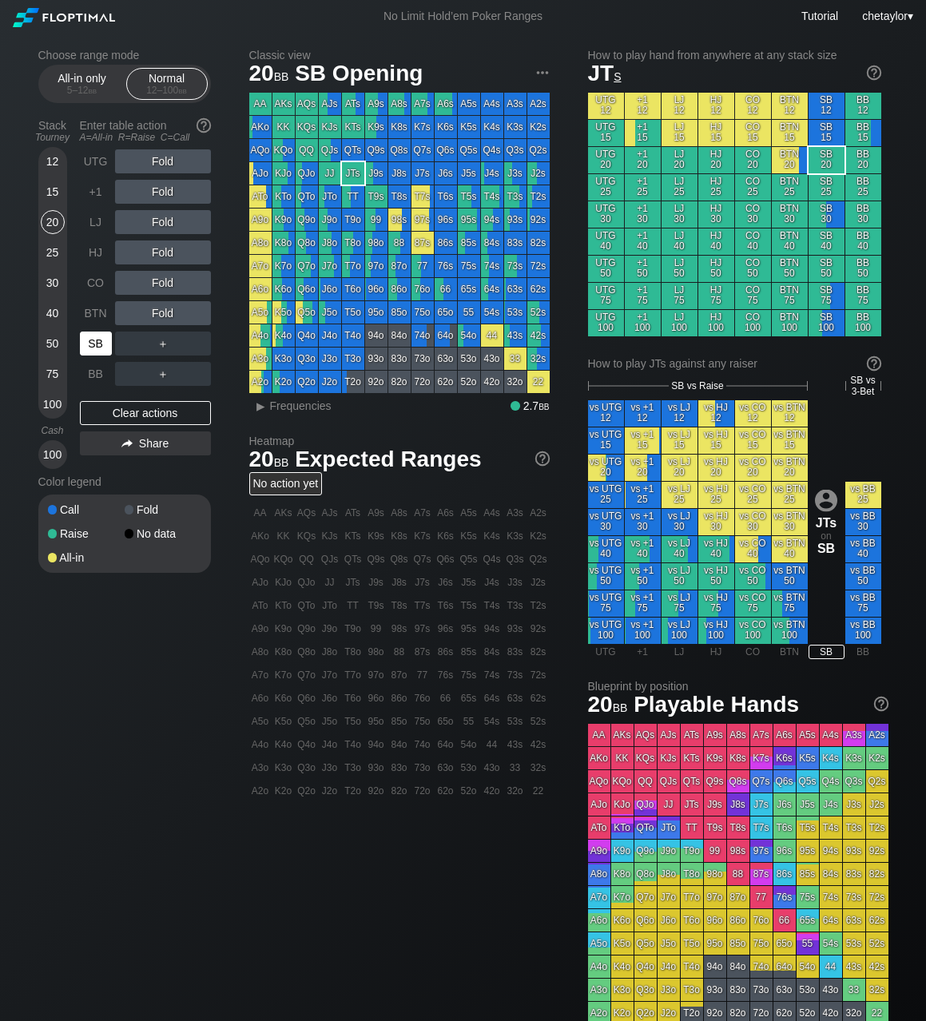
click at [102, 341] on div "SB" at bounding box center [96, 343] width 32 height 24
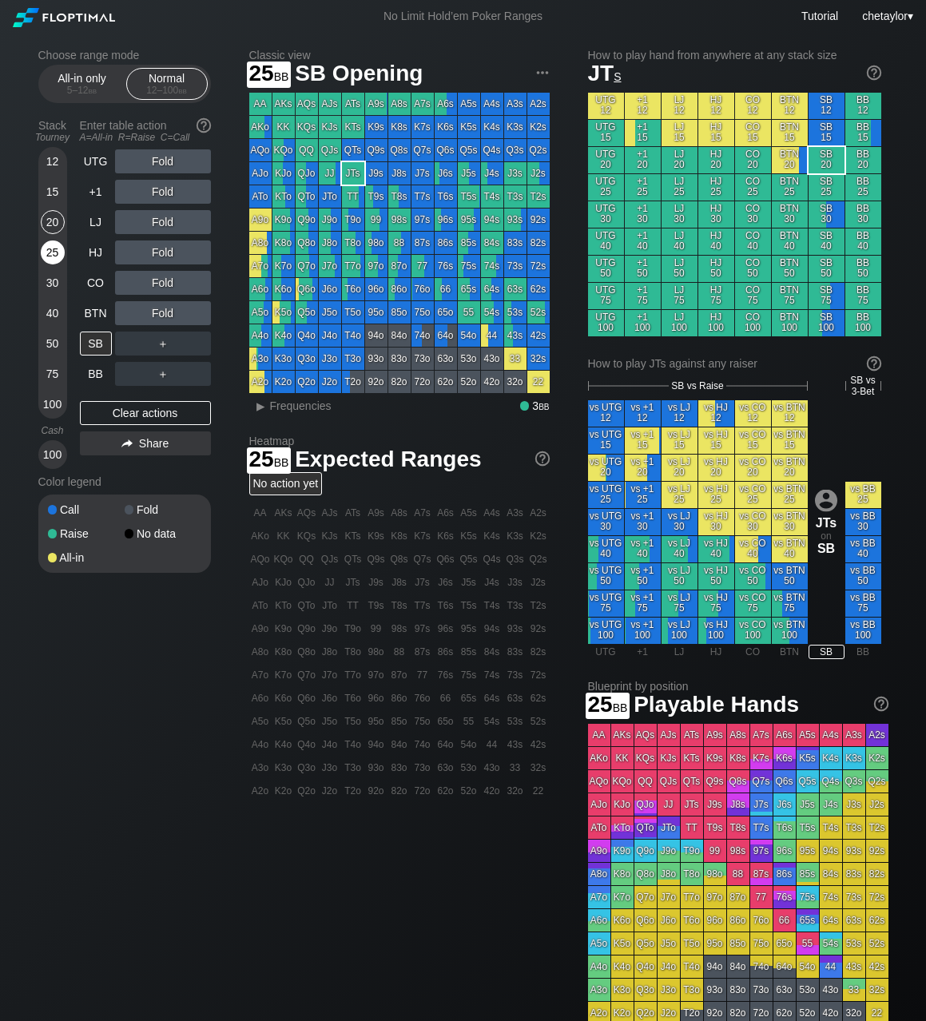
click at [54, 253] on div "25" at bounding box center [53, 252] width 24 height 24
click at [422, 133] on div "K7s" at bounding box center [422, 127] width 22 height 22
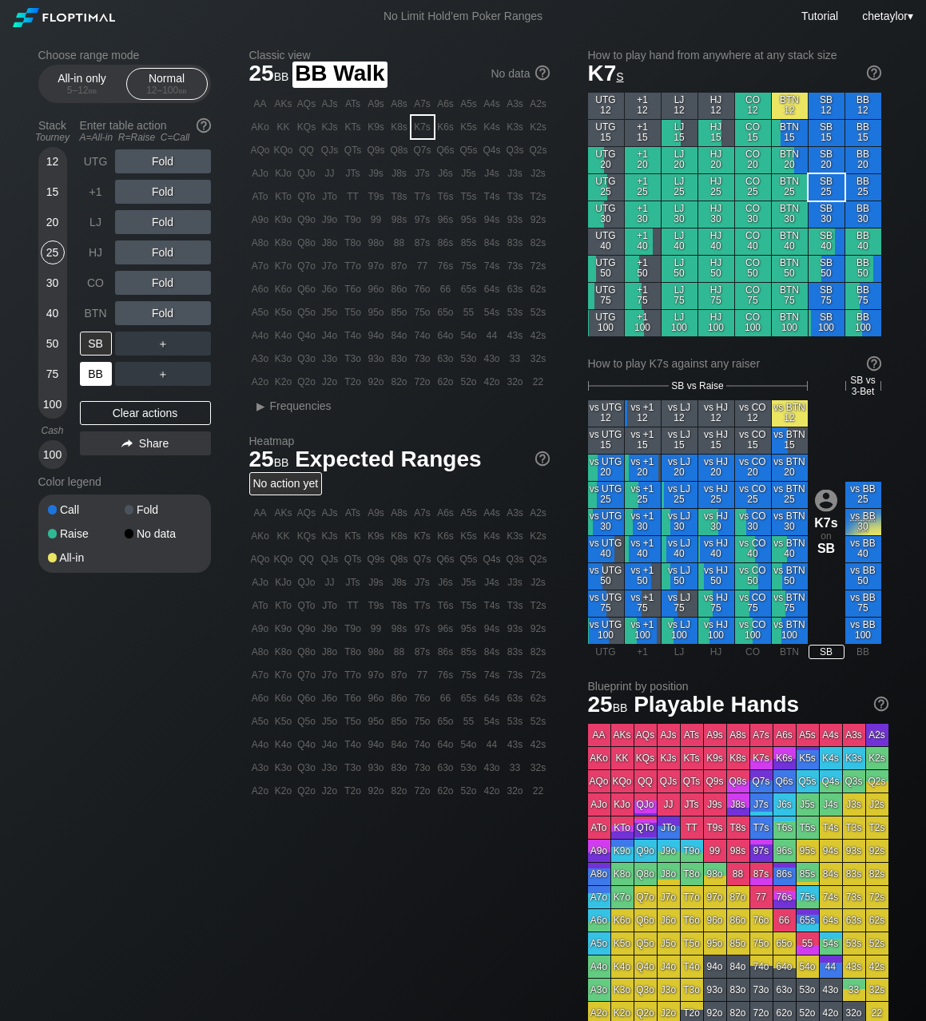
click at [94, 371] on div "BB" at bounding box center [96, 374] width 32 height 24
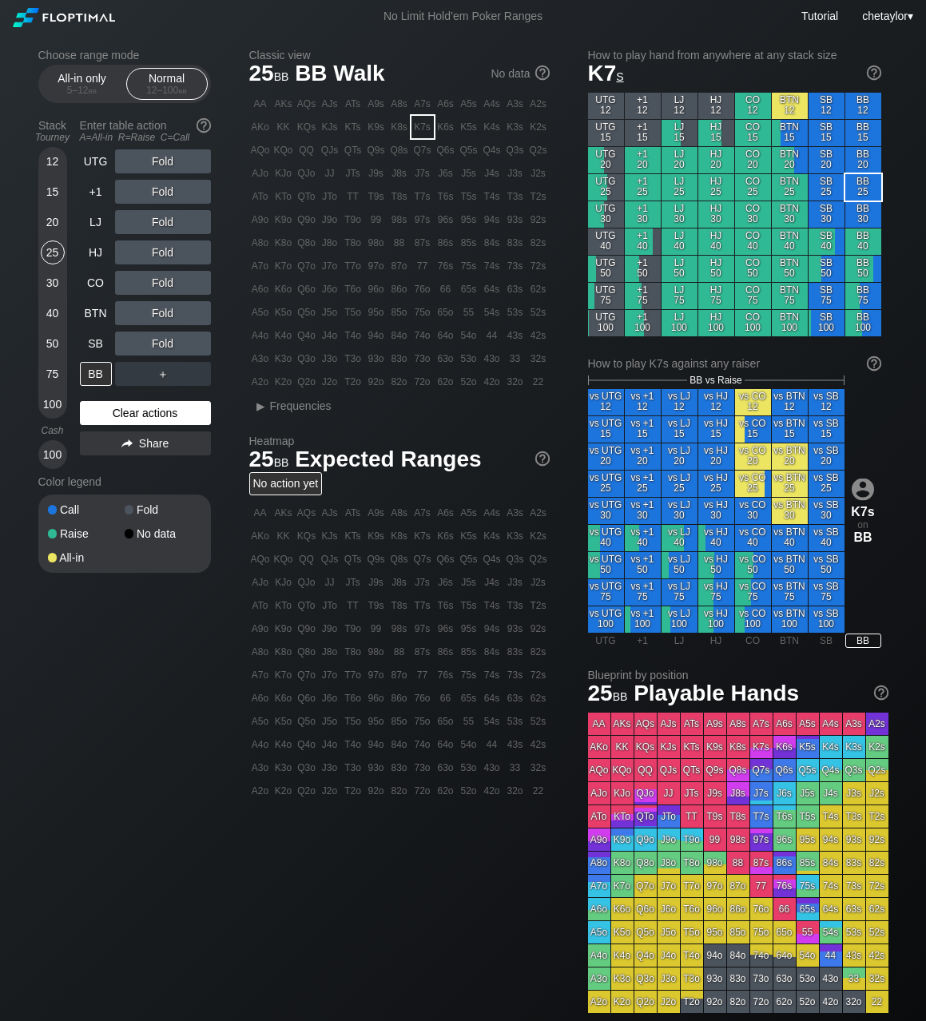
click at [139, 418] on div "Clear actions" at bounding box center [145, 413] width 131 height 24
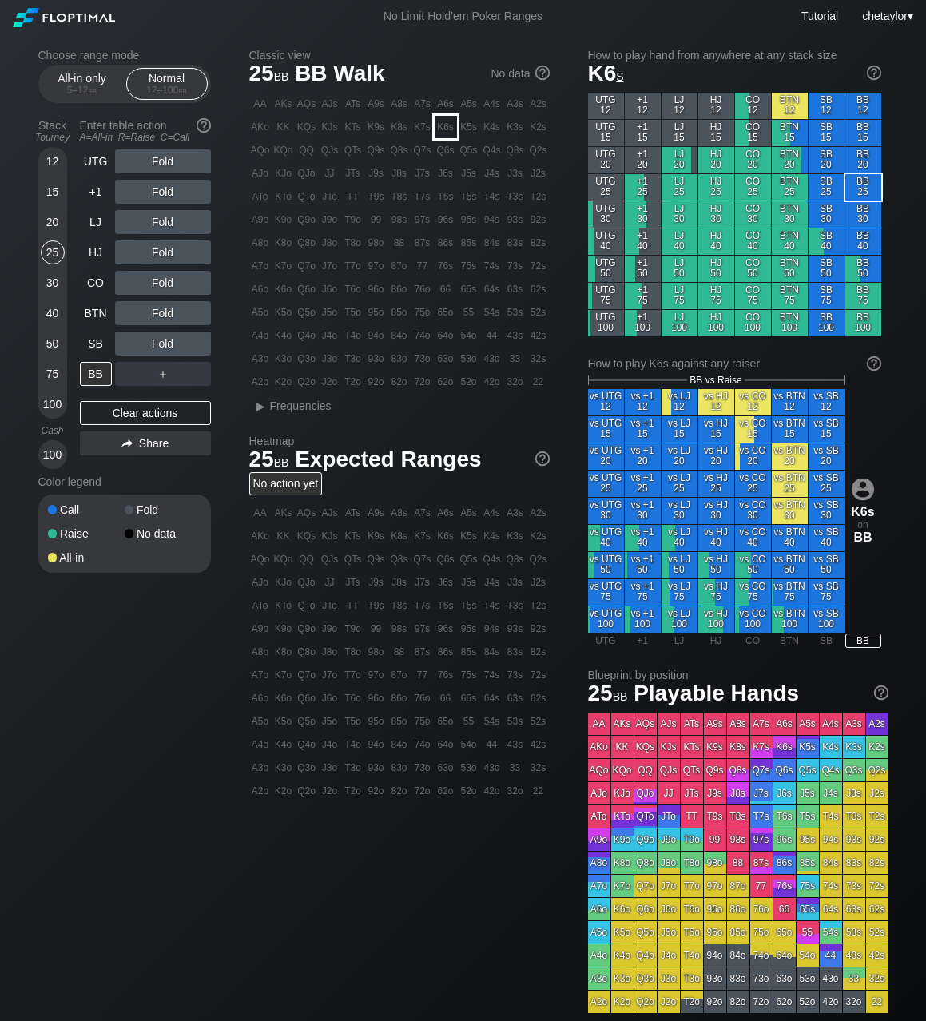
click at [449, 130] on div "K6s" at bounding box center [445, 127] width 22 height 22
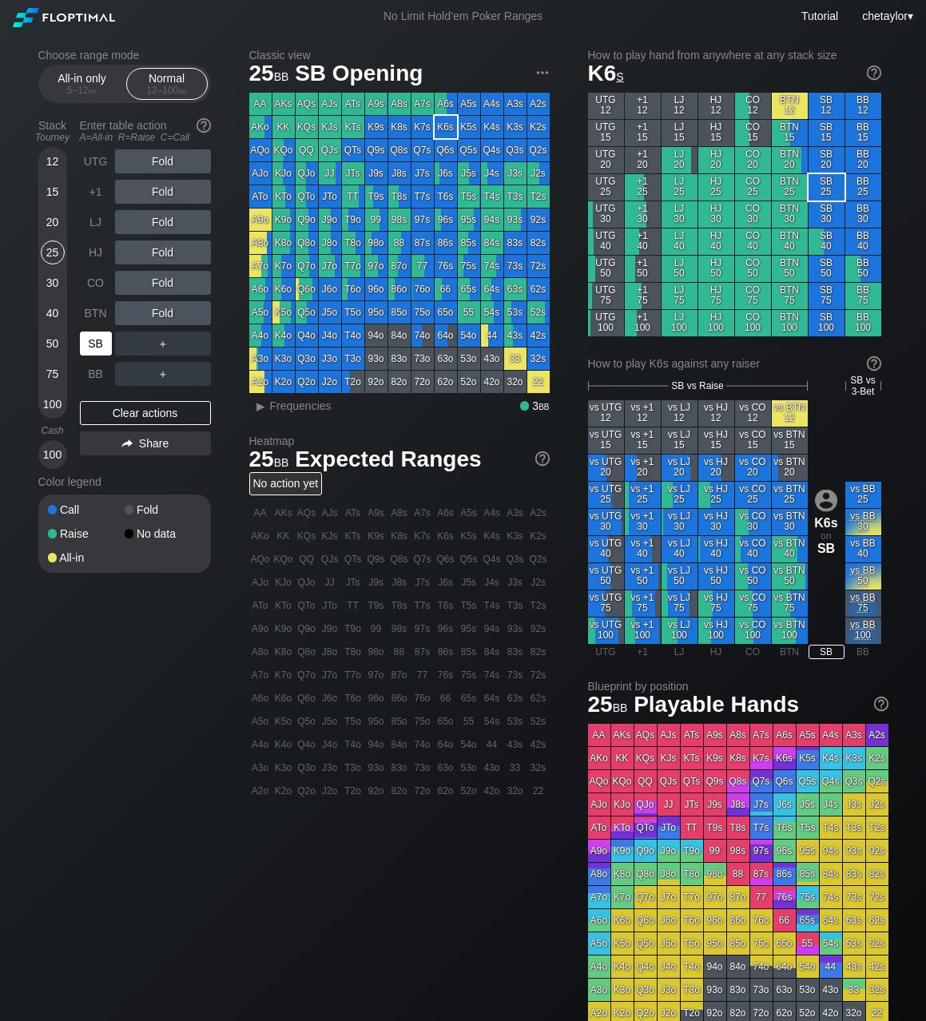
click at [98, 353] on div "SB" at bounding box center [96, 343] width 32 height 24
click at [112, 419] on div "Clear actions" at bounding box center [145, 413] width 131 height 24
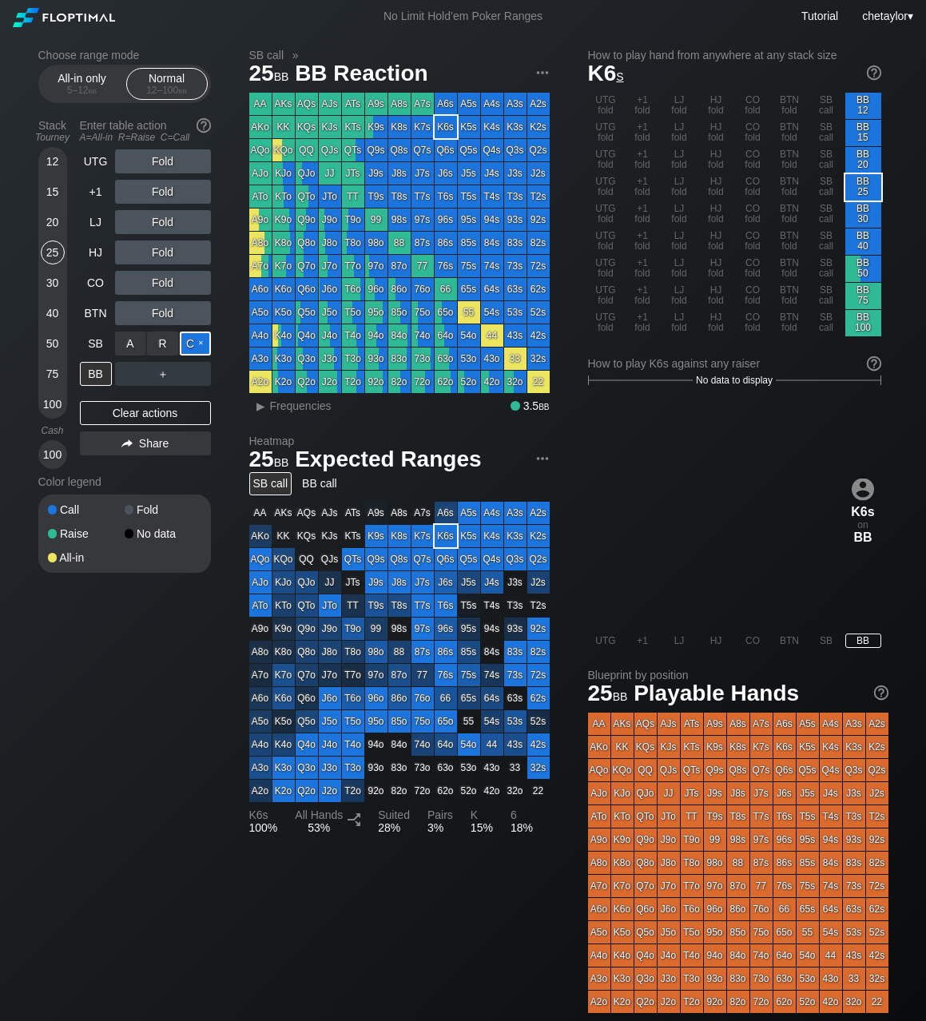
click at [195, 341] on div "C ✕" at bounding box center [195, 343] width 31 height 24
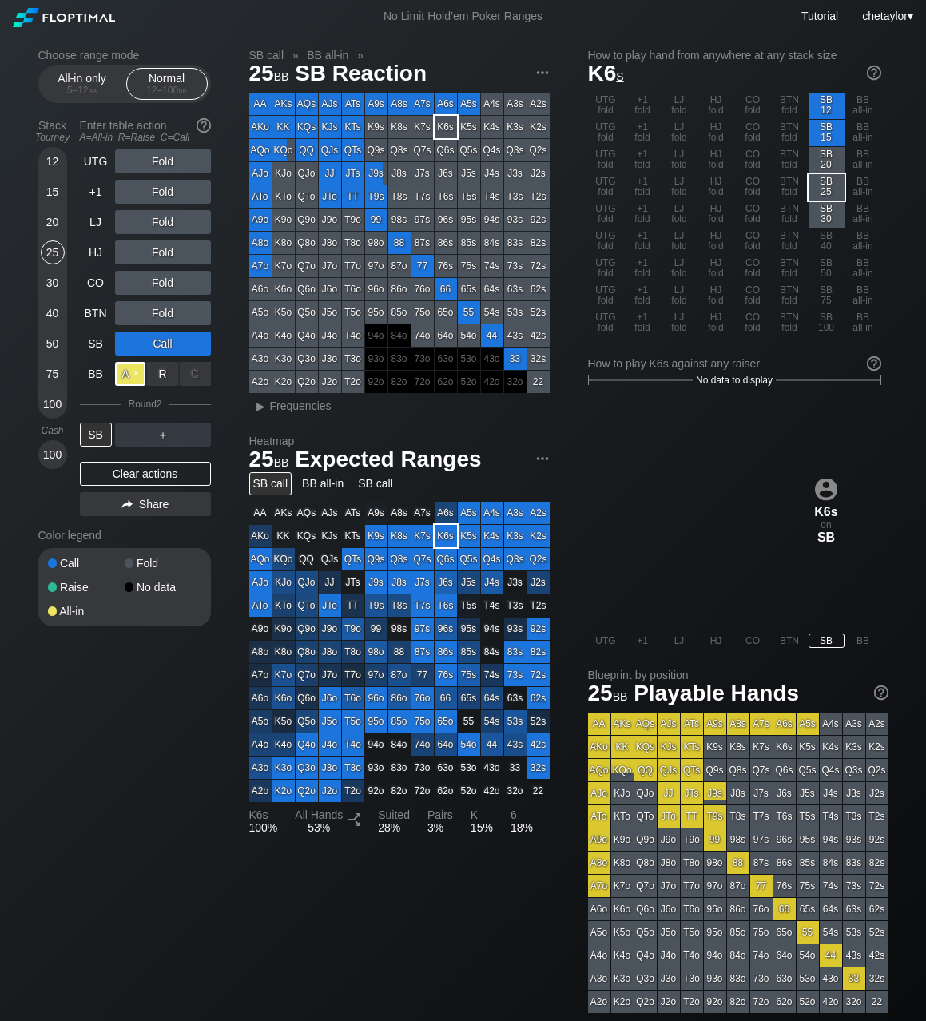
click at [129, 373] on div "A ✕" at bounding box center [130, 374] width 31 height 24
click at [99, 434] on div "SB" at bounding box center [96, 434] width 32 height 24
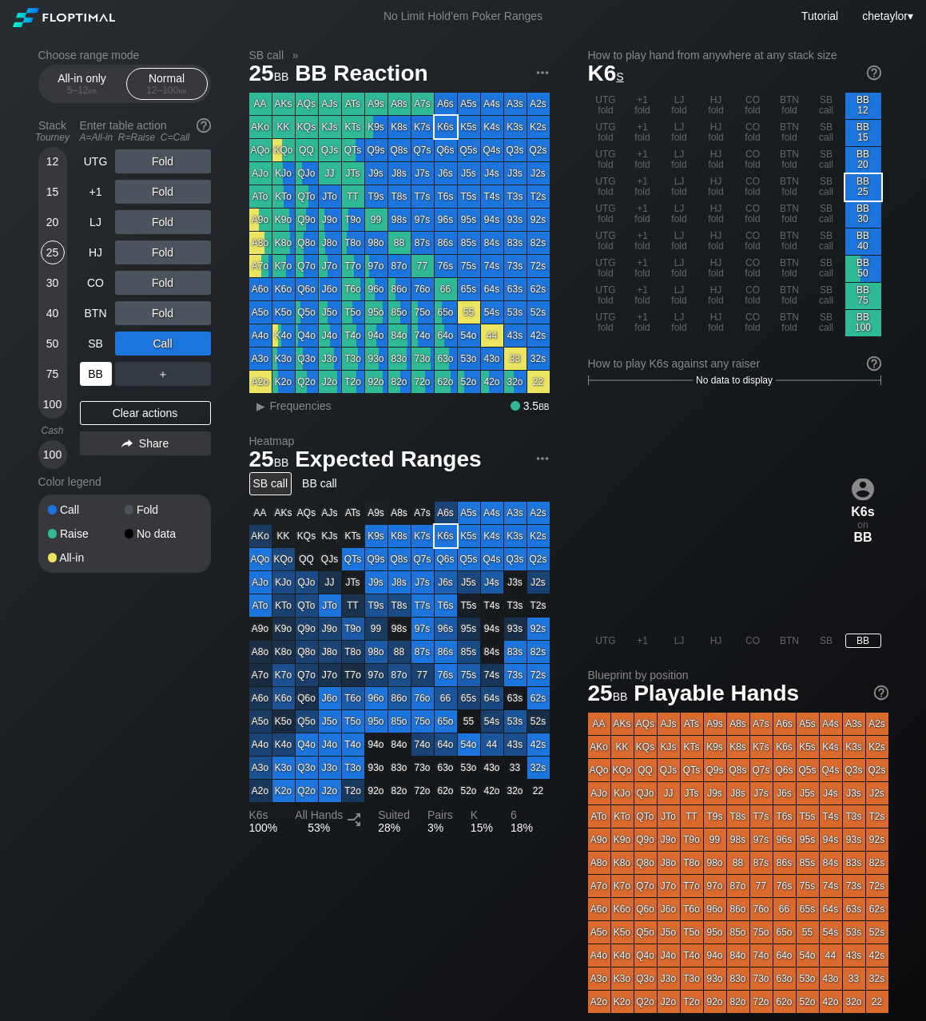
click at [89, 373] on div "BB" at bounding box center [96, 374] width 32 height 24
click at [115, 416] on div "Clear actions" at bounding box center [145, 413] width 131 height 24
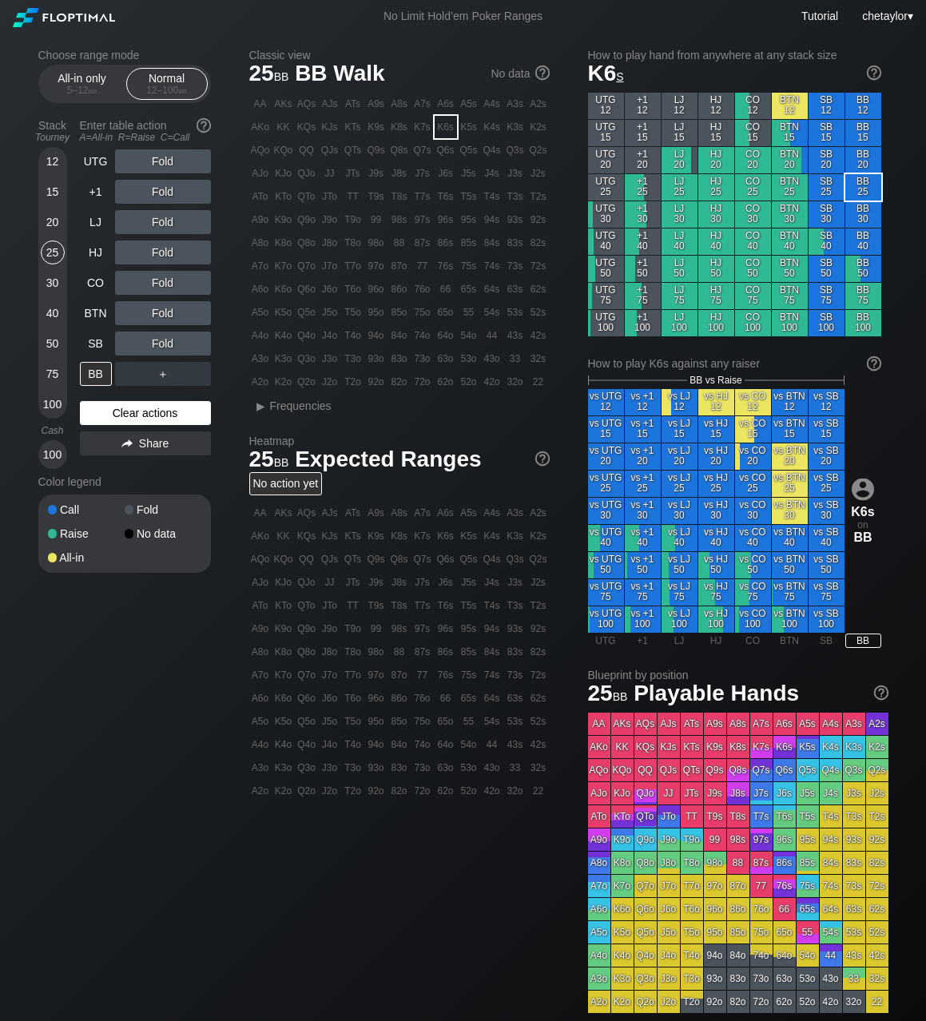
click at [115, 416] on div "Clear actions" at bounding box center [145, 413] width 131 height 24
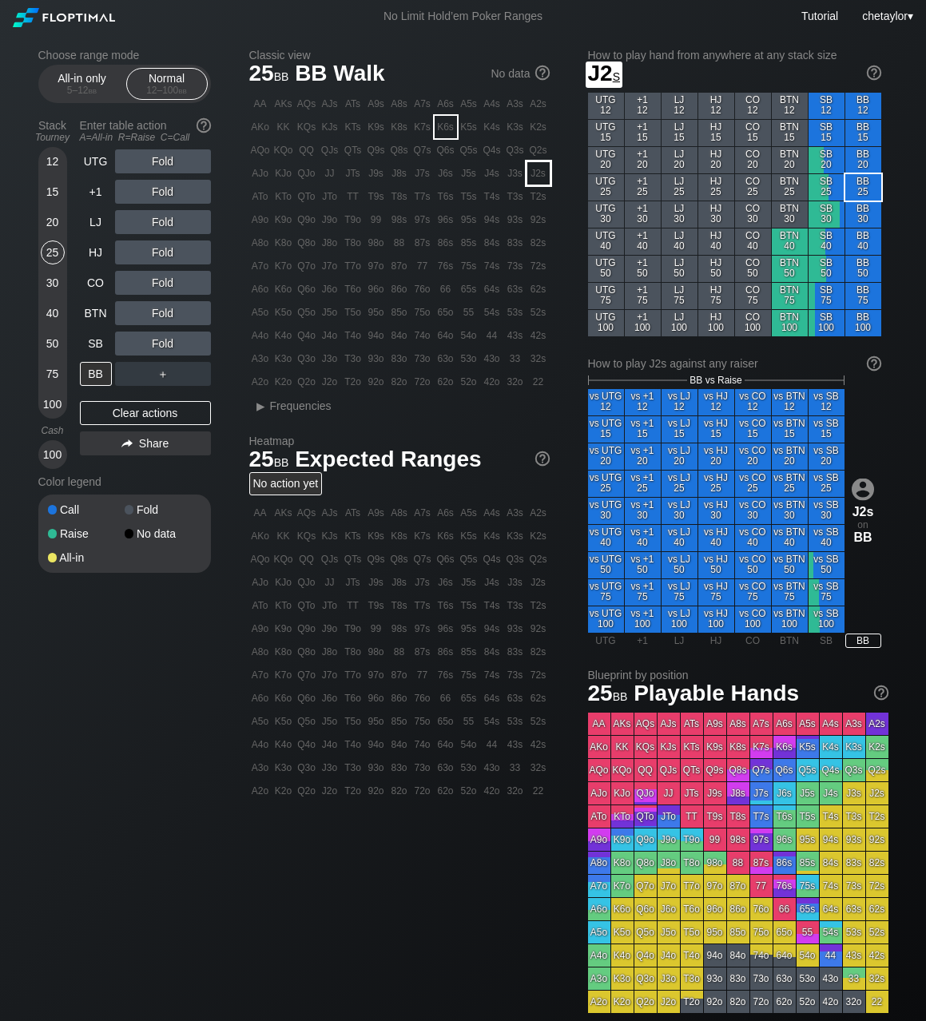
click at [538, 174] on div "J2s" at bounding box center [538, 173] width 22 height 22
click at [165, 345] on div "R ✕" at bounding box center [162, 343] width 31 height 24
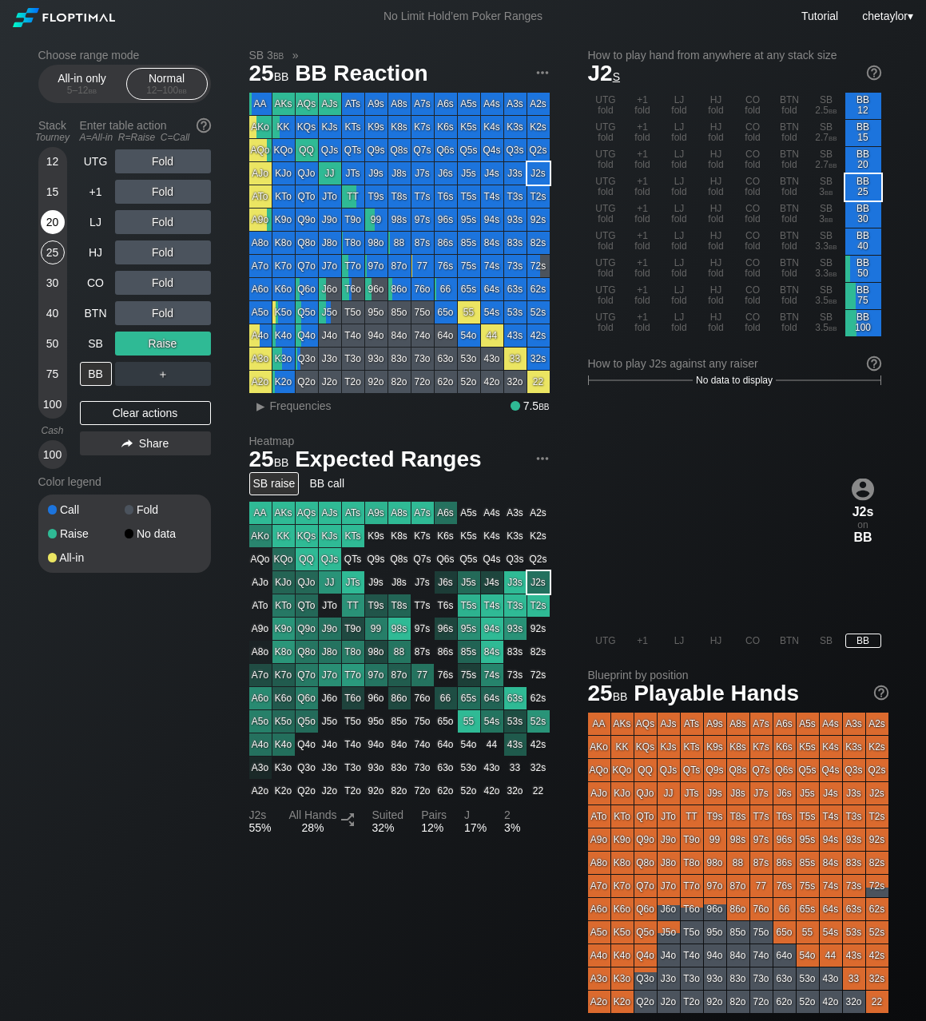
click at [55, 221] on div "20" at bounding box center [53, 222] width 24 height 24
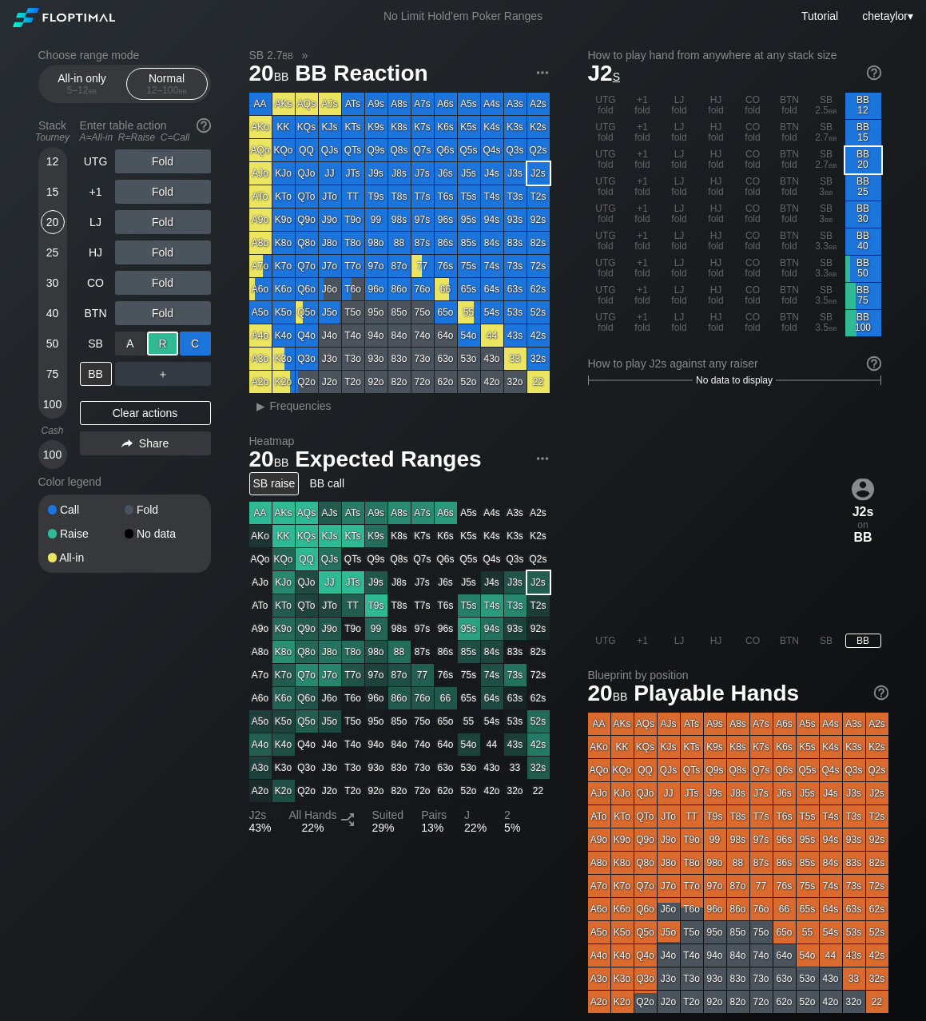
click at [194, 341] on div "C ✕" at bounding box center [195, 343] width 31 height 24
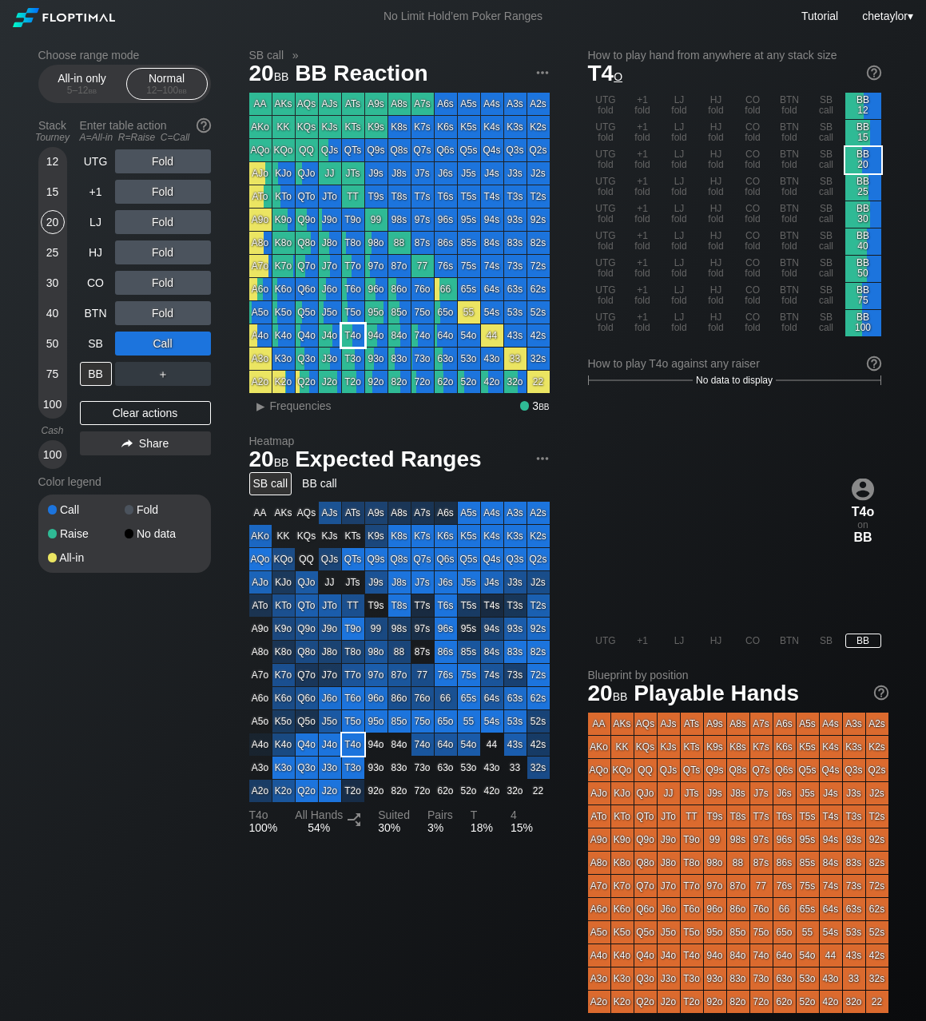
click at [358, 335] on div "T4o" at bounding box center [353, 335] width 22 height 22
click at [291, 405] on span "Frequencies" at bounding box center [300, 405] width 61 height 13
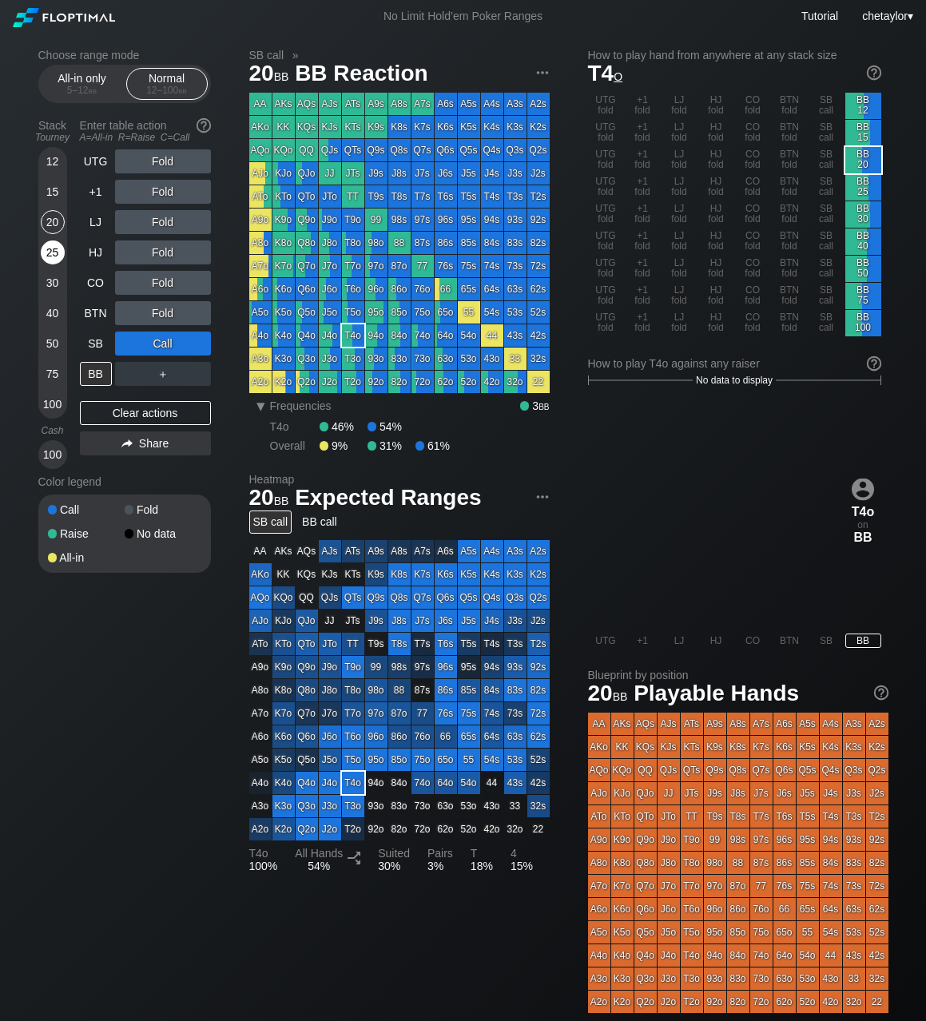
click at [51, 250] on div "25" at bounding box center [53, 252] width 24 height 24
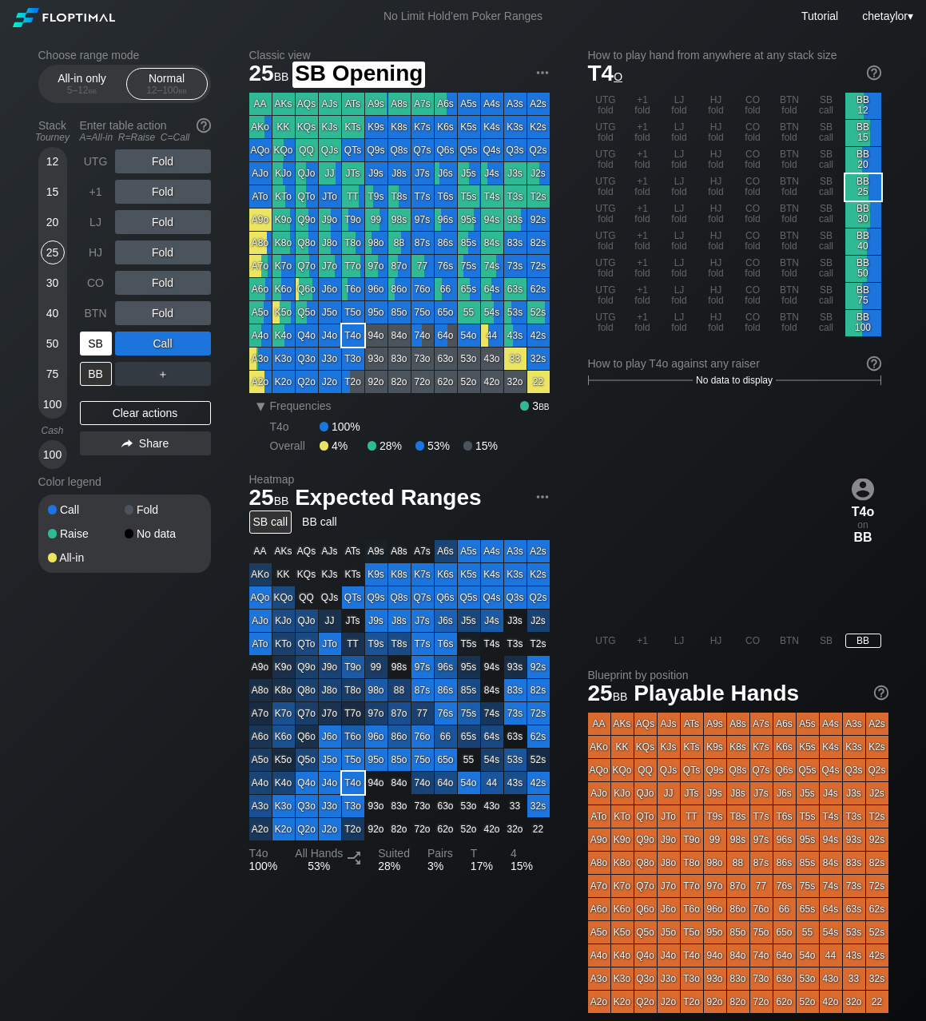
click at [99, 338] on div "SB" at bounding box center [96, 343] width 32 height 24
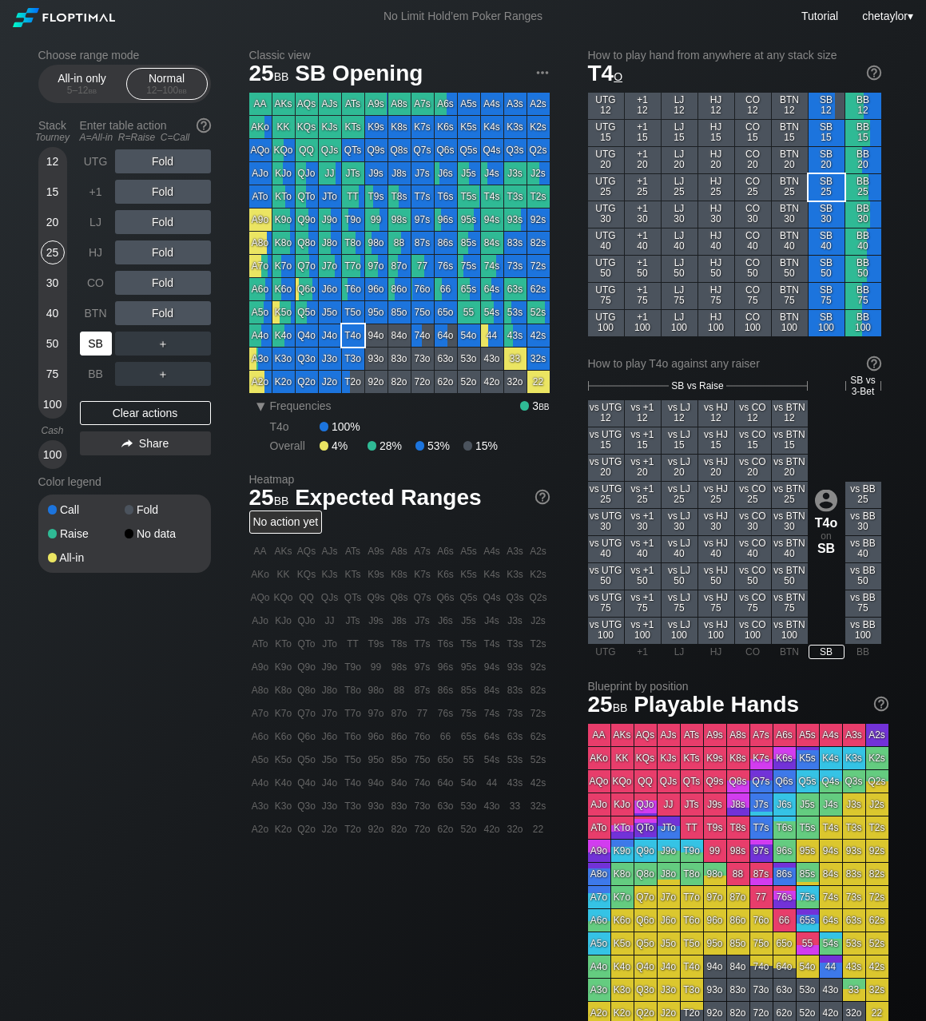
click at [99, 338] on div "SB" at bounding box center [96, 343] width 32 height 24
click at [113, 414] on div "Clear actions" at bounding box center [145, 413] width 131 height 24
click at [287, 145] on div "KQo" at bounding box center [283, 150] width 22 height 22
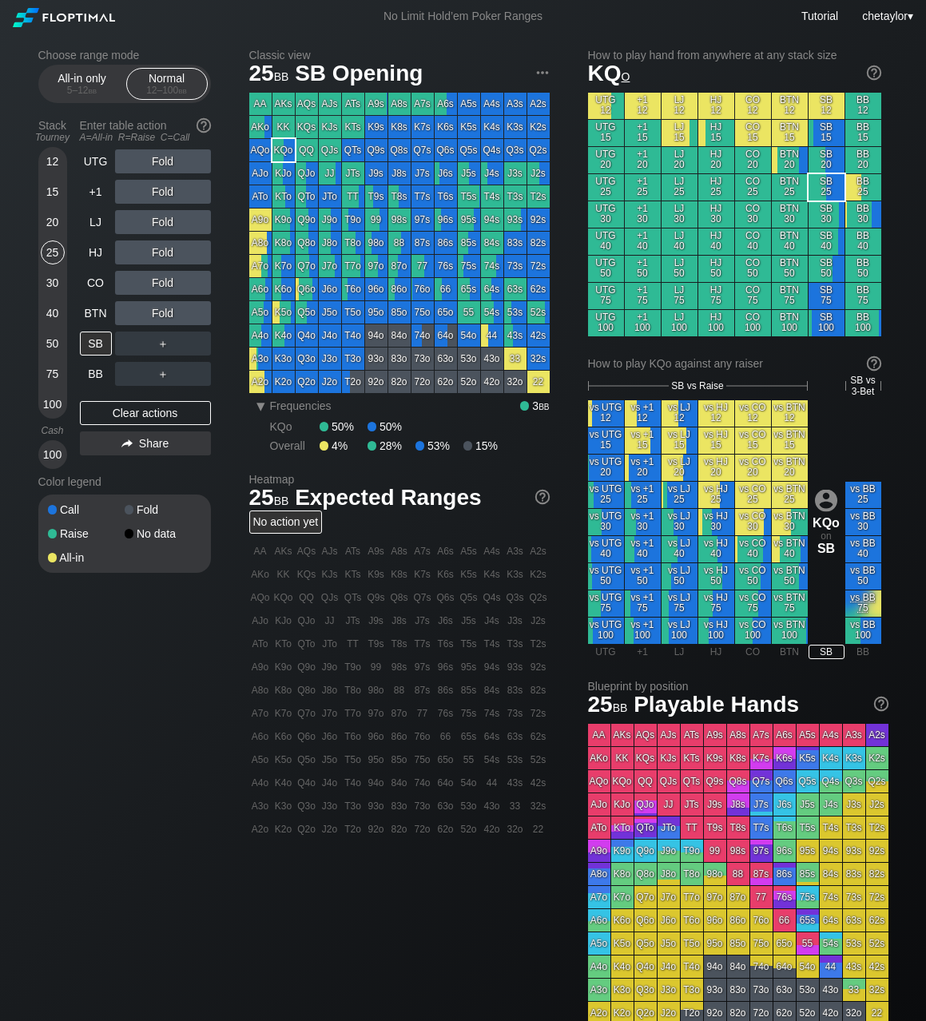
click at [287, 145] on div "KQo" at bounding box center [283, 150] width 22 height 22
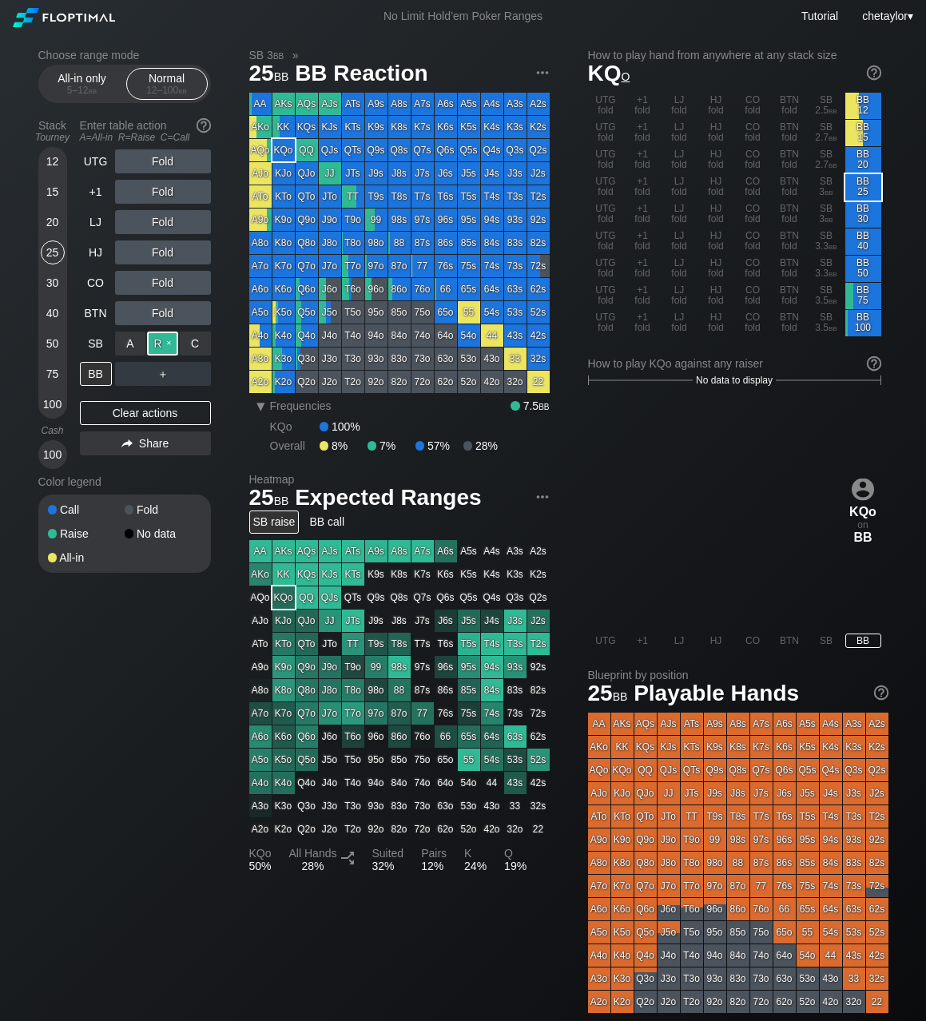
click at [168, 344] on div "R ✕" at bounding box center [162, 343] width 31 height 24
click at [137, 375] on div "A ✕" at bounding box center [130, 374] width 31 height 24
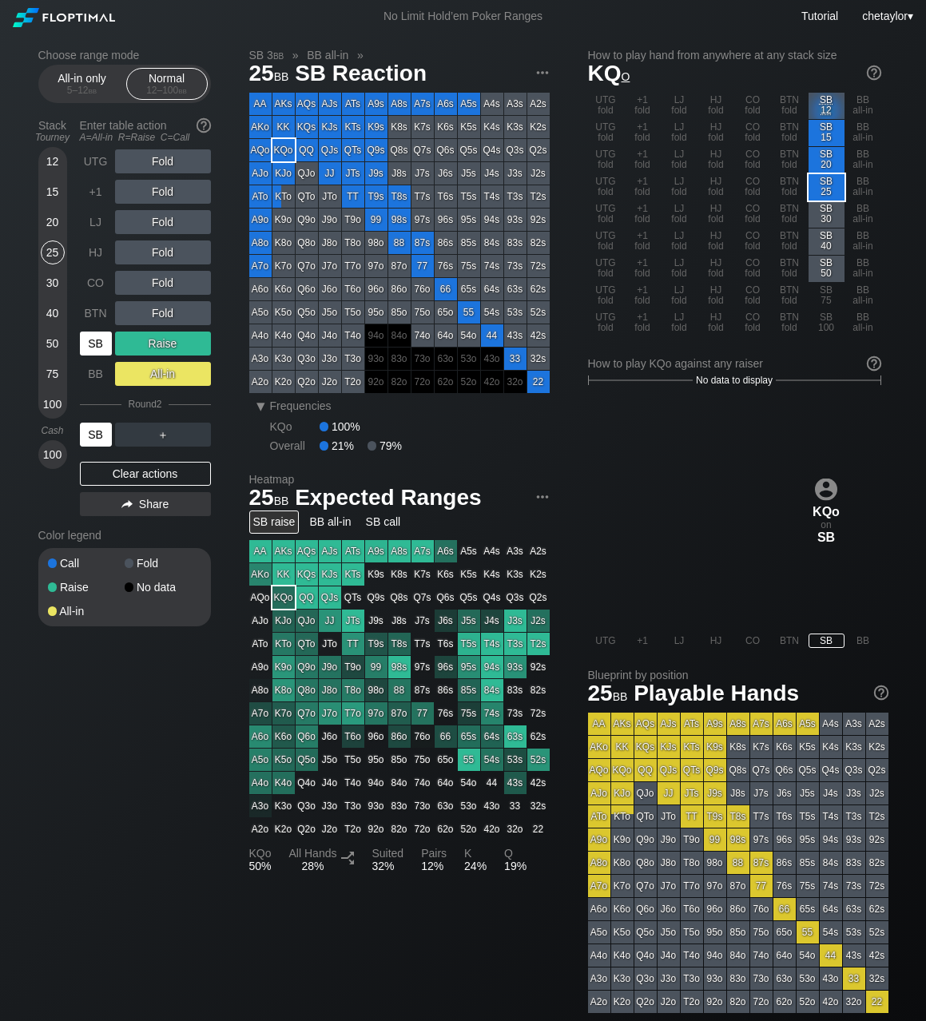
click at [97, 437] on div "SB" at bounding box center [96, 434] width 32 height 24
click at [101, 473] on div "Clear actions" at bounding box center [145, 474] width 131 height 24
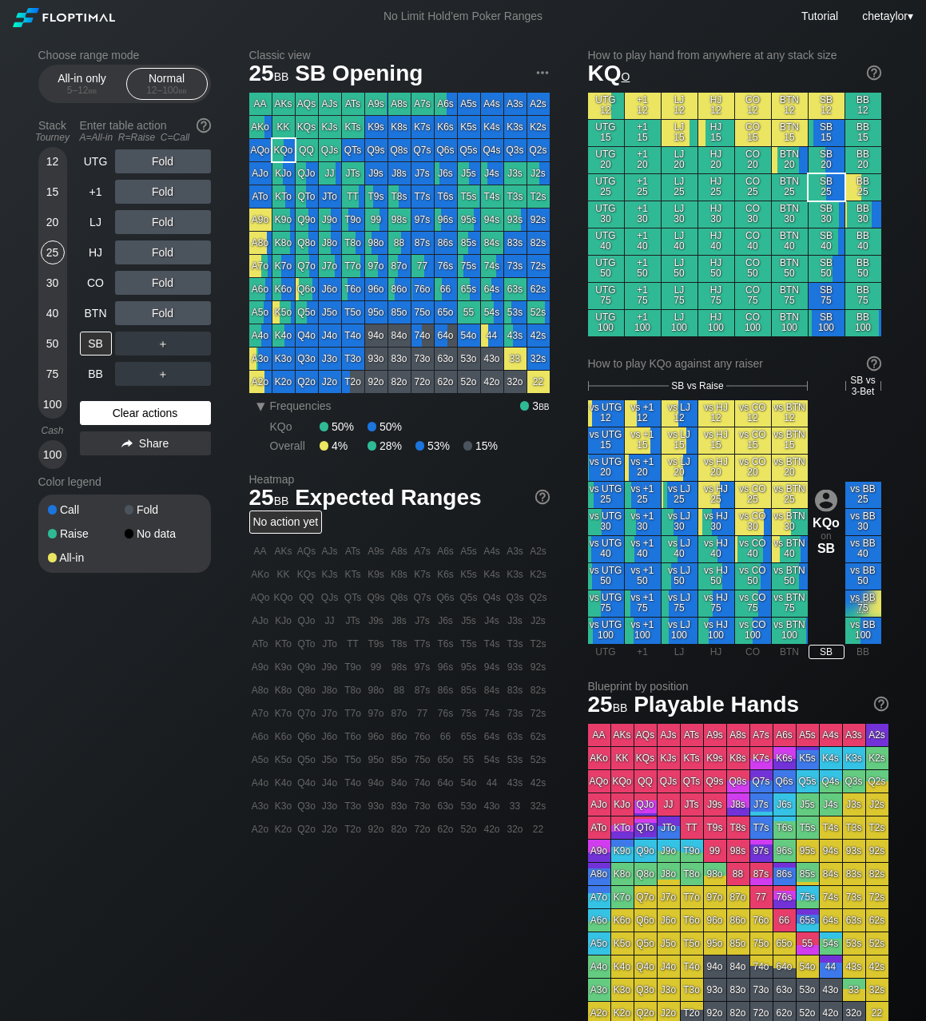
click at [101, 473] on div "Color legend" at bounding box center [124, 482] width 173 height 26
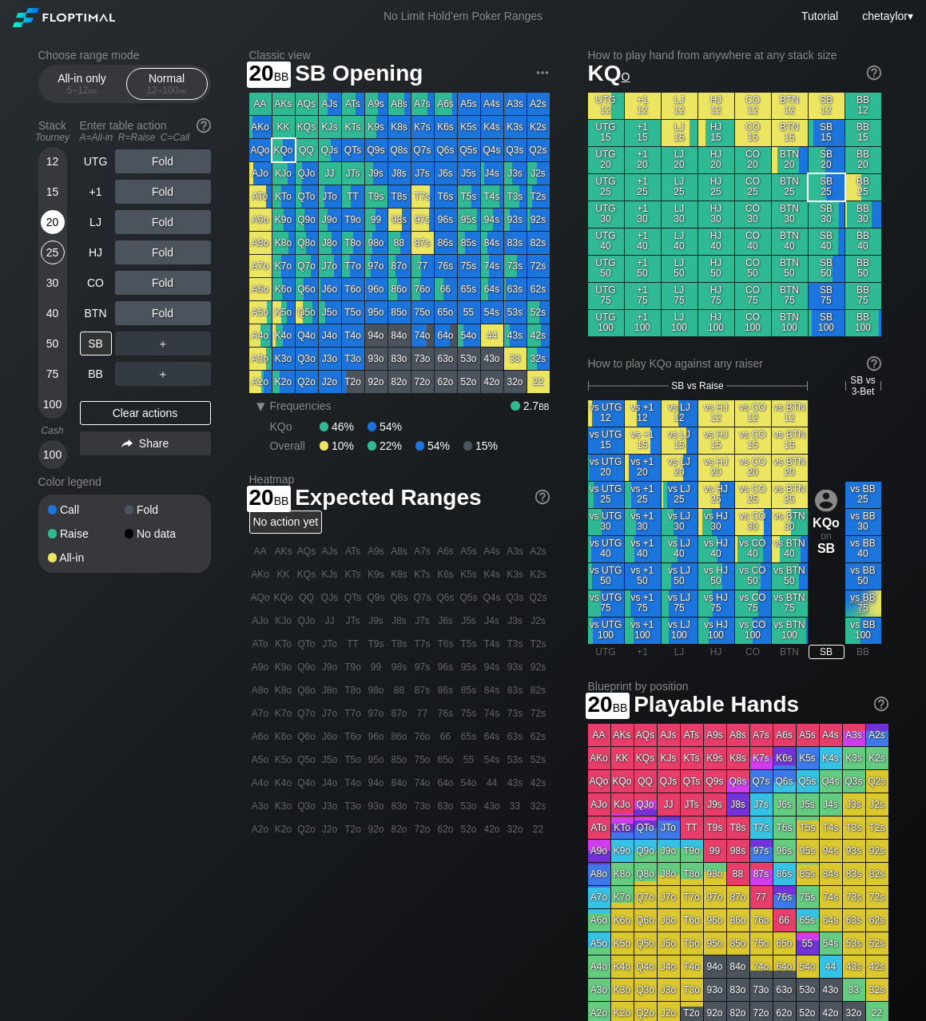
click at [50, 216] on div "20" at bounding box center [53, 222] width 24 height 24
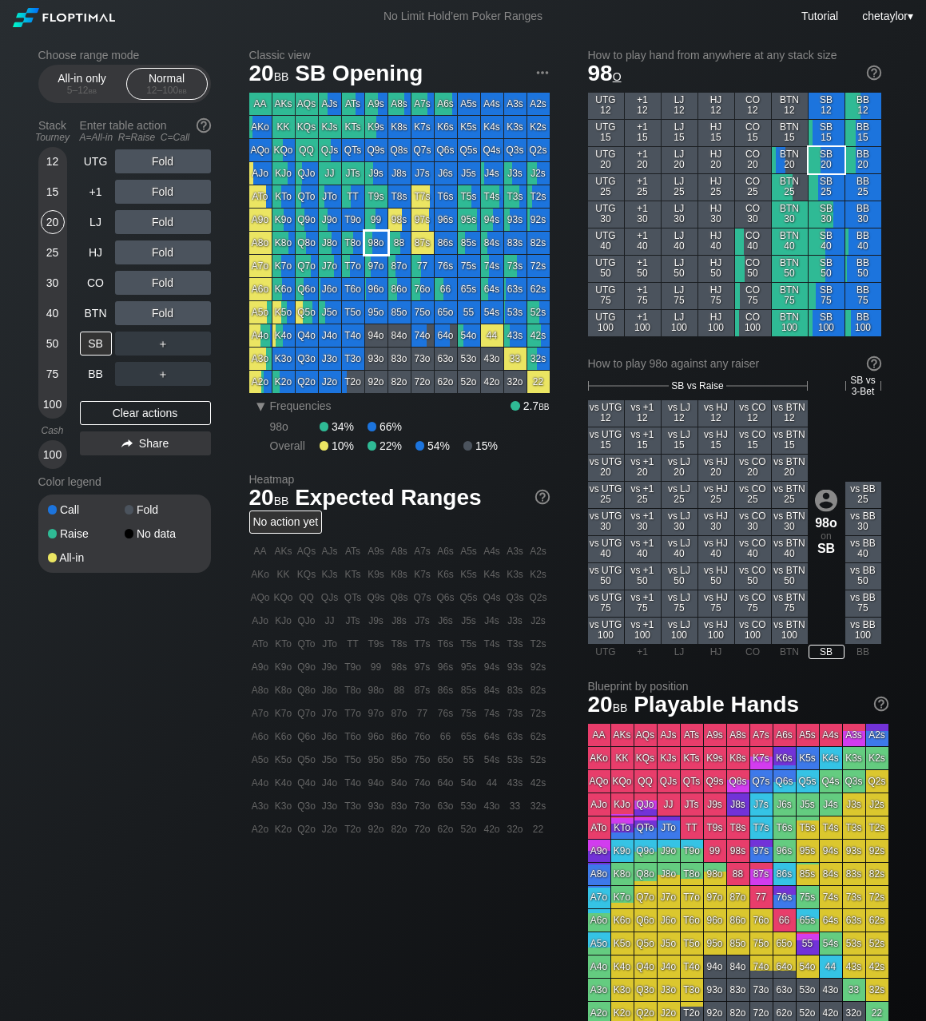
click at [381, 244] on div "98o" at bounding box center [376, 243] width 22 height 22
click at [193, 342] on div "C ✕" at bounding box center [195, 343] width 31 height 24
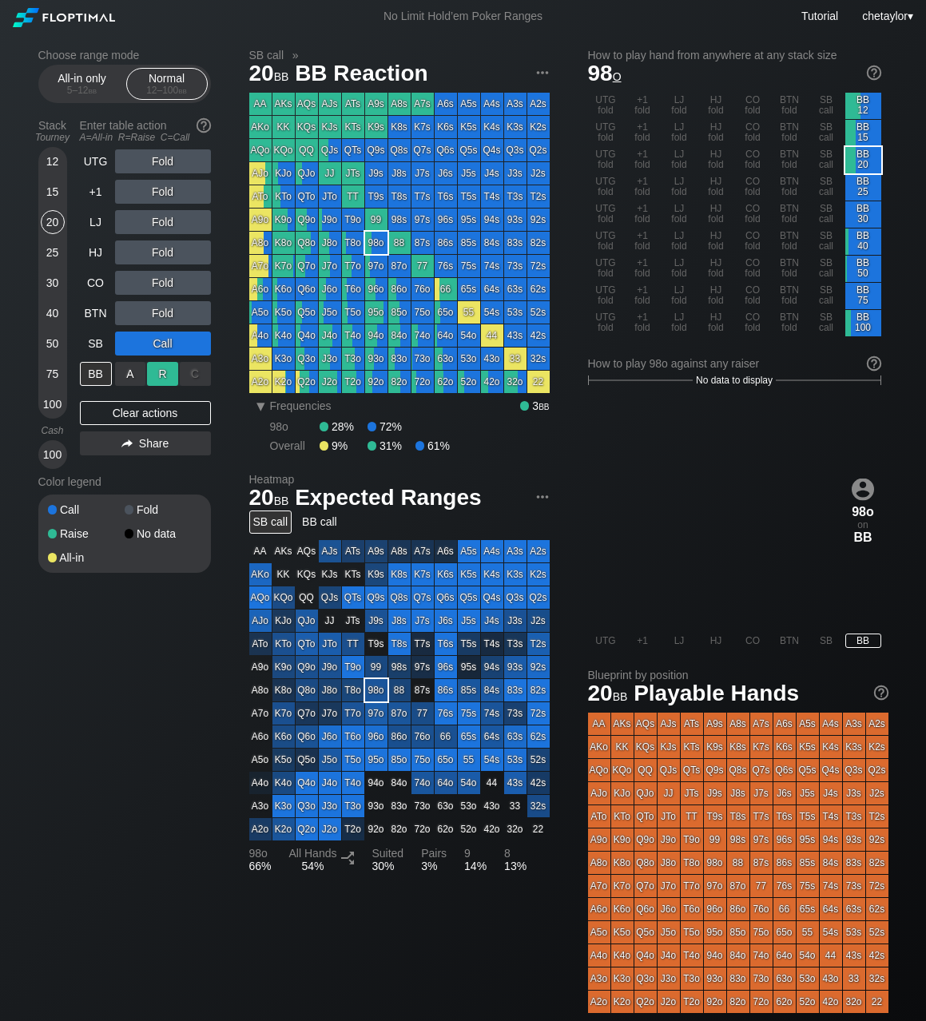
click at [157, 373] on div "R ✕" at bounding box center [162, 374] width 31 height 24
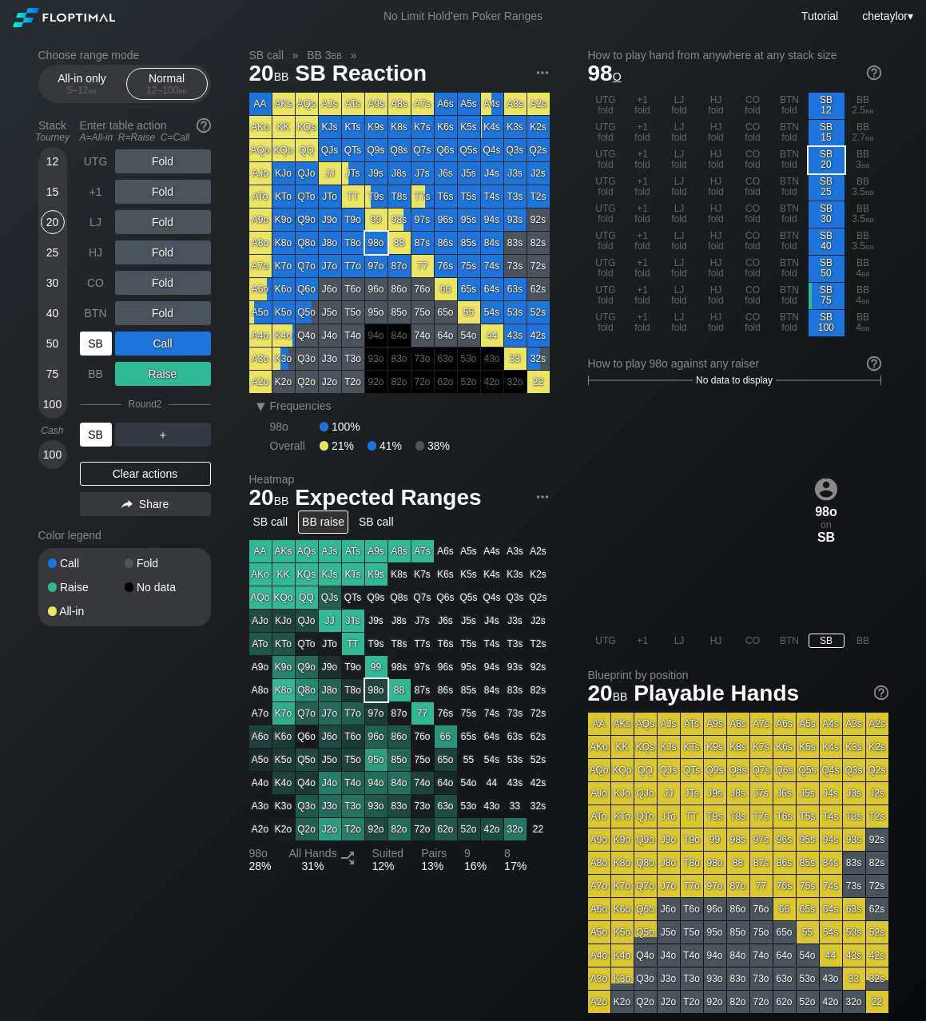
click at [96, 429] on div "SB" at bounding box center [96, 434] width 32 height 24
click at [49, 284] on div "30" at bounding box center [53, 283] width 24 height 24
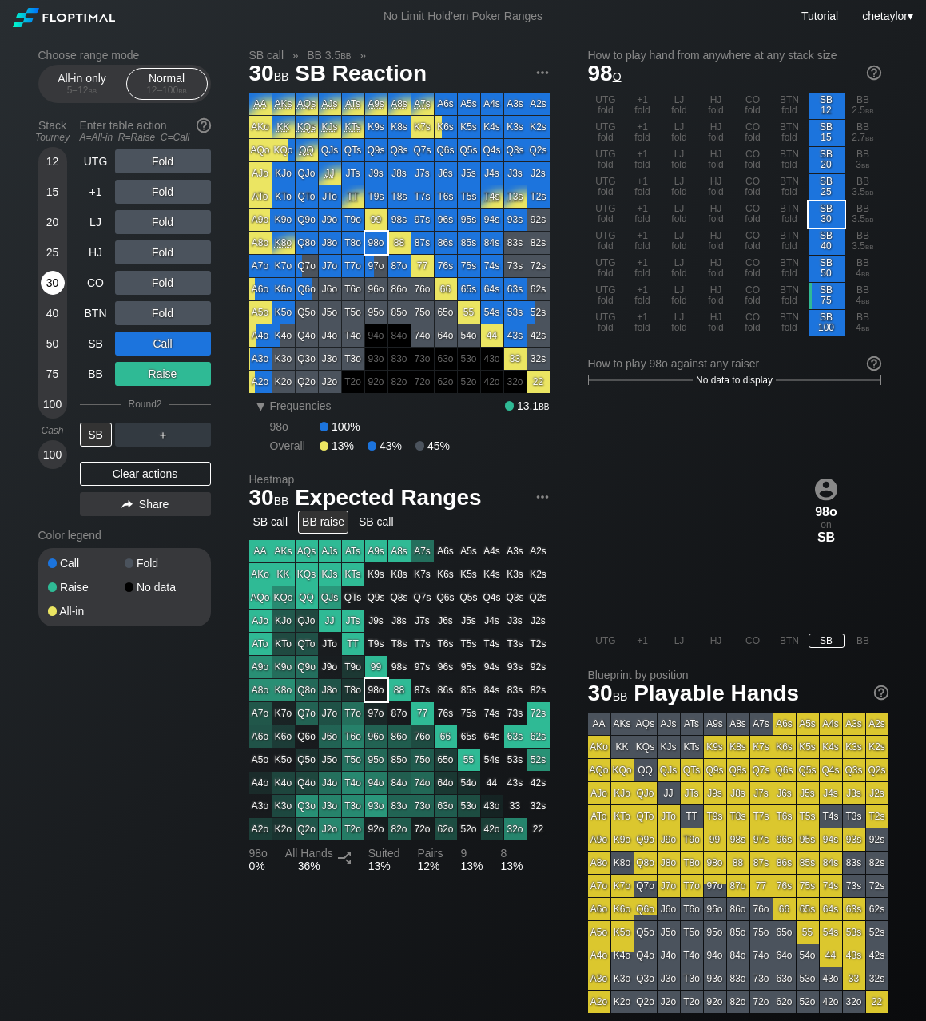
click at [49, 284] on div "30" at bounding box center [53, 283] width 24 height 24
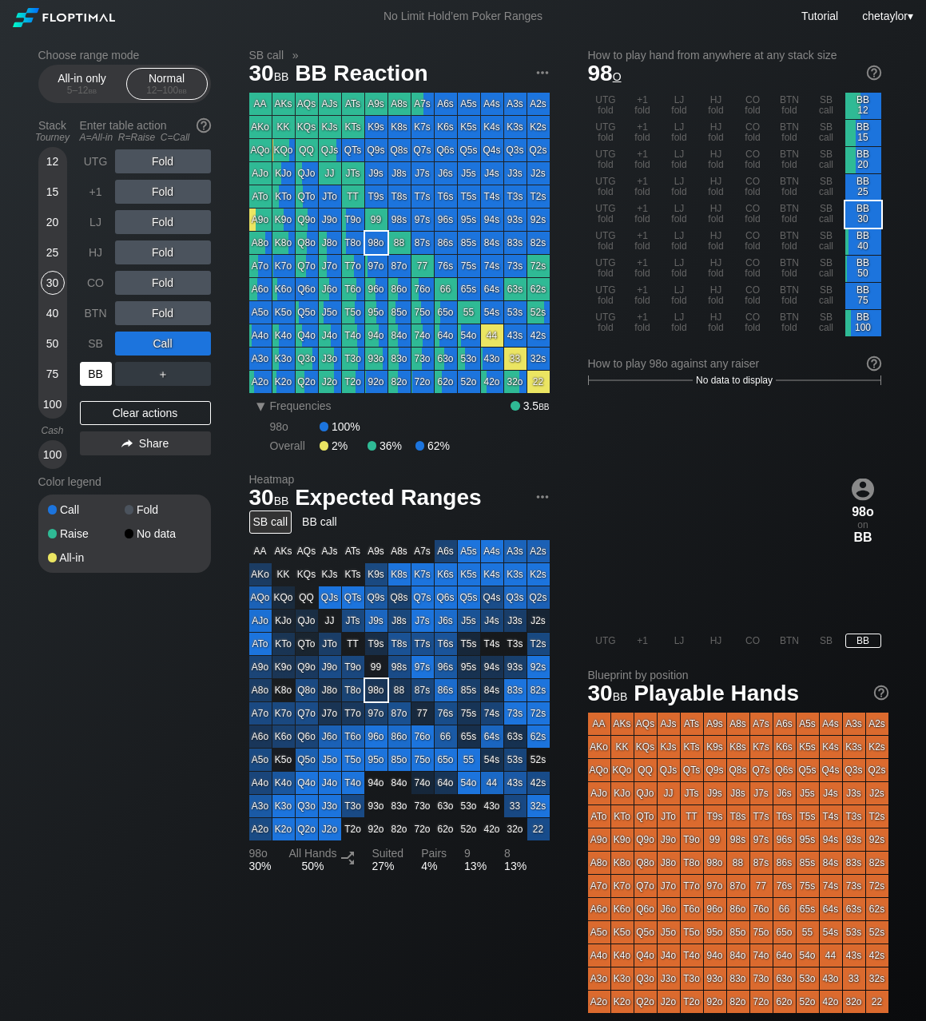
click at [98, 369] on div "BB" at bounding box center [96, 374] width 32 height 24
click at [124, 405] on div "Clear actions" at bounding box center [145, 413] width 131 height 24
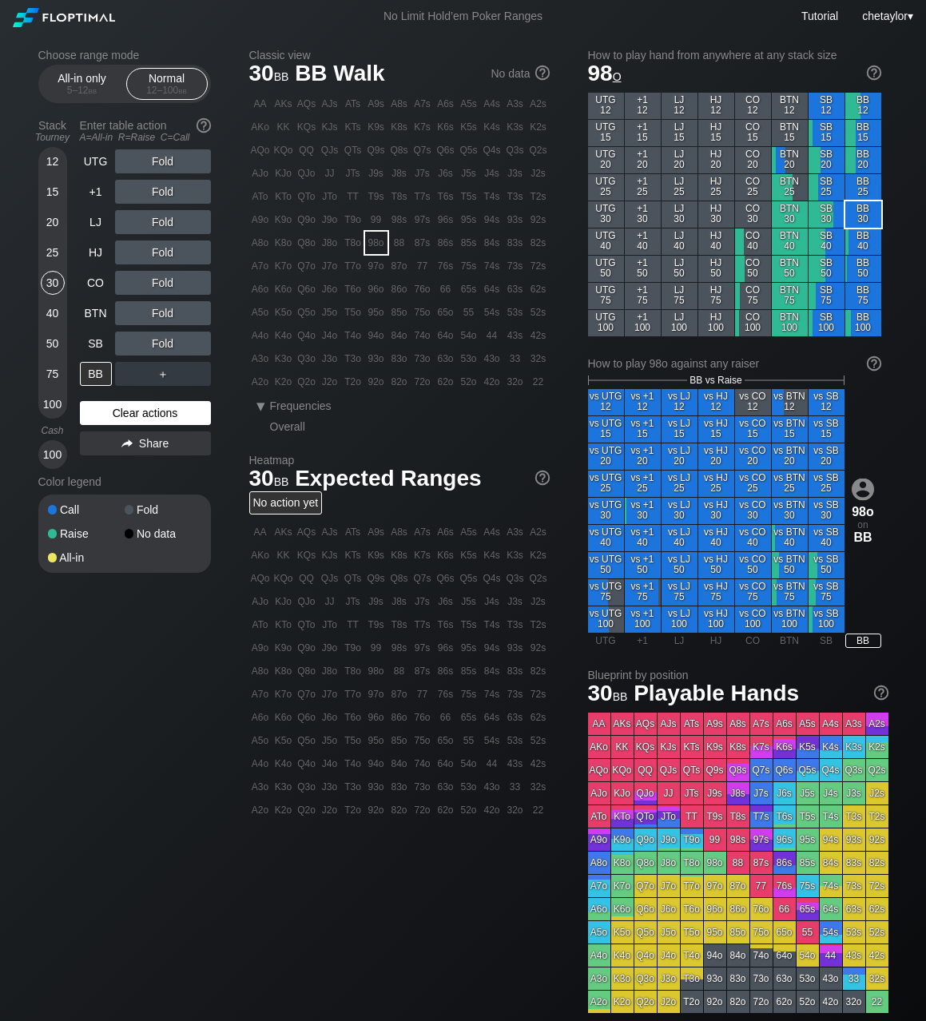
click at [124, 405] on div "Clear actions" at bounding box center [145, 413] width 131 height 24
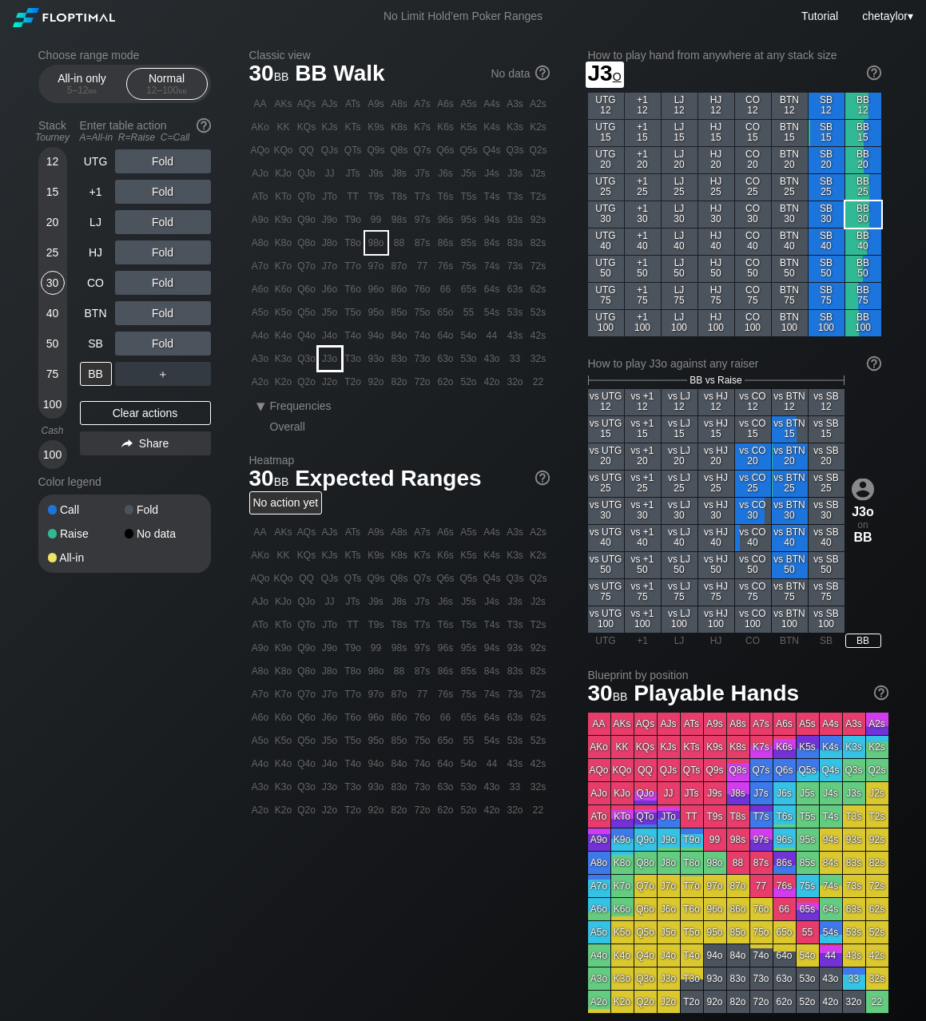
click at [329, 354] on div "J3o" at bounding box center [330, 358] width 22 height 22
click at [98, 374] on div "BB" at bounding box center [96, 374] width 32 height 24
click at [196, 346] on div "C ✕" at bounding box center [195, 343] width 31 height 24
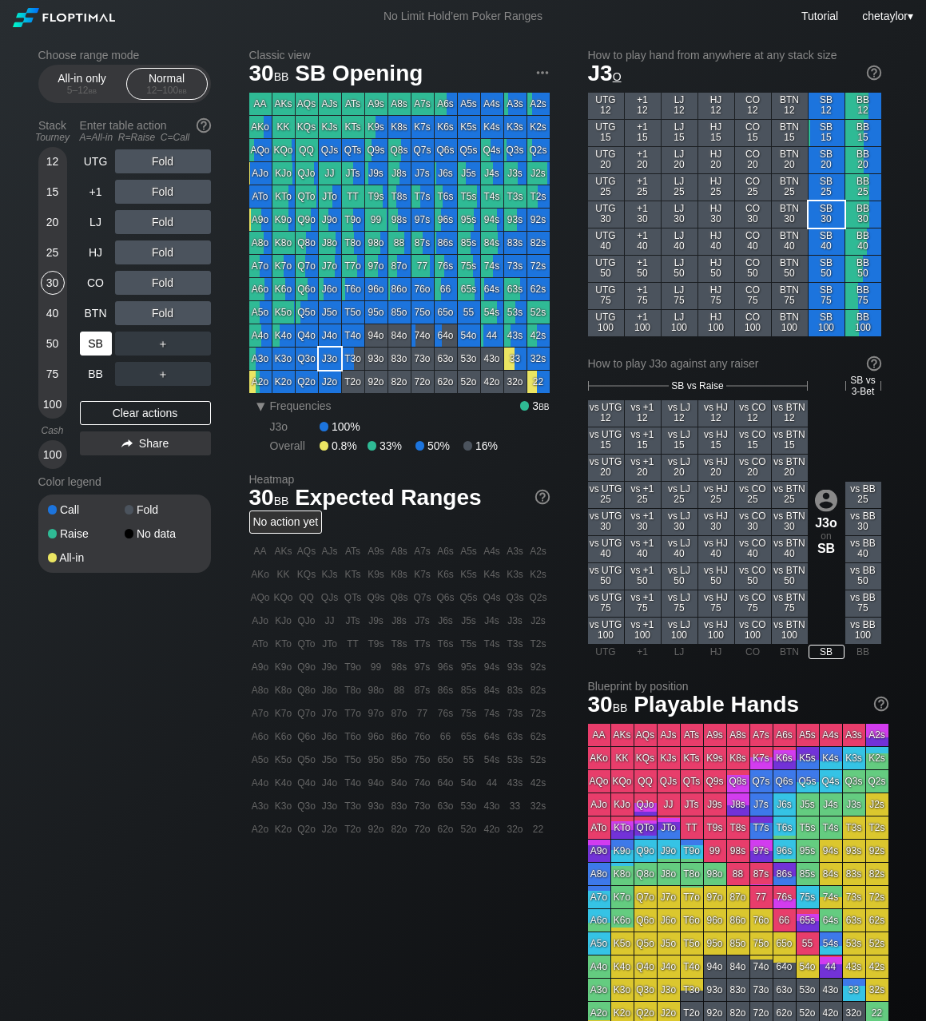
click at [97, 341] on div "SB" at bounding box center [96, 343] width 32 height 24
click at [121, 411] on div "Clear actions" at bounding box center [145, 413] width 131 height 24
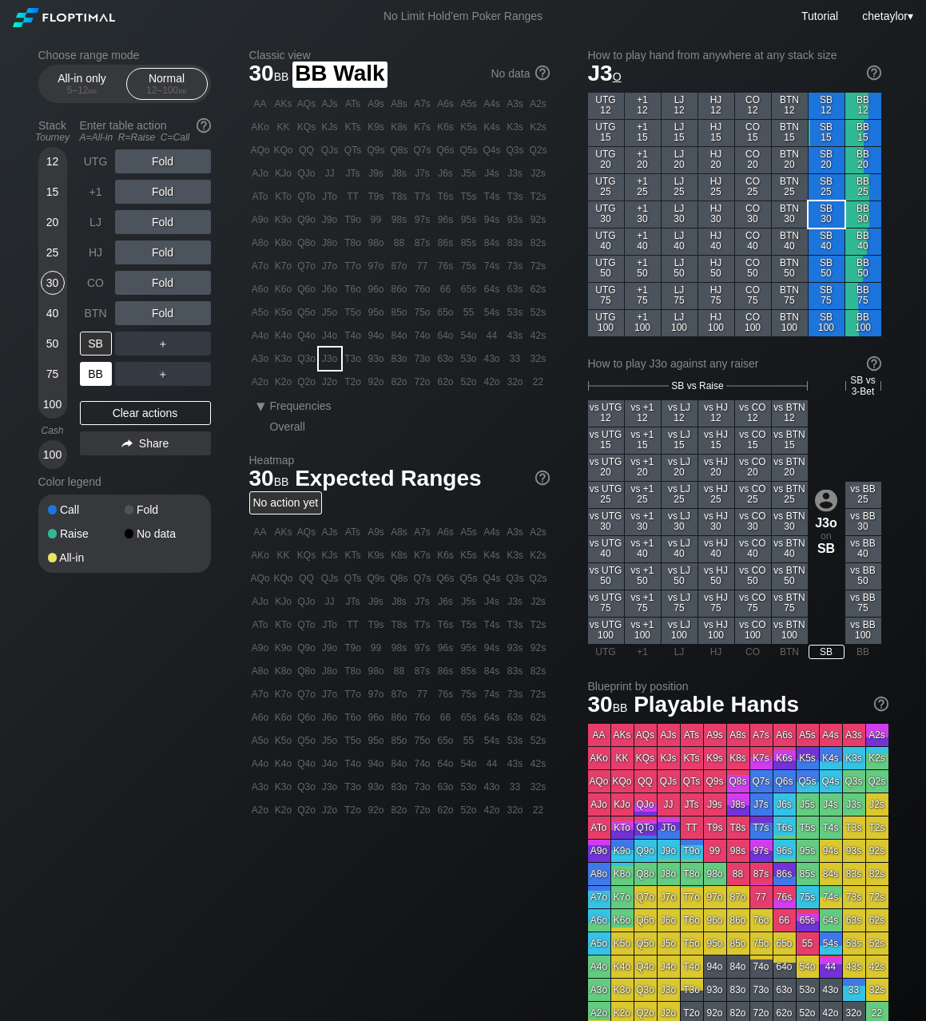
click at [91, 378] on div "BB" at bounding box center [96, 374] width 32 height 24
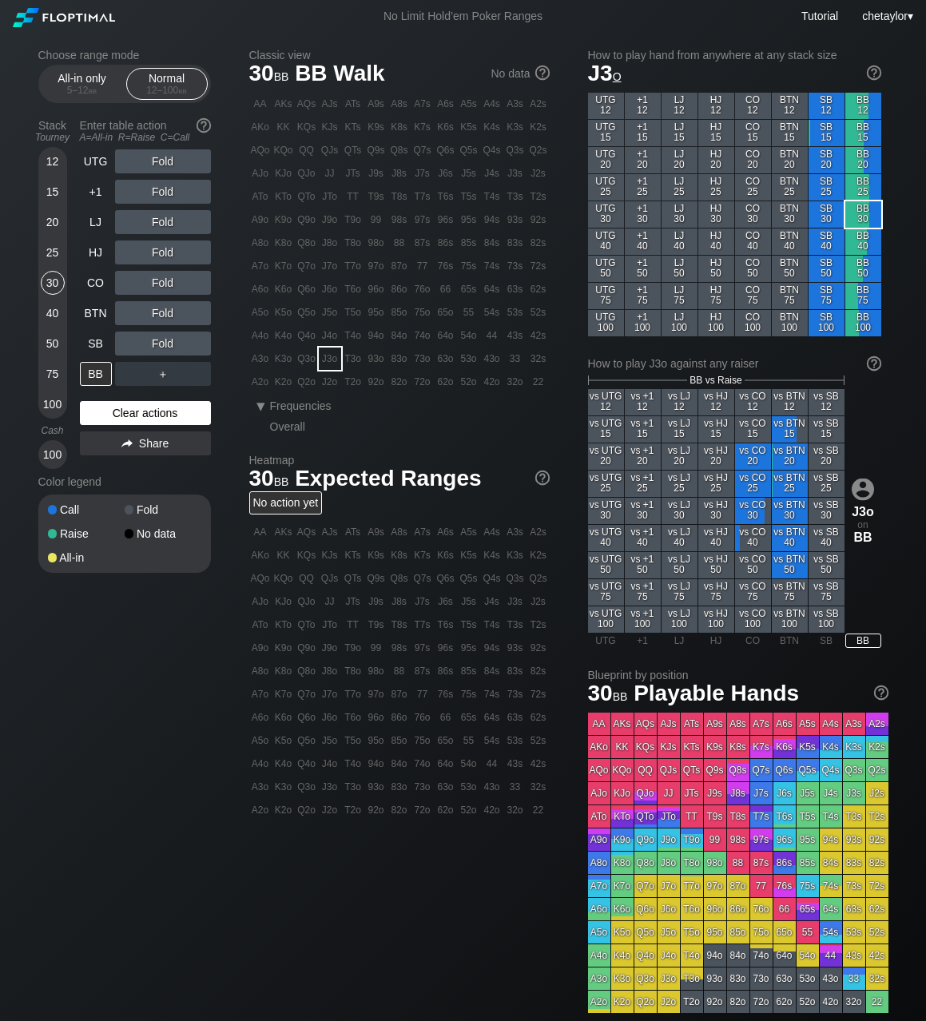
click at [105, 406] on div "Clear actions" at bounding box center [145, 413] width 131 height 24
click at [285, 361] on div "K3o" at bounding box center [283, 358] width 22 height 22
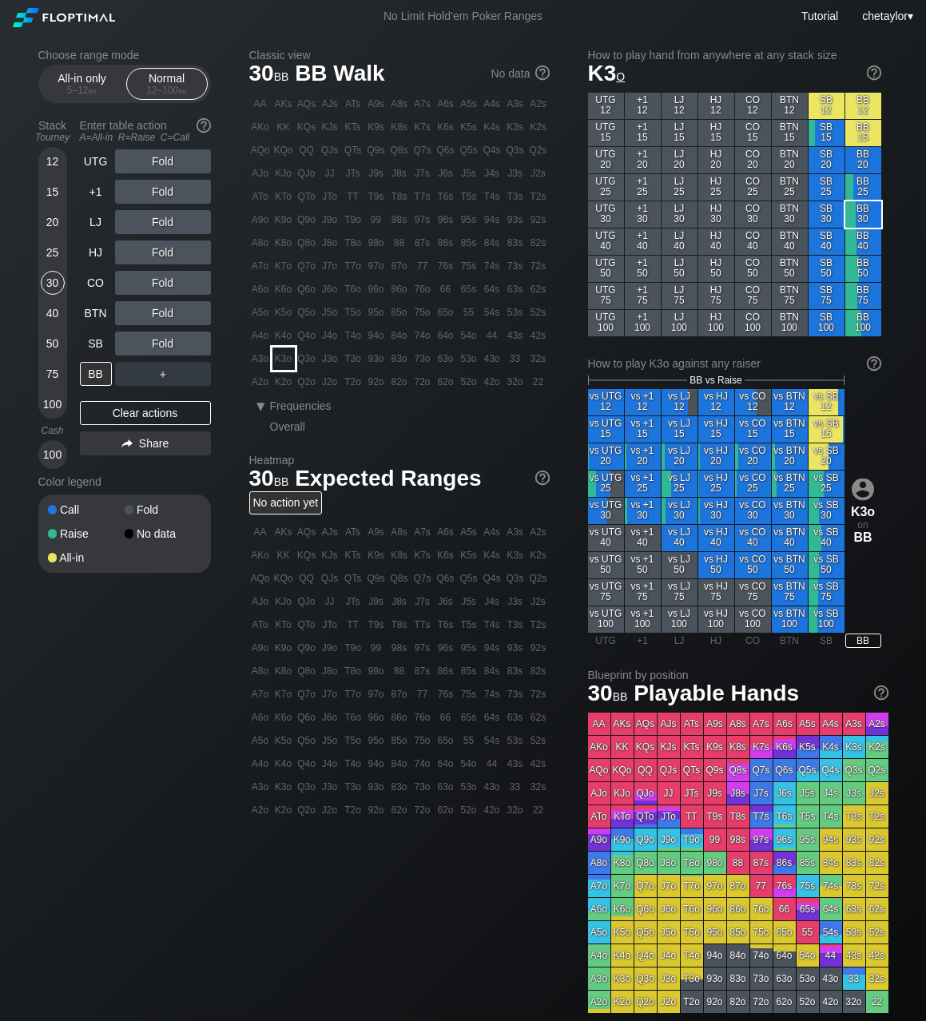
click at [285, 361] on div "K3o" at bounding box center [283, 358] width 22 height 22
click at [186, 345] on div "C ✕" at bounding box center [195, 343] width 31 height 24
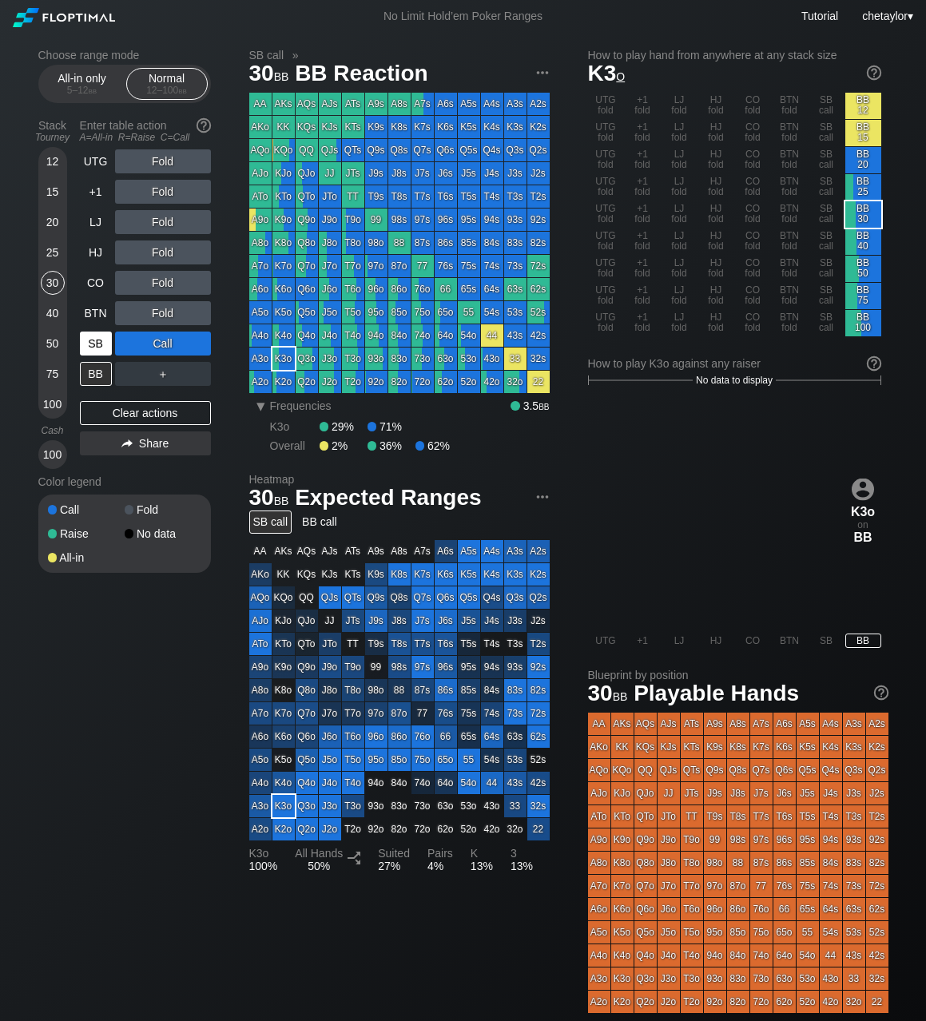
click at [89, 343] on div "SB" at bounding box center [96, 343] width 32 height 24
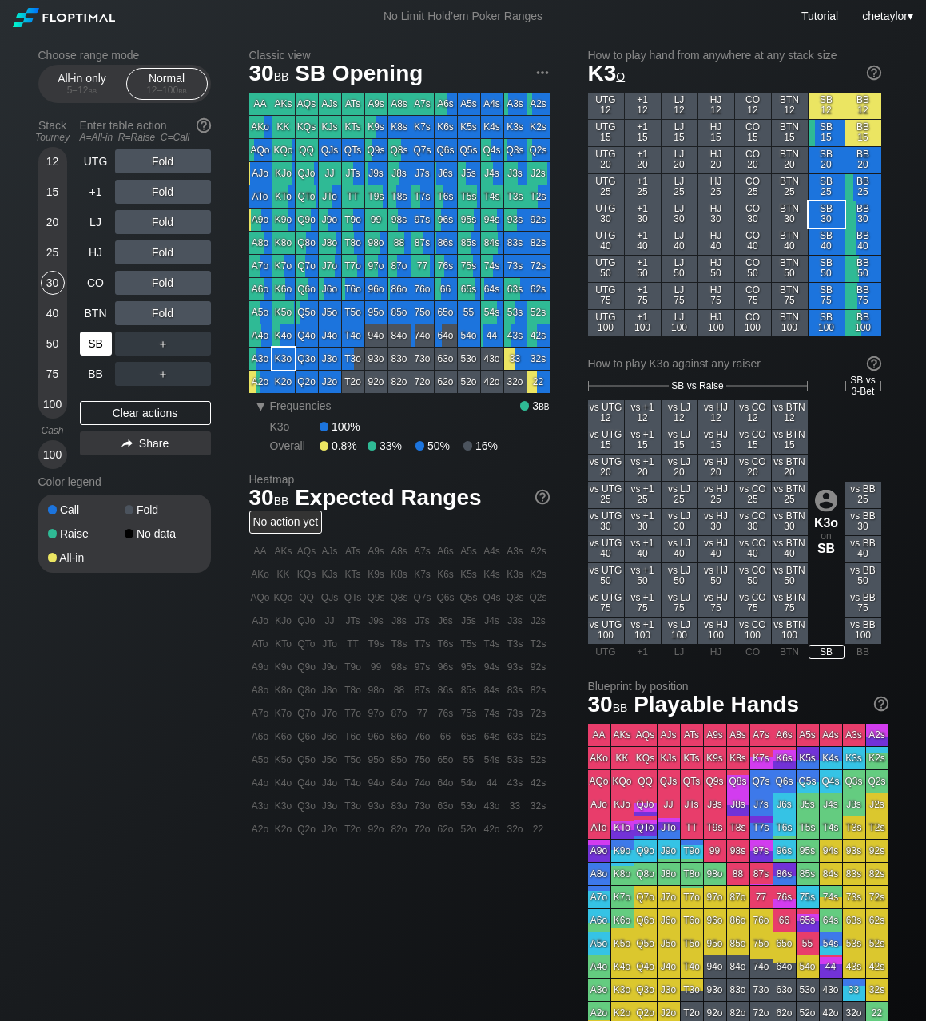
click at [89, 343] on div "SB" at bounding box center [96, 343] width 32 height 24
click at [115, 410] on div "Clear actions" at bounding box center [145, 413] width 131 height 24
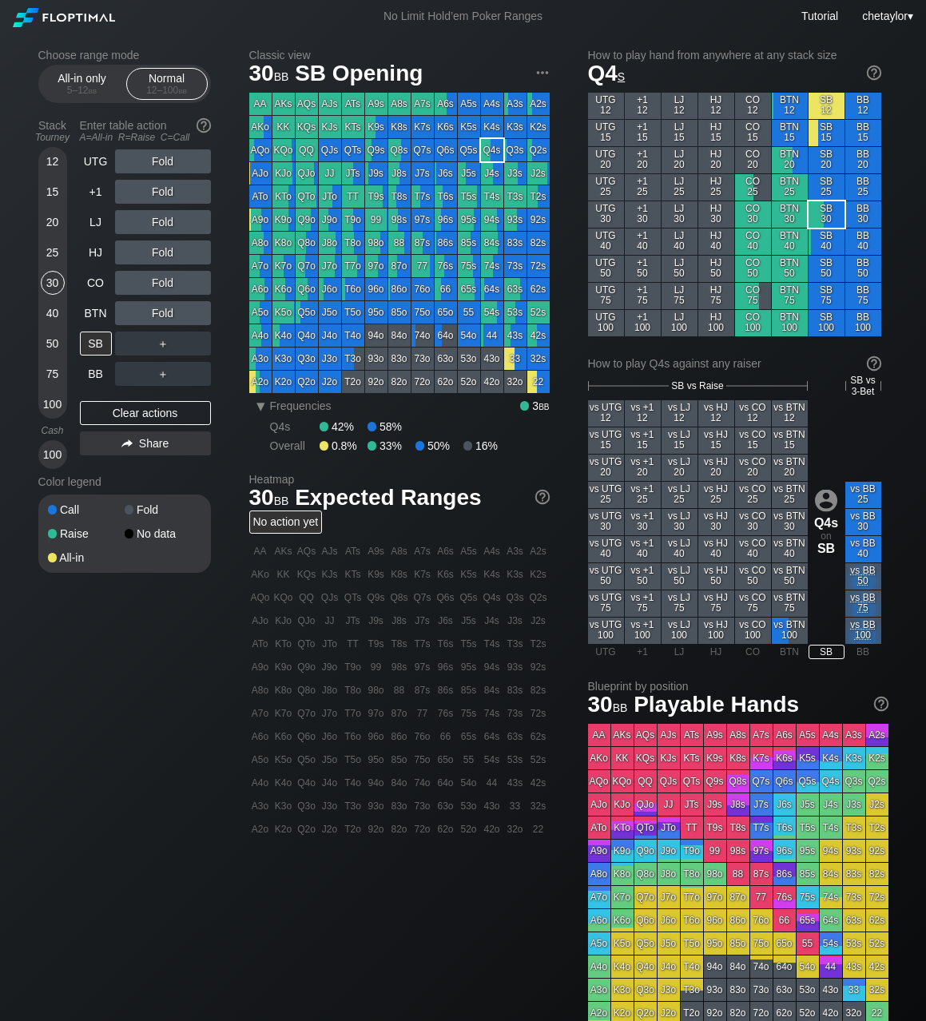
click at [491, 148] on div "Q4s" at bounding box center [492, 150] width 22 height 22
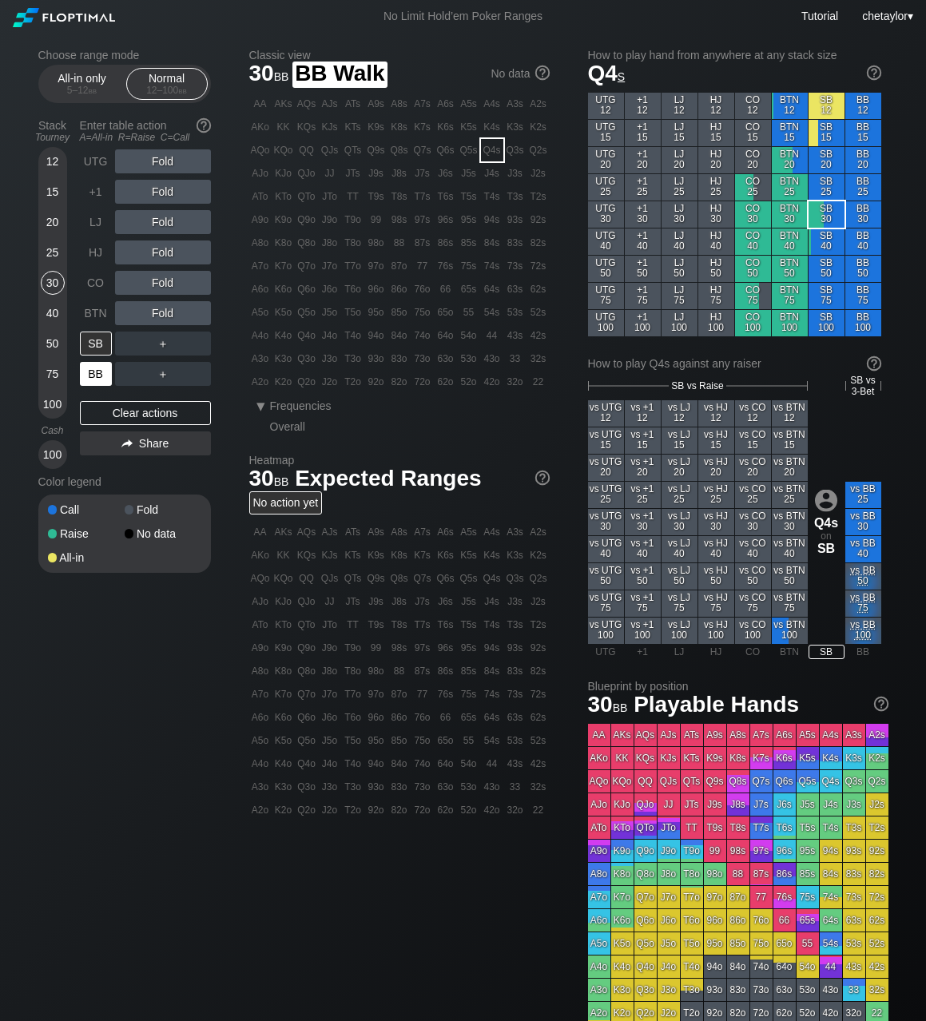
click at [89, 378] on div "BB" at bounding box center [96, 374] width 32 height 24
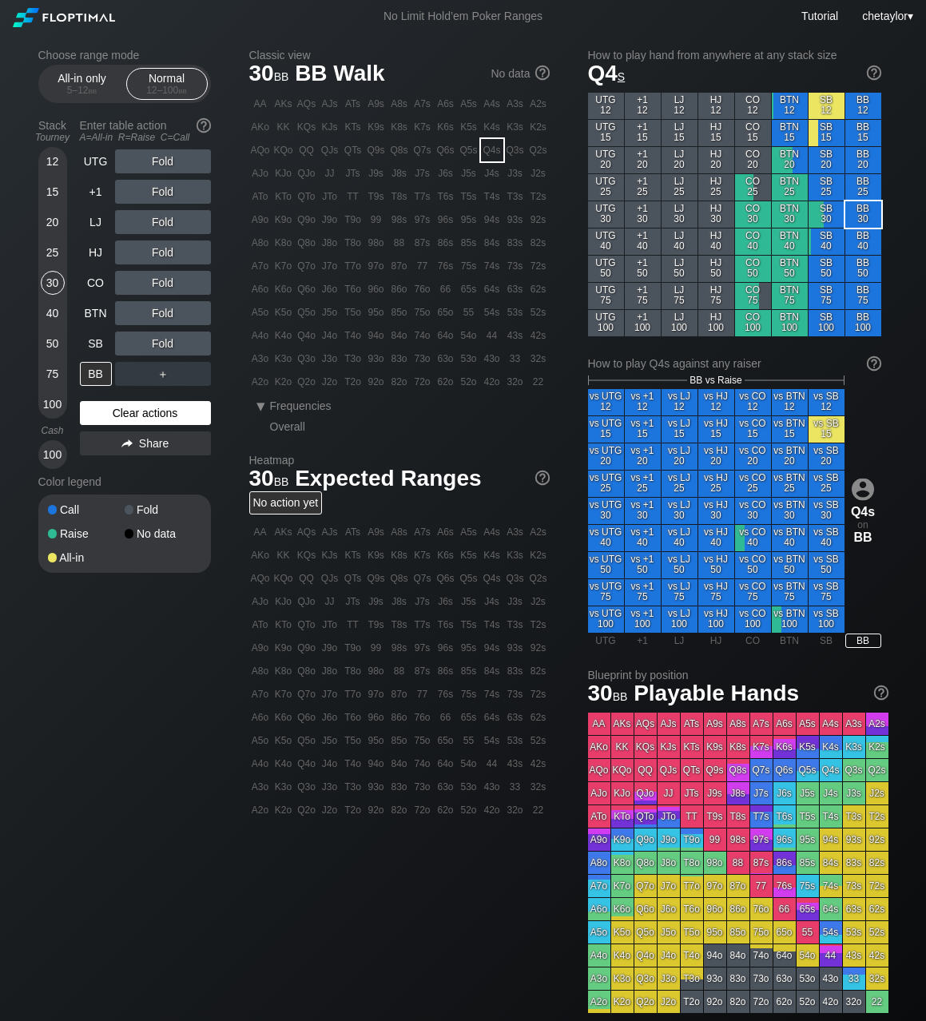
click at [108, 414] on div "Clear actions" at bounding box center [145, 413] width 131 height 24
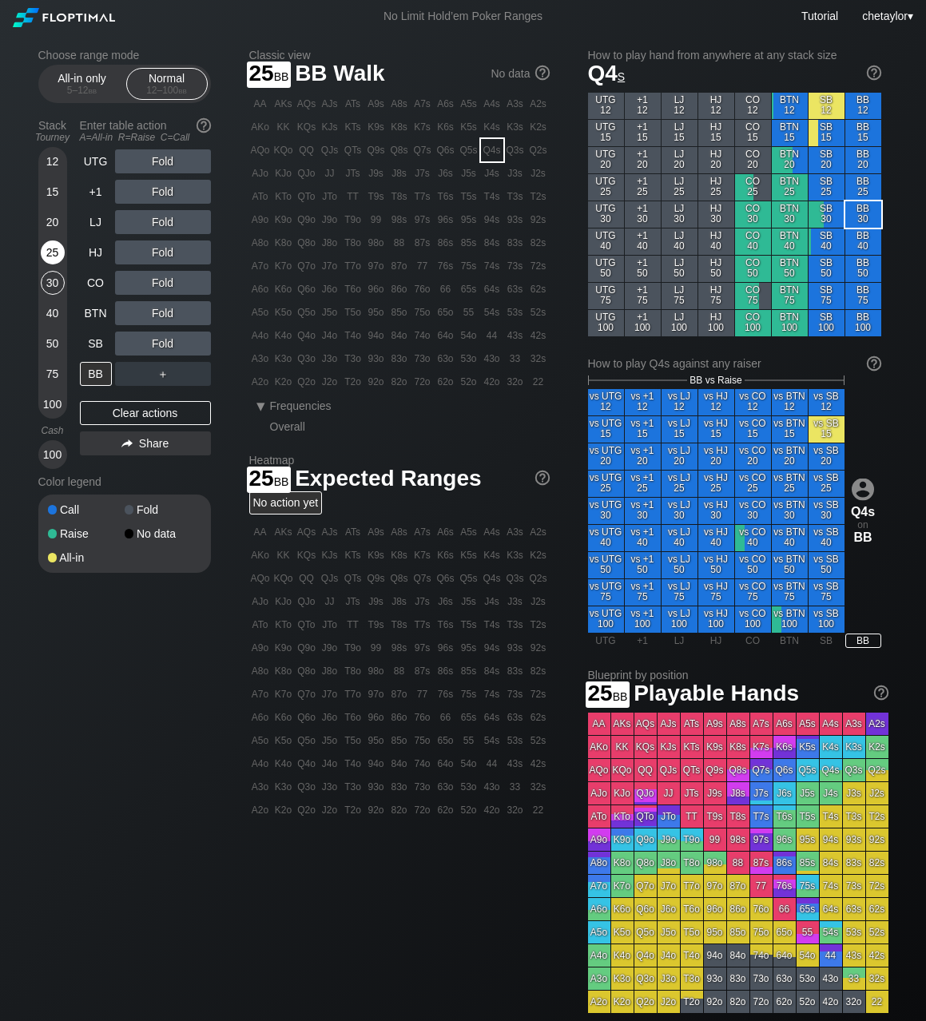
click at [53, 252] on div "25" at bounding box center [53, 252] width 24 height 24
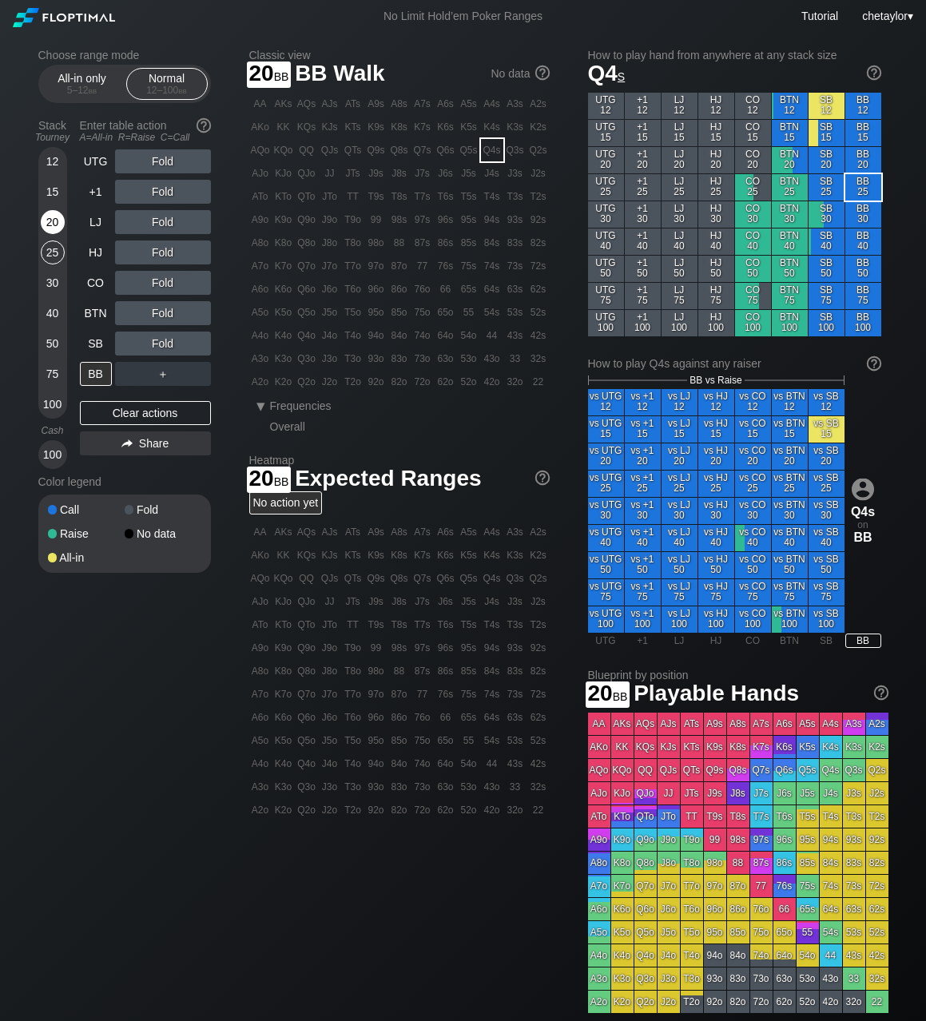
click at [54, 228] on div "20" at bounding box center [53, 222] width 24 height 24
click at [492, 159] on div "Q4s" at bounding box center [492, 150] width 22 height 22
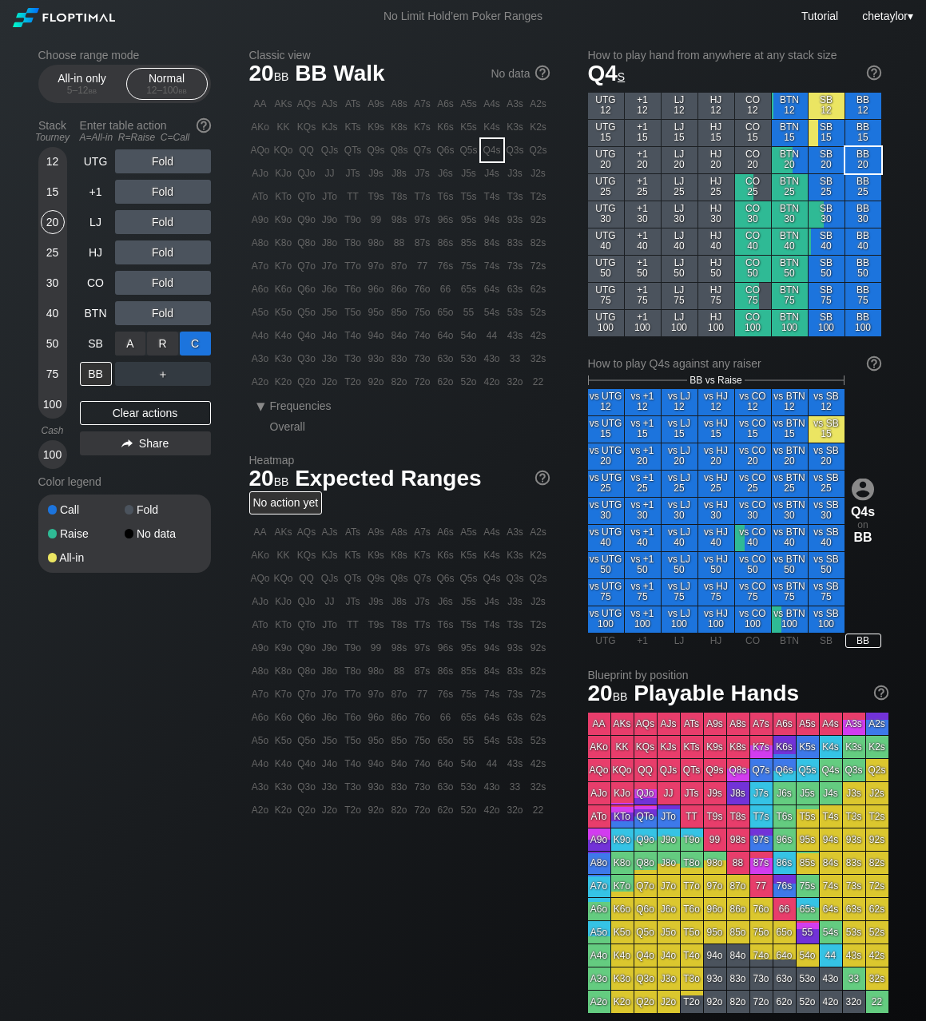
click at [200, 345] on div "C ✕" at bounding box center [195, 343] width 31 height 24
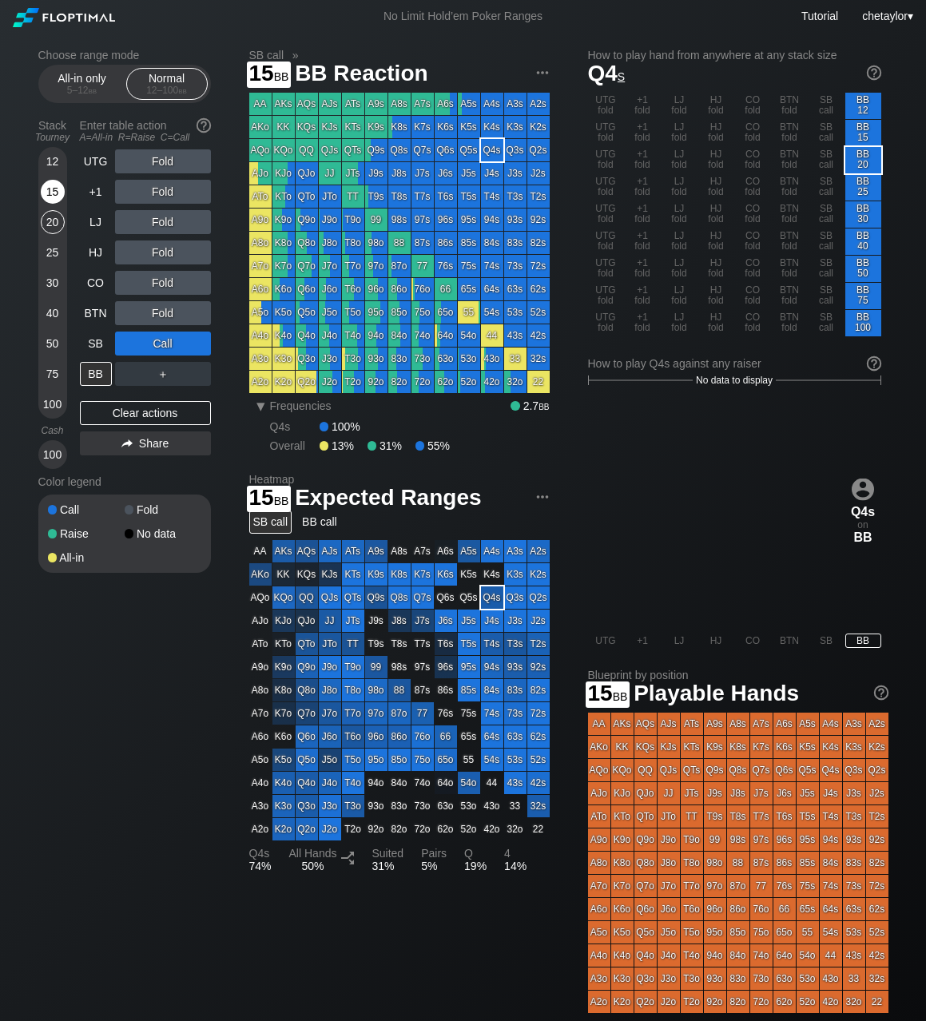
click at [49, 187] on div "15" at bounding box center [53, 192] width 24 height 24
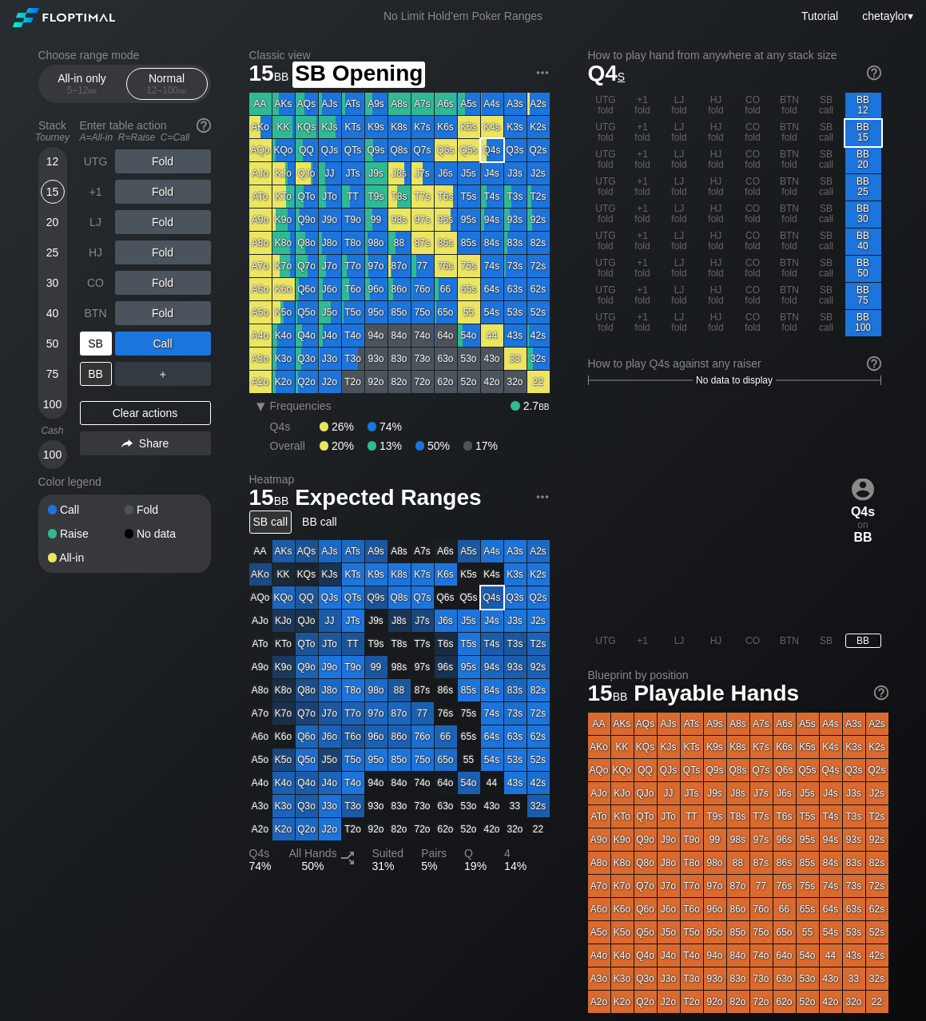
click at [90, 335] on div "SB" at bounding box center [96, 343] width 32 height 24
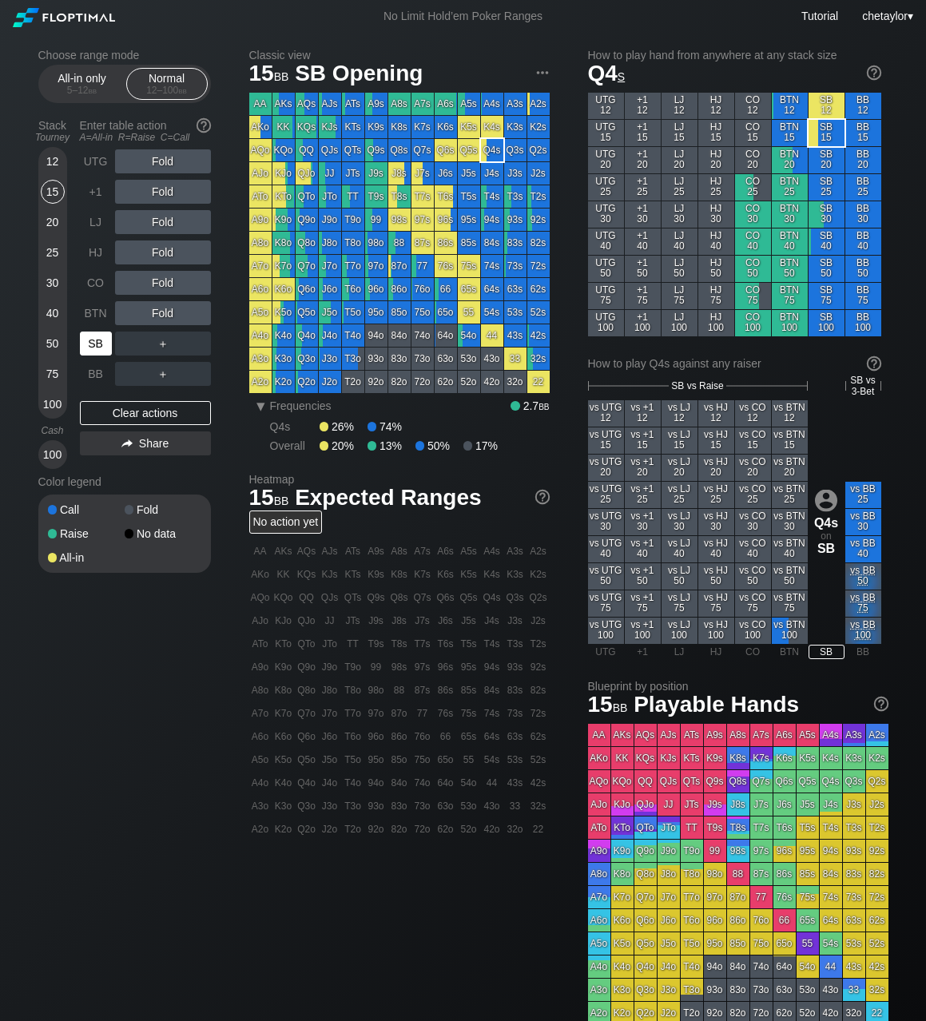
click at [90, 335] on div "SB" at bounding box center [96, 343] width 32 height 24
click at [107, 408] on div "Clear actions" at bounding box center [145, 413] width 131 height 24
click at [92, 376] on div "BB" at bounding box center [96, 374] width 32 height 24
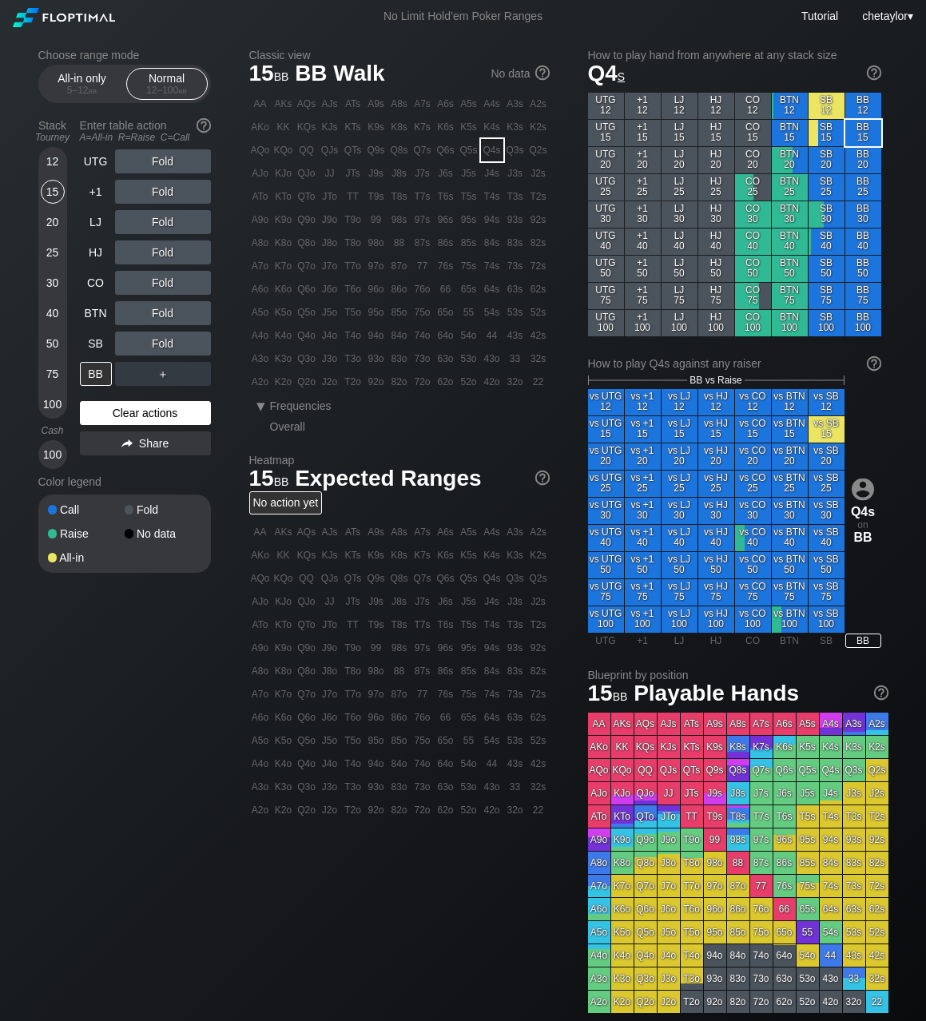
click at [129, 410] on div "Clear actions" at bounding box center [145, 413] width 131 height 24
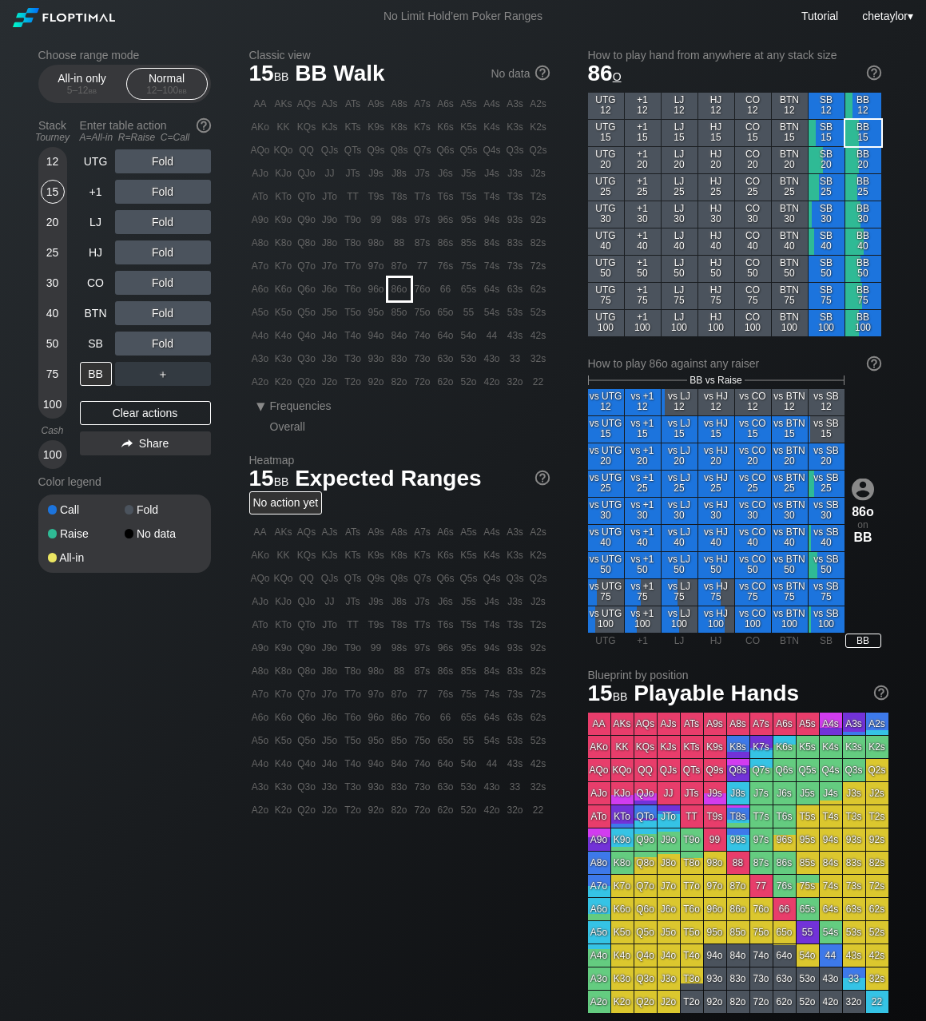
click at [399, 291] on div "86o" at bounding box center [399, 289] width 22 height 22
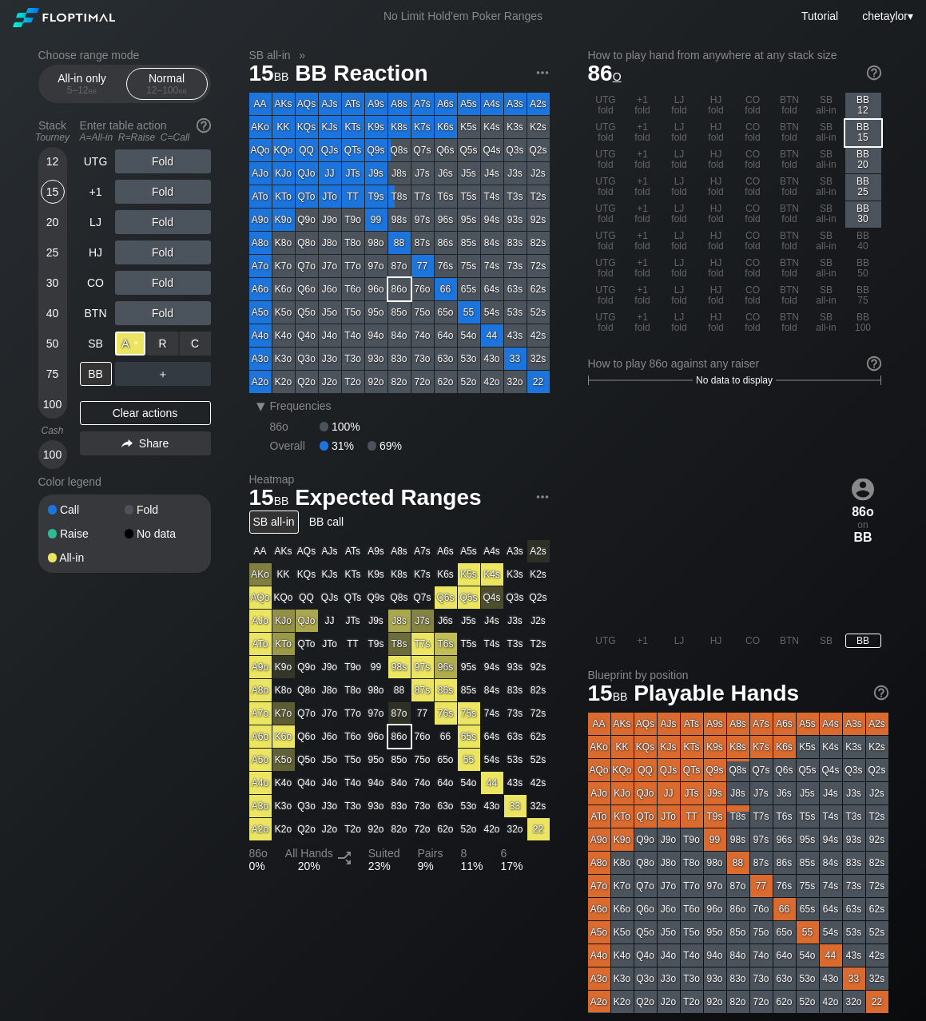
click at [124, 337] on div "A ✕" at bounding box center [130, 343] width 31 height 24
click at [96, 351] on div "SB" at bounding box center [96, 343] width 32 height 24
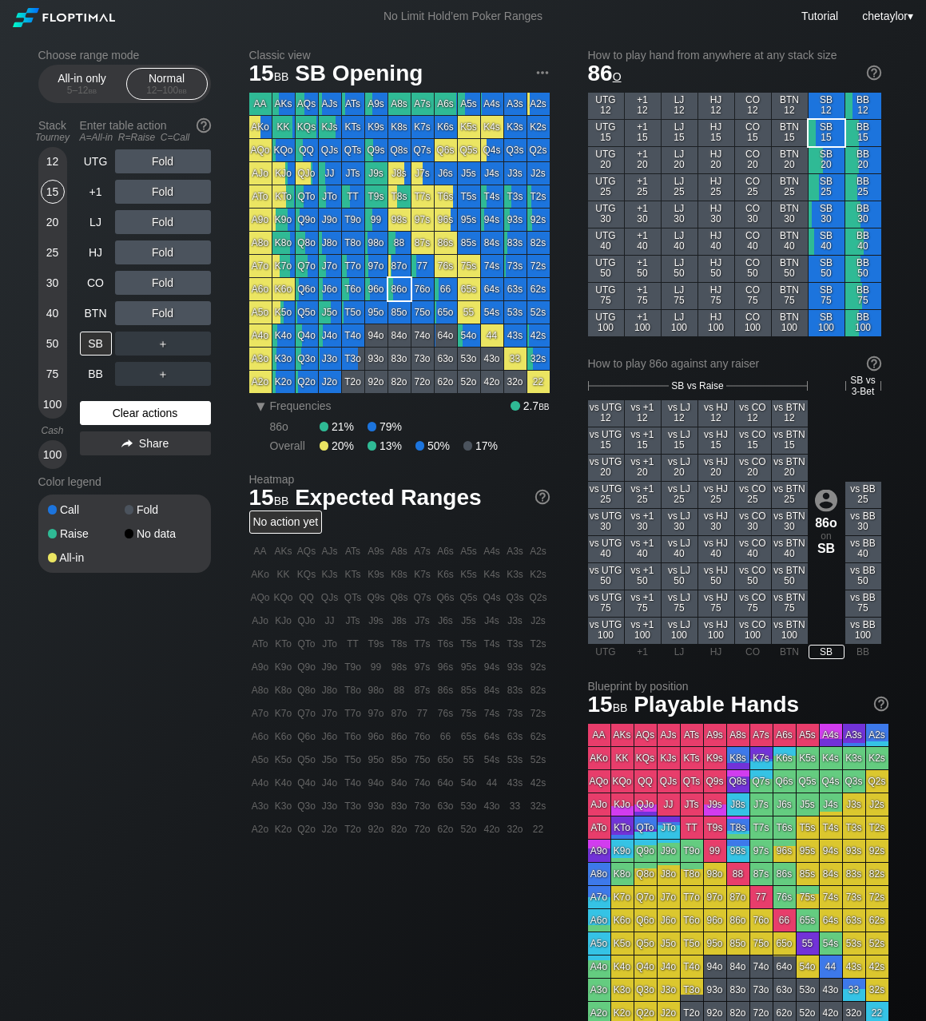
click at [116, 410] on div "Clear actions" at bounding box center [145, 413] width 131 height 24
click at [97, 374] on div "BB" at bounding box center [96, 374] width 32 height 24
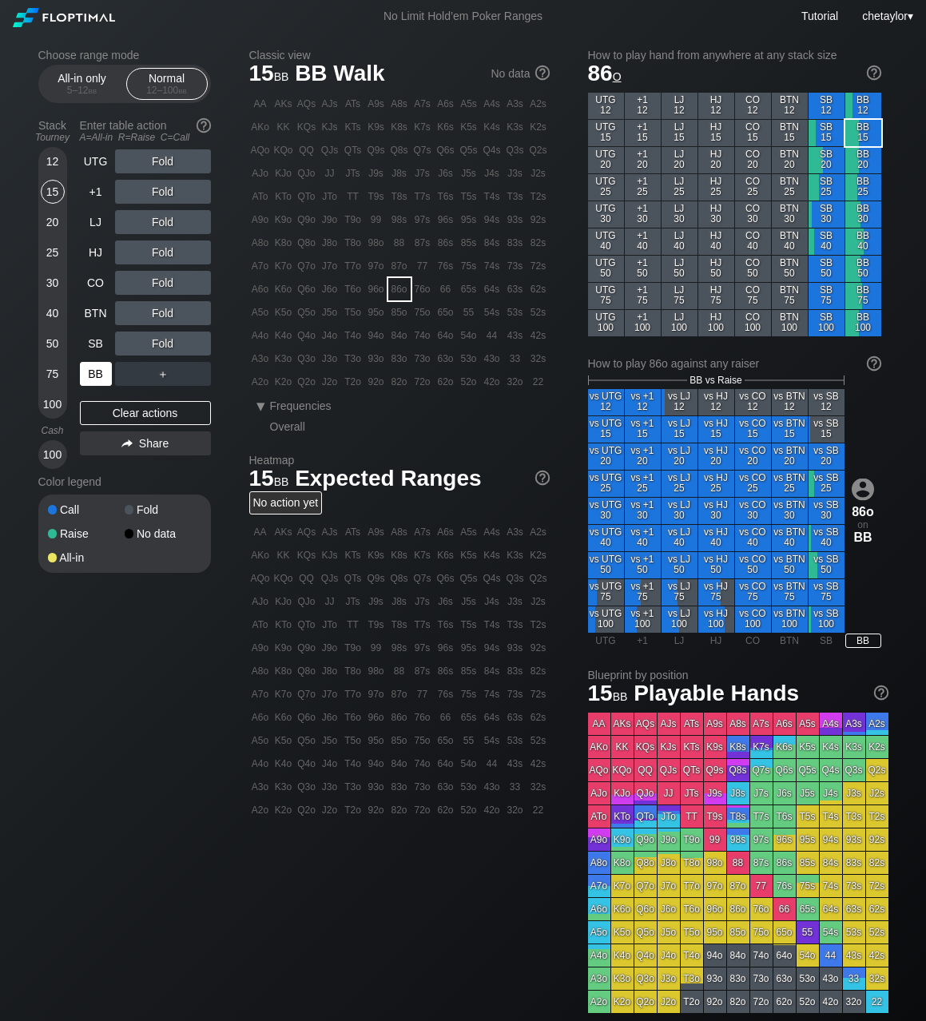
click at [97, 374] on div "BB" at bounding box center [96, 374] width 32 height 24
click at [129, 410] on div "Clear actions" at bounding box center [145, 413] width 131 height 24
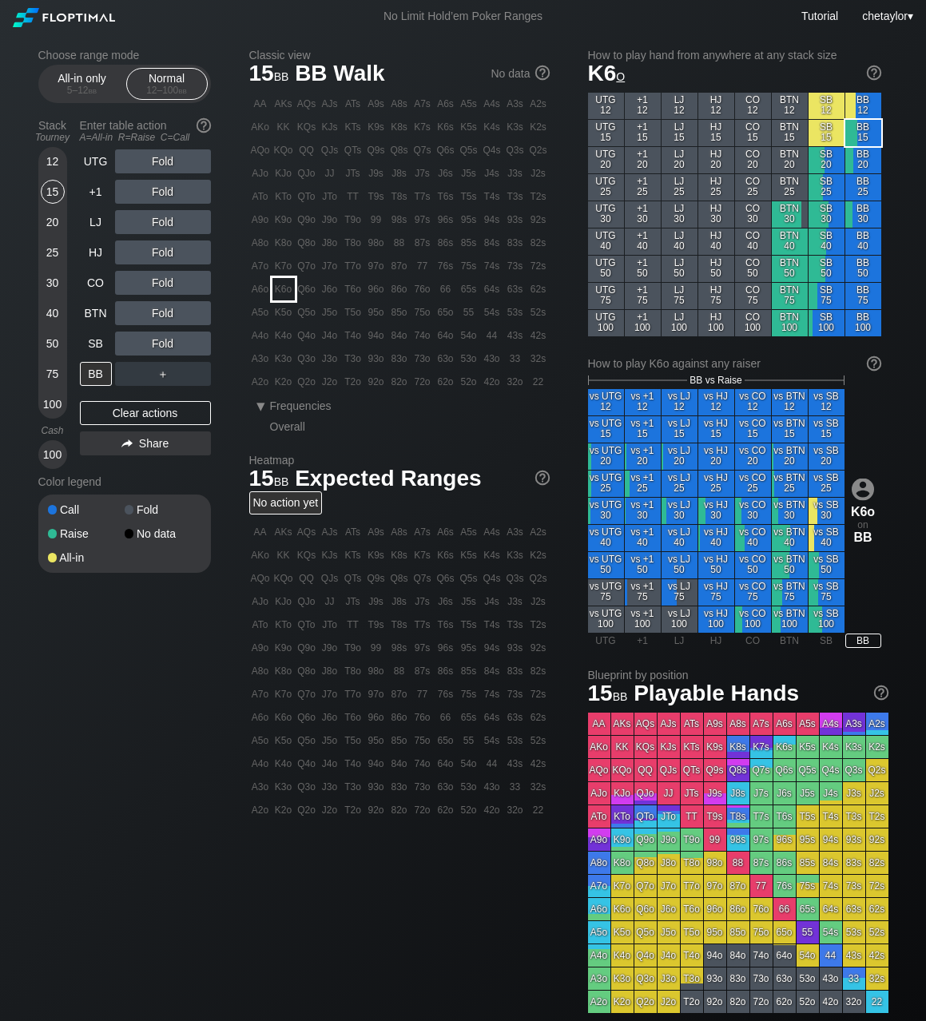
click at [285, 290] on div "K6o" at bounding box center [283, 289] width 22 height 22
click at [196, 343] on div "C ✕" at bounding box center [195, 343] width 31 height 24
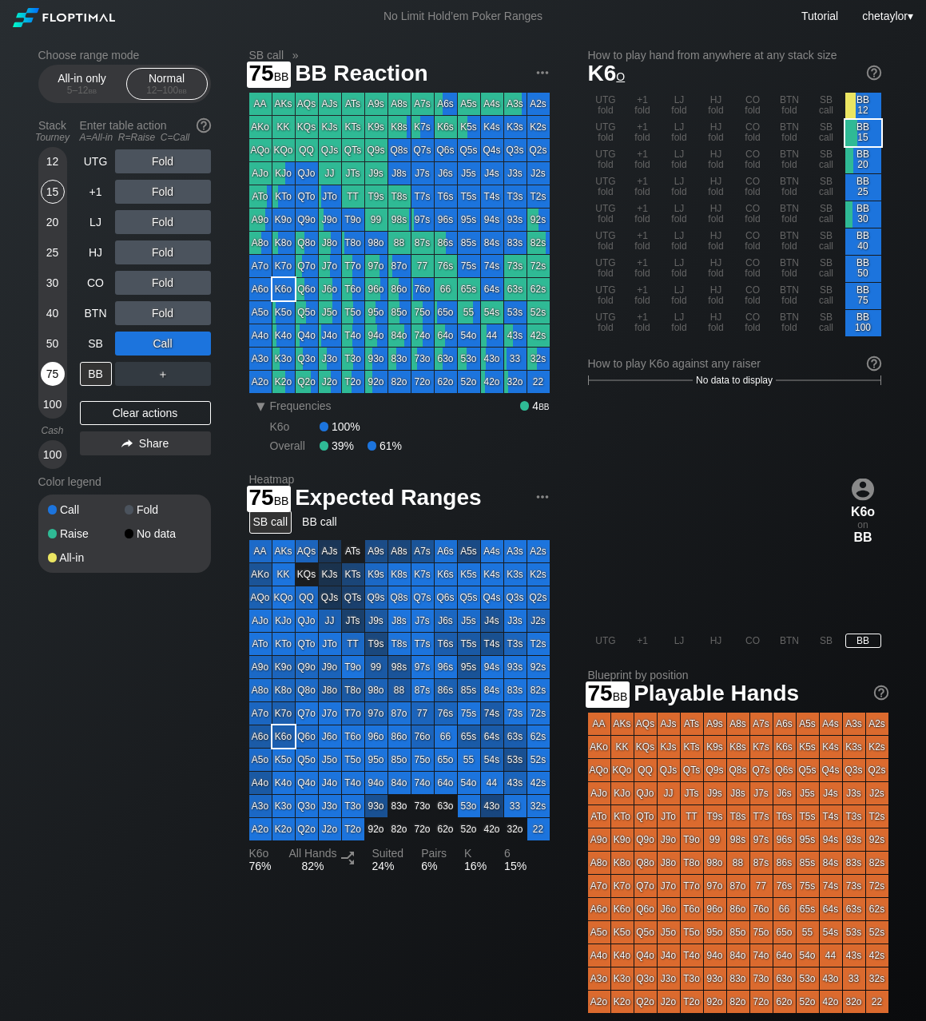
click at [52, 375] on div "75" at bounding box center [53, 374] width 24 height 24
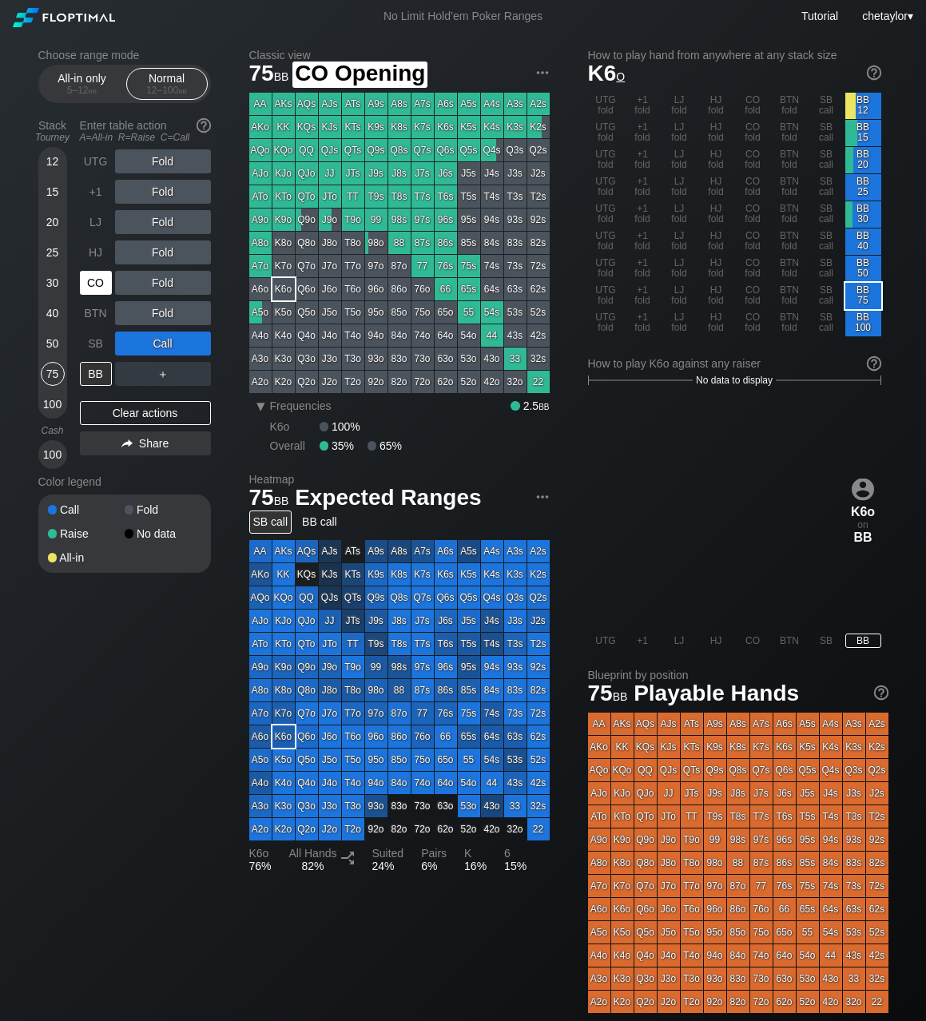
click at [81, 296] on div "CO" at bounding box center [97, 283] width 35 height 30
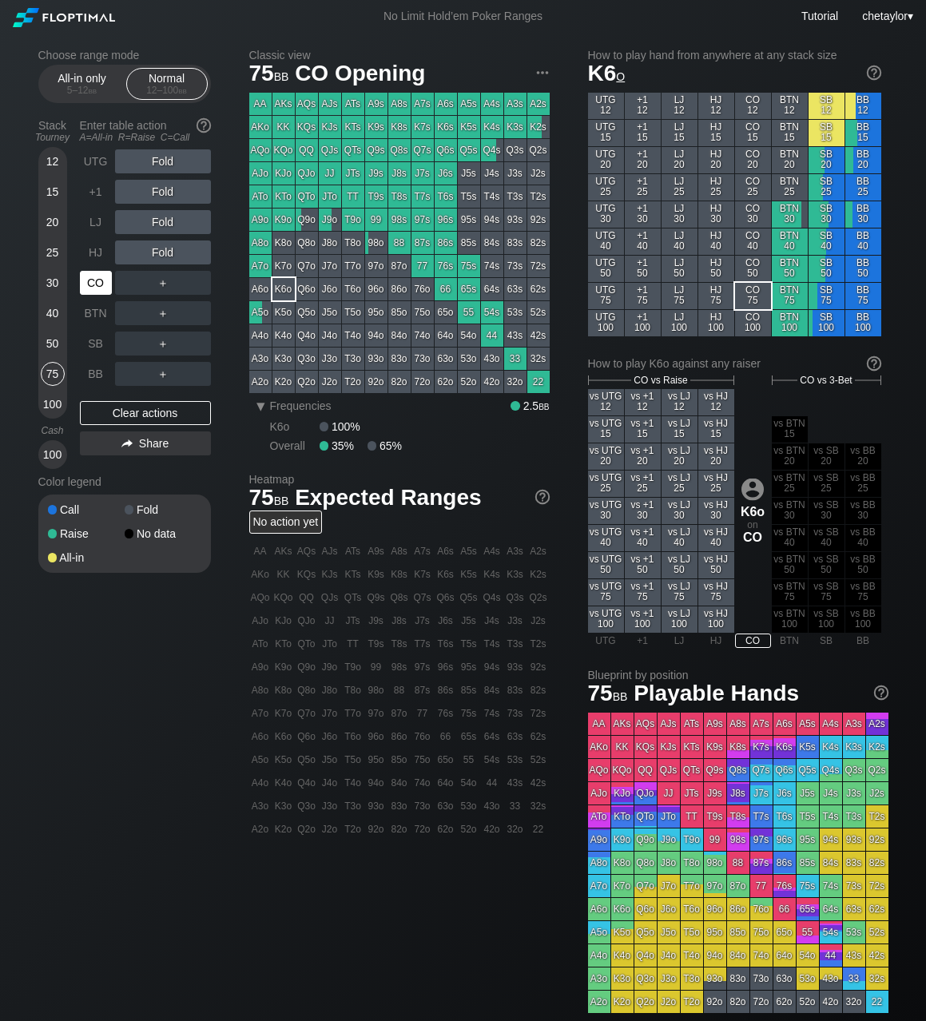
click at [81, 296] on div "CO" at bounding box center [97, 283] width 35 height 30
click at [121, 418] on div "Clear actions" at bounding box center [145, 413] width 131 height 24
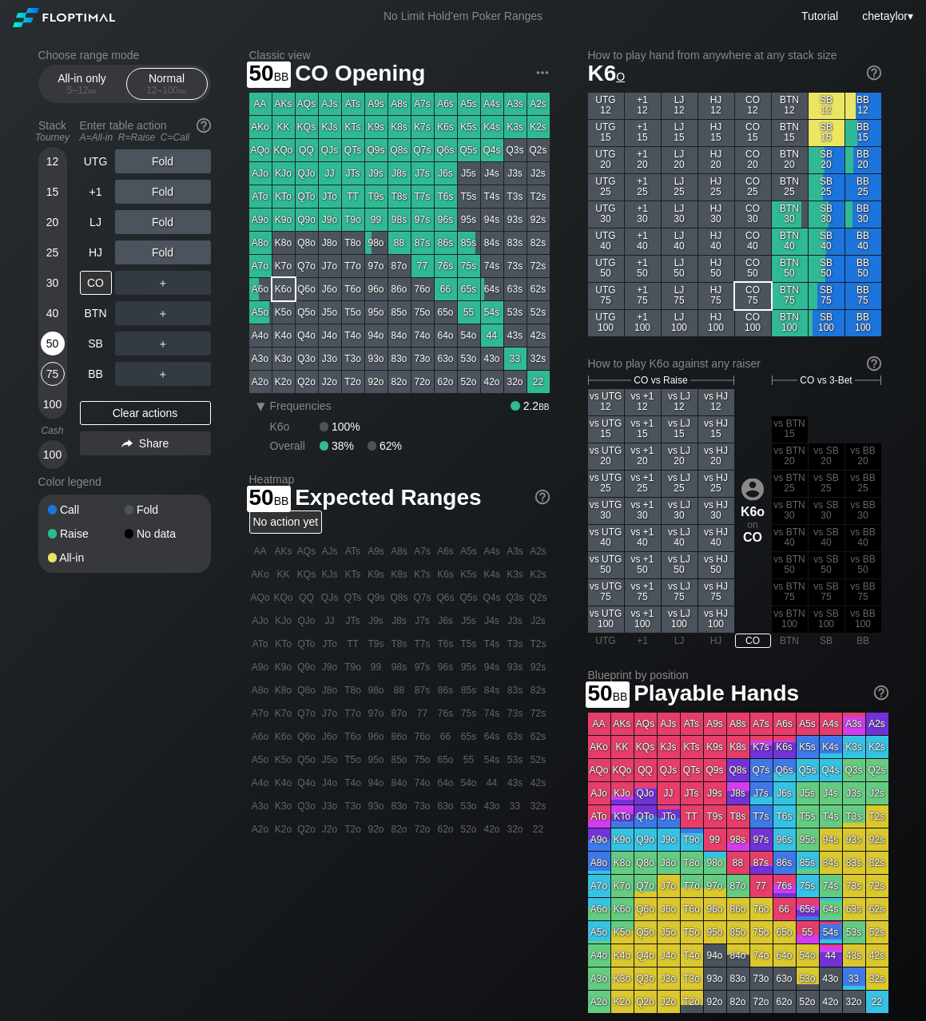
click at [49, 345] on div "50" at bounding box center [53, 343] width 24 height 24
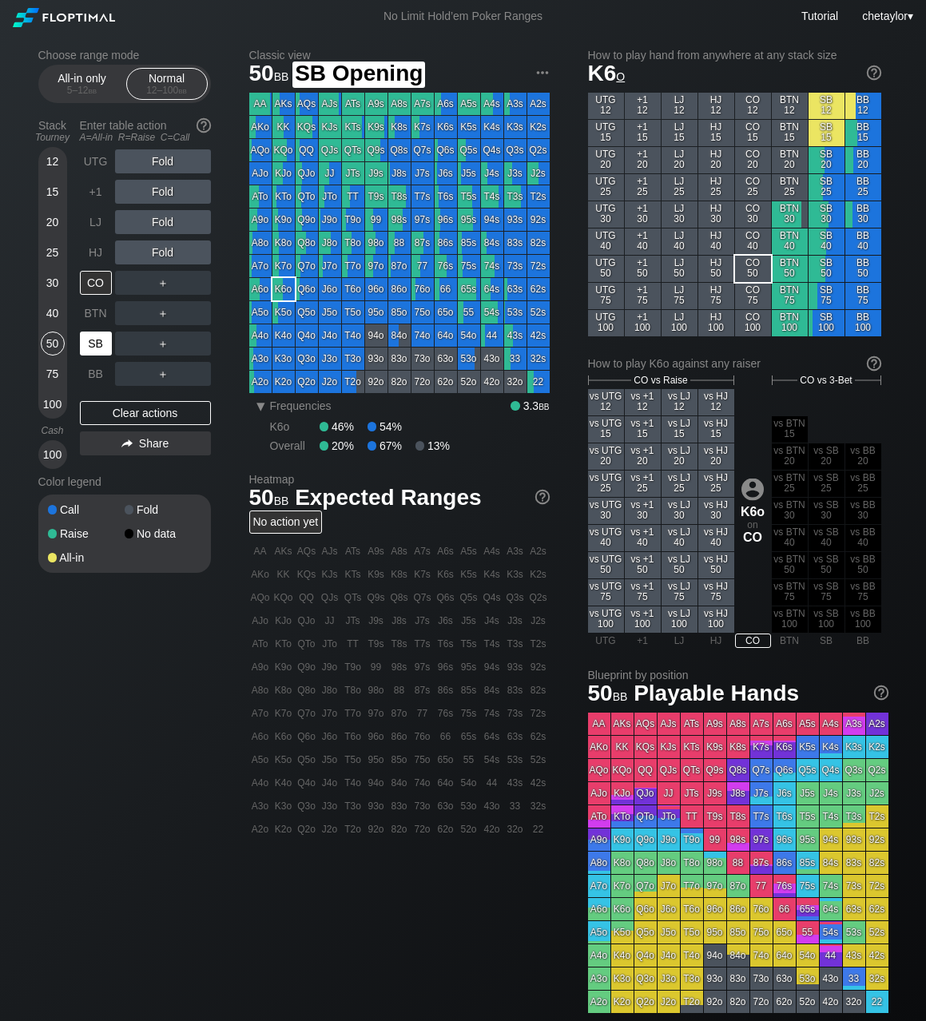
click at [104, 341] on div "SB" at bounding box center [96, 343] width 32 height 24
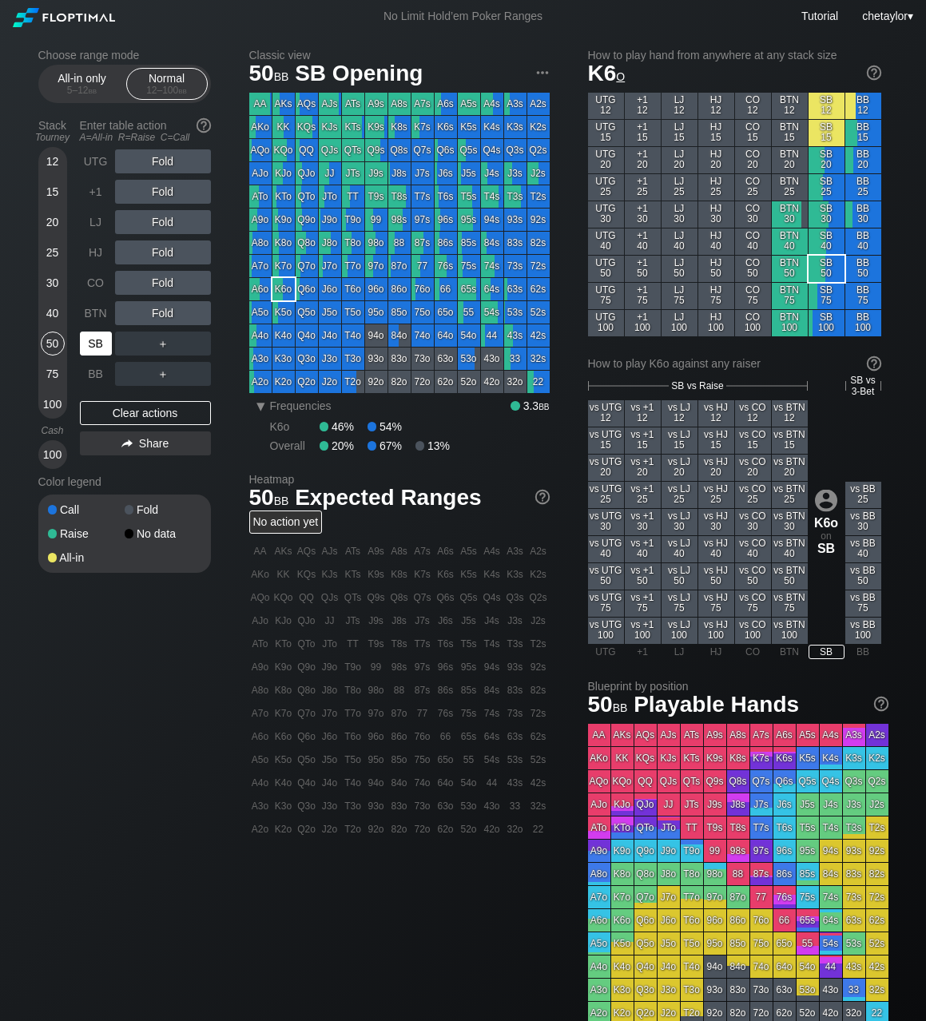
click at [104, 341] on div "SB" at bounding box center [96, 343] width 32 height 24
click at [285, 288] on div "K6o" at bounding box center [283, 289] width 22 height 22
click at [170, 219] on div "R ✕" at bounding box center [162, 222] width 31 height 24
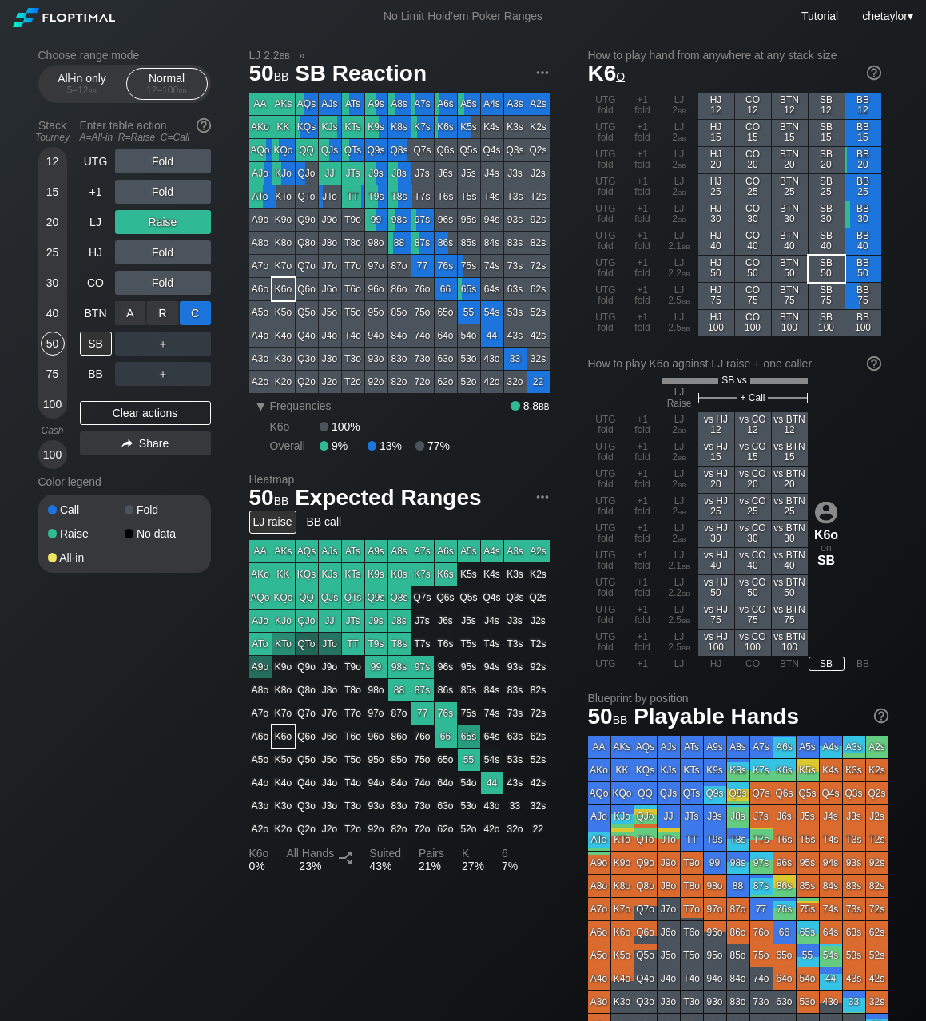
click at [195, 317] on div "C ✕" at bounding box center [195, 313] width 31 height 24
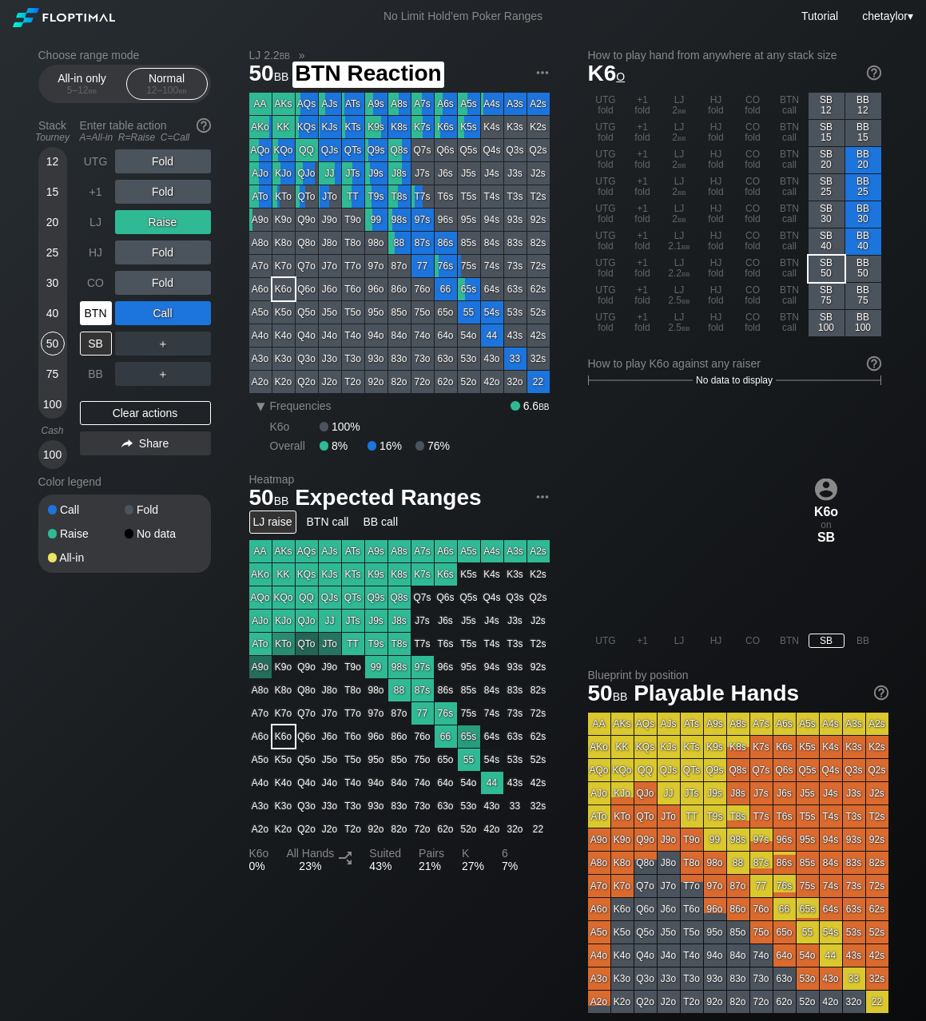
click at [97, 314] on div "BTN" at bounding box center [96, 313] width 32 height 24
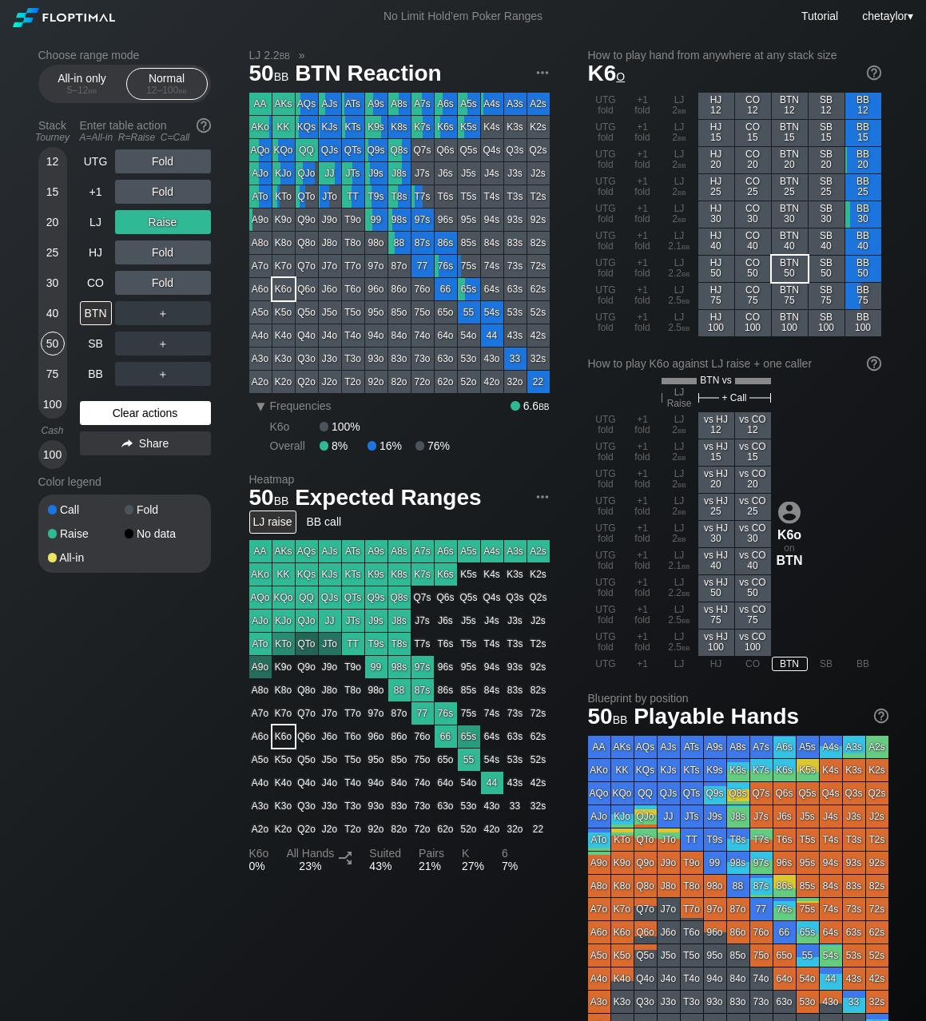
click at [123, 416] on div "Clear actions" at bounding box center [145, 413] width 131 height 24
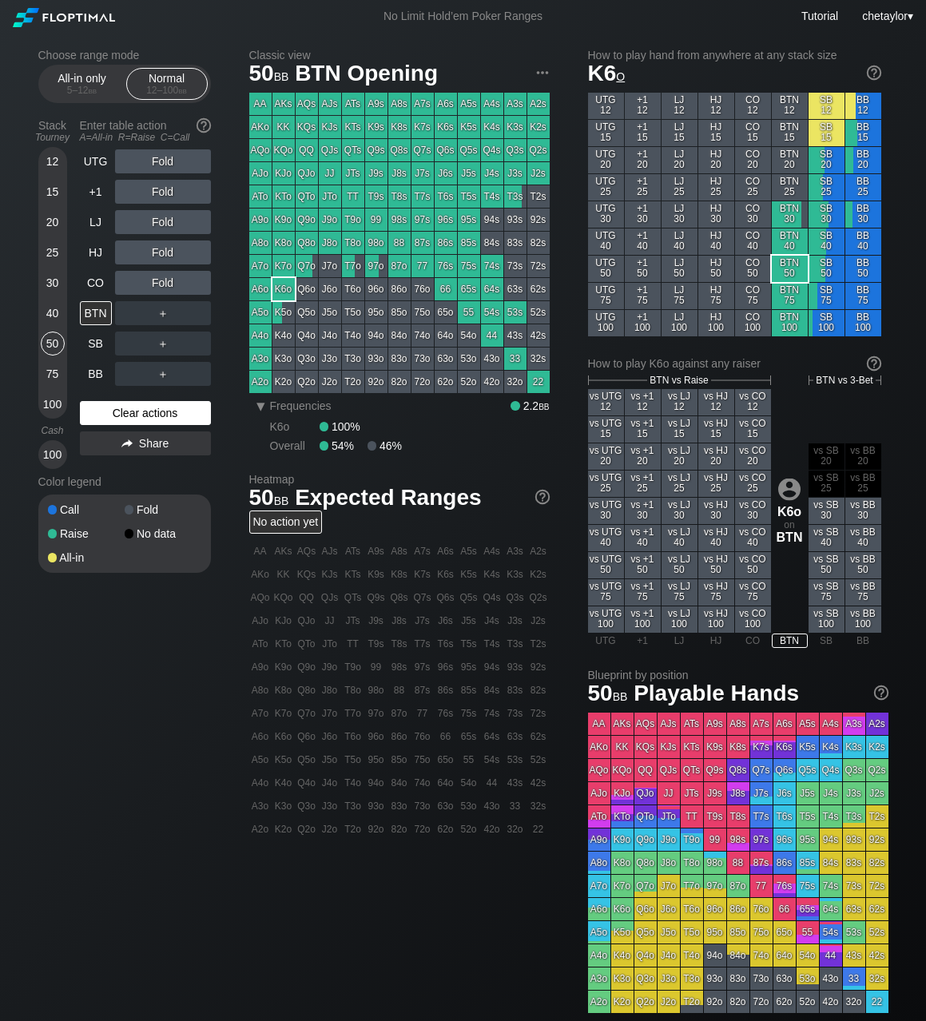
click at [123, 416] on div "Clear actions" at bounding box center [145, 413] width 131 height 24
click at [125, 410] on div "Clear actions" at bounding box center [145, 413] width 131 height 24
click at [291, 314] on div "K5o" at bounding box center [283, 312] width 22 height 22
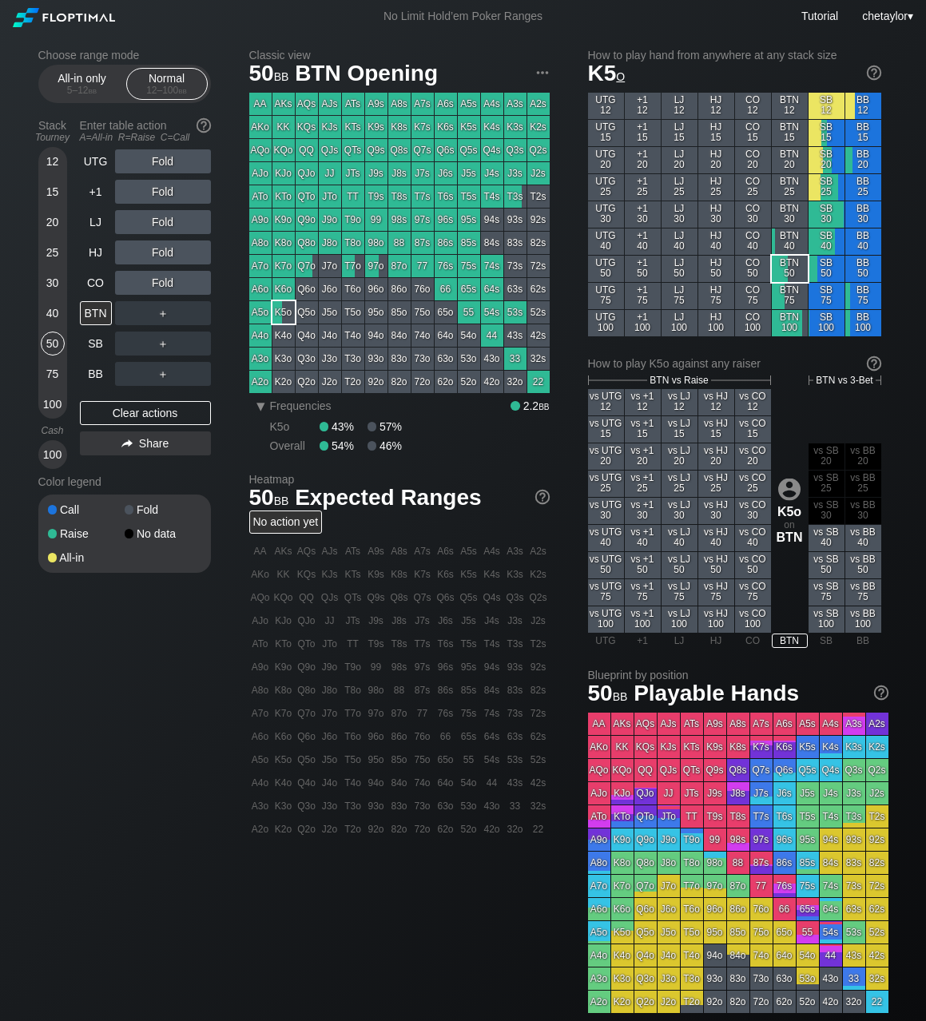
click at [291, 314] on div "K5o" at bounding box center [283, 312] width 22 height 22
click at [98, 281] on div "CO" at bounding box center [96, 283] width 32 height 24
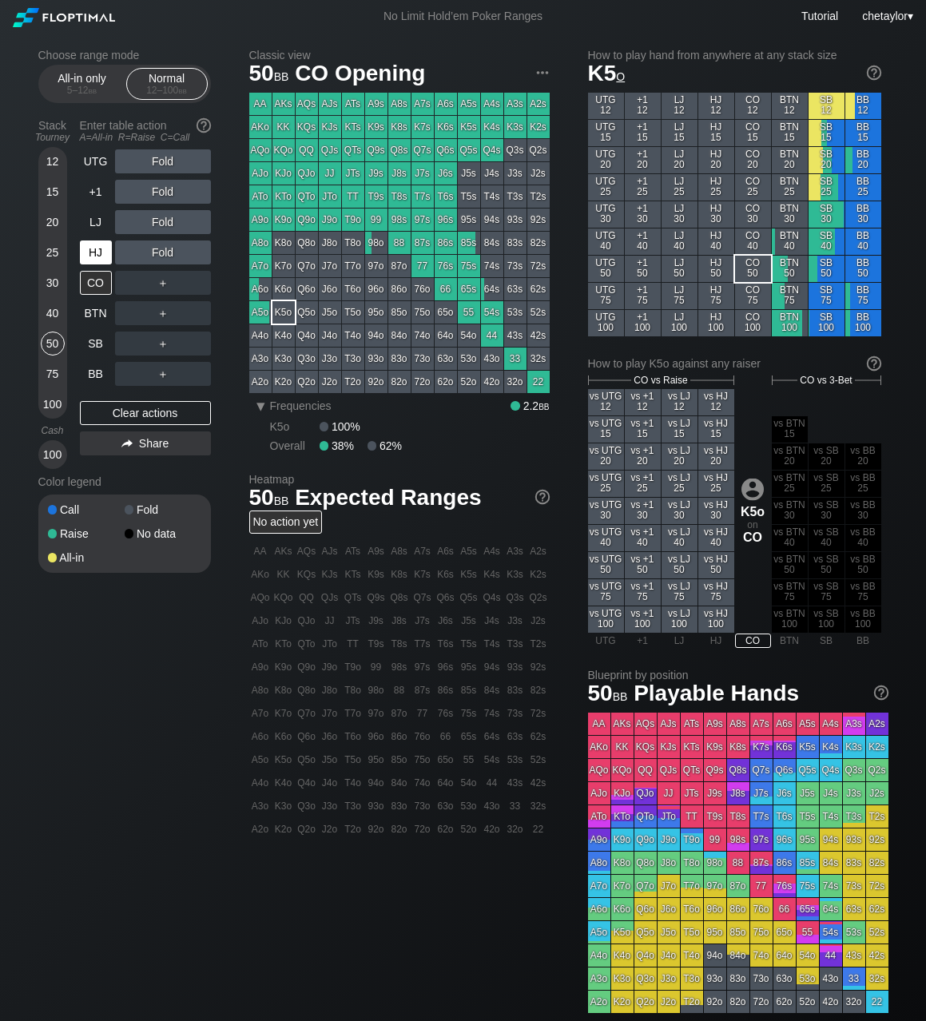
click at [96, 258] on div "HJ" at bounding box center [96, 252] width 32 height 24
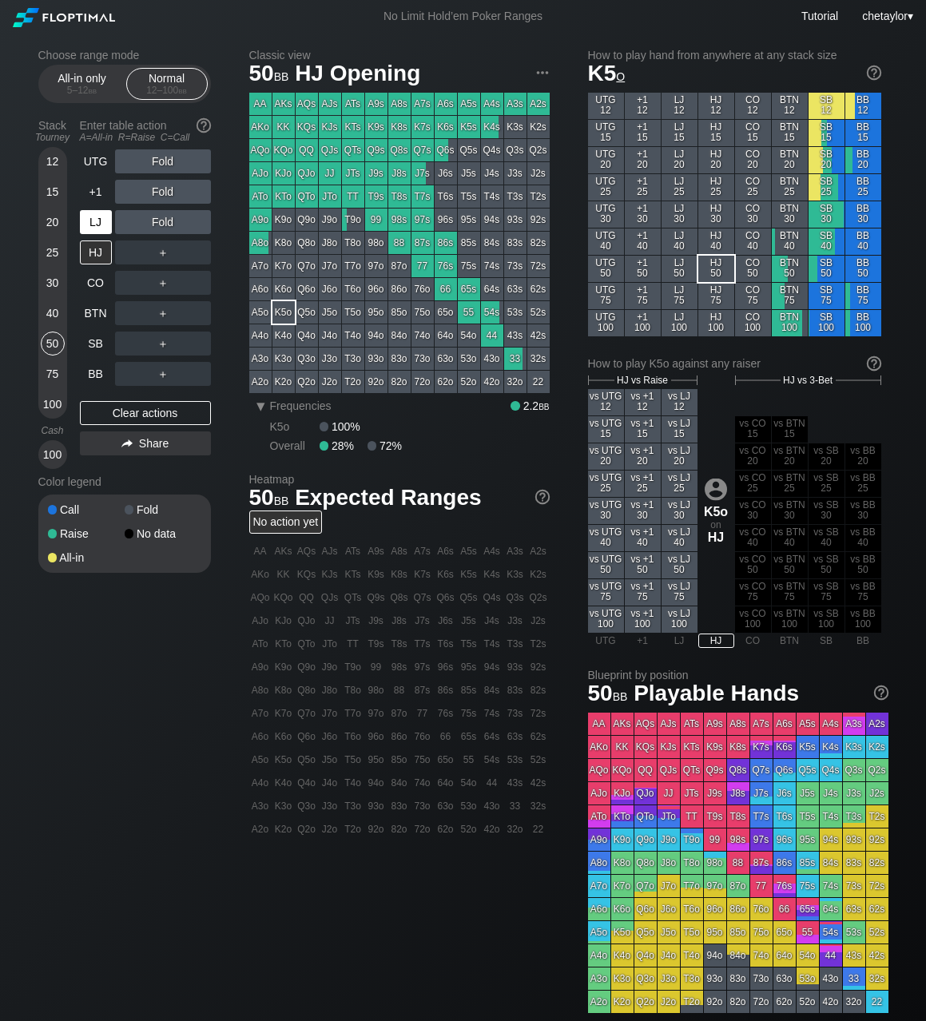
click at [101, 220] on div "LJ" at bounding box center [96, 222] width 32 height 24
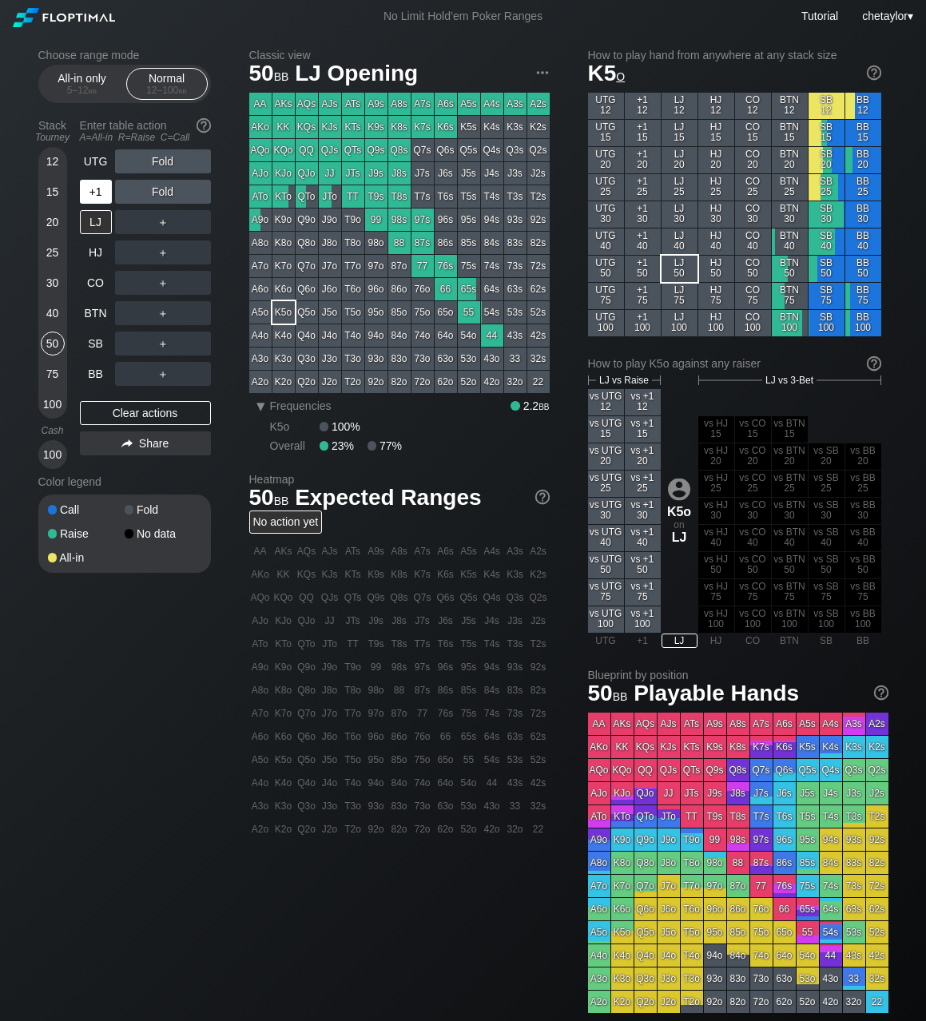
click at [97, 191] on div "+1" at bounding box center [96, 192] width 32 height 24
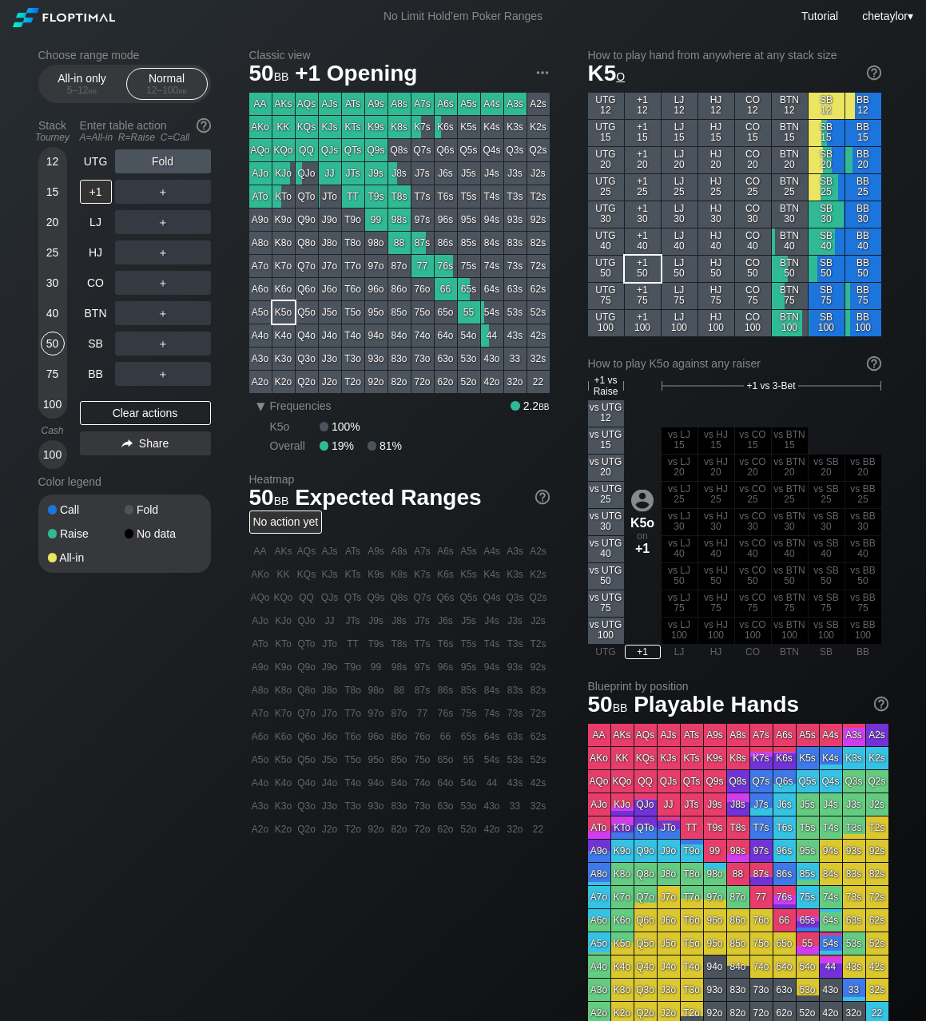
click at [46, 312] on div "40" at bounding box center [53, 313] width 24 height 24
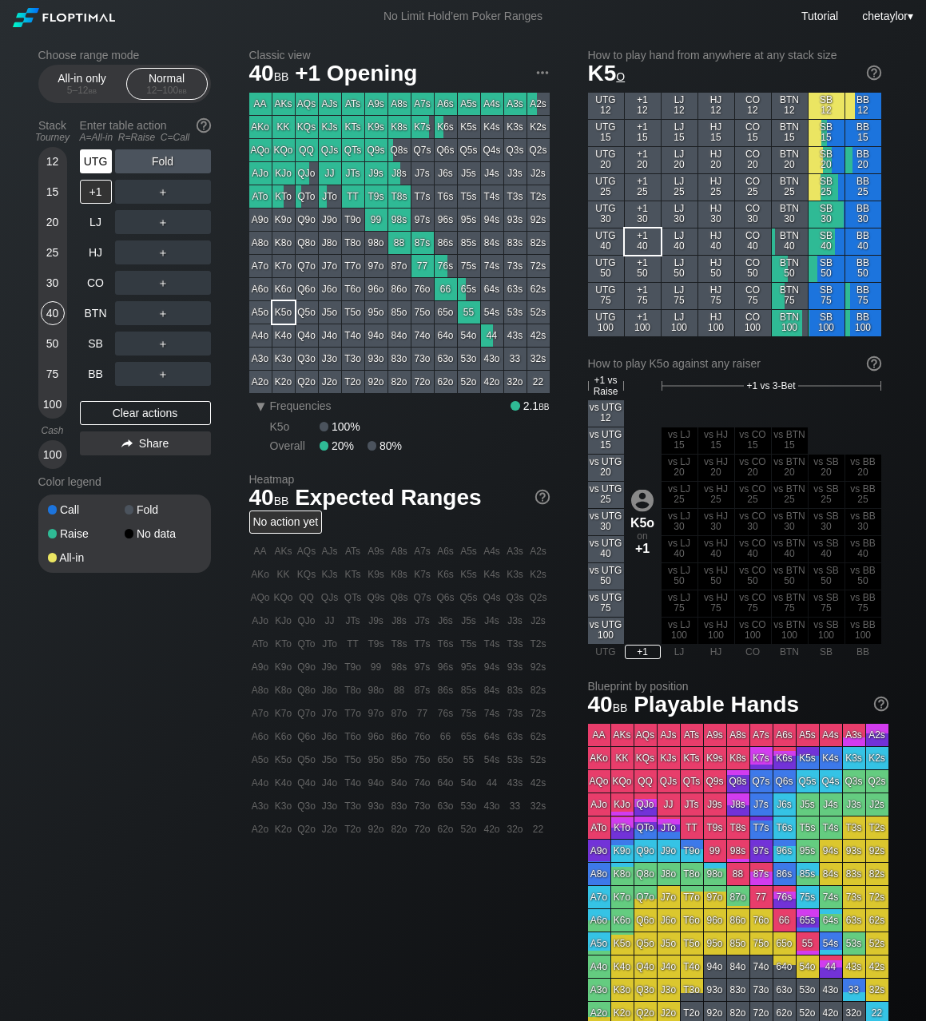
click at [101, 169] on div "UTG" at bounding box center [96, 161] width 32 height 24
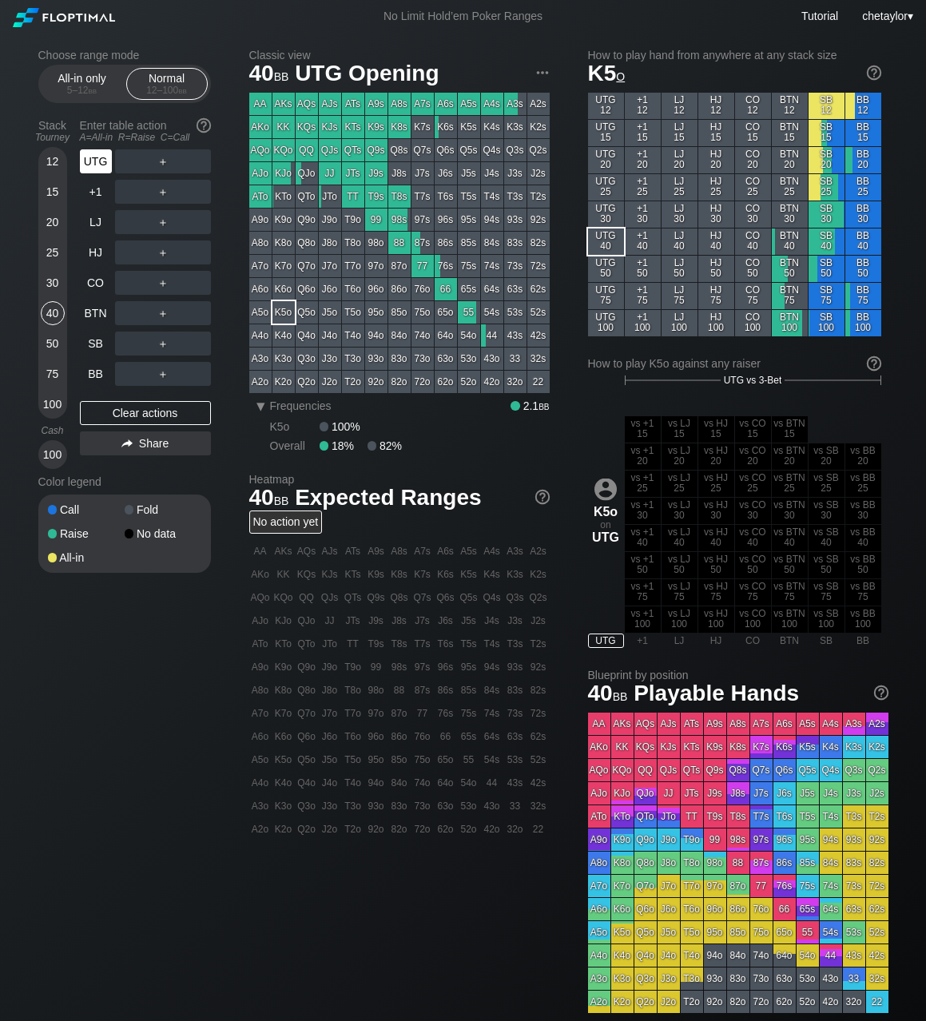
click at [101, 169] on div "UTG" at bounding box center [96, 161] width 32 height 24
click at [106, 372] on div "BB" at bounding box center [96, 374] width 32 height 24
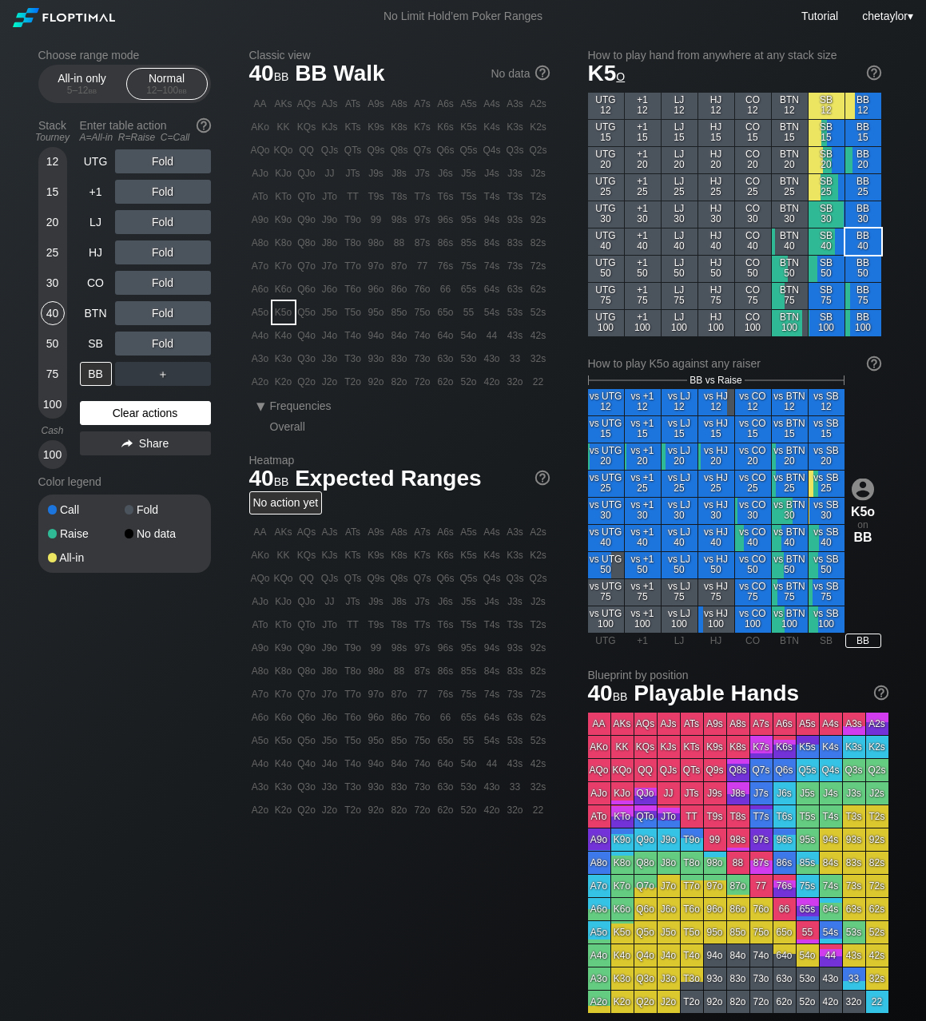
click at [108, 411] on div "Clear actions" at bounding box center [145, 413] width 131 height 24
click at [335, 246] on div "J8o" at bounding box center [330, 243] width 22 height 22
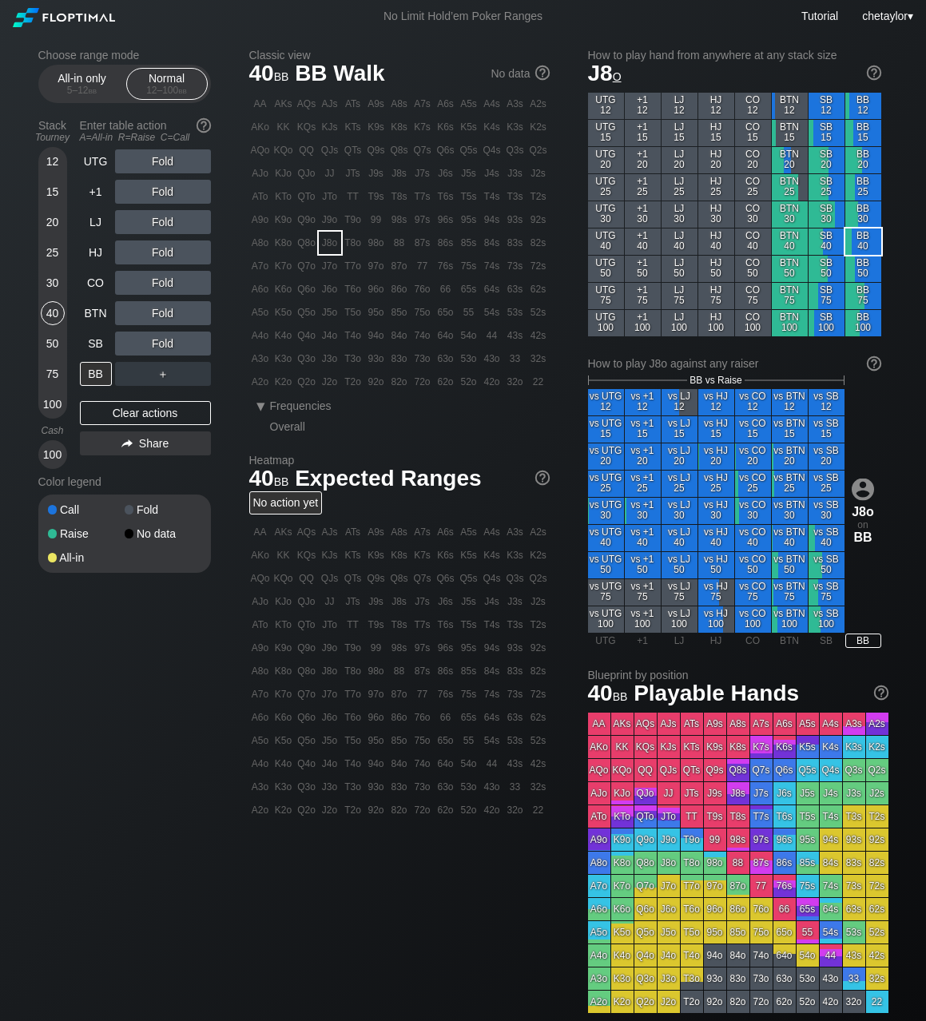
click at [335, 246] on div "J8o" at bounding box center [330, 243] width 22 height 22
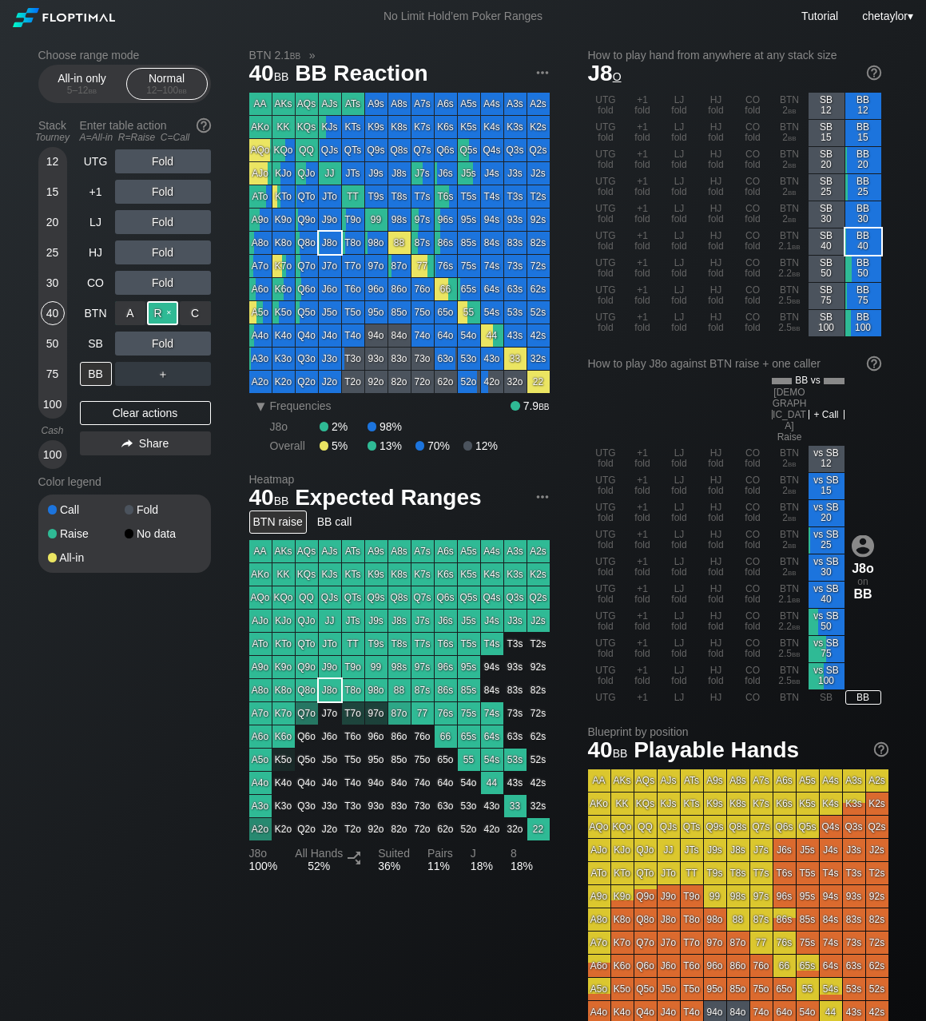
click at [168, 313] on div "R ✕" at bounding box center [162, 313] width 31 height 24
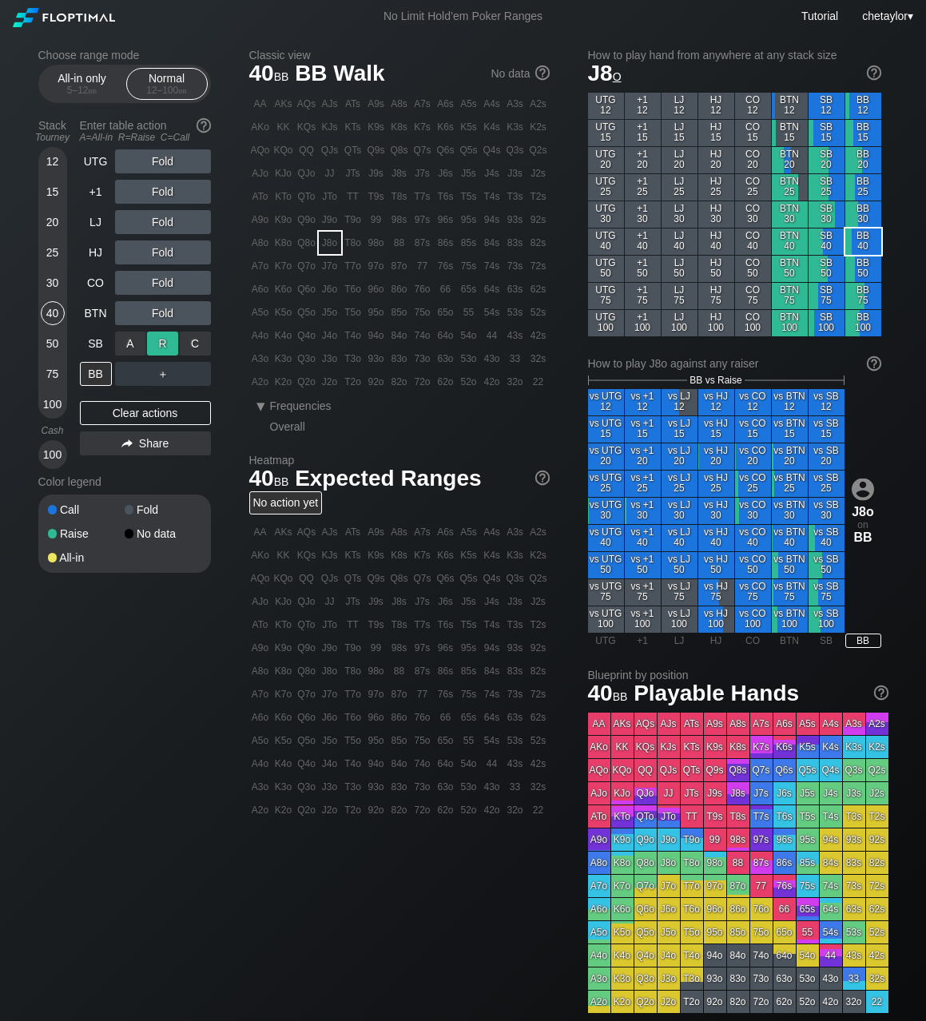
click at [165, 343] on div "R ✕" at bounding box center [162, 343] width 31 height 24
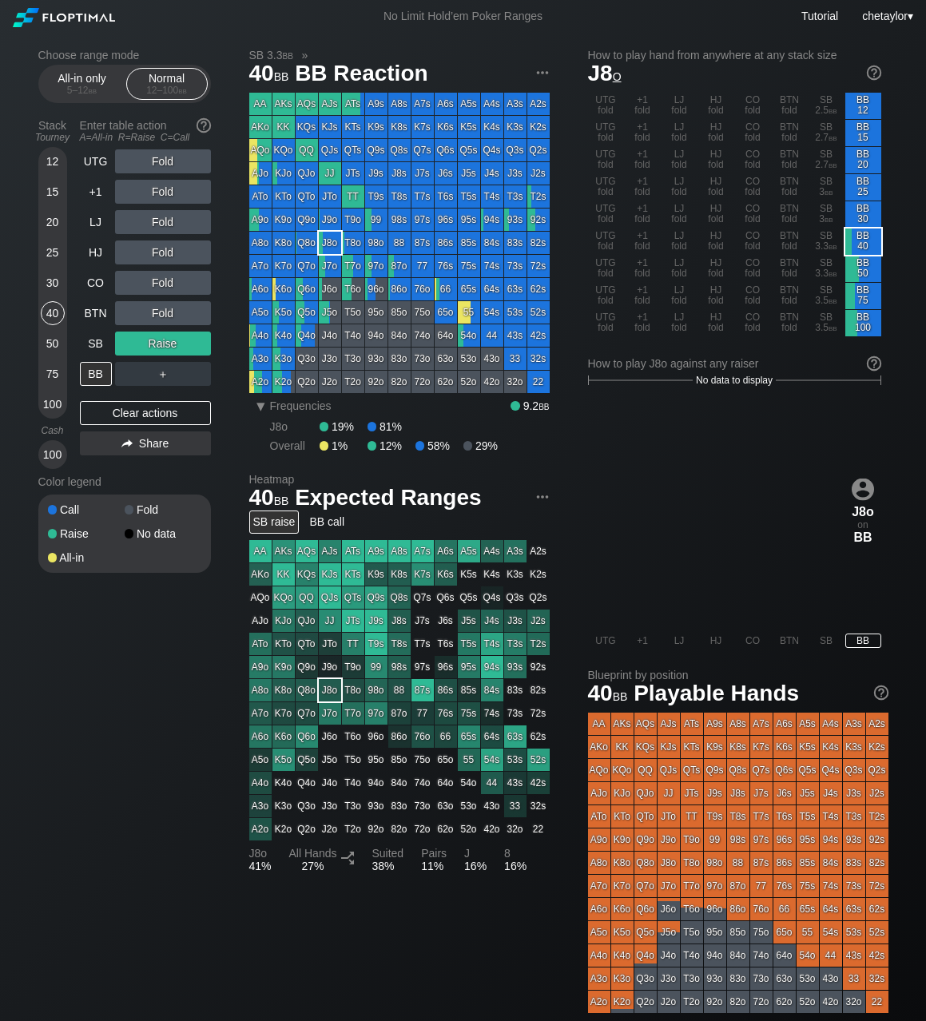
click at [56, 339] on div "50" at bounding box center [53, 343] width 24 height 24
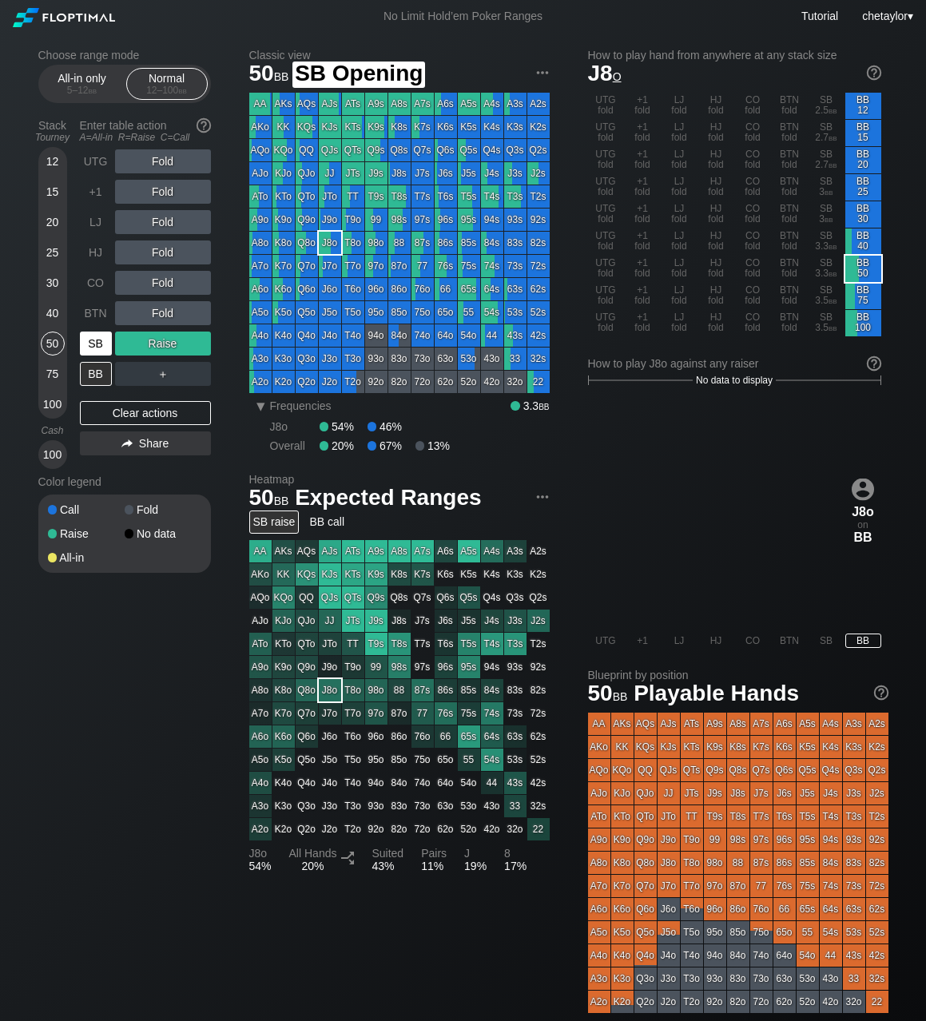
click at [87, 351] on div "SB" at bounding box center [96, 343] width 32 height 24
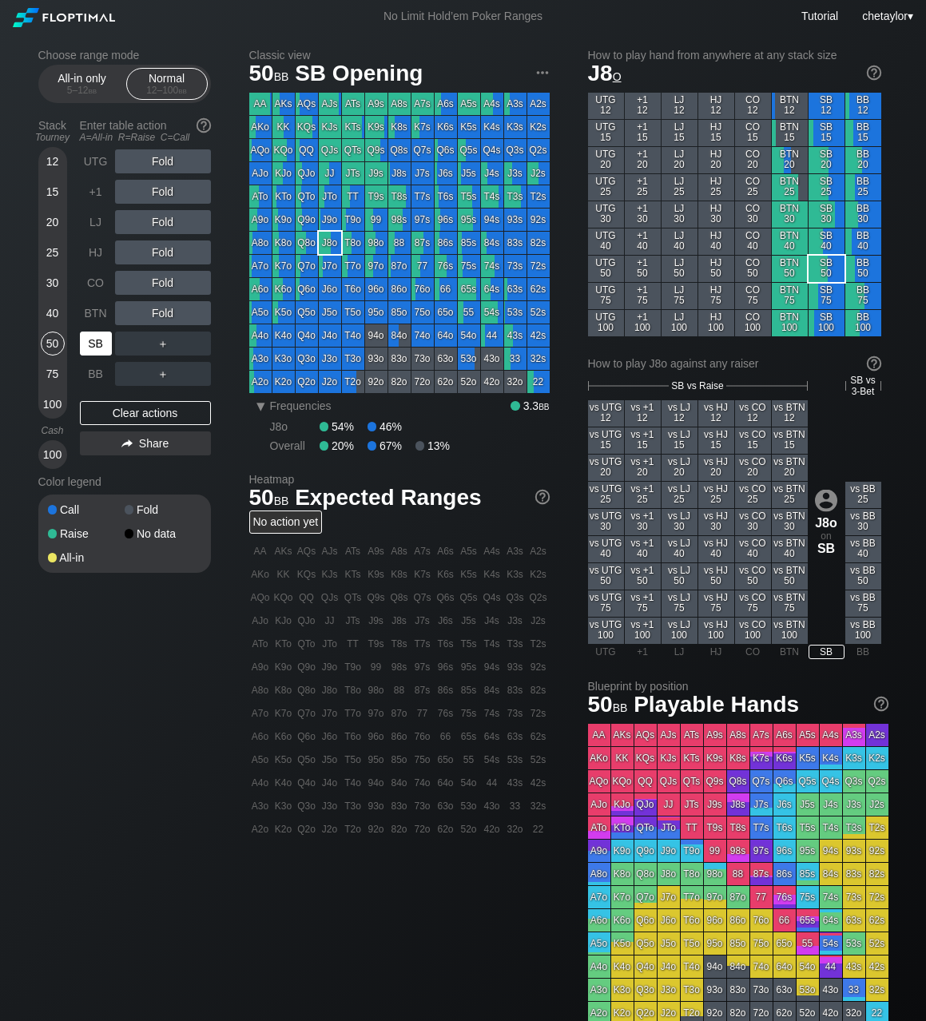
click at [87, 351] on div "SB" at bounding box center [96, 343] width 32 height 24
click at [116, 404] on div "Clear actions" at bounding box center [145, 413] width 131 height 24
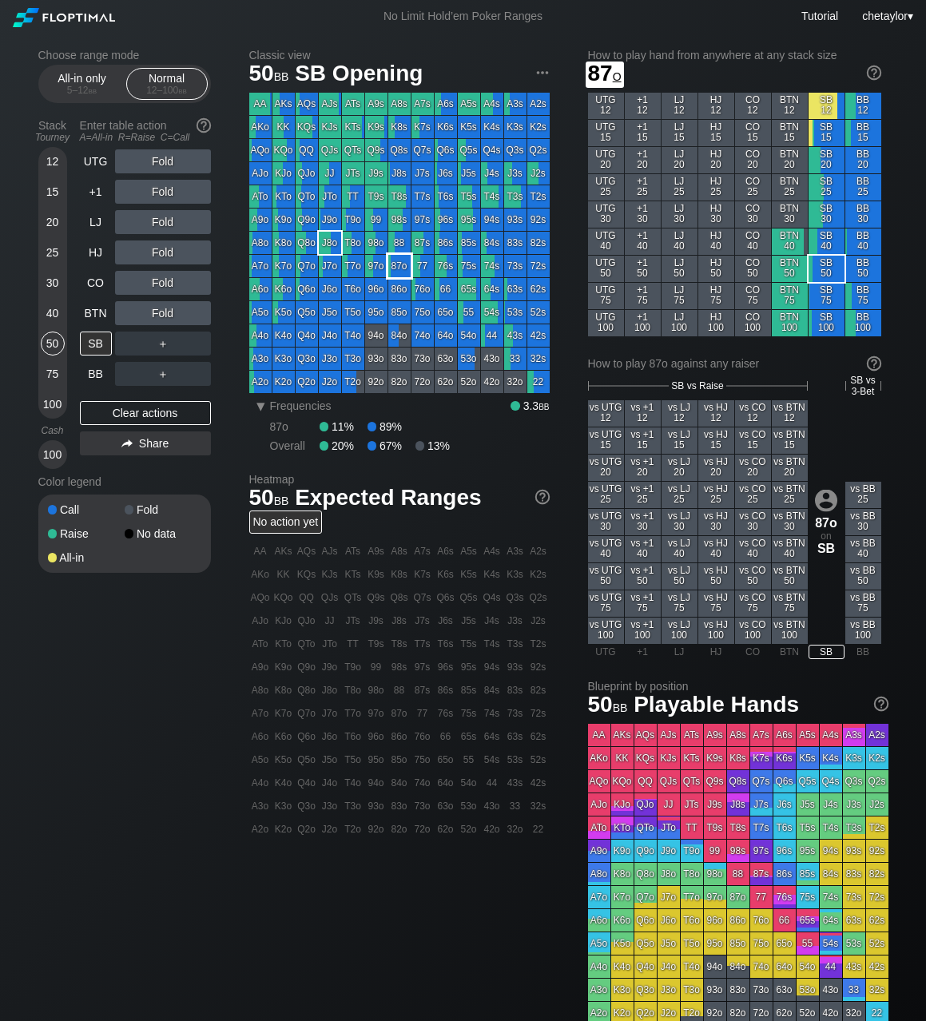
click at [397, 268] on div "87o" at bounding box center [399, 266] width 22 height 22
click at [168, 310] on div "R ✕" at bounding box center [162, 313] width 31 height 24
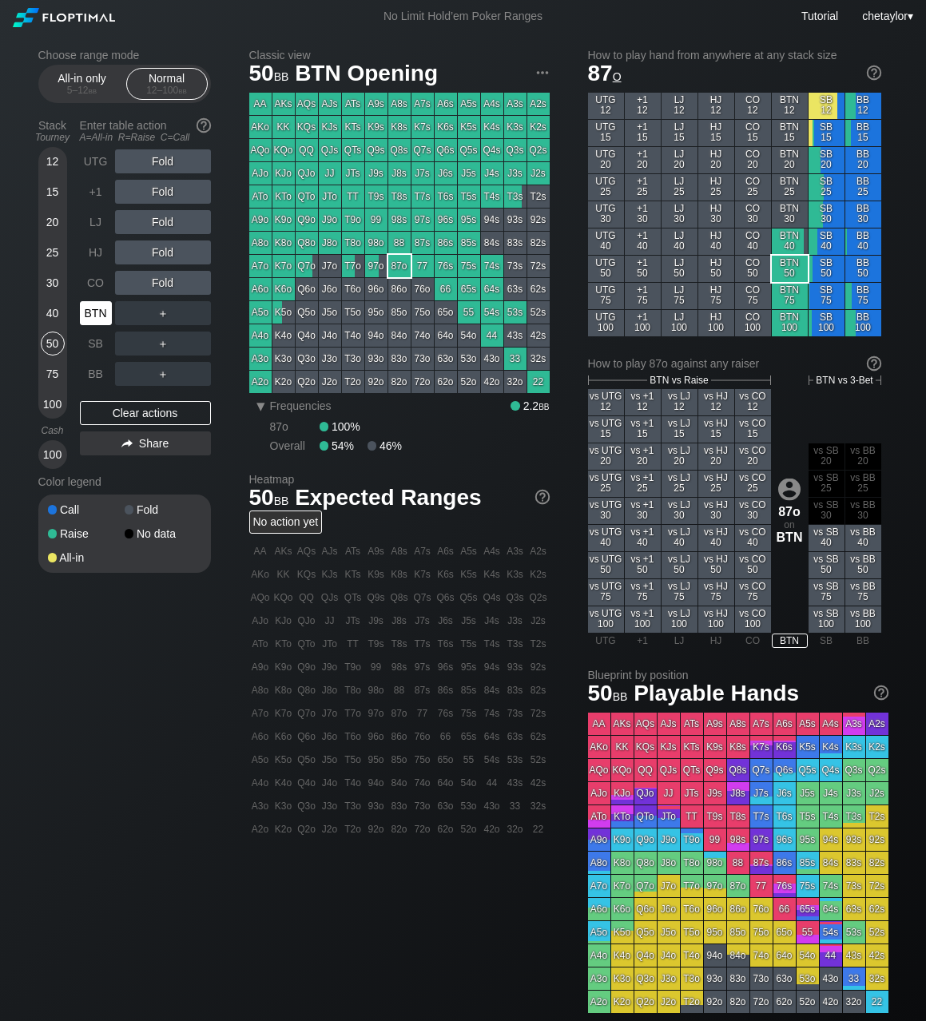
click at [97, 316] on div "BTN" at bounding box center [96, 313] width 32 height 24
click at [112, 414] on div "Clear actions" at bounding box center [145, 413] width 131 height 24
click at [285, 173] on div "KJo" at bounding box center [283, 173] width 22 height 22
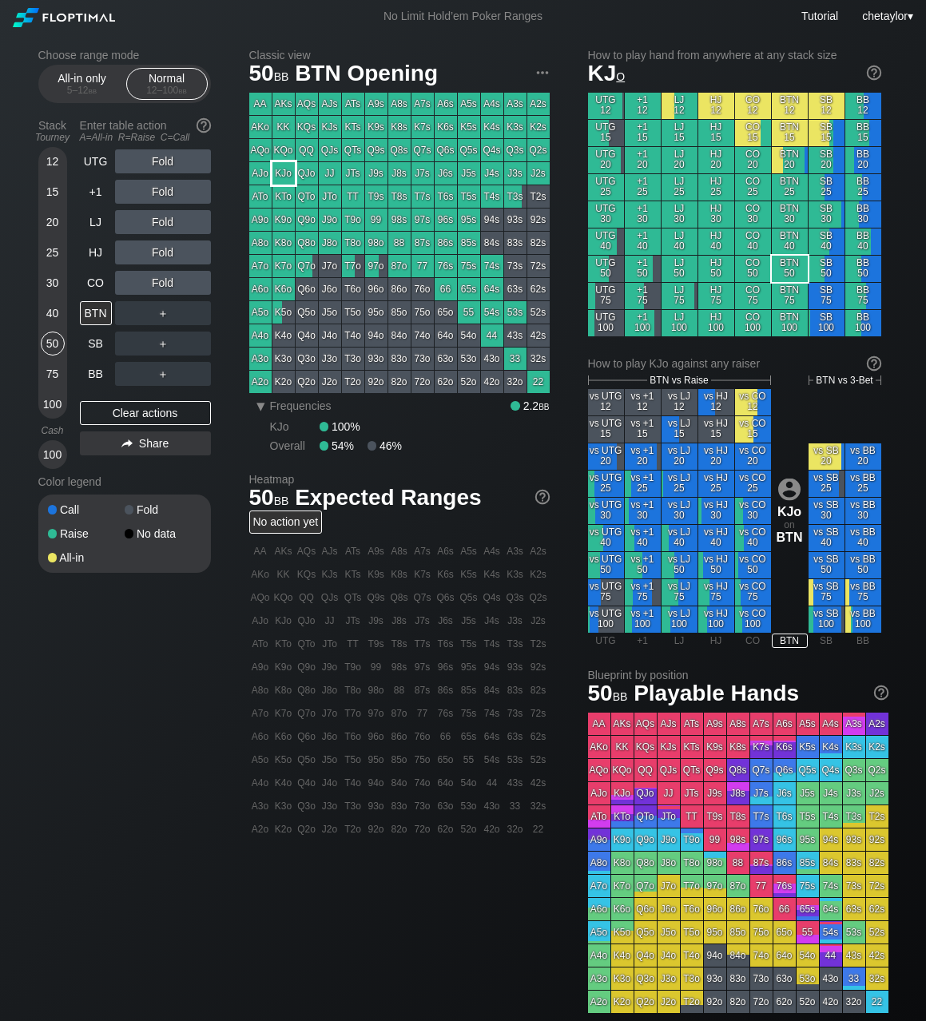
click at [285, 173] on div "KJo" at bounding box center [283, 173] width 22 height 22
click at [165, 284] on div "R ✕" at bounding box center [162, 283] width 31 height 24
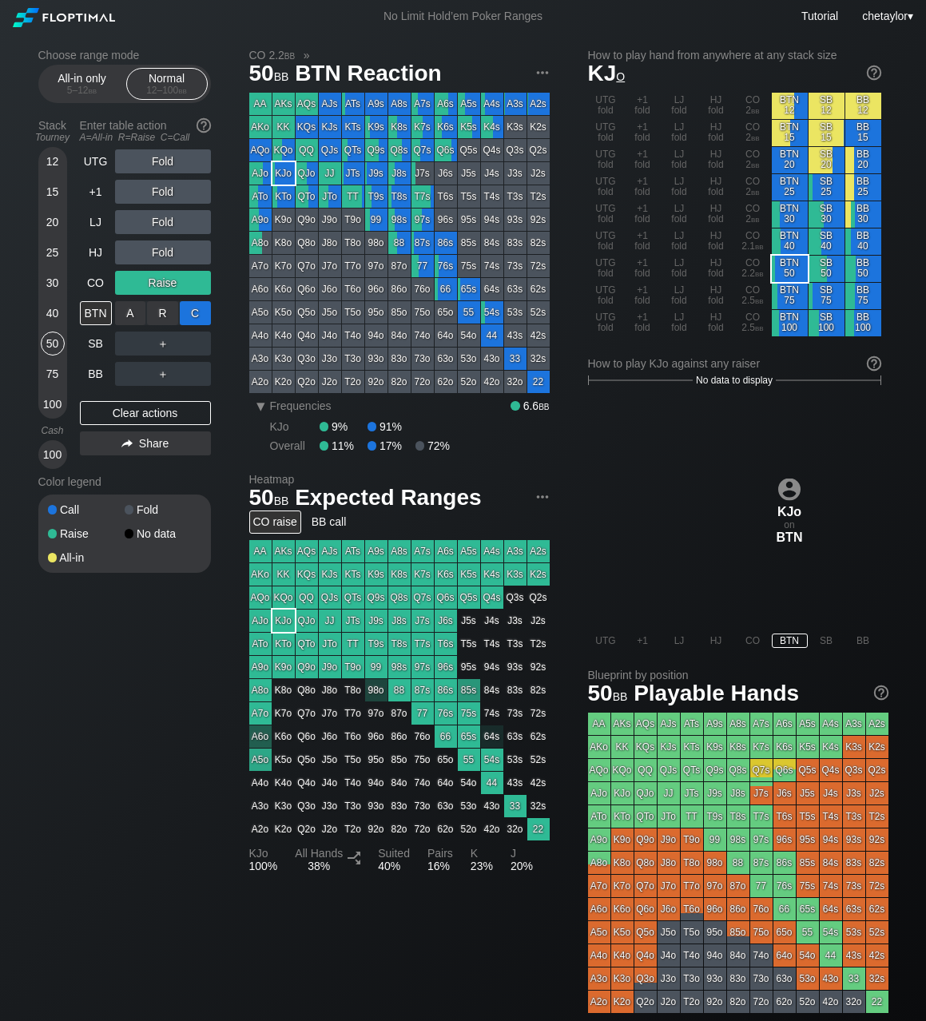
click at [203, 311] on div "C ✕" at bounding box center [195, 313] width 31 height 24
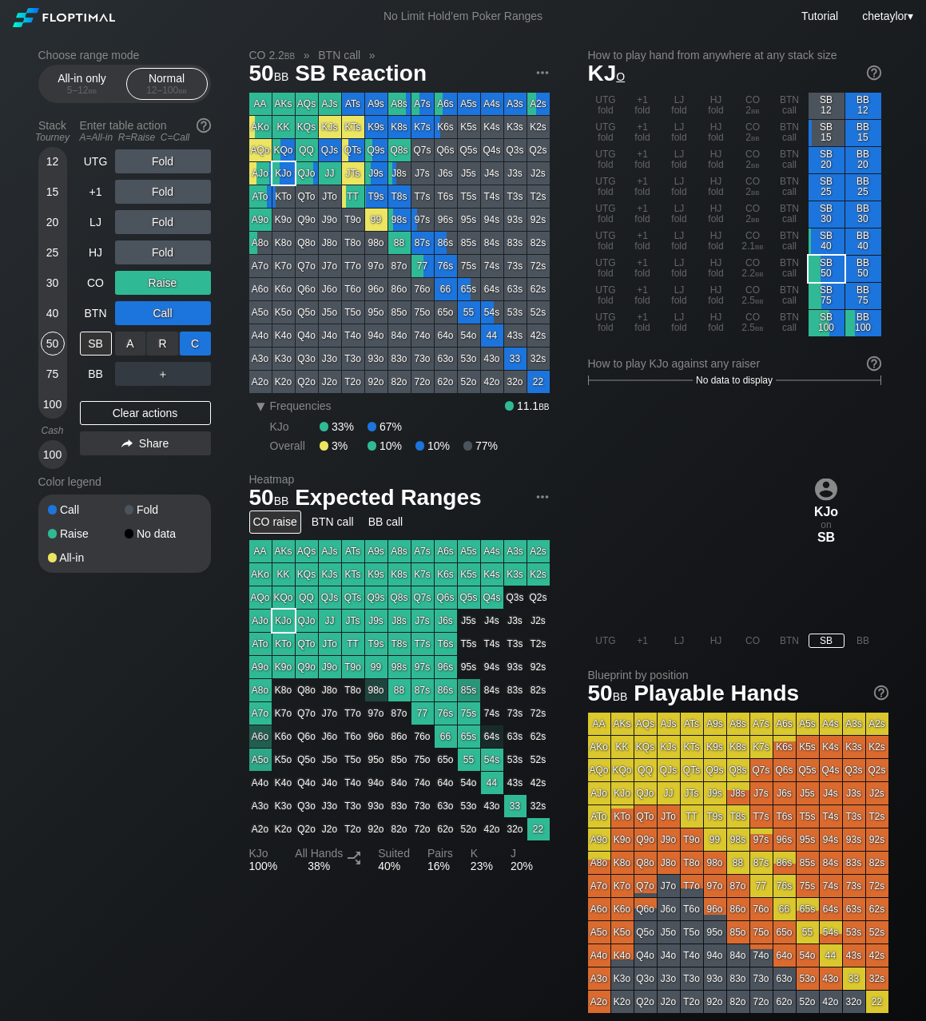
click at [200, 339] on div "C ✕" at bounding box center [195, 343] width 31 height 24
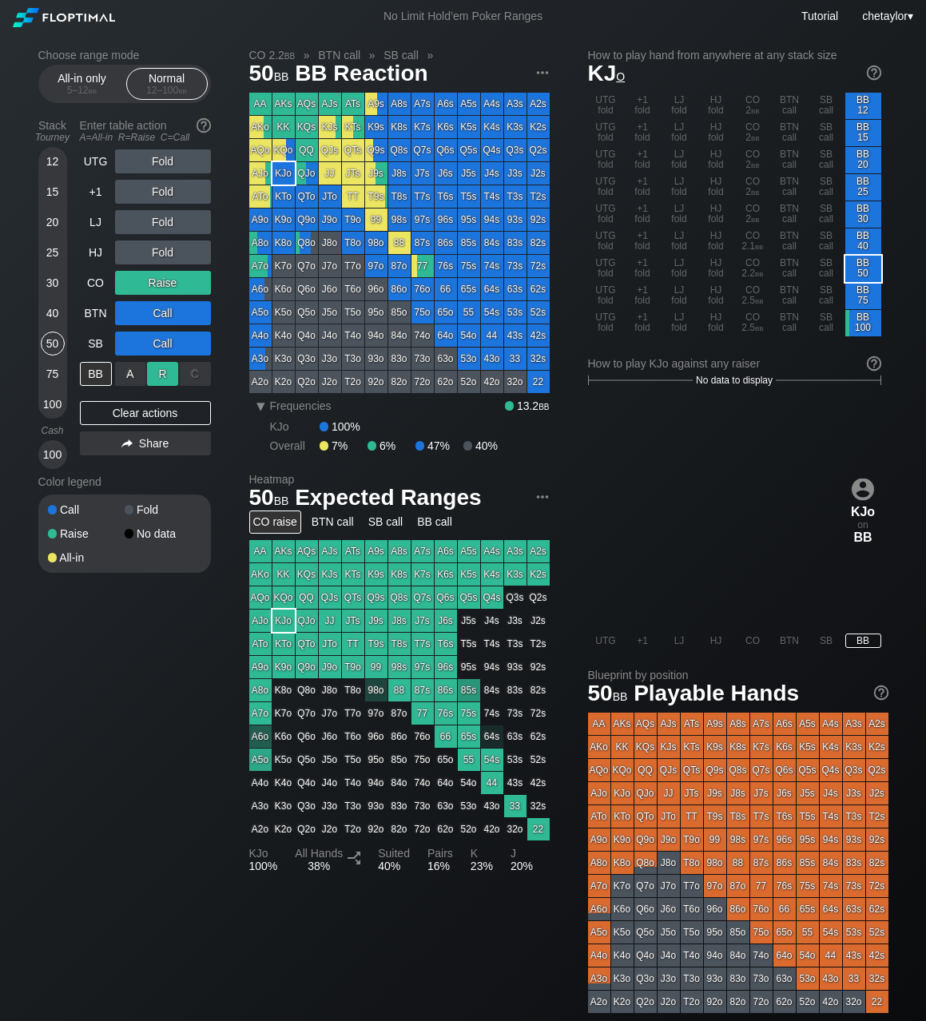
click at [160, 376] on div "R ✕" at bounding box center [162, 374] width 31 height 24
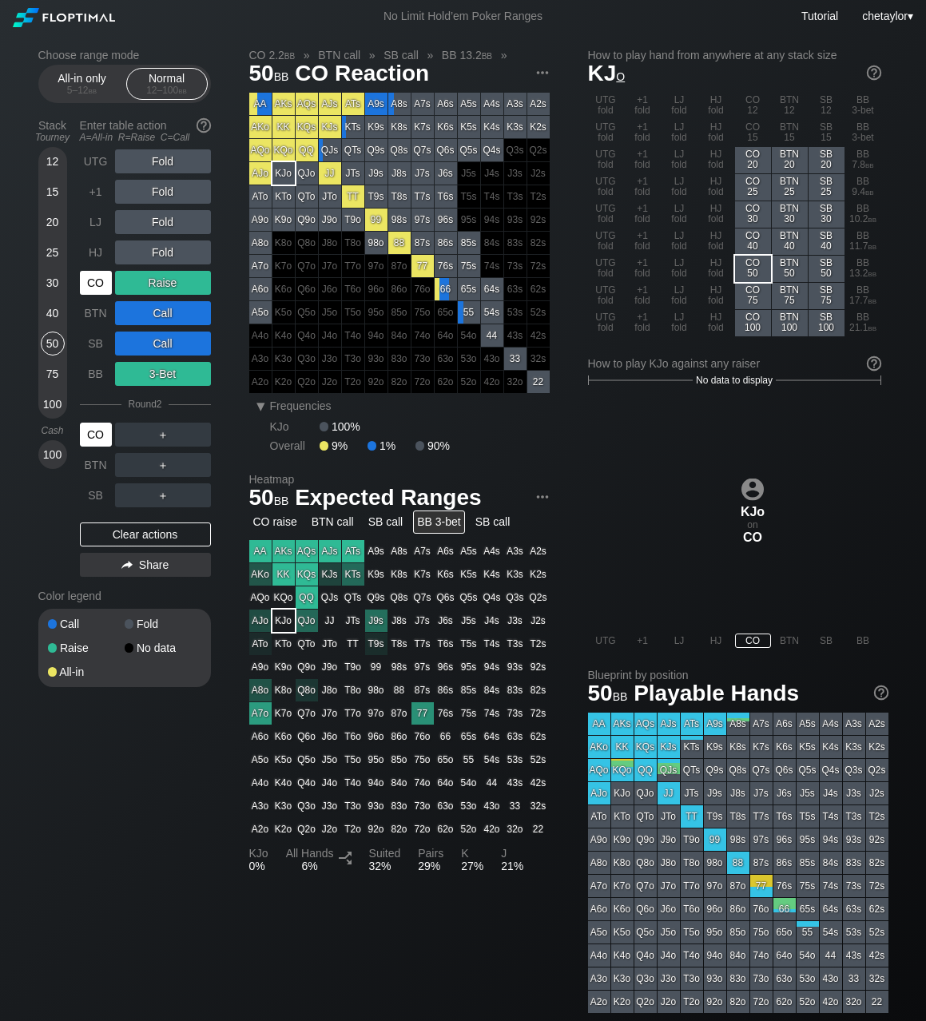
click at [100, 432] on div "CO" at bounding box center [96, 434] width 32 height 24
click at [197, 434] on div "C ✕" at bounding box center [195, 434] width 31 height 24
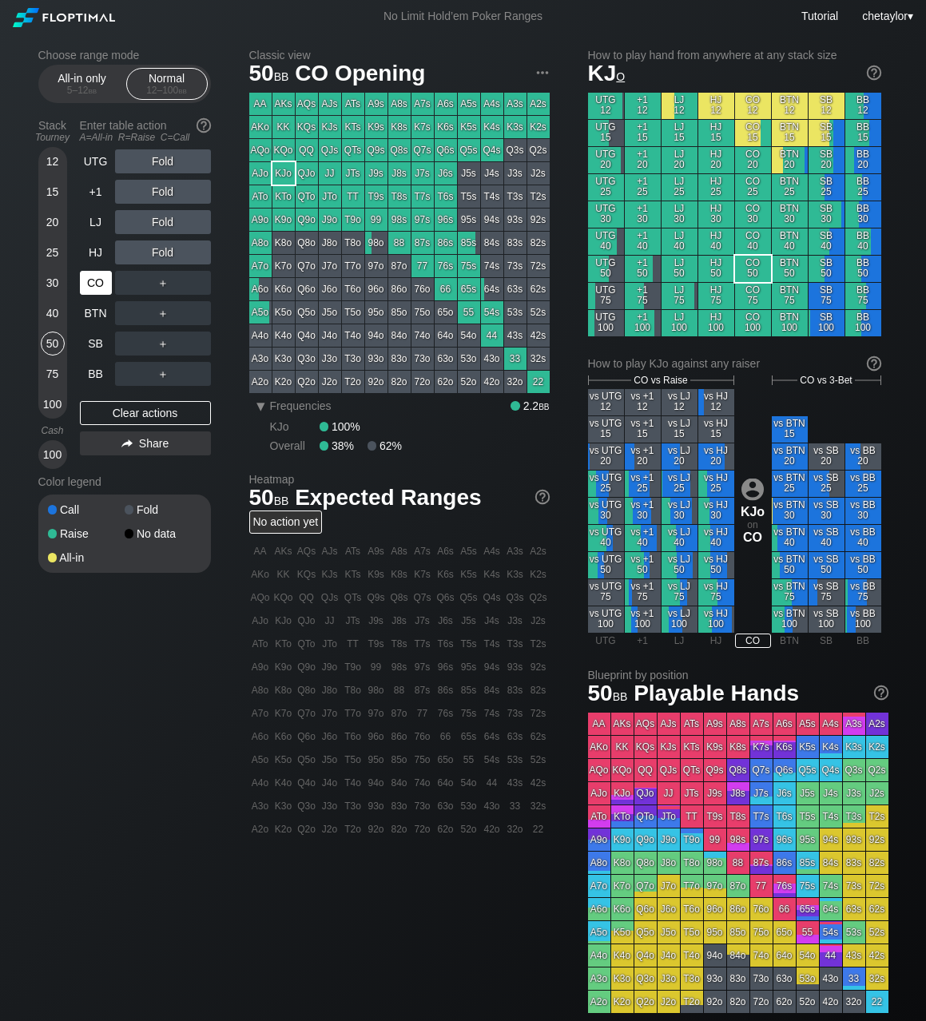
click at [88, 272] on div "CO" at bounding box center [96, 283] width 32 height 24
click at [130, 414] on div "Clear actions" at bounding box center [145, 413] width 131 height 24
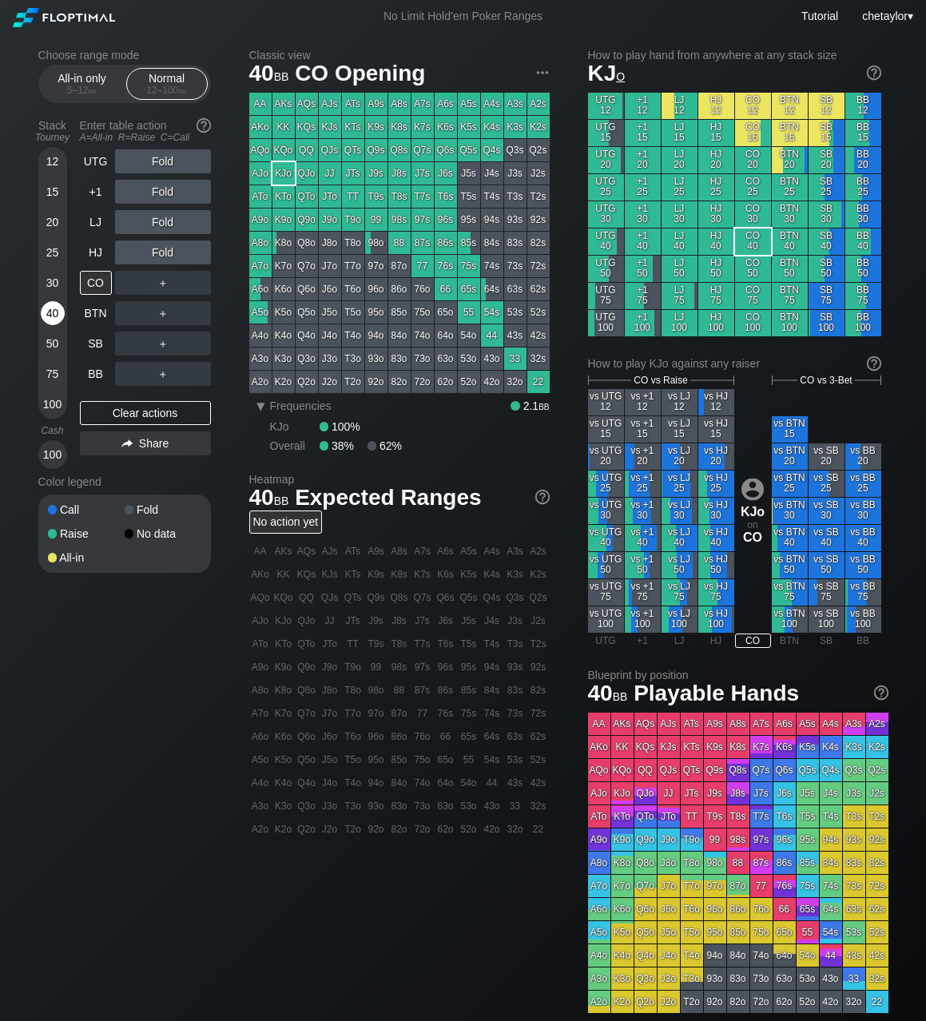
click at [51, 305] on div "40" at bounding box center [53, 313] width 24 height 24
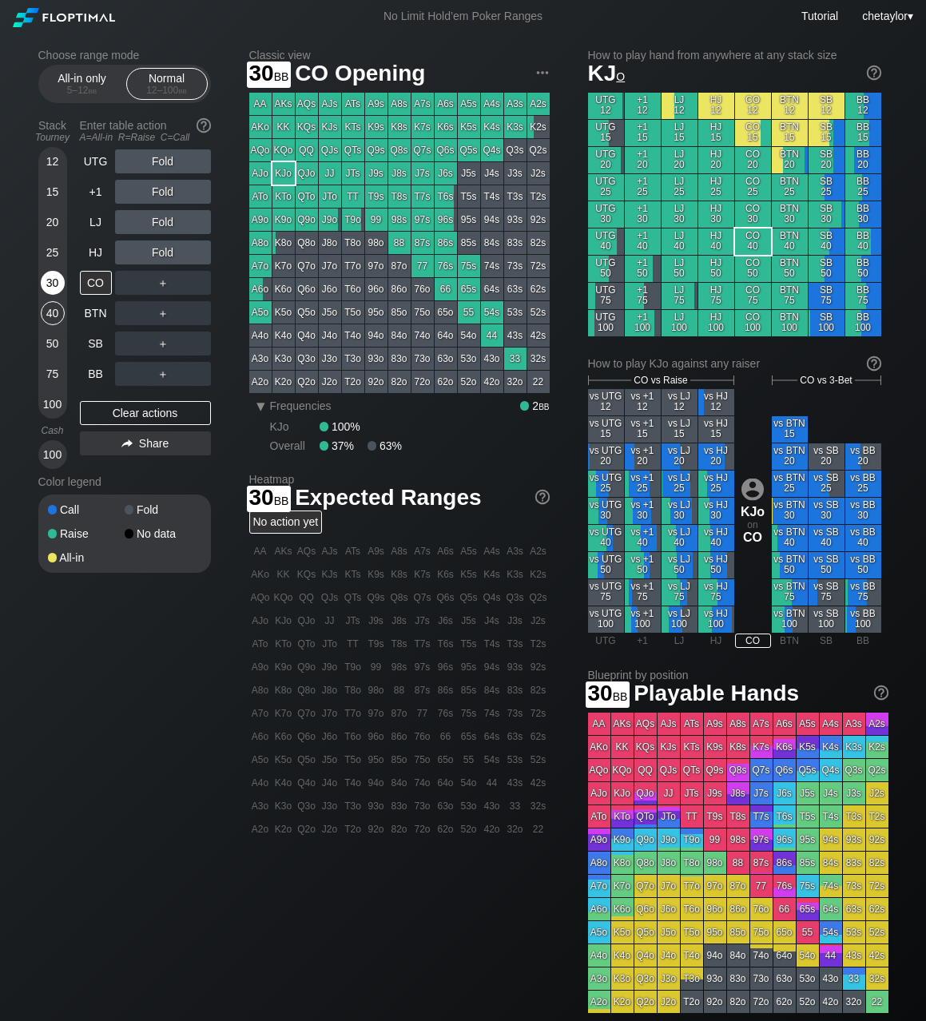
click at [54, 276] on div "30" at bounding box center [53, 283] width 24 height 24
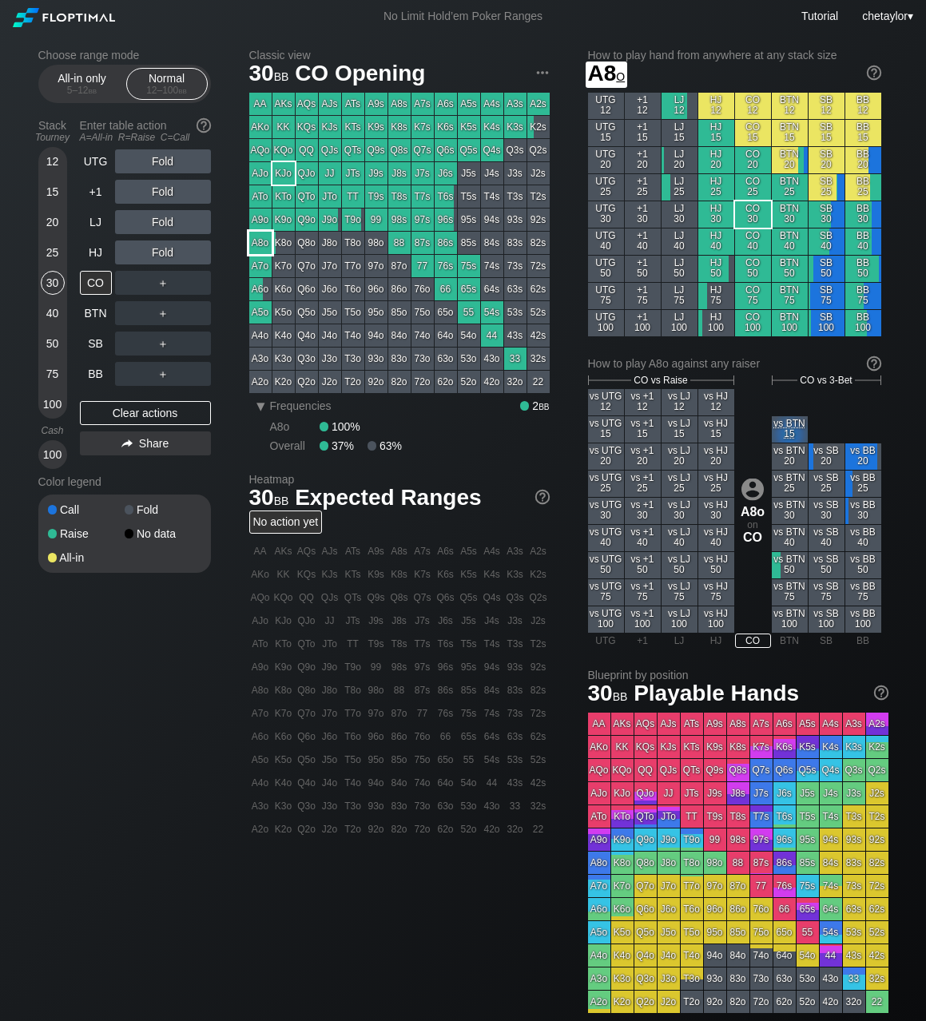
click at [259, 240] on div "A8o" at bounding box center [260, 243] width 22 height 22
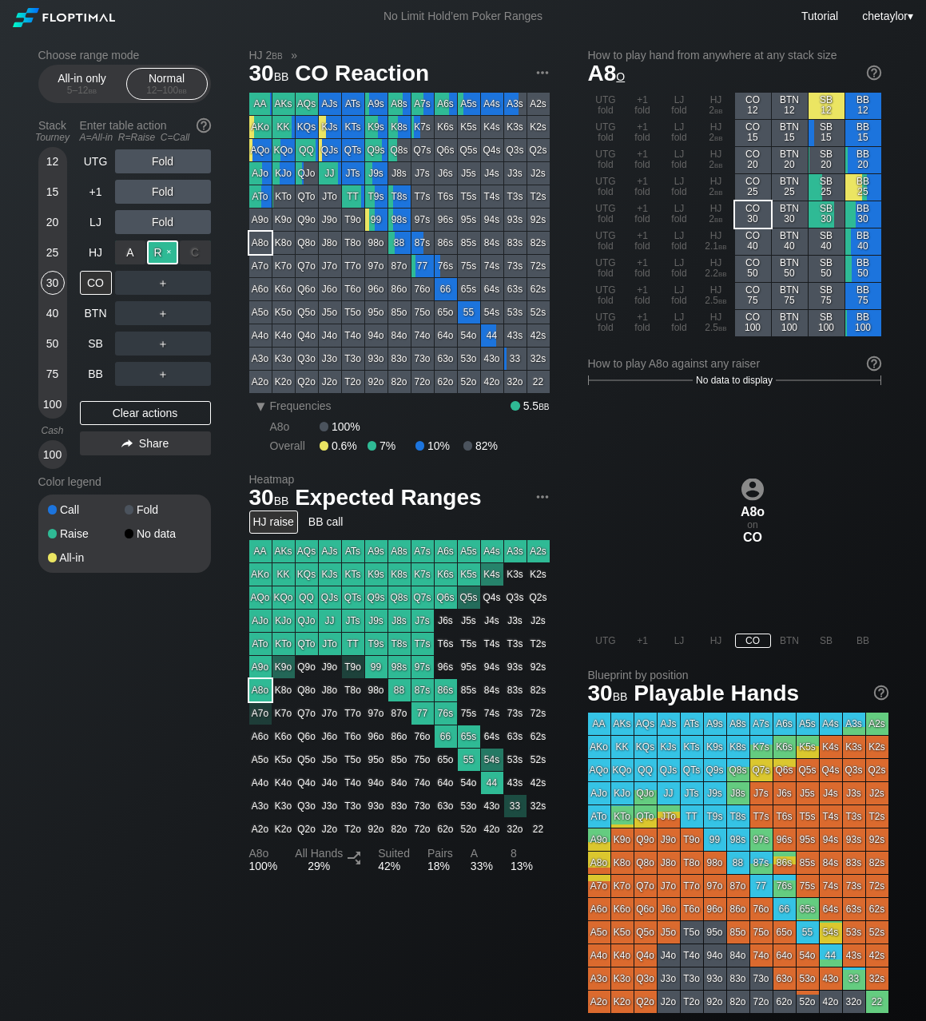
click at [162, 255] on div "R ✕" at bounding box center [162, 252] width 31 height 24
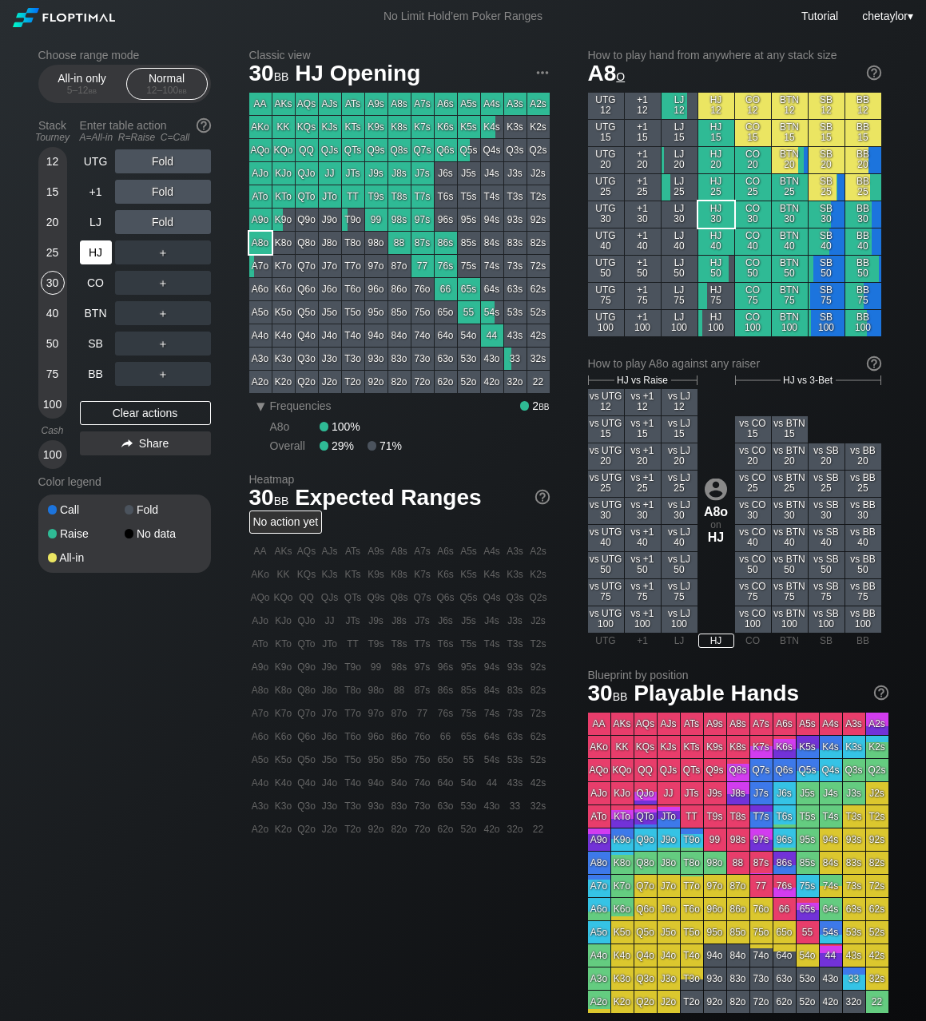
click at [97, 253] on div "HJ" at bounding box center [96, 252] width 32 height 24
click at [119, 410] on div "Clear actions" at bounding box center [145, 413] width 131 height 24
click at [94, 225] on div "LJ" at bounding box center [96, 222] width 32 height 24
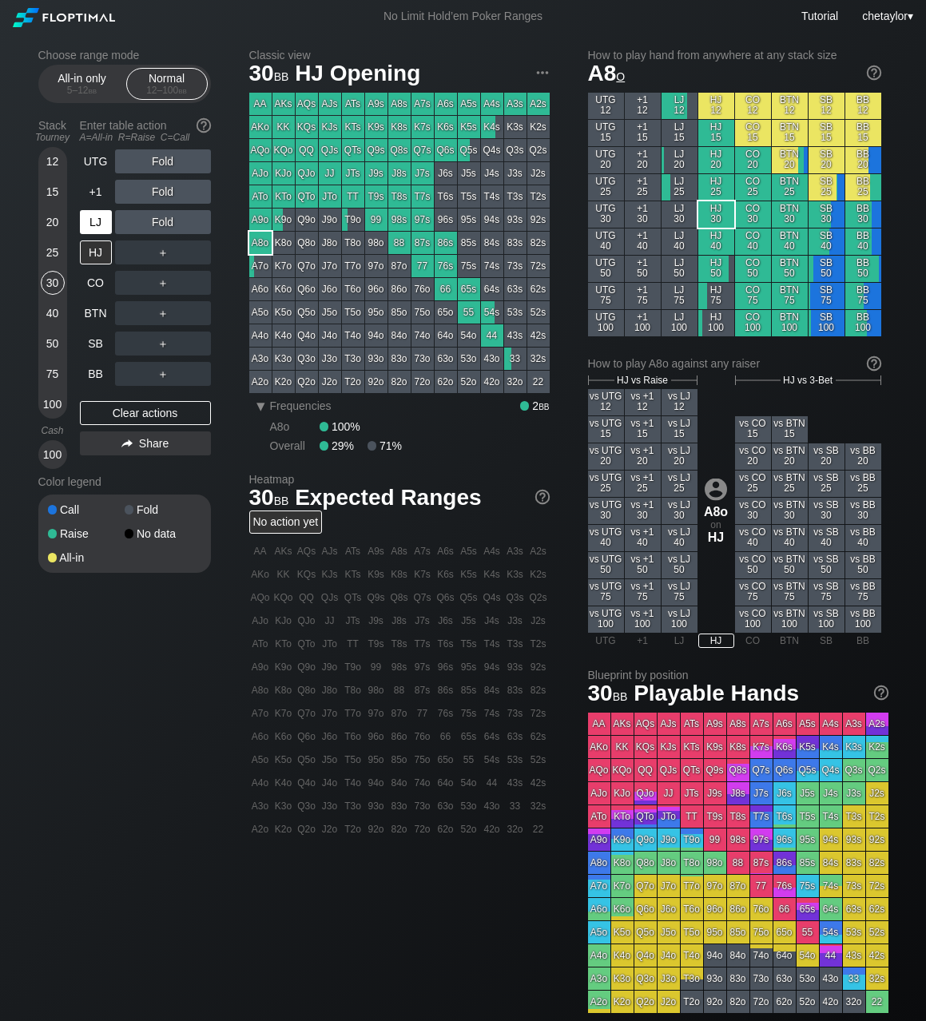
click at [94, 225] on div "LJ" at bounding box center [96, 222] width 32 height 24
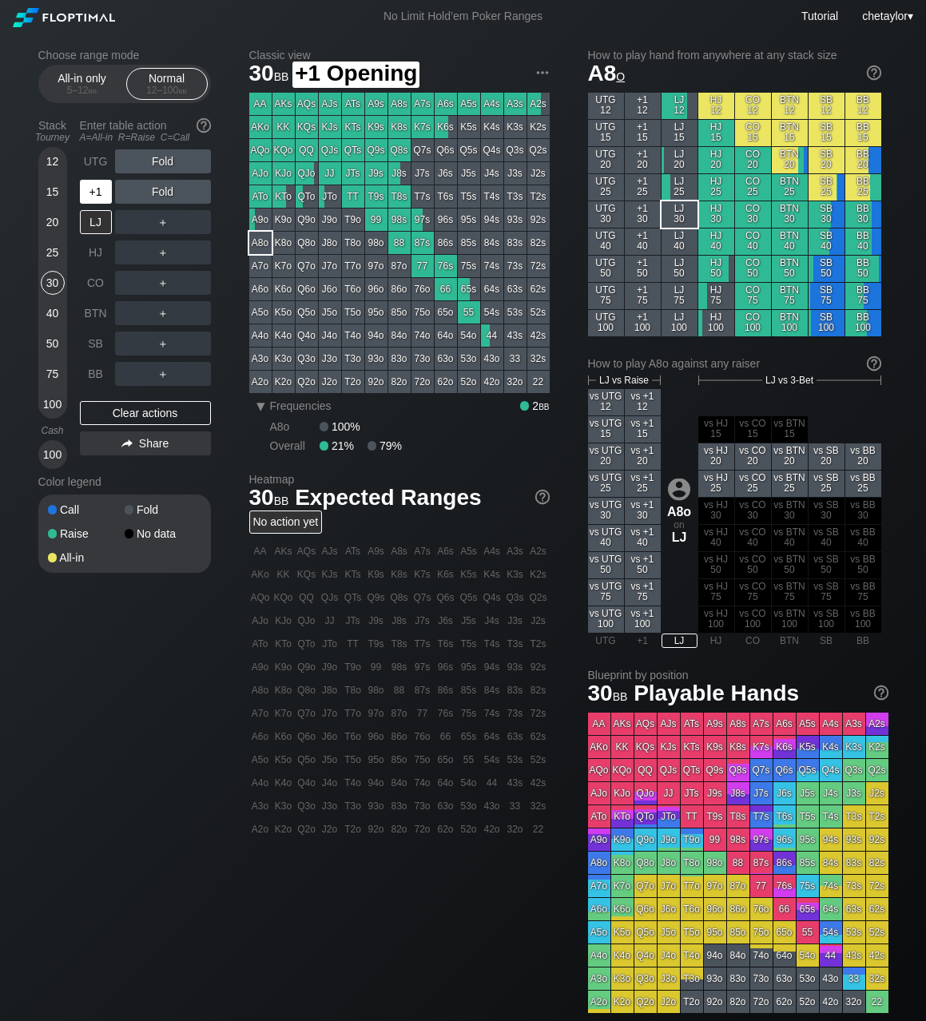
click at [97, 188] on div "+1" at bounding box center [96, 192] width 32 height 24
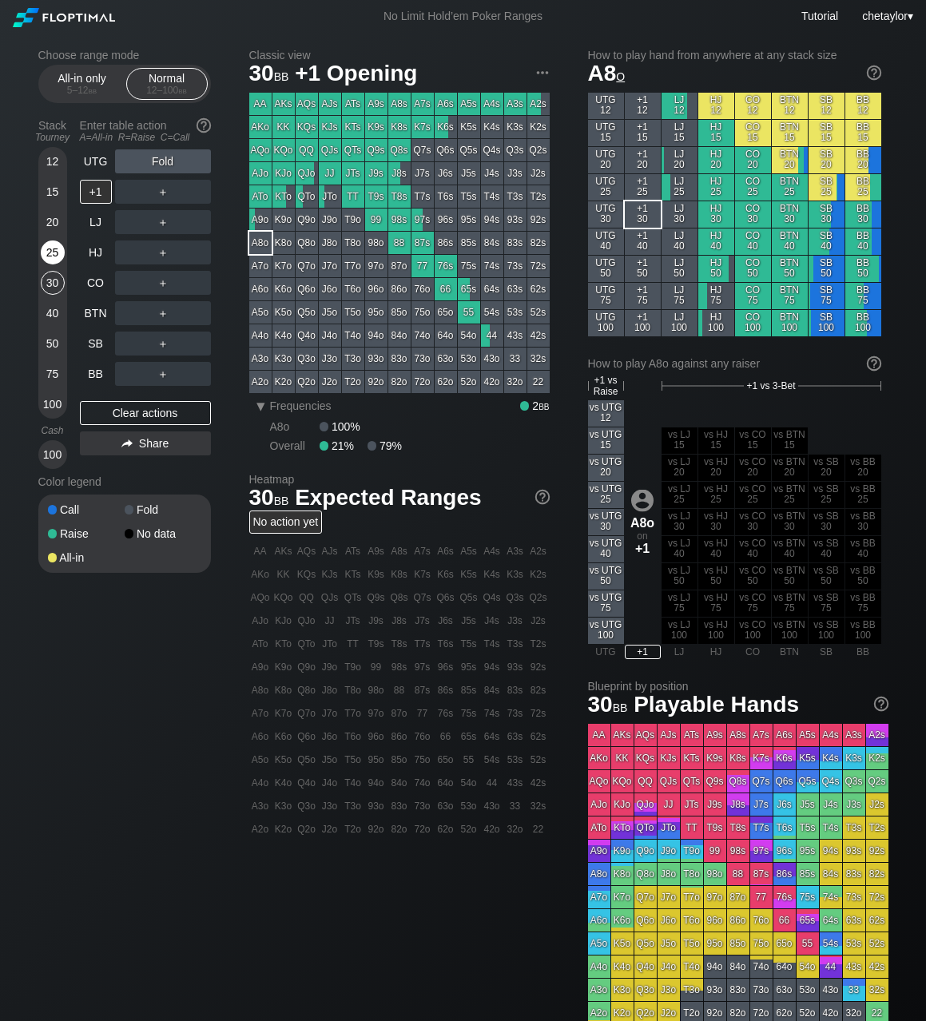
click at [54, 254] on div "25" at bounding box center [53, 252] width 24 height 24
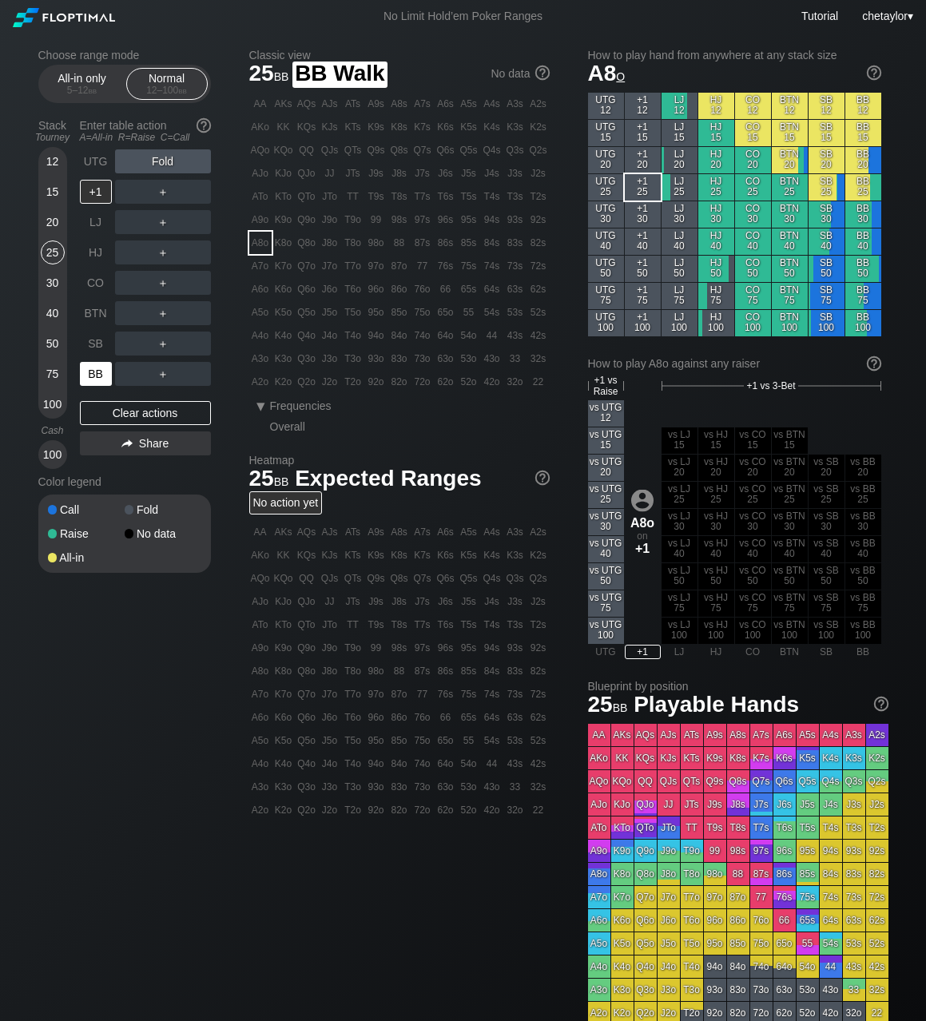
click at [101, 377] on div "BB" at bounding box center [96, 374] width 32 height 24
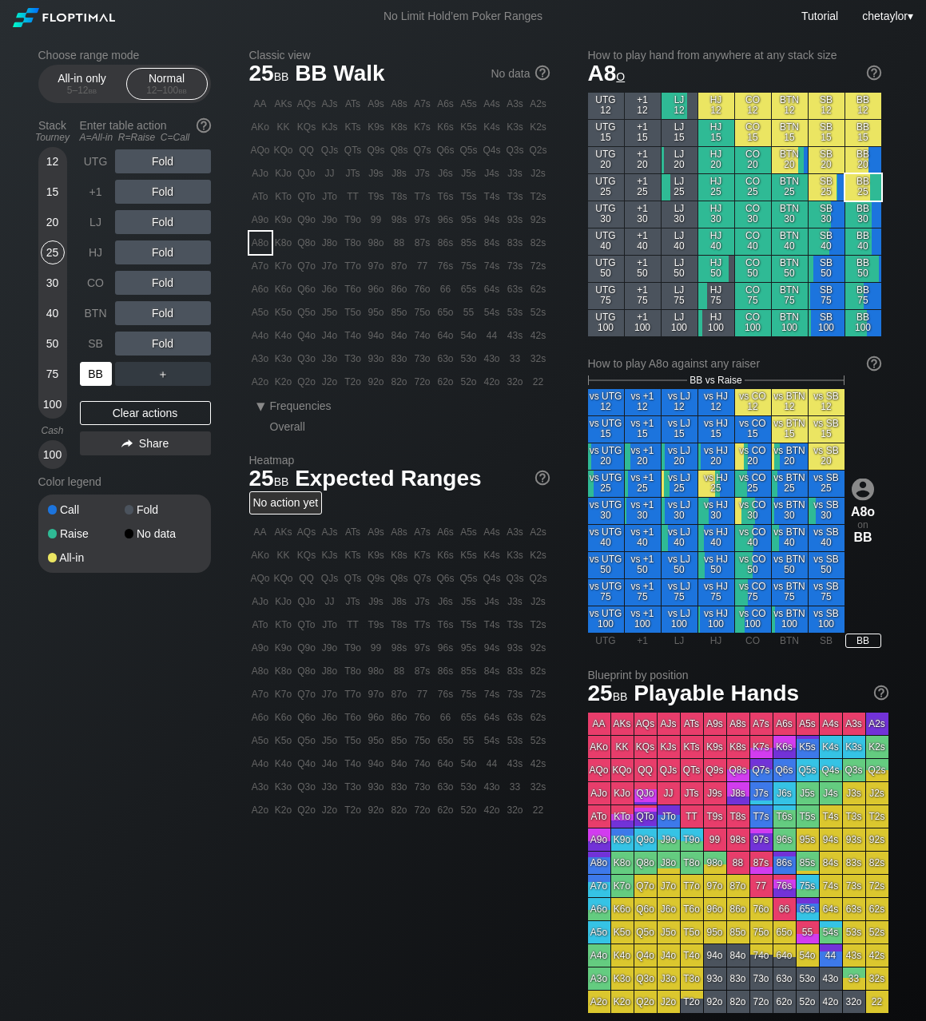
click at [101, 377] on div "BB" at bounding box center [96, 374] width 32 height 24
click at [110, 411] on div "Clear actions" at bounding box center [145, 413] width 131 height 24
click at [353, 223] on div "T9o" at bounding box center [353, 219] width 22 height 22
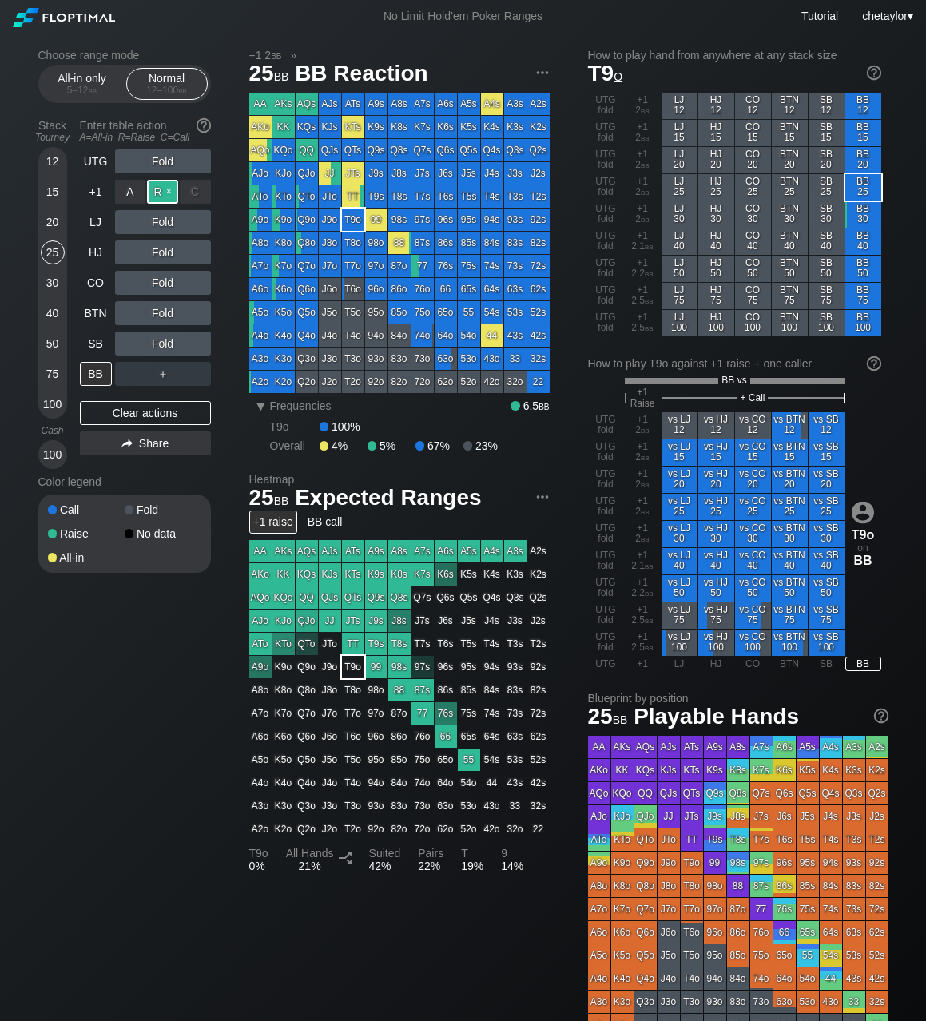
click at [167, 190] on div "R ✕" at bounding box center [162, 192] width 31 height 24
click at [196, 345] on div "C ✕" at bounding box center [195, 343] width 31 height 24
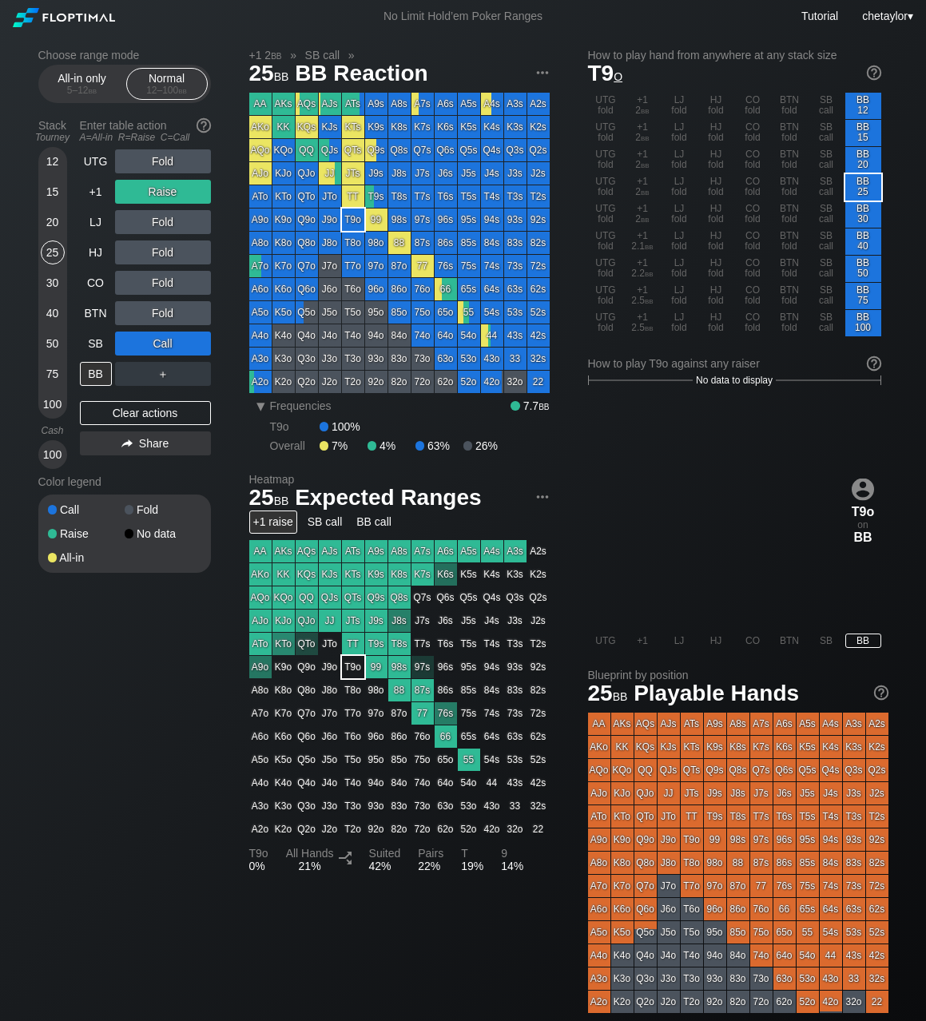
click at [38, 276] on div "12 15 20 25 30 40 50 75 100" at bounding box center [52, 283] width 29 height 272
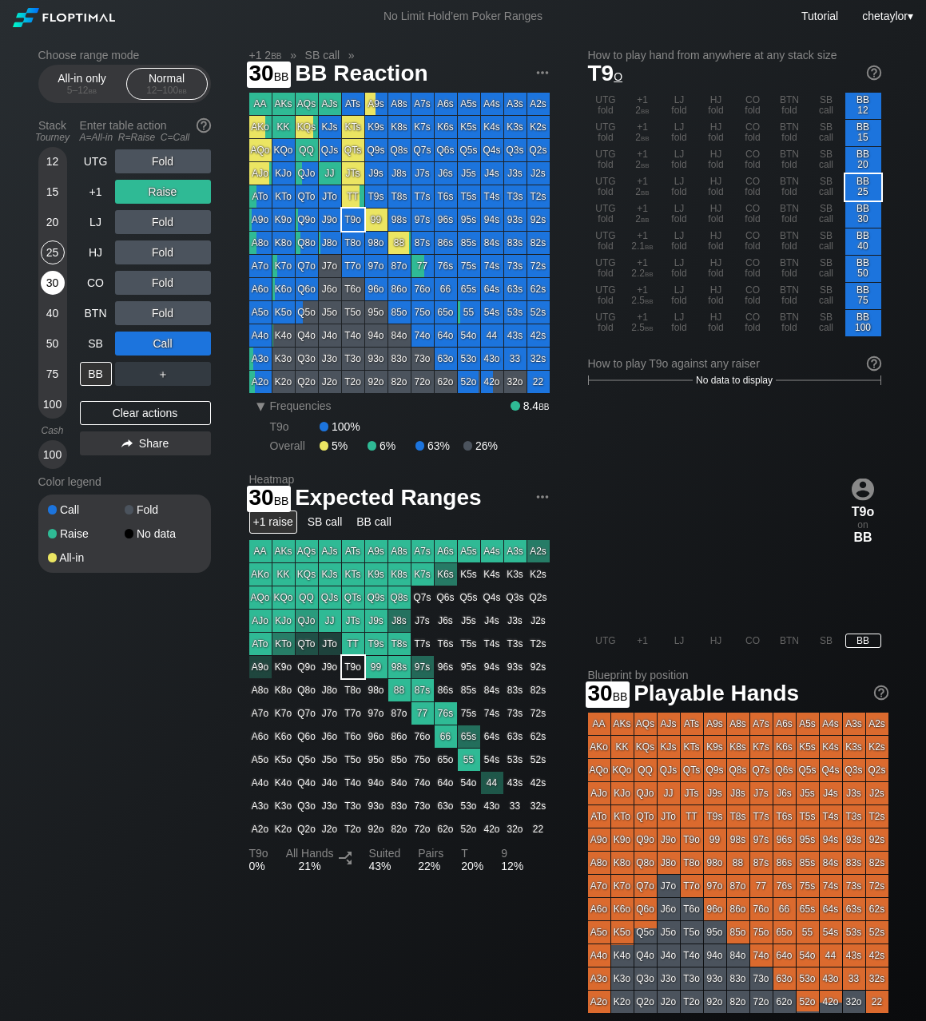
click at [55, 280] on div "30" at bounding box center [53, 283] width 24 height 24
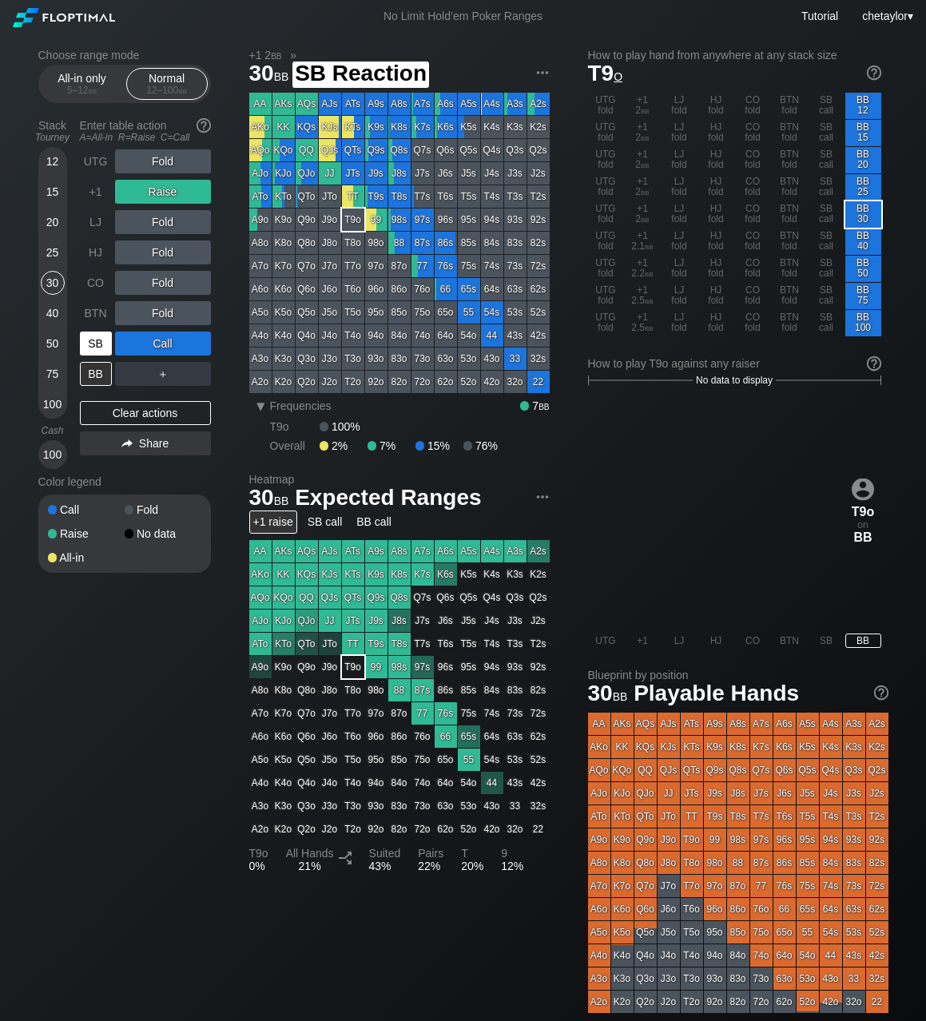
click at [97, 347] on div "SB" at bounding box center [96, 343] width 32 height 24
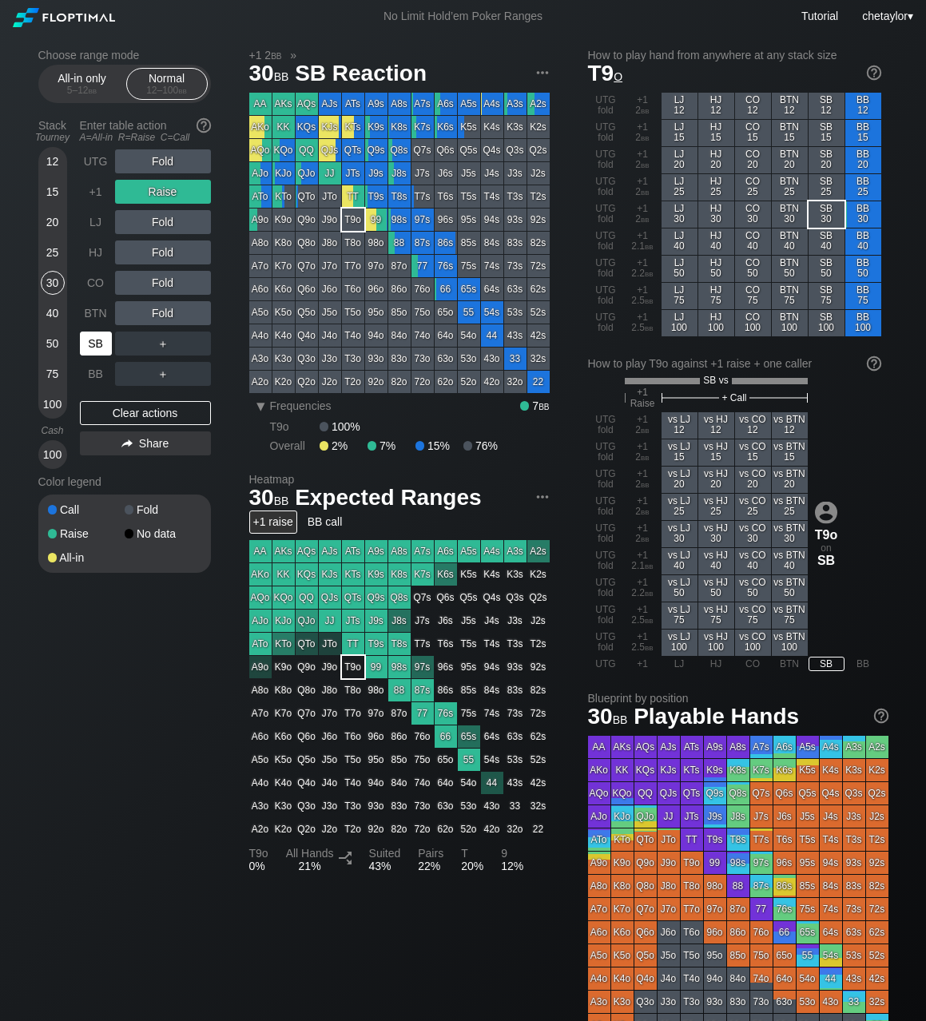
click at [97, 347] on div "SB" at bounding box center [96, 343] width 32 height 24
click at [125, 406] on div "Clear actions" at bounding box center [145, 413] width 131 height 24
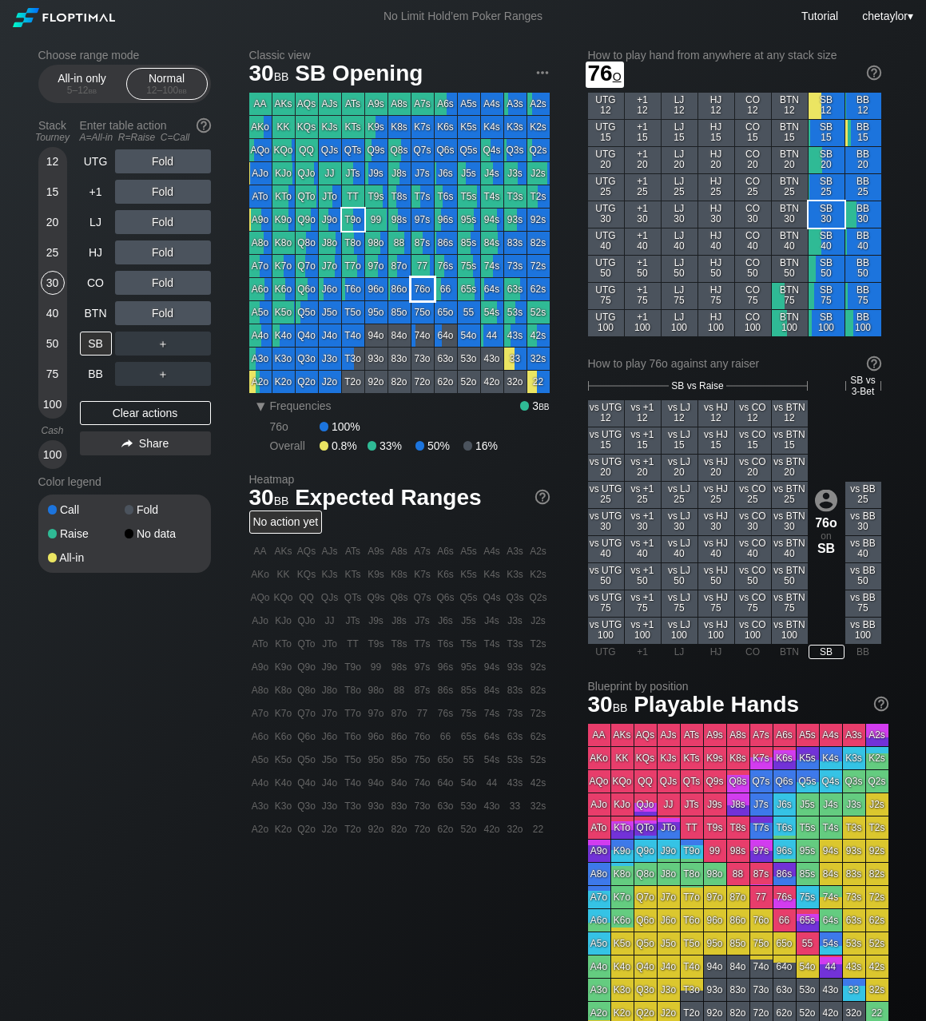
click at [420, 288] on div "76o" at bounding box center [422, 289] width 22 height 22
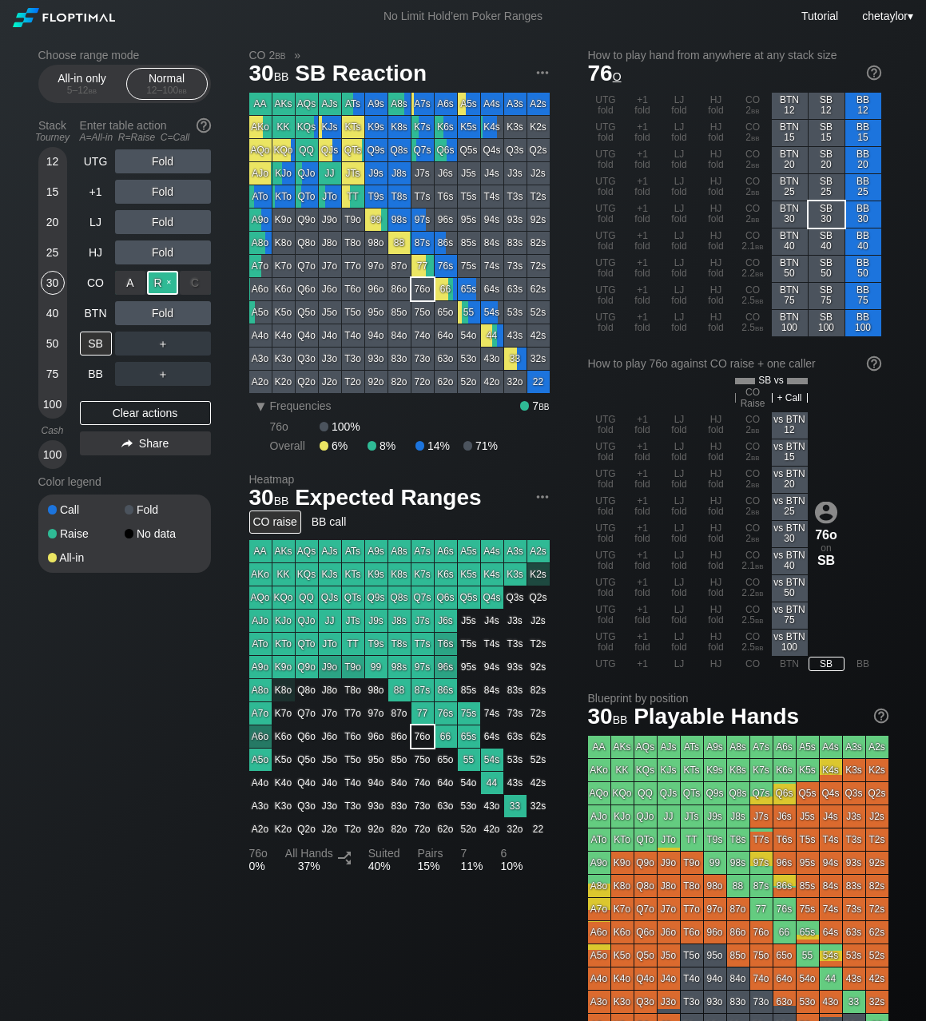
click at [163, 282] on div "R ✕" at bounding box center [162, 283] width 31 height 24
click at [48, 311] on div "40" at bounding box center [53, 313] width 24 height 24
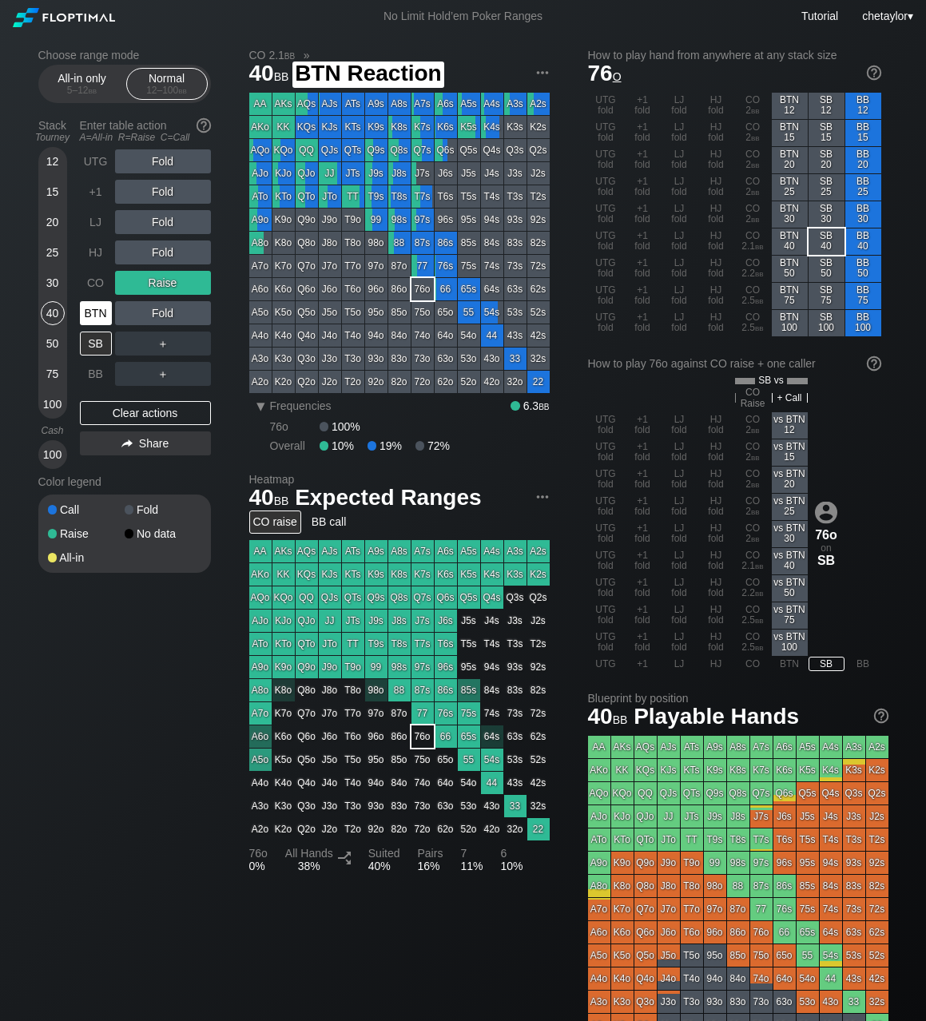
click at [101, 322] on div "BTN" at bounding box center [96, 313] width 32 height 24
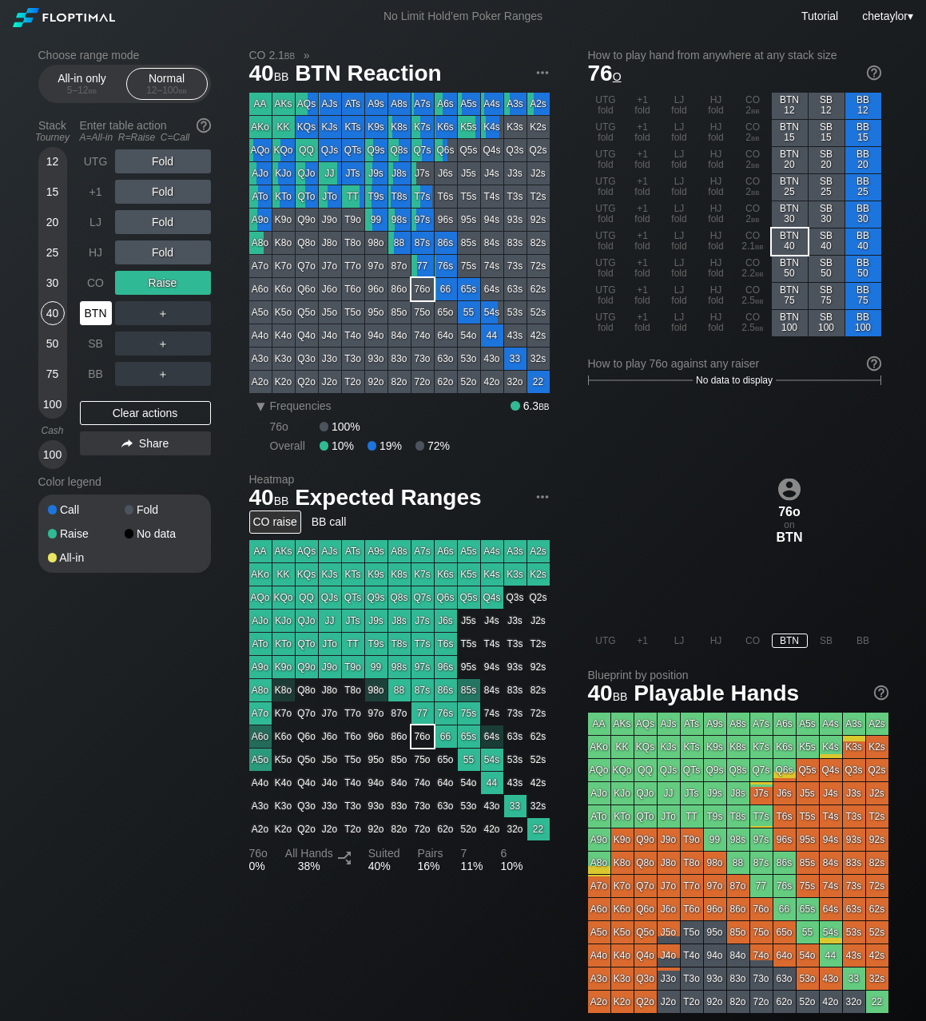
click at [101, 322] on div "BTN" at bounding box center [96, 313] width 32 height 24
click at [111, 417] on div "Clear actions" at bounding box center [145, 413] width 131 height 24
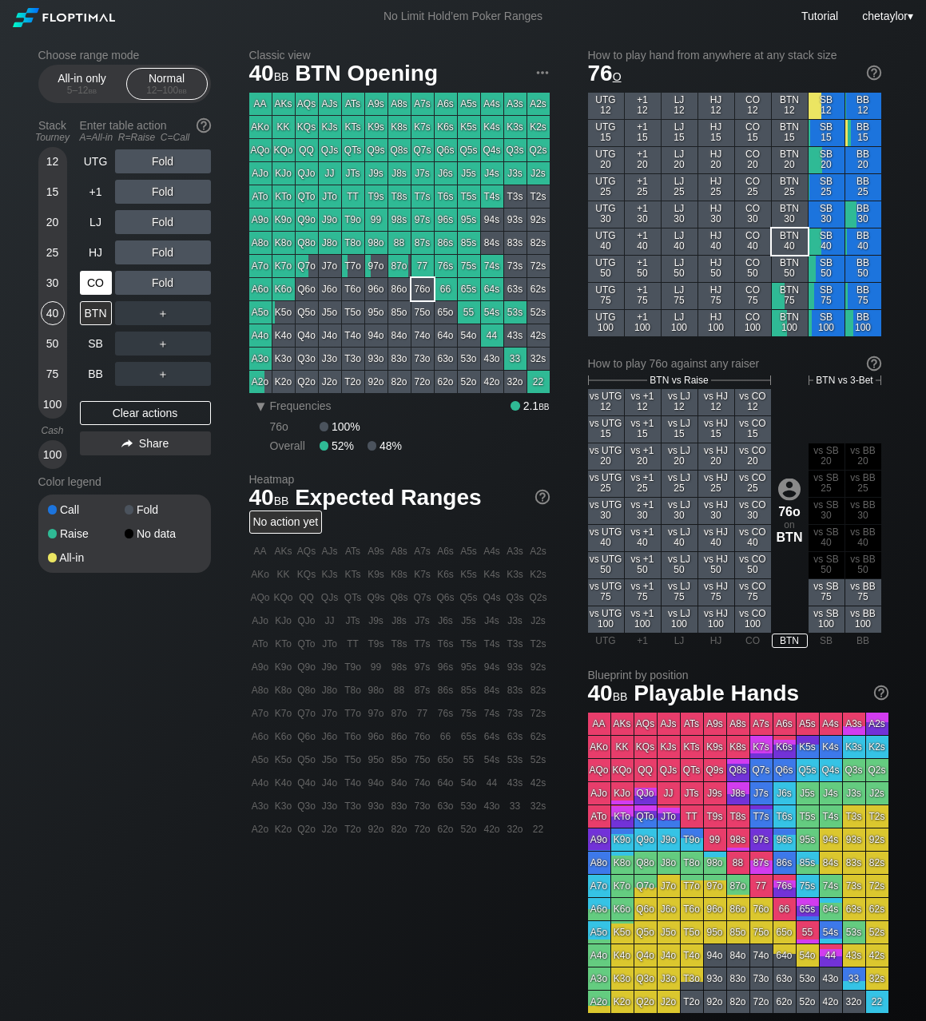
click at [101, 284] on div "CO" at bounding box center [96, 283] width 32 height 24
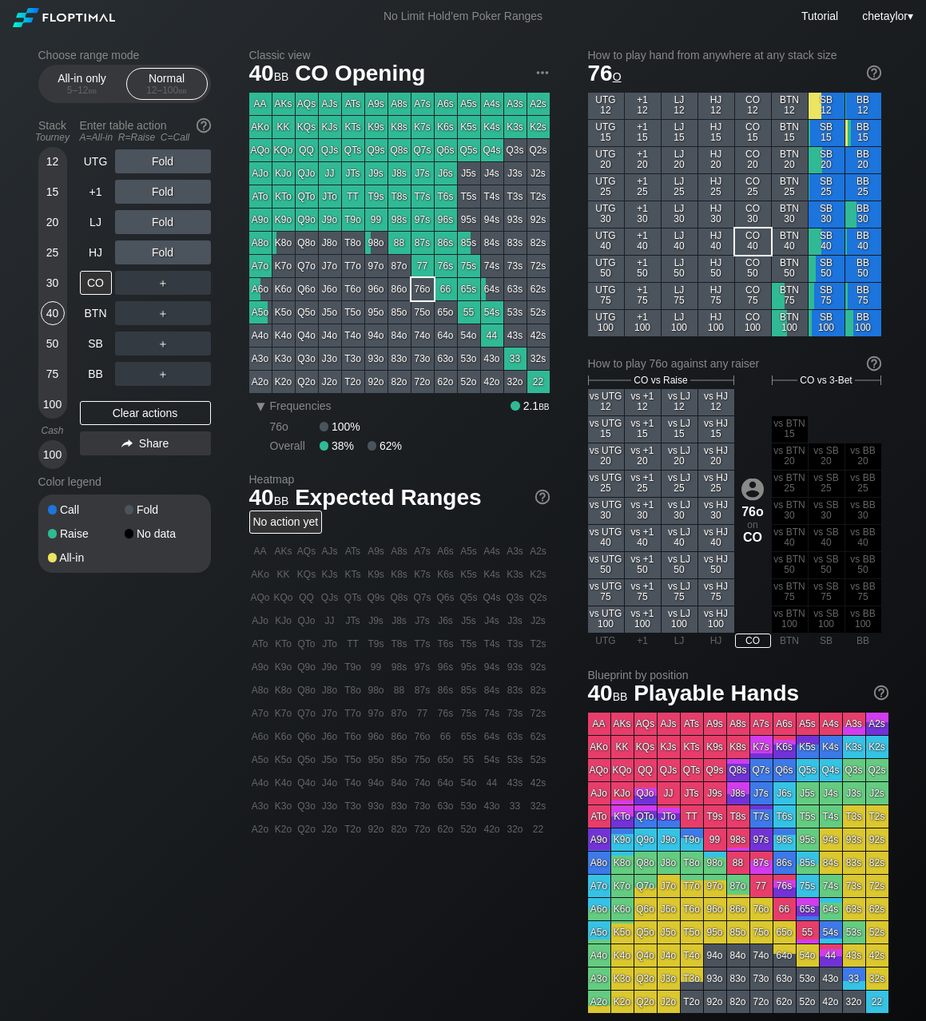
click at [284, 146] on div "KQo" at bounding box center [283, 150] width 22 height 22
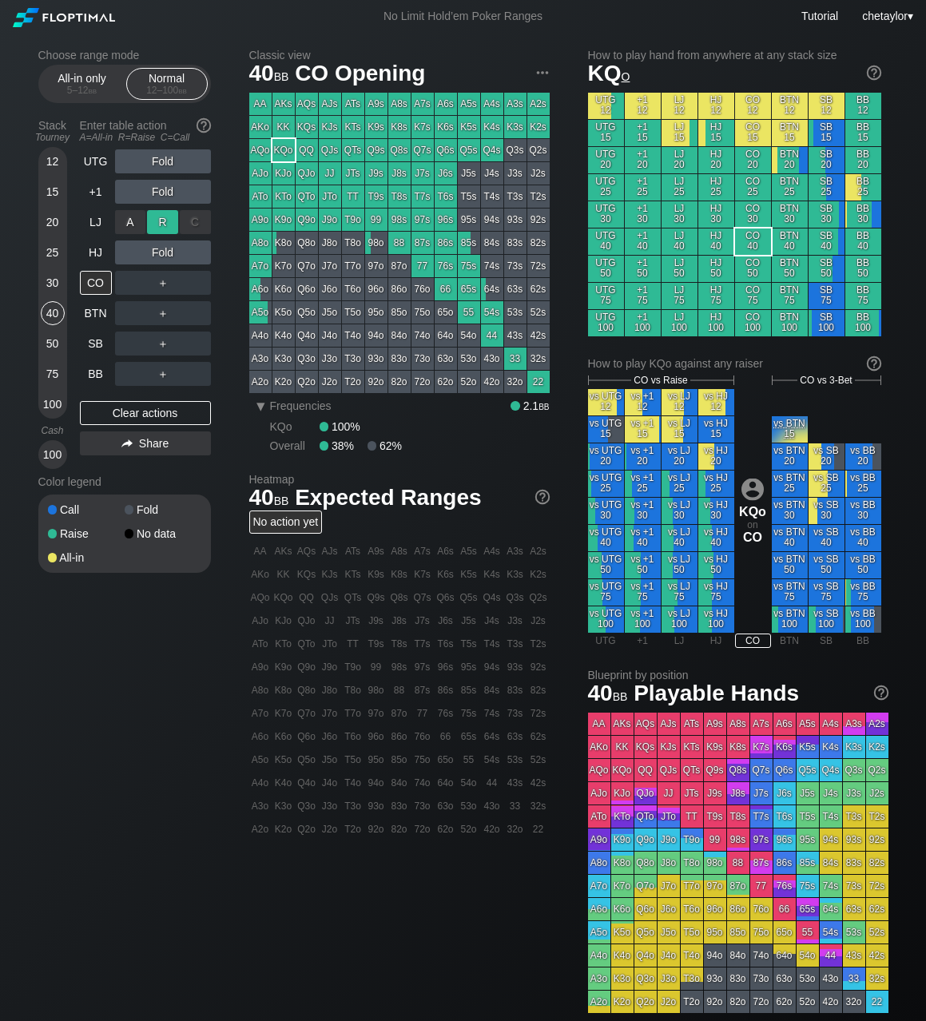
click at [171, 221] on div "R ✕" at bounding box center [162, 222] width 31 height 24
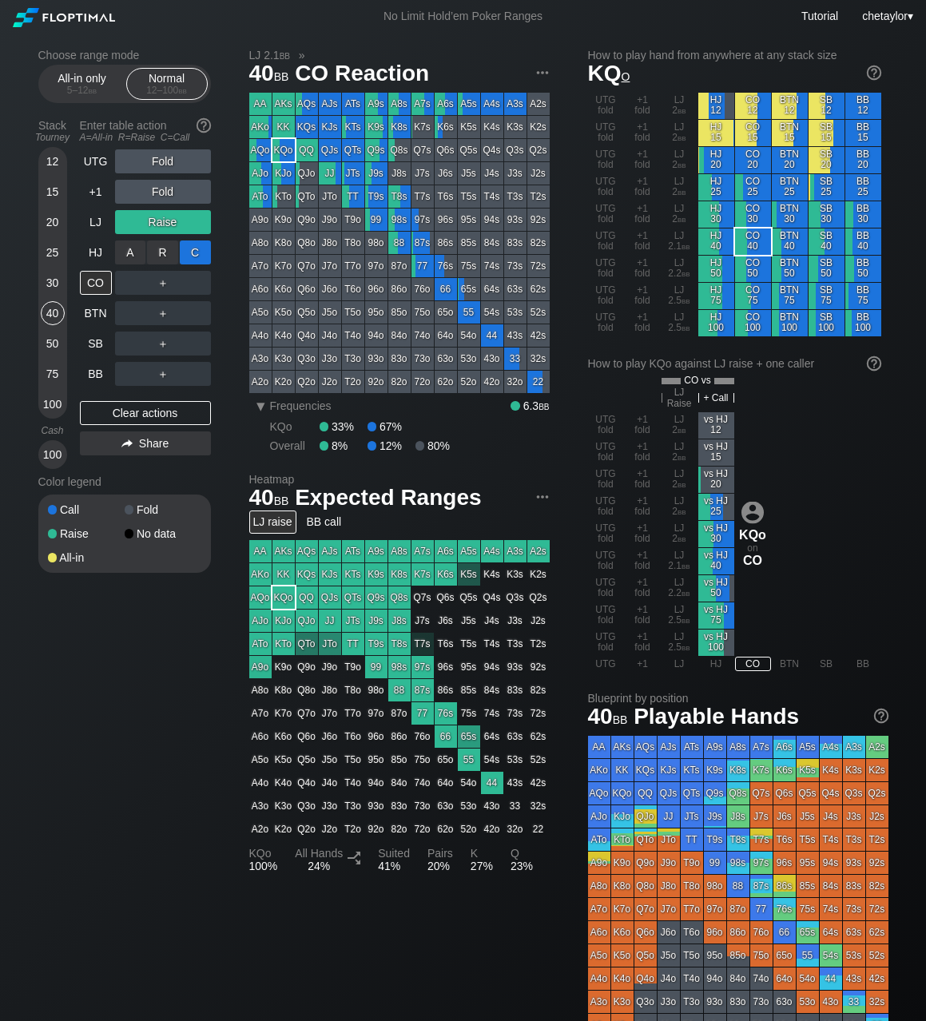
click at [197, 249] on div "C ✕" at bounding box center [195, 252] width 31 height 24
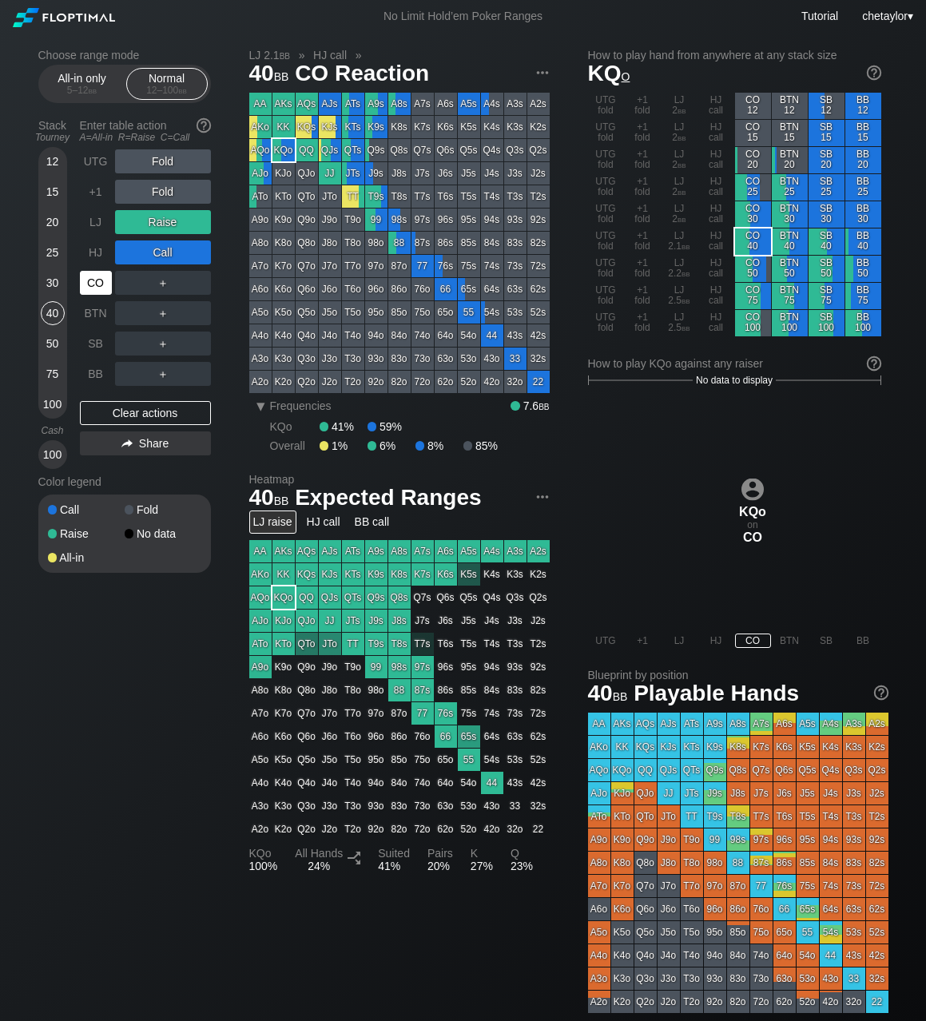
click at [99, 278] on div "CO" at bounding box center [96, 283] width 32 height 24
click at [93, 252] on div "HJ" at bounding box center [96, 252] width 32 height 24
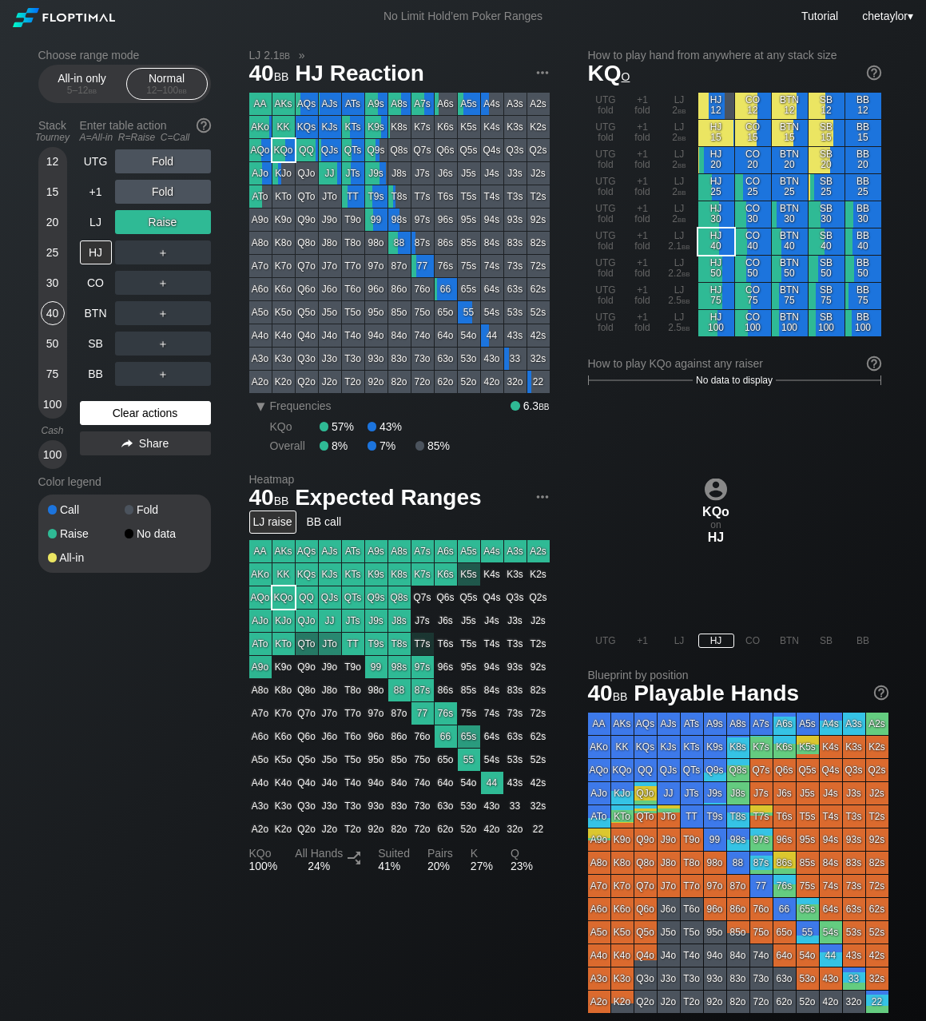
click at [111, 418] on div "Clear actions" at bounding box center [145, 413] width 131 height 24
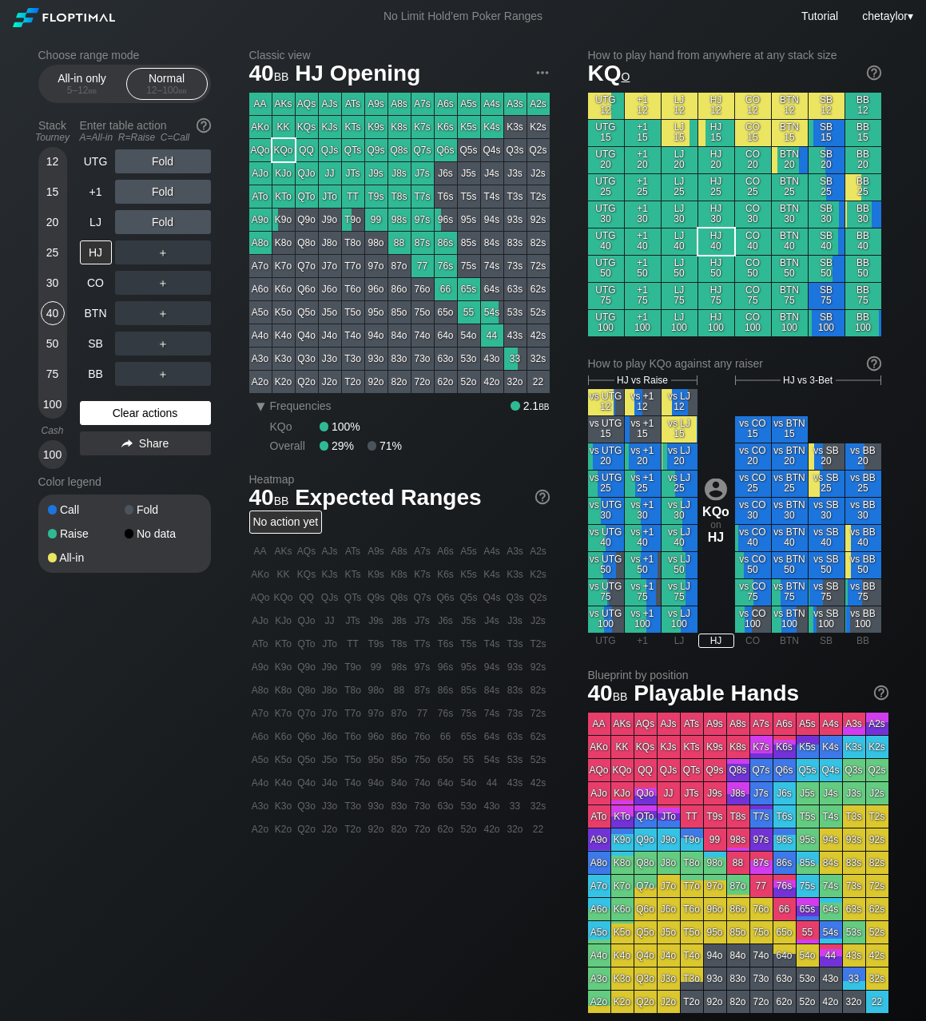
click at [111, 418] on div "Clear actions" at bounding box center [145, 413] width 131 height 24
click at [49, 285] on div "30" at bounding box center [53, 283] width 24 height 24
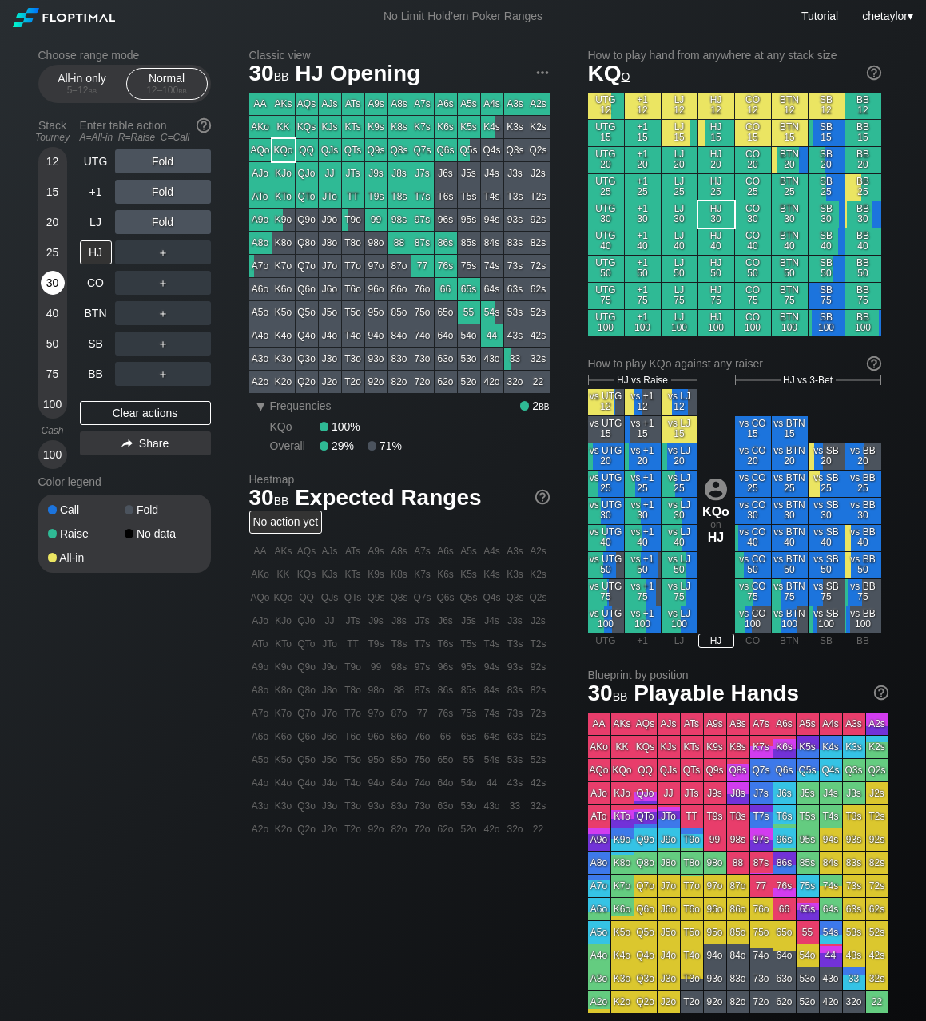
click at [49, 285] on div "30" at bounding box center [53, 283] width 24 height 24
click at [48, 224] on div "20" at bounding box center [53, 222] width 24 height 24
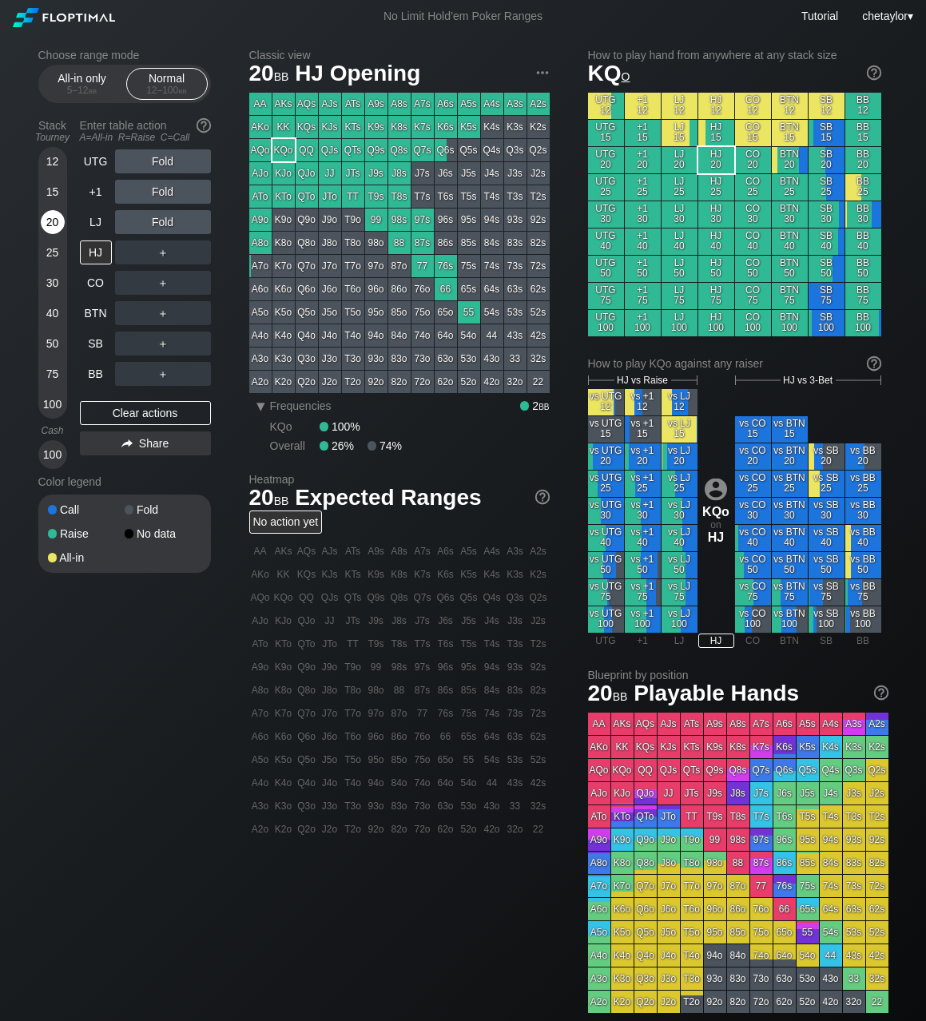
click at [48, 224] on div "20" at bounding box center [53, 222] width 24 height 24
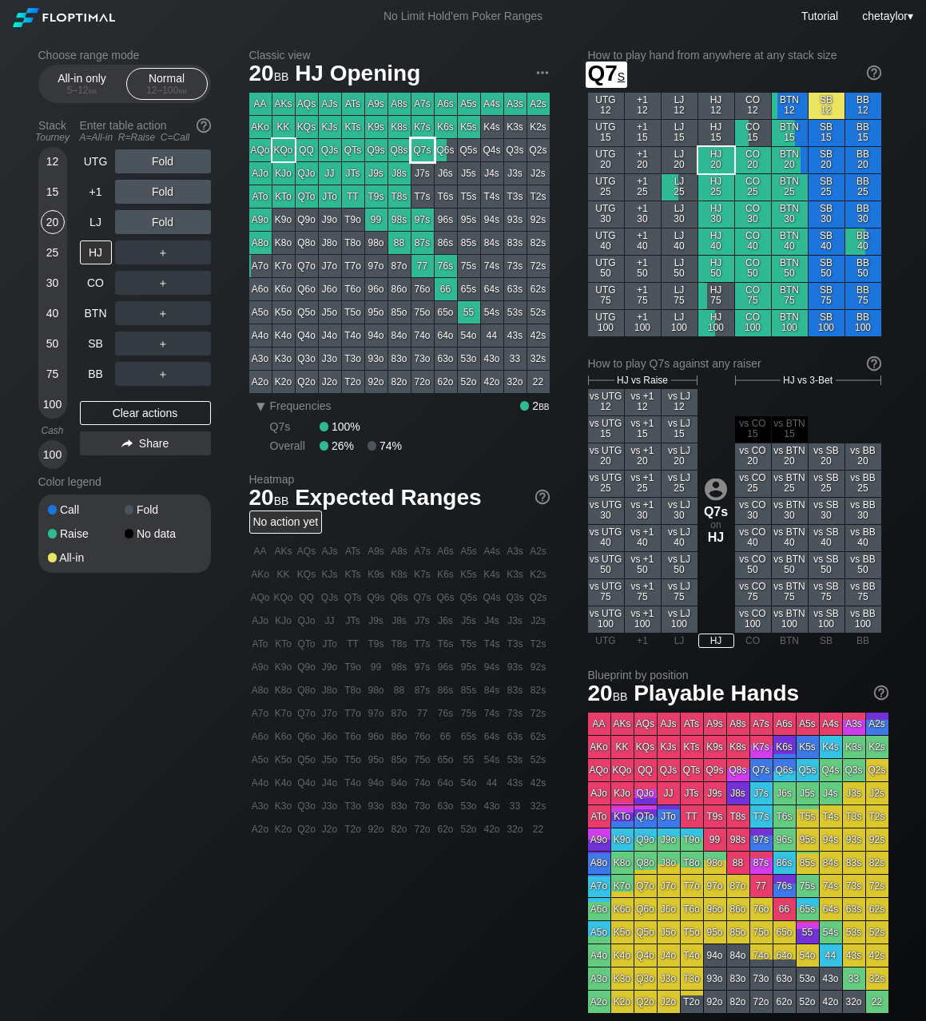
click at [422, 151] on div "Q7s" at bounding box center [422, 150] width 22 height 22
click at [45, 185] on div "15" at bounding box center [53, 192] width 24 height 24
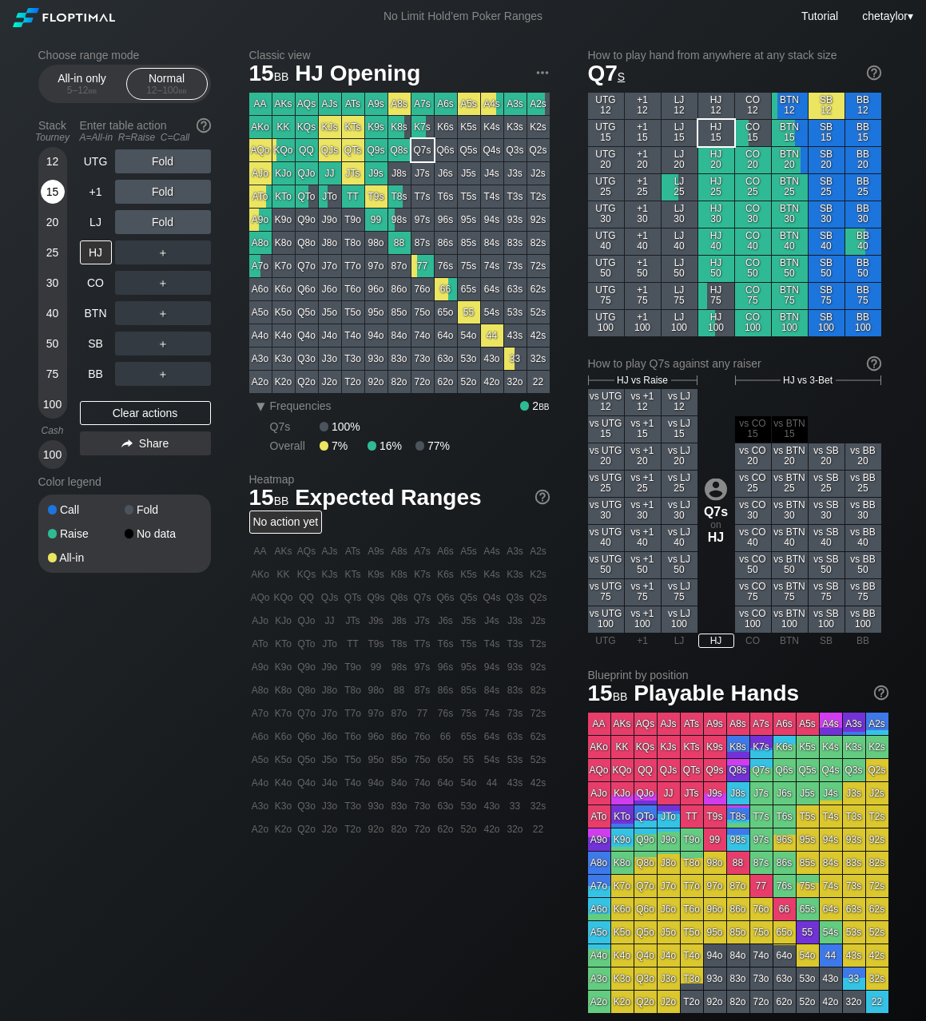
click at [45, 185] on div "15" at bounding box center [53, 192] width 24 height 24
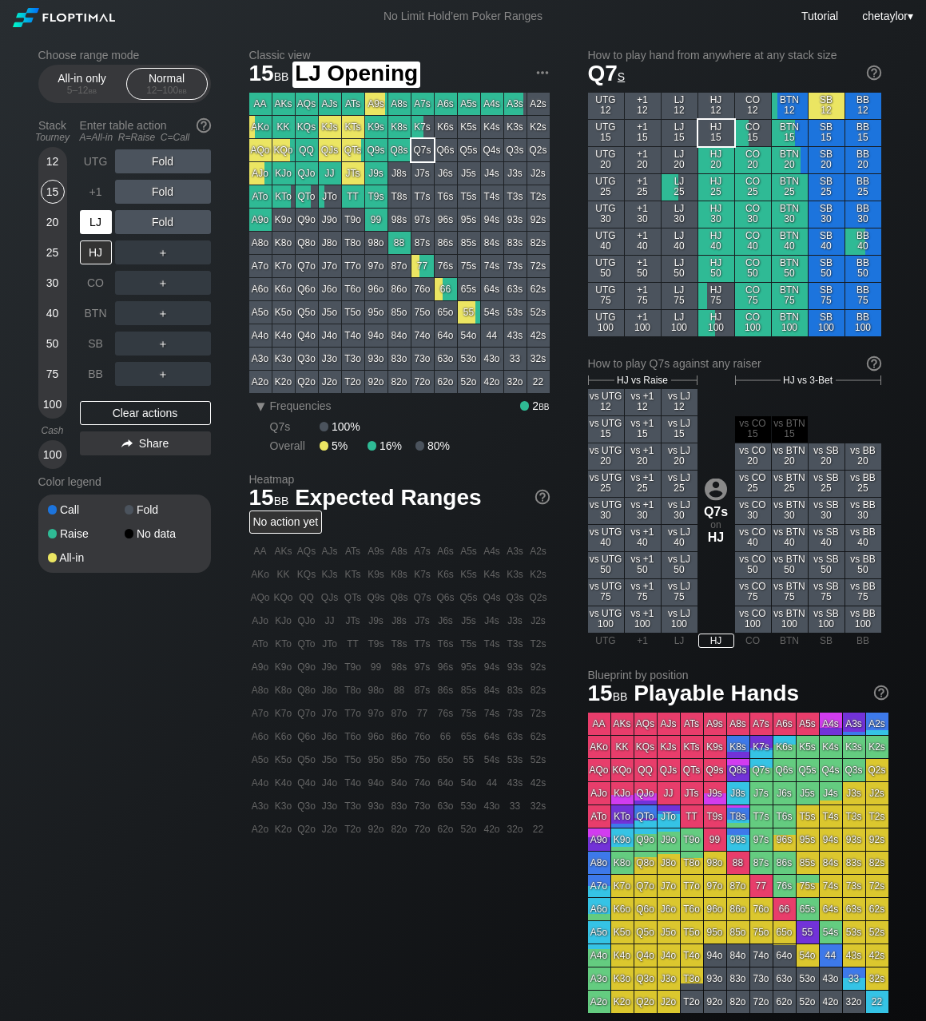
click at [94, 213] on div "LJ" at bounding box center [96, 222] width 32 height 24
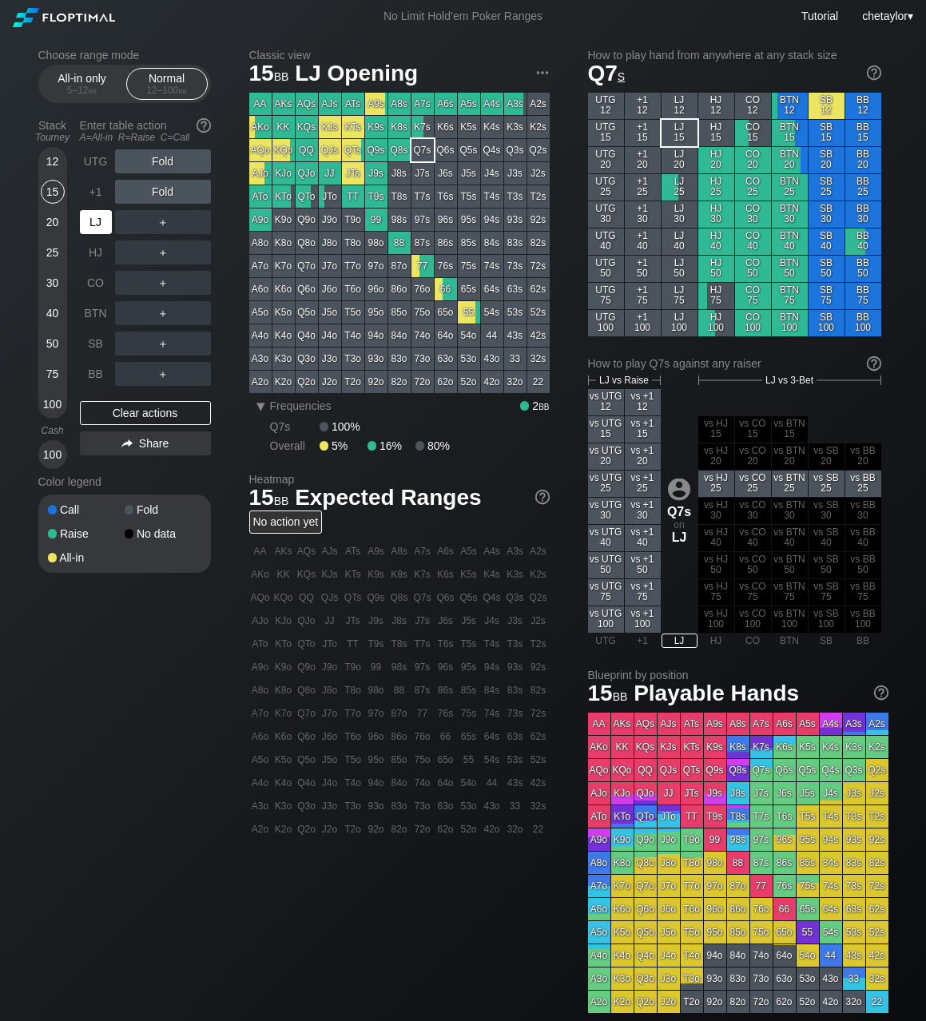
click at [94, 213] on div "LJ" at bounding box center [96, 222] width 32 height 24
click at [117, 407] on div "Clear actions" at bounding box center [145, 413] width 131 height 24
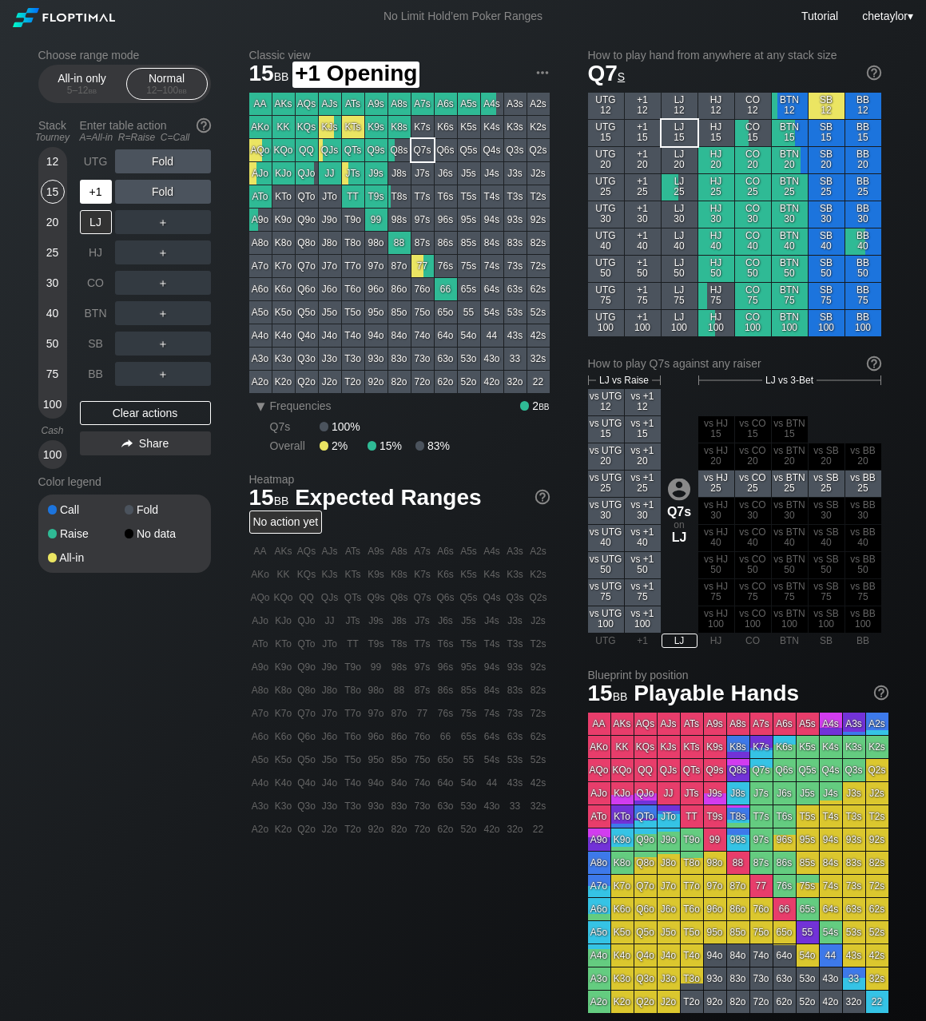
click at [100, 190] on div "+1" at bounding box center [96, 192] width 32 height 24
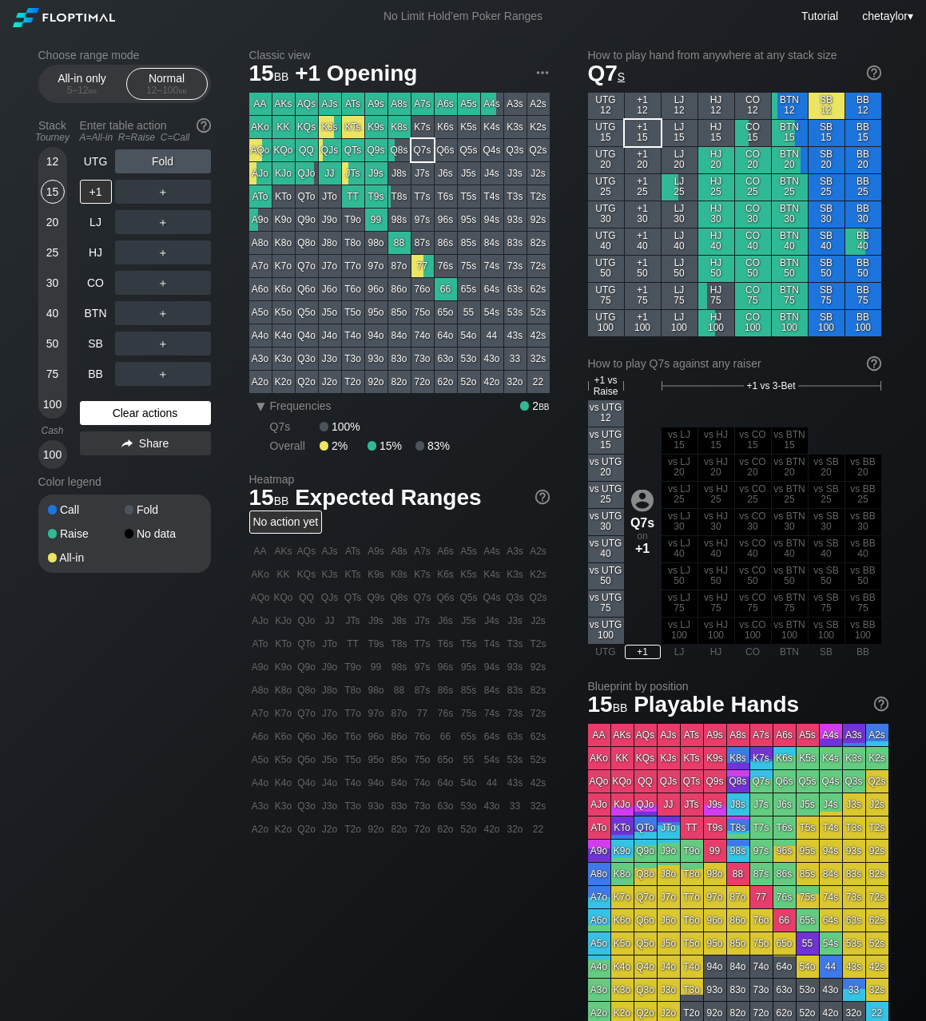
click at [109, 410] on div "Clear actions" at bounding box center [145, 413] width 131 height 24
click at [90, 374] on div "BB" at bounding box center [96, 374] width 32 height 24
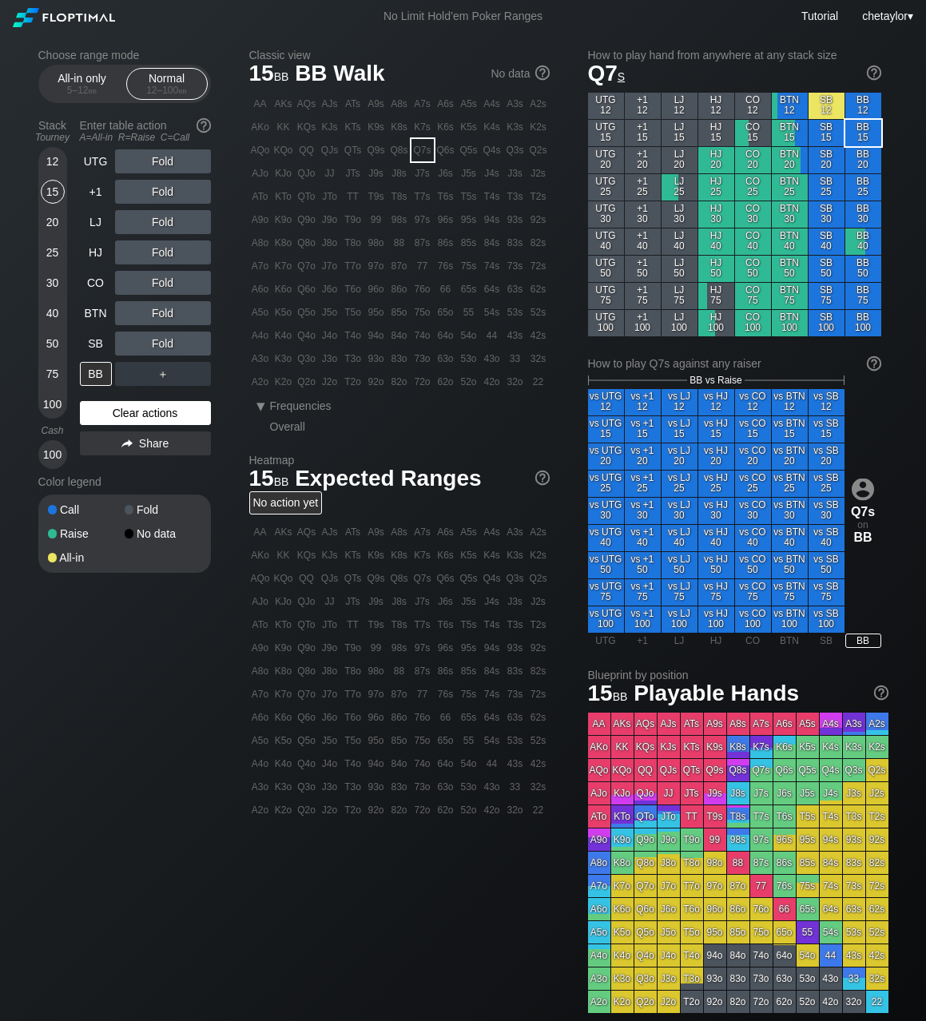
click at [113, 414] on div "Clear actions" at bounding box center [145, 413] width 131 height 24
click at [356, 221] on div "T9o" at bounding box center [353, 219] width 22 height 22
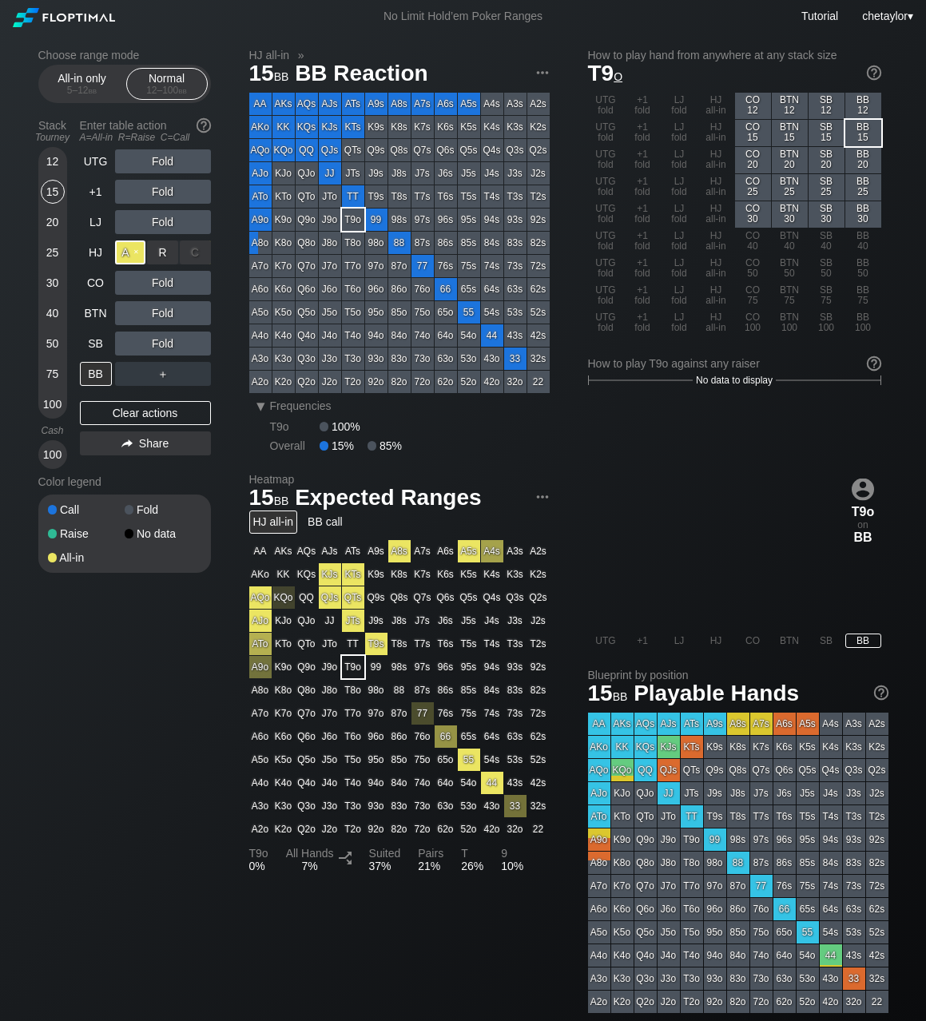
click at [134, 250] on div "A ✕" at bounding box center [130, 252] width 31 height 24
click at [97, 342] on div "SB" at bounding box center [96, 343] width 32 height 24
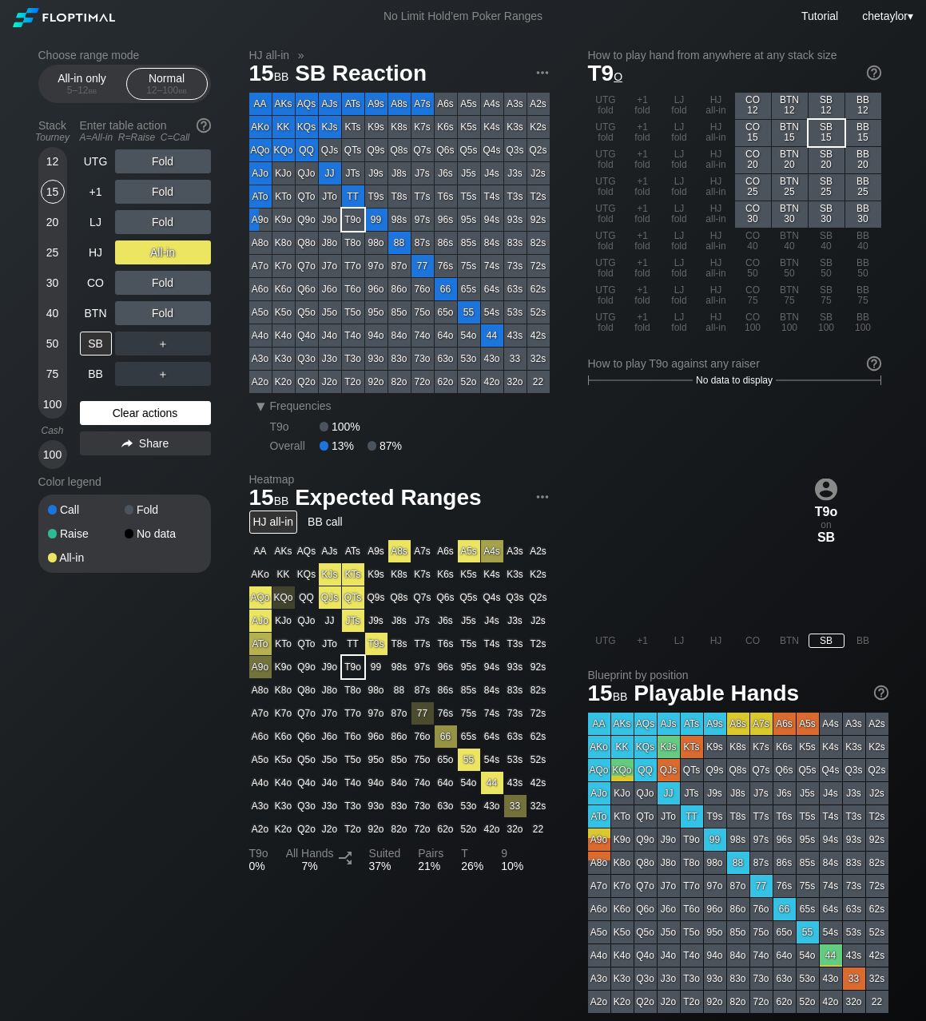
click at [115, 419] on div "Clear actions" at bounding box center [145, 413] width 131 height 24
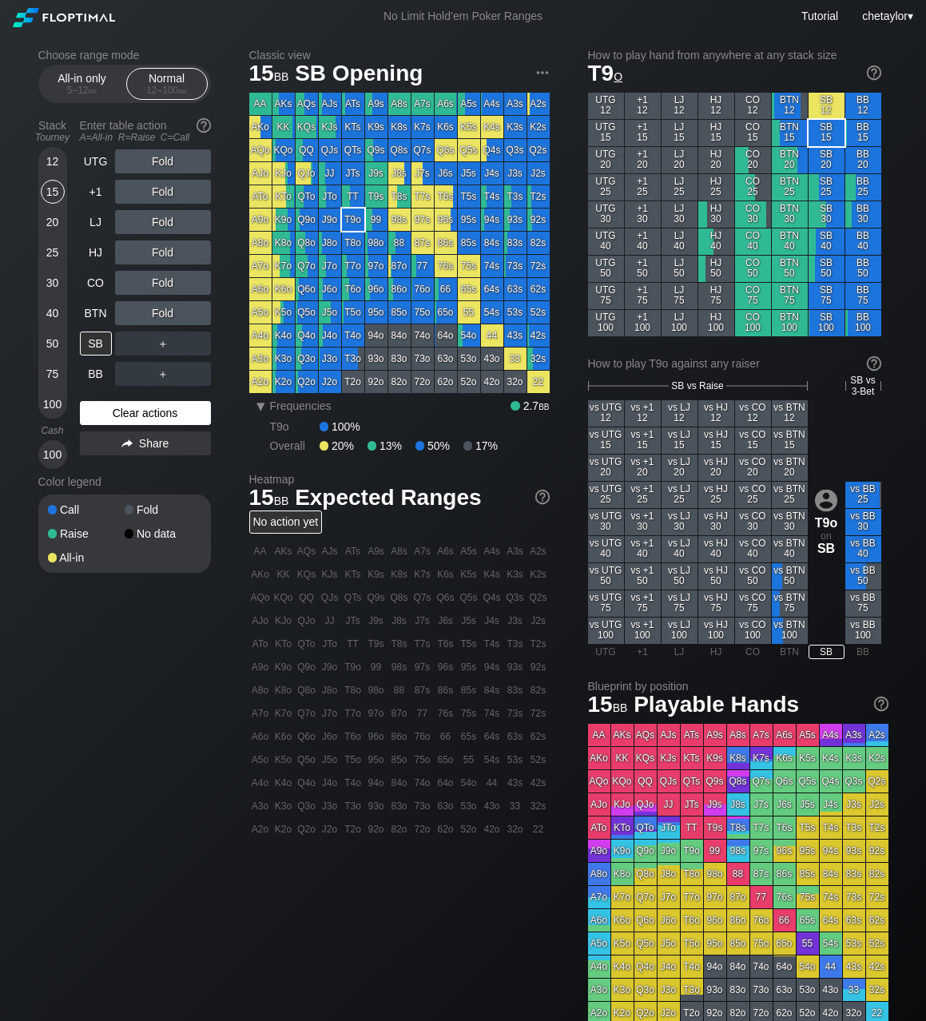
click at [119, 410] on div "Clear actions" at bounding box center [145, 413] width 131 height 24
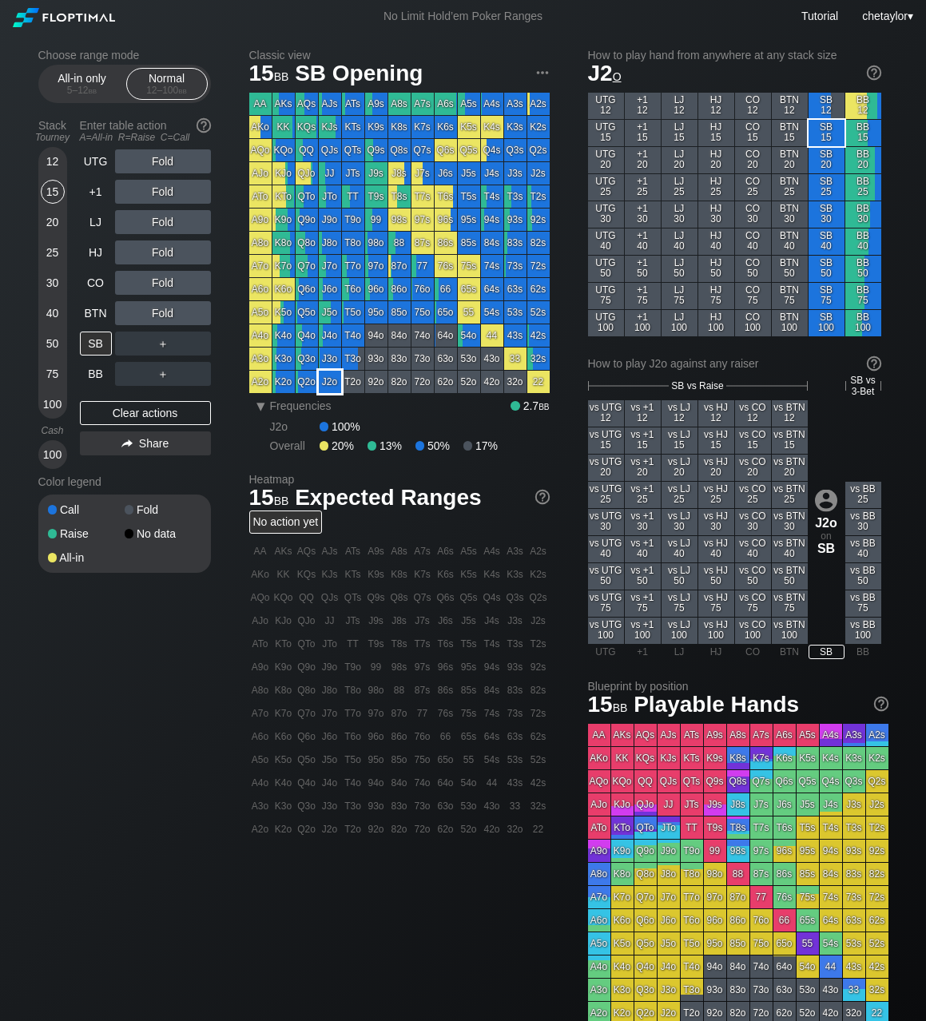
click at [328, 381] on div "J2o" at bounding box center [330, 382] width 22 height 22
click at [165, 252] on div "R ✕" at bounding box center [162, 252] width 31 height 24
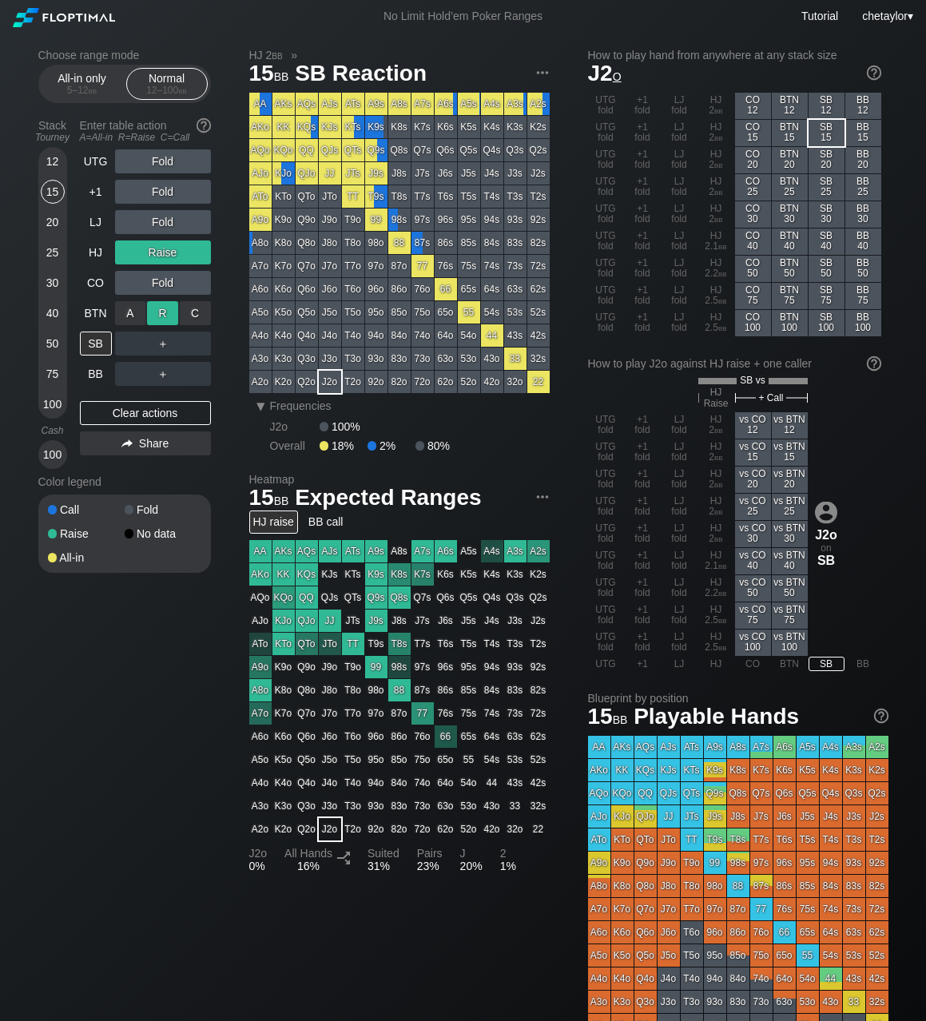
click at [164, 312] on div "R ✕" at bounding box center [162, 313] width 31 height 24
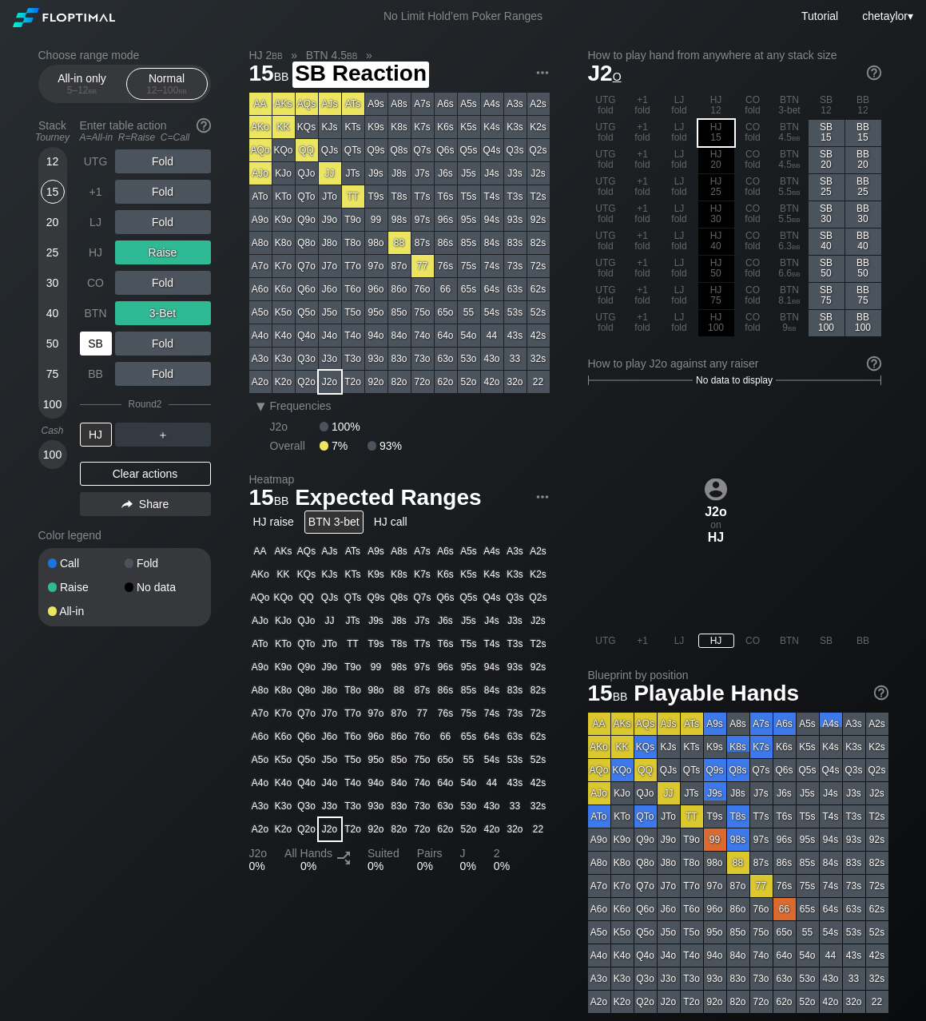
click at [101, 340] on div "SB" at bounding box center [96, 343] width 32 height 24
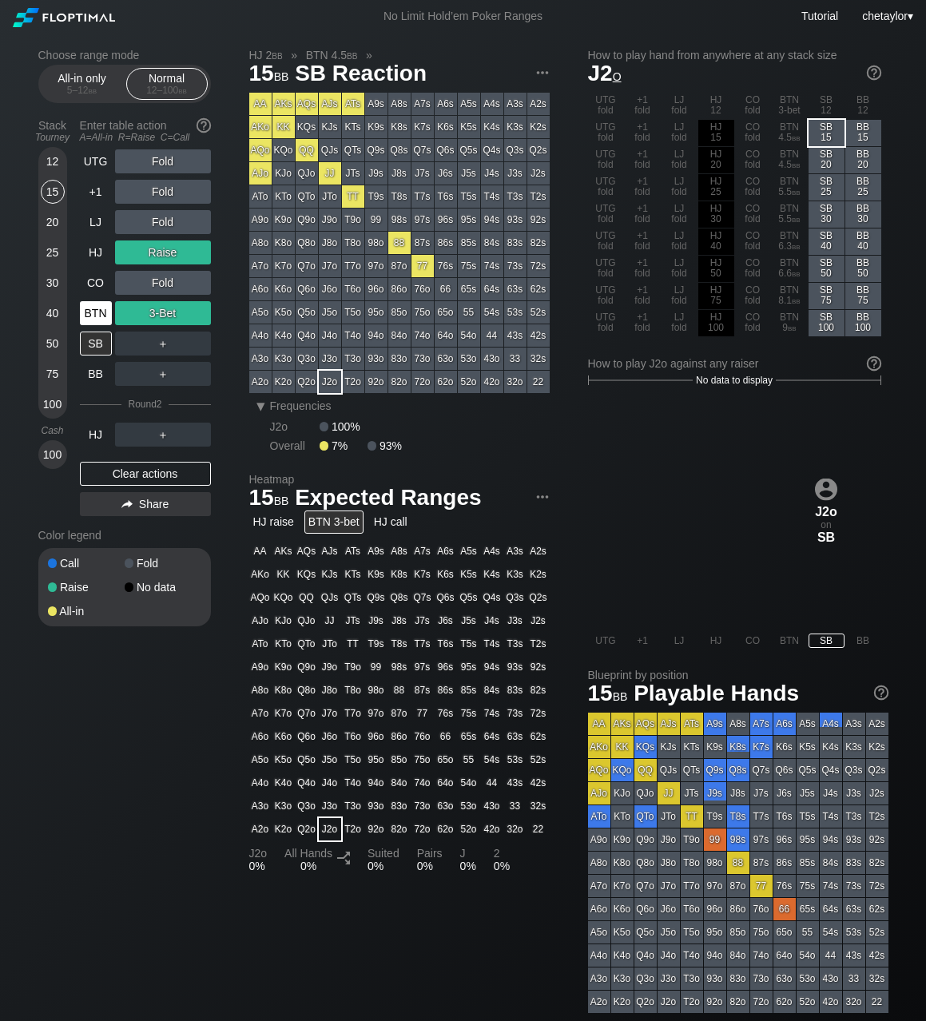
click at [90, 315] on div "BTN" at bounding box center [96, 313] width 32 height 24
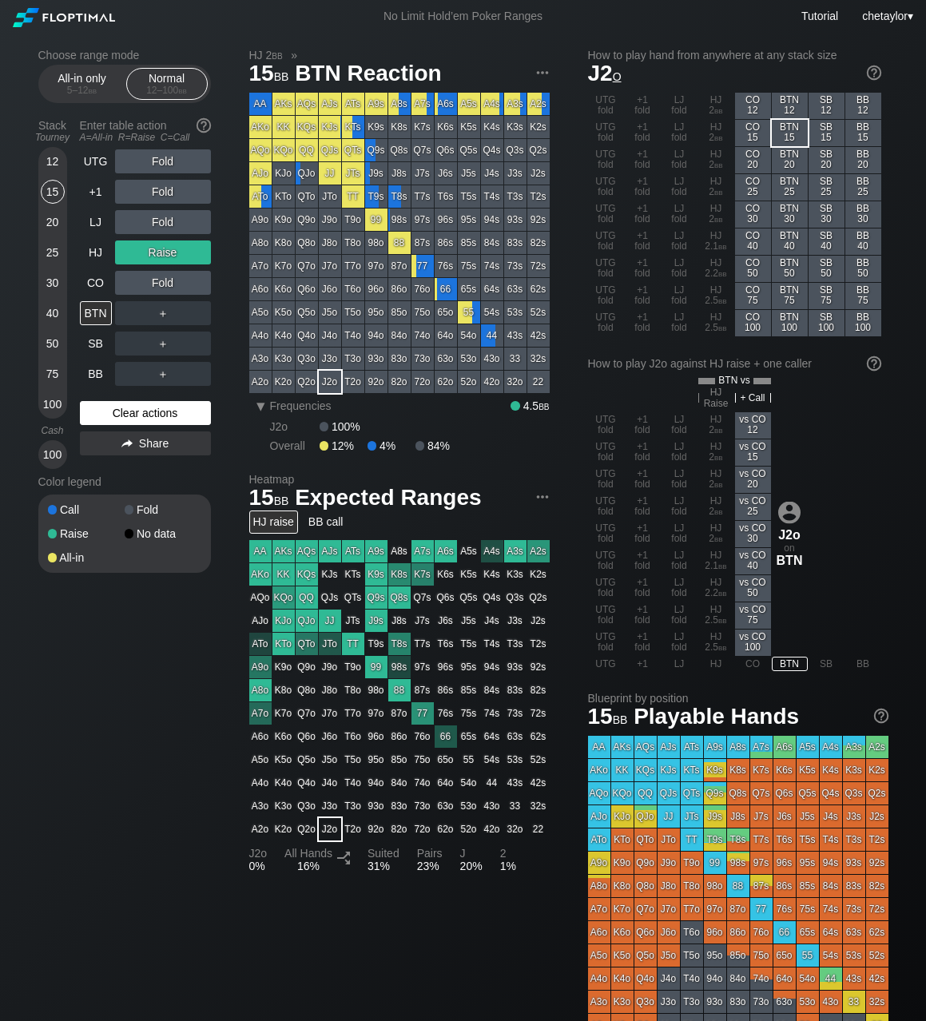
click at [134, 411] on div "Clear actions" at bounding box center [145, 413] width 131 height 24
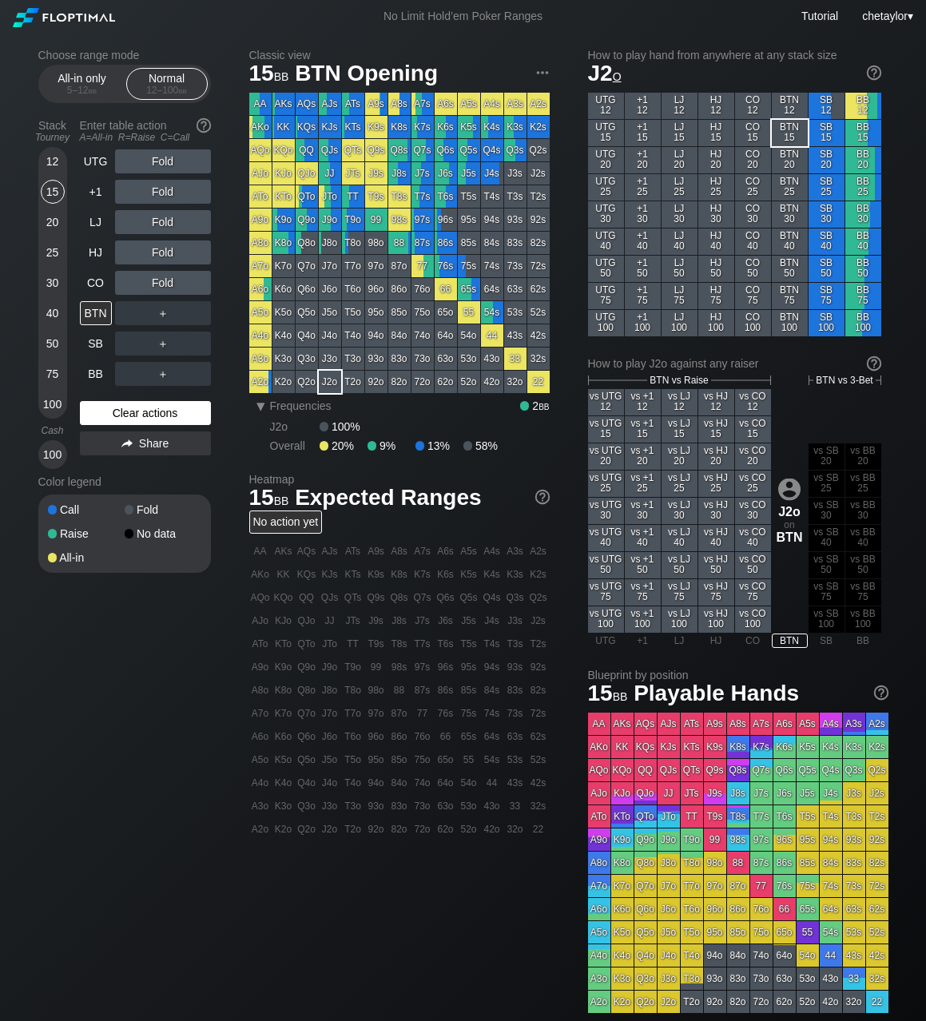
click at [134, 411] on div "Clear actions" at bounding box center [145, 413] width 131 height 24
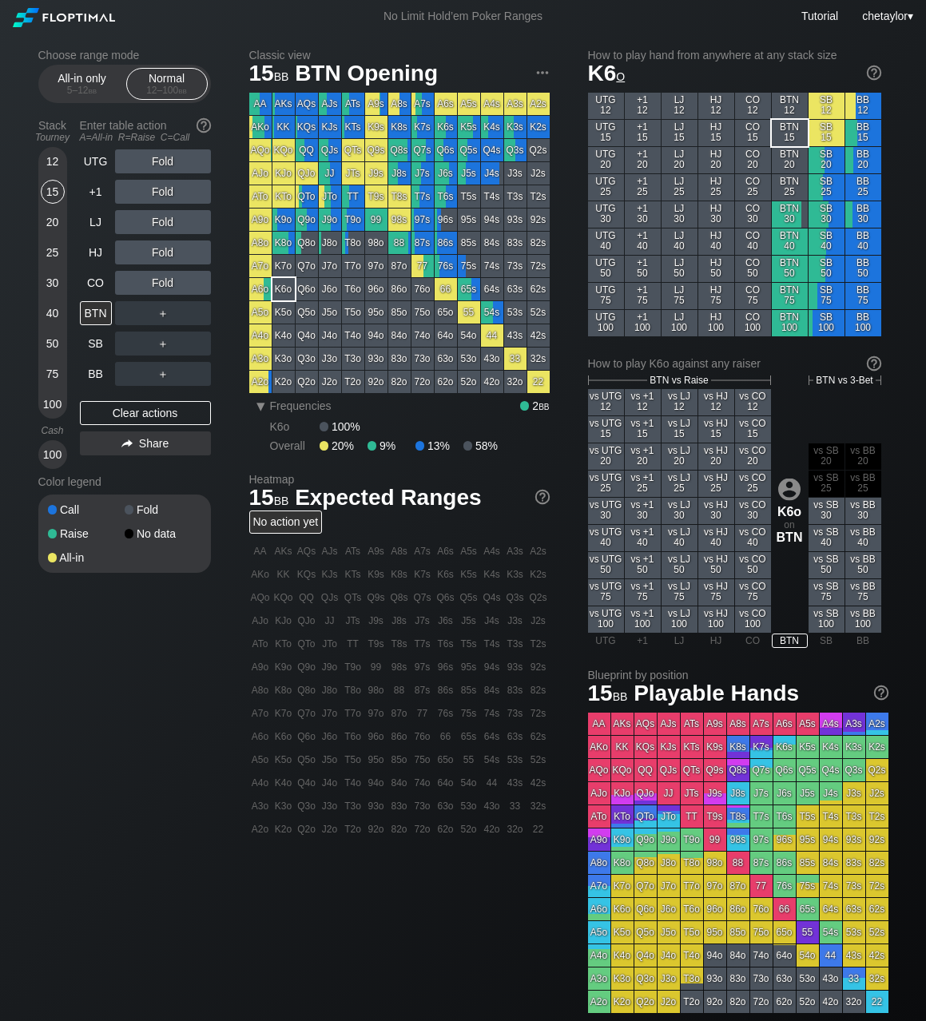
click at [284, 288] on div "K6o" at bounding box center [283, 289] width 22 height 22
click at [101, 282] on div "CO" at bounding box center [96, 283] width 32 height 24
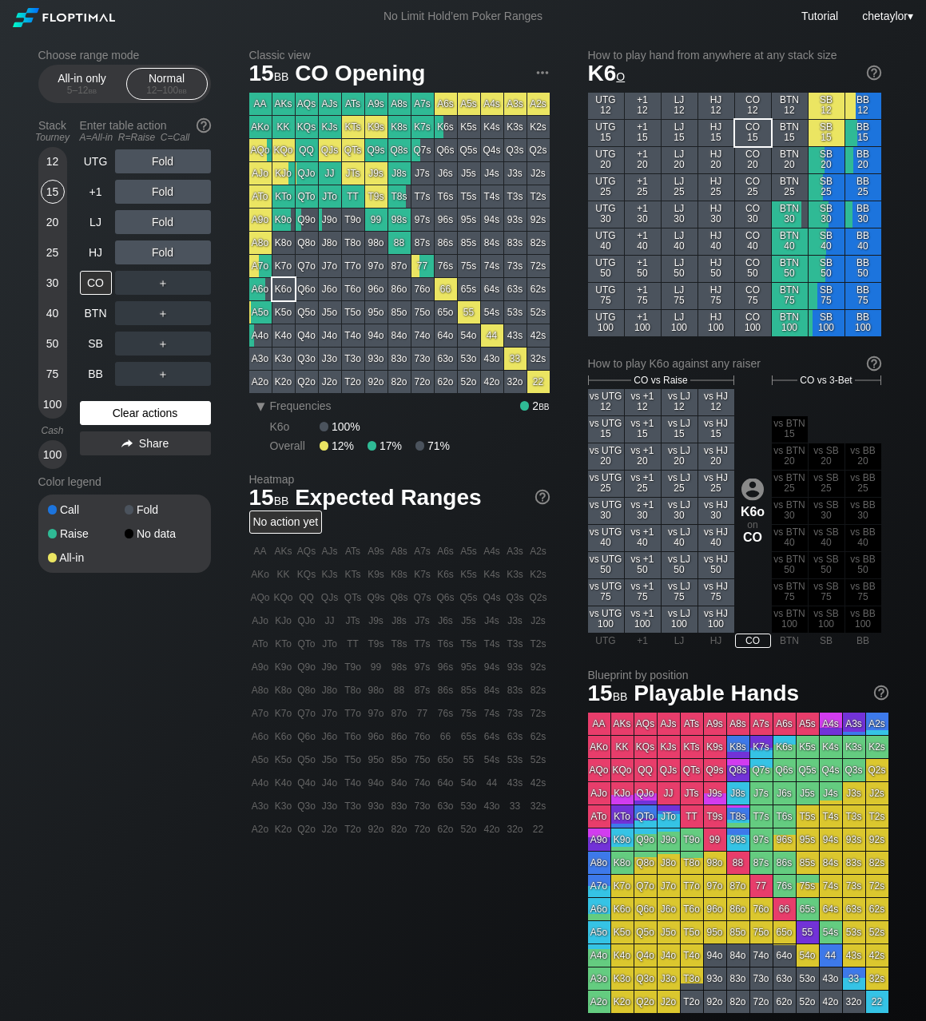
click at [116, 414] on div "Clear actions" at bounding box center [145, 413] width 131 height 24
click at [101, 249] on div "HJ" at bounding box center [96, 252] width 32 height 24
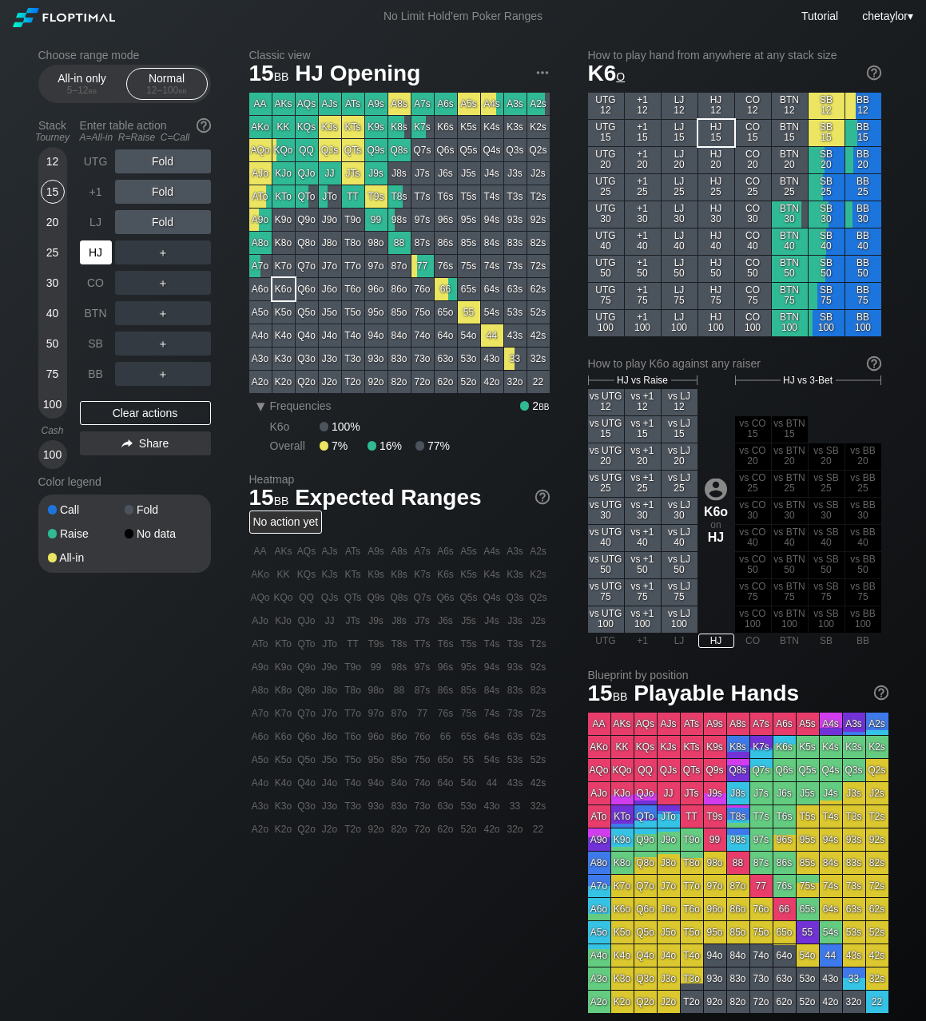
click at [101, 249] on div "HJ" at bounding box center [96, 252] width 32 height 24
click at [291, 171] on div "KJo" at bounding box center [283, 173] width 22 height 22
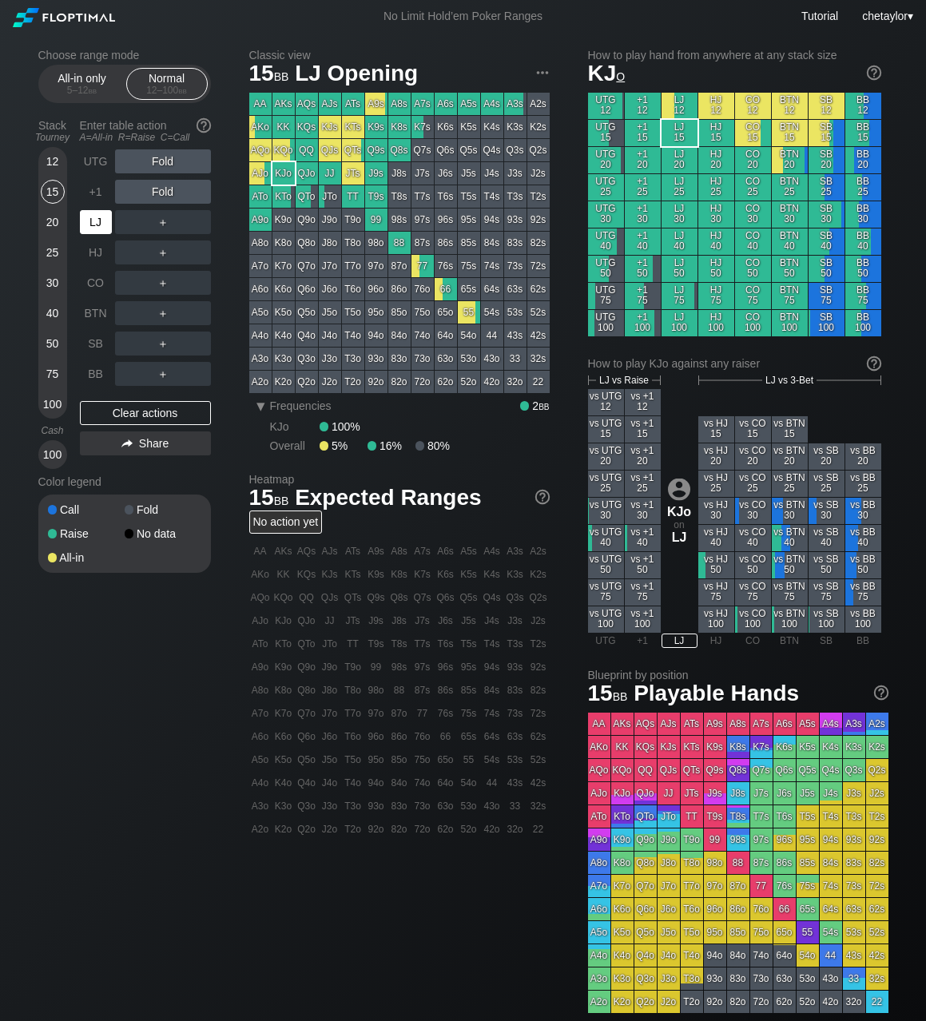
click at [100, 220] on div "LJ" at bounding box center [96, 222] width 32 height 24
click at [122, 421] on div "Clear actions" at bounding box center [145, 413] width 131 height 24
click at [93, 67] on div "All-in only 5 – 12 bb Normal 12 – 100 bb" at bounding box center [124, 84] width 173 height 38
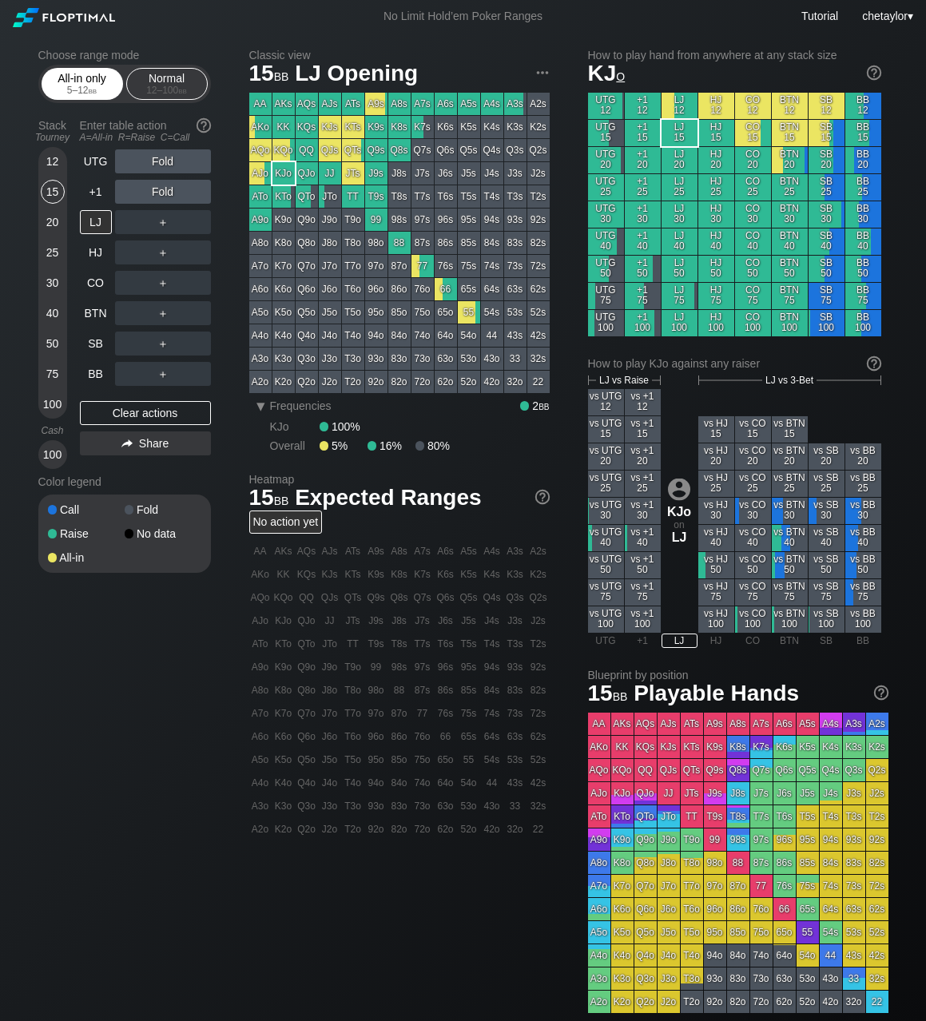
click at [85, 83] on div "All-in only 5 – 12 bb" at bounding box center [82, 84] width 73 height 30
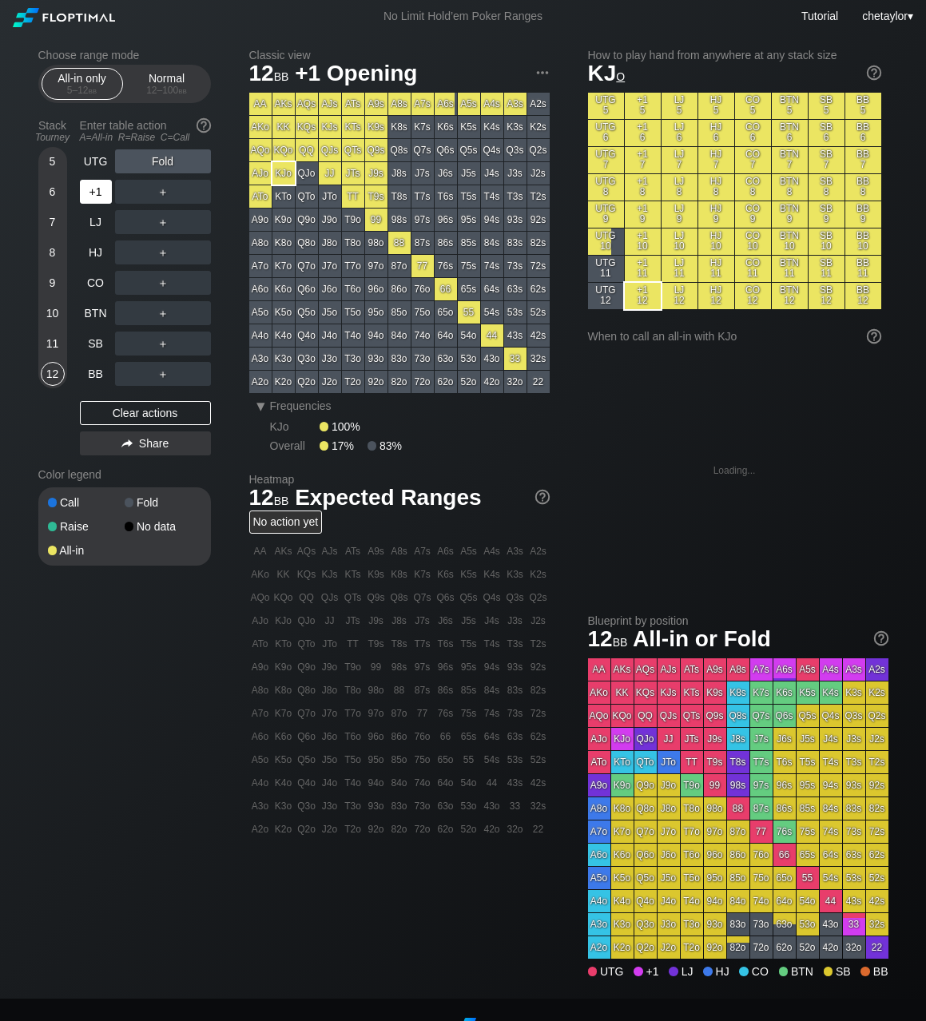
click at [102, 196] on div "+1" at bounding box center [96, 192] width 32 height 24
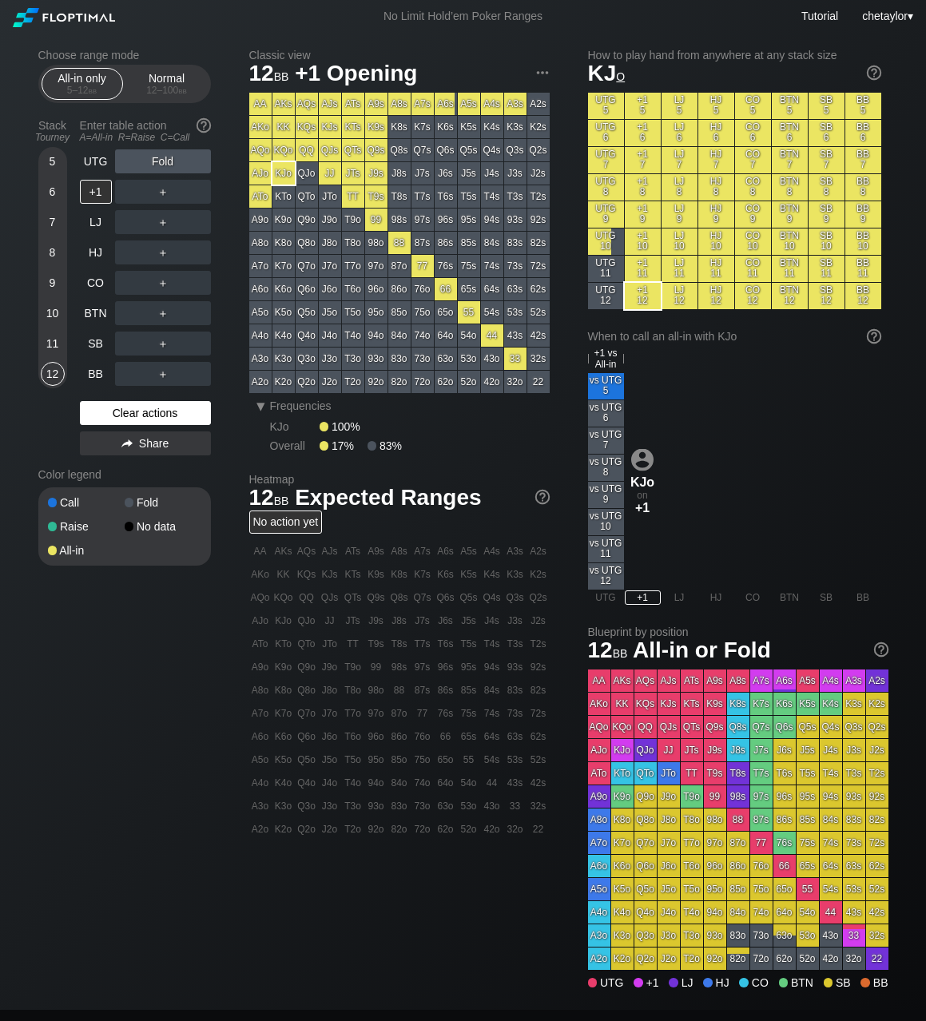
click at [122, 417] on div "Clear actions" at bounding box center [145, 413] width 131 height 24
click at [265, 148] on div "AQo" at bounding box center [260, 150] width 22 height 22
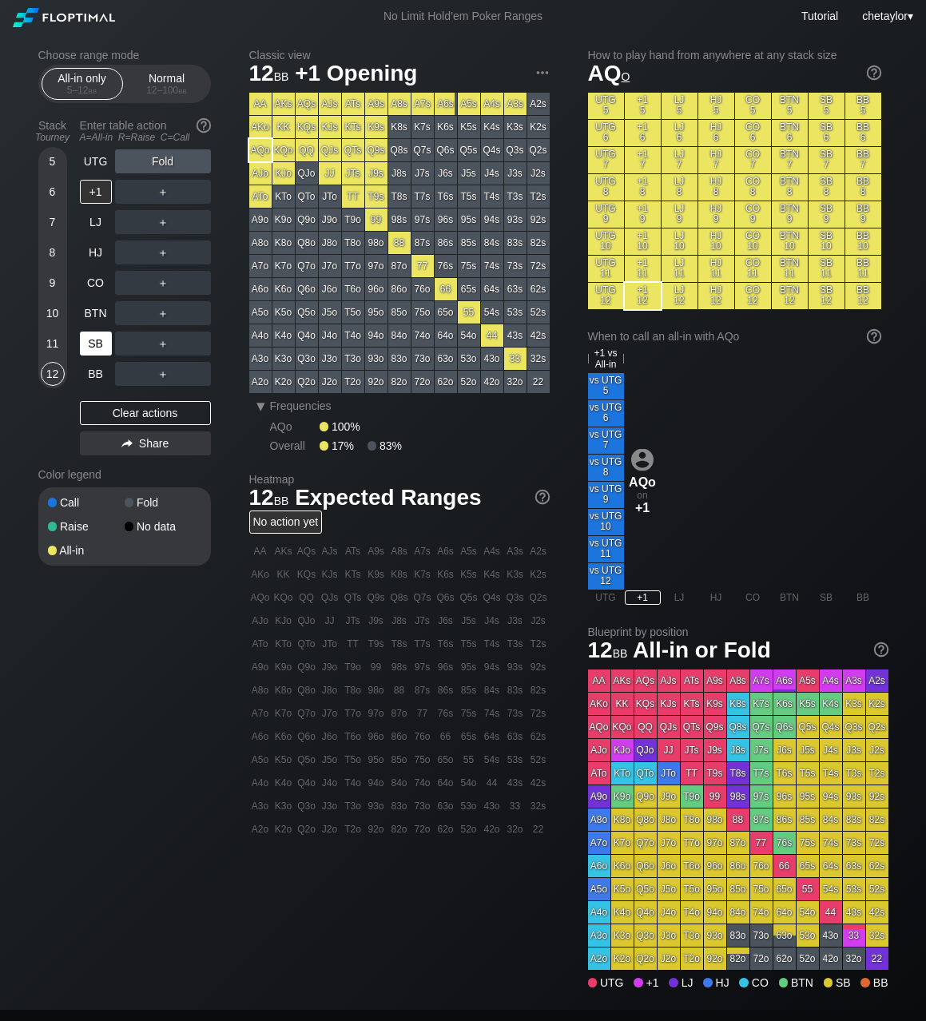
click at [96, 348] on div "SB" at bounding box center [96, 343] width 32 height 24
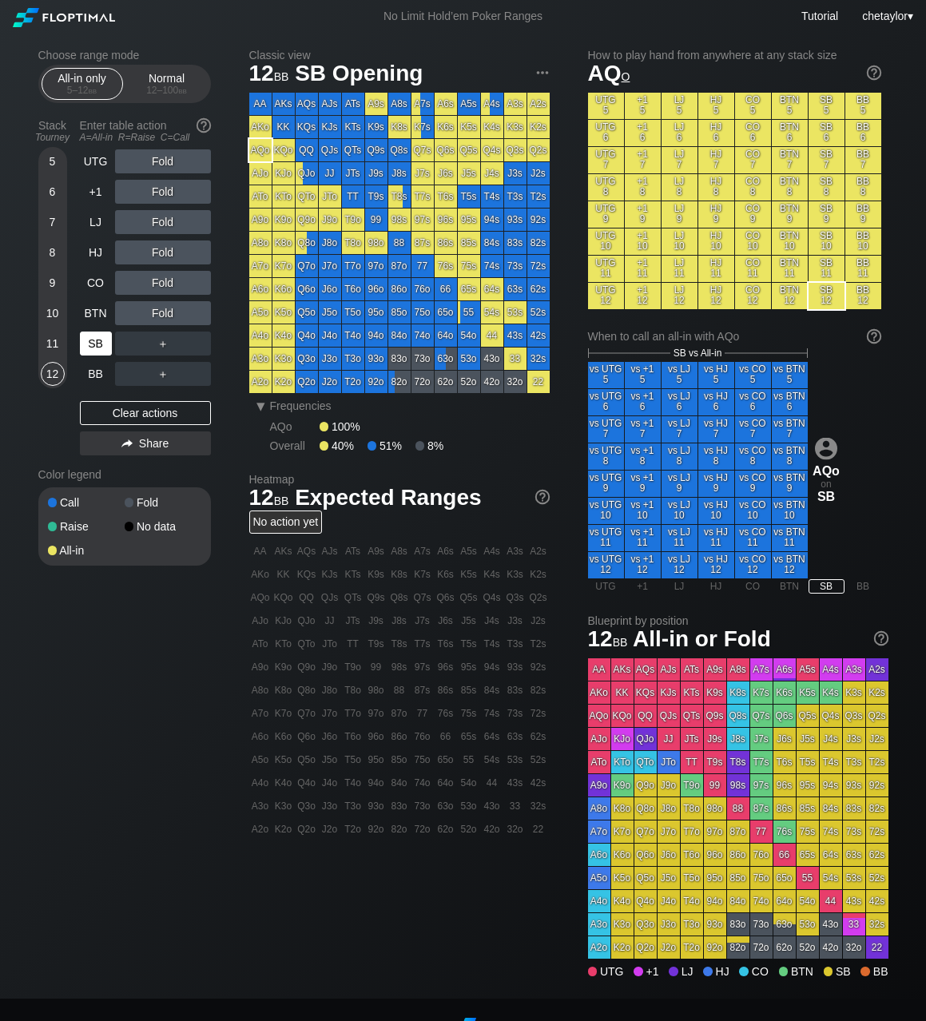
click at [96, 348] on div "SB" at bounding box center [96, 343] width 32 height 24
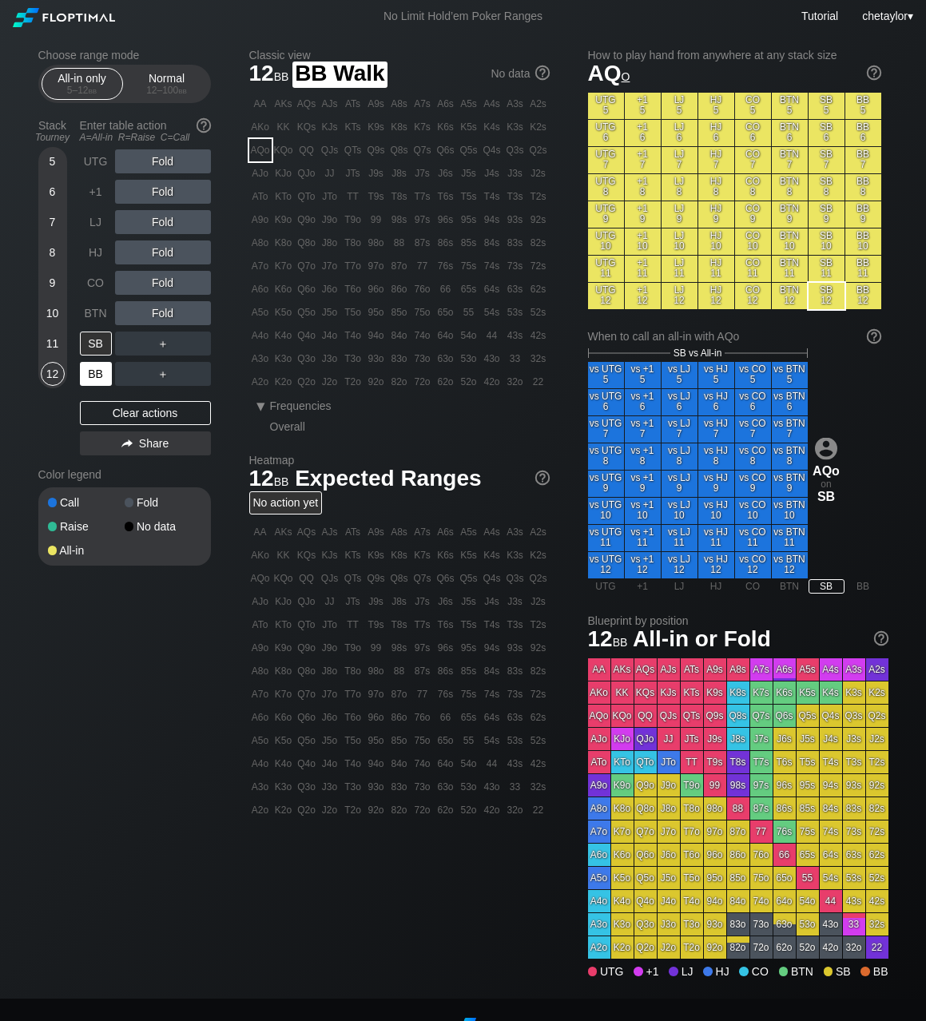
click at [96, 374] on div "BB" at bounding box center [96, 374] width 32 height 24
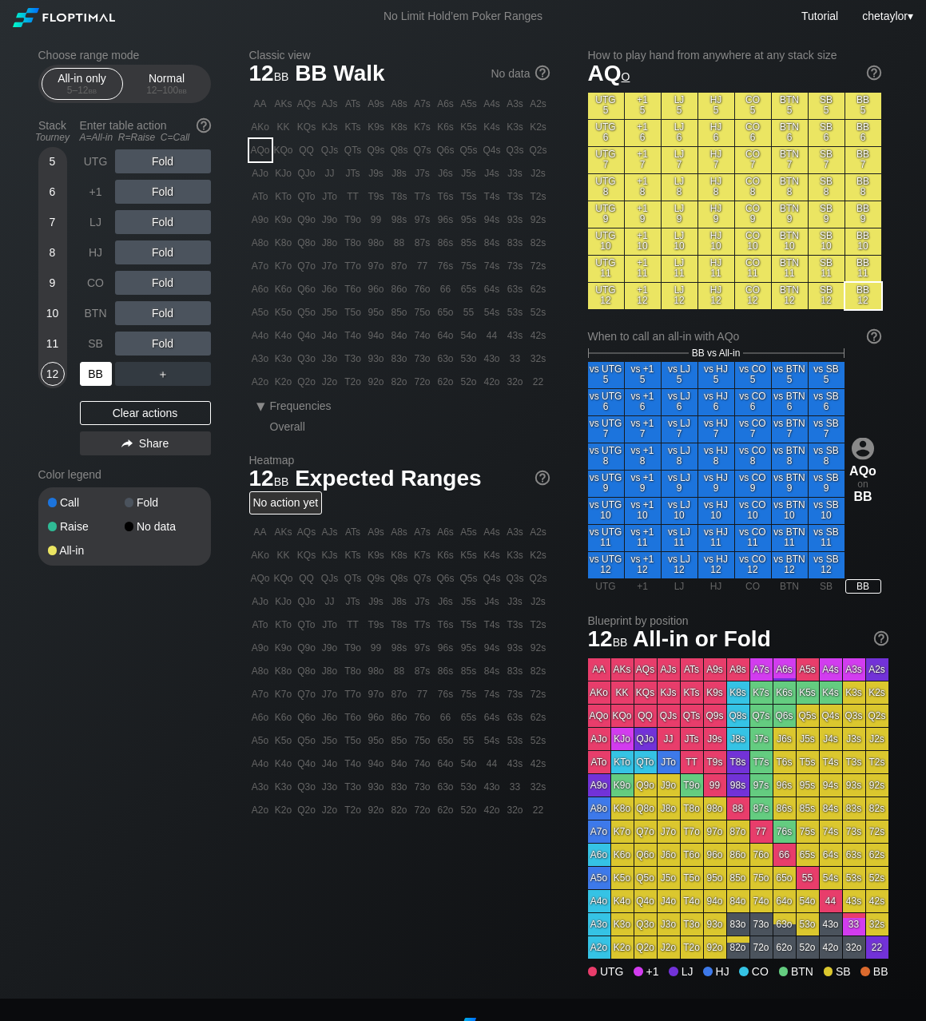
click at [96, 374] on div "BB" at bounding box center [96, 374] width 32 height 24
click at [123, 413] on div "Clear actions" at bounding box center [145, 413] width 131 height 24
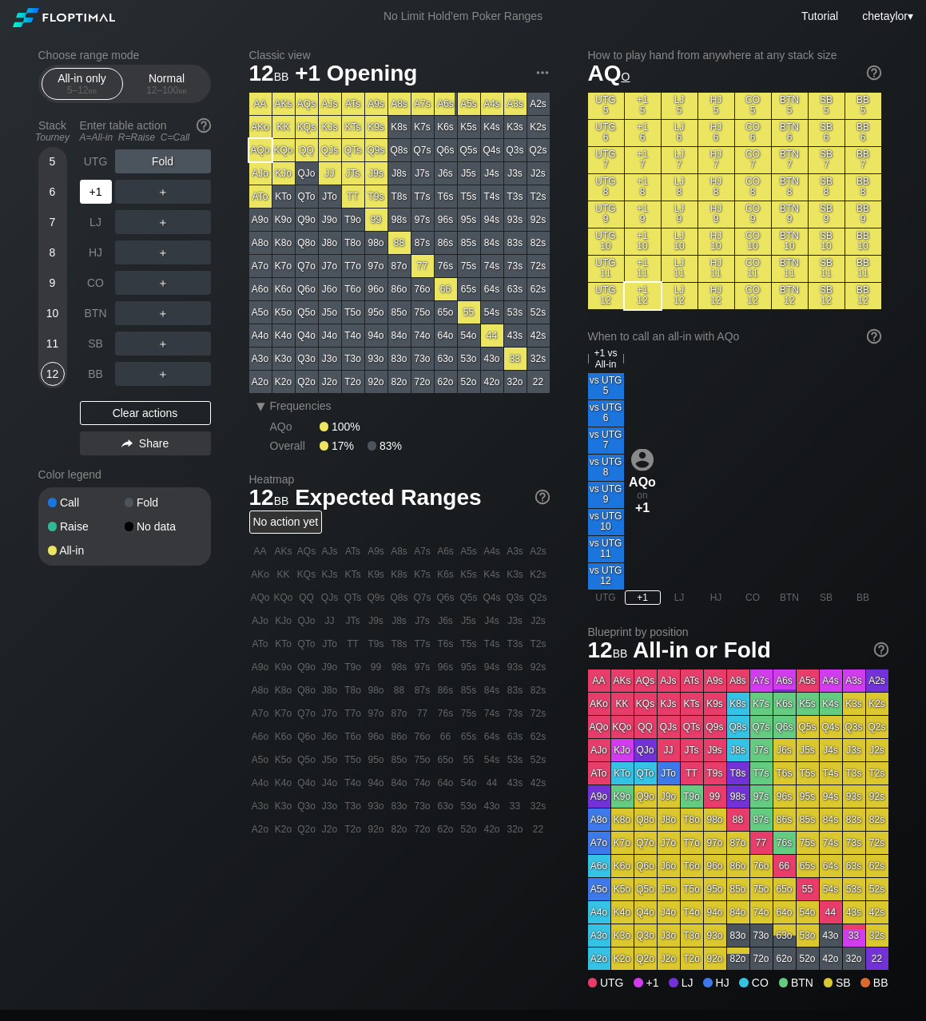
click at [93, 188] on div "+1" at bounding box center [96, 192] width 32 height 24
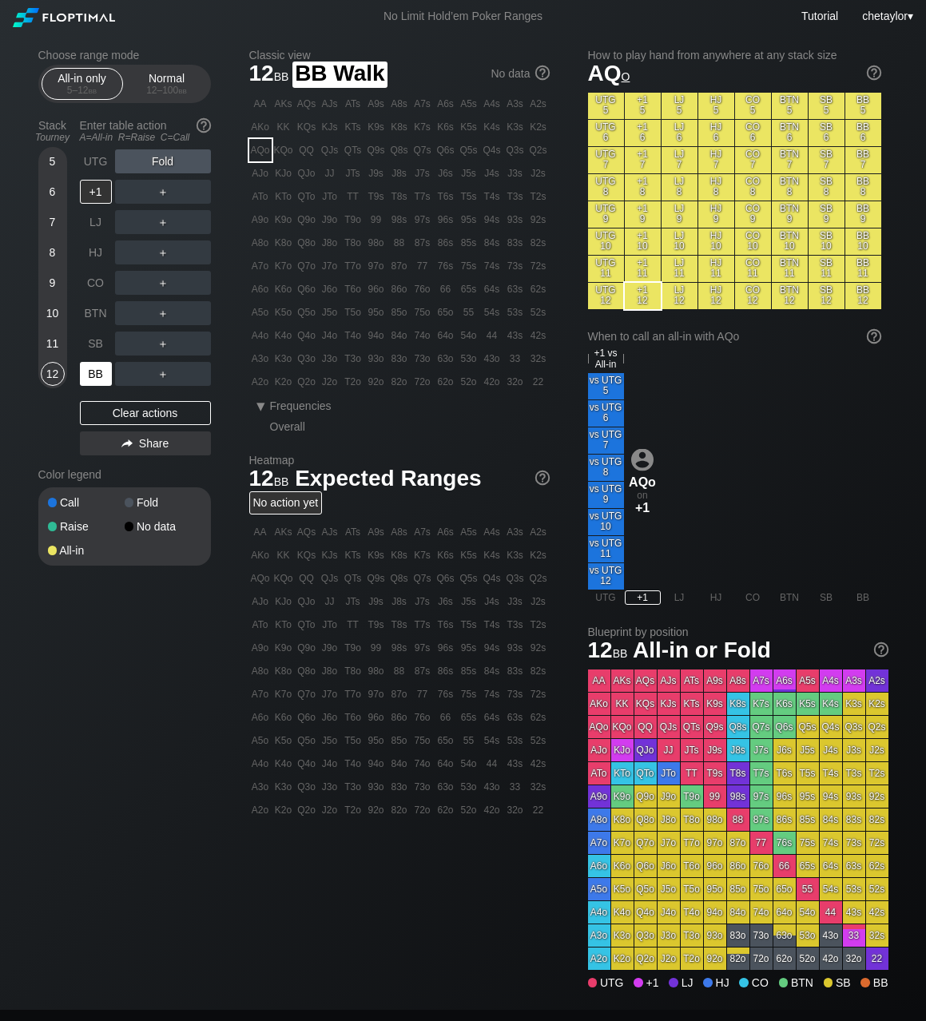
click at [93, 378] on div "BB" at bounding box center [96, 374] width 32 height 24
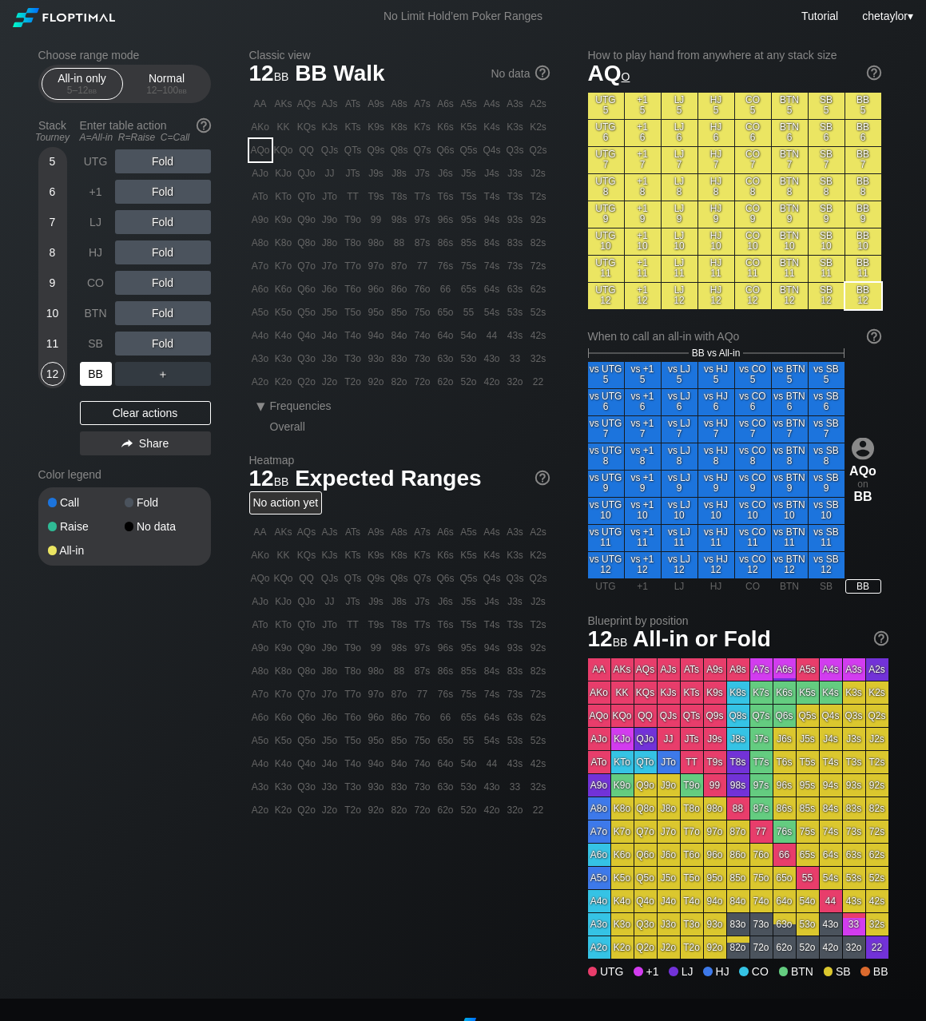
click at [93, 378] on div "BB" at bounding box center [96, 374] width 32 height 24
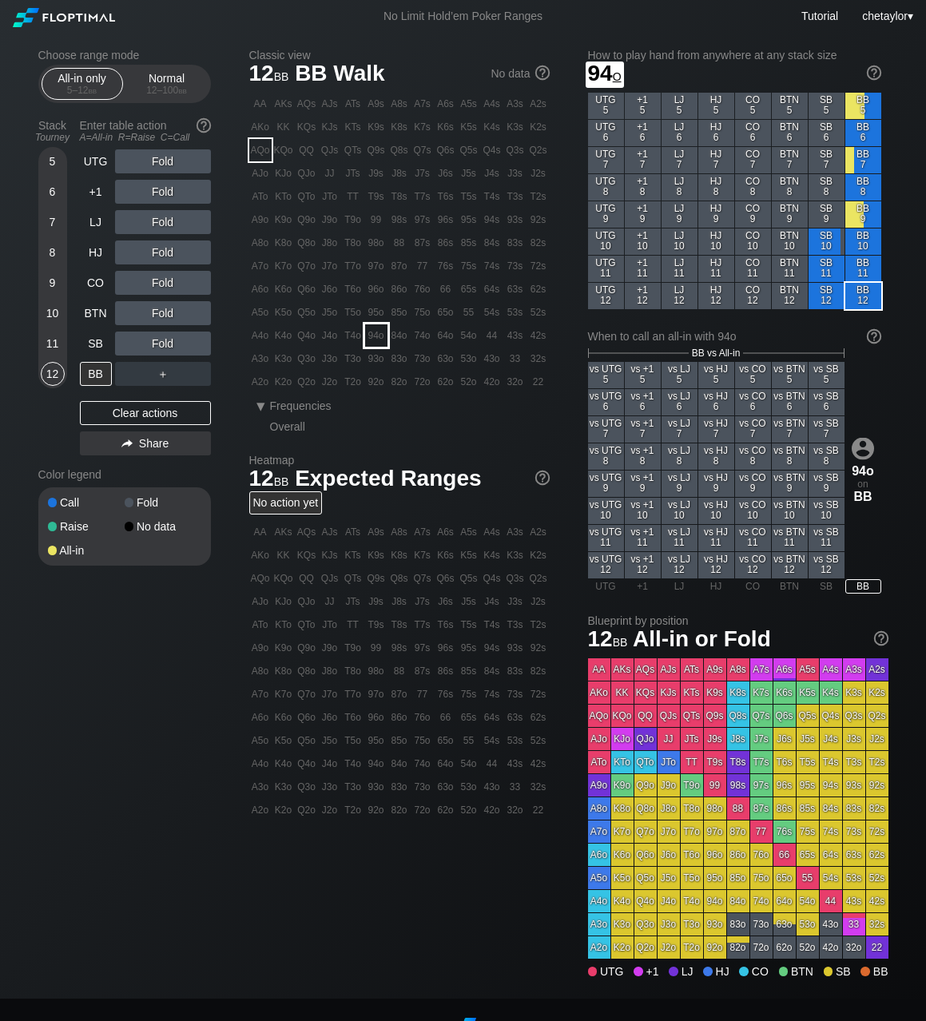
click at [382, 338] on div "94o" at bounding box center [376, 335] width 22 height 22
click at [126, 188] on div "A ✕" at bounding box center [130, 192] width 31 height 24
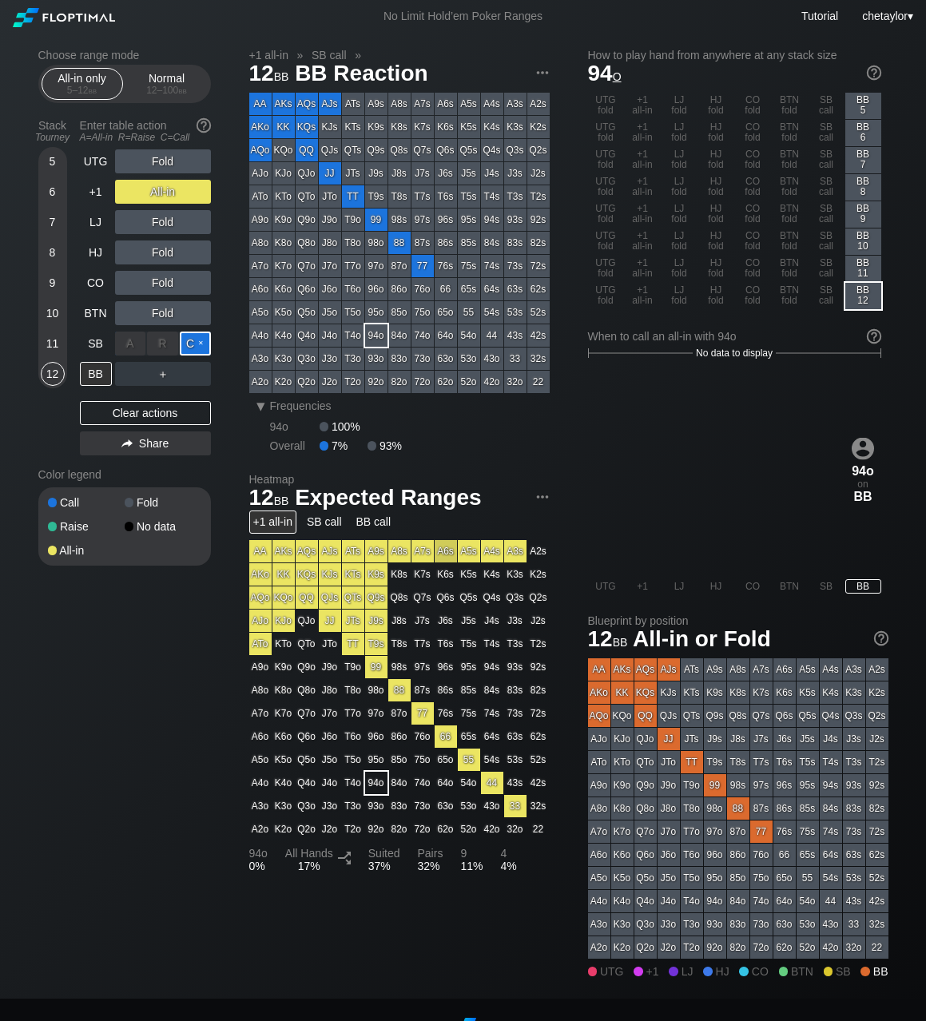
click at [193, 344] on div "C ✕" at bounding box center [195, 343] width 31 height 24
click at [94, 343] on div "SB" at bounding box center [96, 343] width 32 height 24
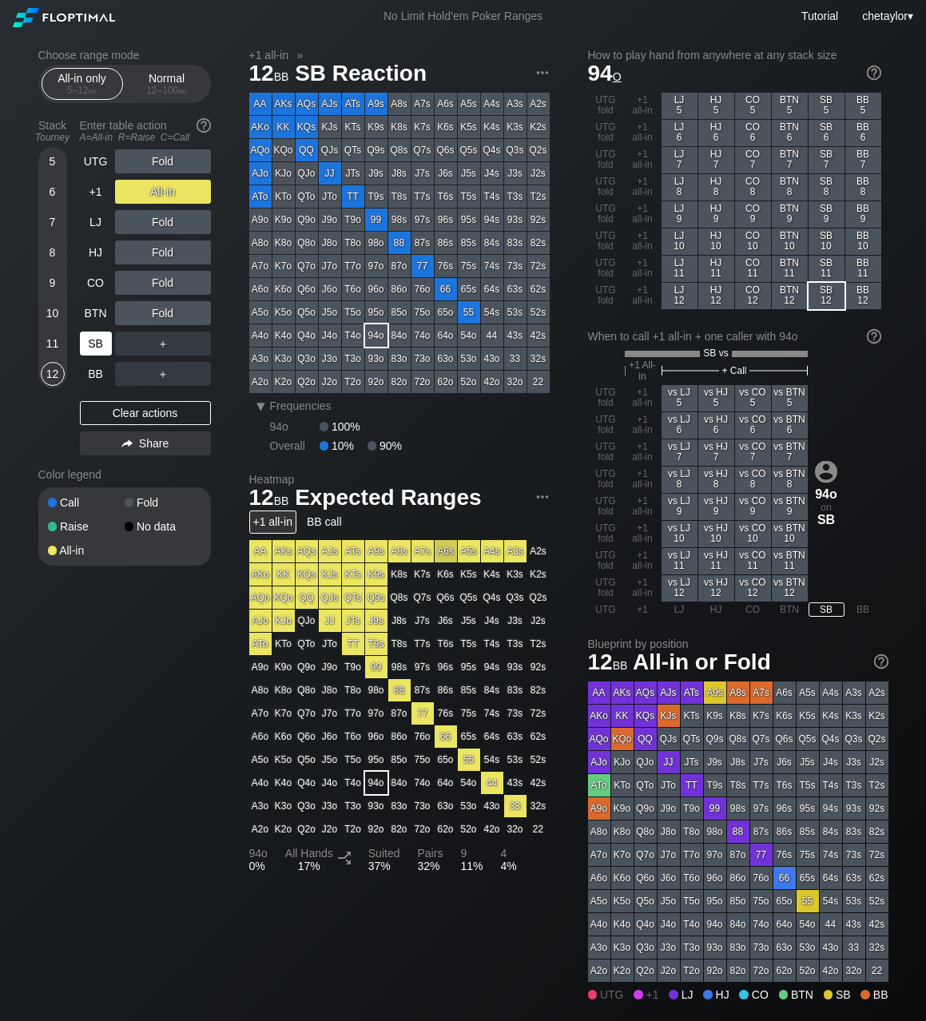
click at [94, 343] on div "SB" at bounding box center [96, 343] width 32 height 24
click at [113, 414] on div "Clear actions" at bounding box center [145, 413] width 131 height 24
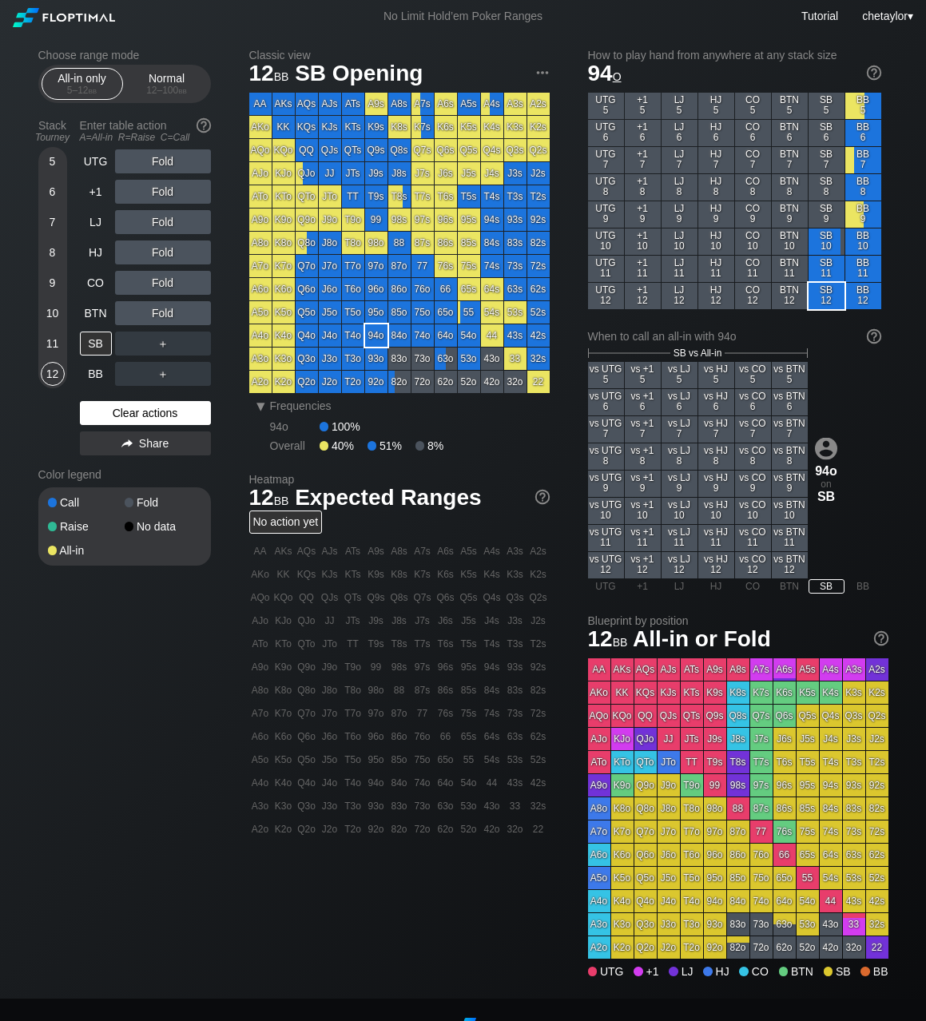
click at [113, 414] on div "Clear actions" at bounding box center [145, 413] width 131 height 24
click at [260, 179] on div "AJo" at bounding box center [260, 173] width 22 height 22
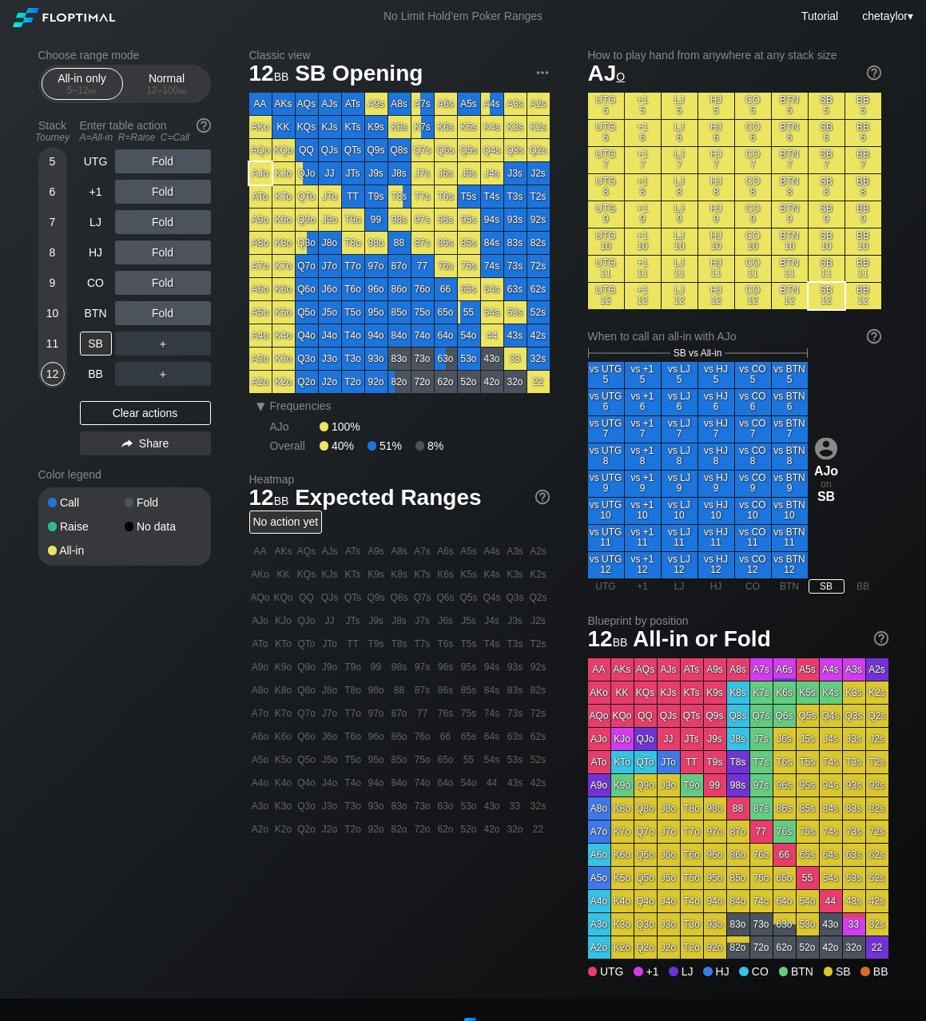
click at [260, 179] on div "AJo" at bounding box center [260, 173] width 22 height 22
click at [97, 307] on div "BTN" at bounding box center [96, 313] width 32 height 24
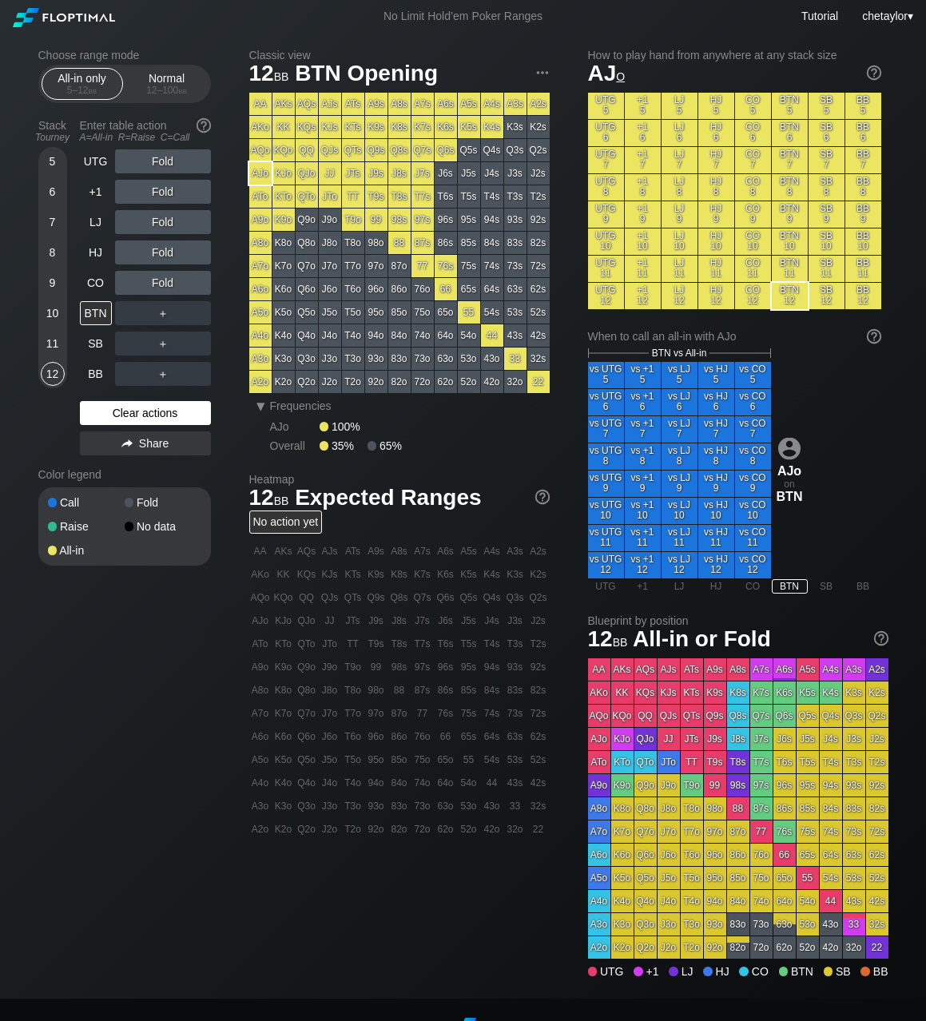
click at [129, 412] on div "Clear actions" at bounding box center [145, 413] width 131 height 24
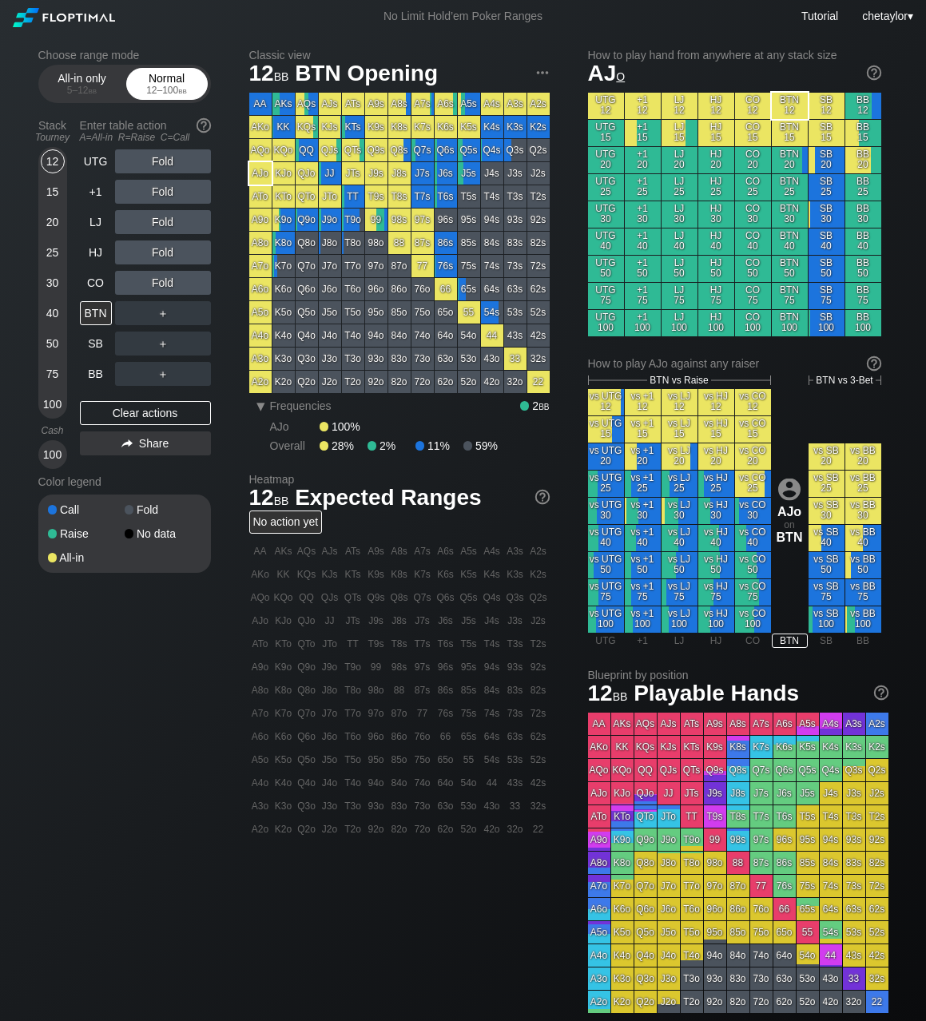
click at [162, 86] on div "12 – 100 bb" at bounding box center [166, 90] width 67 height 11
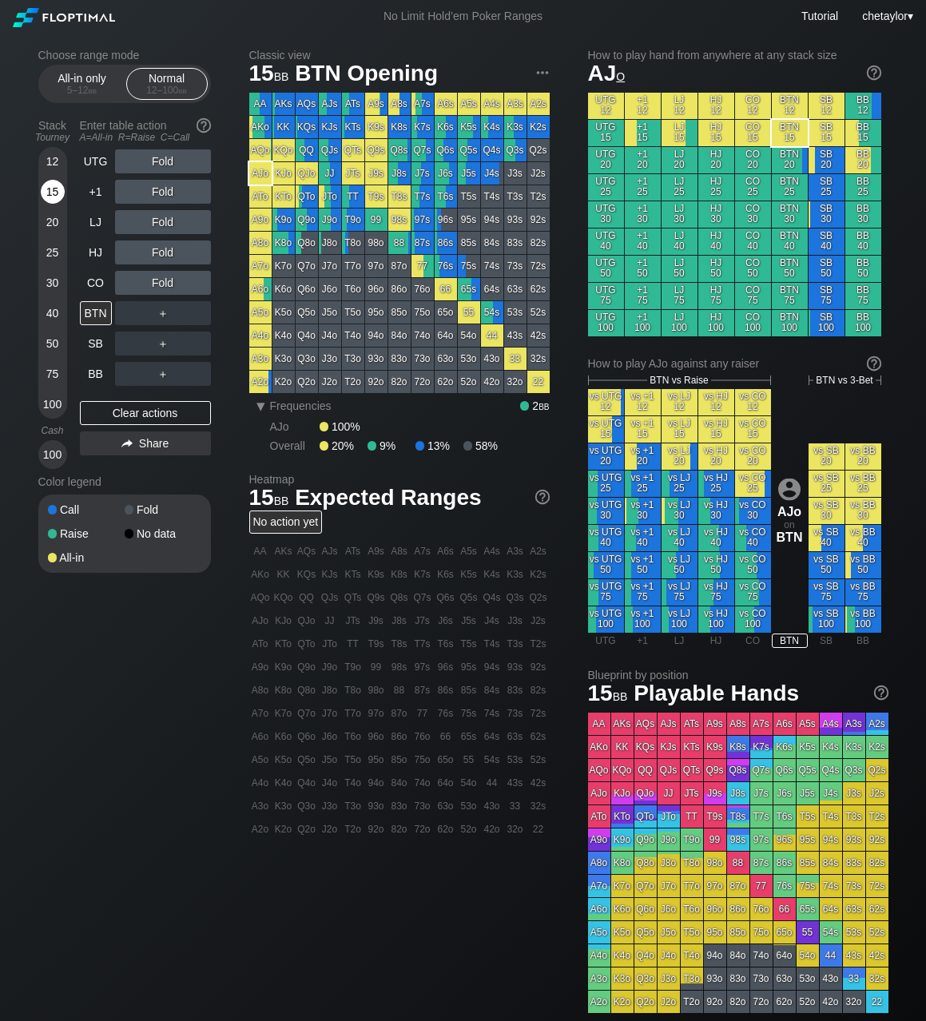
click at [55, 190] on div "15" at bounding box center [53, 192] width 24 height 24
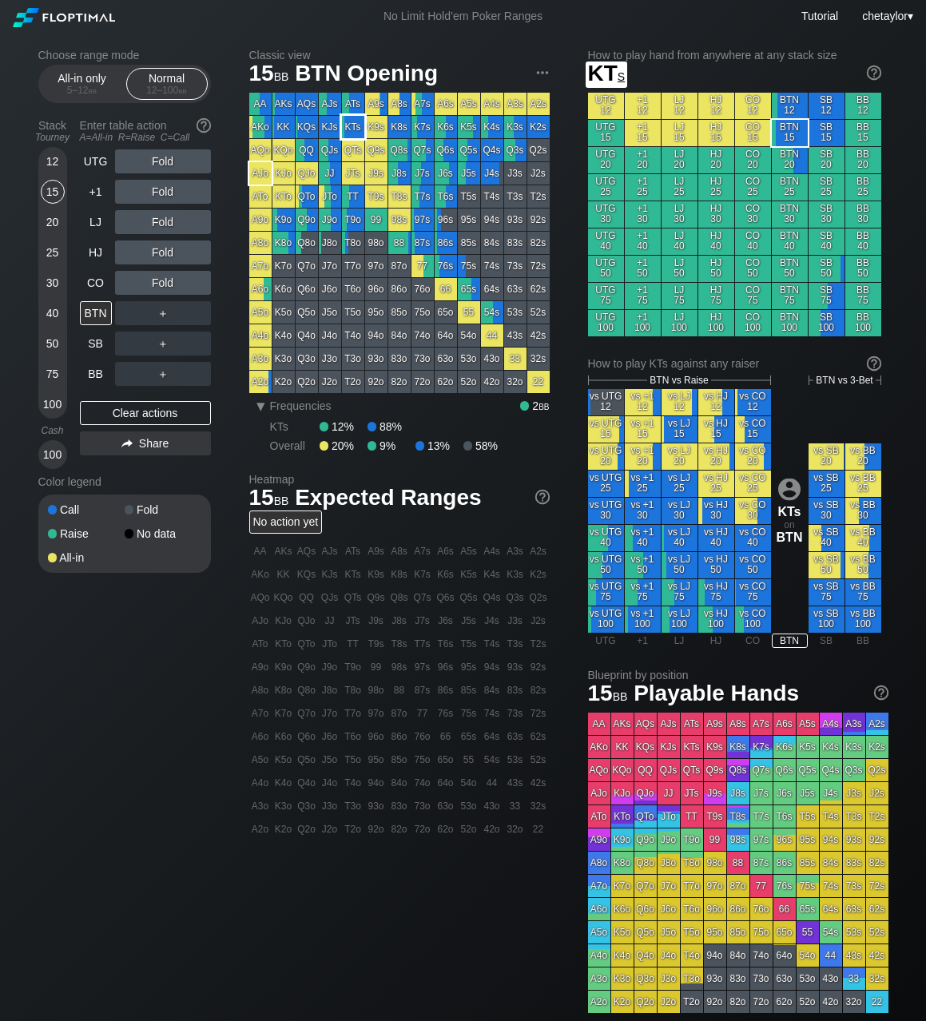
click at [346, 130] on div "KTs" at bounding box center [353, 127] width 22 height 22
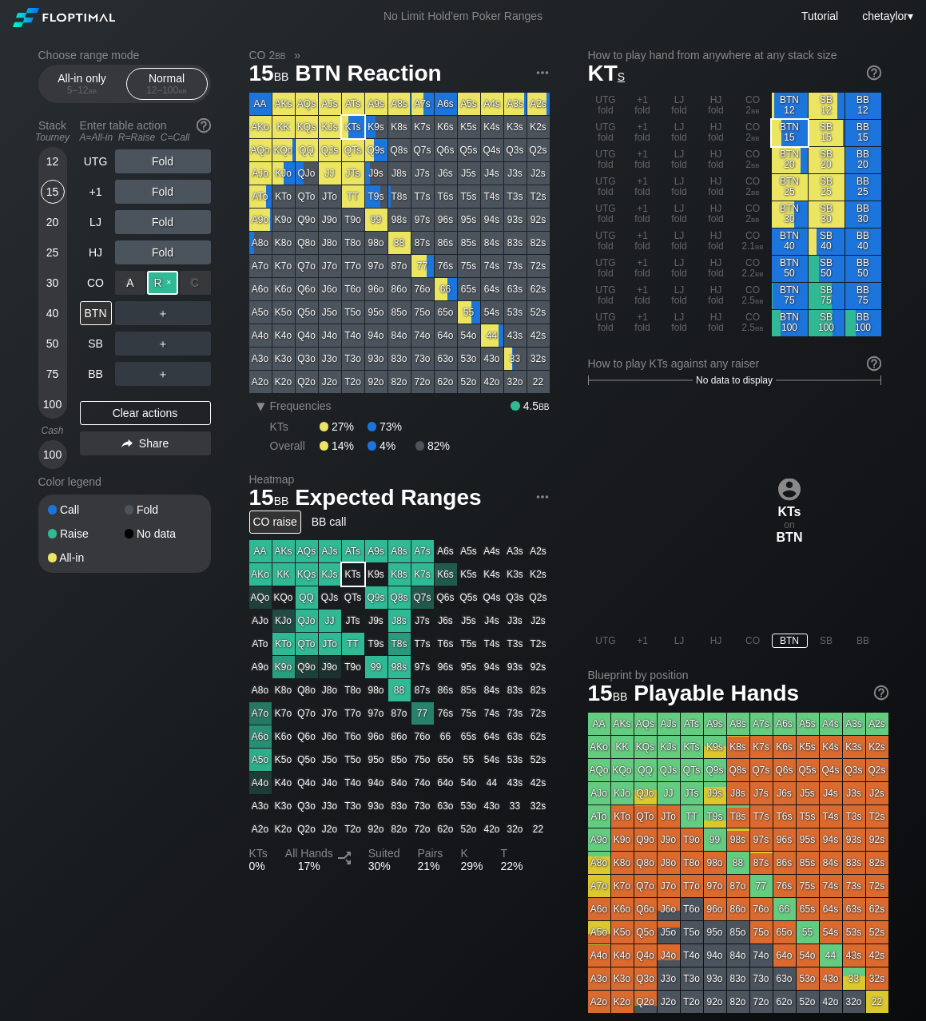
click at [161, 279] on div "R ✕" at bounding box center [162, 283] width 31 height 24
click at [93, 284] on div "CO" at bounding box center [96, 283] width 32 height 24
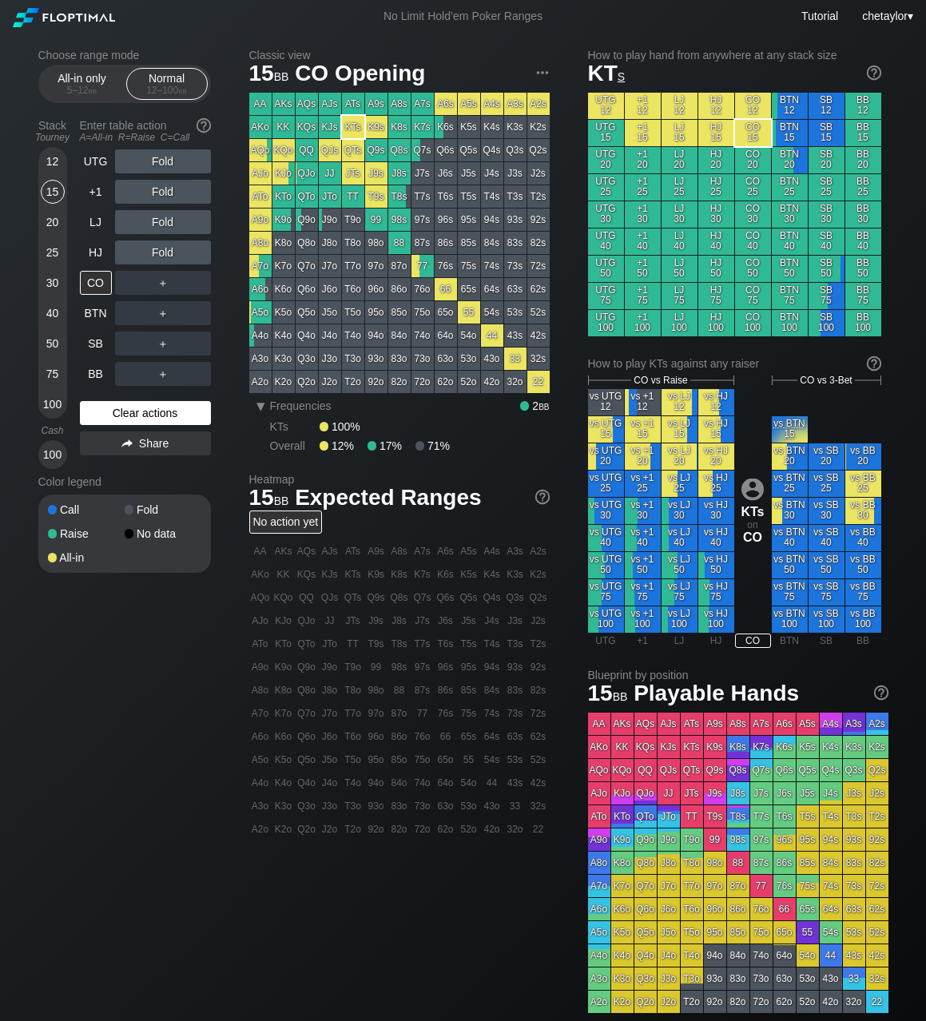
click at [101, 422] on div "Clear actions" at bounding box center [145, 413] width 131 height 24
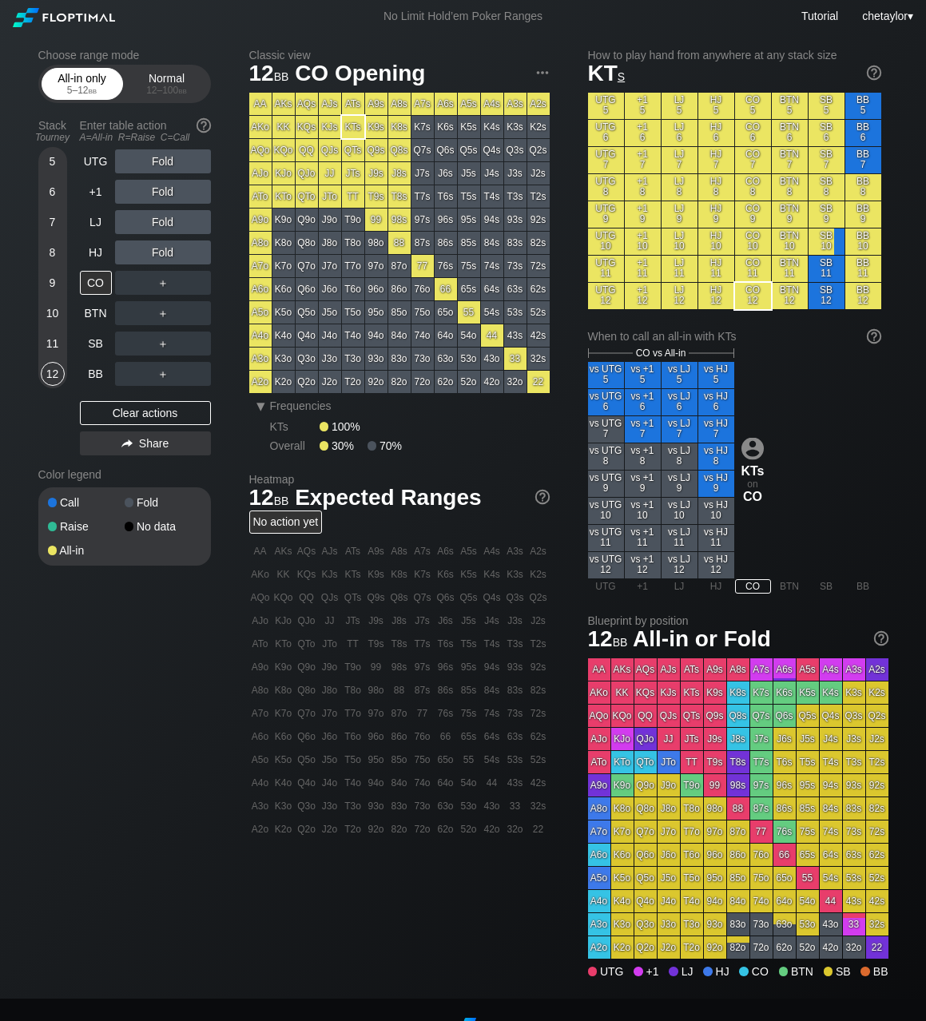
click at [97, 81] on div "All-in only 5 – 12 bb" at bounding box center [82, 84] width 73 height 30
click at [92, 249] on div "HJ" at bounding box center [96, 252] width 32 height 24
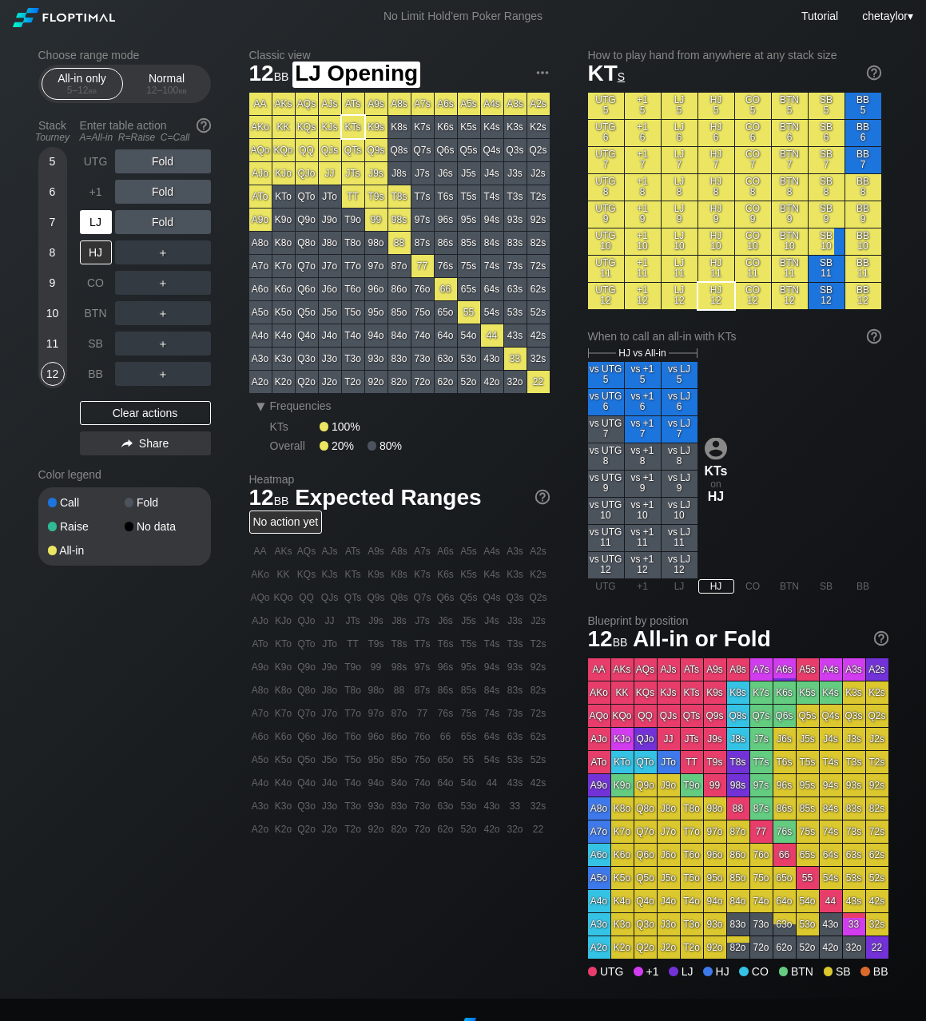
click at [101, 220] on div "LJ" at bounding box center [96, 222] width 32 height 24
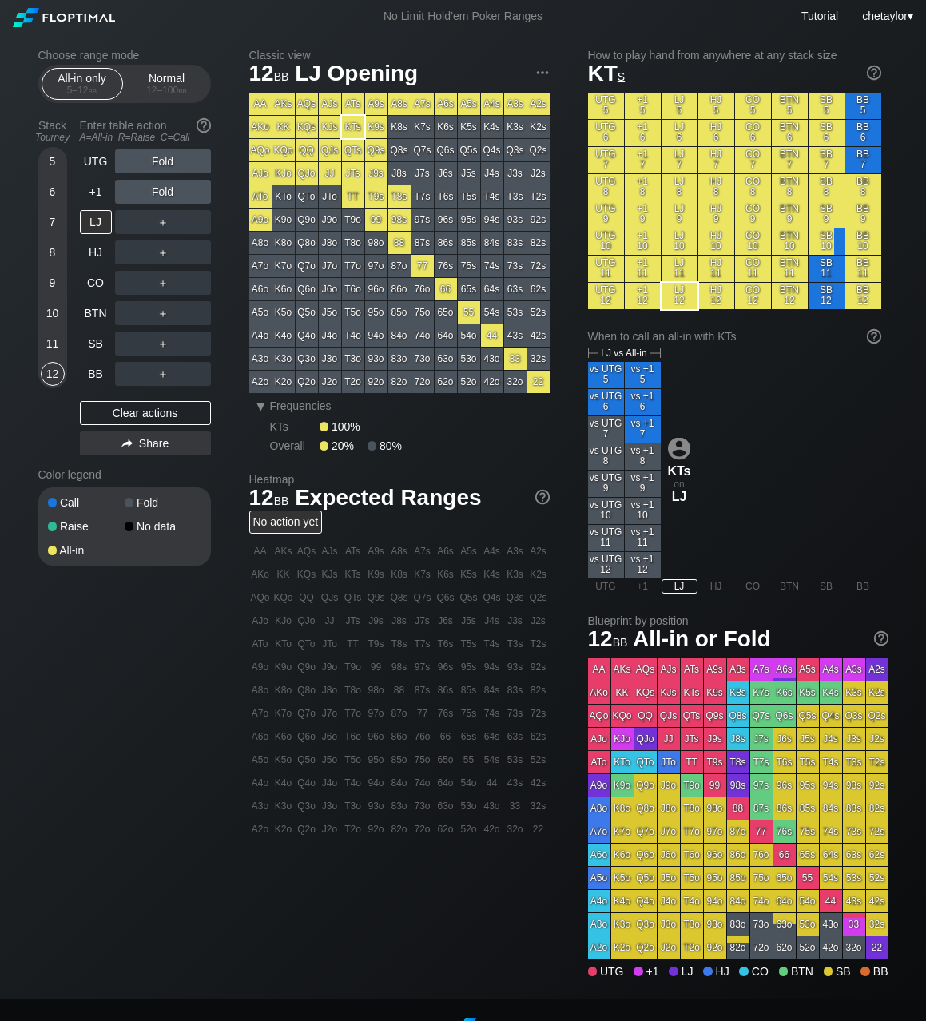
click at [468, 315] on div "55" at bounding box center [469, 312] width 22 height 22
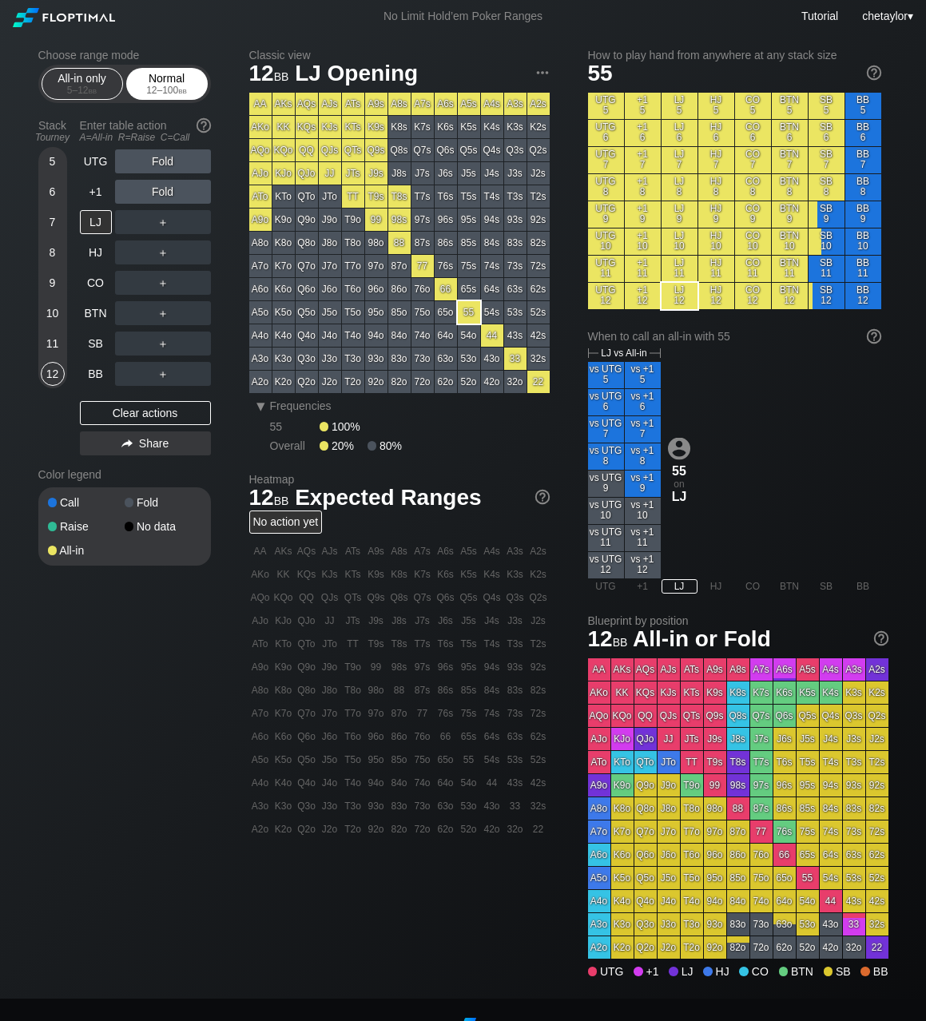
click at [173, 89] on div "12 – 100 bb" at bounding box center [166, 90] width 67 height 11
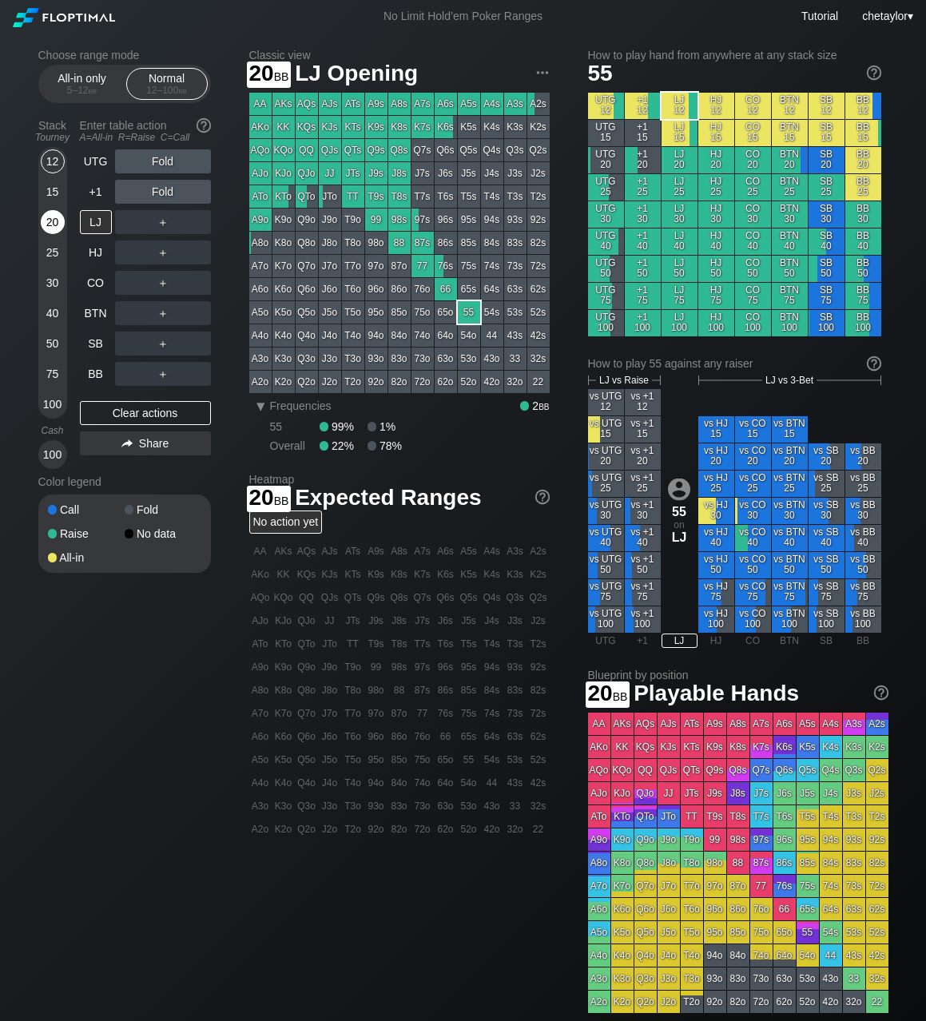
click at [49, 228] on div "20" at bounding box center [53, 222] width 24 height 24
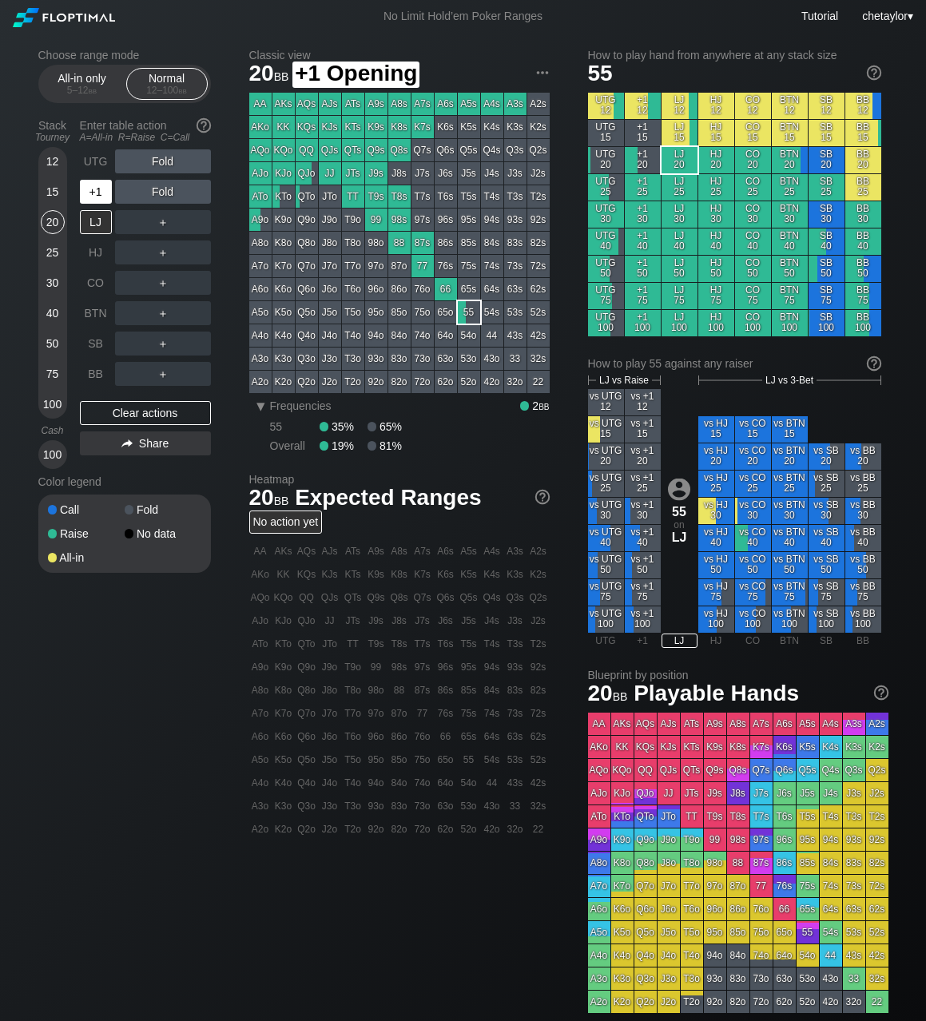
click at [89, 197] on div "+1" at bounding box center [96, 192] width 32 height 24
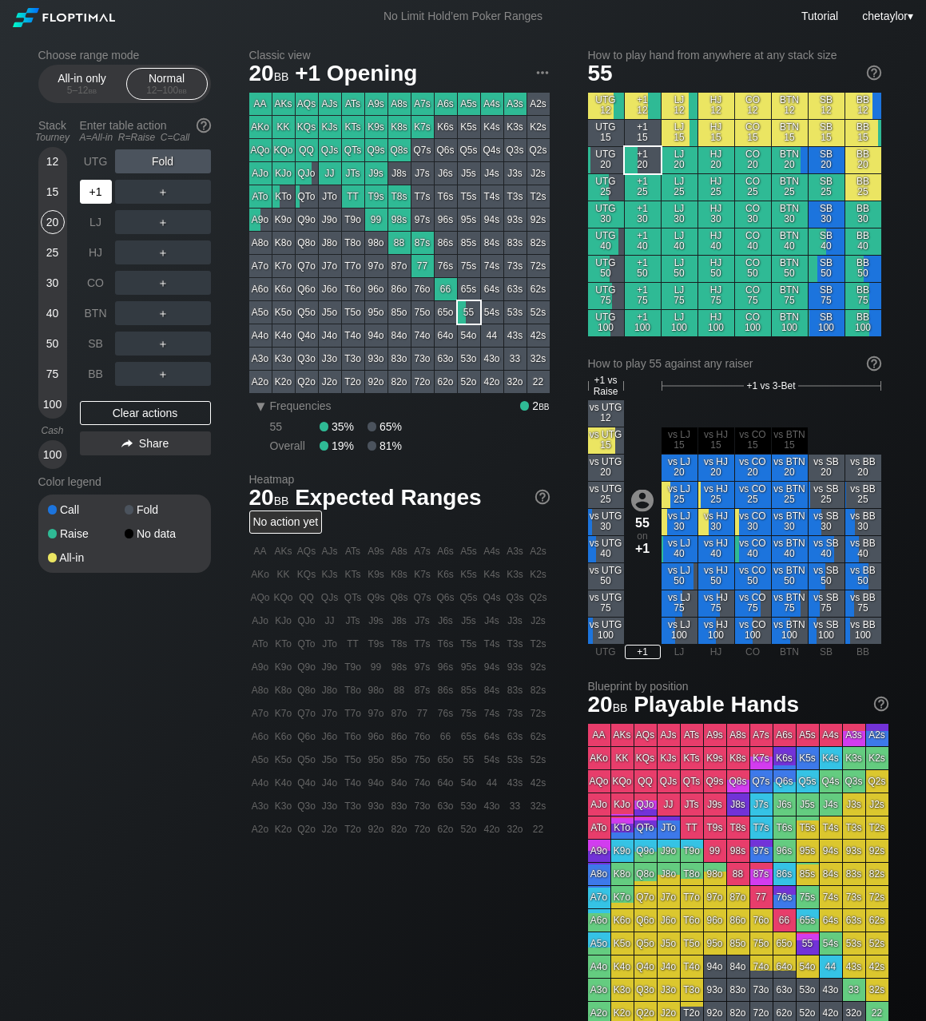
click at [89, 197] on div "+1" at bounding box center [96, 192] width 32 height 24
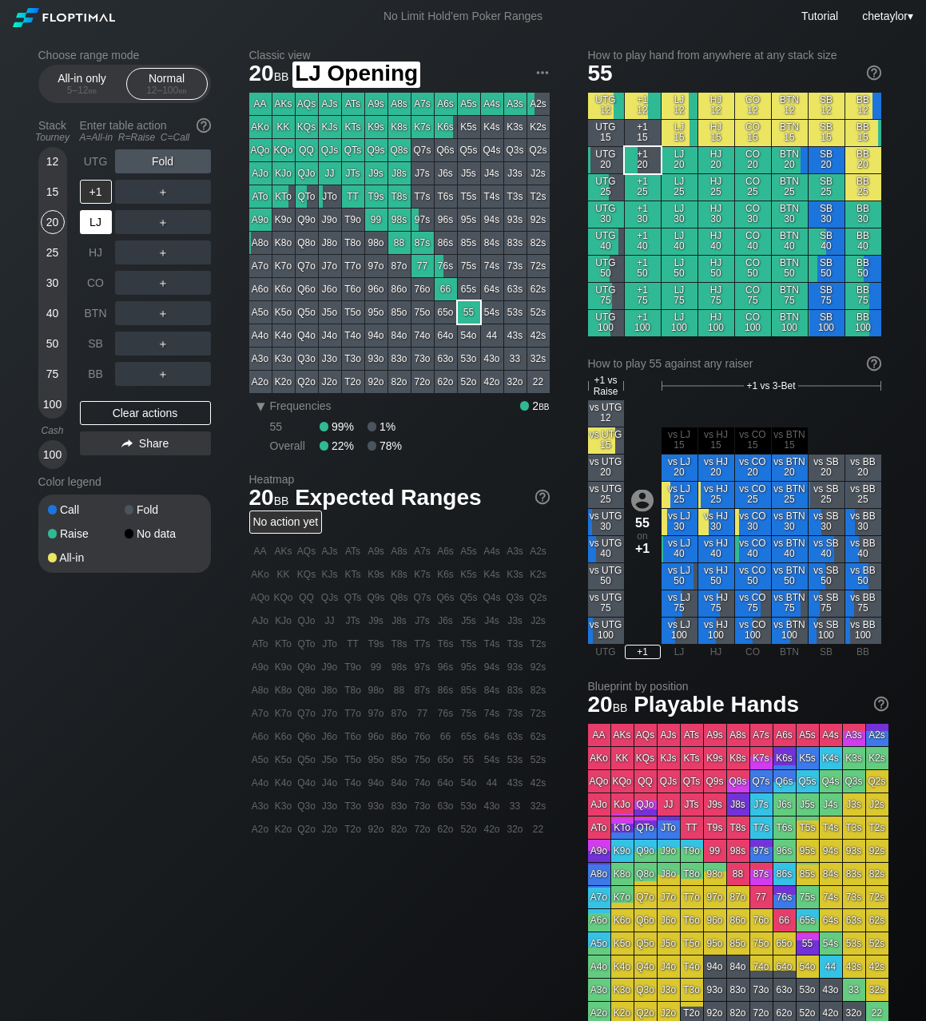
click at [97, 223] on div "LJ" at bounding box center [96, 222] width 32 height 24
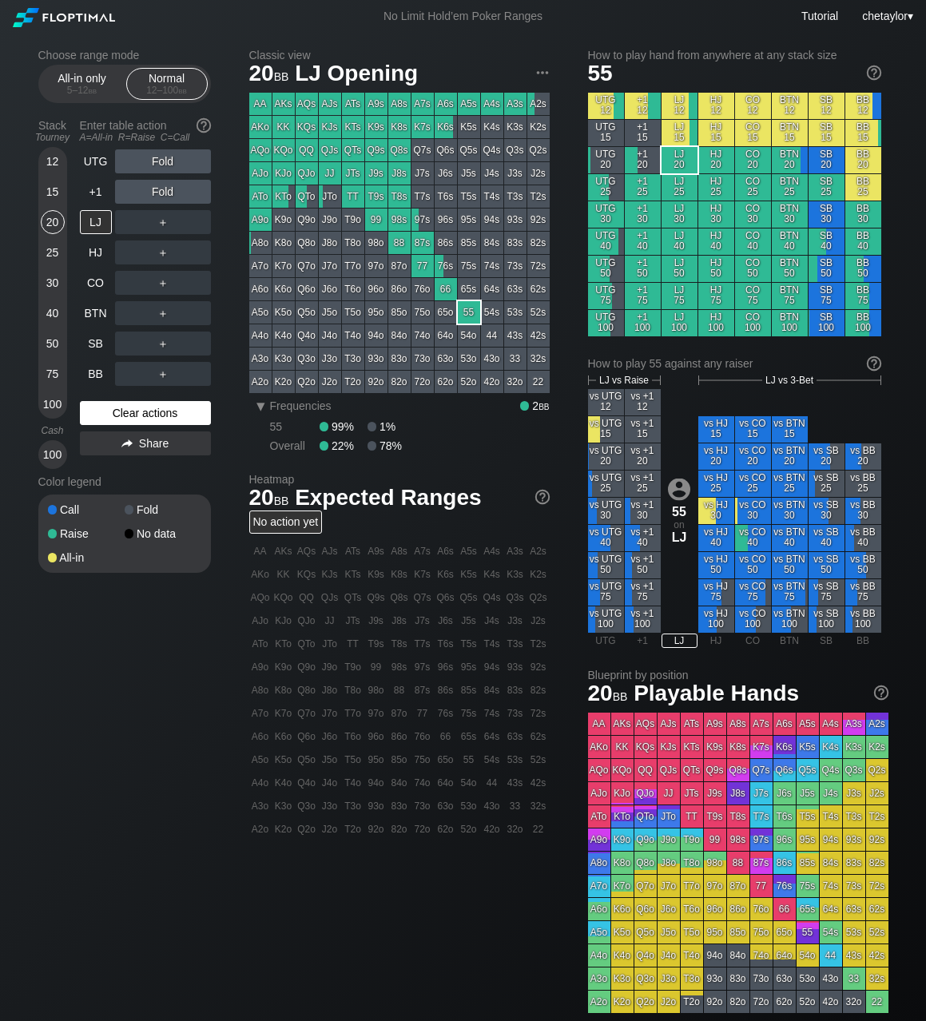
click at [121, 406] on div "Clear actions" at bounding box center [145, 413] width 131 height 24
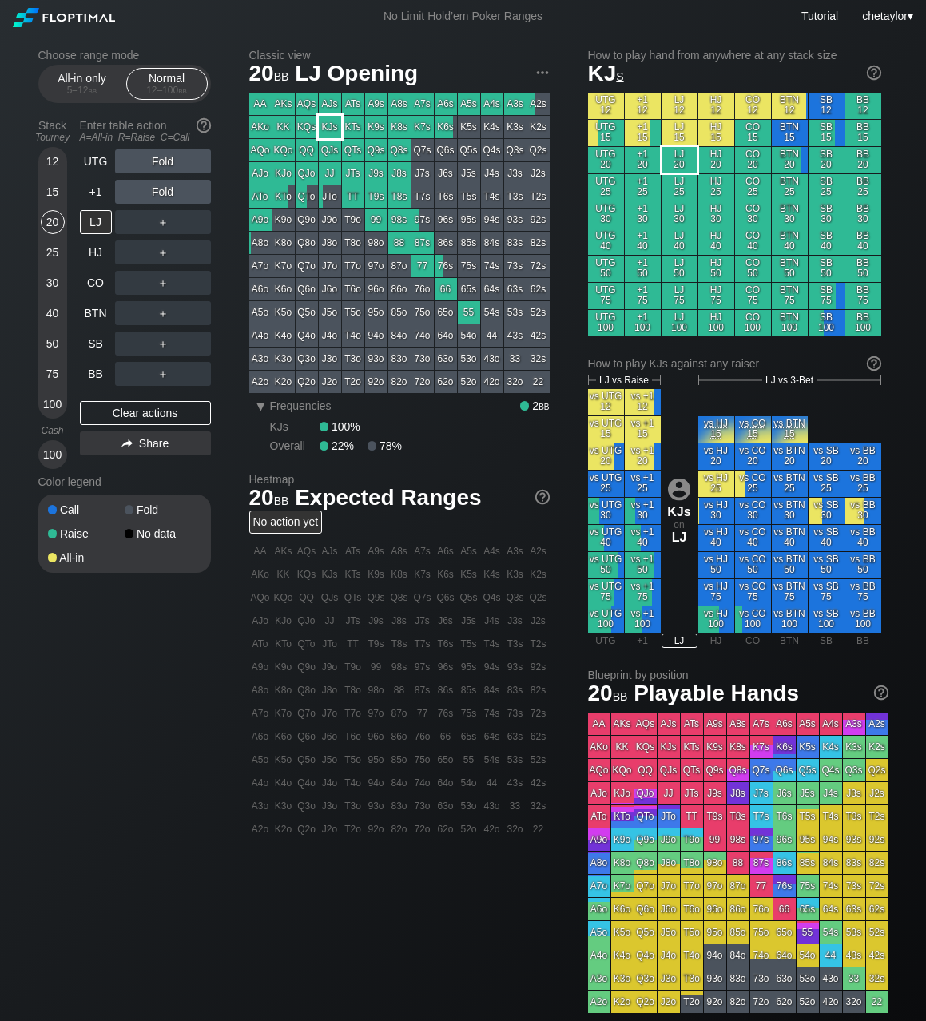
click at [331, 127] on div "KJs" at bounding box center [330, 127] width 22 height 22
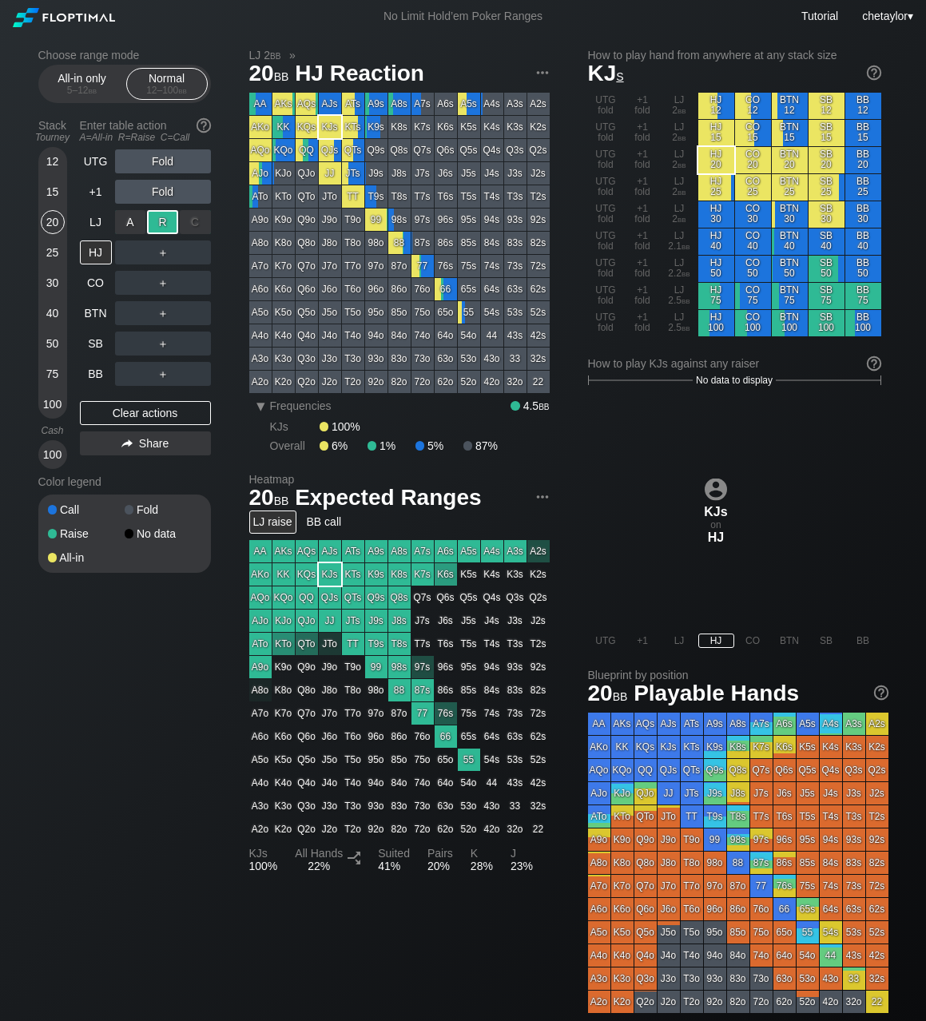
click at [168, 222] on div "R ✕" at bounding box center [162, 222] width 31 height 24
click at [133, 339] on div "A ✕" at bounding box center [130, 343] width 31 height 24
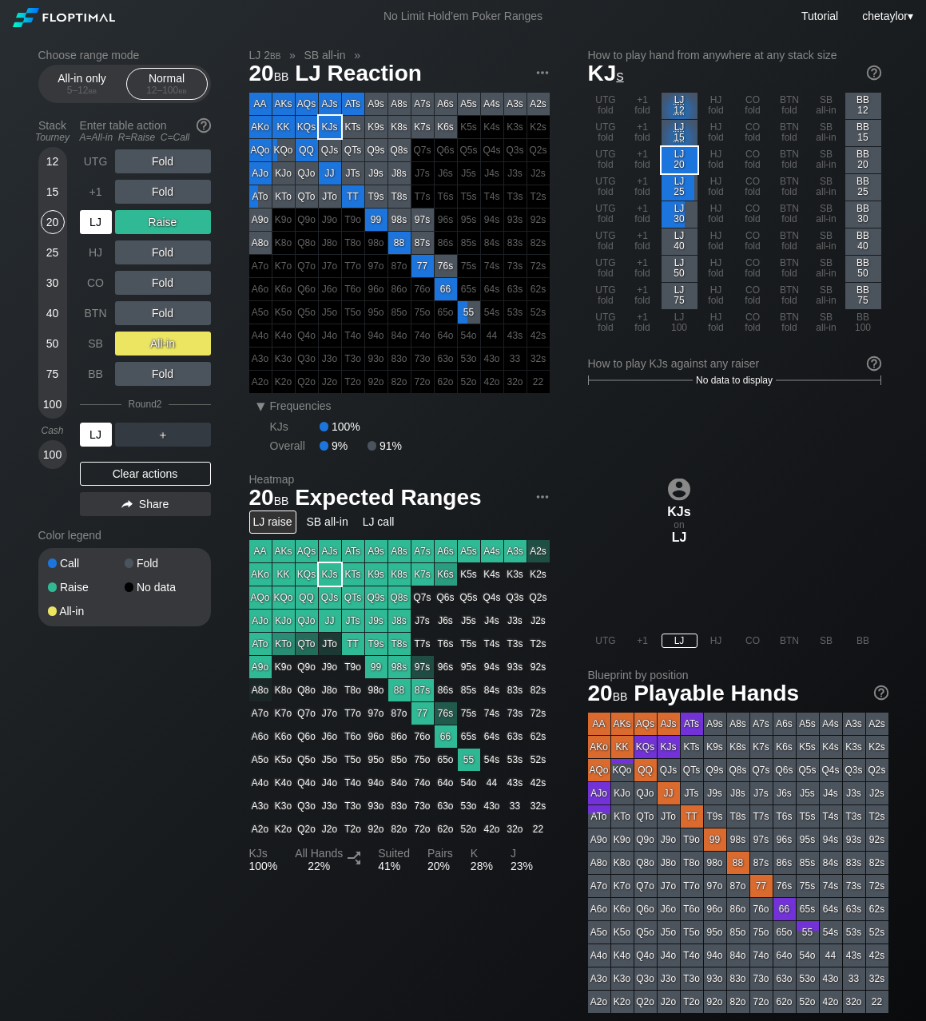
click at [86, 433] on div "LJ" at bounding box center [96, 434] width 32 height 24
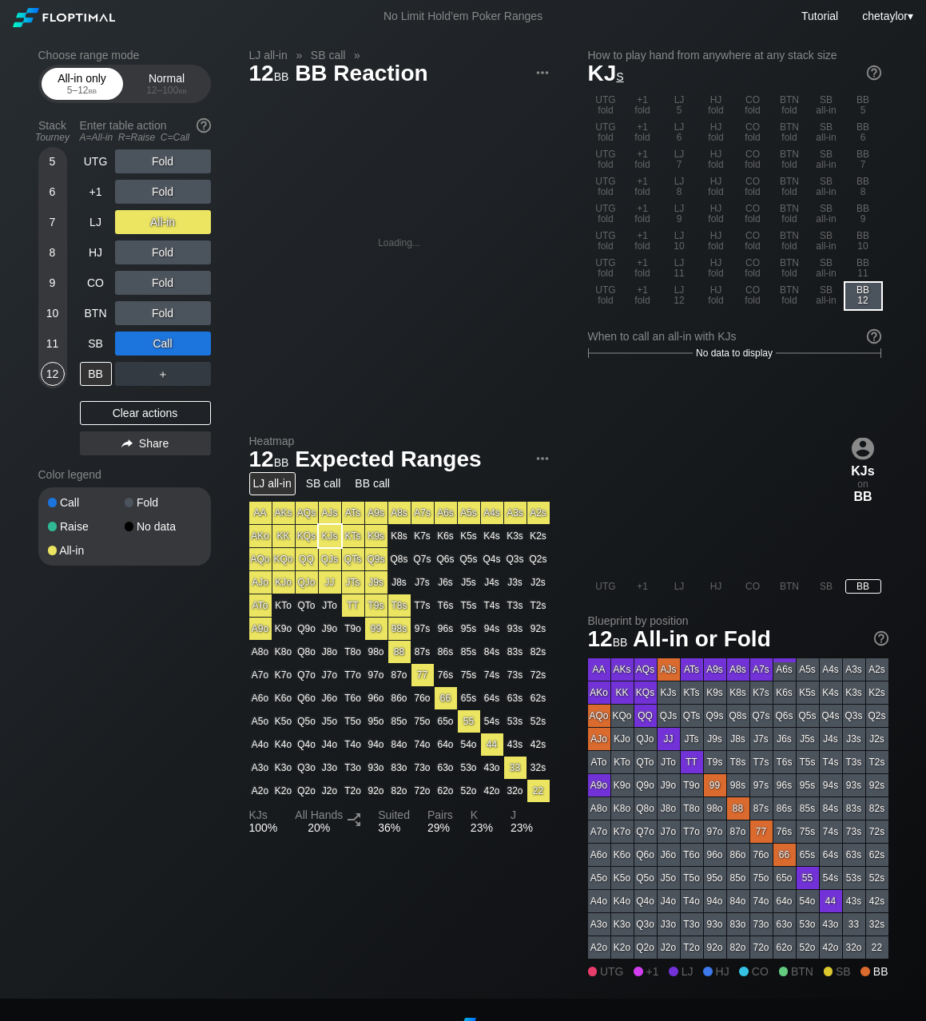
click at [111, 88] on div "5 – 12 bb" at bounding box center [82, 90] width 67 height 11
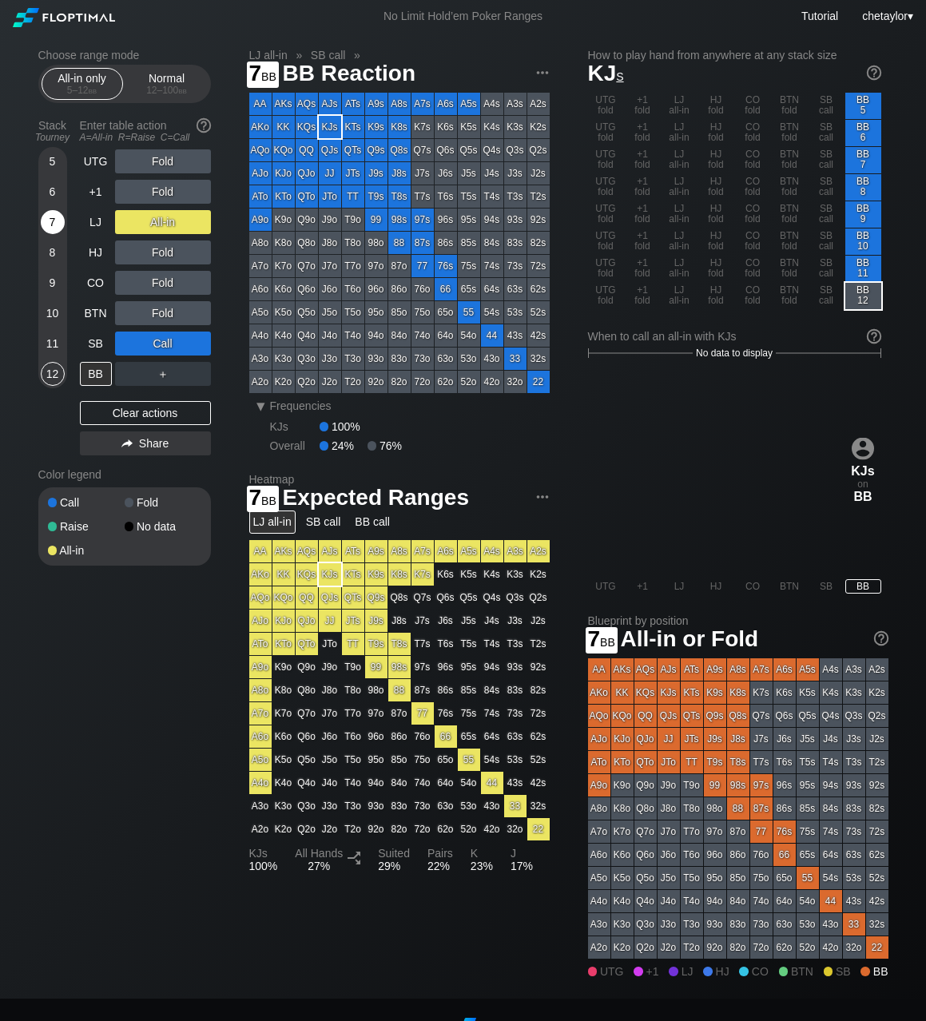
click at [54, 233] on div "7" at bounding box center [53, 222] width 24 height 24
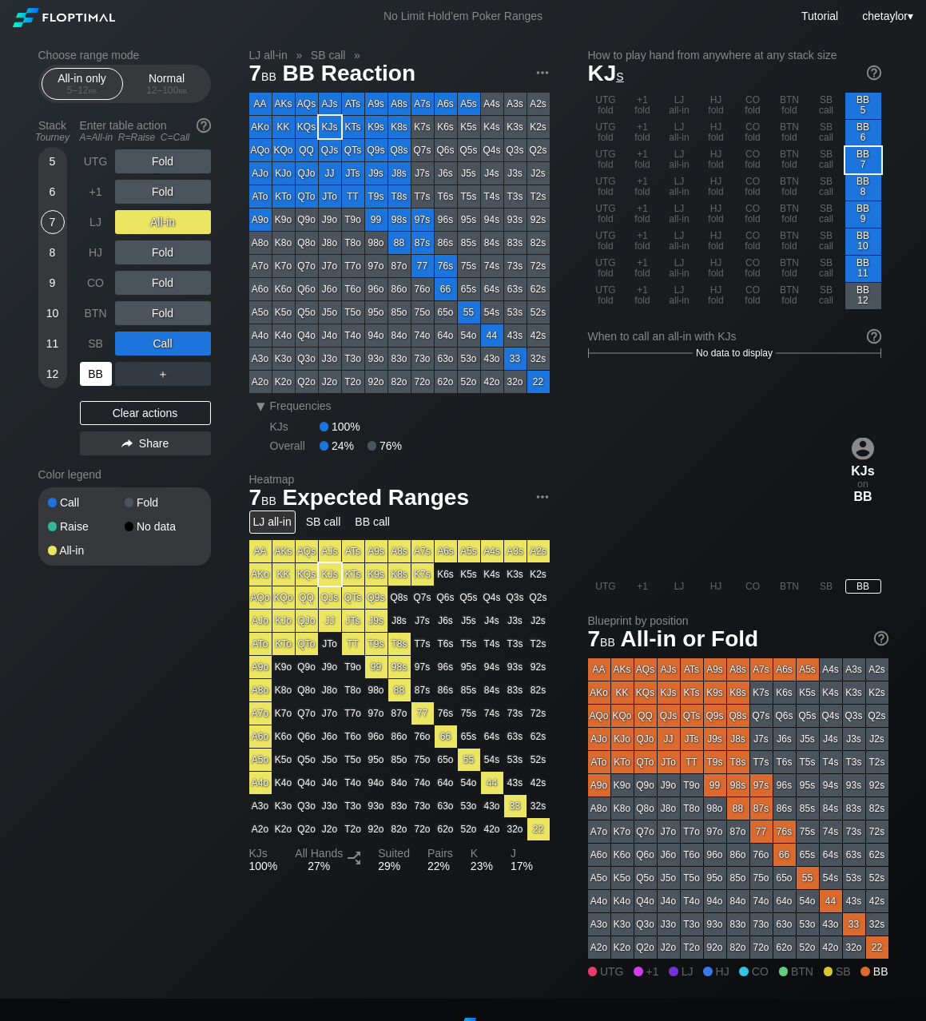
click at [96, 382] on div "BB" at bounding box center [96, 374] width 32 height 24
click at [113, 410] on div "Clear actions" at bounding box center [145, 413] width 131 height 24
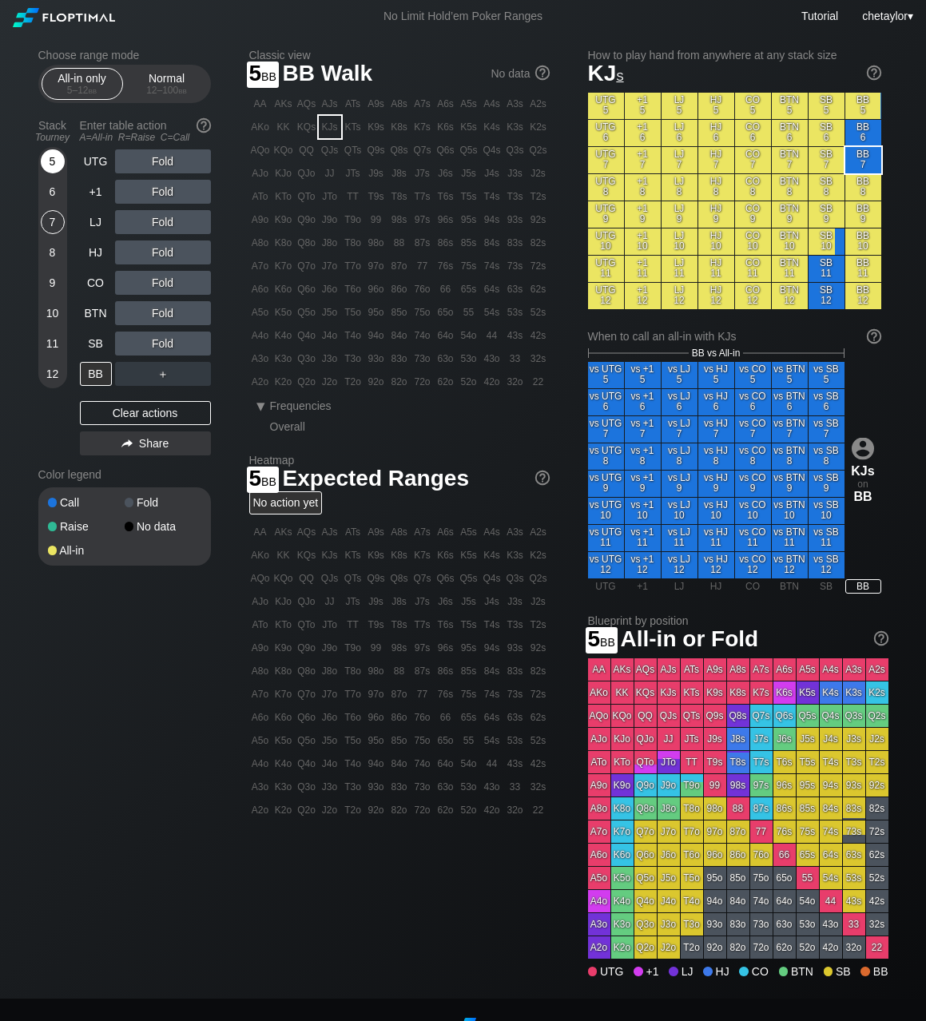
click at [49, 161] on div "5" at bounding box center [53, 161] width 24 height 24
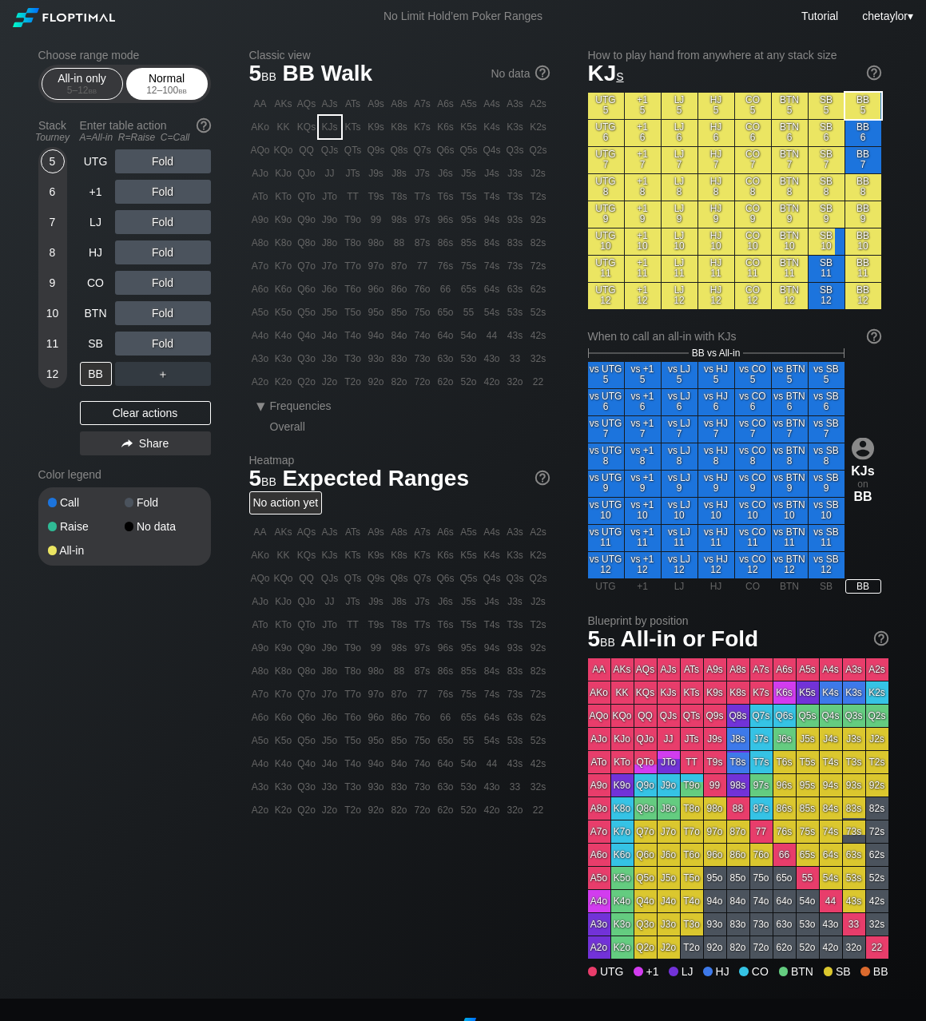
click at [178, 74] on div "Normal 12 – 100 bb" at bounding box center [166, 84] width 73 height 30
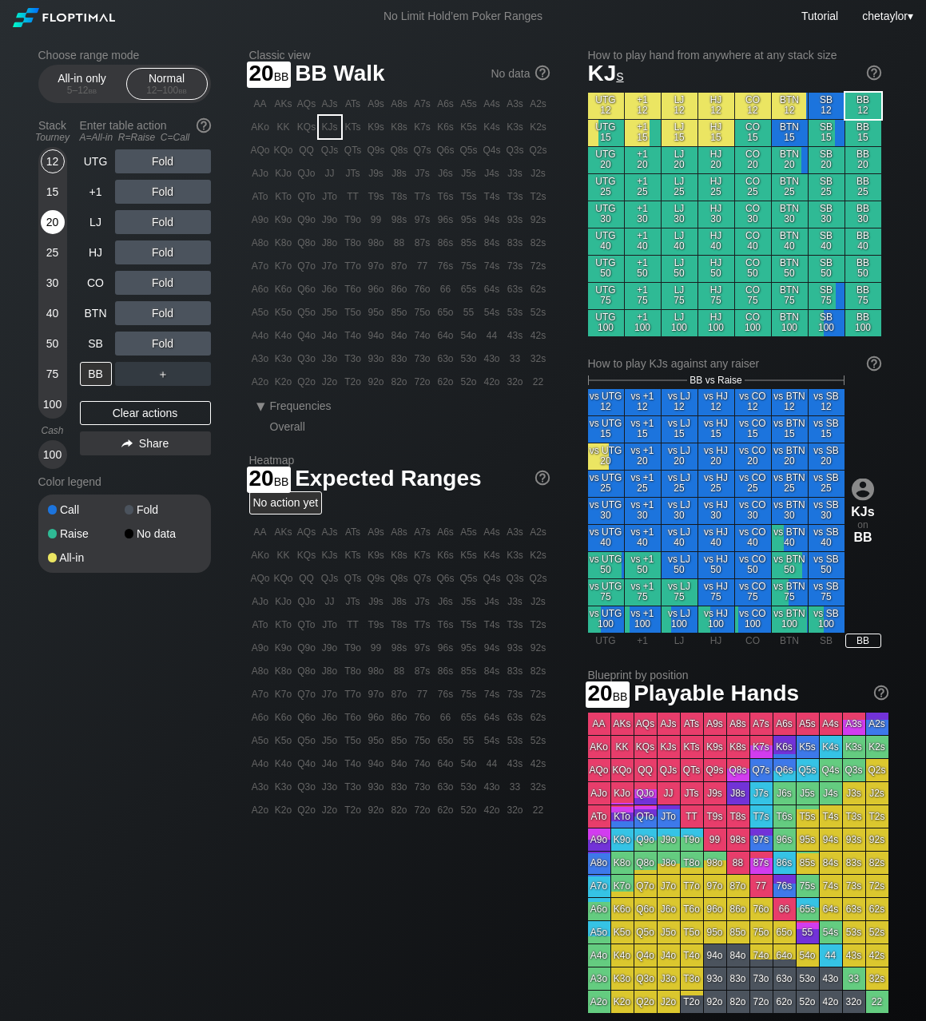
click at [56, 224] on div "20" at bounding box center [53, 222] width 24 height 24
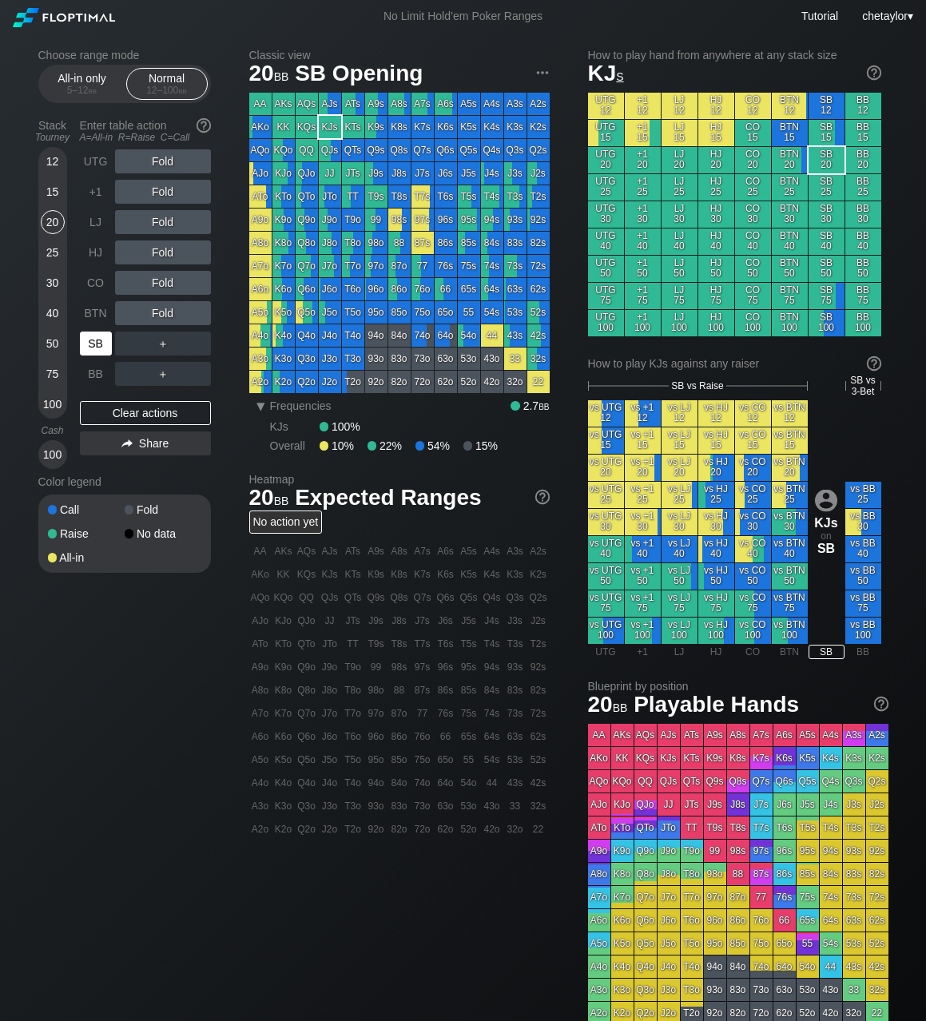
click at [85, 339] on div "SB" at bounding box center [96, 343] width 32 height 24
click at [202, 339] on div "C ✕" at bounding box center [195, 343] width 31 height 24
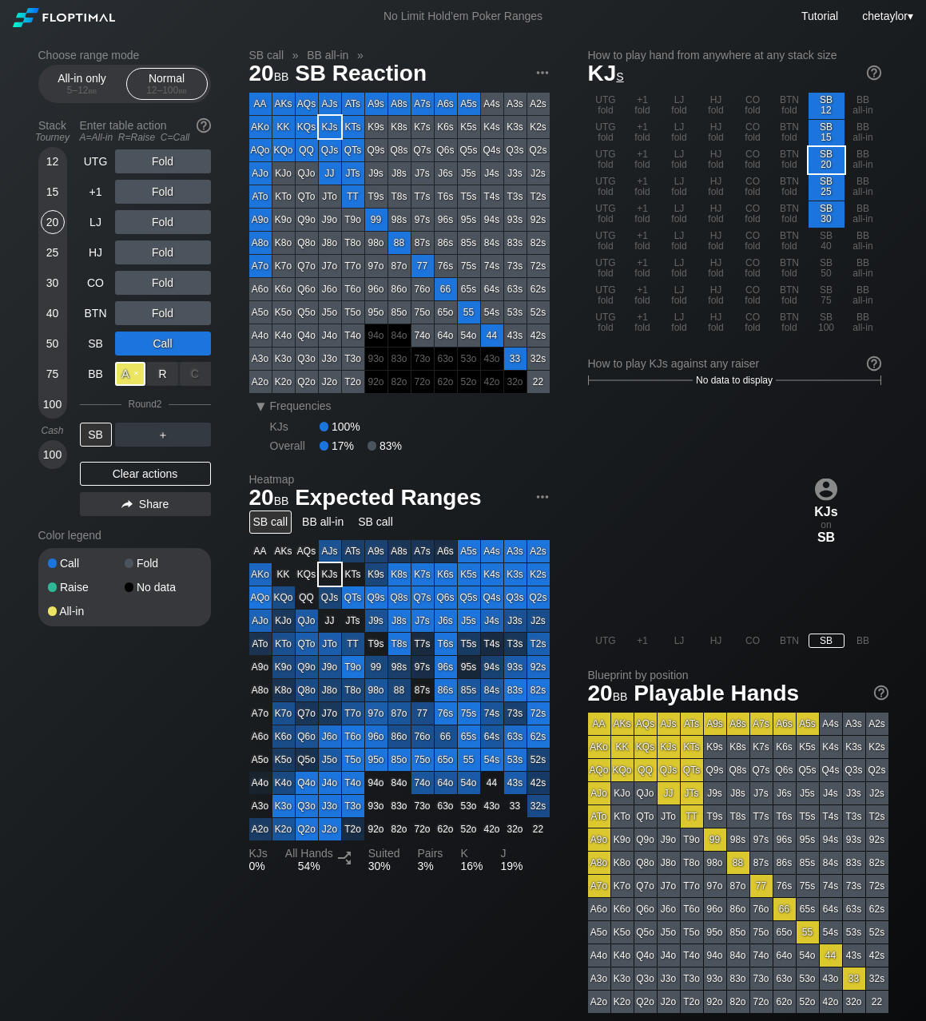
click at [128, 368] on div "A ✕" at bounding box center [130, 374] width 31 height 24
click at [97, 431] on div "SB" at bounding box center [96, 434] width 32 height 24
click at [87, 371] on div "BB" at bounding box center [96, 374] width 32 height 24
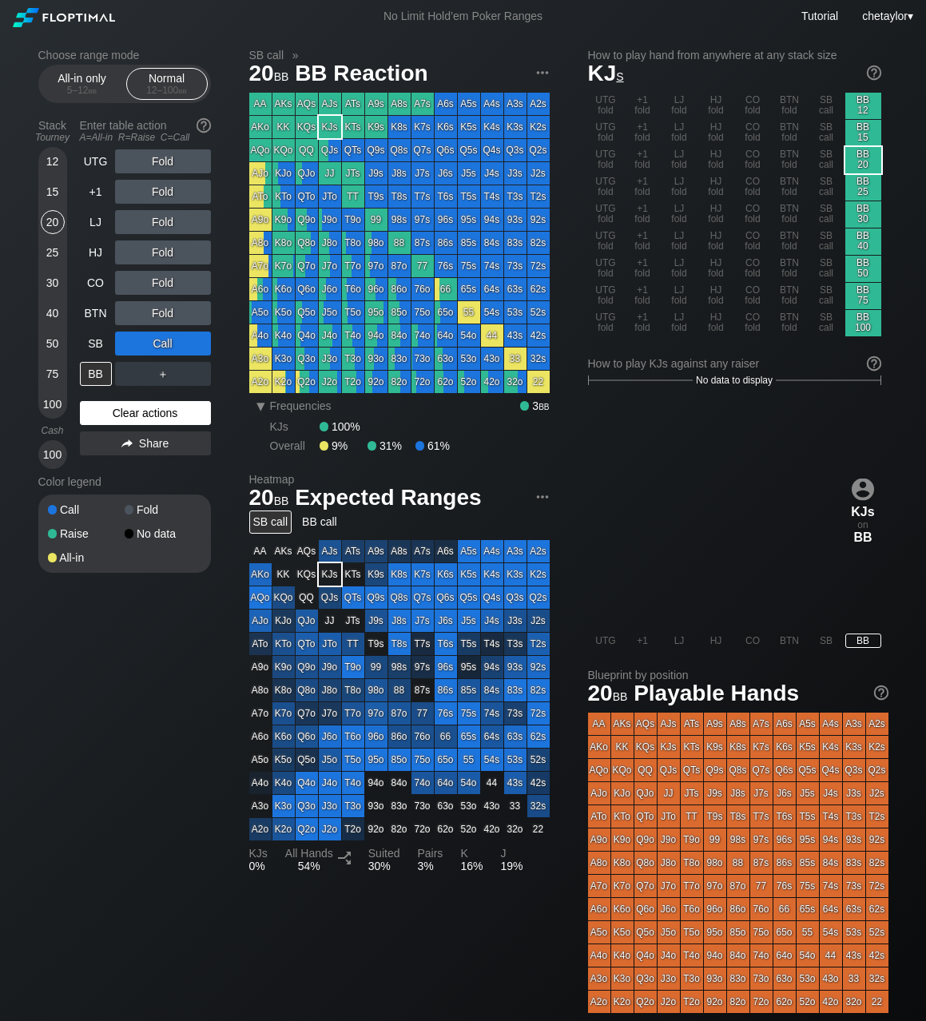
click at [129, 418] on div "Clear actions" at bounding box center [145, 413] width 131 height 24
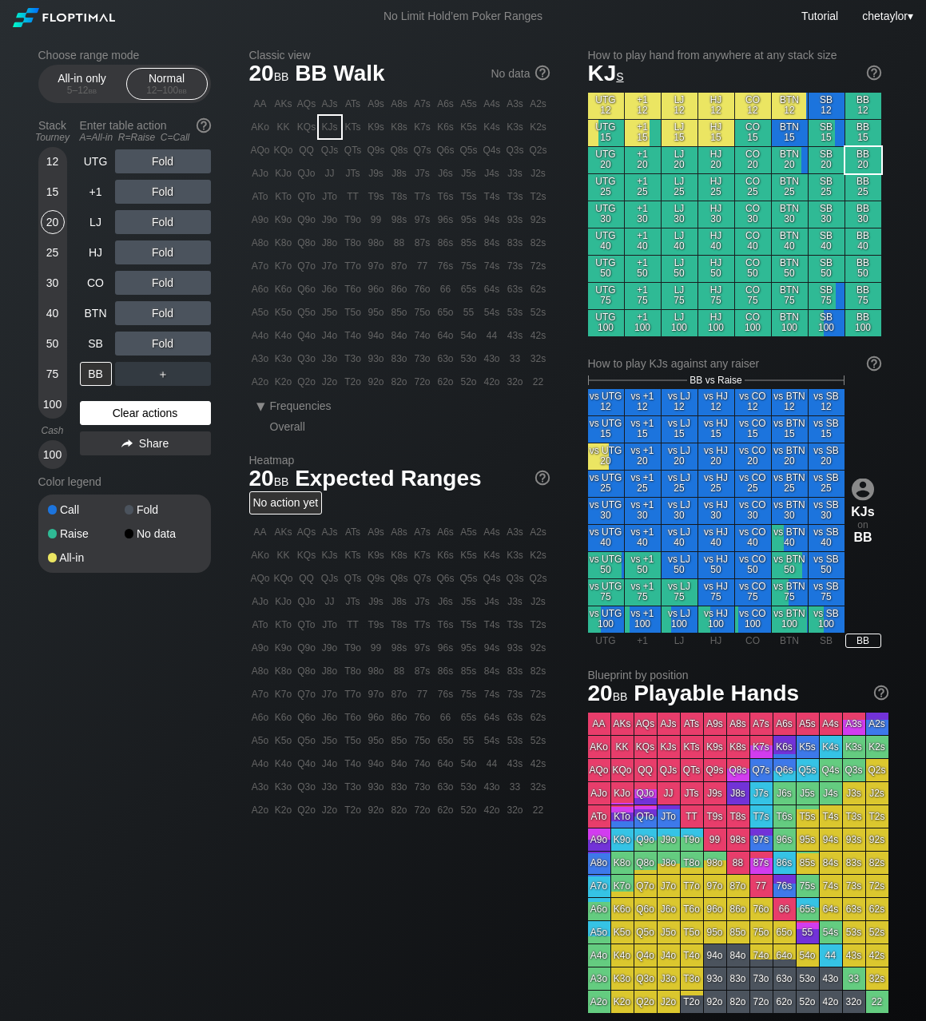
click at [129, 418] on div "Clear actions" at bounding box center [145, 413] width 131 height 24
click at [469, 357] on div "53o" at bounding box center [469, 358] width 22 height 22
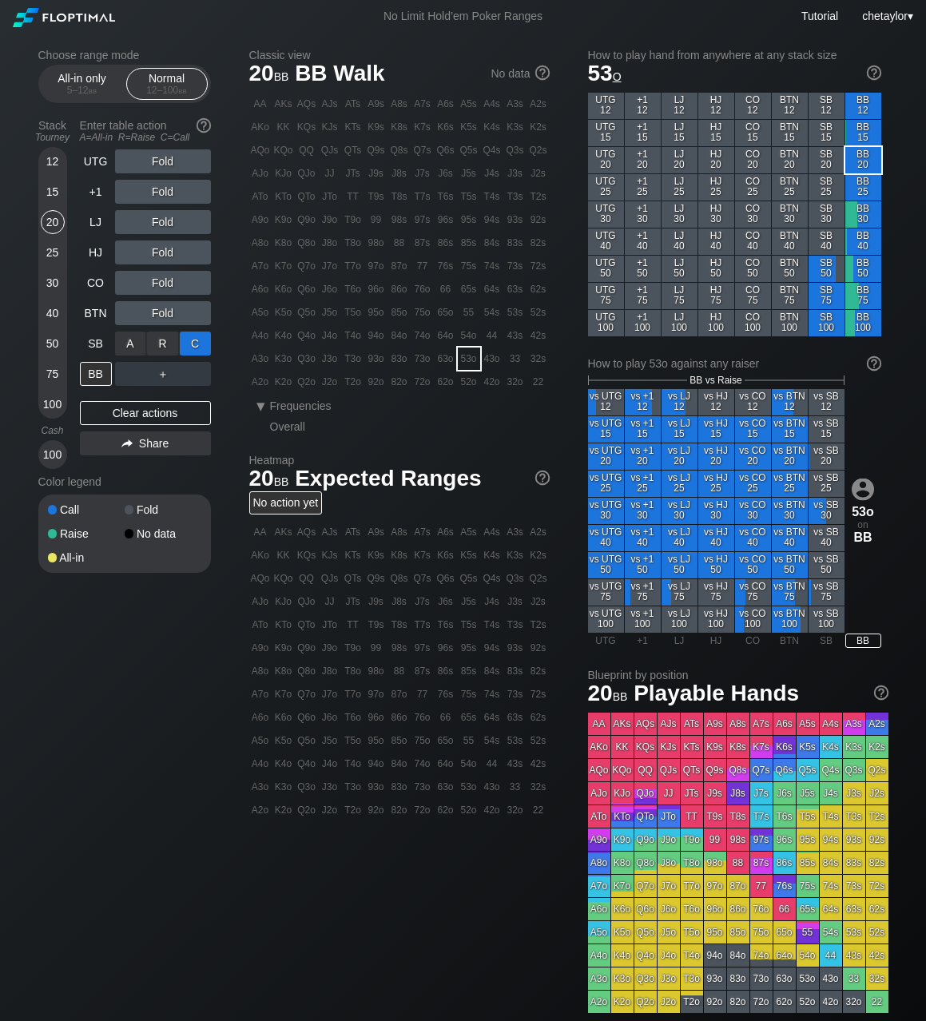
click at [199, 337] on div "C ✕" at bounding box center [195, 343] width 31 height 24
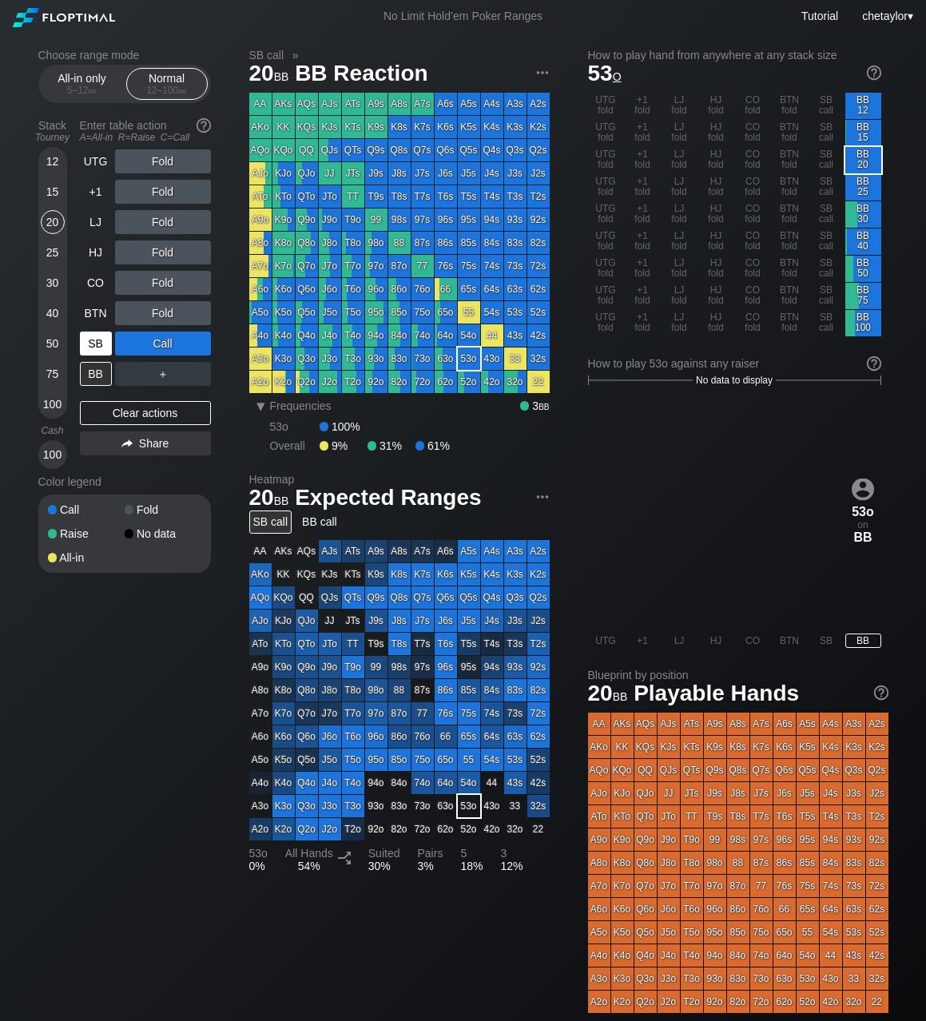
click at [87, 344] on div "SB" at bounding box center [96, 343] width 32 height 24
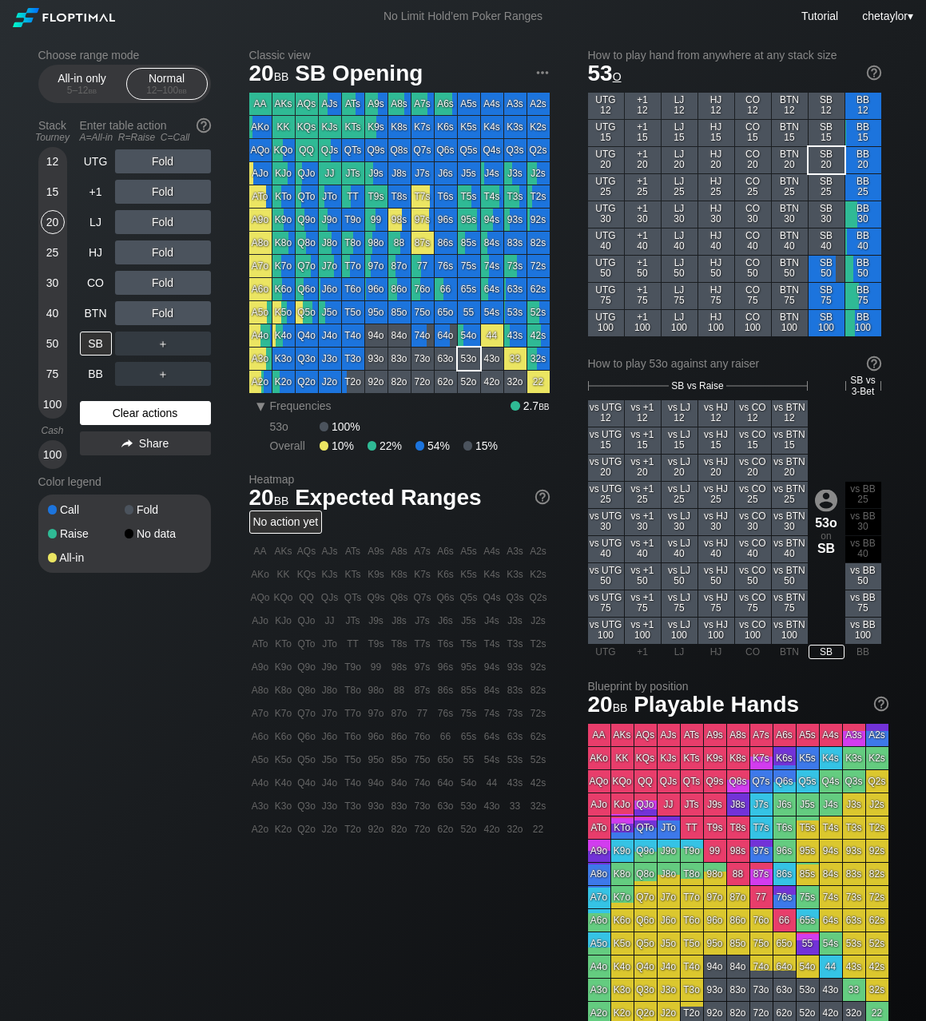
click at [99, 408] on div "Clear actions" at bounding box center [145, 413] width 131 height 24
click at [396, 265] on div "87o" at bounding box center [399, 266] width 22 height 22
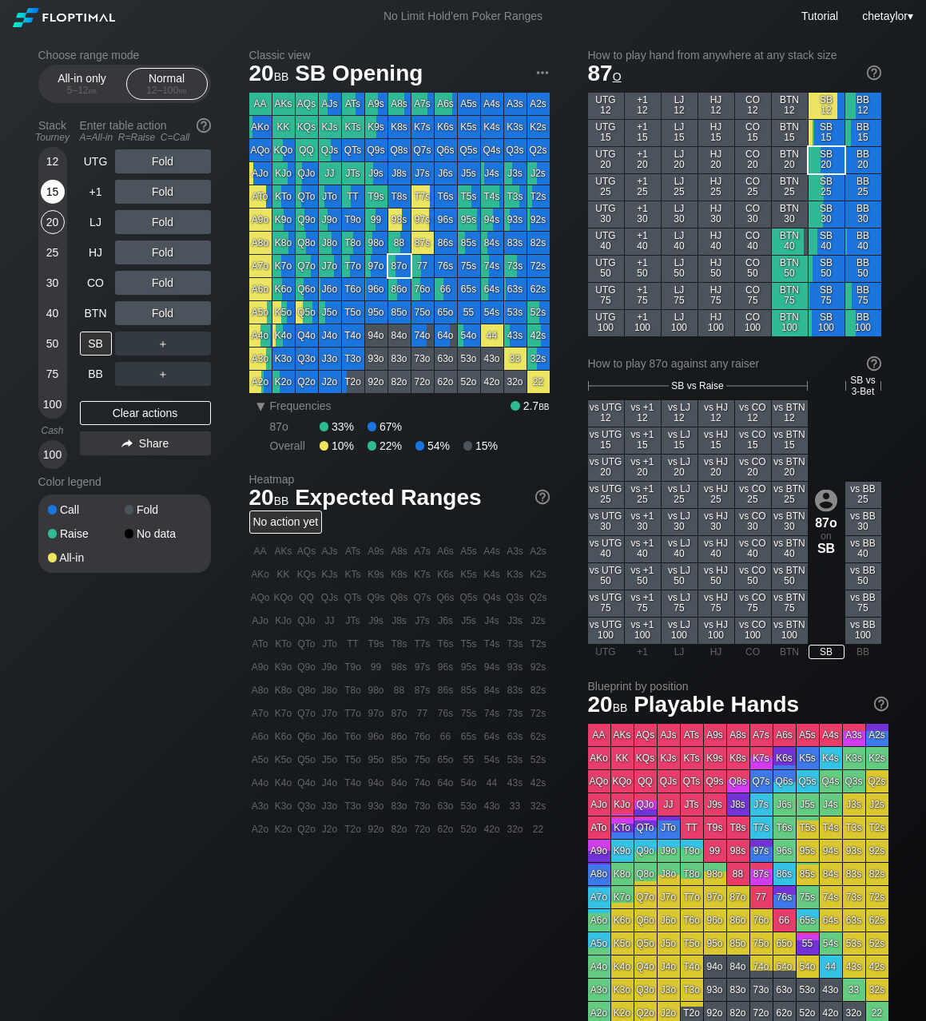
click at [58, 184] on div "15" at bounding box center [53, 192] width 24 height 24
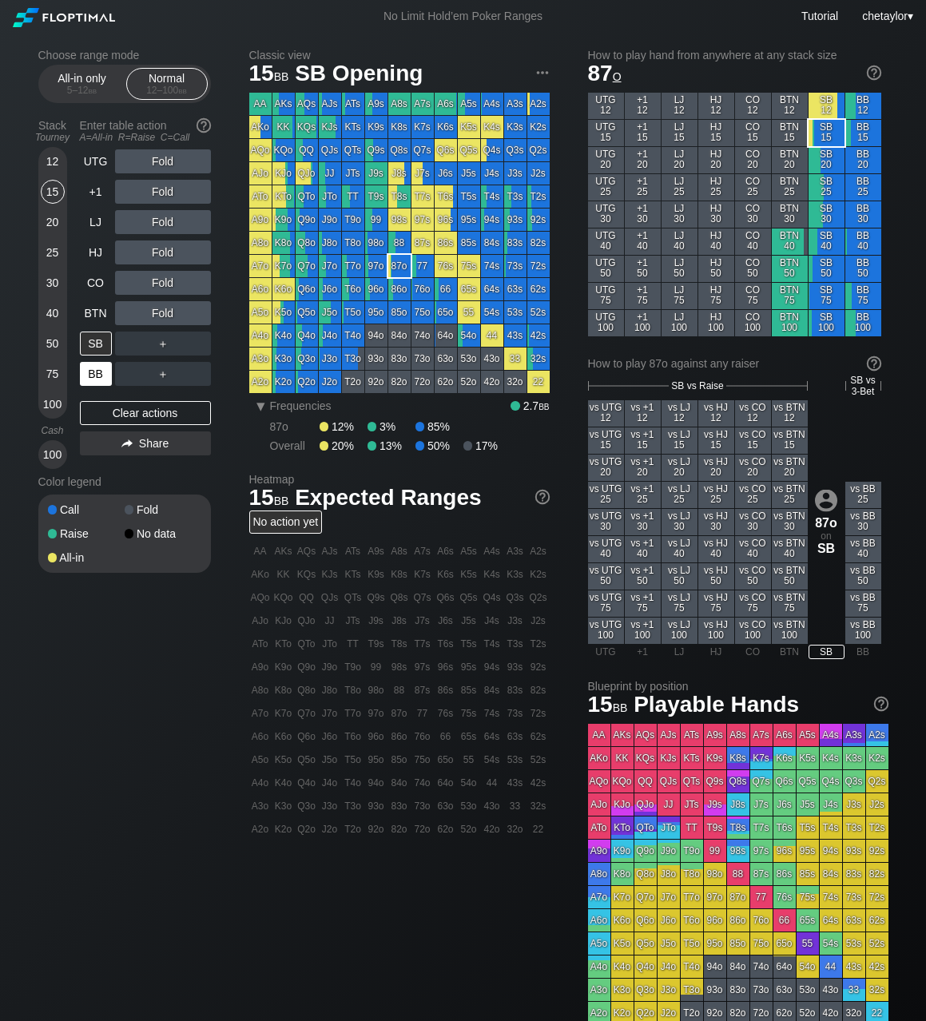
click at [90, 374] on div "BB" at bounding box center [96, 374] width 32 height 24
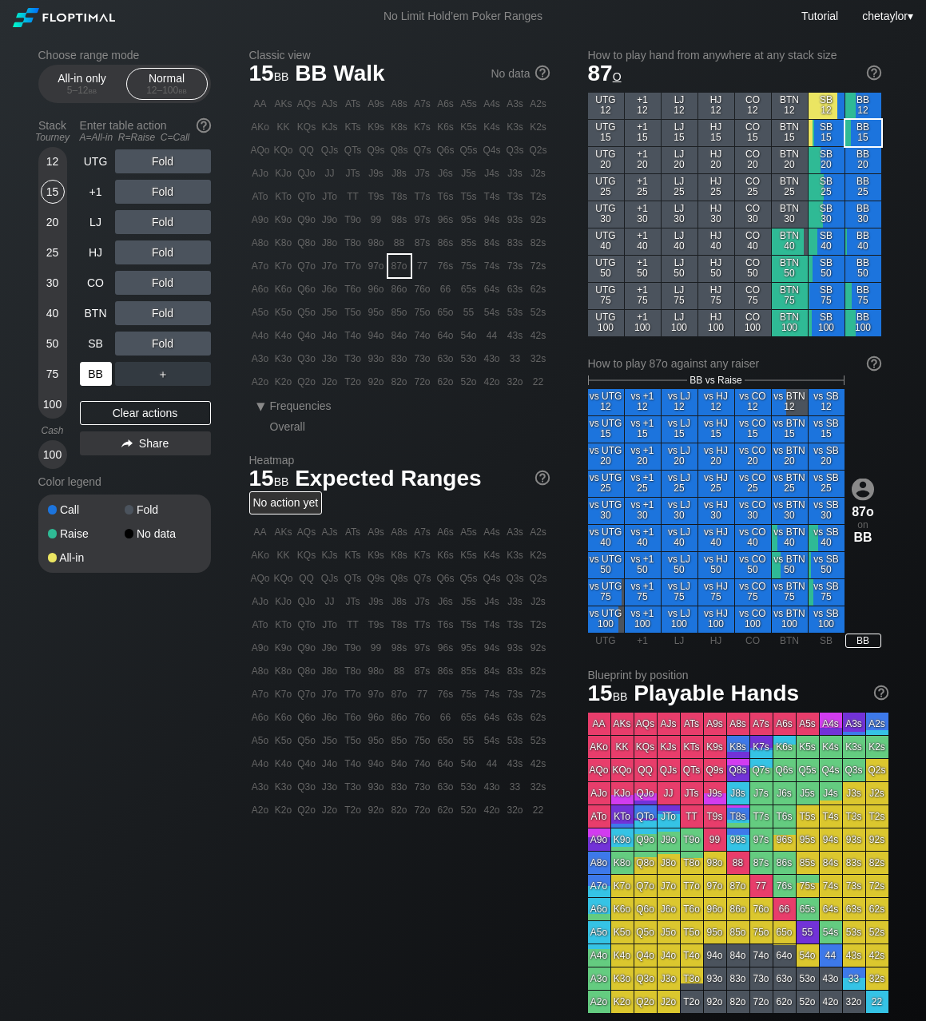
click at [90, 374] on div "BB" at bounding box center [96, 374] width 32 height 24
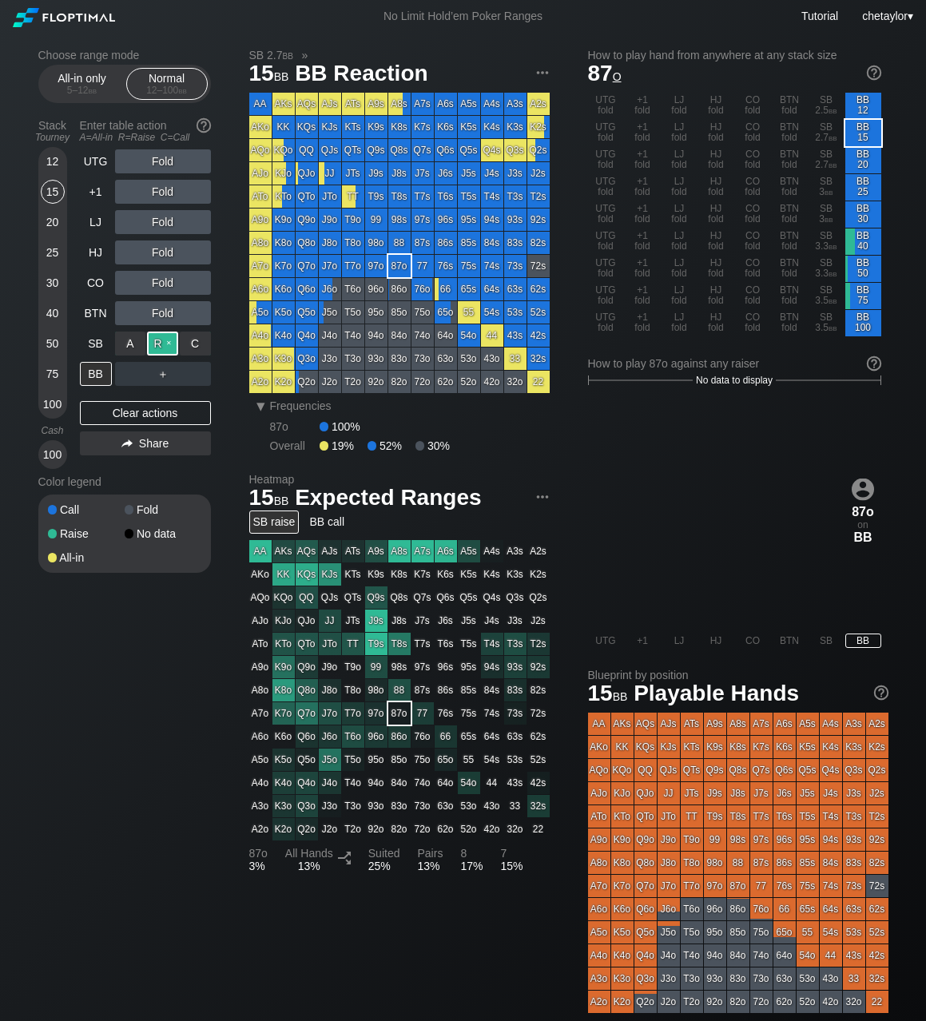
click at [166, 341] on div "R ✕" at bounding box center [162, 343] width 31 height 24
click at [352, 220] on div "T9o" at bounding box center [353, 219] width 22 height 22
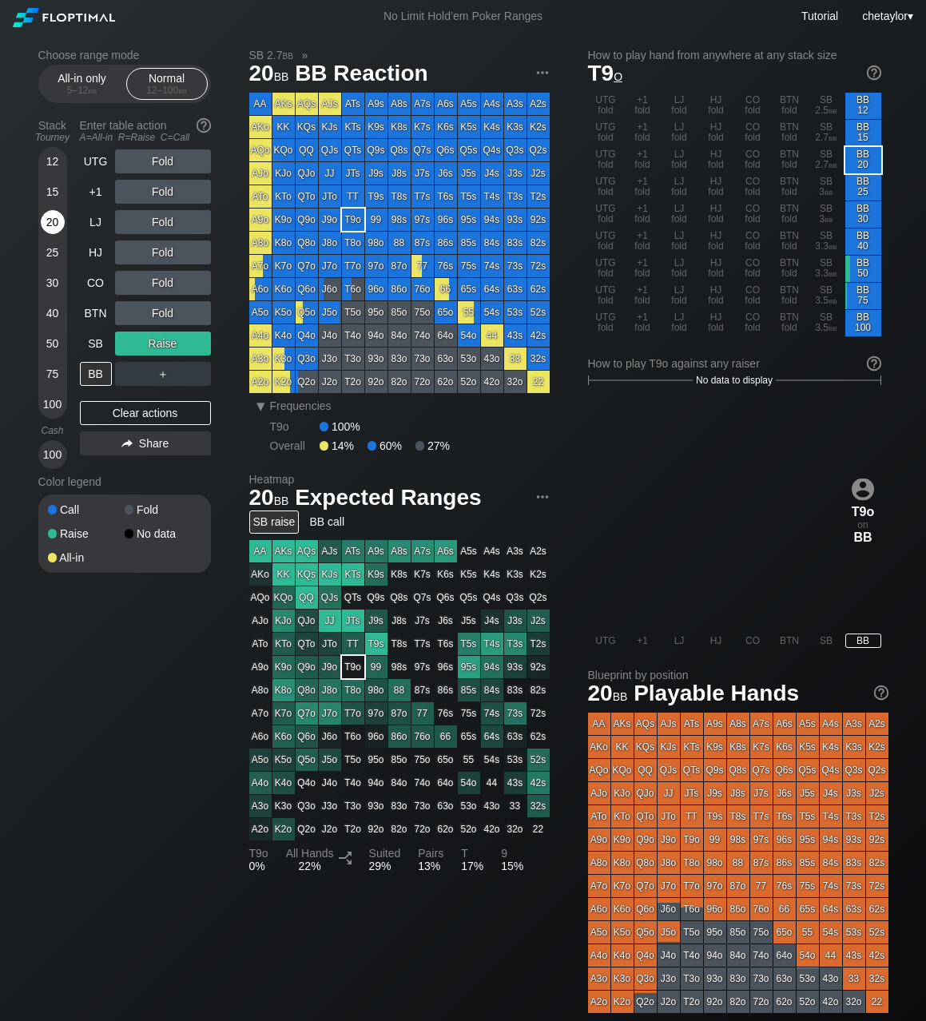
click at [54, 225] on div "20" at bounding box center [53, 222] width 24 height 24
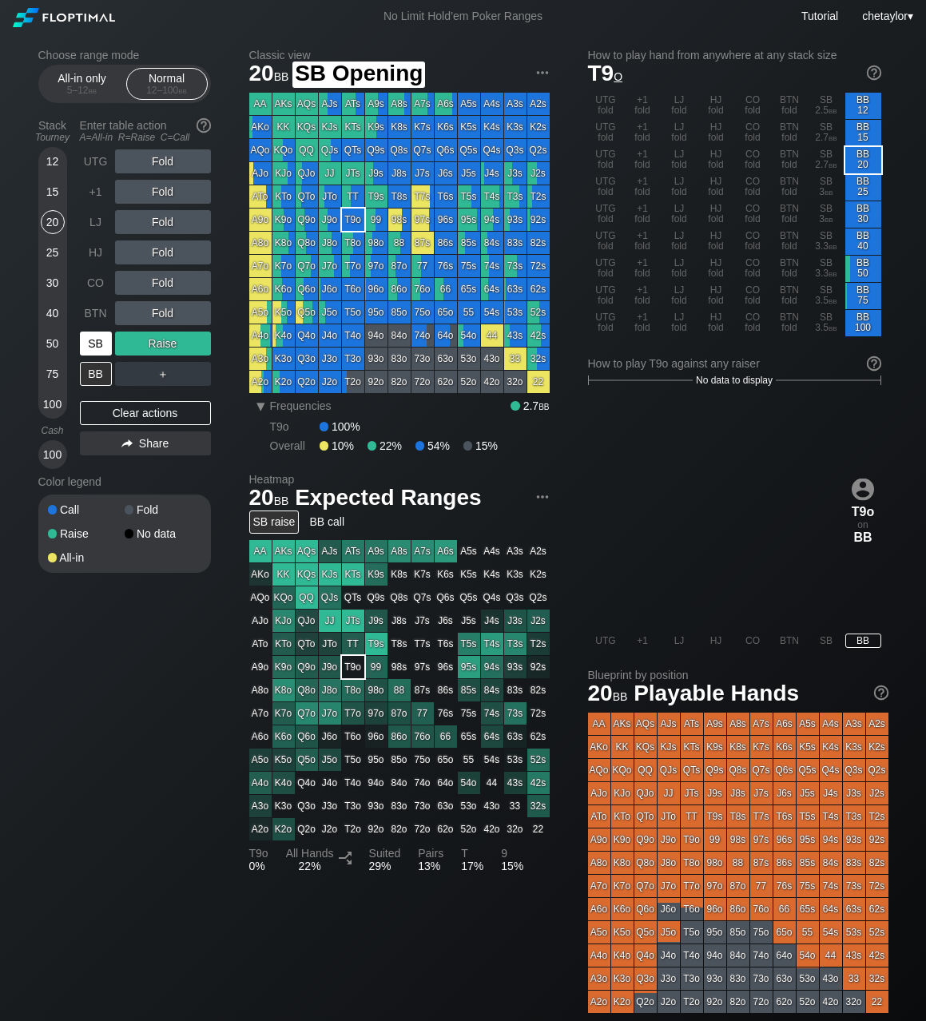
click at [89, 351] on div "SB" at bounding box center [96, 343] width 32 height 24
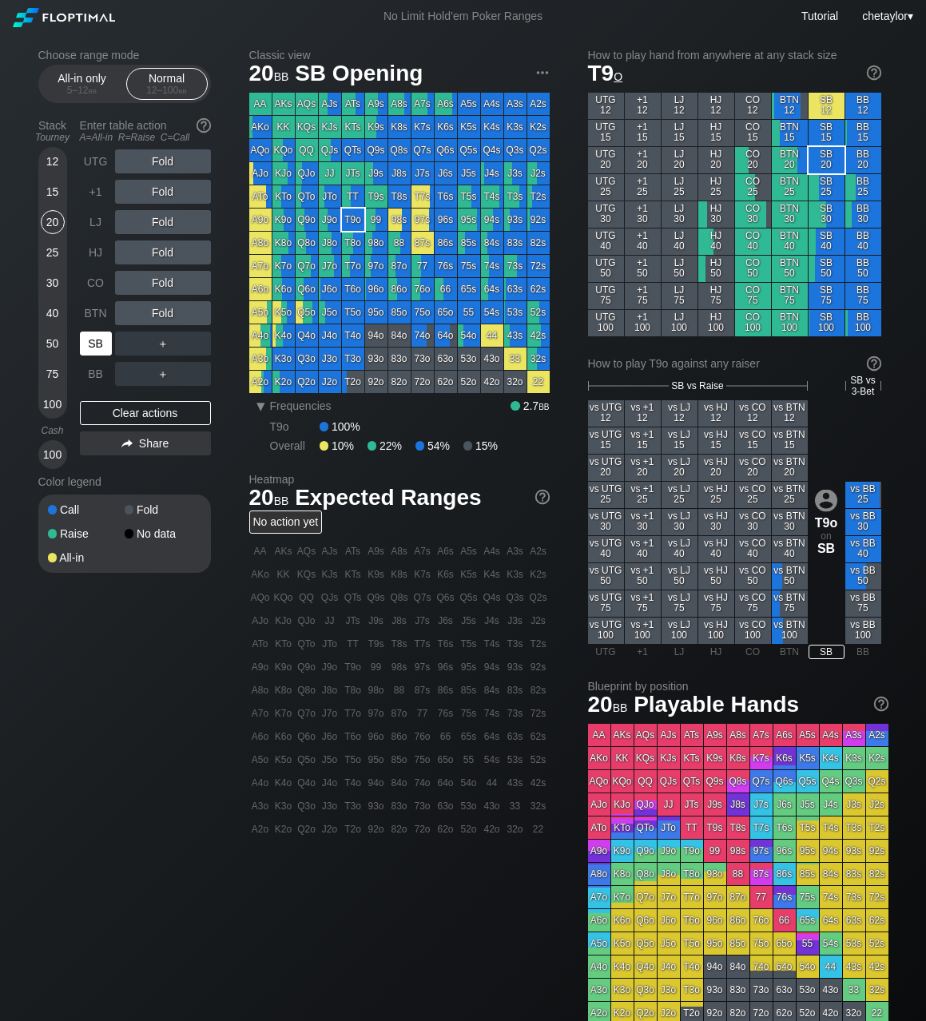
click at [89, 351] on div "SB" at bounding box center [96, 343] width 32 height 24
click at [142, 412] on div "Clear actions" at bounding box center [145, 413] width 131 height 24
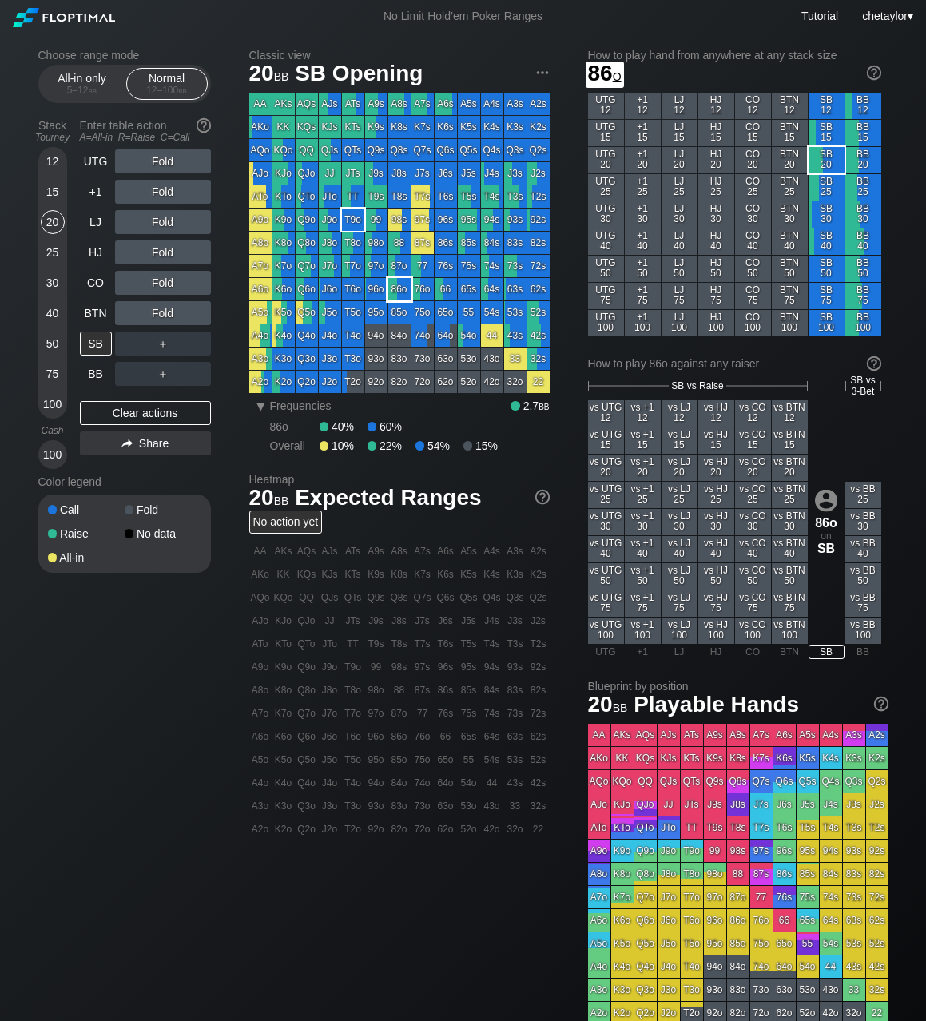
click at [399, 288] on div "86o" at bounding box center [399, 289] width 22 height 22
click at [203, 347] on div "C ✕" at bounding box center [195, 343] width 31 height 24
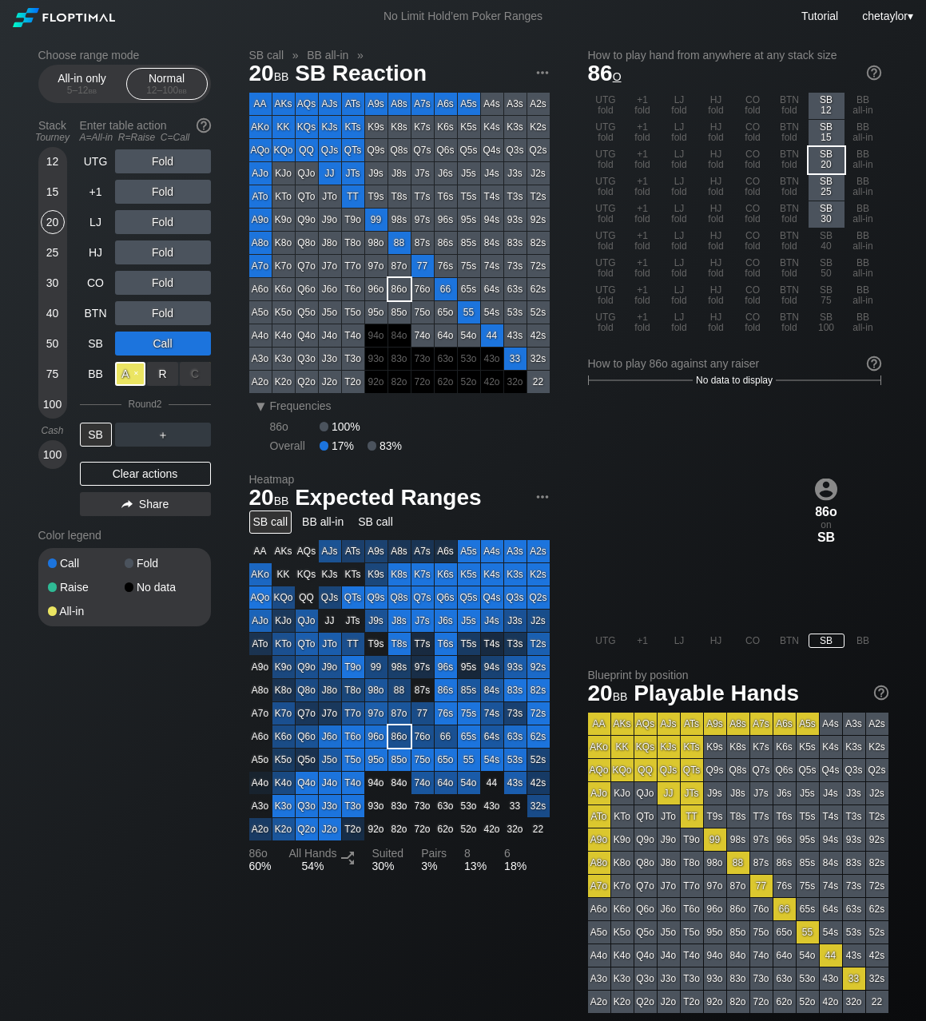
click at [126, 372] on div "A ✕" at bounding box center [130, 374] width 31 height 24
click at [96, 436] on div "SB" at bounding box center [96, 434] width 32 height 24
click at [95, 375] on div "BB" at bounding box center [96, 374] width 32 height 24
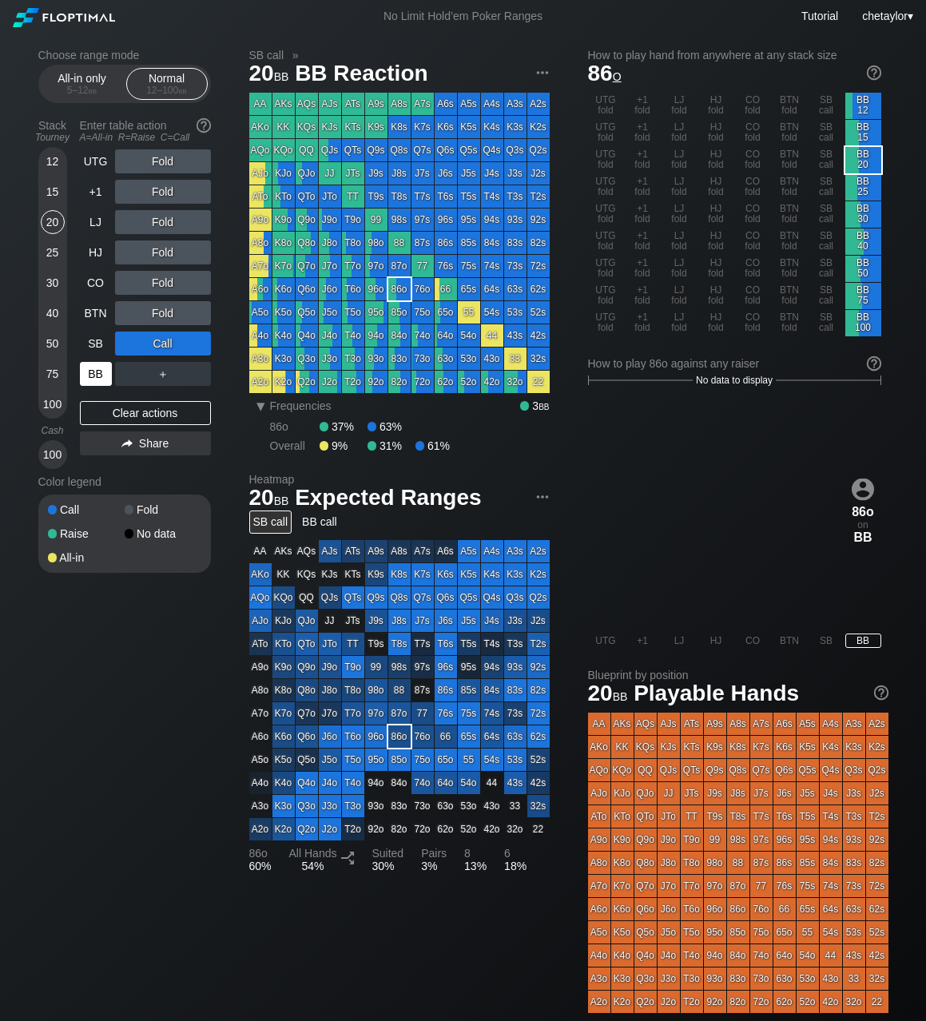
click at [95, 375] on div "BB" at bounding box center [96, 374] width 32 height 24
click at [139, 413] on div "Clear actions" at bounding box center [145, 413] width 131 height 24
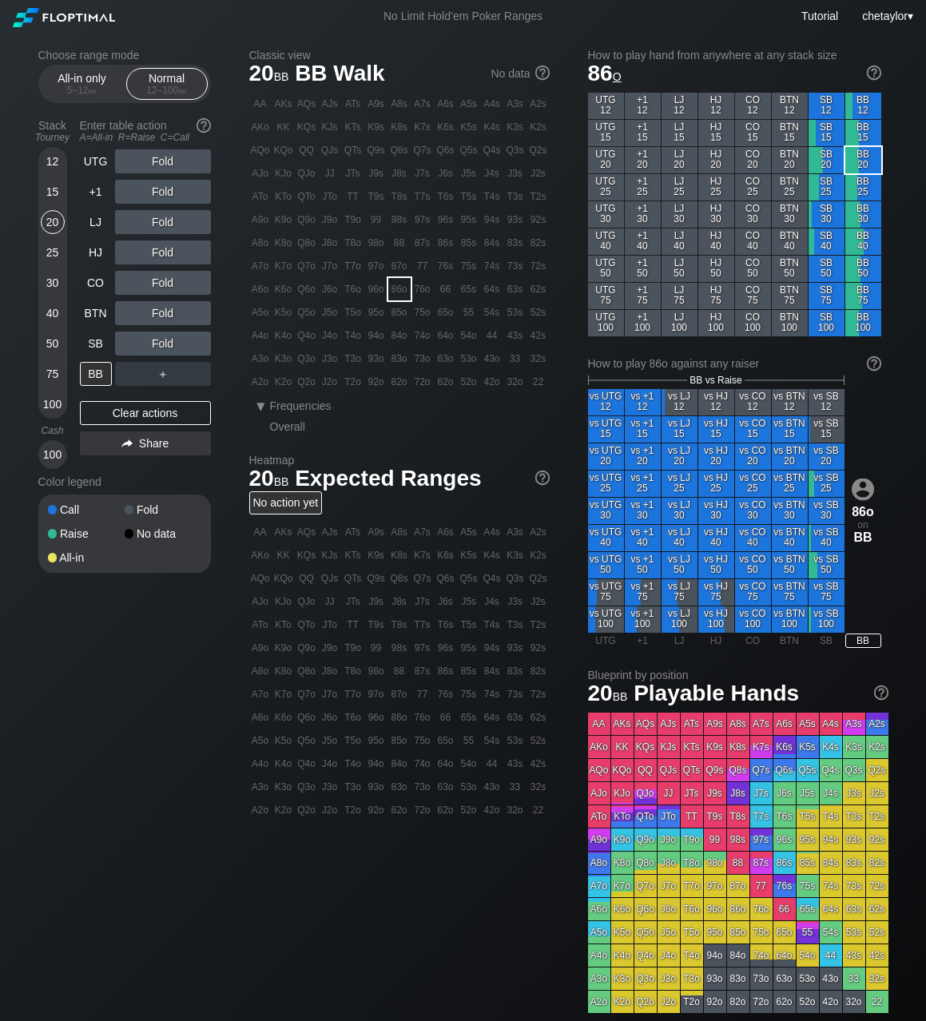
click at [467, 131] on div "K5s" at bounding box center [469, 127] width 22 height 22
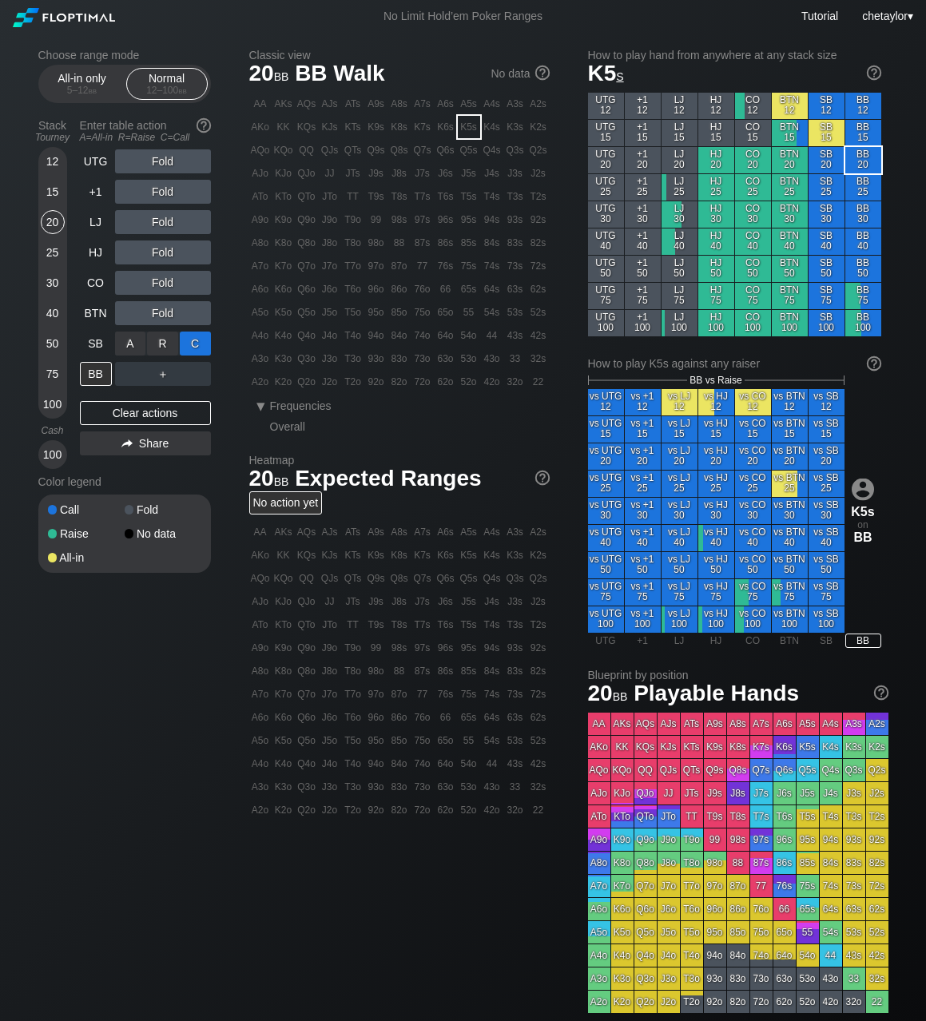
click at [198, 344] on div "C ✕" at bounding box center [195, 343] width 31 height 24
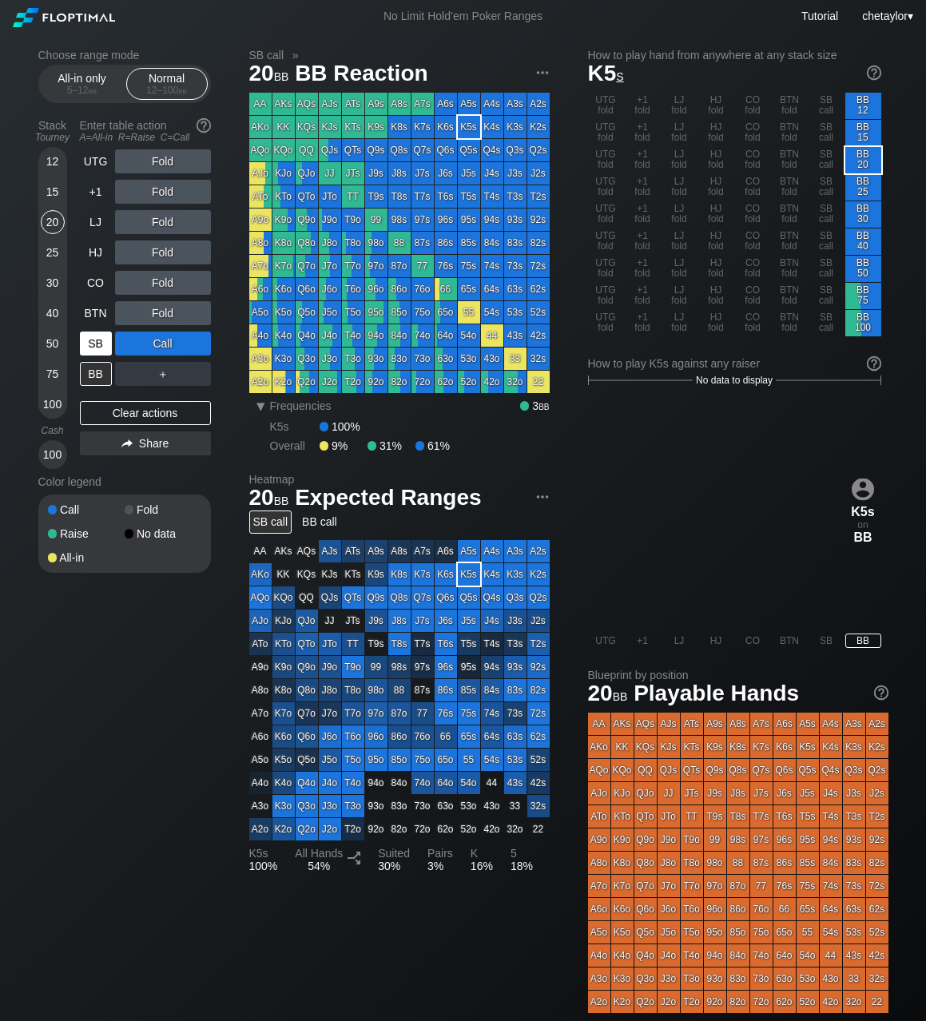
click at [99, 341] on div "SB" at bounding box center [96, 343] width 32 height 24
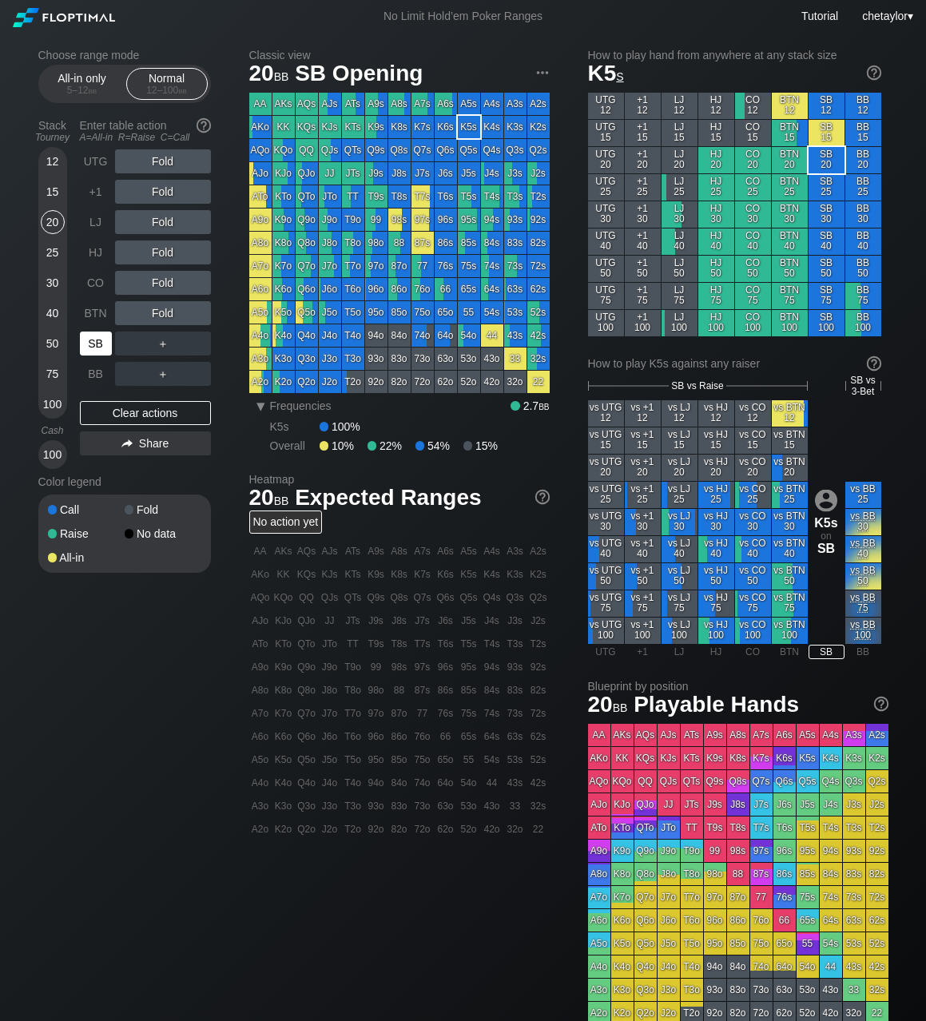
click at [99, 341] on div "SB" at bounding box center [96, 343] width 32 height 24
click at [119, 408] on div "Clear actions" at bounding box center [145, 413] width 131 height 24
click at [78, 97] on div "All-in only 5 – 12 bb" at bounding box center [82, 84] width 73 height 30
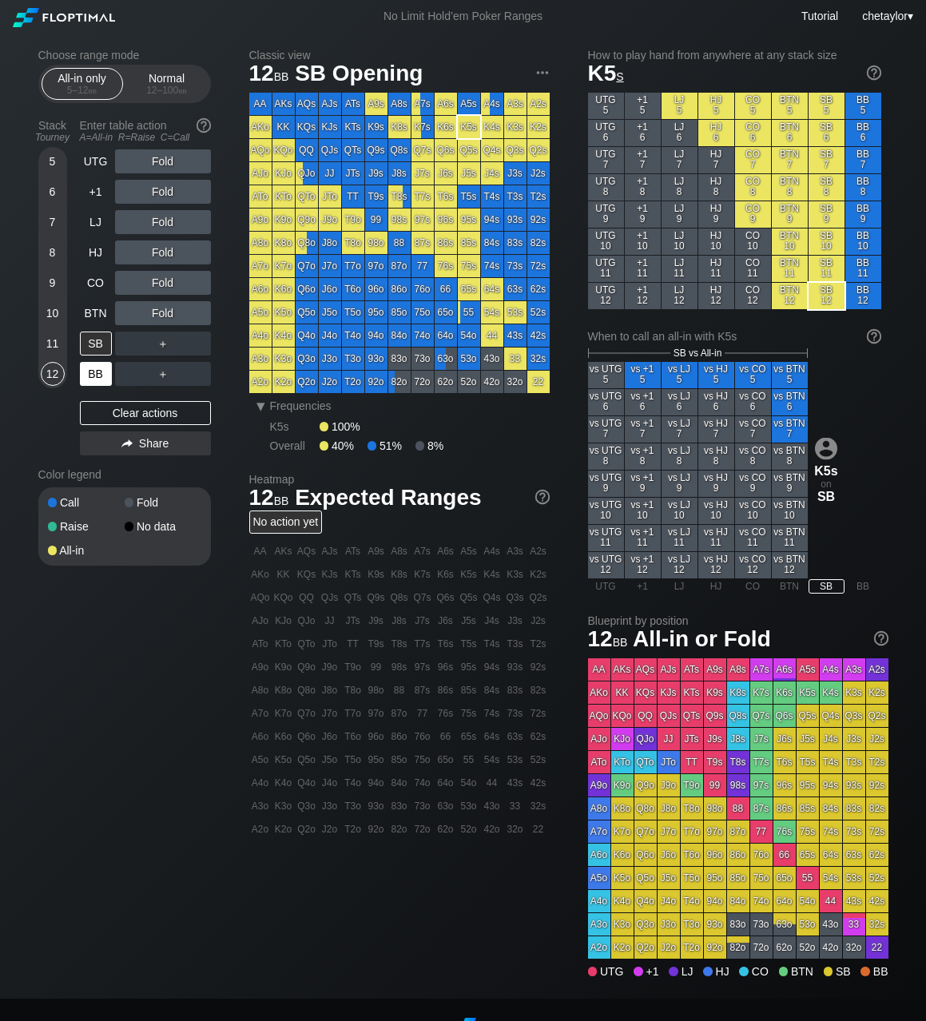
click at [95, 372] on div "BB" at bounding box center [96, 374] width 32 height 24
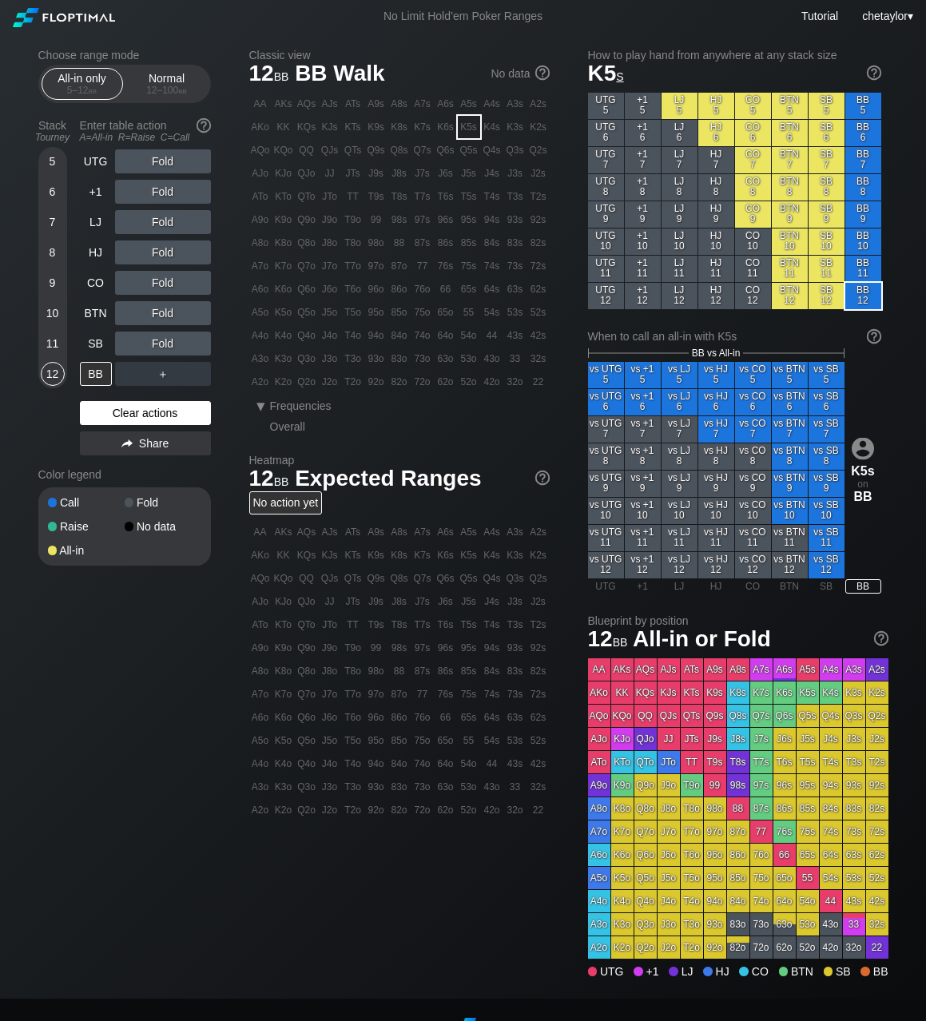
click at [136, 411] on div "Clear actions" at bounding box center [145, 413] width 131 height 24
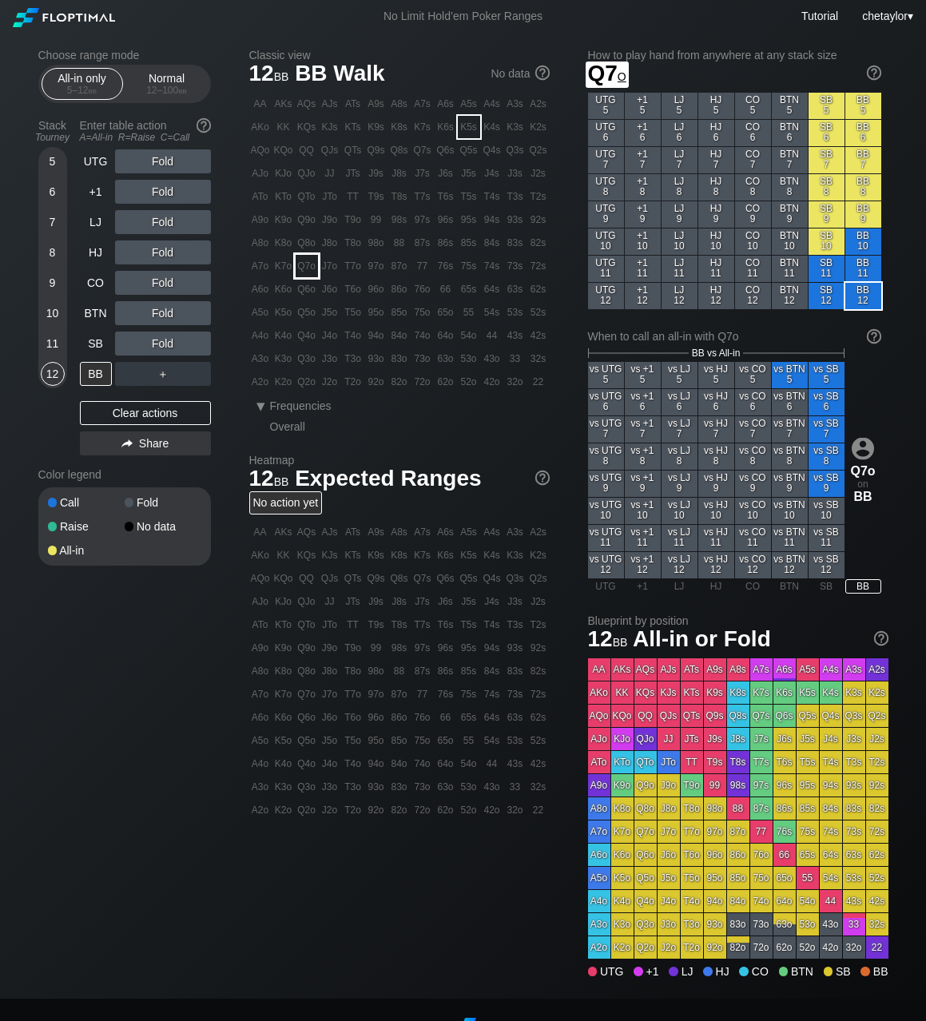
click at [299, 265] on div "Q7o" at bounding box center [306, 266] width 22 height 22
click at [192, 343] on div "C ✕" at bounding box center [195, 343] width 31 height 24
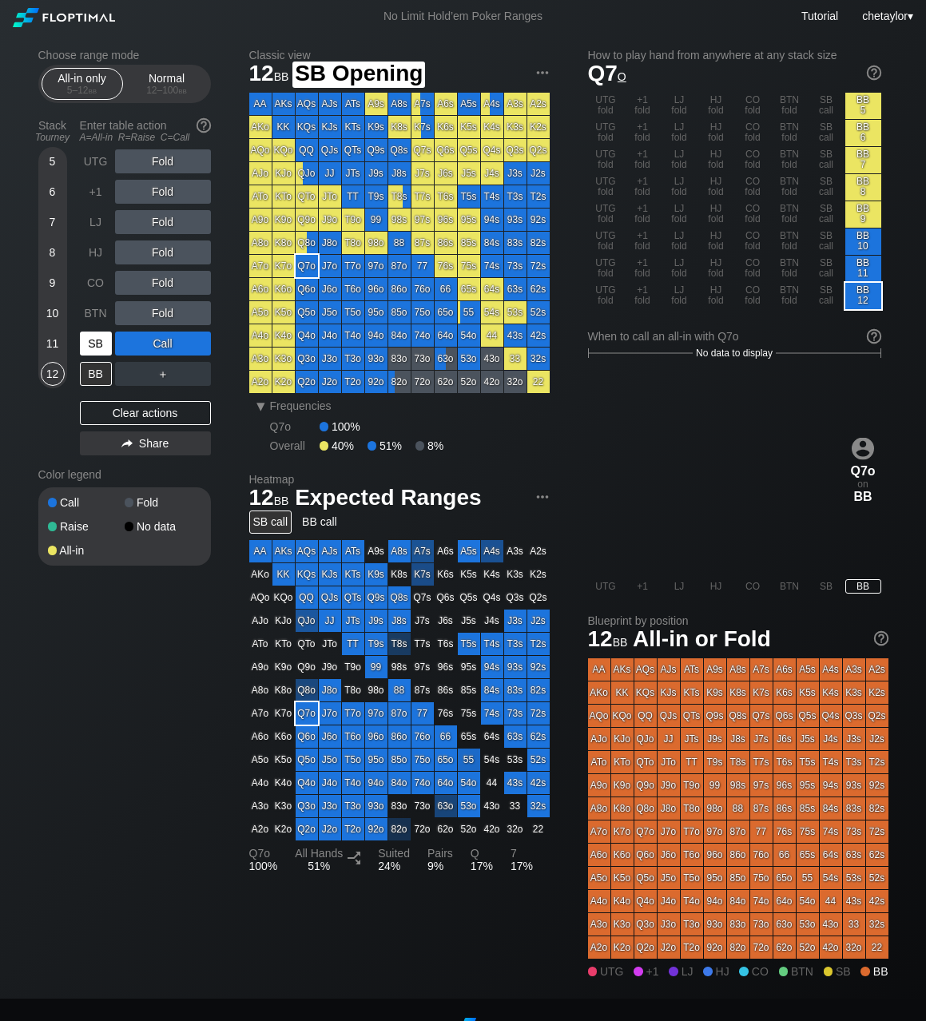
click at [101, 344] on div "SB" at bounding box center [96, 343] width 32 height 24
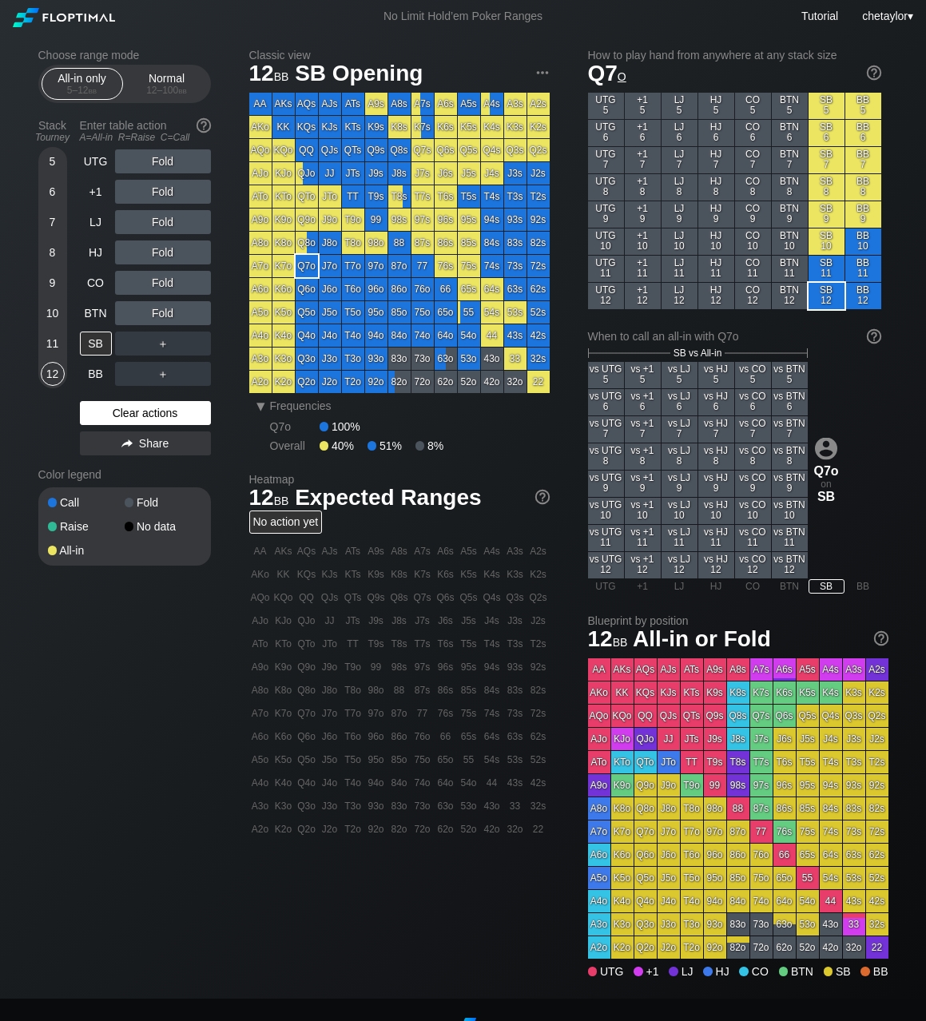
click at [118, 407] on div "Clear actions" at bounding box center [145, 413] width 131 height 24
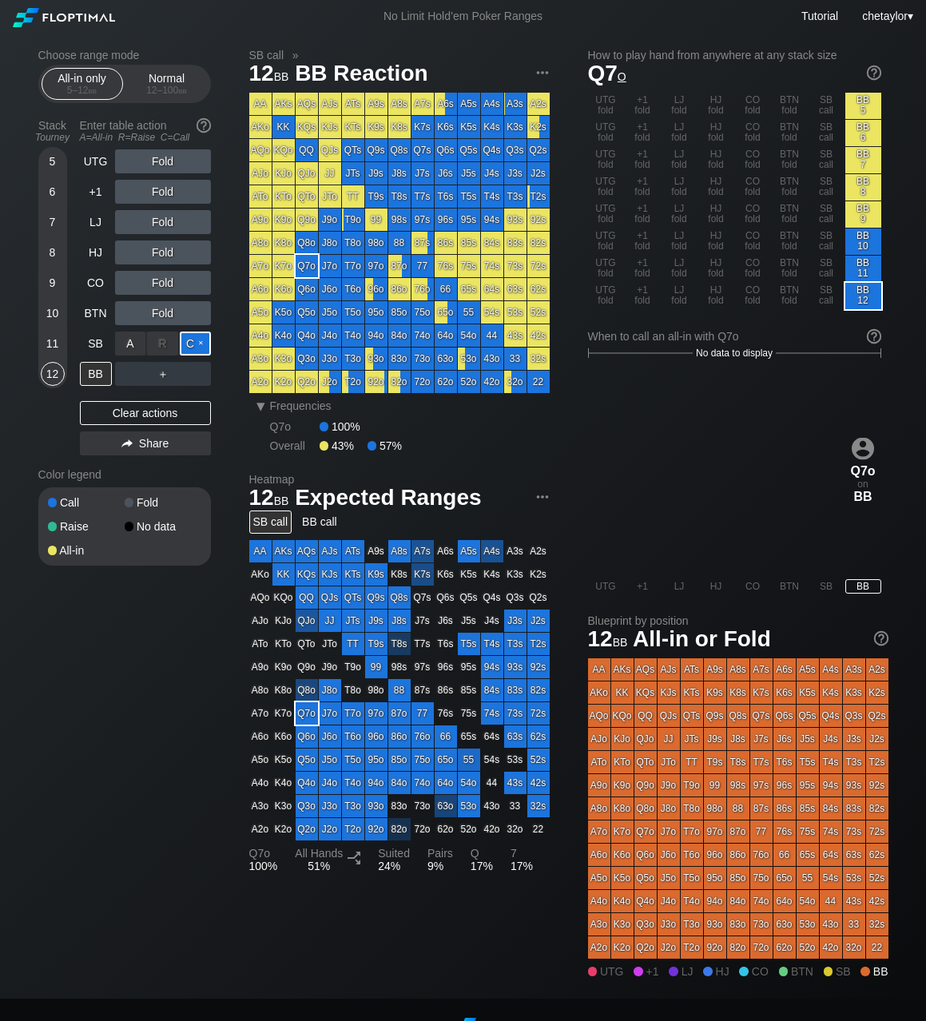
click at [202, 343] on div "C ✕" at bounding box center [195, 343] width 31 height 24
click at [129, 371] on div "A ✕" at bounding box center [130, 374] width 31 height 24
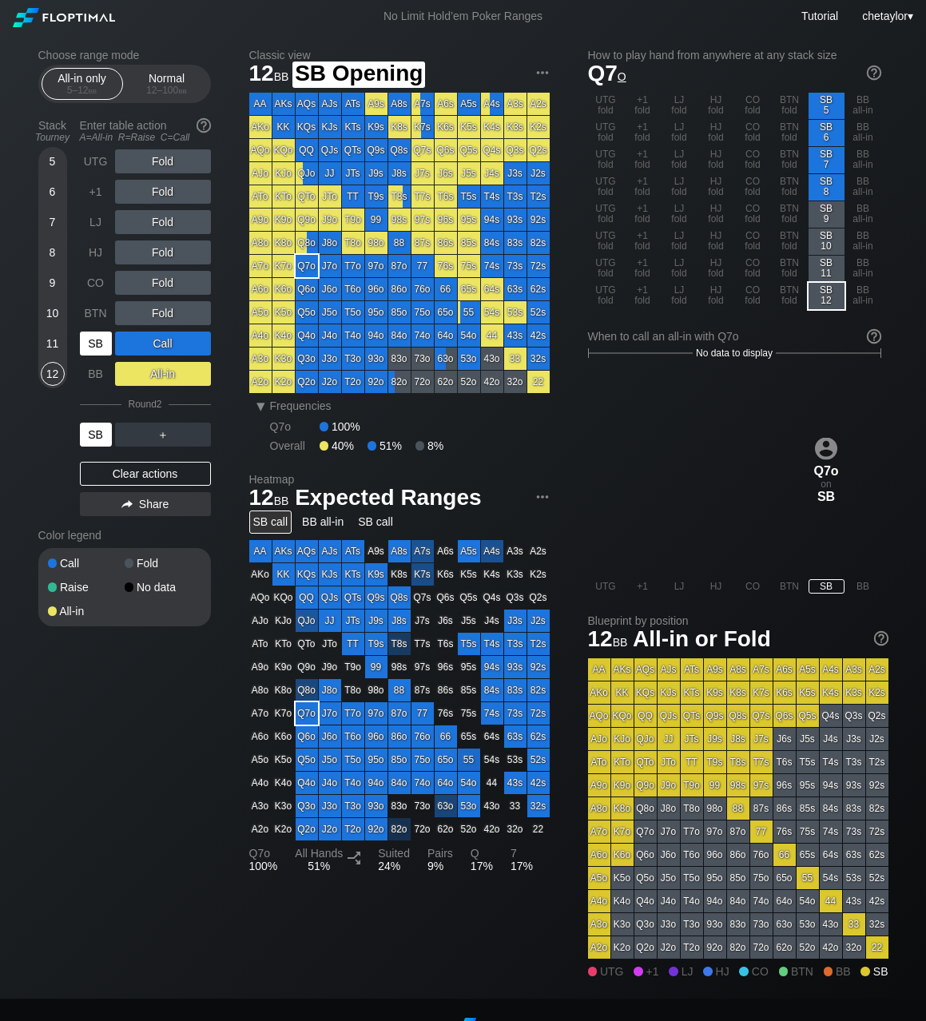
click at [93, 347] on div "SB" at bounding box center [96, 343] width 32 height 24
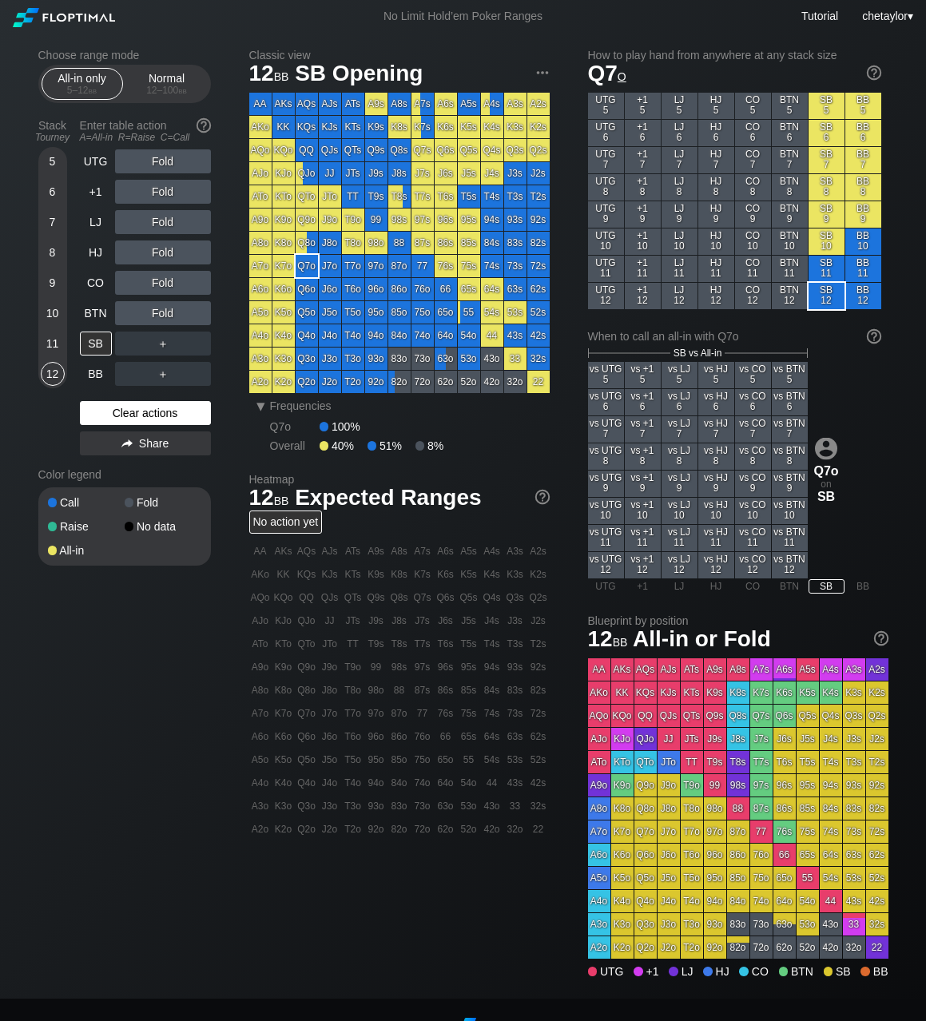
click at [124, 412] on div "Clear actions" at bounding box center [145, 413] width 131 height 24
click at [101, 375] on div "BB" at bounding box center [96, 374] width 32 height 24
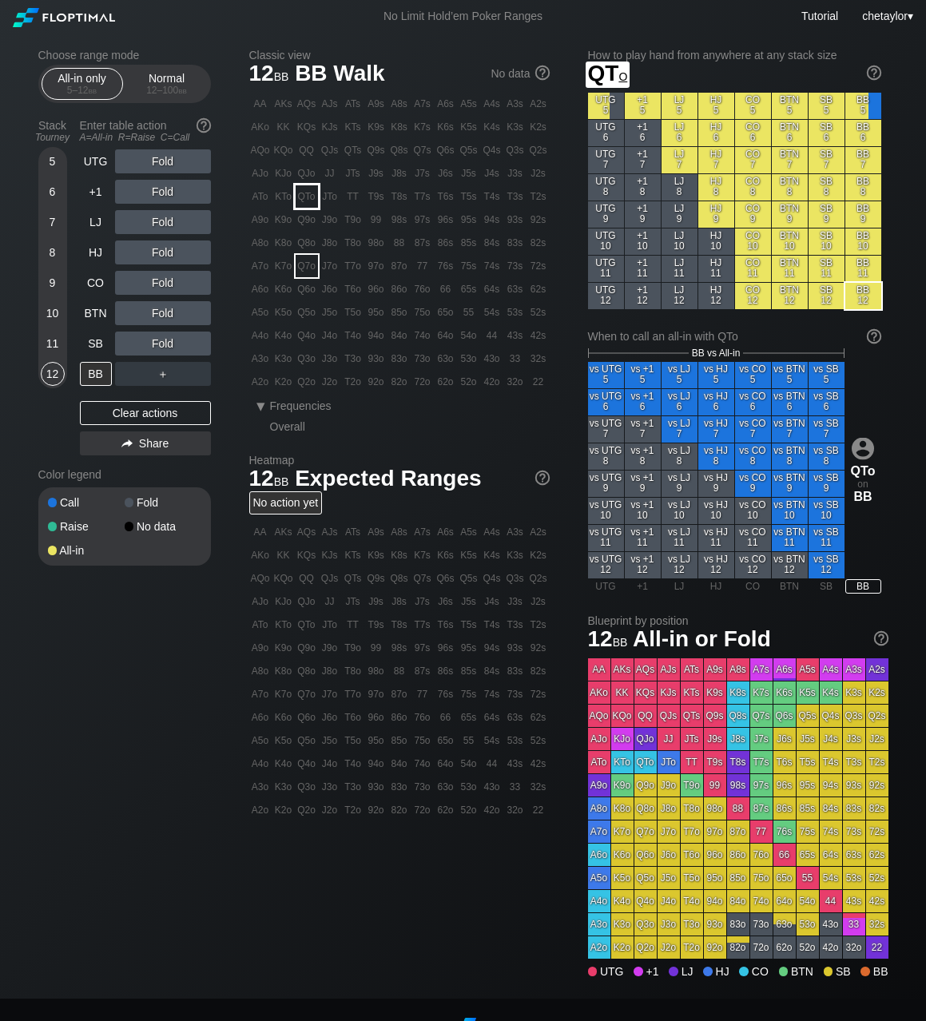
click at [305, 200] on div "QTo" at bounding box center [306, 196] width 22 height 22
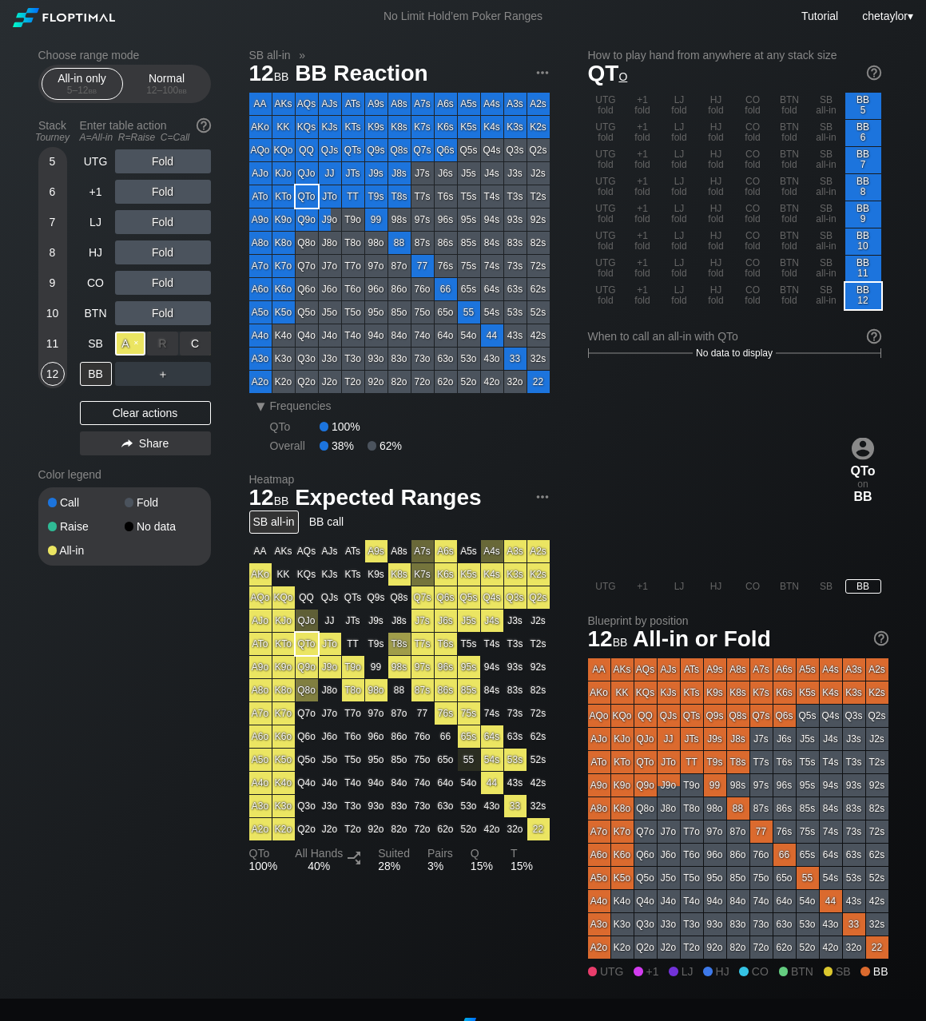
click at [134, 343] on div "A ✕" at bounding box center [130, 343] width 31 height 24
click at [176, 88] on div "12 – 100 bb" at bounding box center [166, 90] width 67 height 11
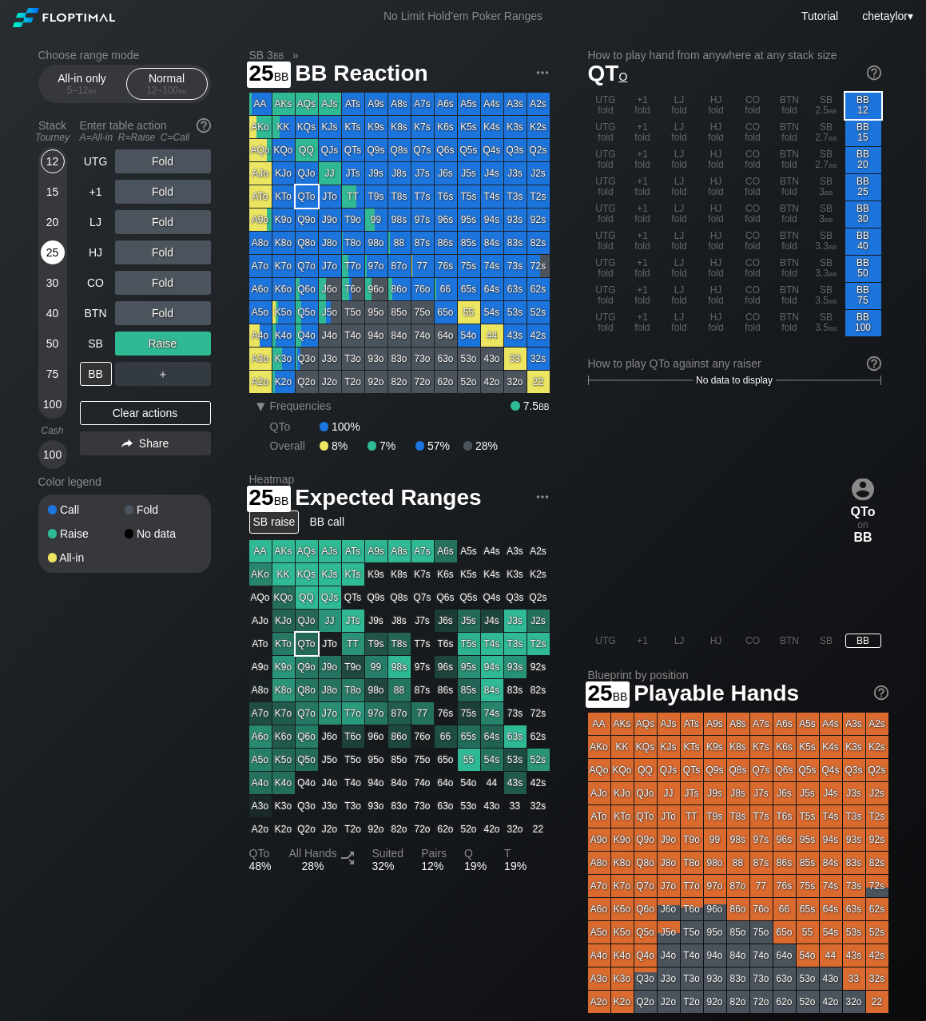
click at [50, 245] on div "25" at bounding box center [53, 252] width 24 height 24
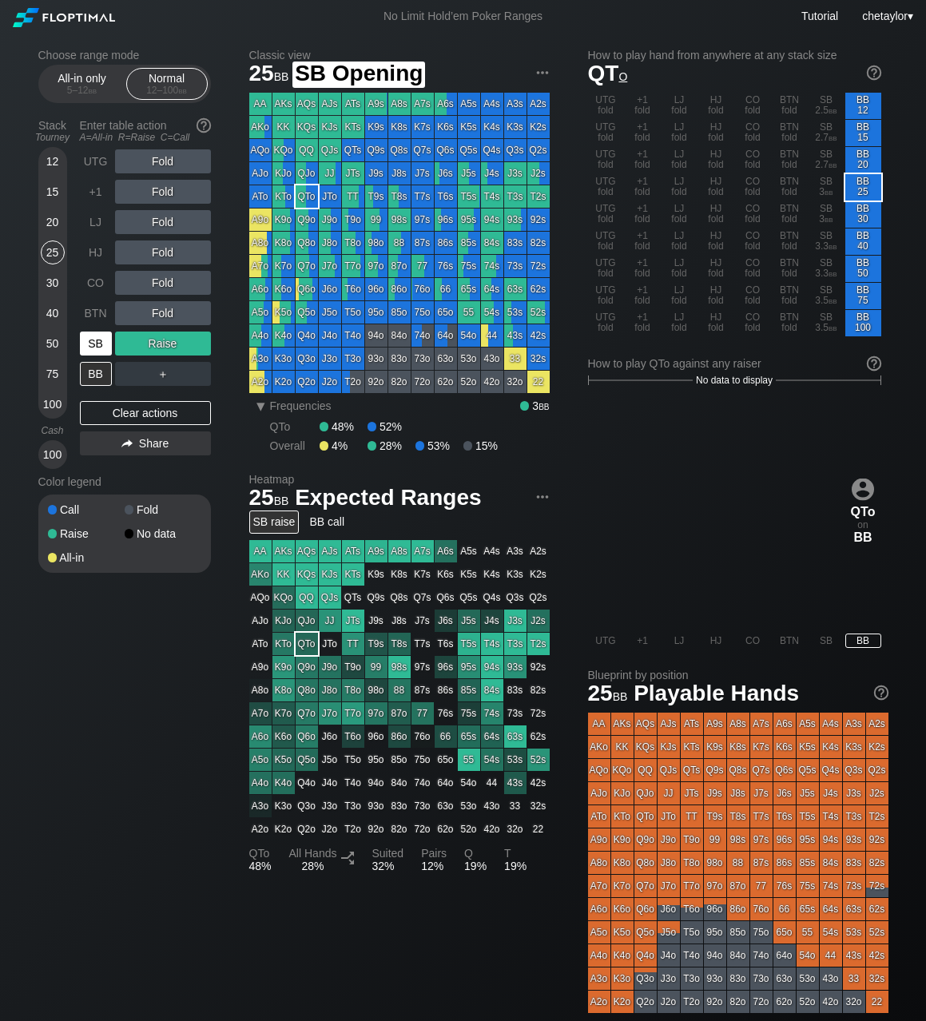
click at [89, 338] on div "SB" at bounding box center [96, 343] width 32 height 24
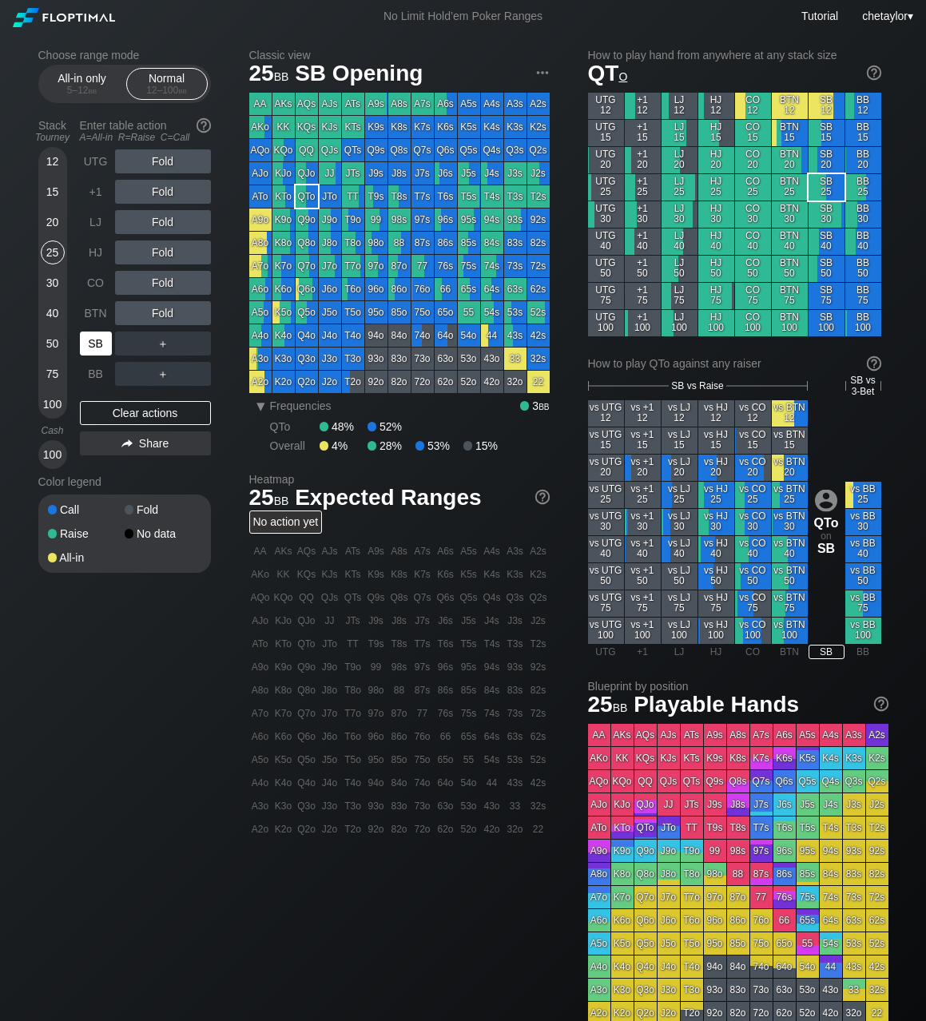
click at [89, 338] on div "SB" at bounding box center [96, 343] width 32 height 24
click at [121, 414] on div "Clear actions" at bounding box center [145, 413] width 131 height 24
click at [196, 338] on div "C ✕" at bounding box center [195, 343] width 31 height 24
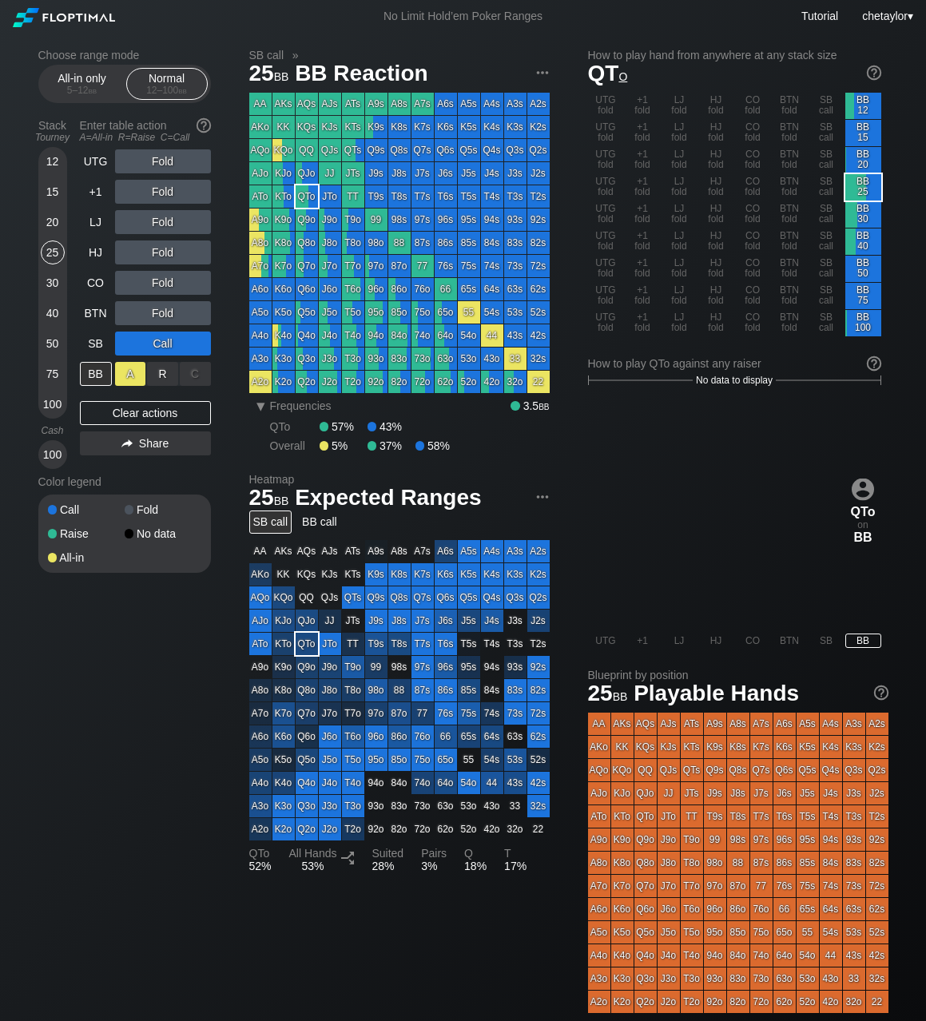
click at [135, 369] on div "A ✕" at bounding box center [130, 374] width 31 height 24
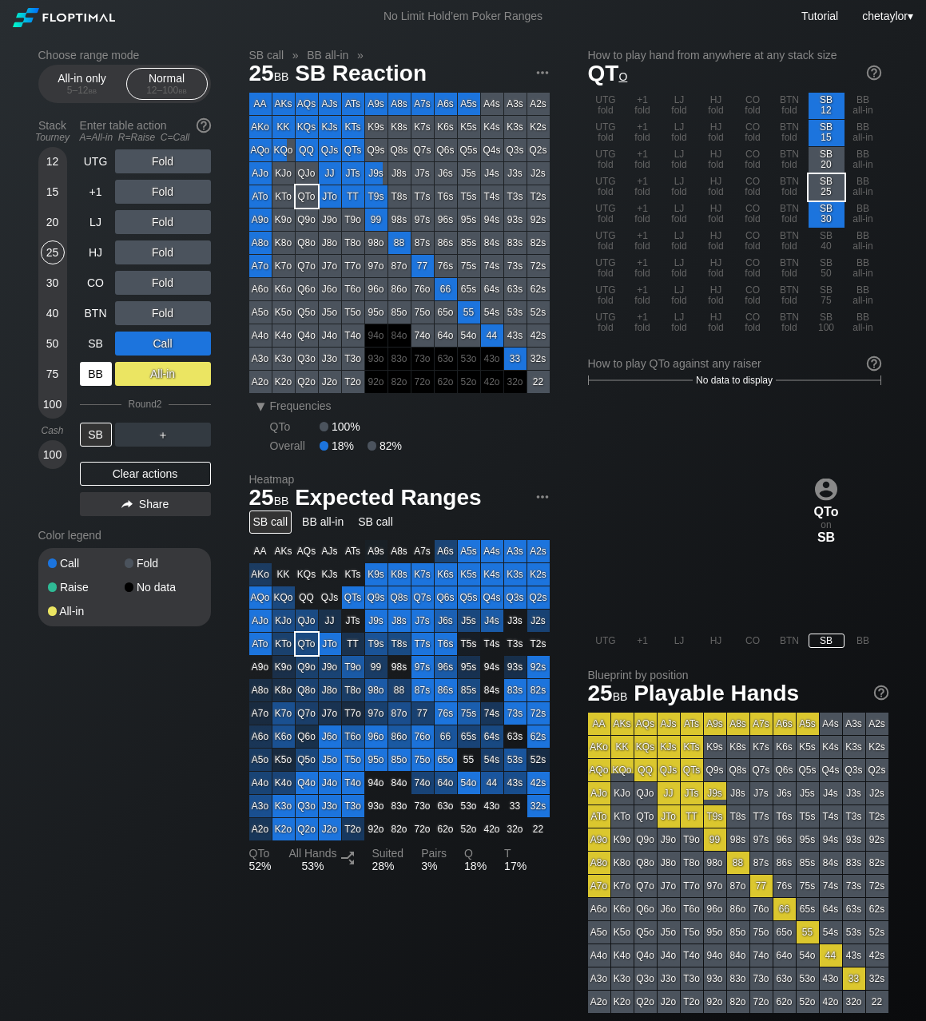
click at [97, 374] on div "BB" at bounding box center [96, 374] width 32 height 24
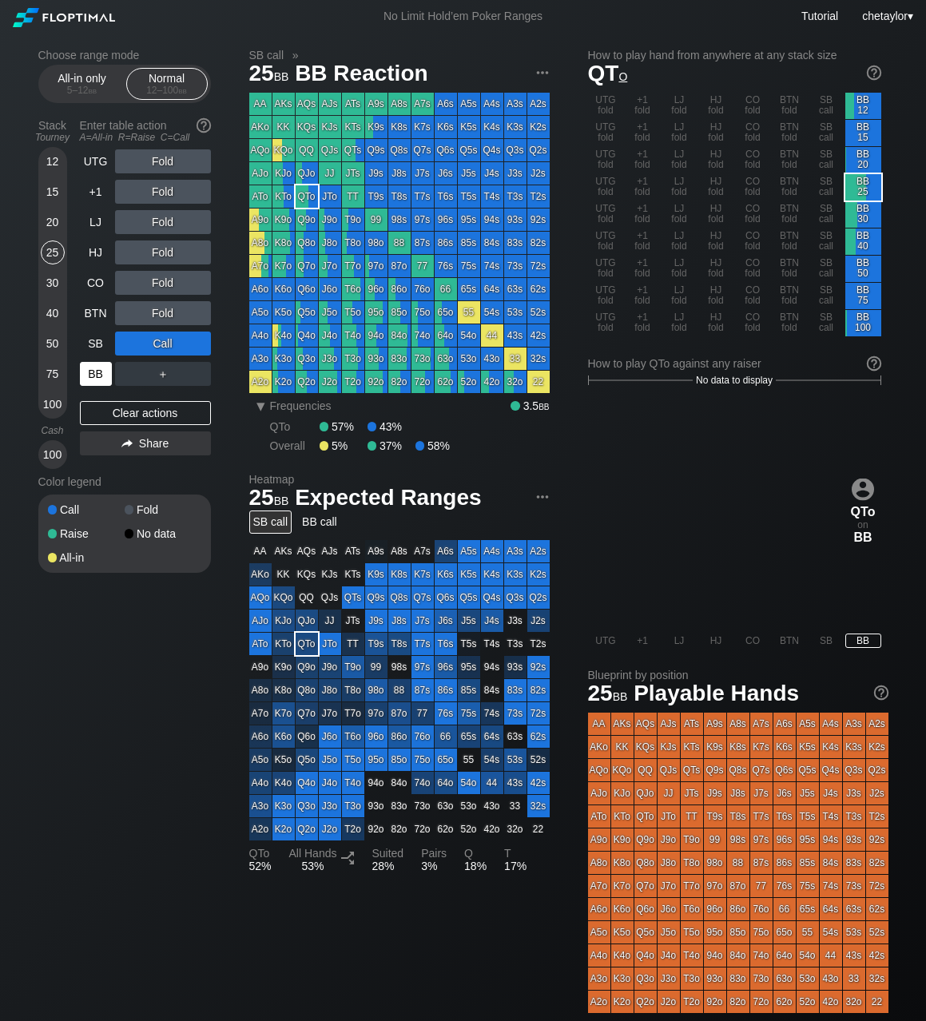
click at [97, 374] on div "BB" at bounding box center [96, 374] width 32 height 24
click at [141, 414] on div "Clear actions" at bounding box center [145, 413] width 131 height 24
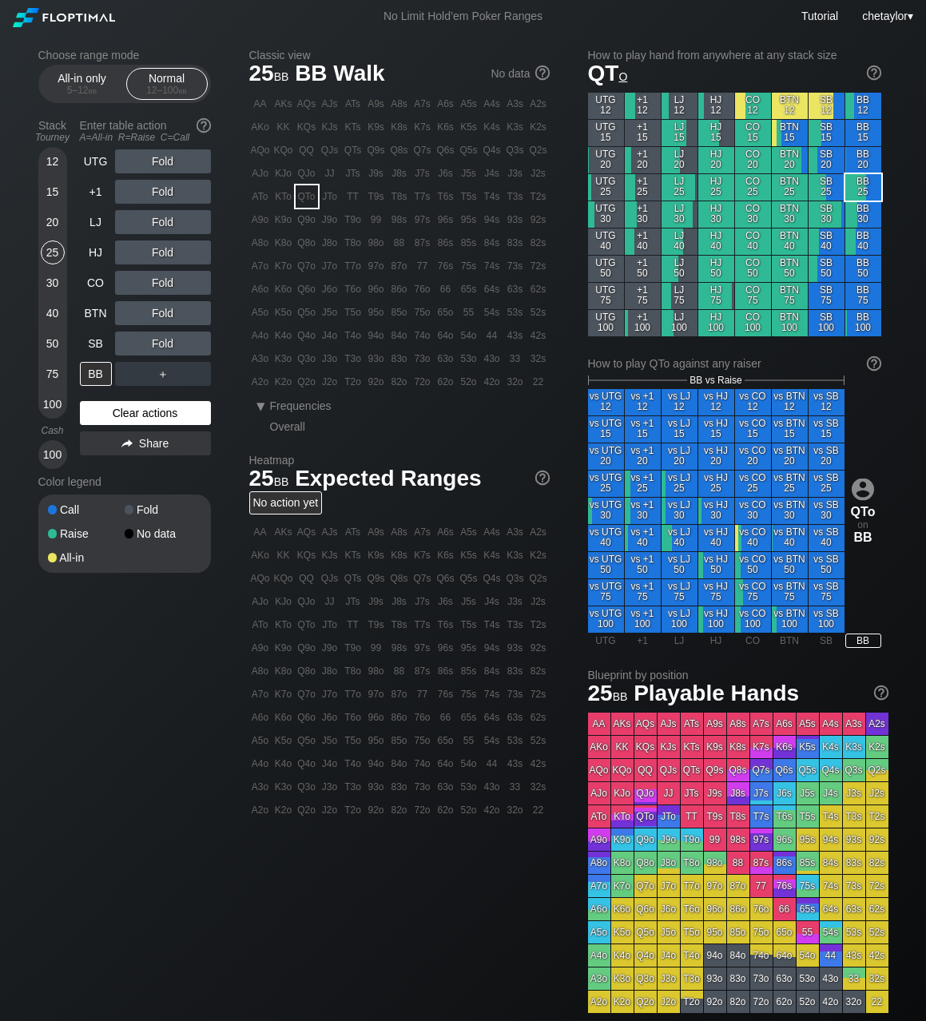
click at [141, 414] on div "Clear actions" at bounding box center [145, 413] width 131 height 24
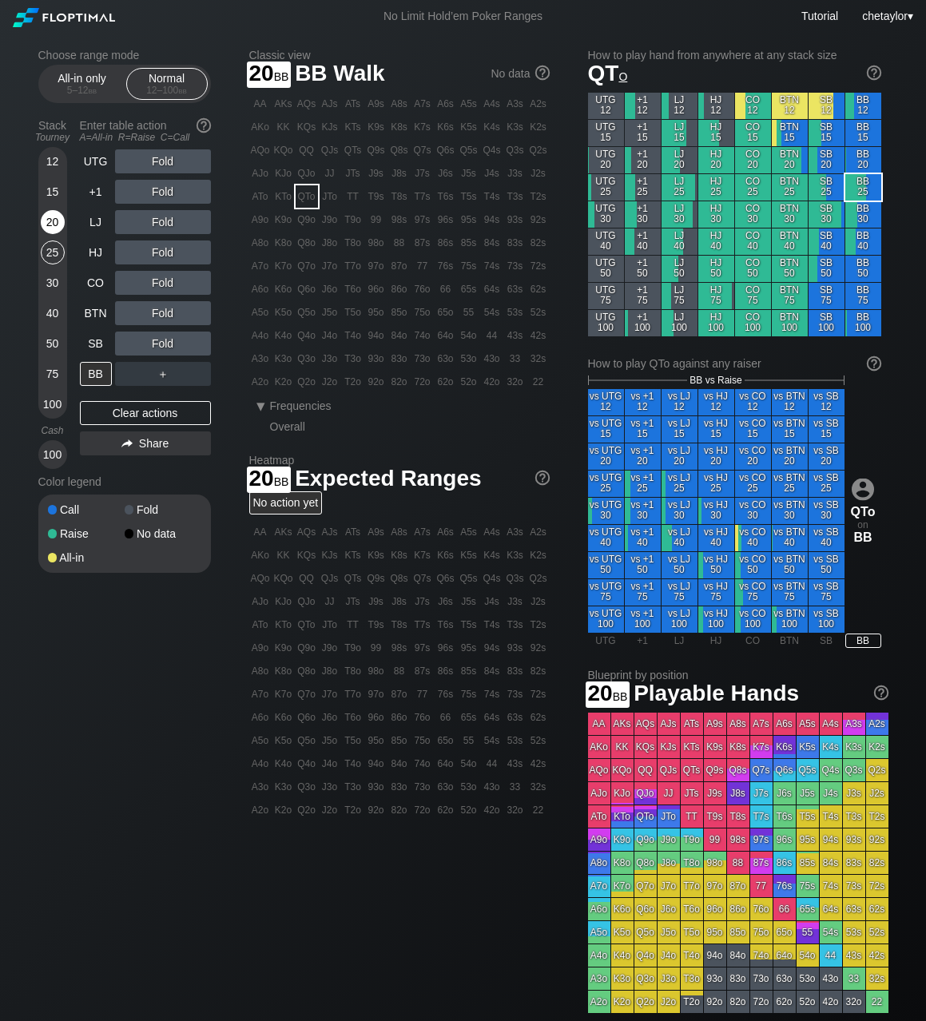
click at [54, 211] on div "20" at bounding box center [53, 222] width 24 height 24
click at [53, 219] on div "20" at bounding box center [53, 222] width 24 height 24
click at [92, 339] on div "SB" at bounding box center [96, 343] width 32 height 24
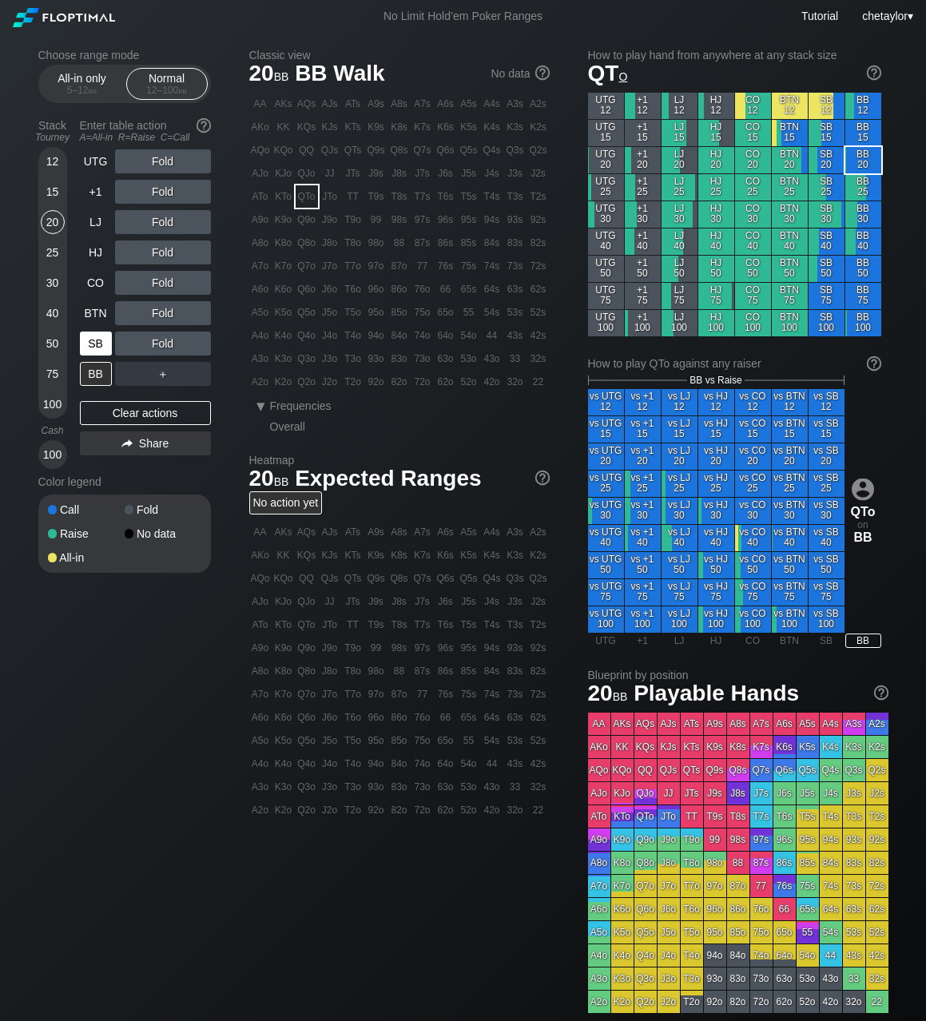
click at [92, 339] on div "SB" at bounding box center [96, 343] width 32 height 24
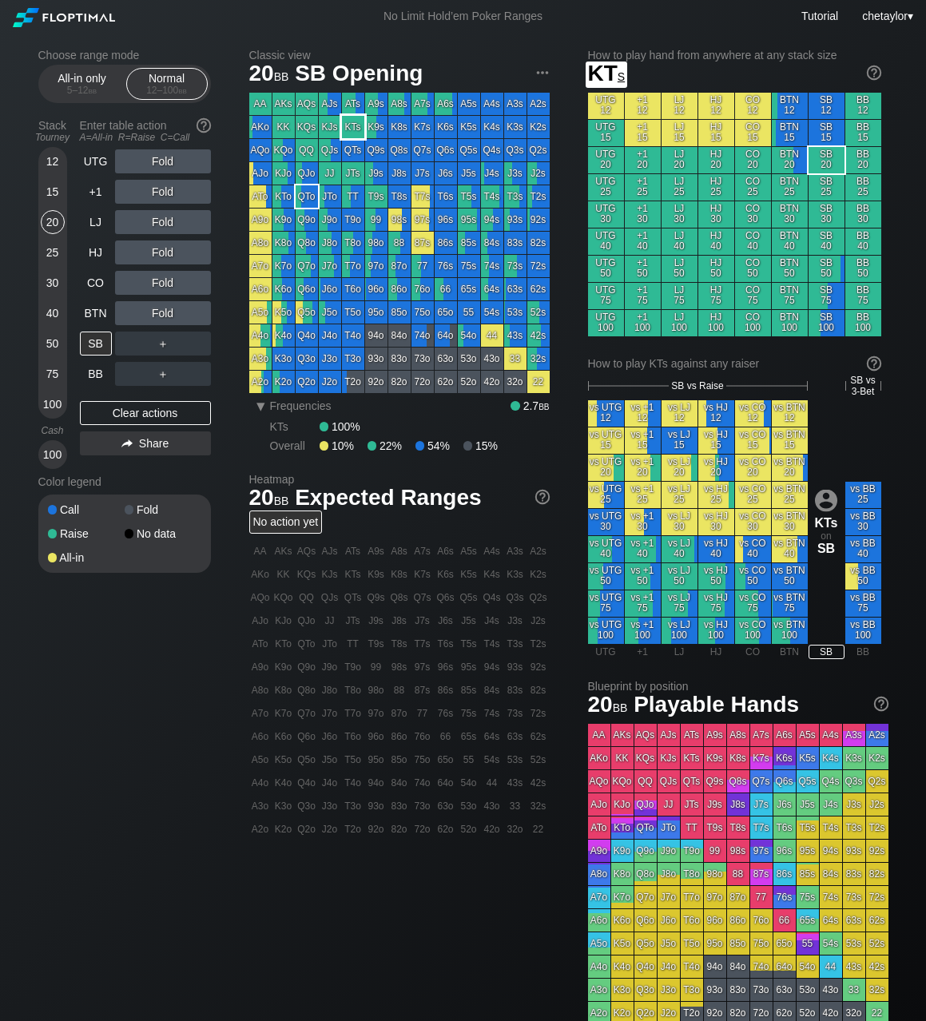
click at [355, 125] on div "KTs" at bounding box center [353, 127] width 22 height 22
click at [126, 413] on div "Clear actions" at bounding box center [145, 413] width 131 height 24
click at [54, 243] on div "25" at bounding box center [53, 252] width 24 height 24
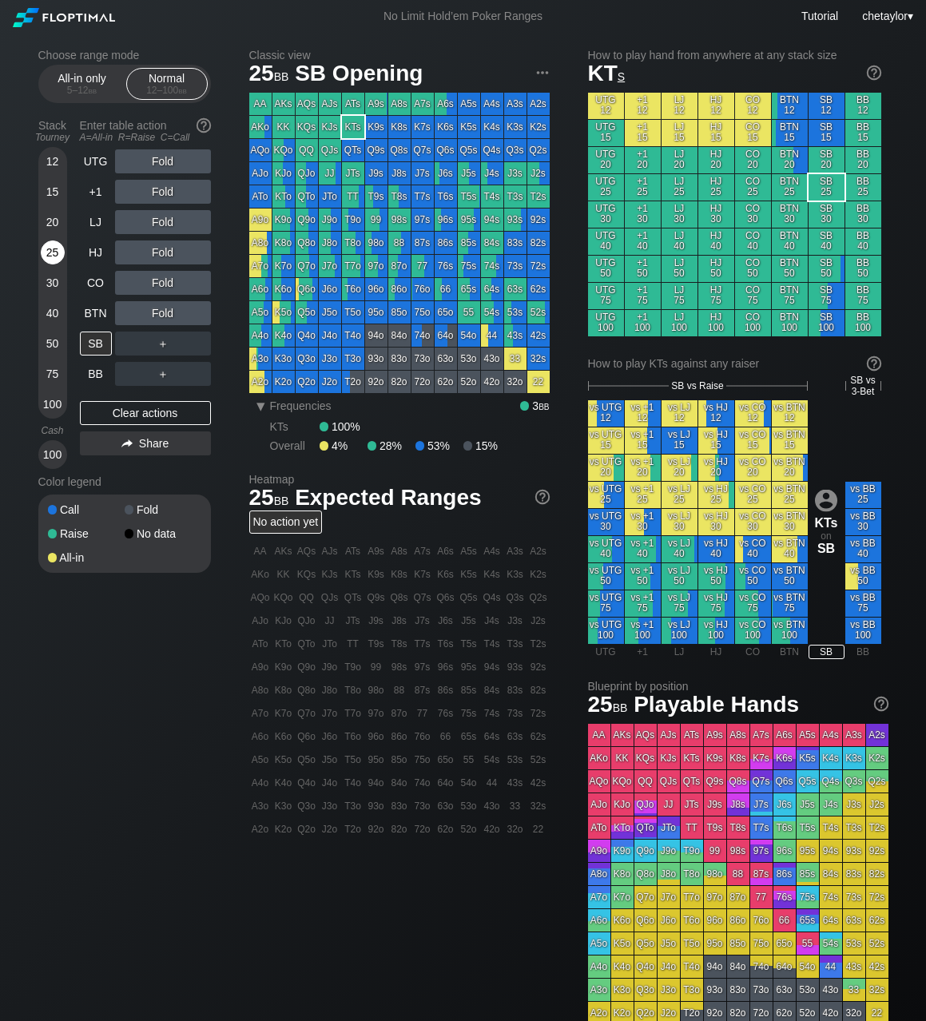
click at [54, 243] on div "25" at bounding box center [53, 252] width 24 height 24
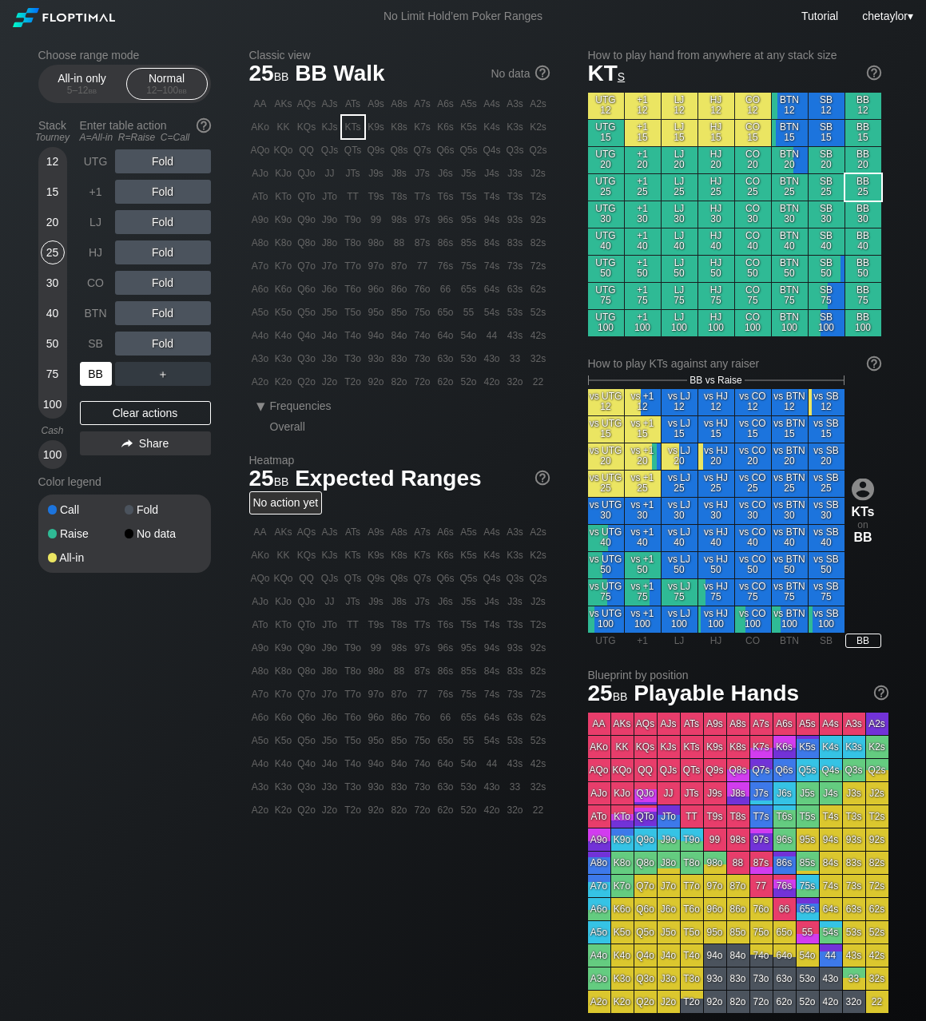
click at [101, 382] on div "BB" at bounding box center [96, 374] width 32 height 24
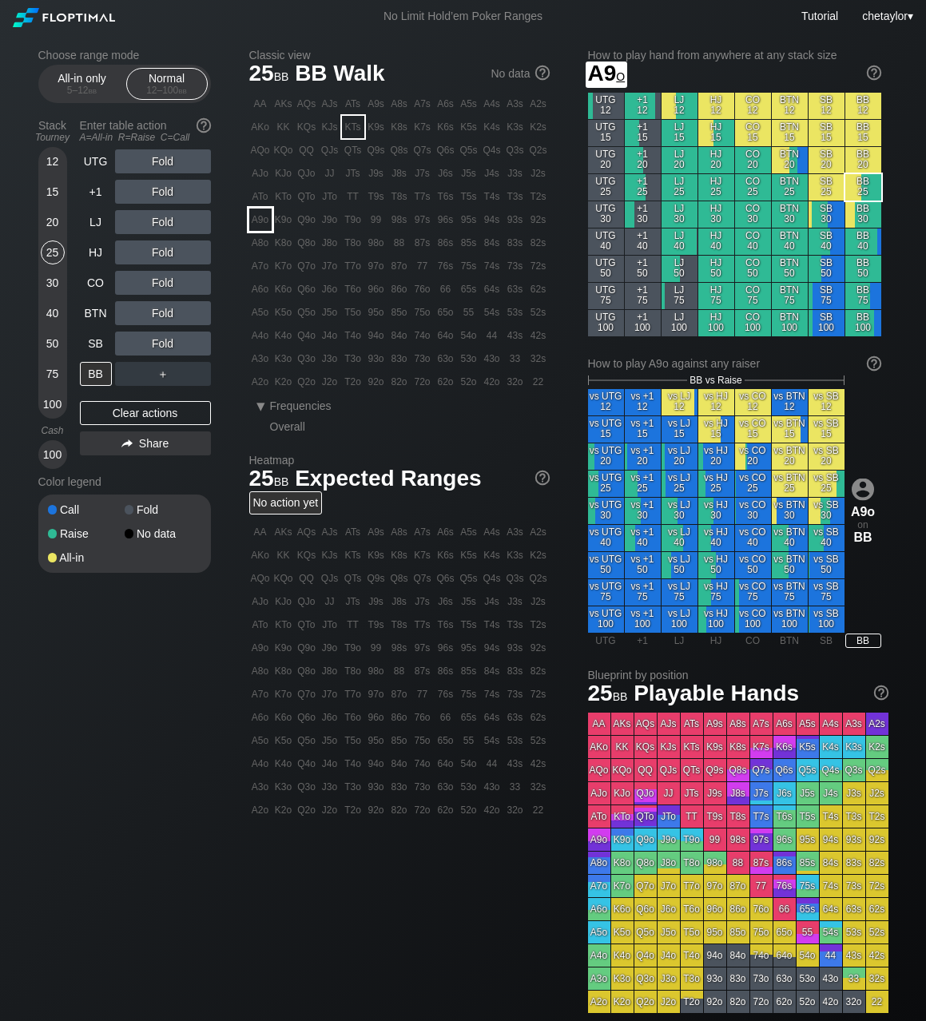
click at [264, 220] on div "A9o" at bounding box center [260, 219] width 22 height 22
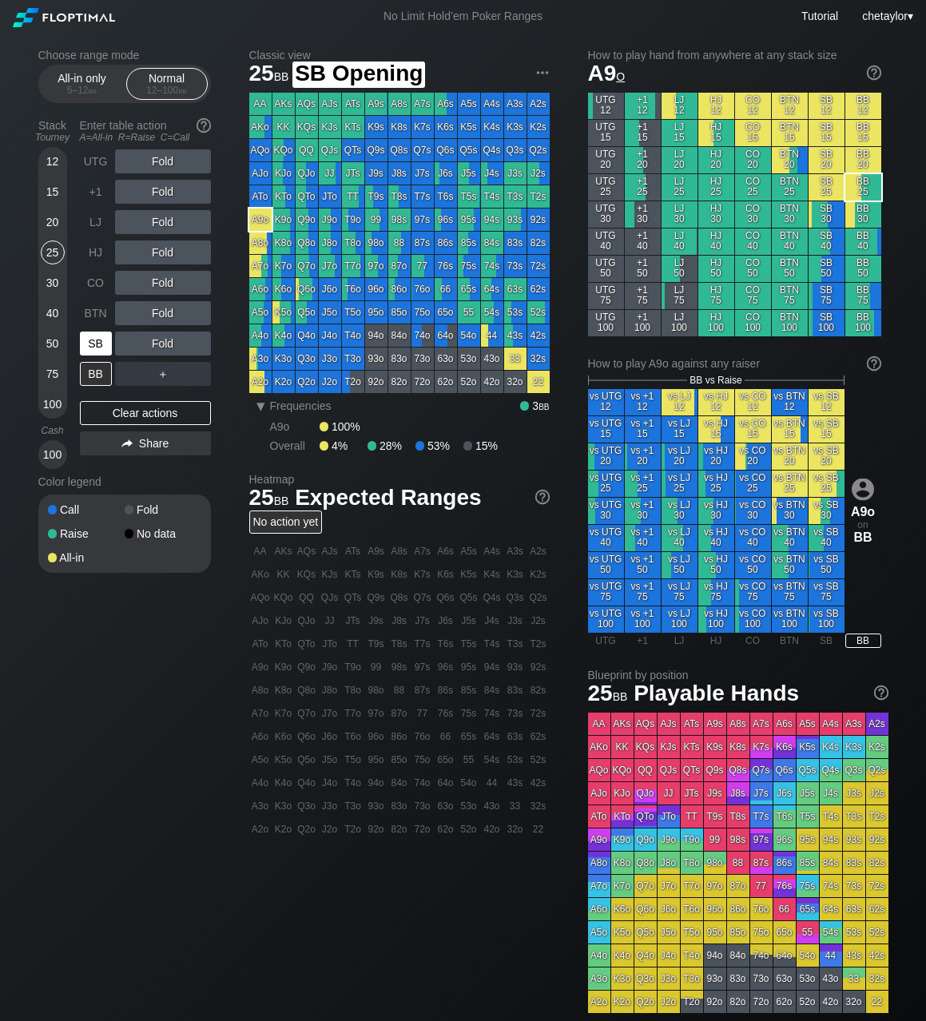
click at [99, 347] on div "SB" at bounding box center [96, 343] width 32 height 24
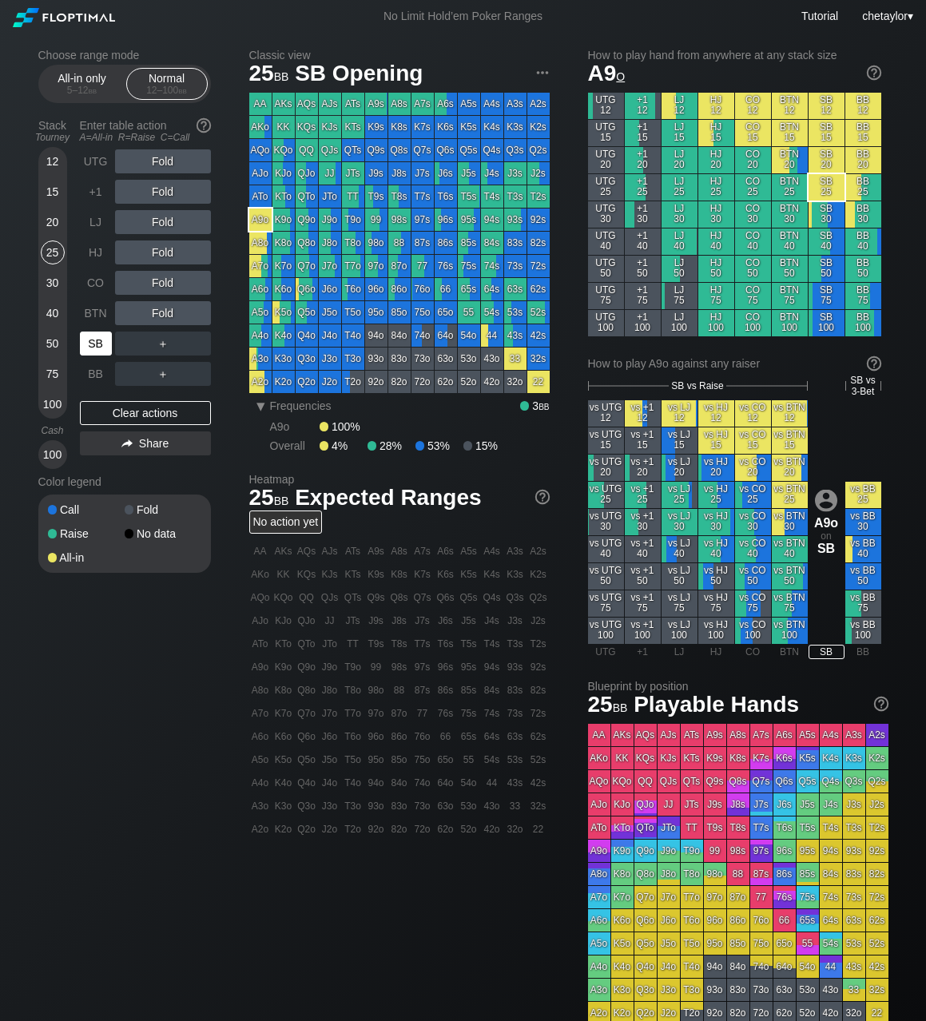
click at [99, 347] on div "SB" at bounding box center [96, 343] width 32 height 24
click at [126, 417] on div "Clear actions" at bounding box center [145, 413] width 131 height 24
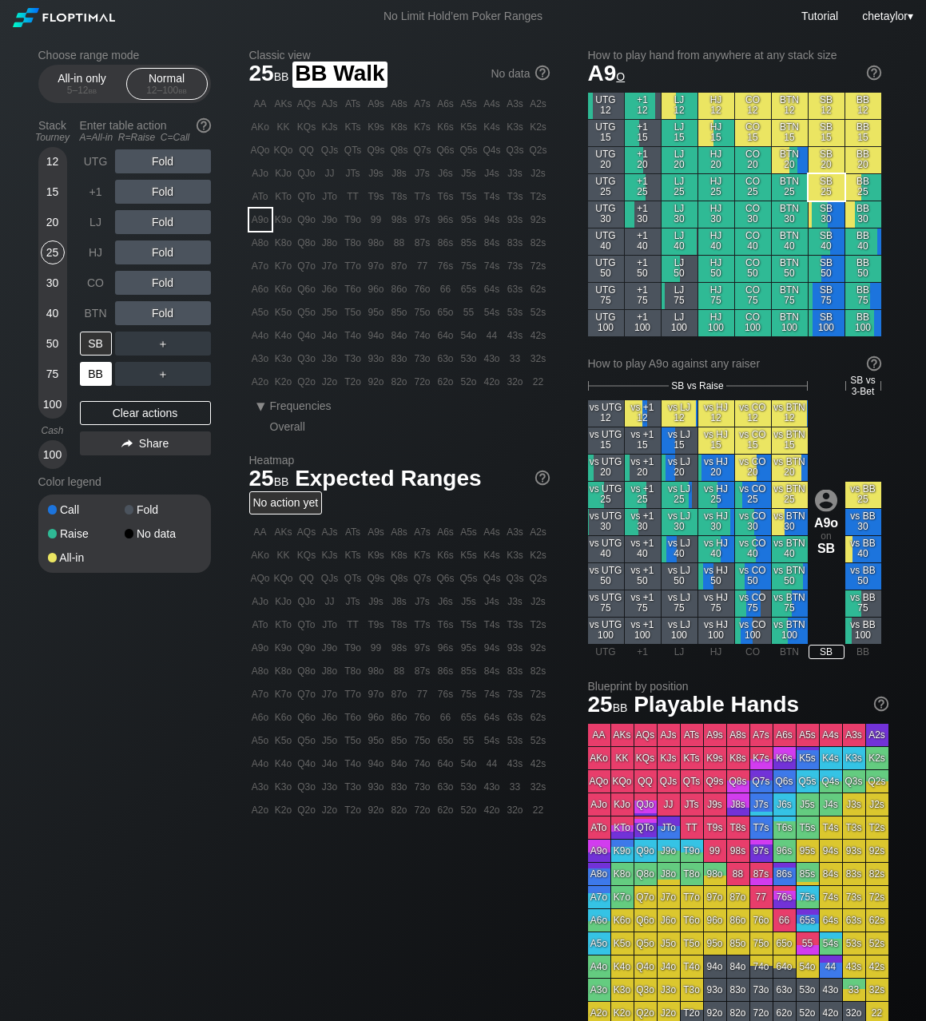
click at [91, 382] on div "BB" at bounding box center [96, 374] width 32 height 24
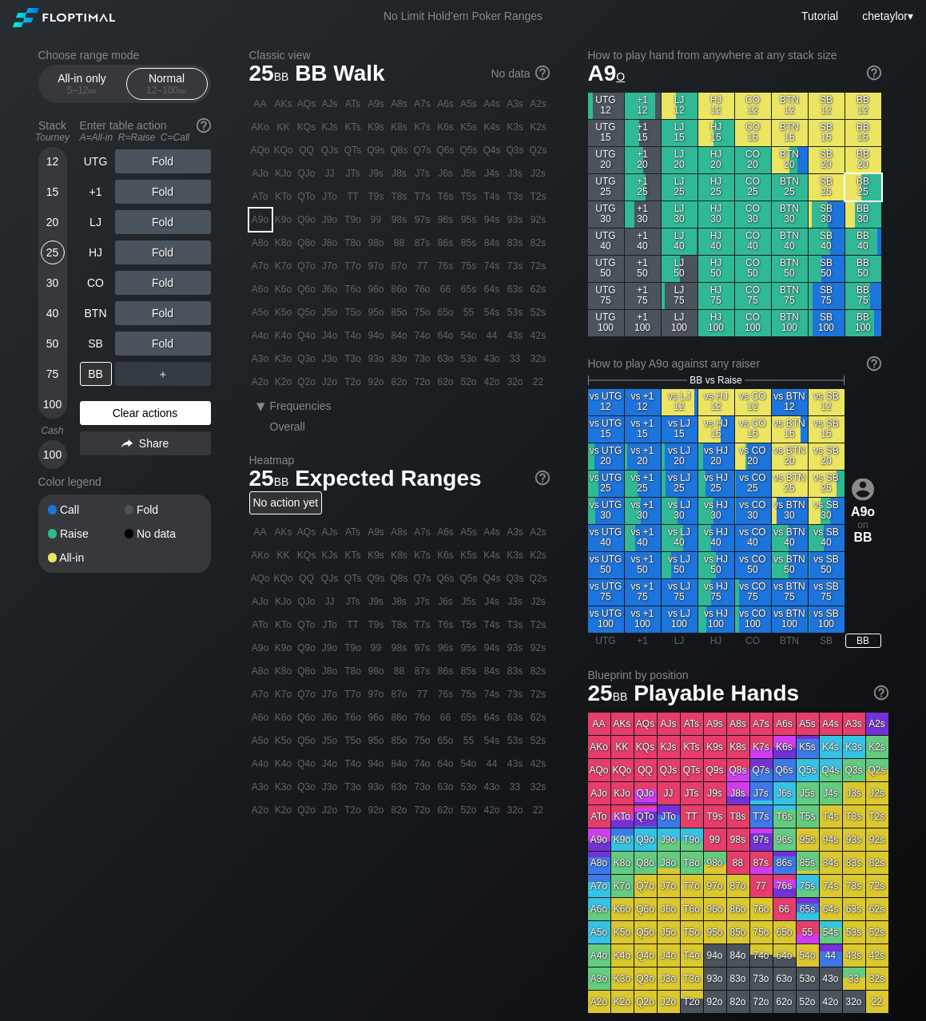
click at [109, 408] on div "Clear actions" at bounding box center [145, 413] width 131 height 24
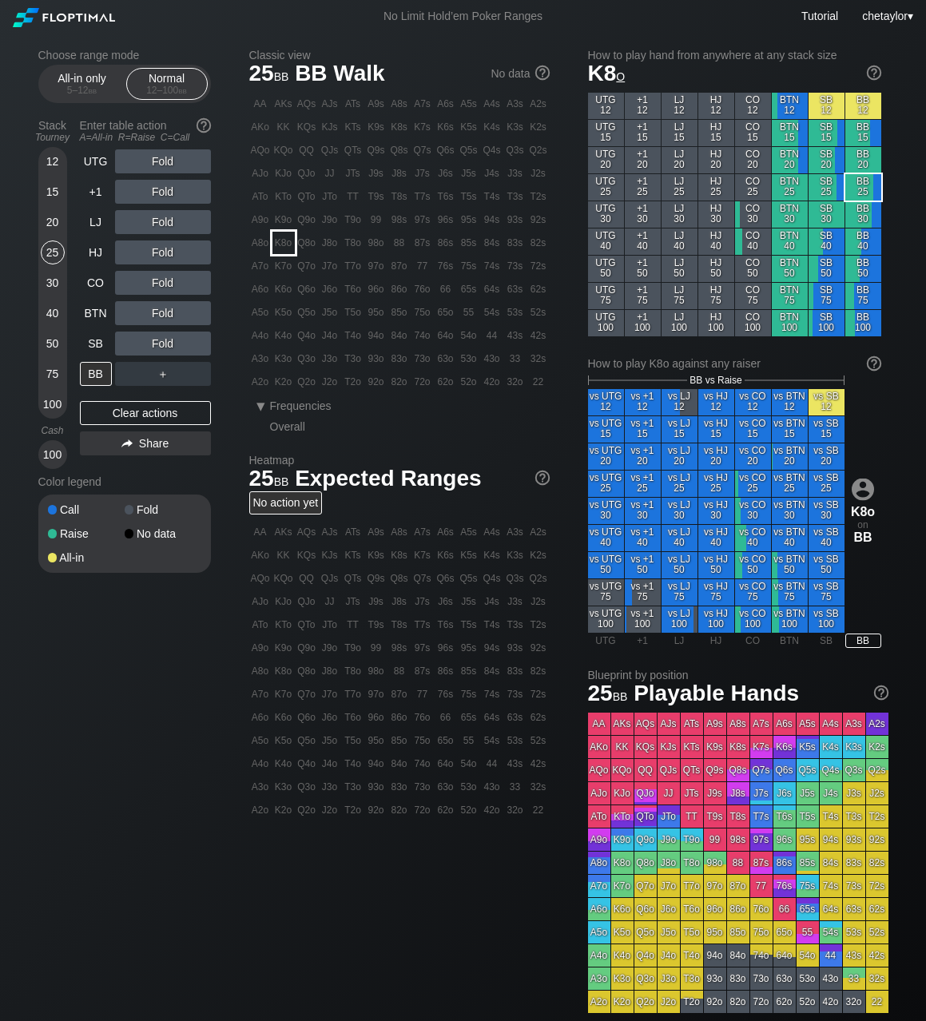
click at [288, 243] on div "K8o" at bounding box center [283, 243] width 22 height 22
click at [195, 341] on div "C ✕" at bounding box center [195, 343] width 31 height 24
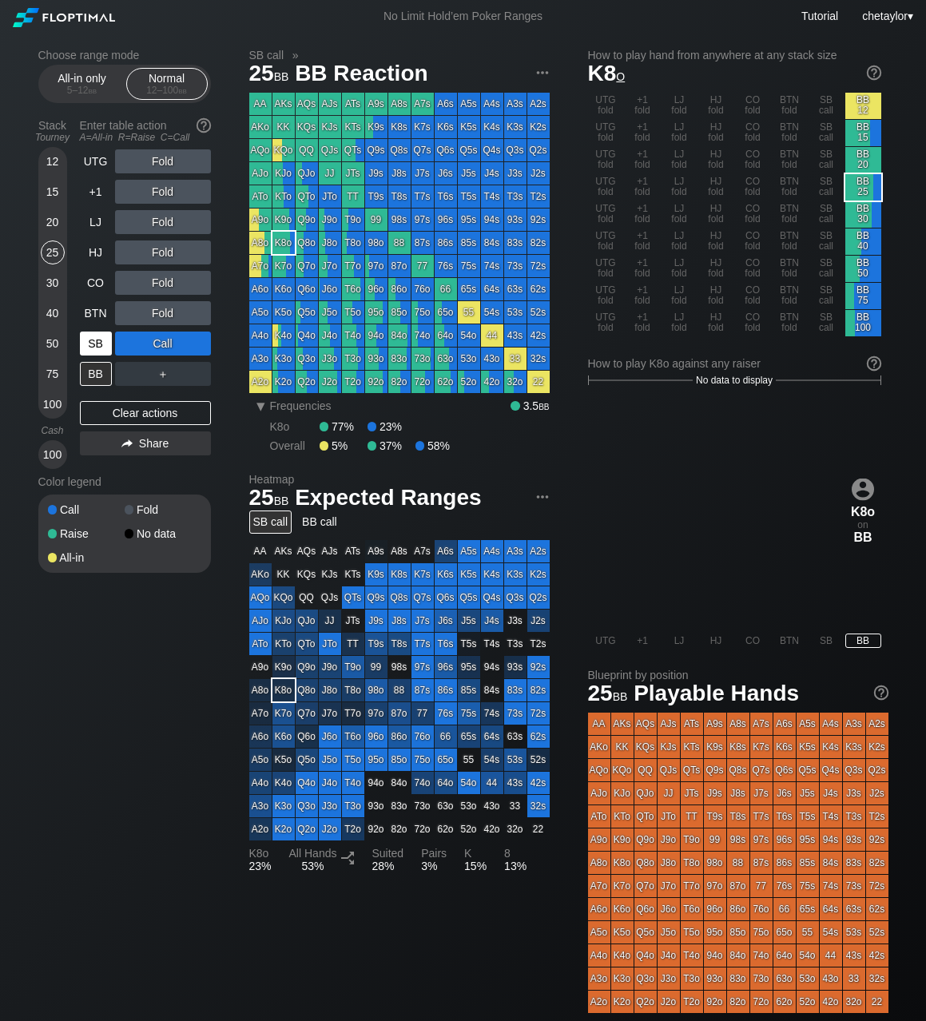
click at [109, 340] on div "SB" at bounding box center [96, 343] width 32 height 24
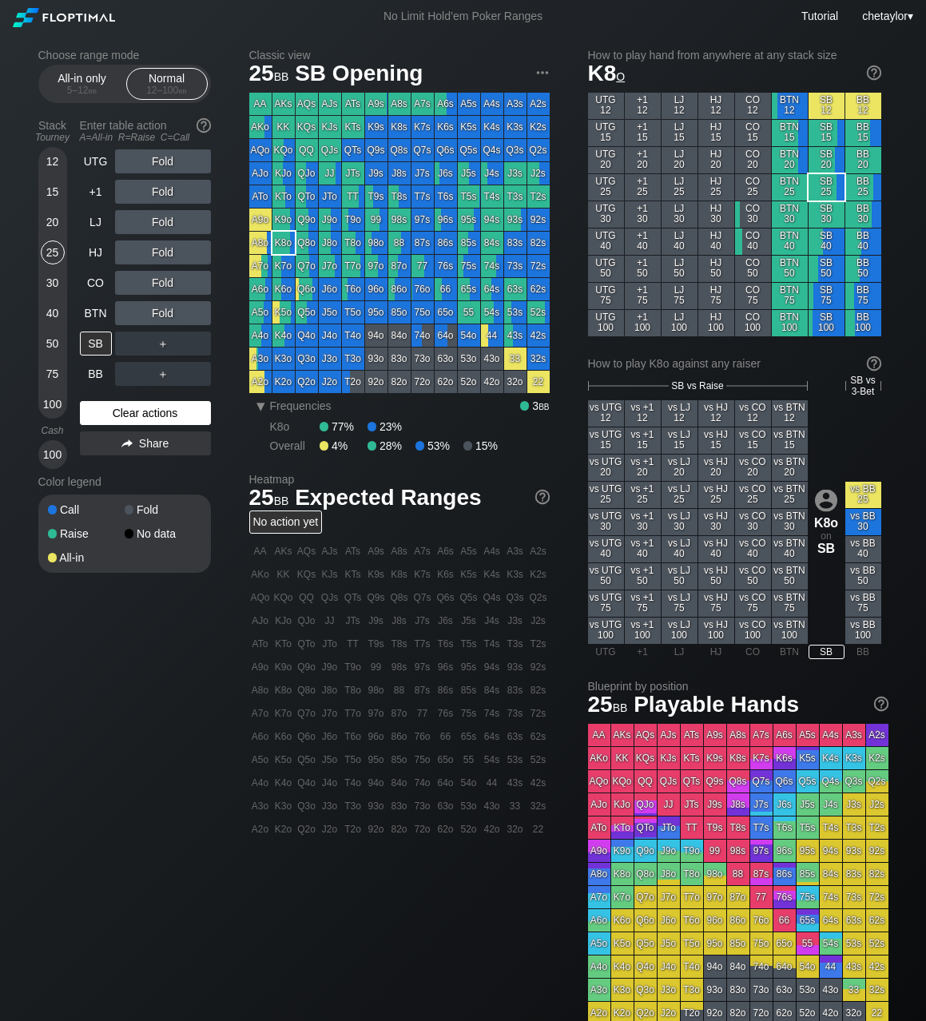
click at [127, 410] on div "Clear actions" at bounding box center [145, 413] width 131 height 24
click at [97, 373] on div "BB" at bounding box center [96, 374] width 32 height 24
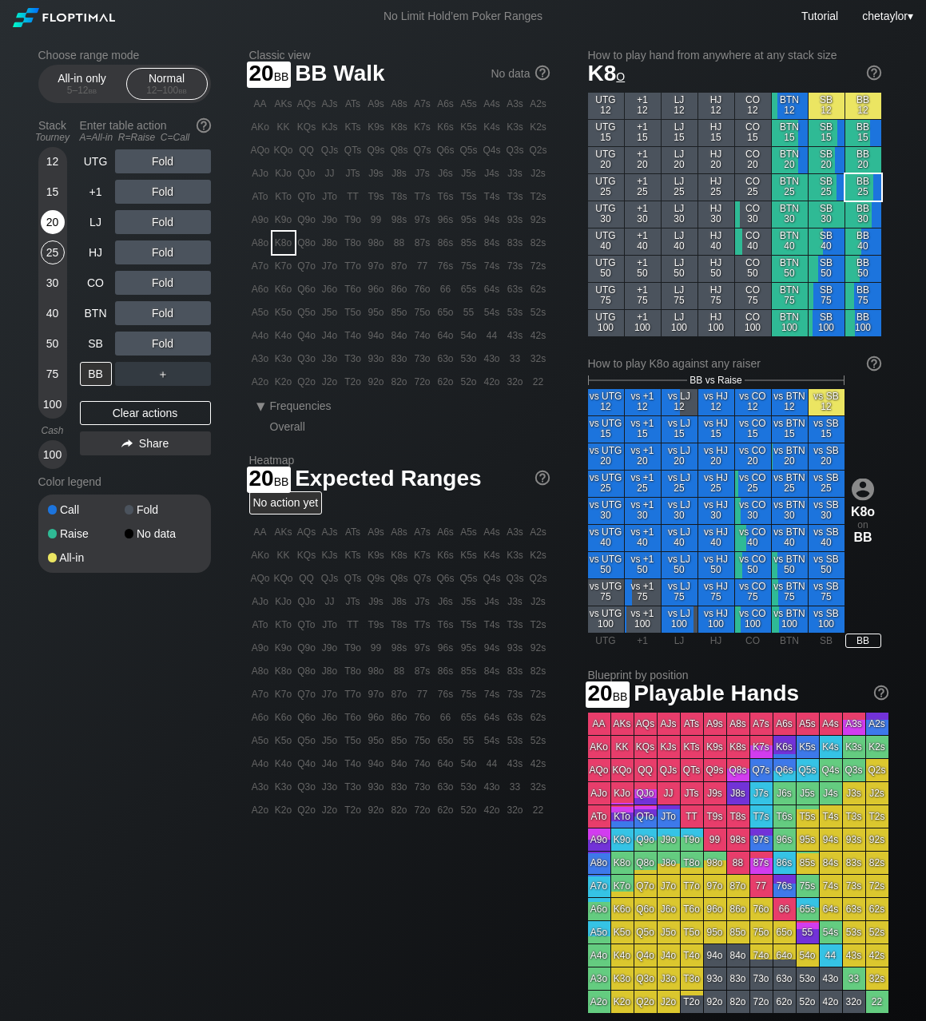
click at [53, 223] on div "20" at bounding box center [53, 222] width 24 height 24
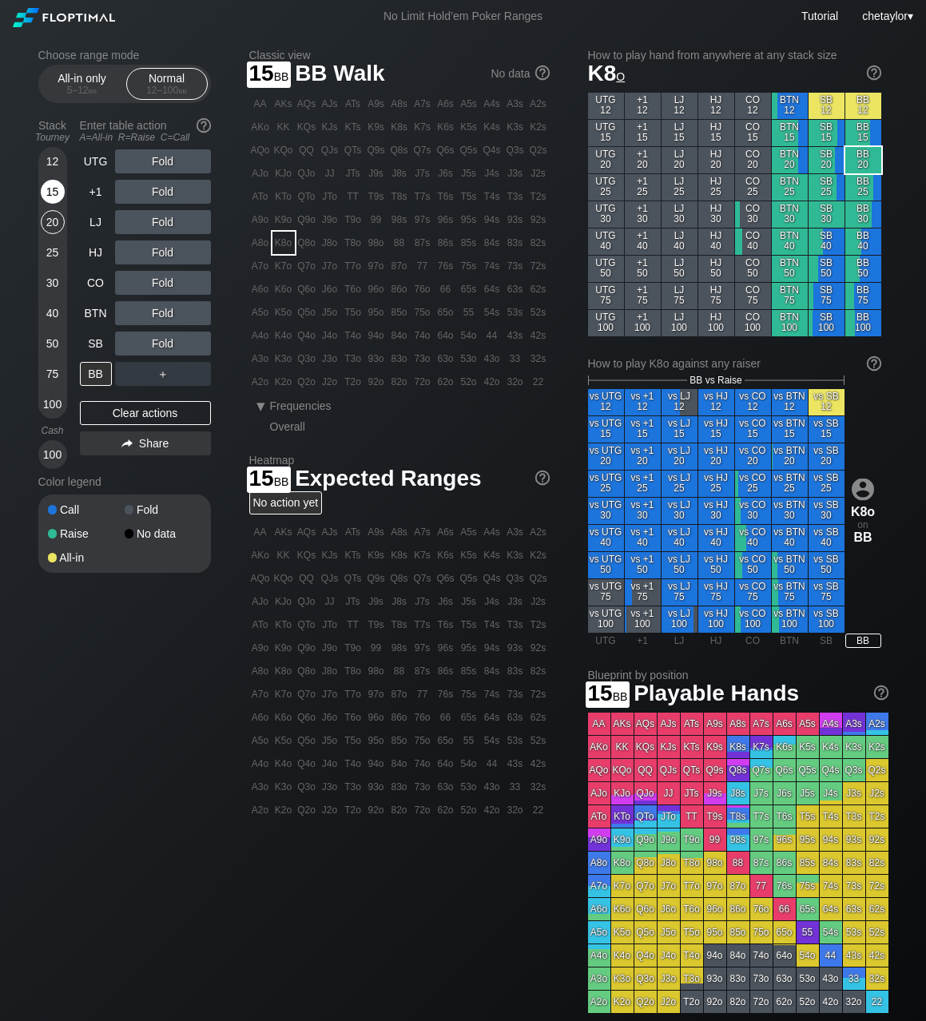
click at [58, 196] on div "15" at bounding box center [53, 192] width 24 height 24
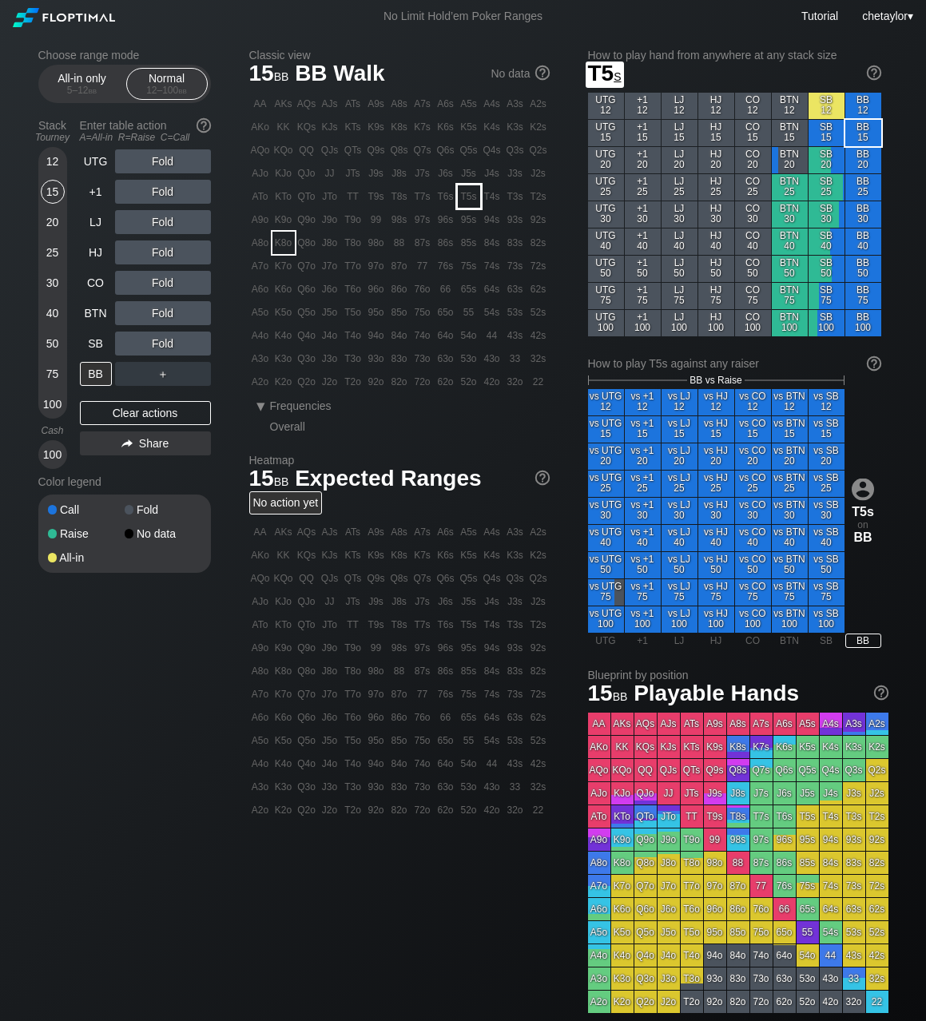
click at [470, 199] on div "T5s" at bounding box center [469, 196] width 22 height 22
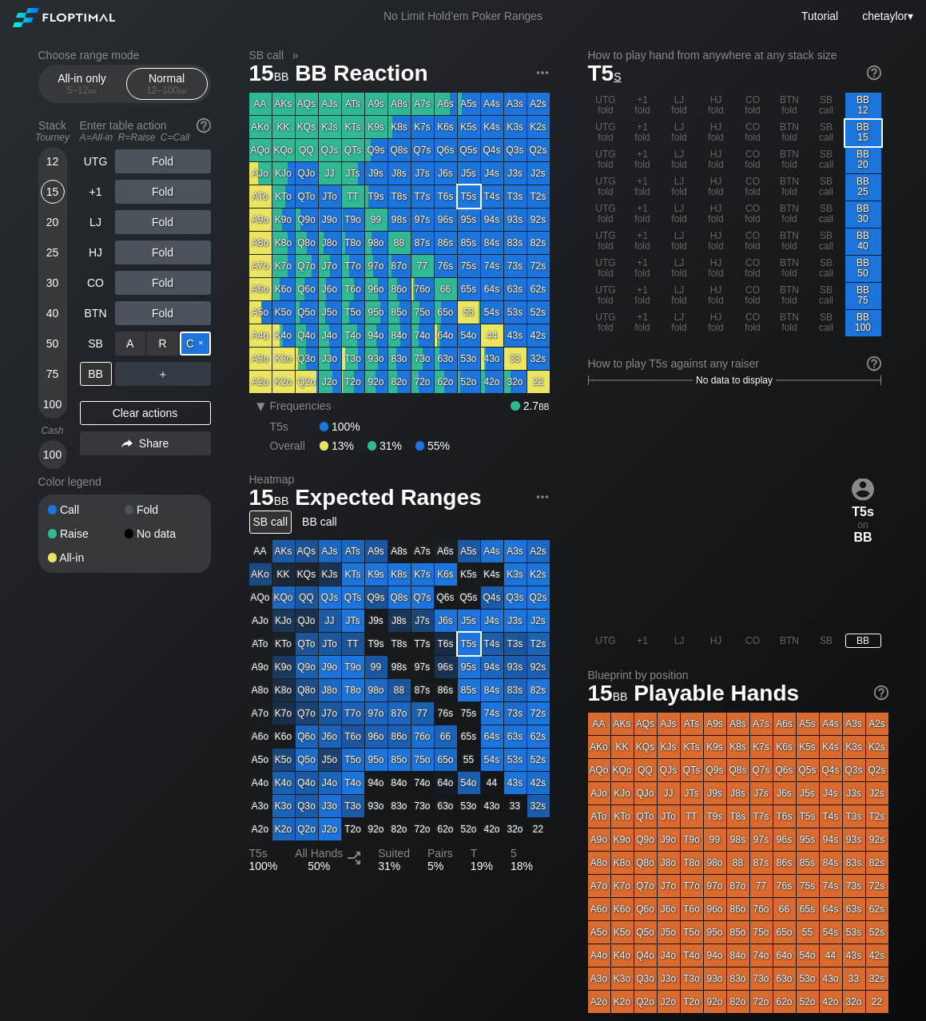
click at [196, 344] on div "C ✕" at bounding box center [195, 343] width 31 height 24
click at [54, 229] on div "20" at bounding box center [53, 222] width 24 height 24
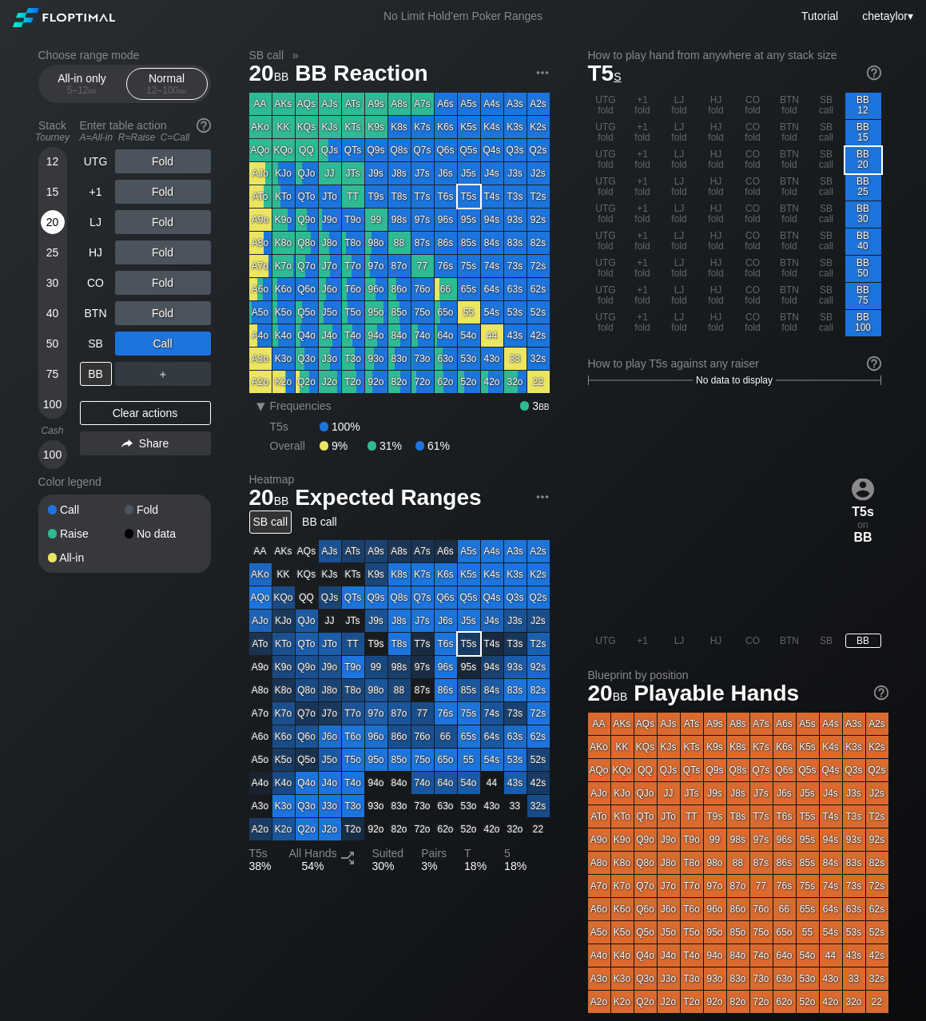
click at [54, 229] on div "20" at bounding box center [53, 222] width 24 height 24
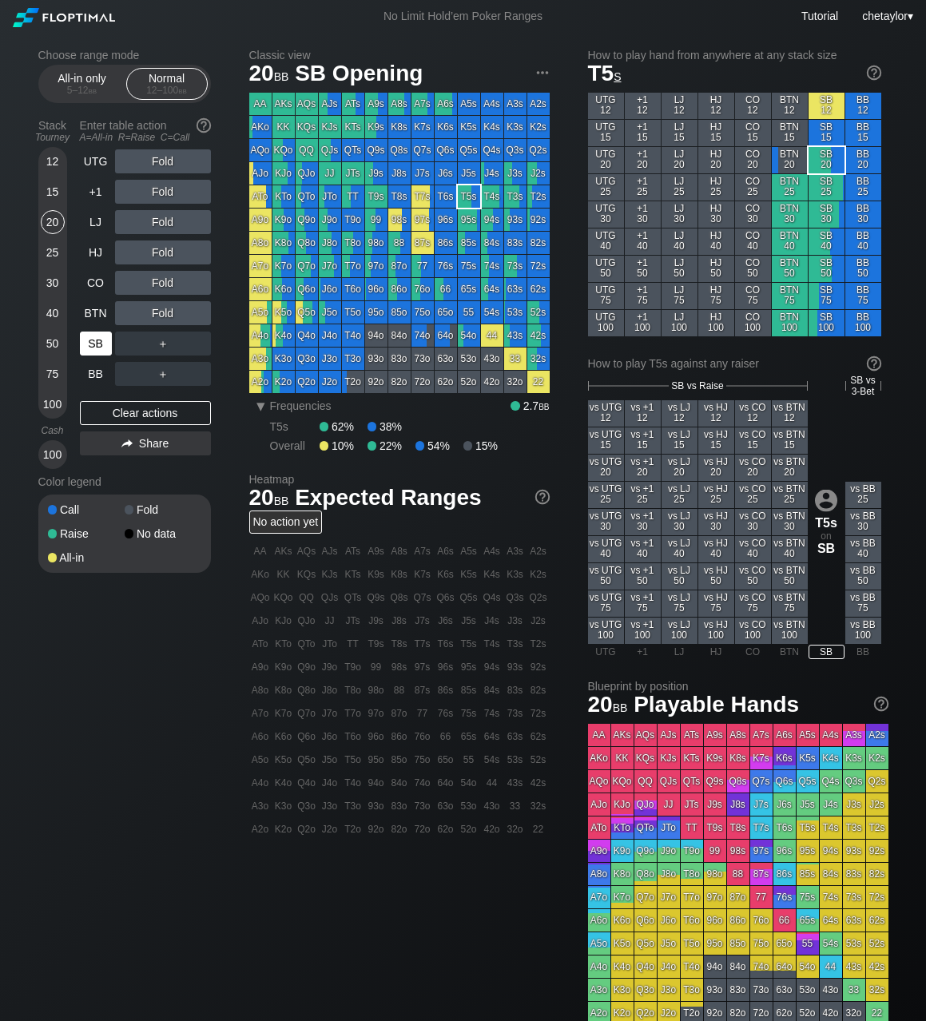
click at [95, 343] on div "SB" at bounding box center [96, 343] width 32 height 24
click at [146, 411] on div "Clear actions" at bounding box center [145, 413] width 131 height 24
click at [204, 343] on div "C ✕" at bounding box center [195, 343] width 31 height 24
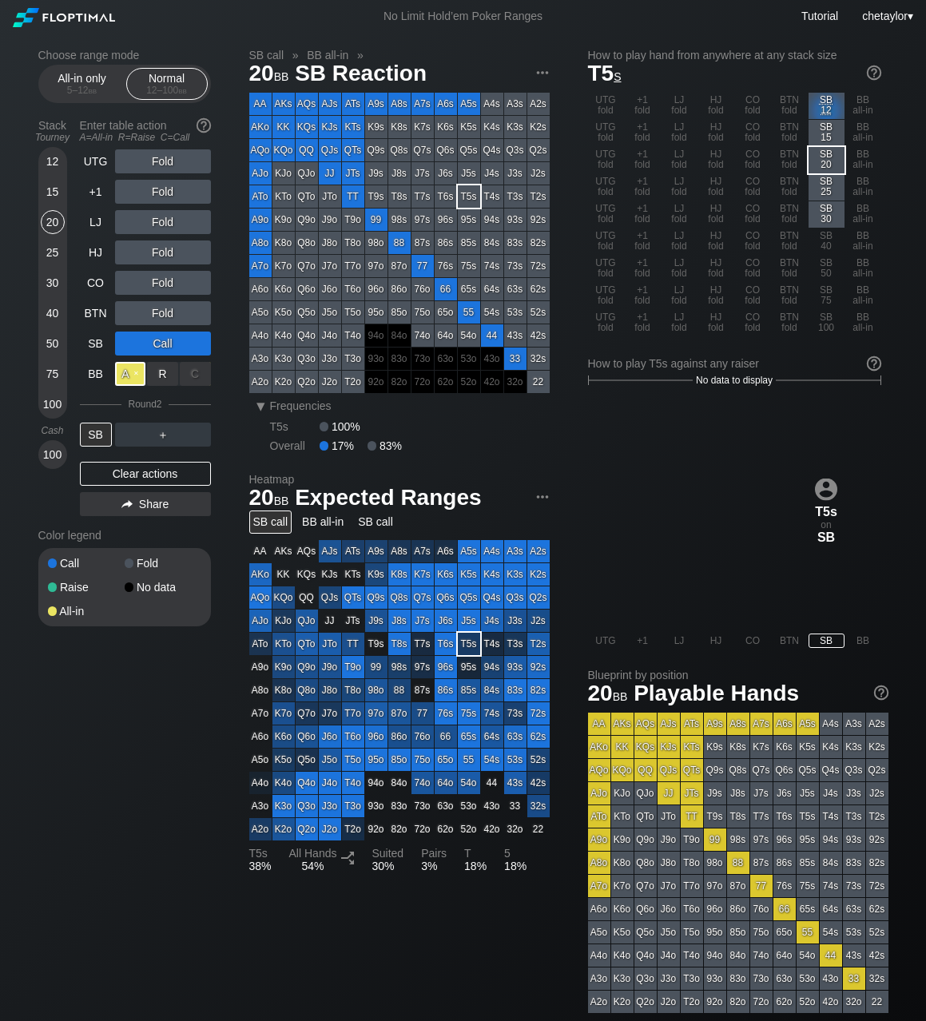
click at [134, 372] on div "A ✕" at bounding box center [130, 374] width 31 height 24
click at [97, 371] on div "BB" at bounding box center [96, 374] width 32 height 24
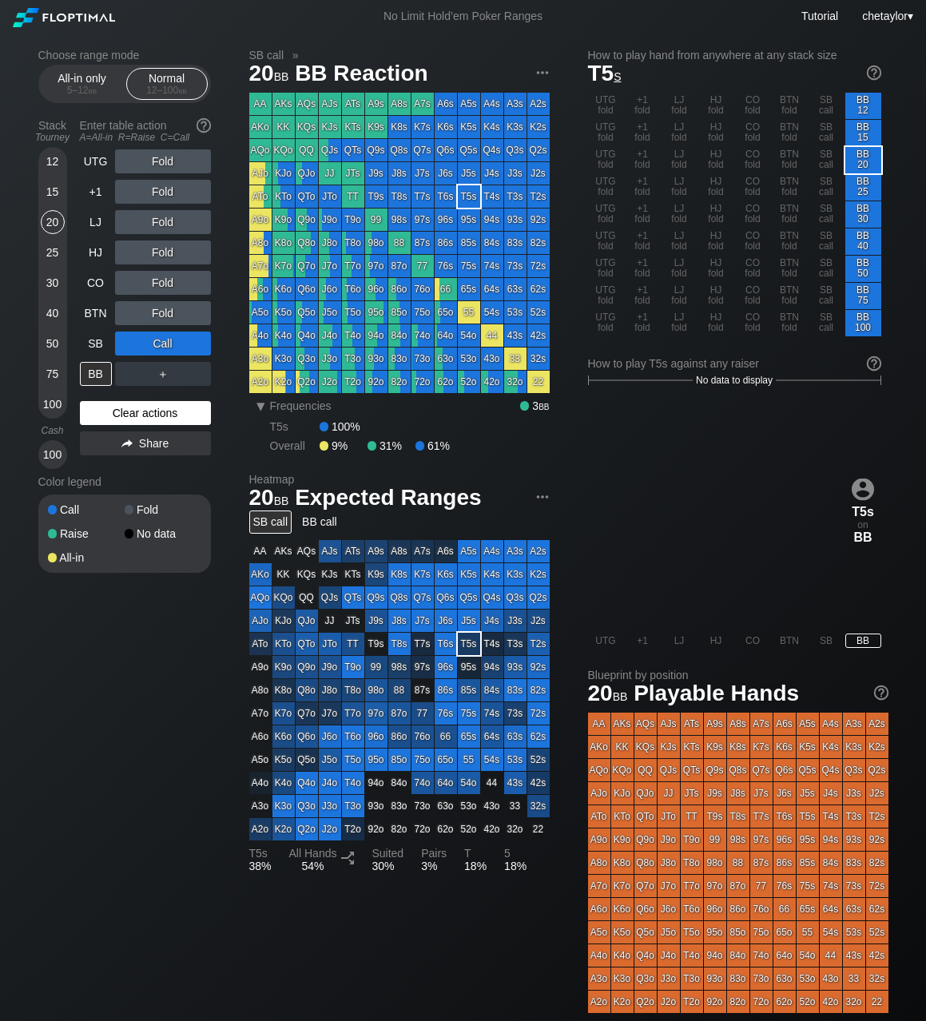
click at [131, 411] on div "Clear actions" at bounding box center [145, 413] width 131 height 24
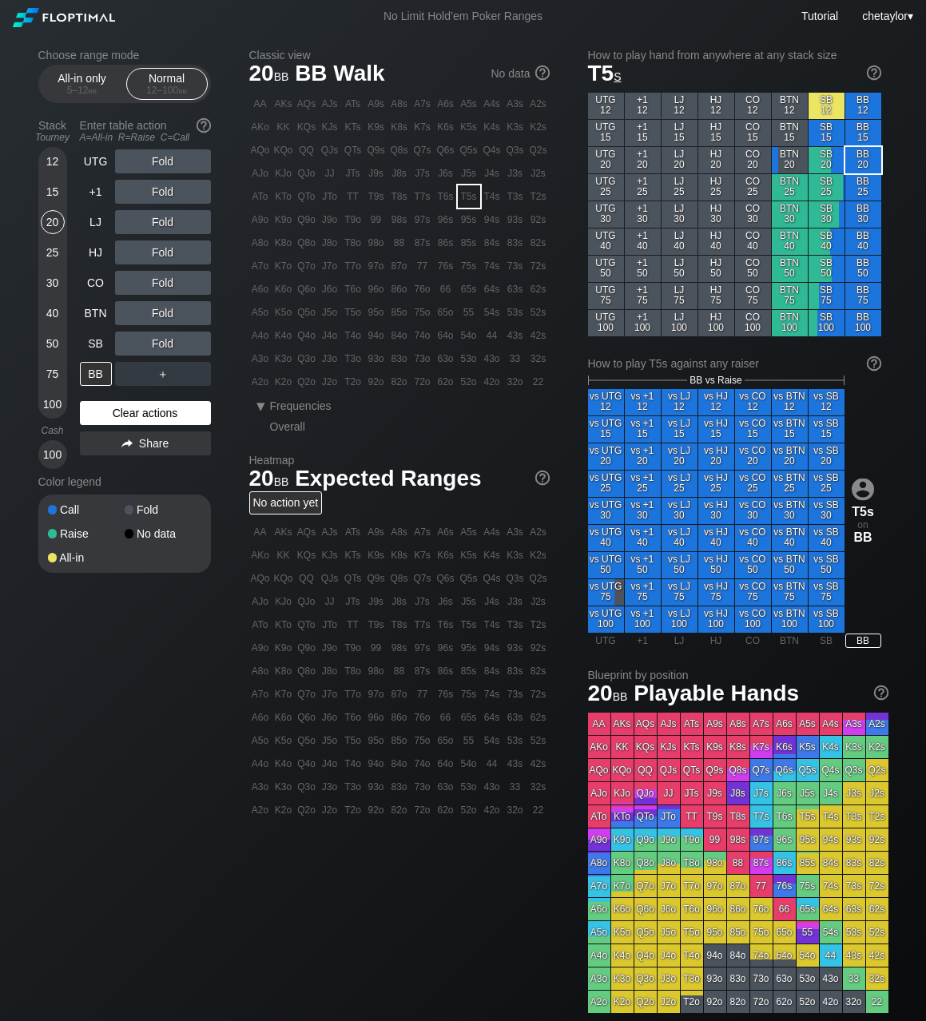
click at [131, 411] on div "Clear actions" at bounding box center [145, 413] width 131 height 24
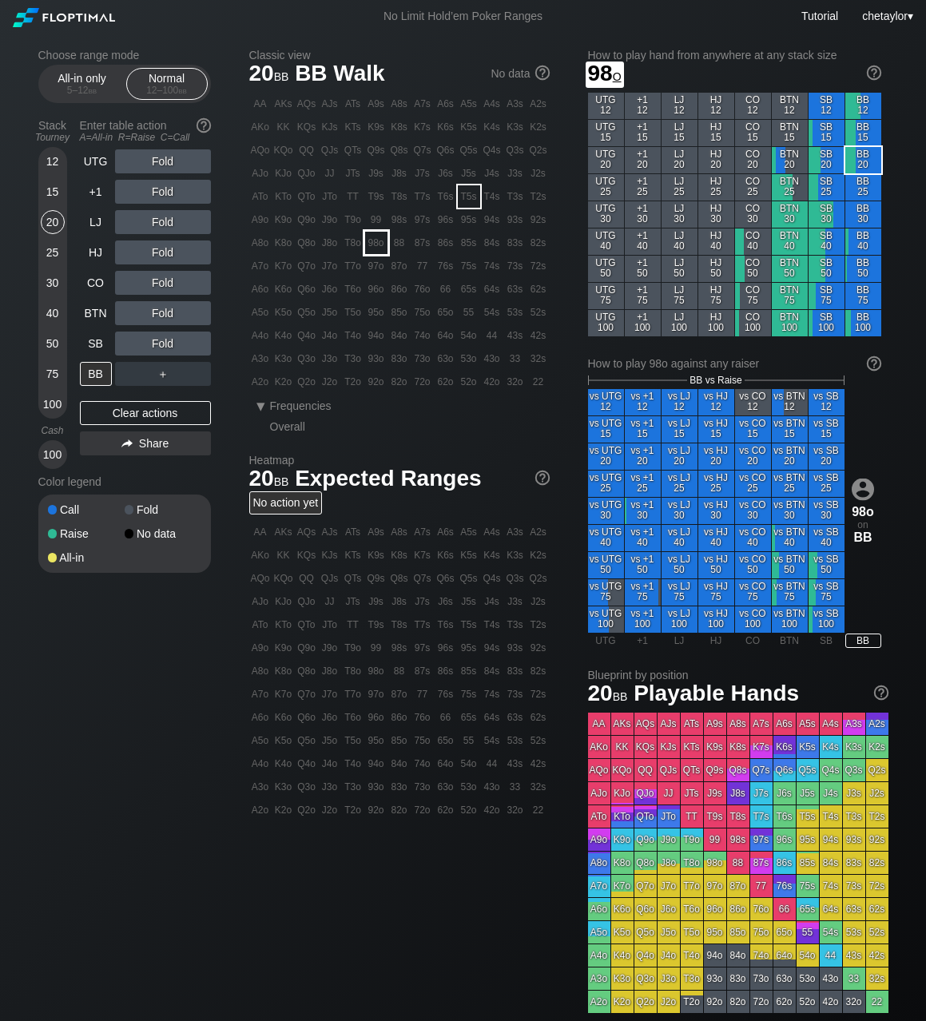
click at [384, 241] on div "98o" at bounding box center [376, 243] width 22 height 22
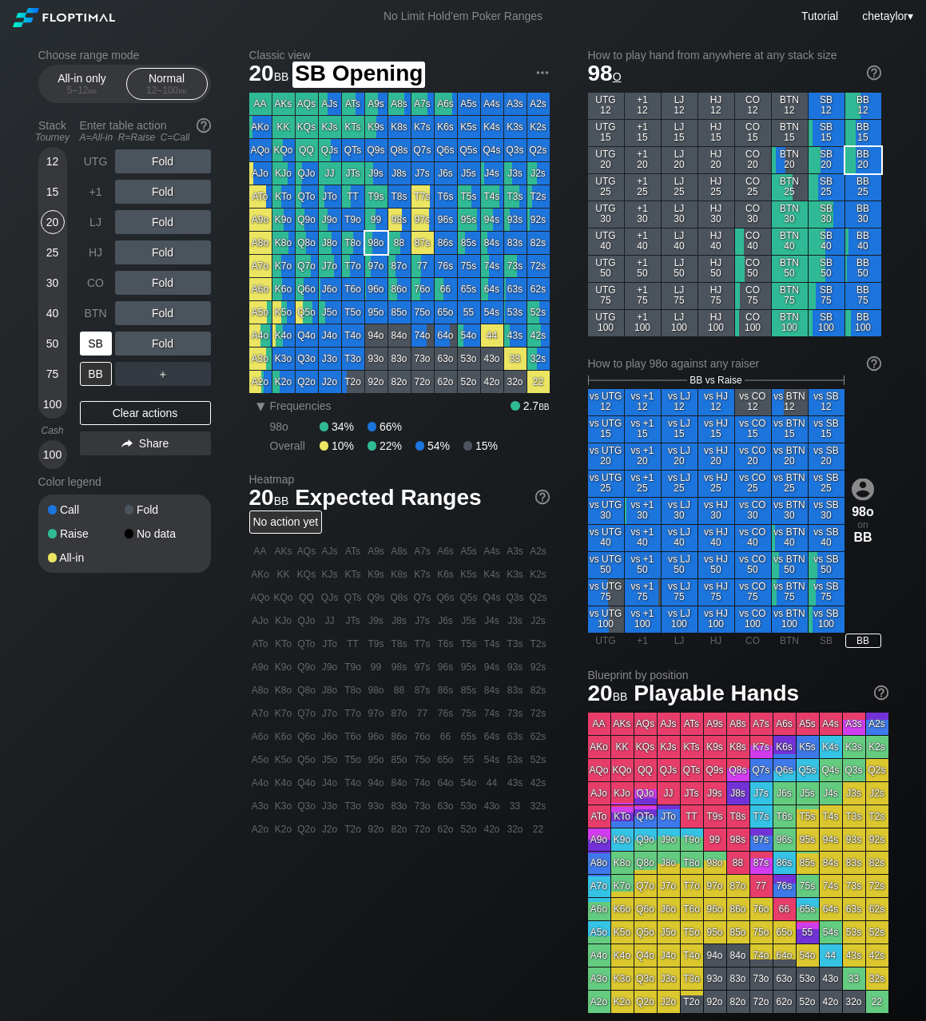
click at [103, 343] on div "SB" at bounding box center [96, 343] width 32 height 24
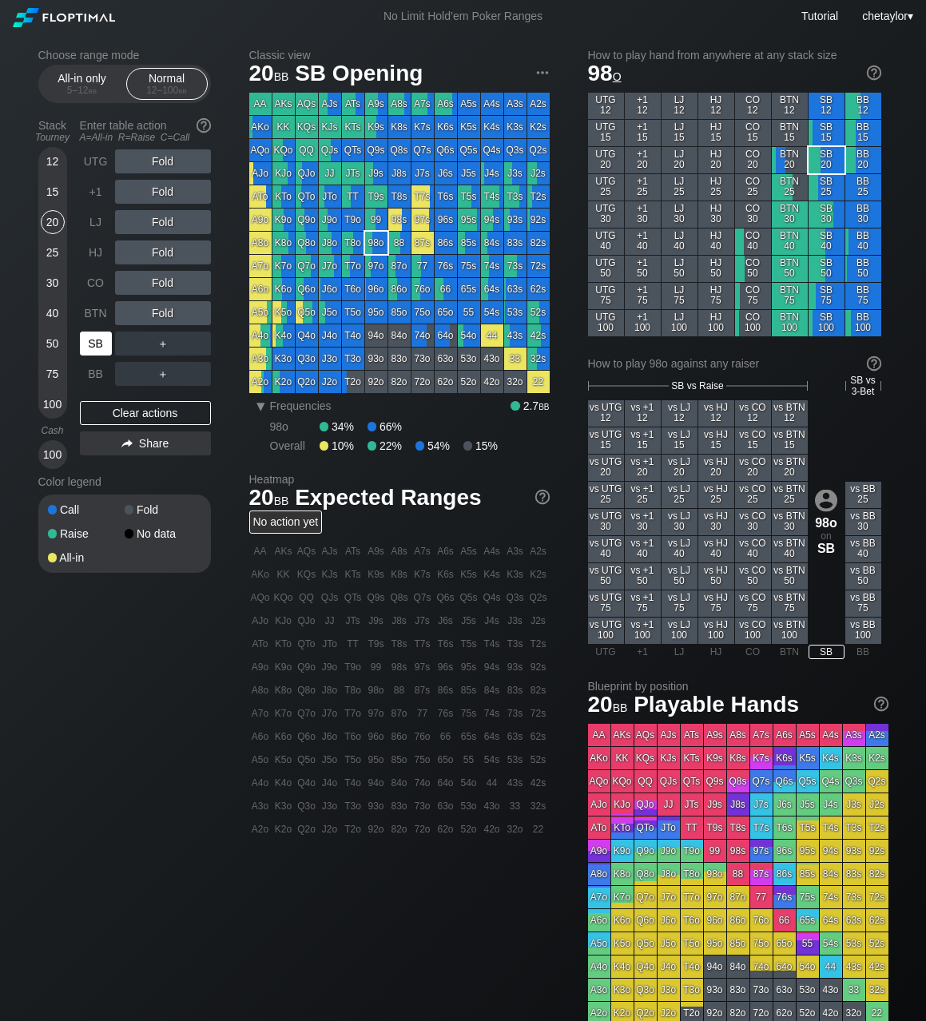
click at [103, 343] on div "SB" at bounding box center [96, 343] width 32 height 24
click at [122, 414] on div "Clear actions" at bounding box center [145, 413] width 131 height 24
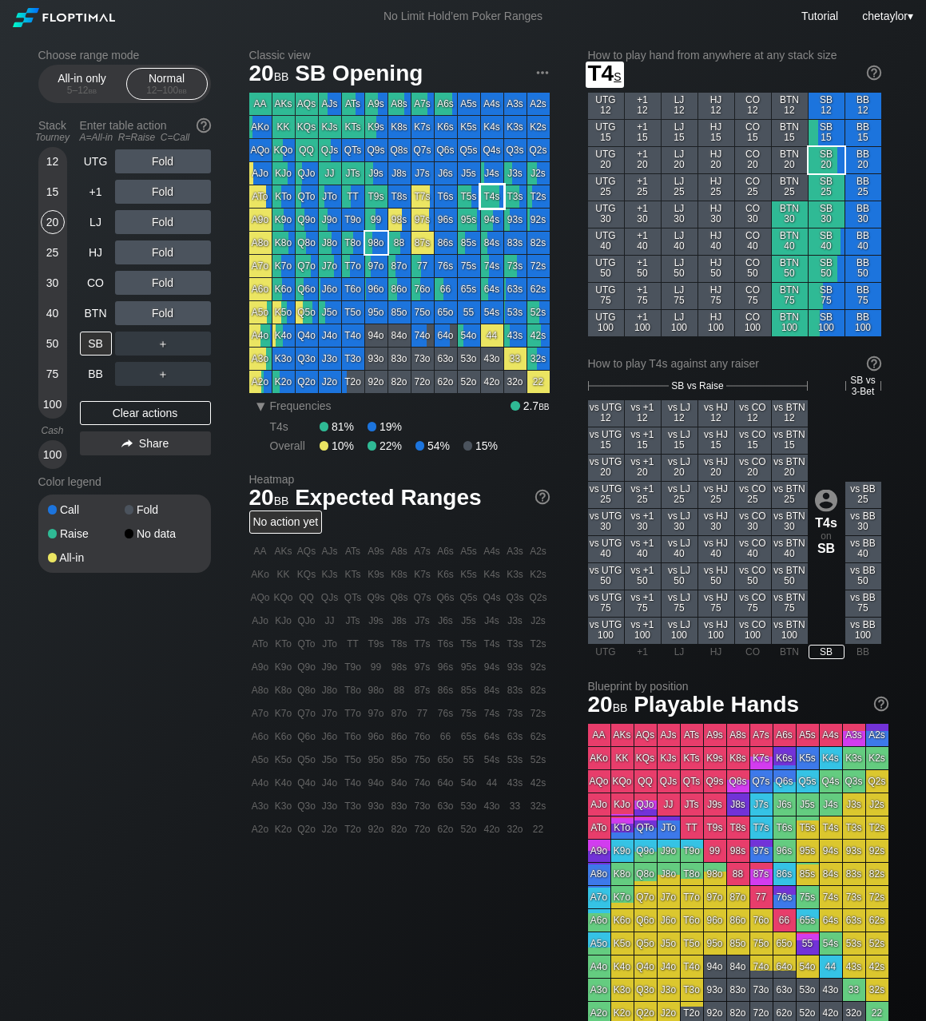
click at [494, 200] on div "T4s" at bounding box center [492, 196] width 22 height 22
click at [89, 372] on div "BB" at bounding box center [96, 374] width 32 height 24
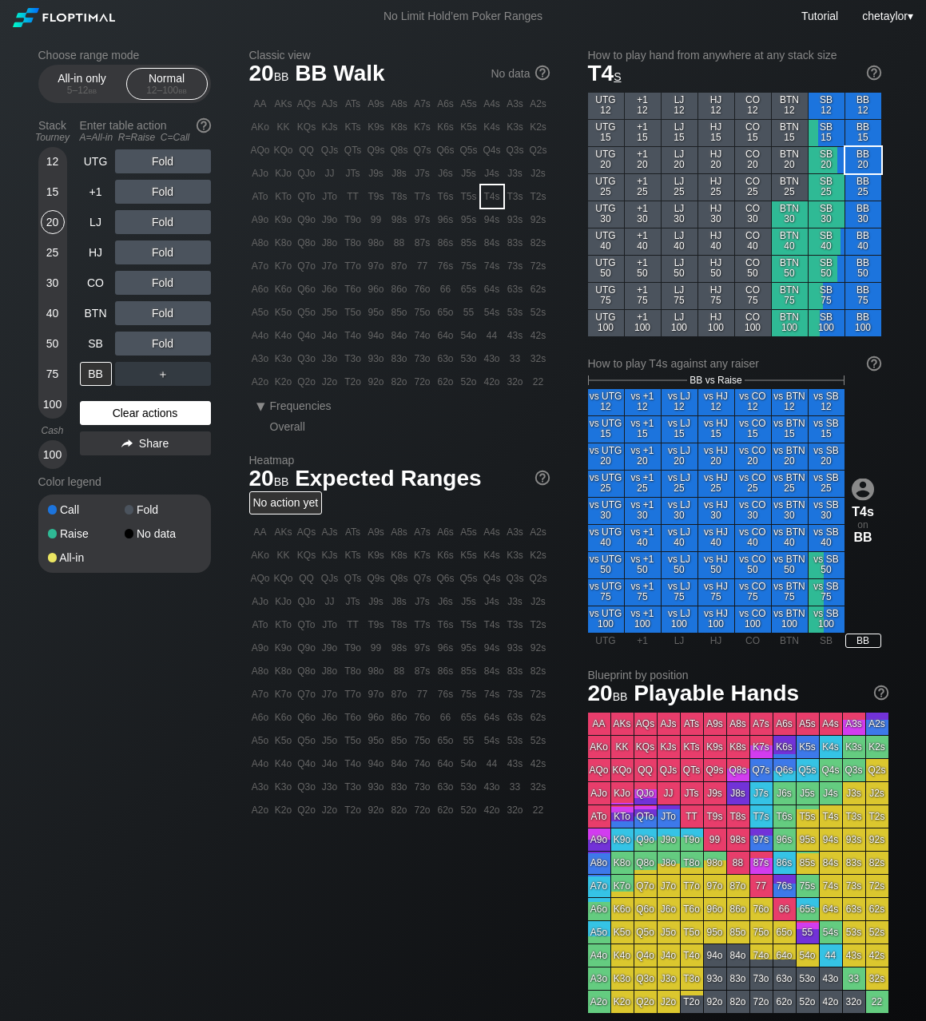
click at [136, 414] on div "Clear actions" at bounding box center [145, 413] width 131 height 24
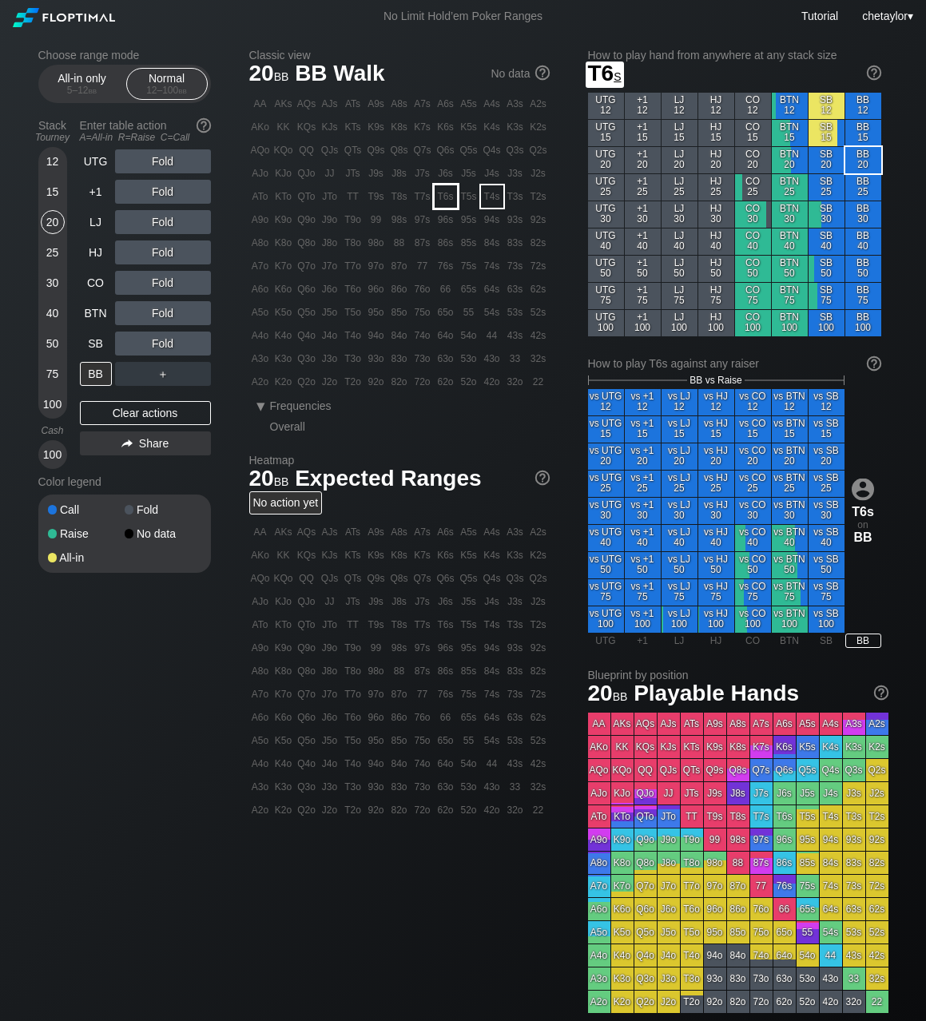
click at [444, 199] on div "T6s" at bounding box center [445, 196] width 22 height 22
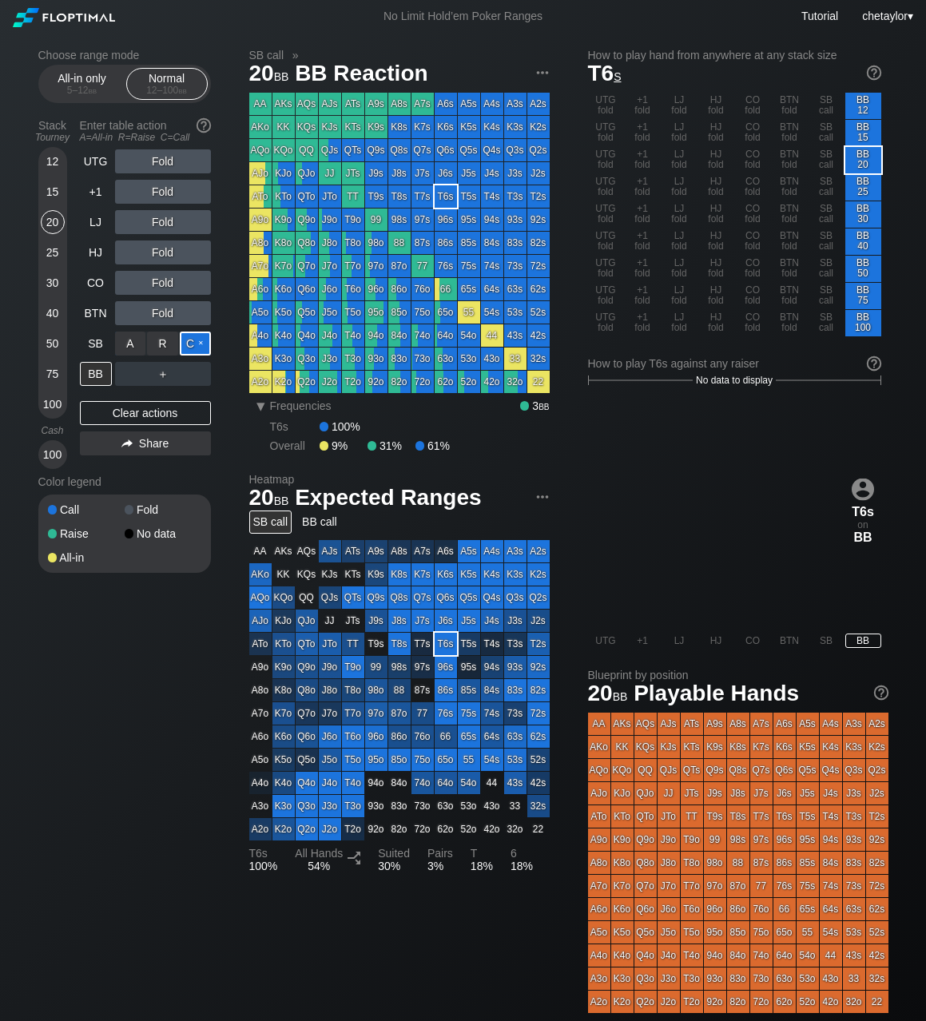
click at [193, 340] on div "C ✕" at bounding box center [195, 343] width 31 height 24
click at [96, 339] on div "SB" at bounding box center [96, 343] width 32 height 24
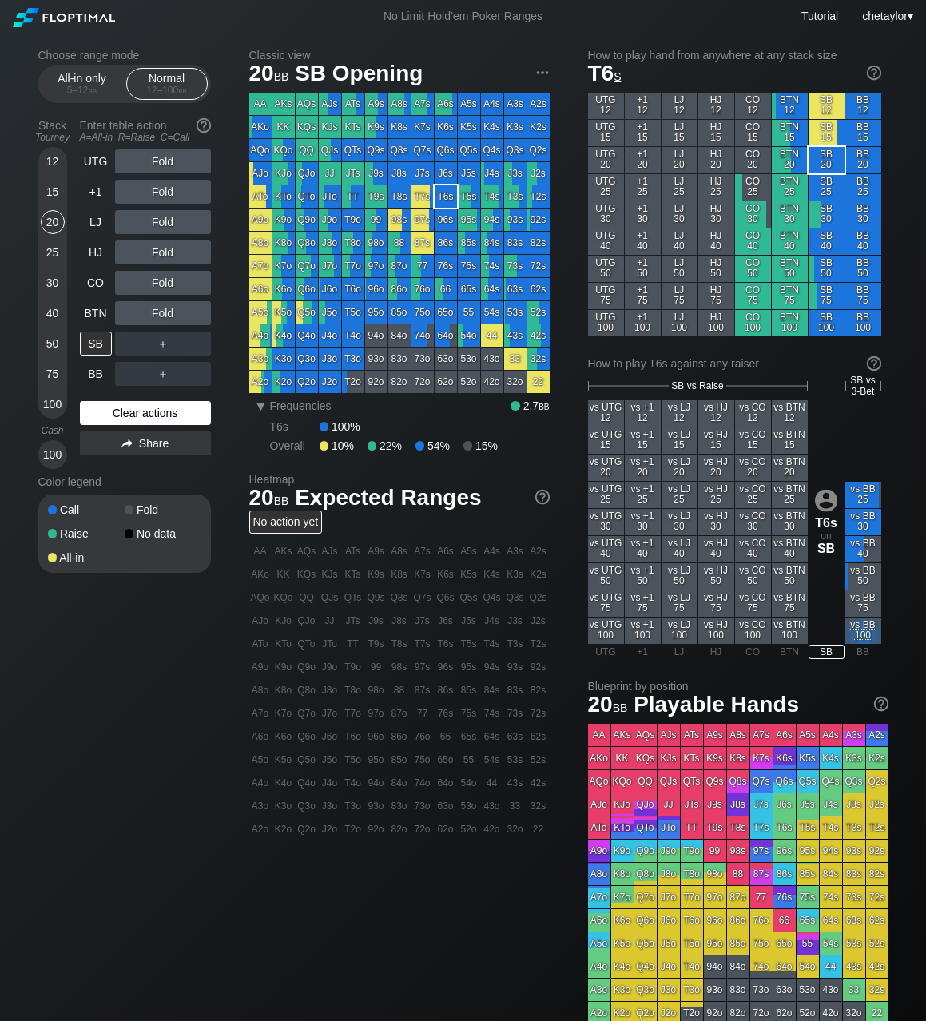
click at [111, 408] on div "Clear actions" at bounding box center [145, 413] width 131 height 24
click at [52, 193] on div "15" at bounding box center [53, 192] width 24 height 24
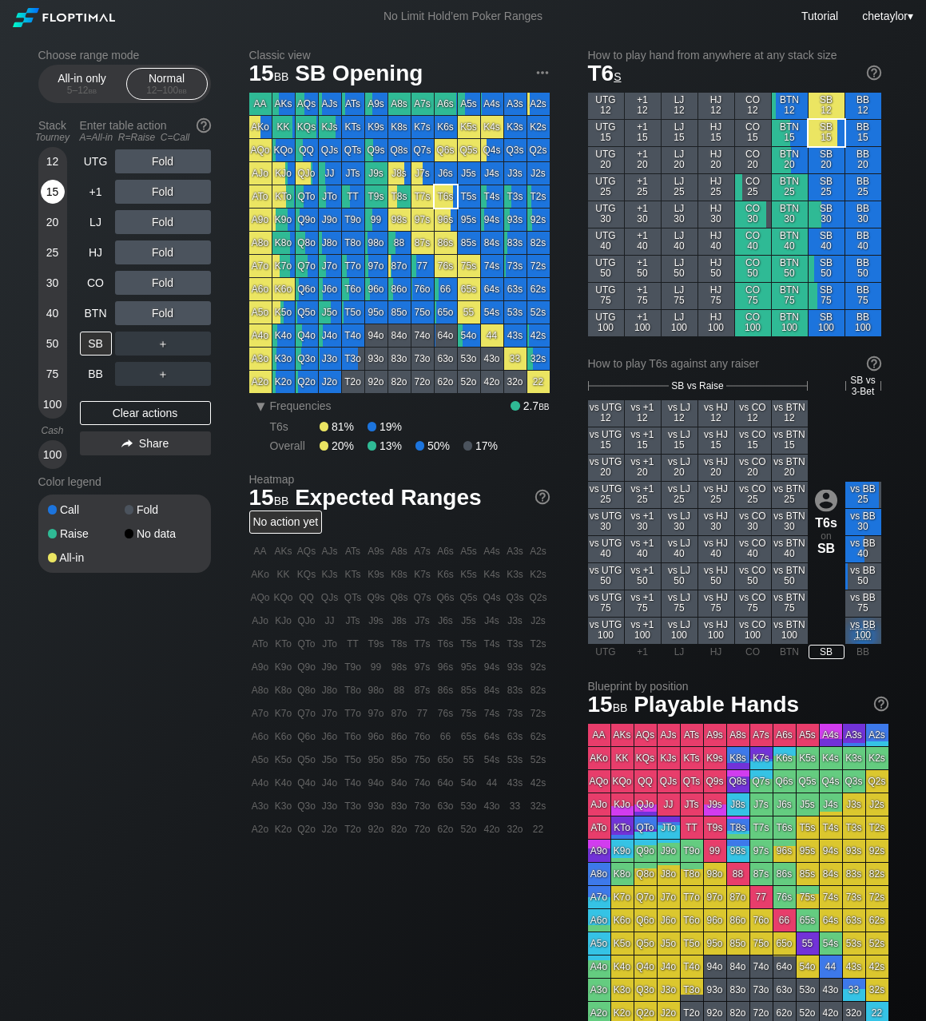
click at [52, 193] on div "15" at bounding box center [53, 192] width 24 height 24
click at [308, 288] on div "Q6o" at bounding box center [306, 289] width 22 height 22
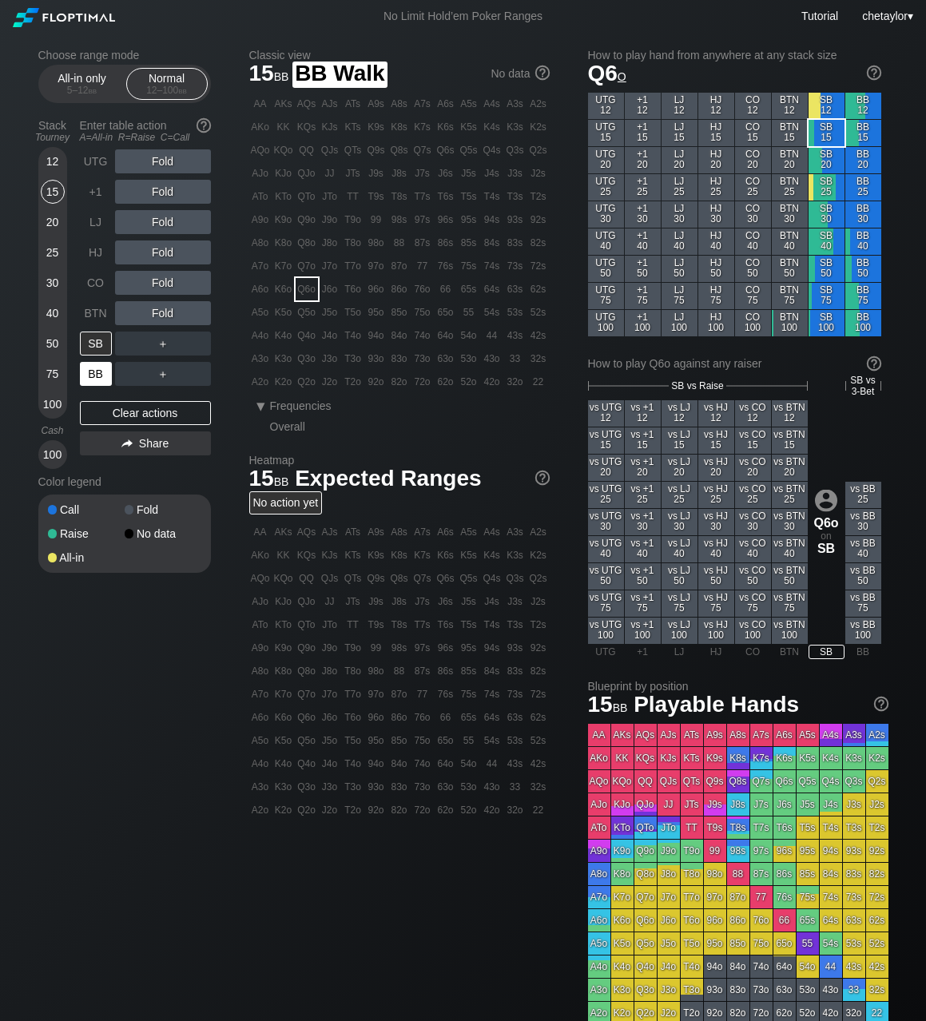
click at [93, 371] on div "BB" at bounding box center [96, 374] width 32 height 24
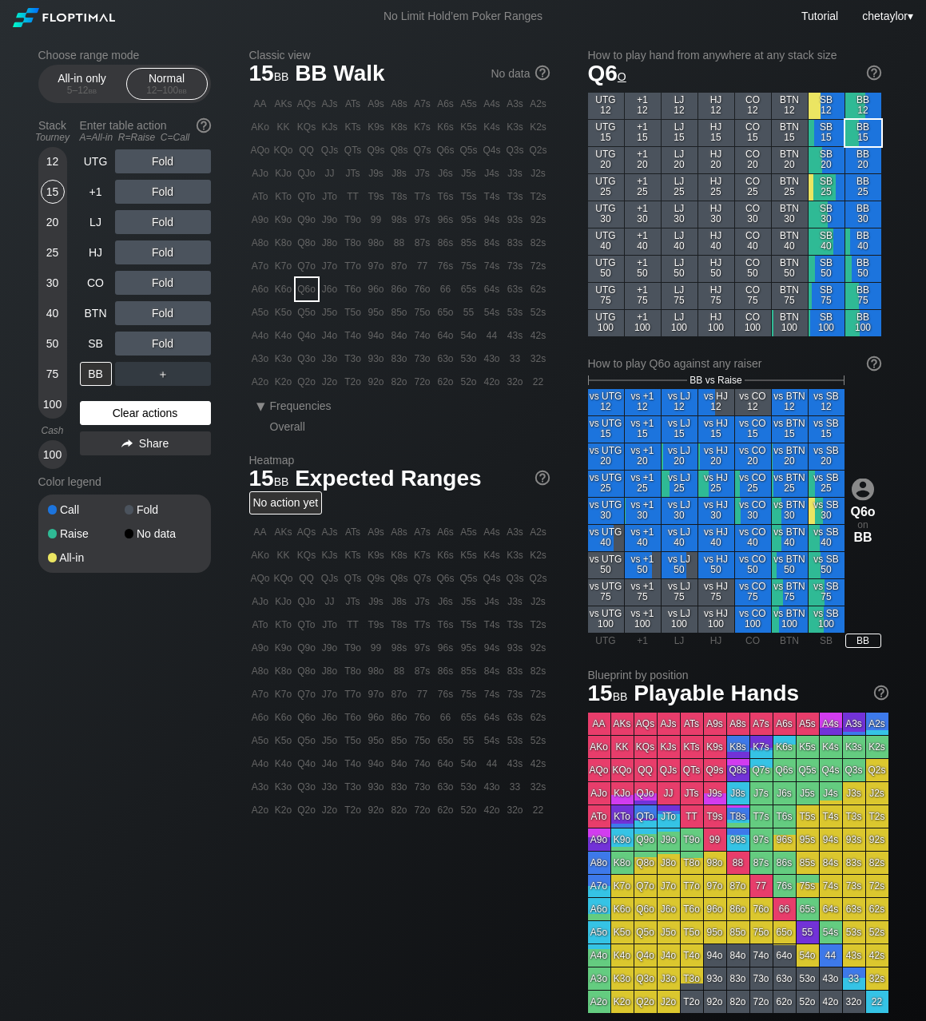
click at [117, 413] on div "Clear actions" at bounding box center [145, 413] width 131 height 24
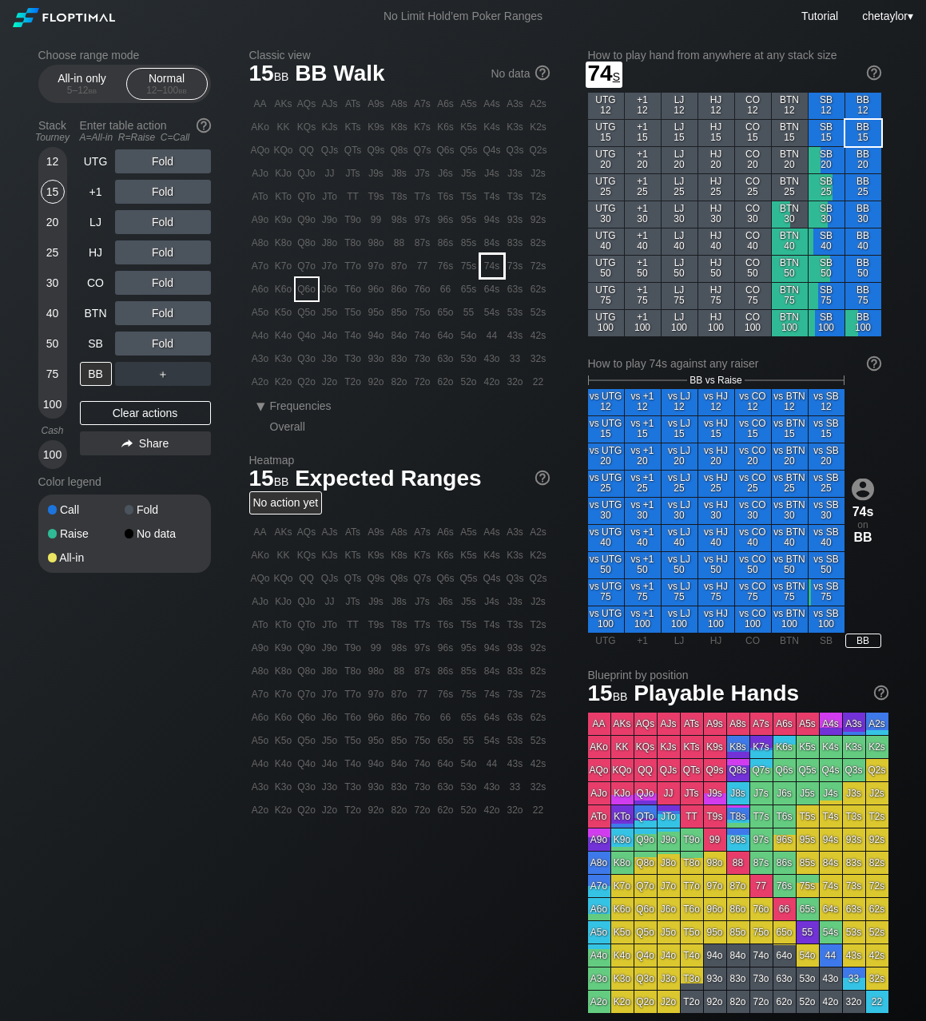
click at [485, 266] on div "74s" at bounding box center [492, 266] width 22 height 22
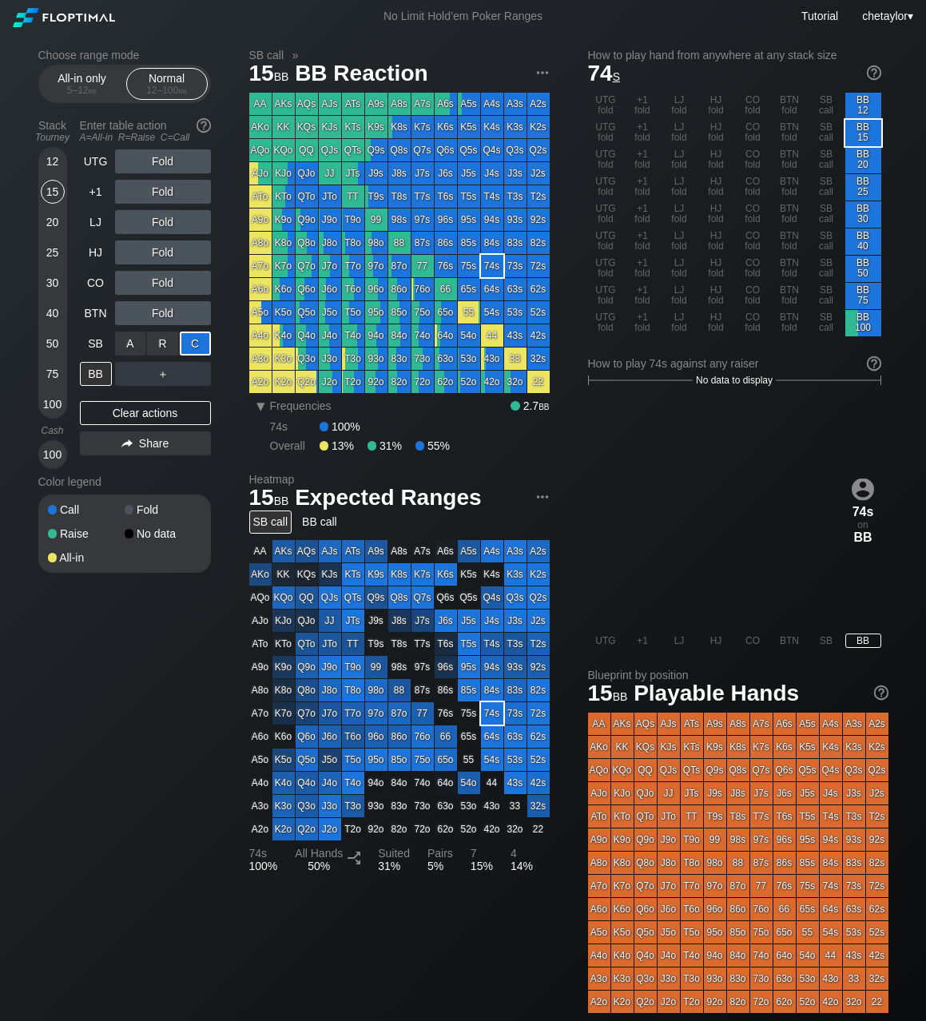
click at [192, 345] on div "C ✕" at bounding box center [195, 343] width 31 height 24
